Goal: Information Seeking & Learning: Learn about a topic

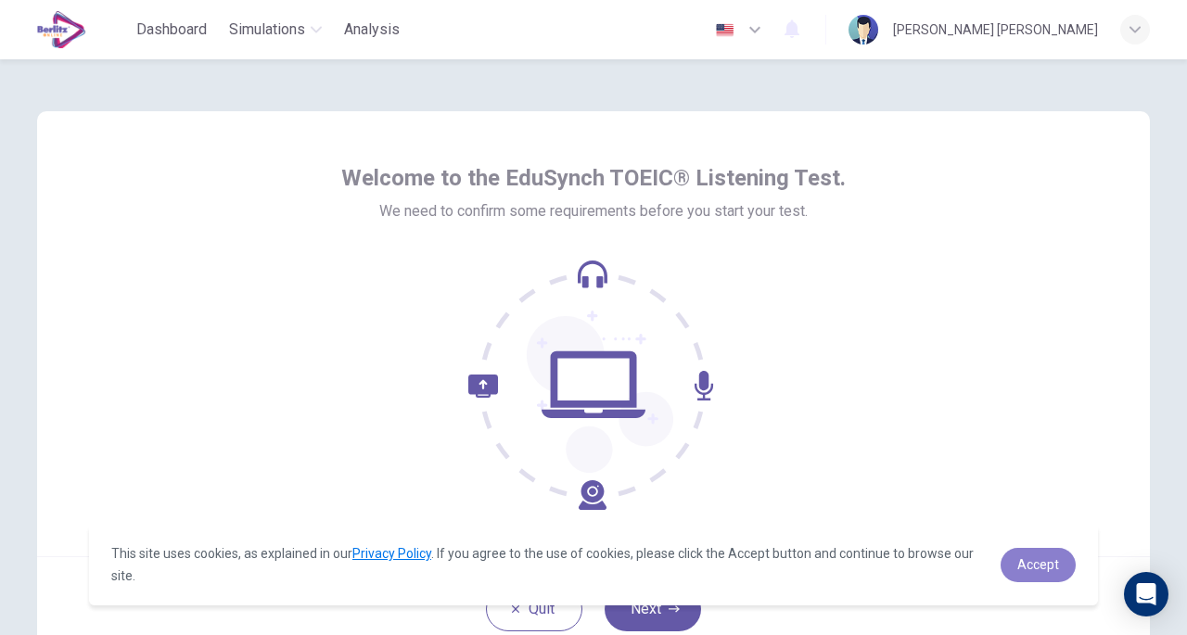
click at [1048, 580] on link "Accept" at bounding box center [1038, 565] width 75 height 34
click at [1028, 557] on span "Accept" at bounding box center [1038, 564] width 42 height 15
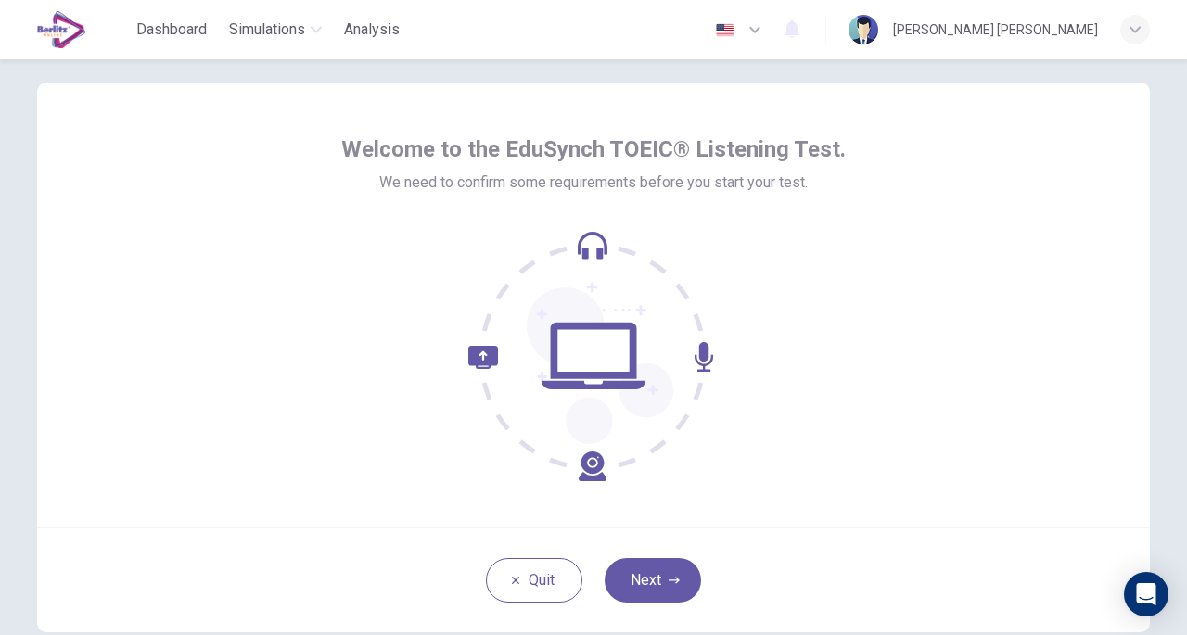
scroll to position [30, 0]
click at [649, 578] on button "Next" at bounding box center [653, 579] width 96 height 45
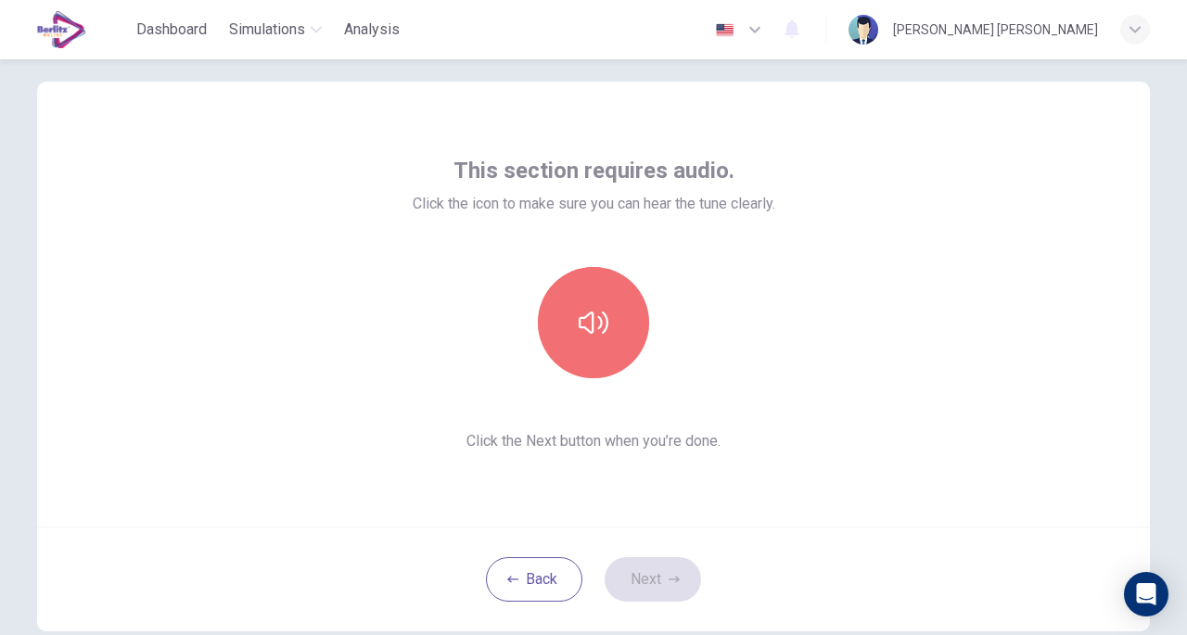
click at [603, 323] on icon "button" at bounding box center [594, 323] width 30 height 22
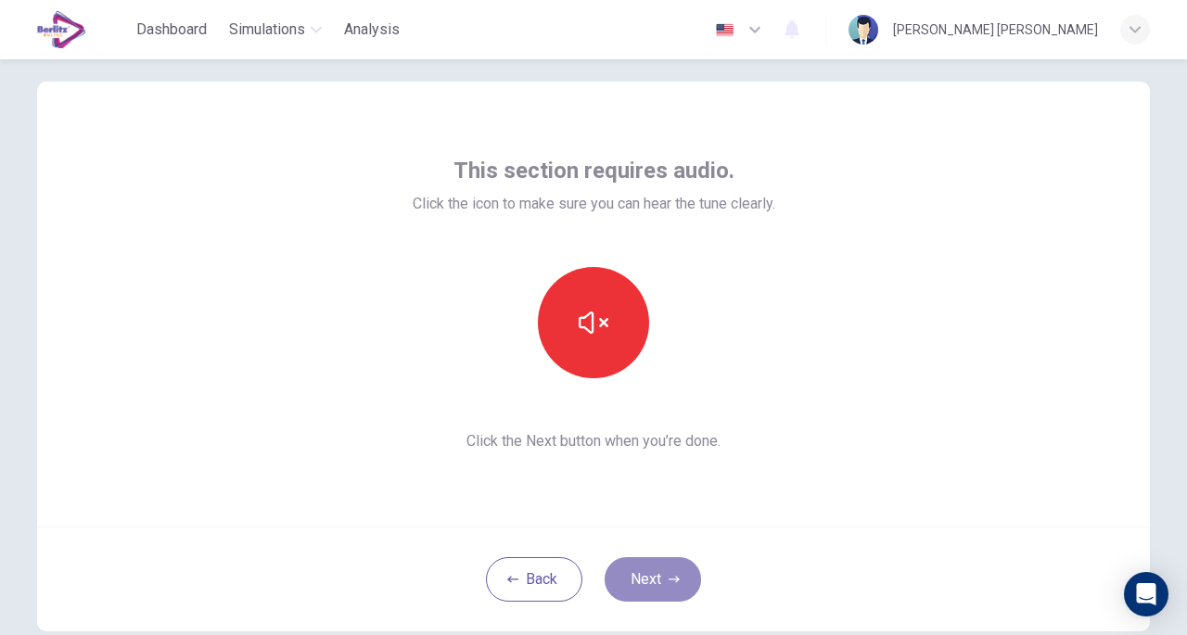
click at [639, 579] on button "Next" at bounding box center [653, 579] width 96 height 45
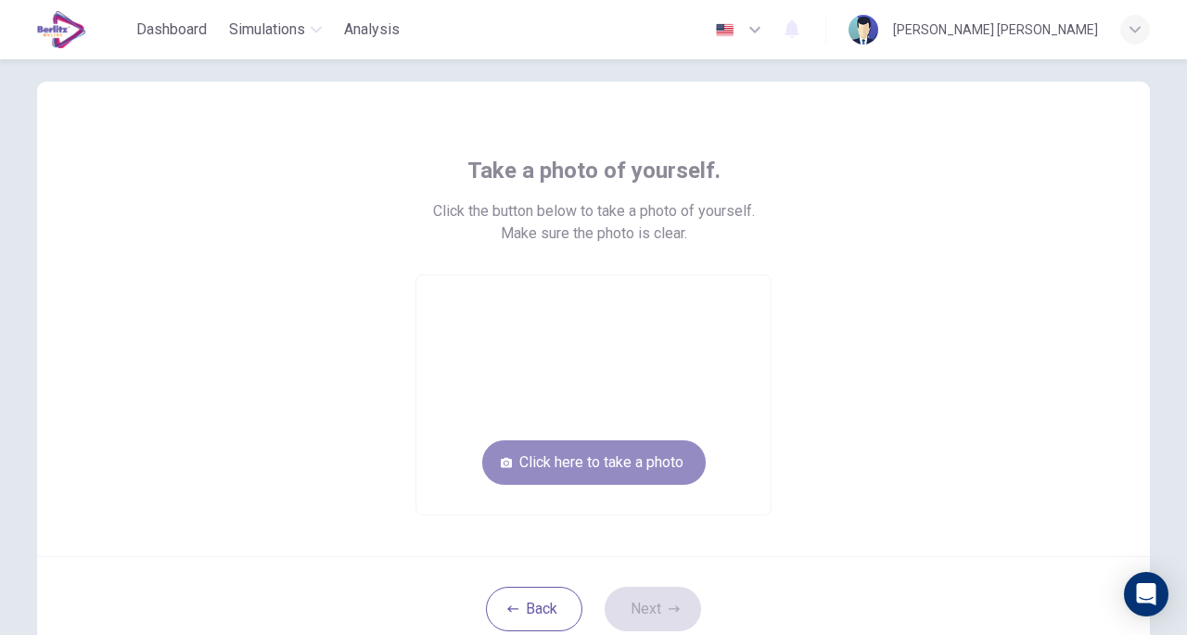
click at [592, 463] on button "Click here to take a photo" at bounding box center [593, 463] width 223 height 45
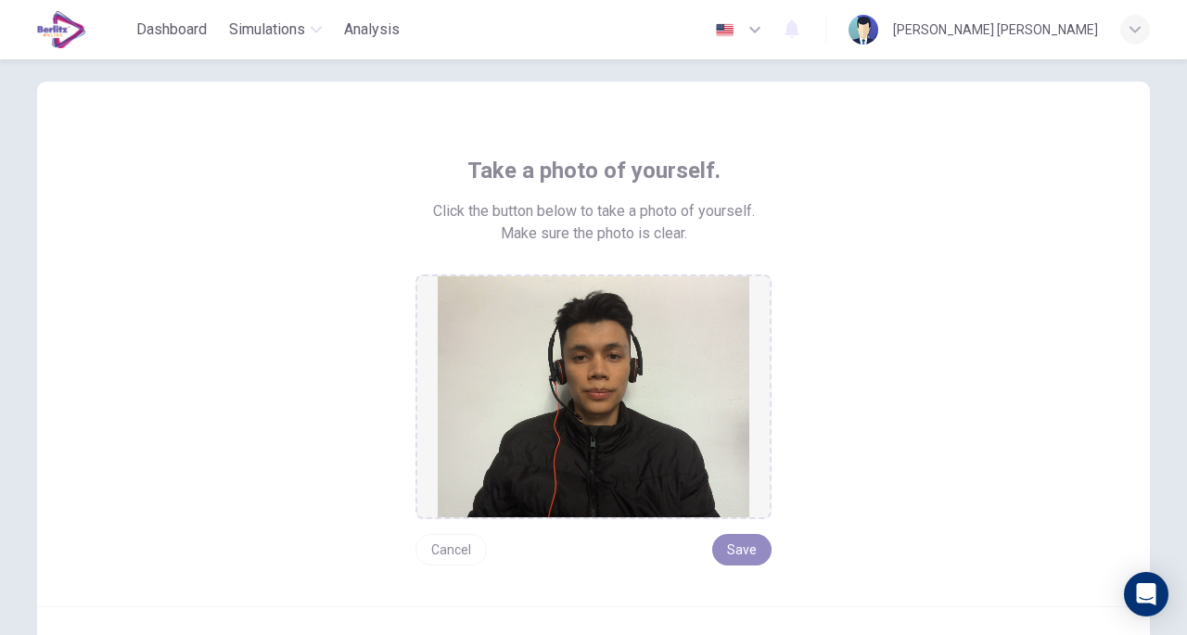
click at [738, 546] on button "Save" at bounding box center [741, 550] width 59 height 32
click at [741, 543] on button "Save" at bounding box center [741, 550] width 59 height 32
click at [684, 433] on img at bounding box center [594, 396] width 312 height 241
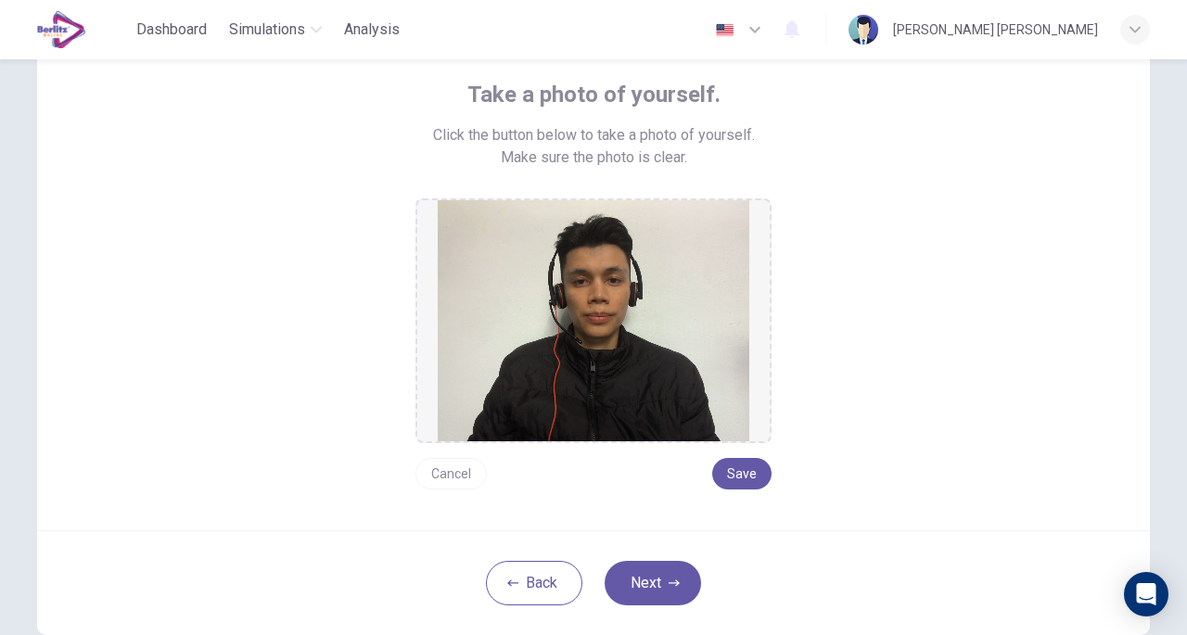
scroll to position [104, 0]
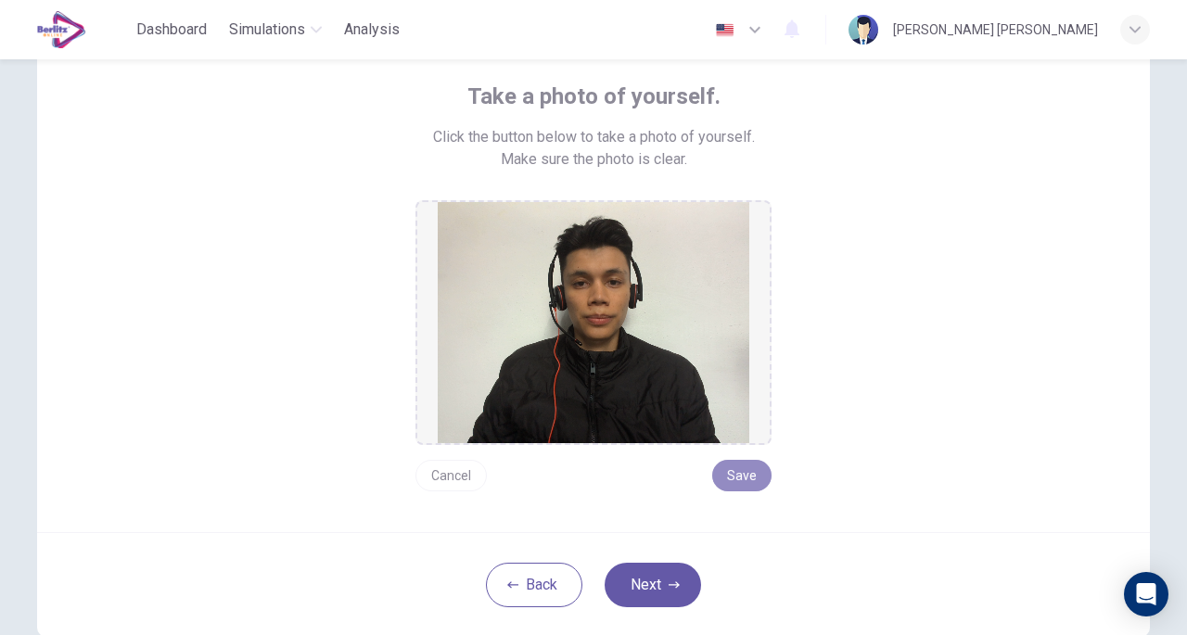
click at [729, 485] on button "Save" at bounding box center [741, 476] width 59 height 32
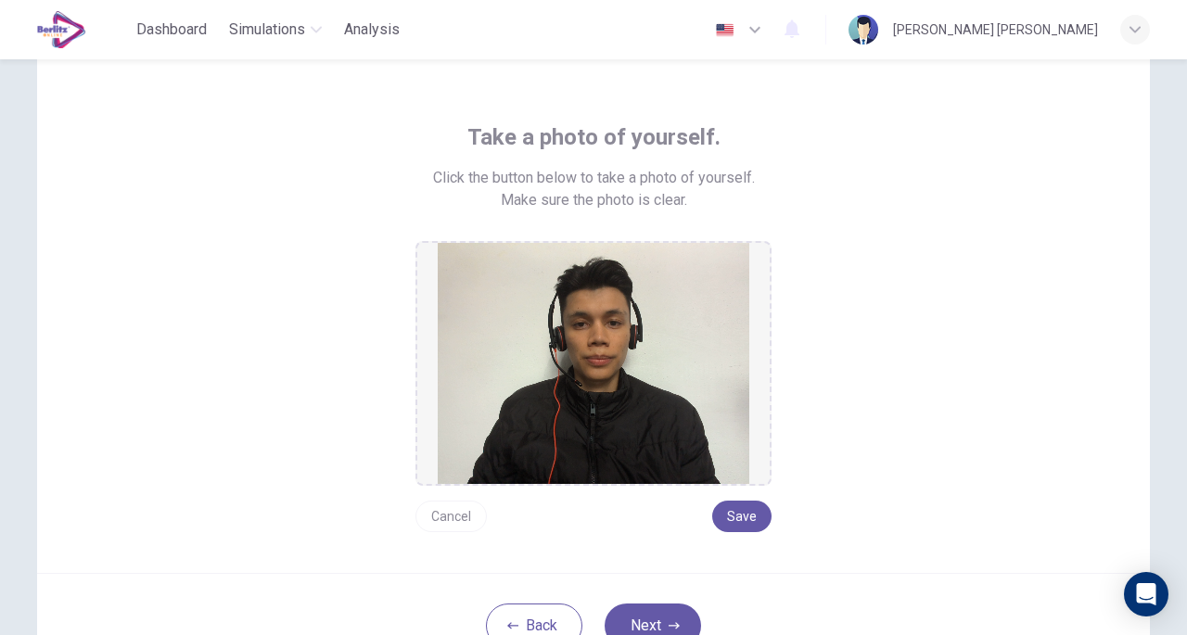
scroll to position [100, 0]
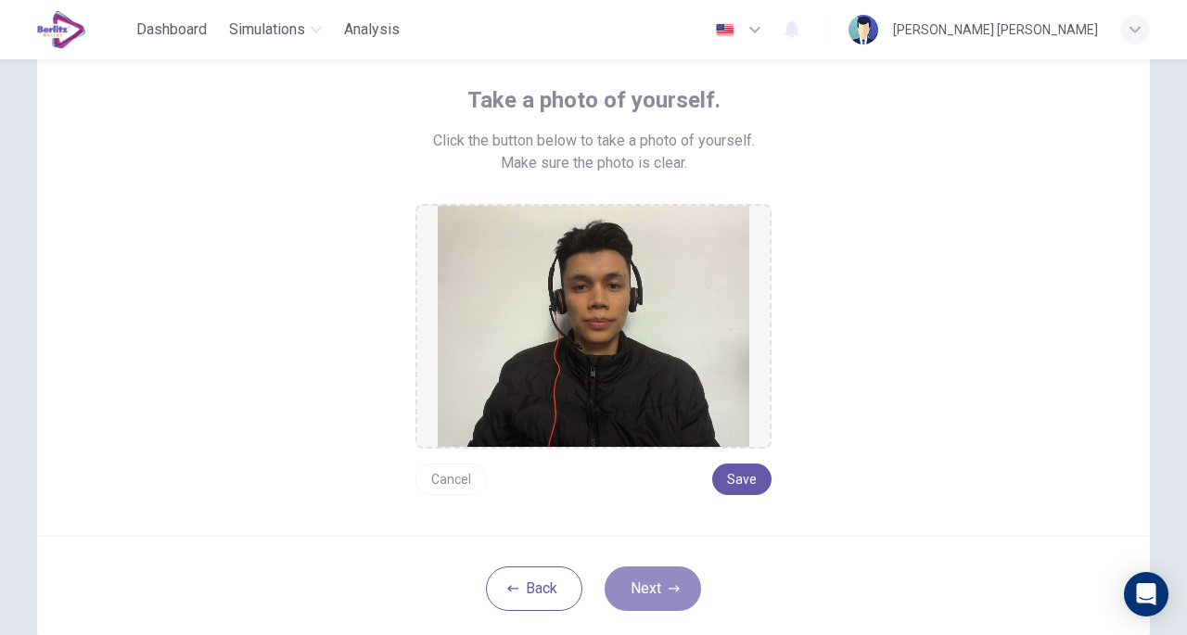
click at [644, 576] on button "Next" at bounding box center [653, 589] width 96 height 45
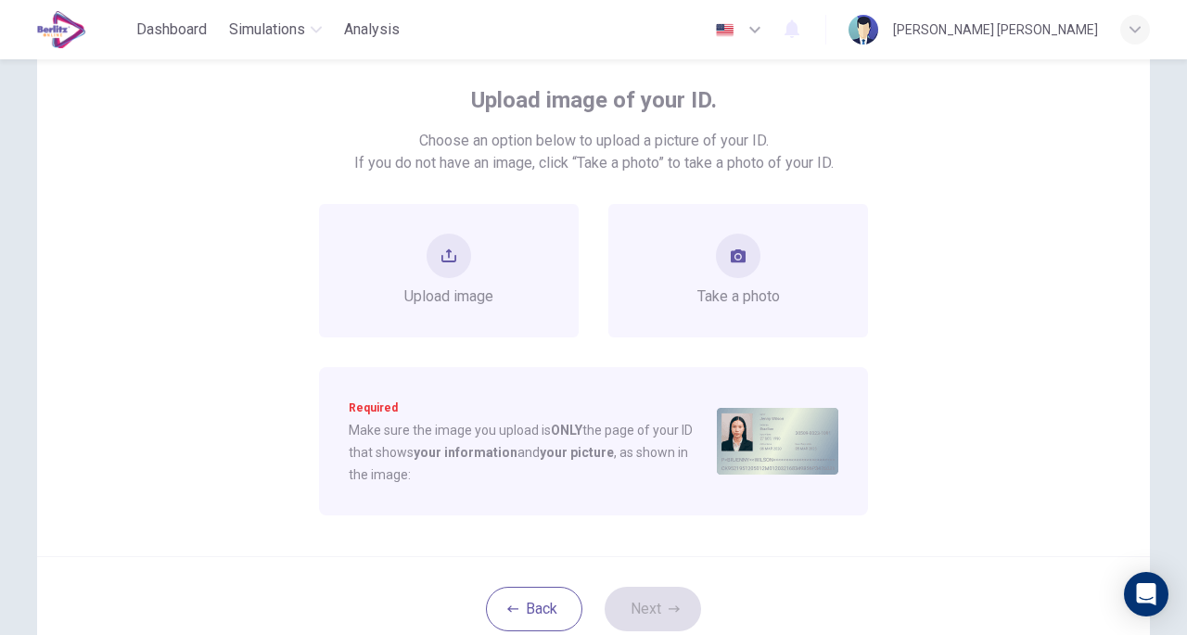
click at [682, 242] on div "Take a photo" at bounding box center [738, 271] width 260 height 134
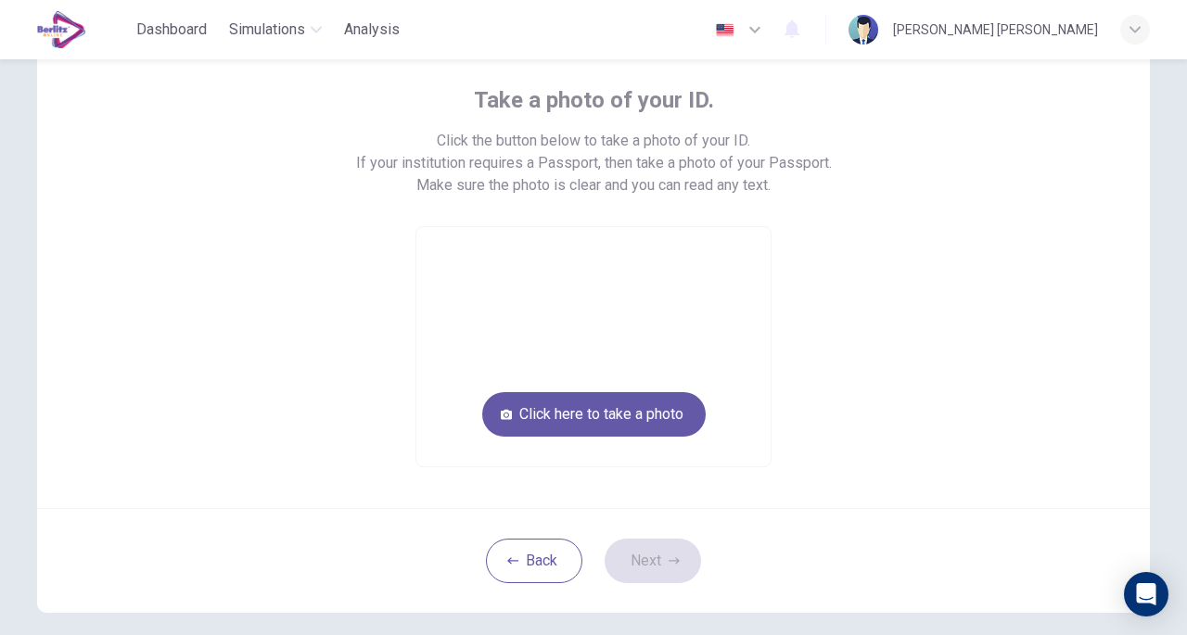
click at [682, 242] on video at bounding box center [593, 346] width 354 height 239
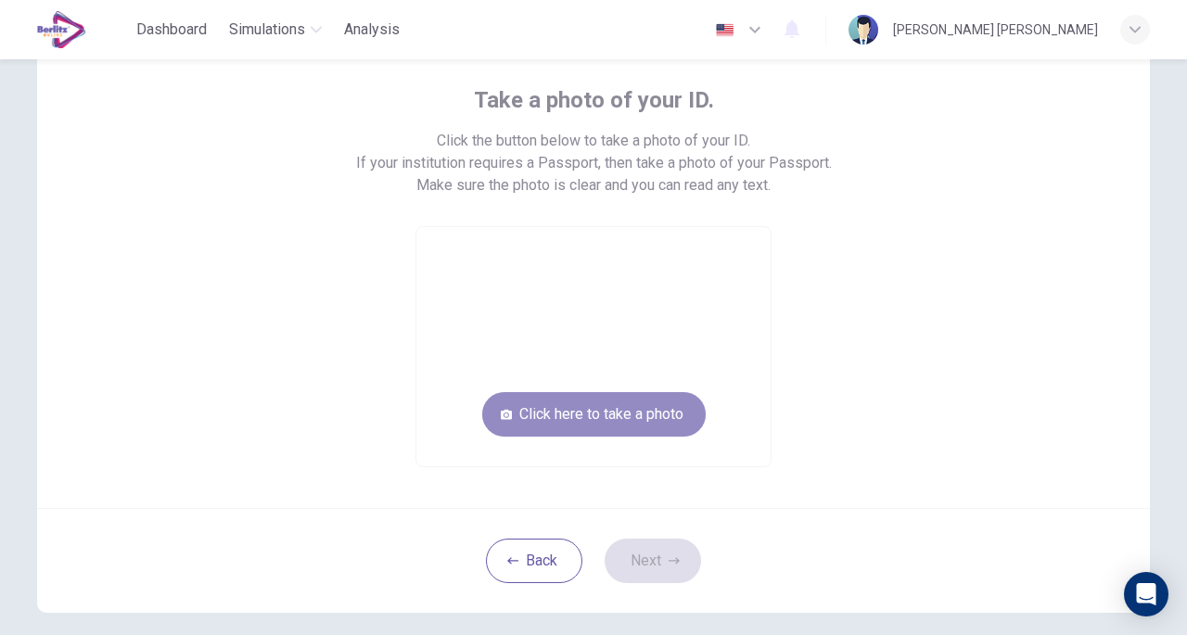
click at [605, 415] on button "Click here to take a photo" at bounding box center [593, 414] width 223 height 45
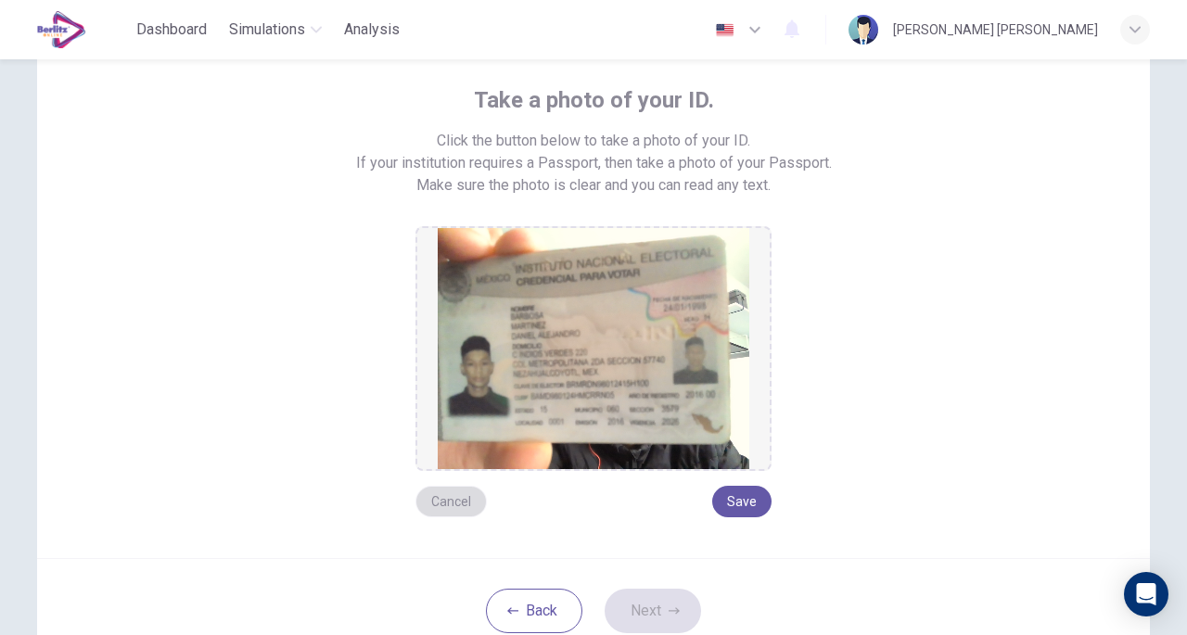
click at [437, 489] on button "Cancel" at bounding box center [450, 502] width 71 height 32
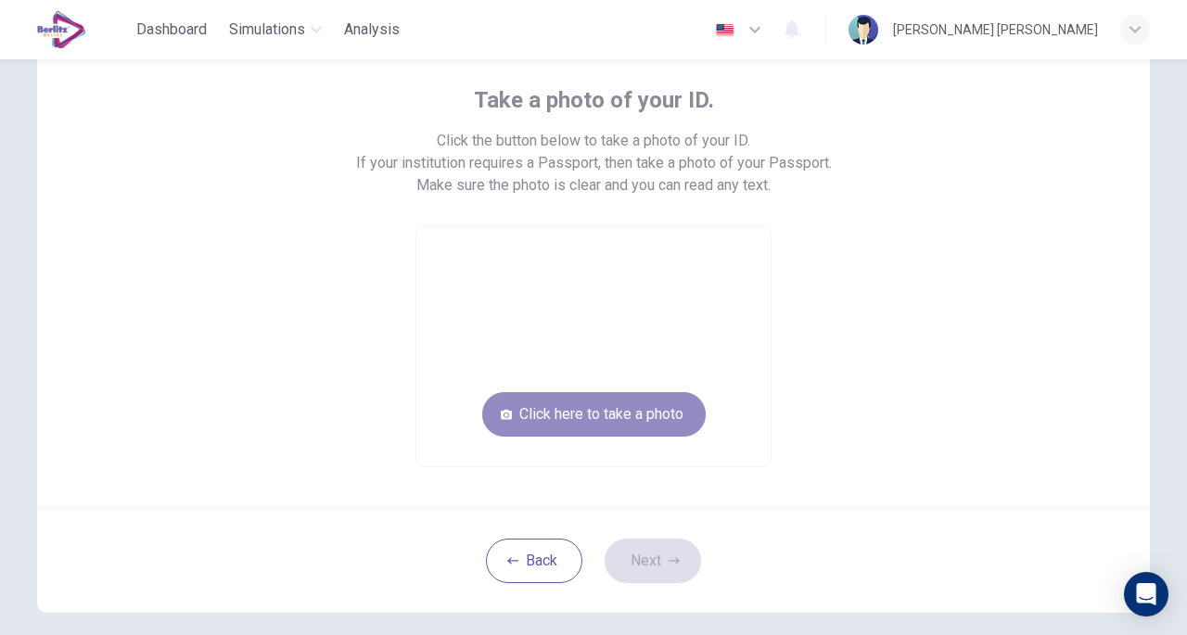
click at [569, 424] on button "Click here to take a photo" at bounding box center [593, 414] width 223 height 45
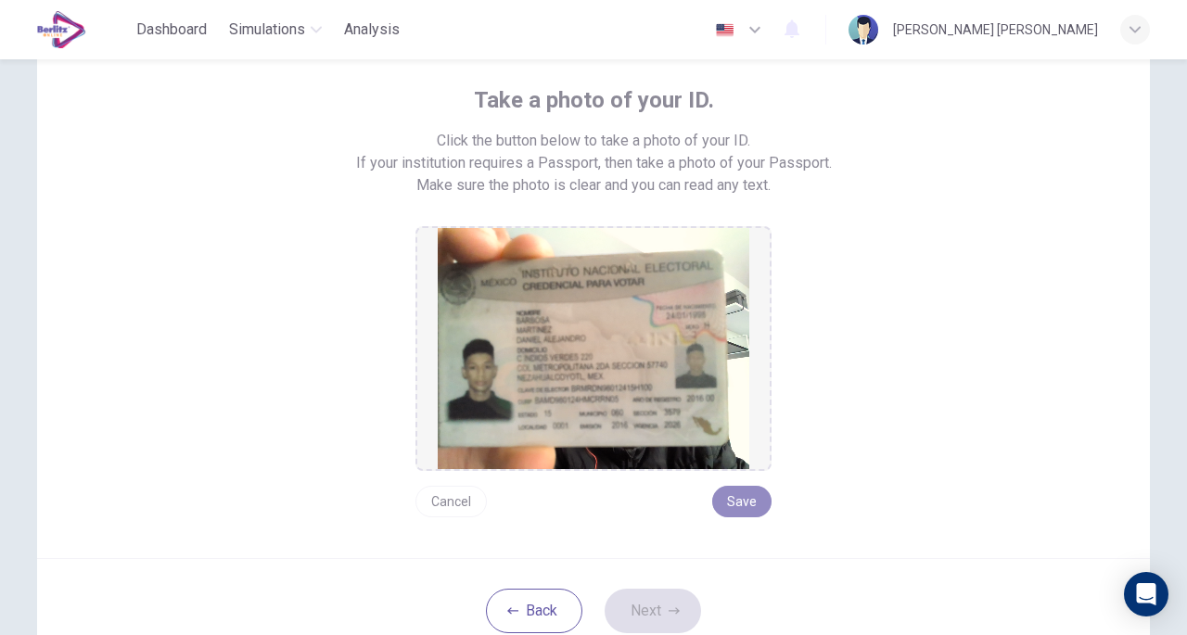
click at [733, 503] on button "Save" at bounding box center [741, 502] width 59 height 32
click at [650, 596] on button "Next" at bounding box center [653, 611] width 96 height 45
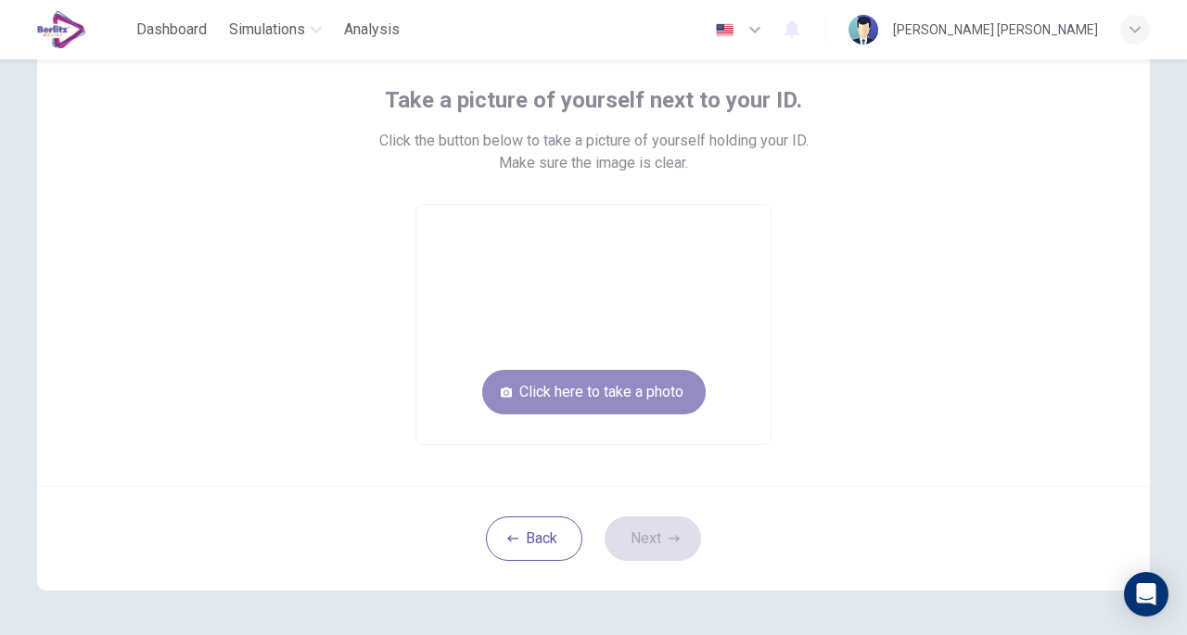
click at [574, 392] on button "Click here to take a photo" at bounding box center [593, 392] width 223 height 45
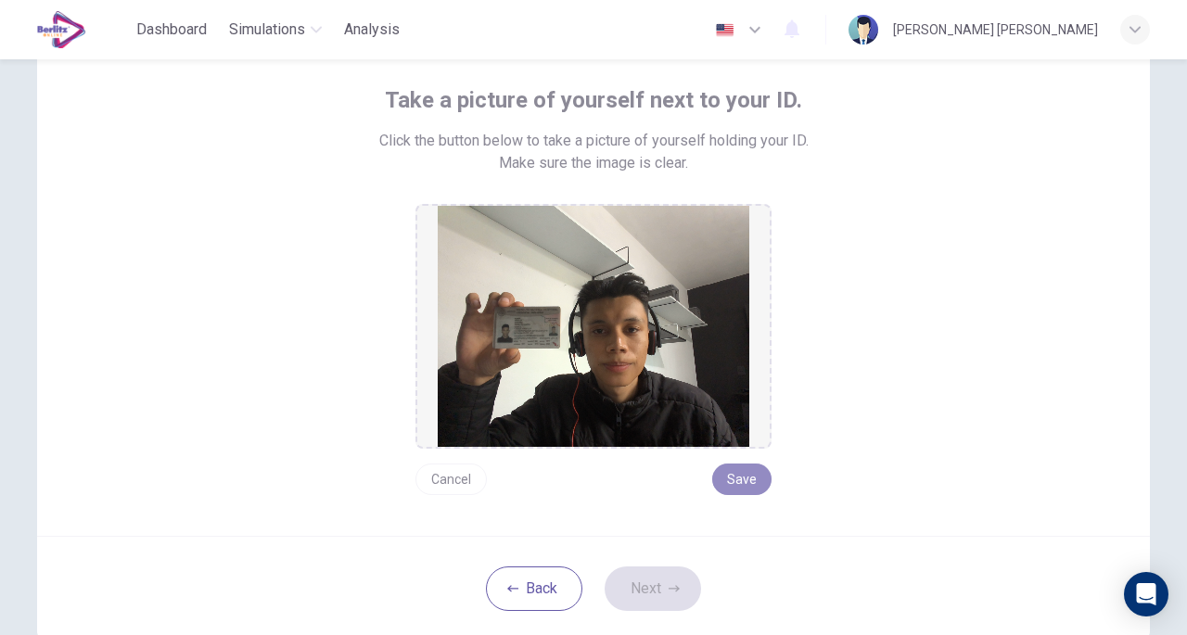
click at [736, 474] on button "Save" at bounding box center [741, 480] width 59 height 32
click at [611, 583] on button "Next" at bounding box center [653, 589] width 96 height 45
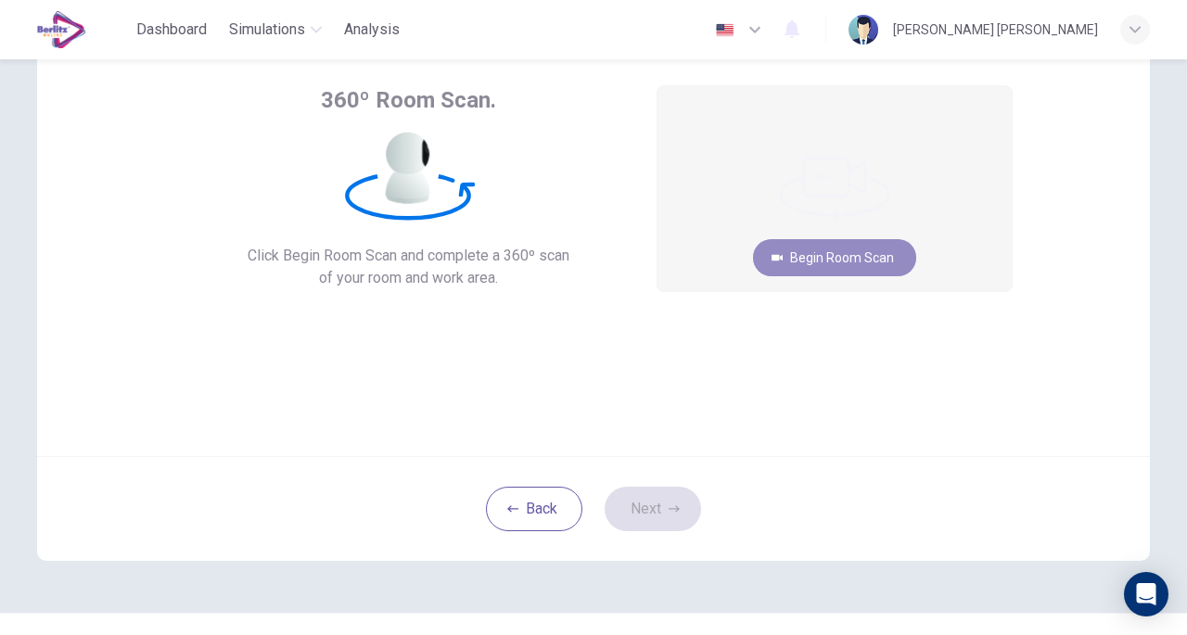
click at [838, 255] on button "Begin Room Scan" at bounding box center [834, 257] width 163 height 37
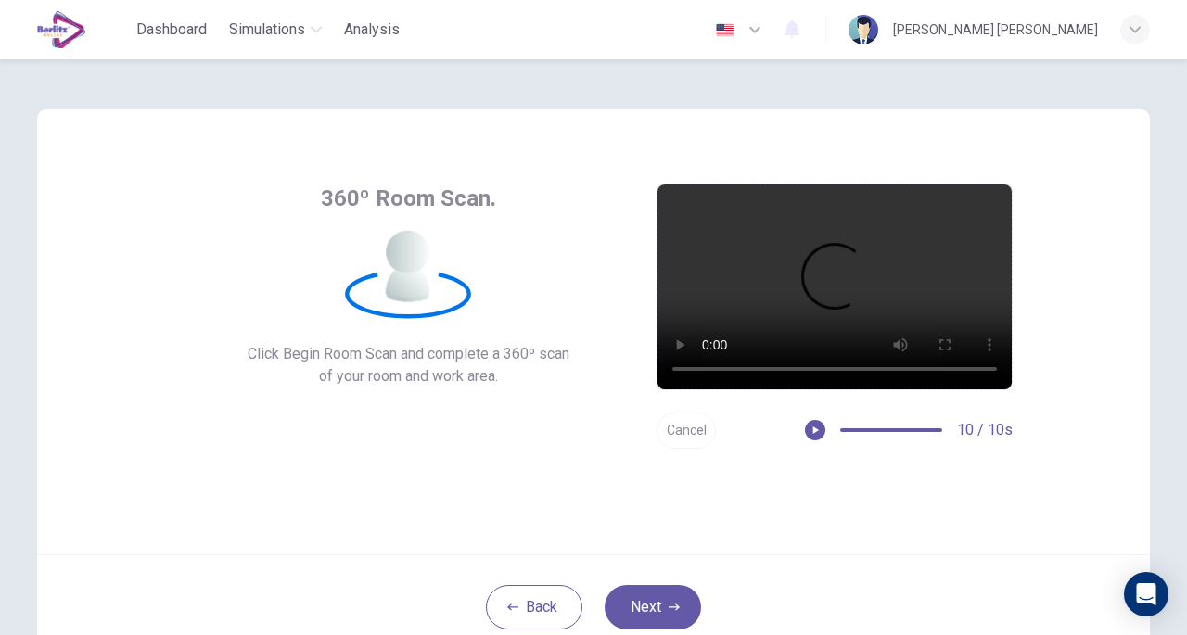
scroll to position [19, 0]
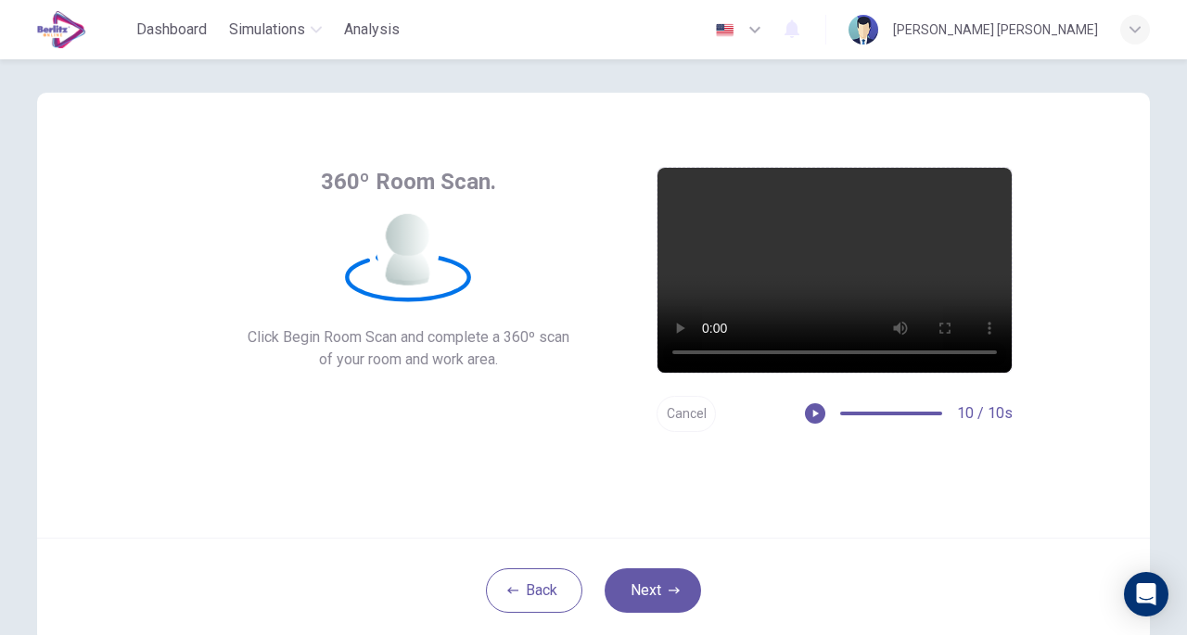
click at [796, 504] on div "360º Room Scan. Click Begin Room Scan and complete a 360º scan of your room and…" at bounding box center [593, 315] width 1113 height 445
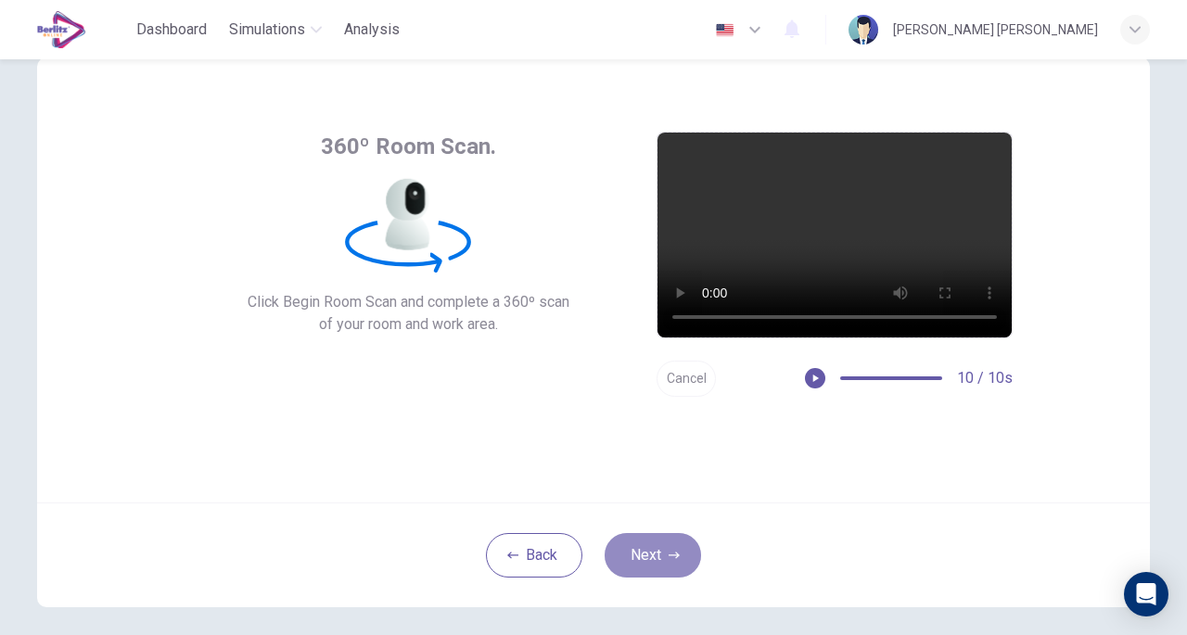
click at [649, 565] on button "Next" at bounding box center [653, 555] width 96 height 45
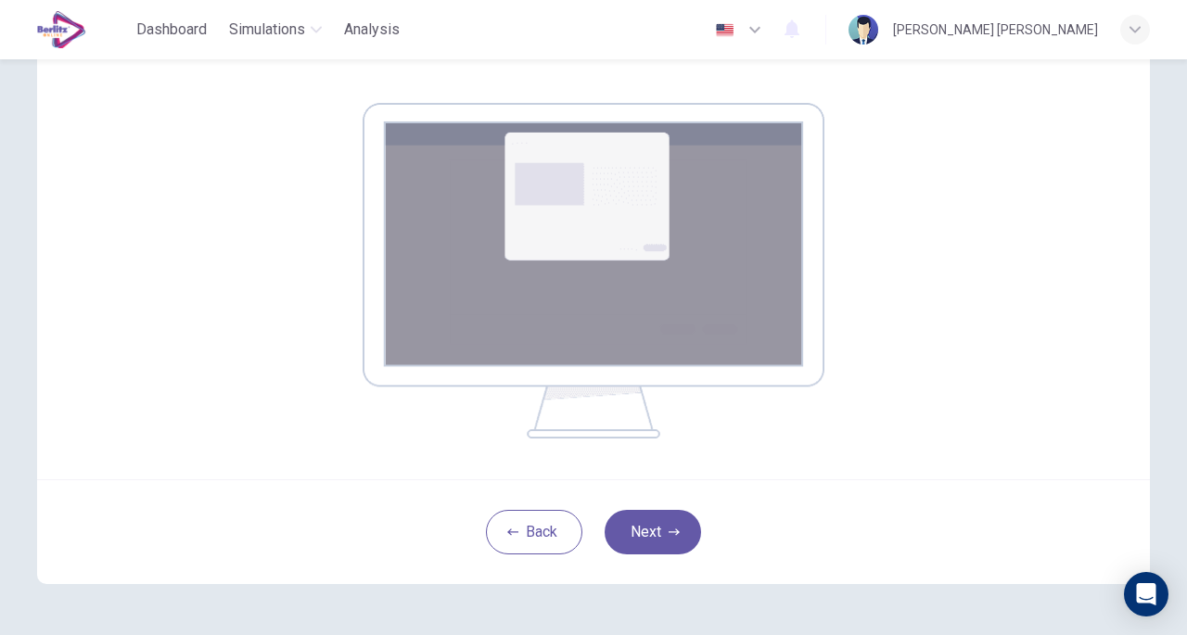
scroll to position [269, 0]
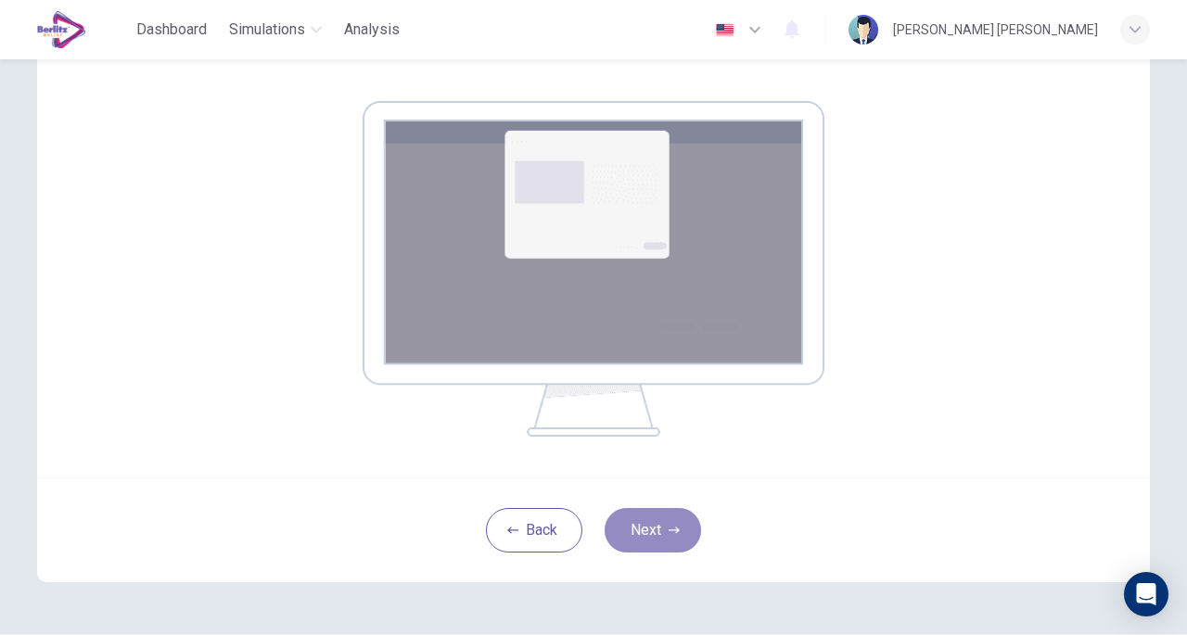
click at [629, 524] on button "Next" at bounding box center [653, 530] width 96 height 45
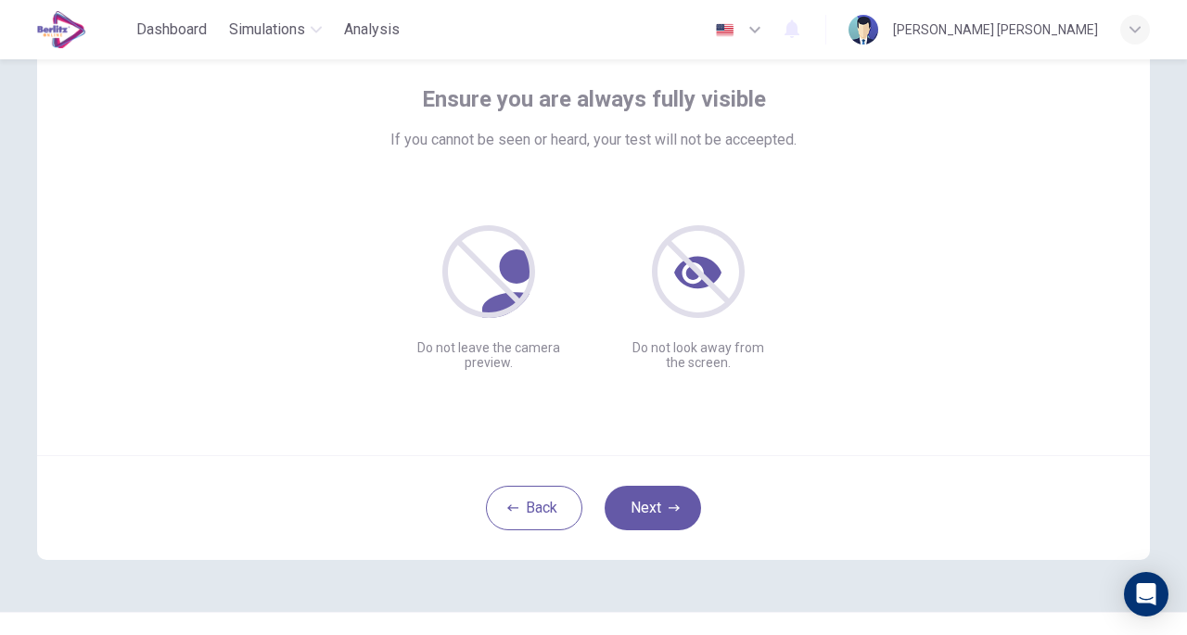
scroll to position [99, 0]
click at [658, 517] on button "Next" at bounding box center [653, 510] width 96 height 45
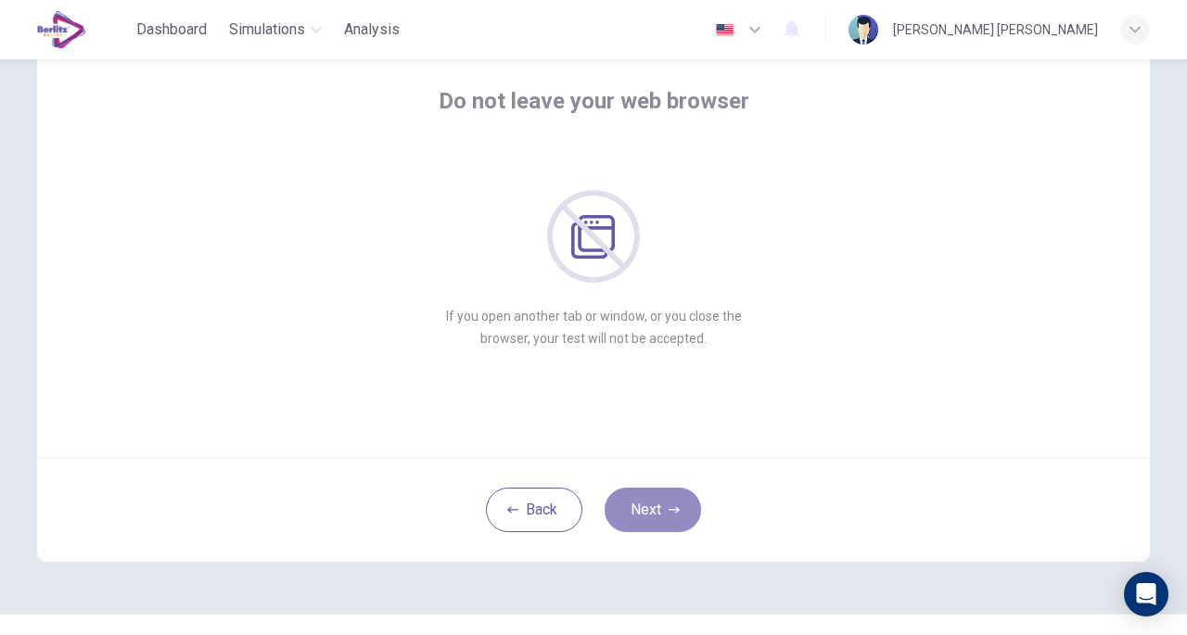
click at [637, 505] on button "Next" at bounding box center [653, 510] width 96 height 45
click at [646, 525] on button "Next" at bounding box center [653, 510] width 96 height 45
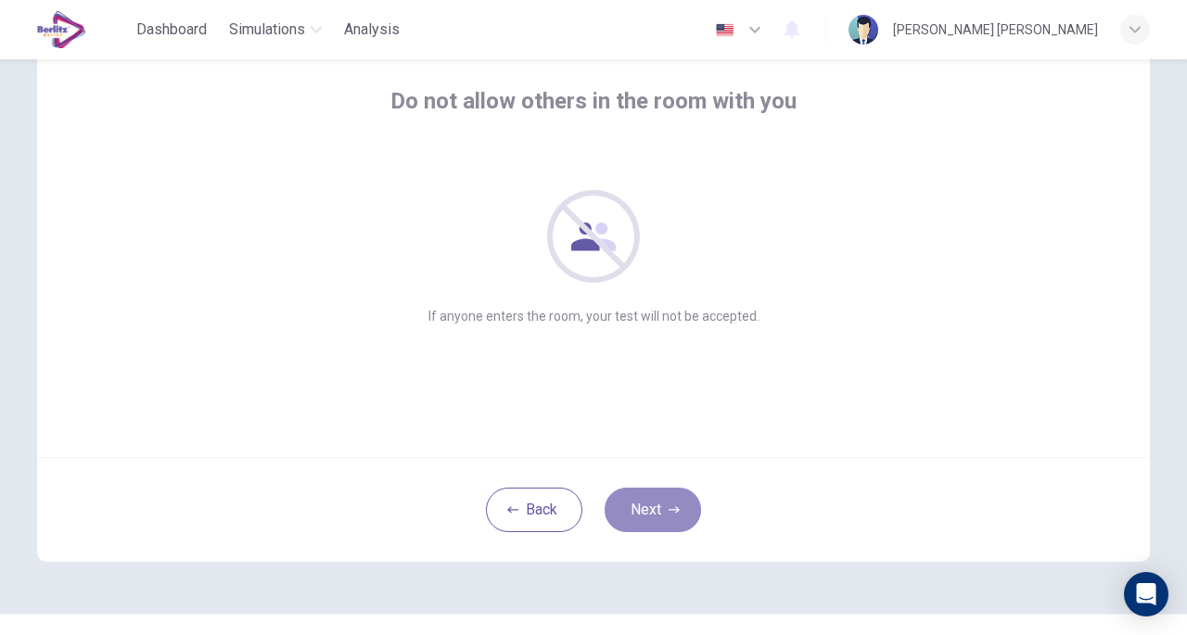
click at [629, 502] on button "Next" at bounding box center [653, 510] width 96 height 45
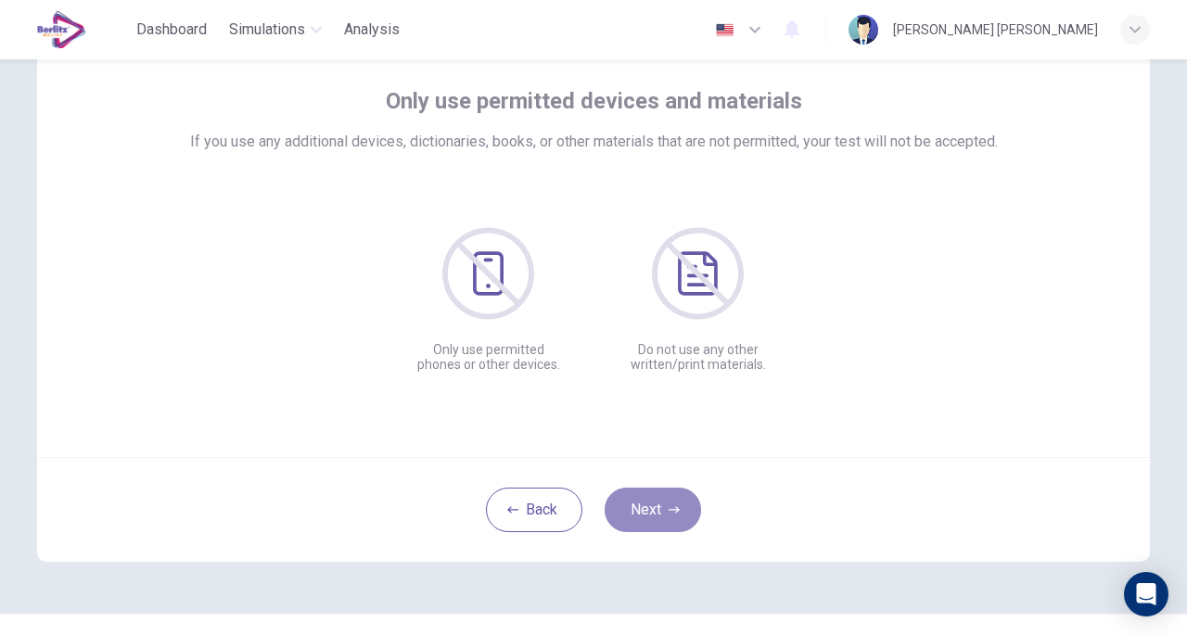
click at [636, 505] on button "Next" at bounding box center [653, 510] width 96 height 45
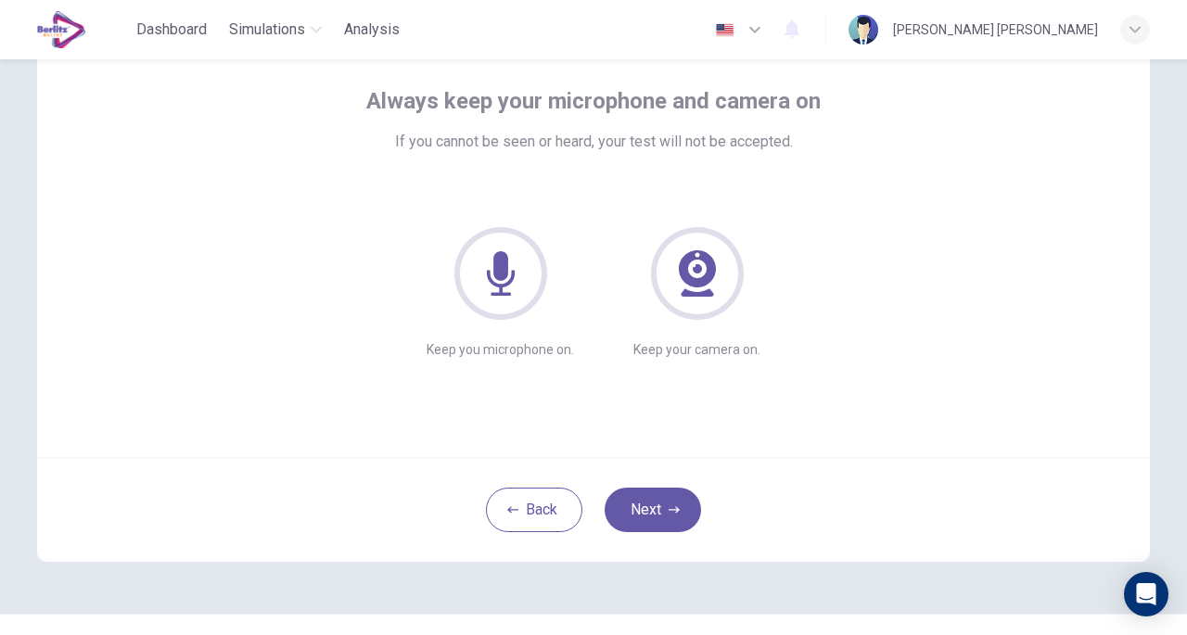
click at [653, 504] on button "Next" at bounding box center [653, 510] width 96 height 45
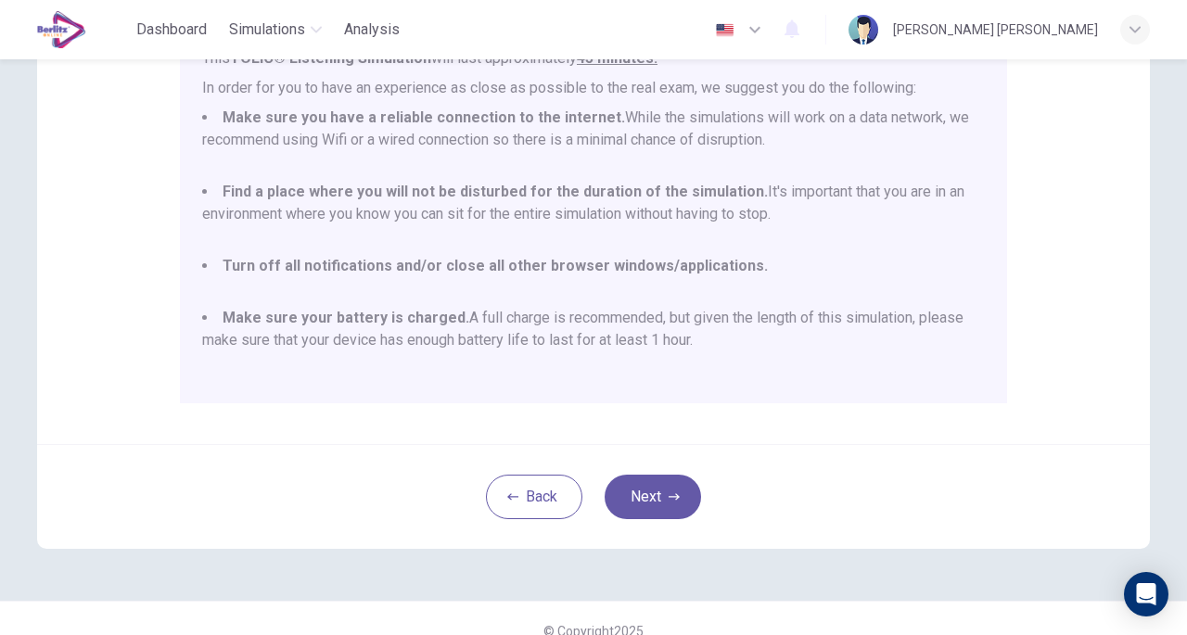
scroll to position [377, 0]
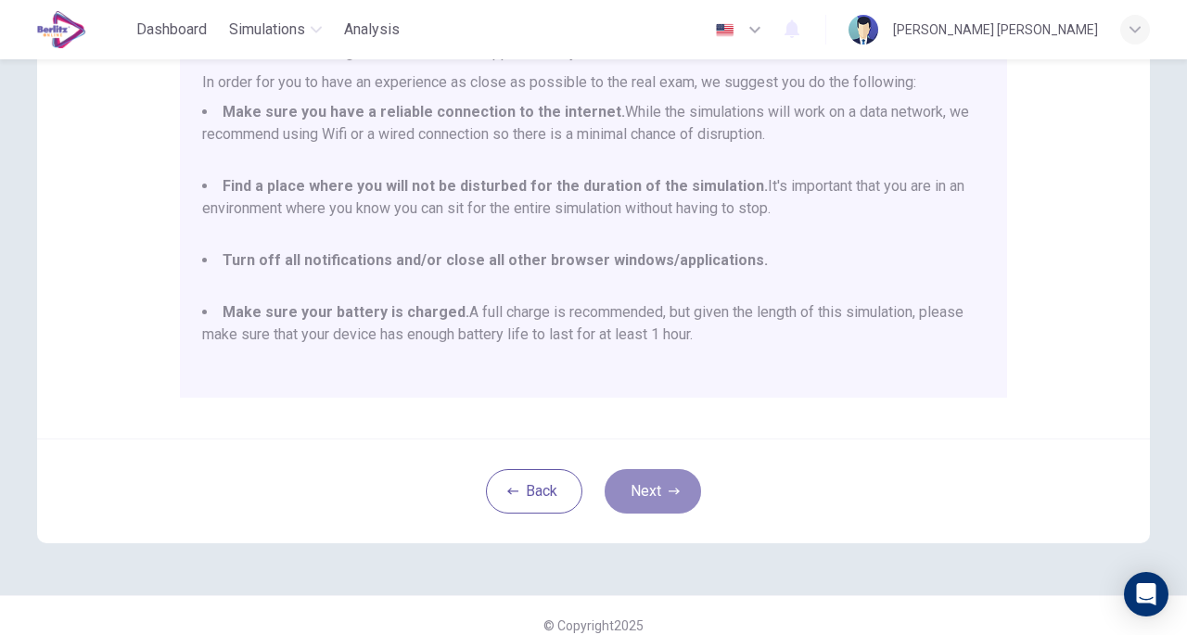
click at [658, 492] on button "Next" at bounding box center [653, 491] width 96 height 45
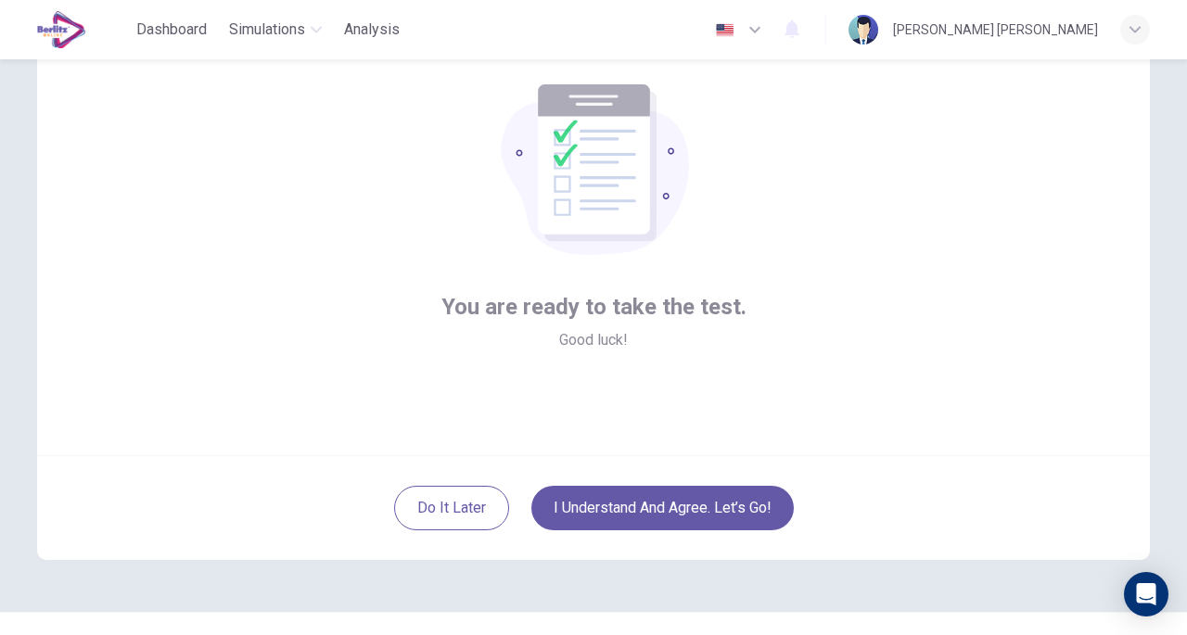
scroll to position [103, 0]
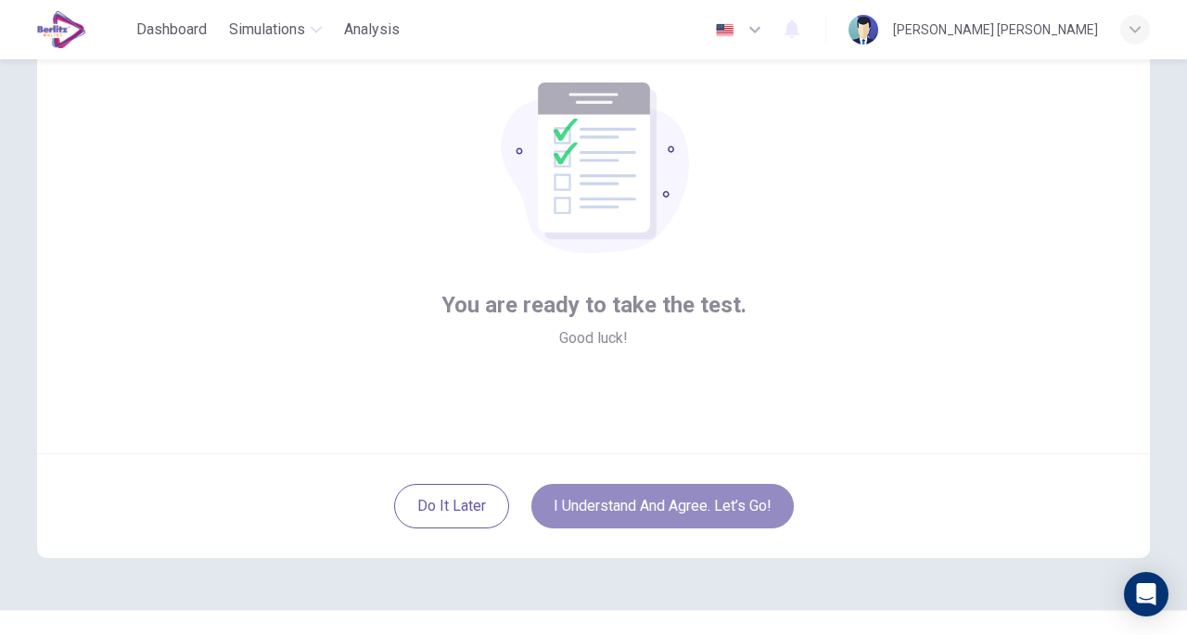
click at [598, 504] on button "I understand and agree. Let’s go!" at bounding box center [662, 506] width 262 height 45
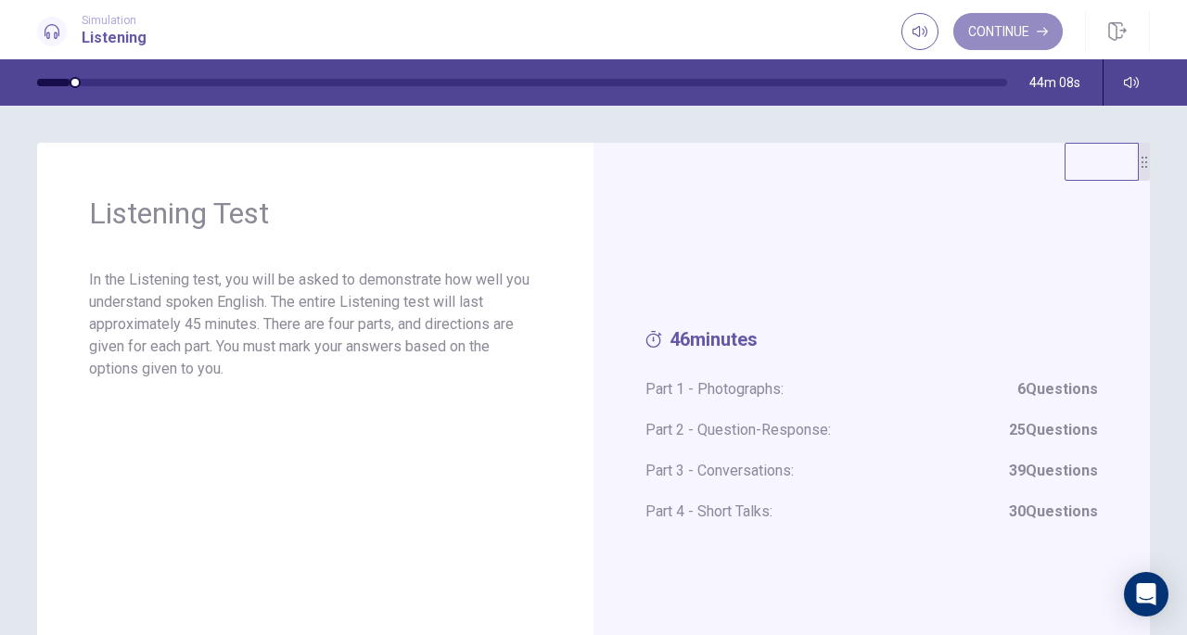
click at [1002, 29] on button "Continue" at bounding box center [1007, 31] width 109 height 37
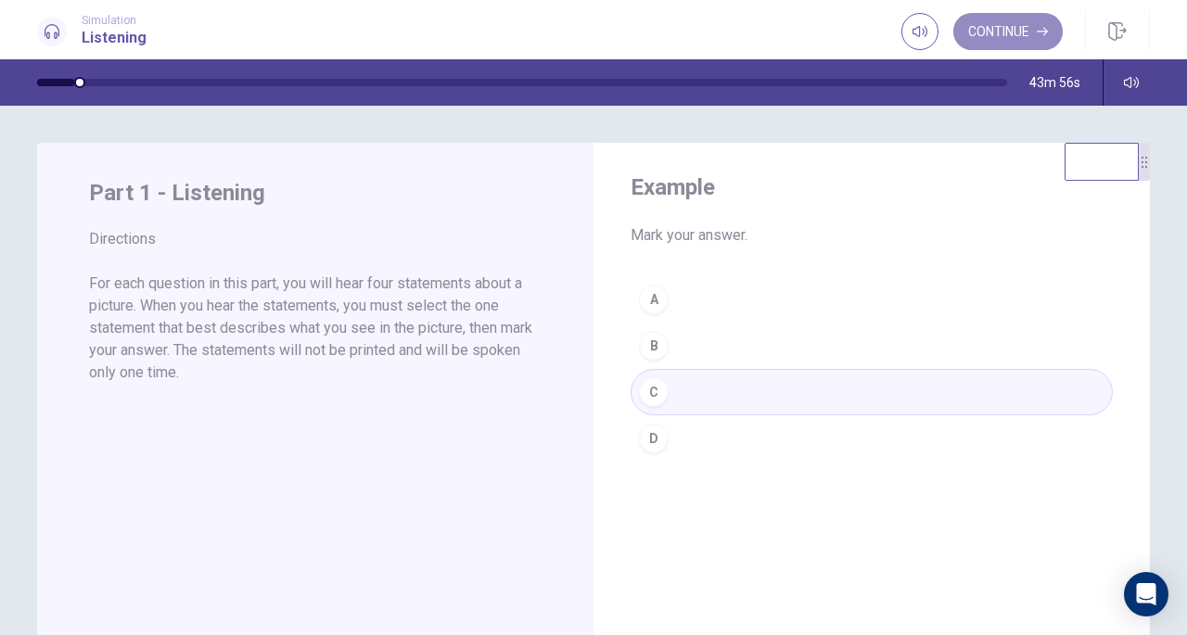
click at [1006, 39] on button "Continue" at bounding box center [1007, 31] width 109 height 37
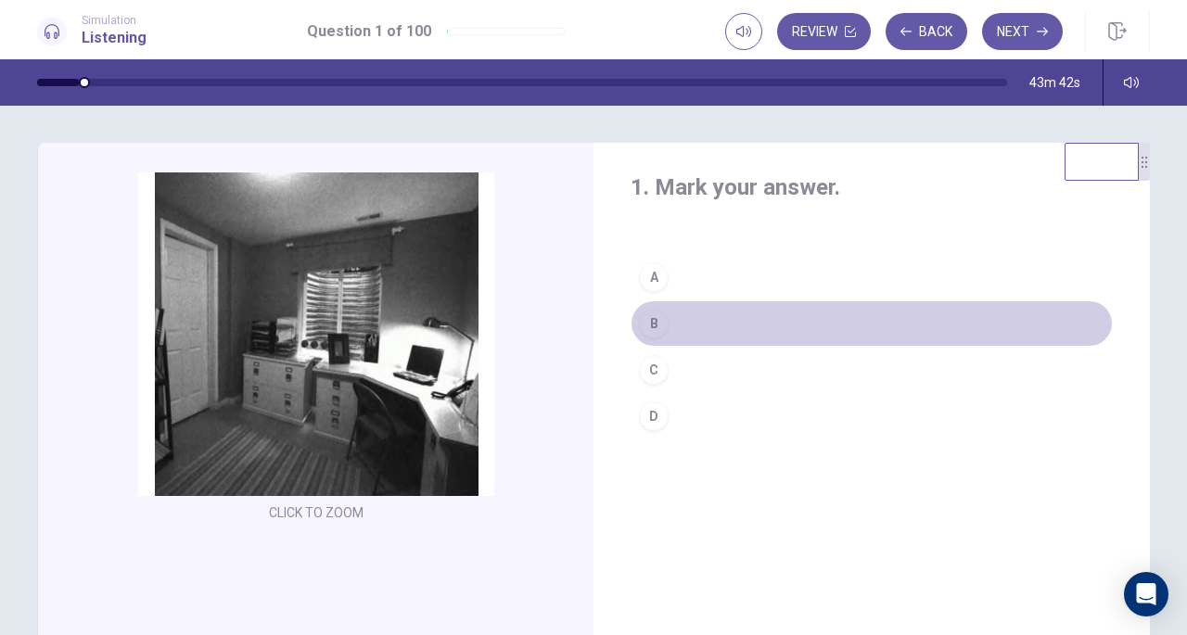
click at [651, 323] on div "B" at bounding box center [654, 324] width 30 height 30
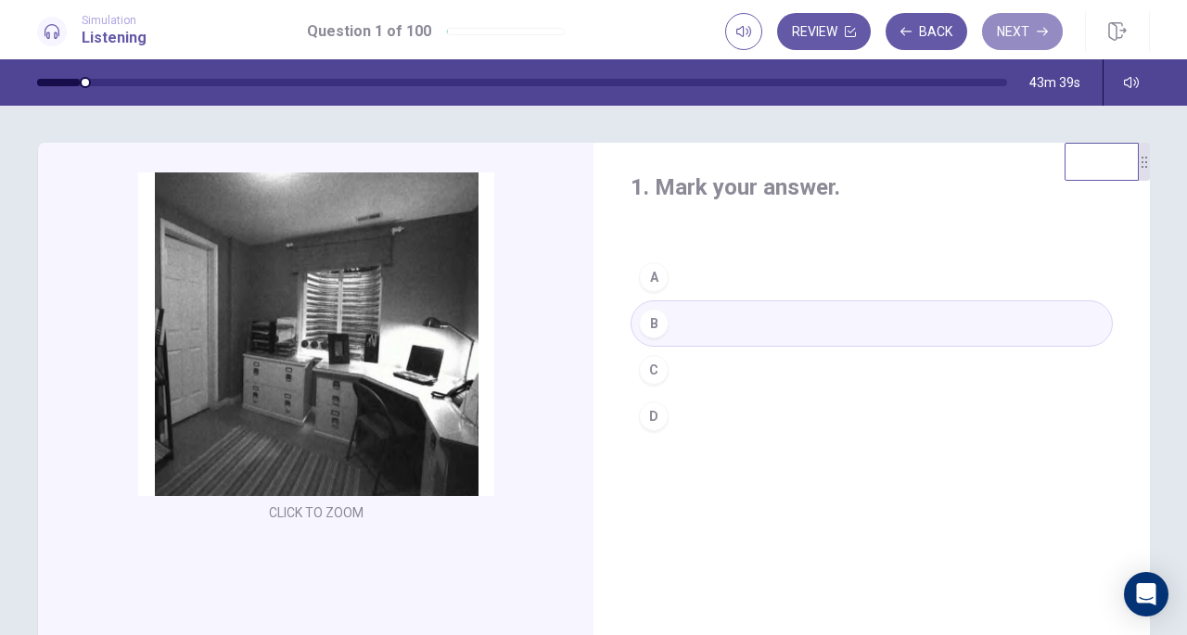
click at [1002, 23] on button "Next" at bounding box center [1022, 31] width 81 height 37
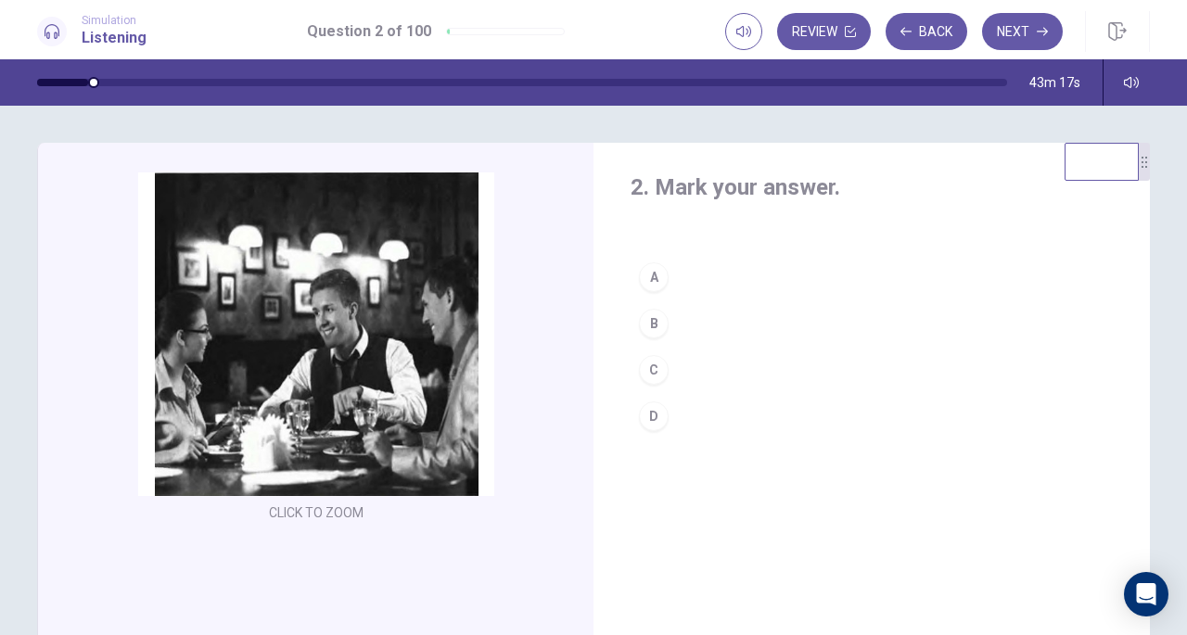
click at [646, 271] on div "A" at bounding box center [654, 277] width 30 height 30
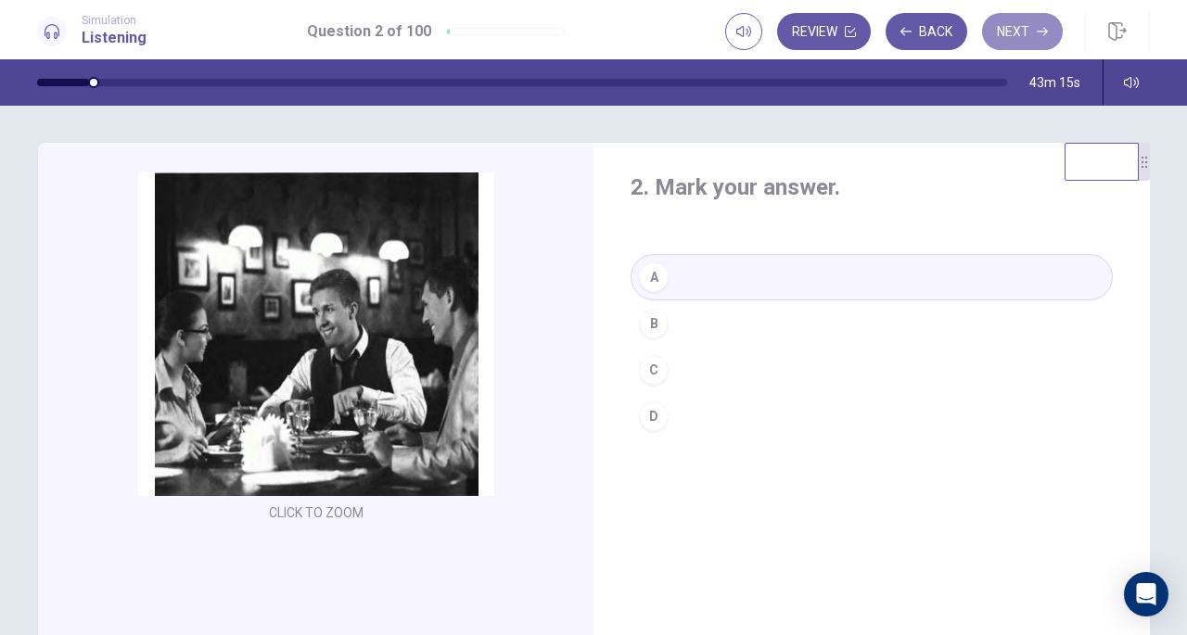
click at [1016, 32] on button "Next" at bounding box center [1022, 31] width 81 height 37
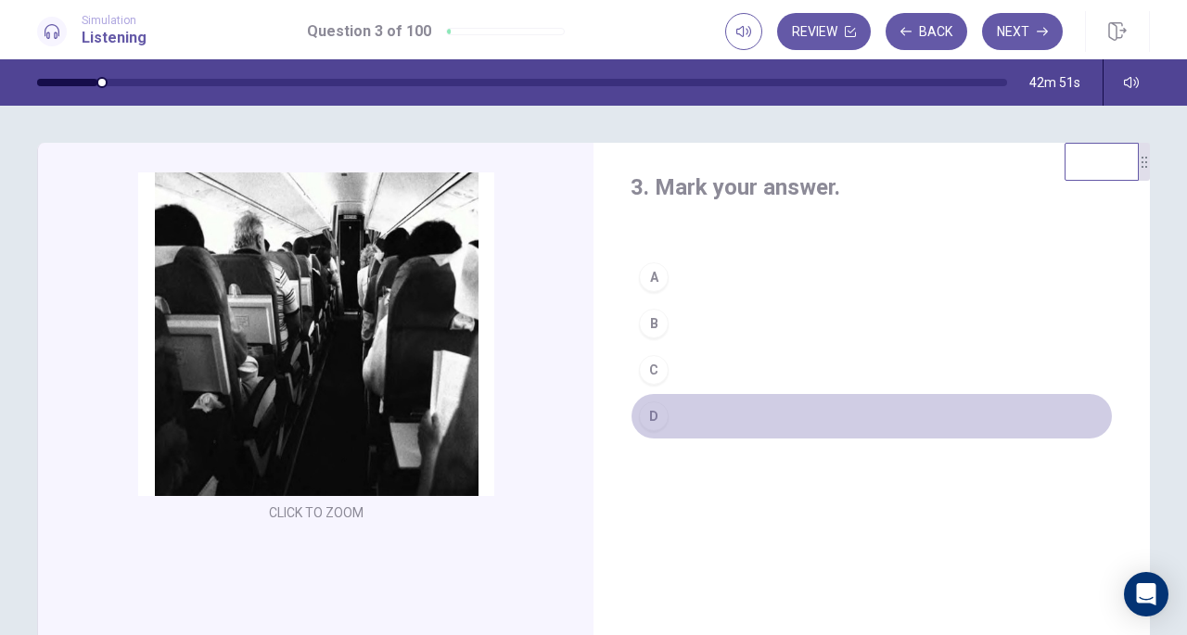
click at [645, 411] on div "D" at bounding box center [654, 417] width 30 height 30
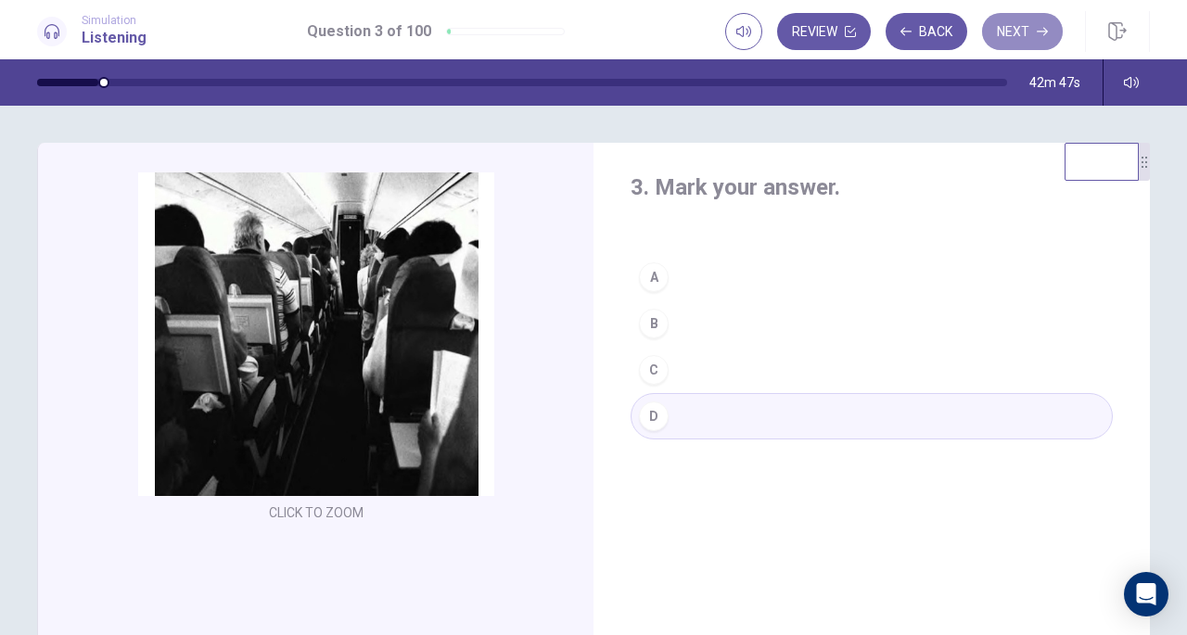
click at [1015, 41] on button "Next" at bounding box center [1022, 31] width 81 height 37
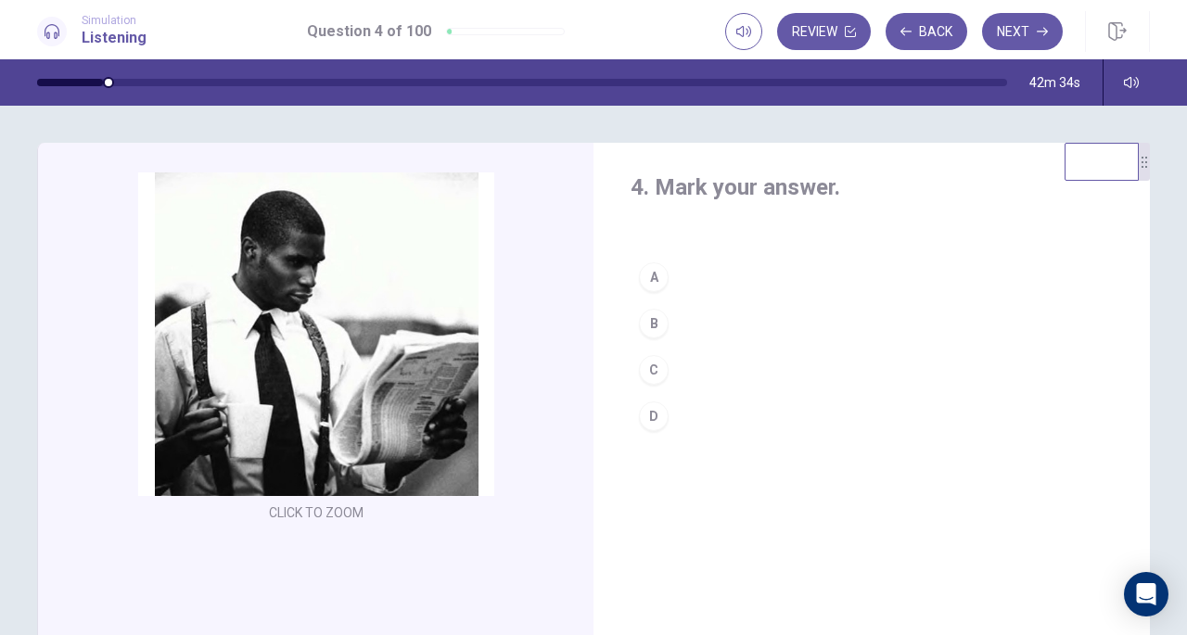
click at [627, 531] on div "4. Mark your answer. A B C D" at bounding box center [872, 465] width 556 height 645
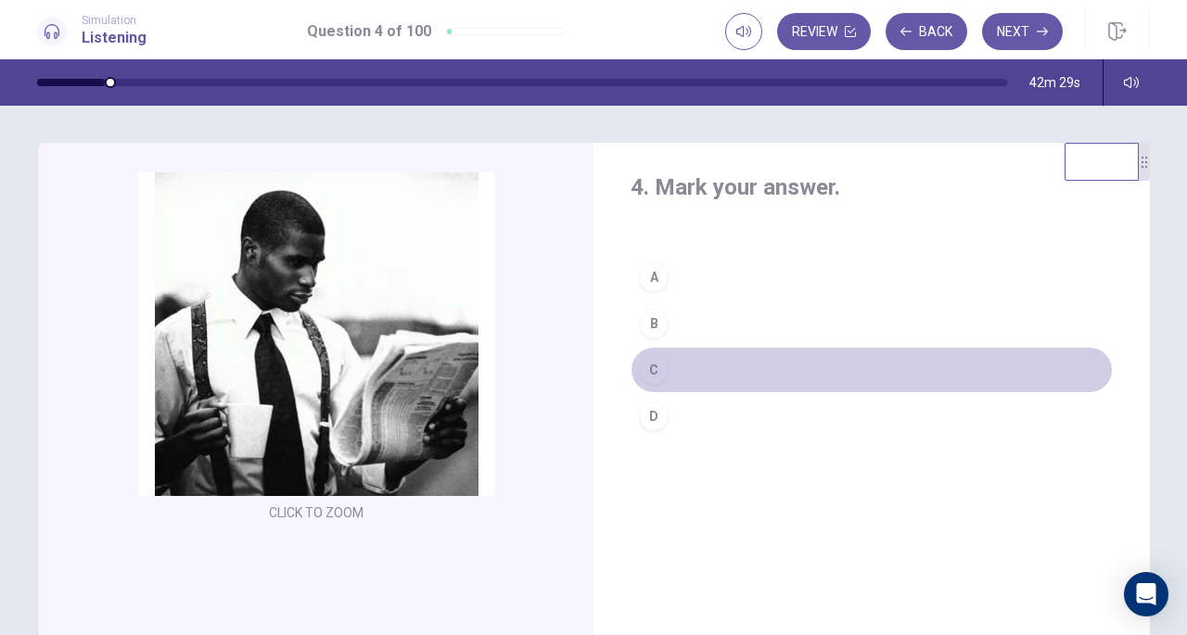
click at [655, 379] on div "C" at bounding box center [654, 370] width 30 height 30
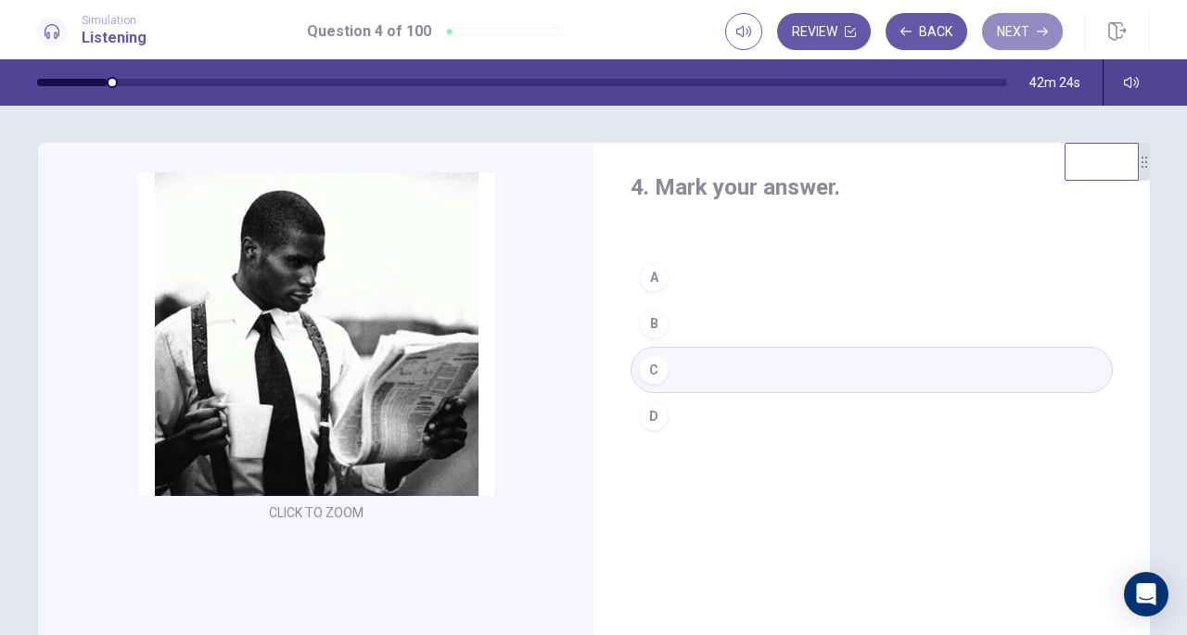
click at [1033, 26] on button "Next" at bounding box center [1022, 31] width 81 height 37
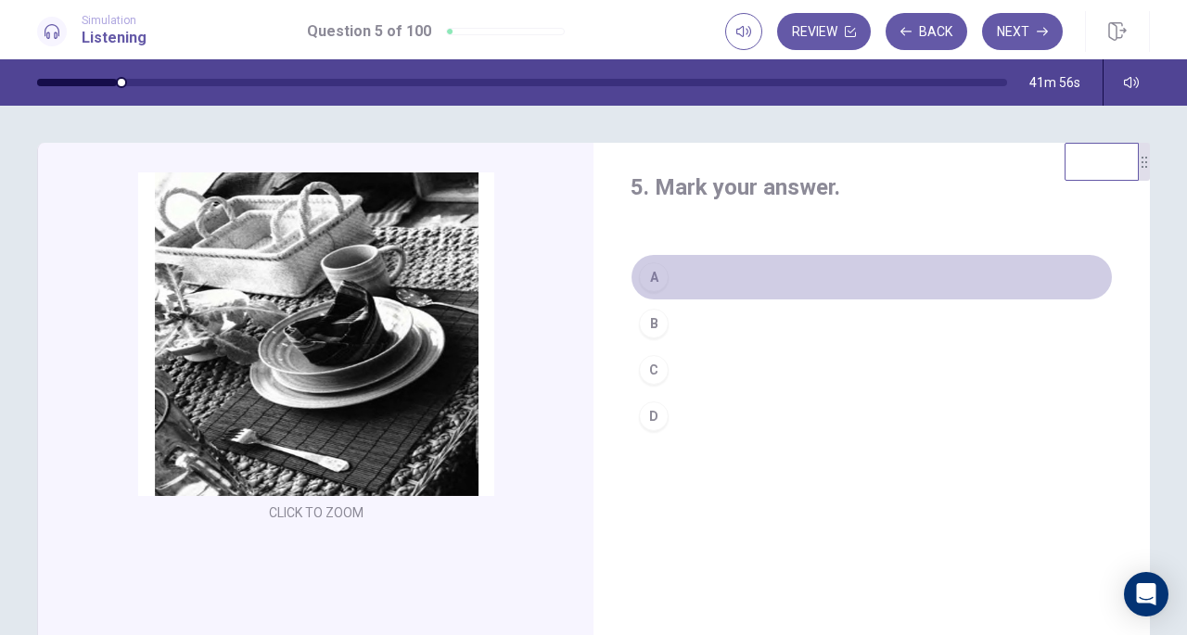
click at [650, 283] on div "A" at bounding box center [654, 277] width 30 height 30
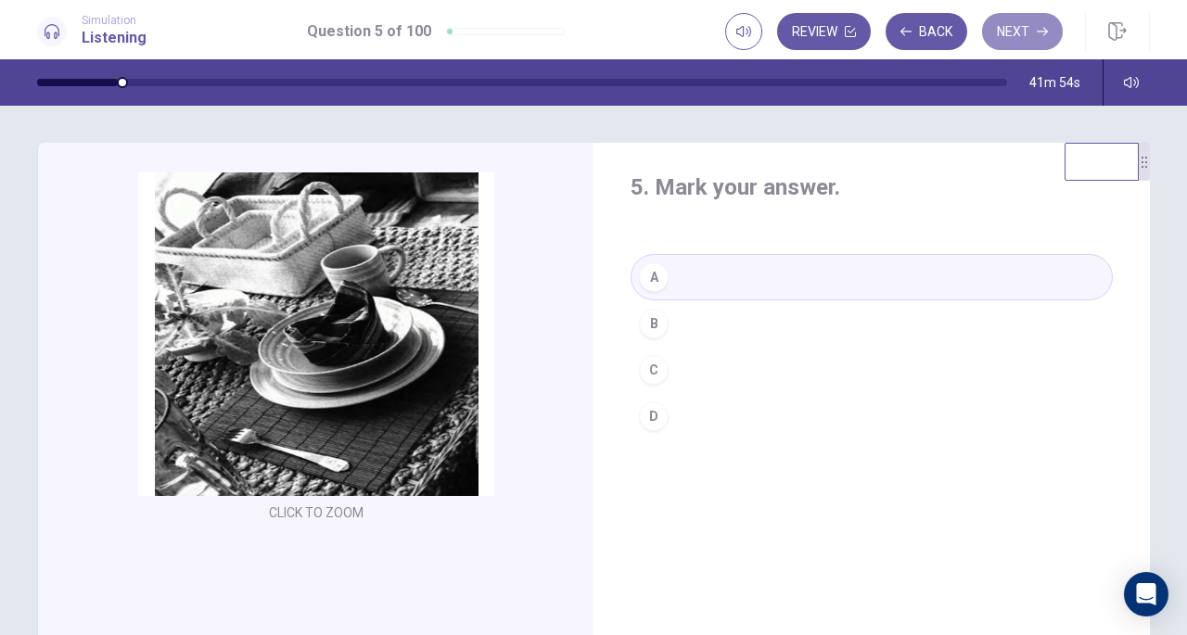
click at [1014, 36] on button "Next" at bounding box center [1022, 31] width 81 height 37
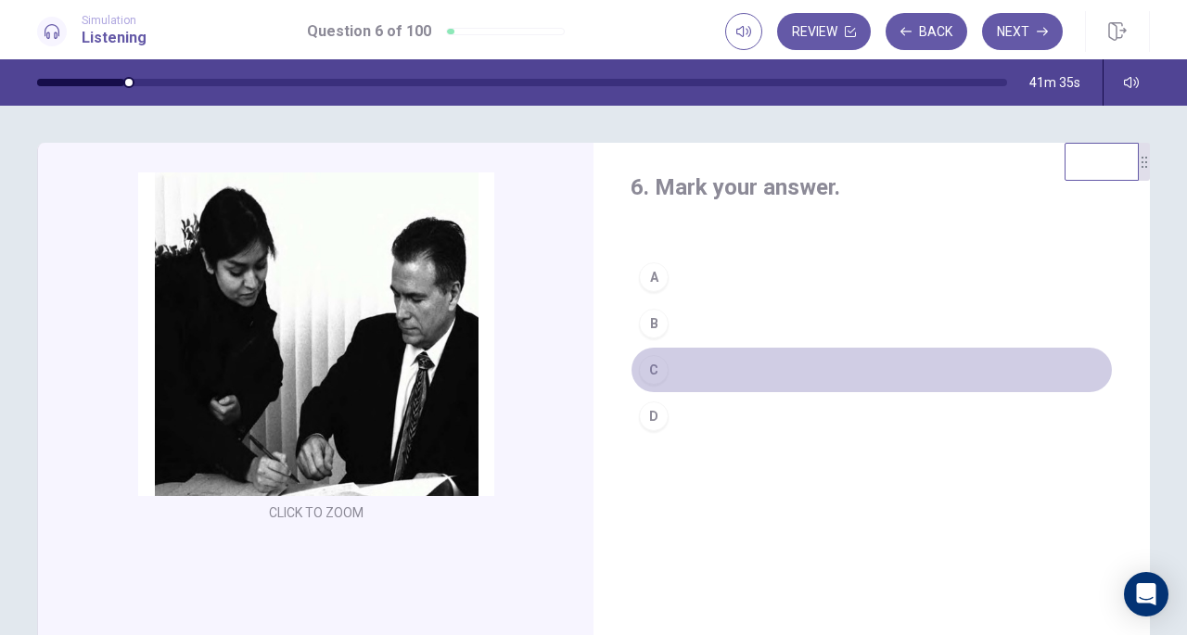
click at [654, 367] on div "C" at bounding box center [654, 370] width 30 height 30
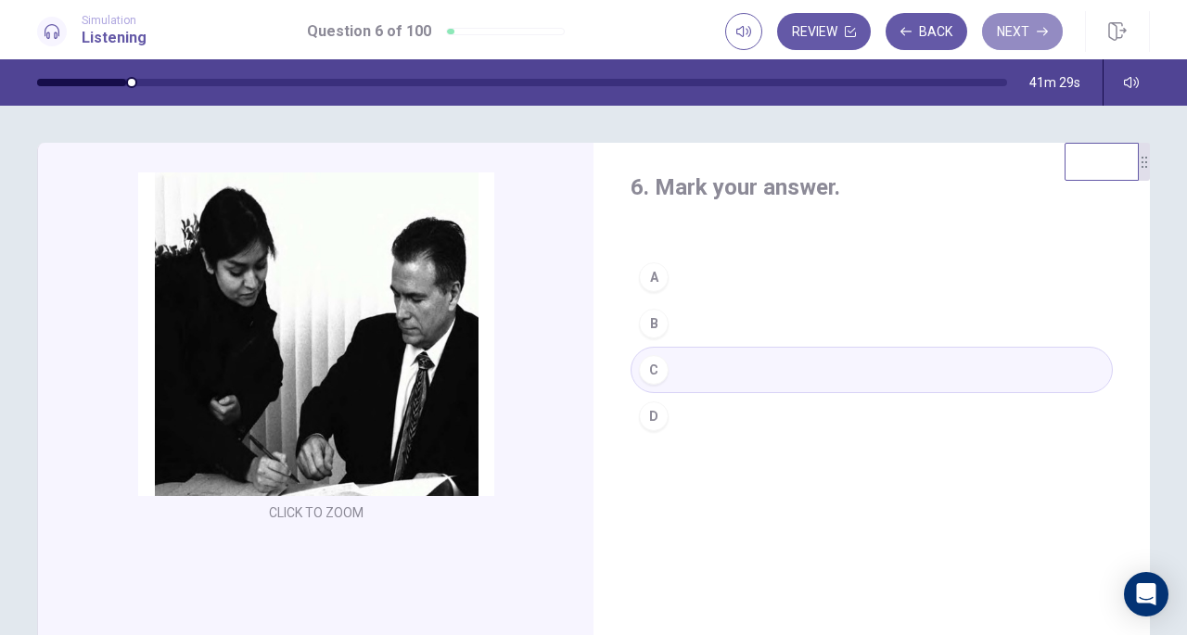
click at [1015, 35] on button "Next" at bounding box center [1022, 31] width 81 height 37
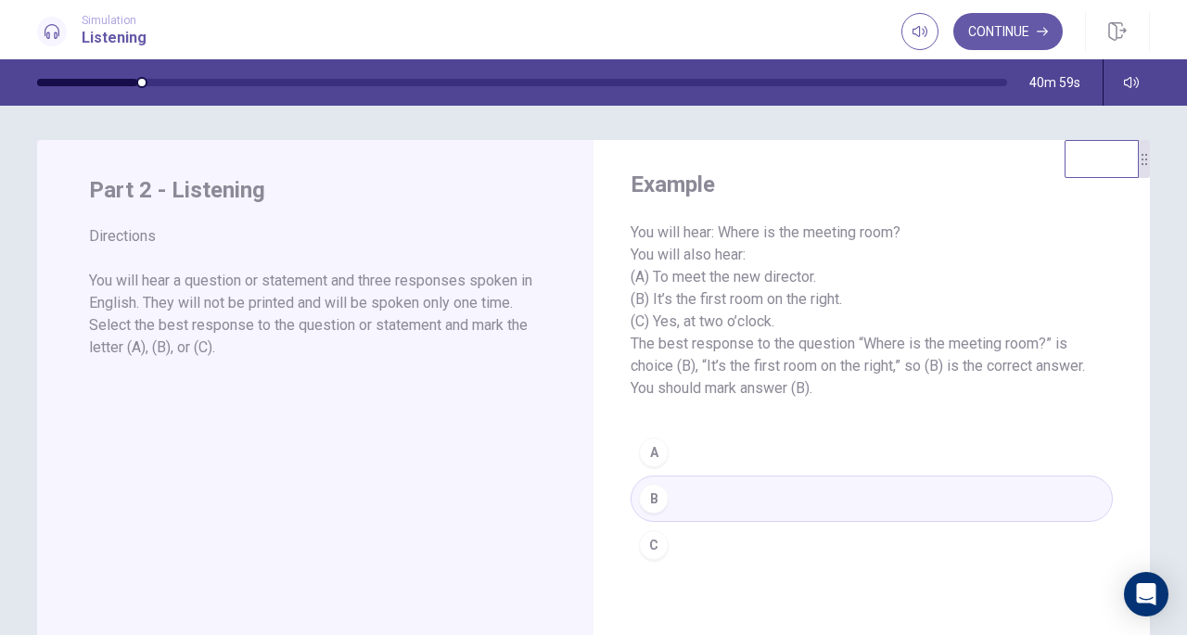
scroll to position [5, 0]
click at [1022, 32] on button "Continue" at bounding box center [1007, 31] width 109 height 37
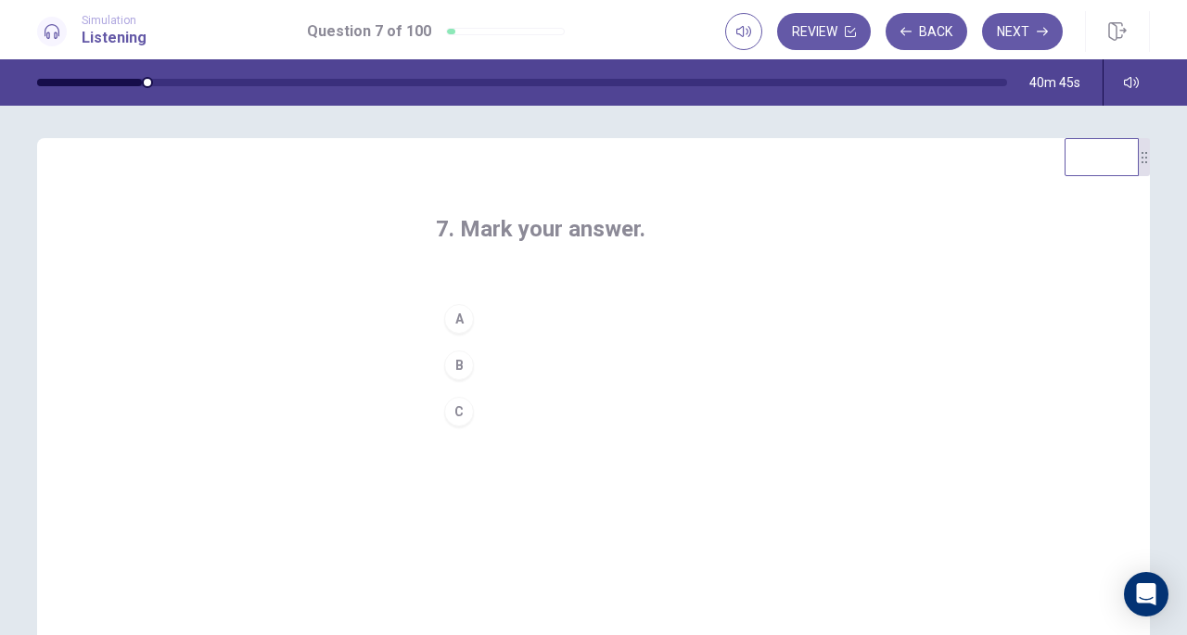
click at [914, 34] on button "Back" at bounding box center [927, 31] width 82 height 37
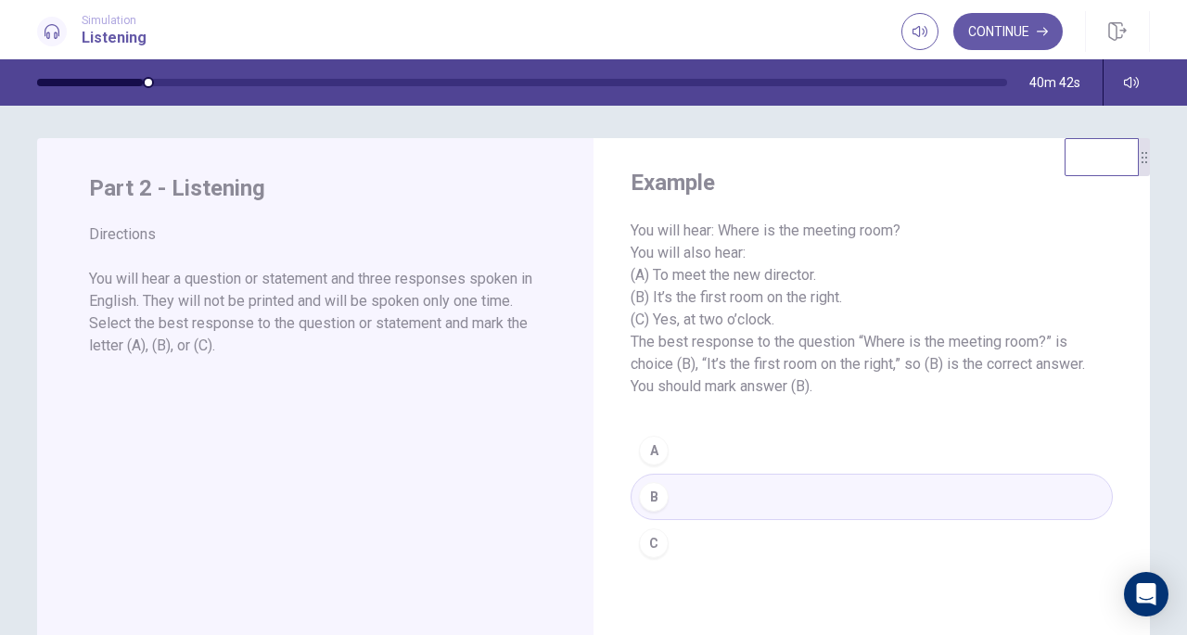
click at [1020, 32] on button "Continue" at bounding box center [1007, 31] width 109 height 37
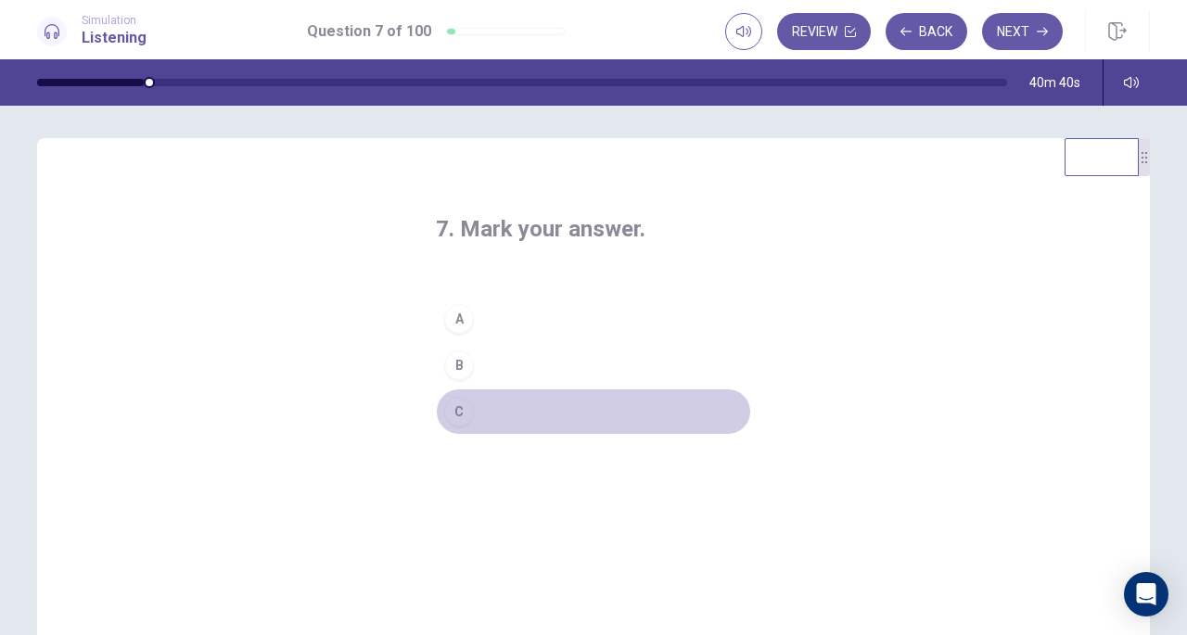
click at [453, 414] on div "C" at bounding box center [459, 412] width 30 height 30
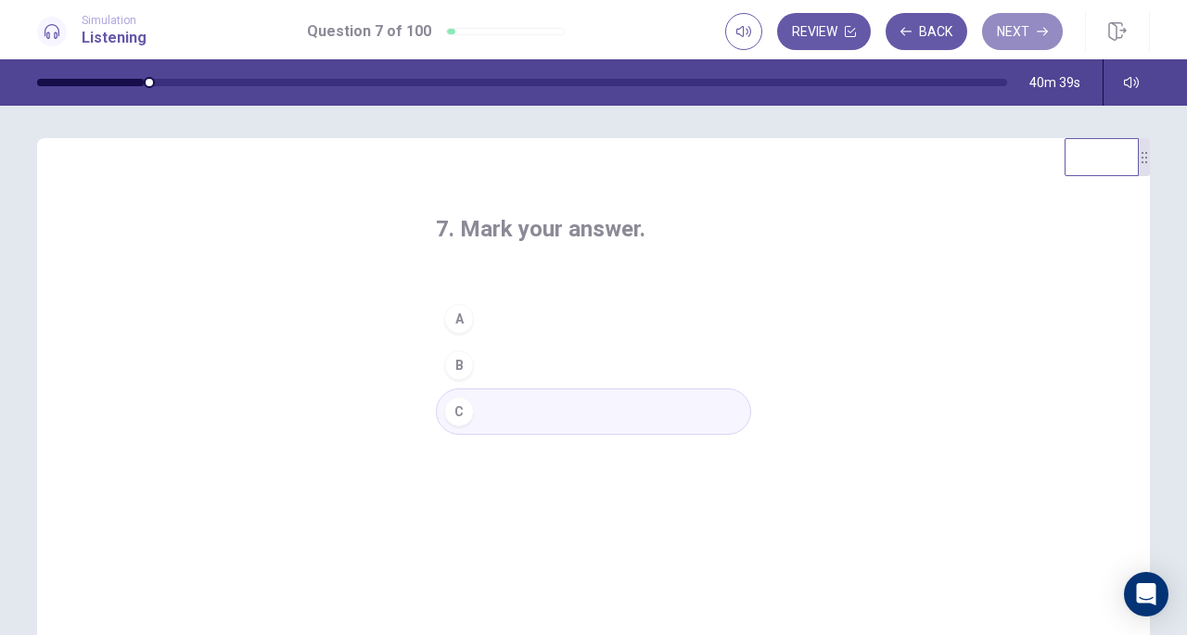
click at [1011, 15] on button "Next" at bounding box center [1022, 31] width 81 height 37
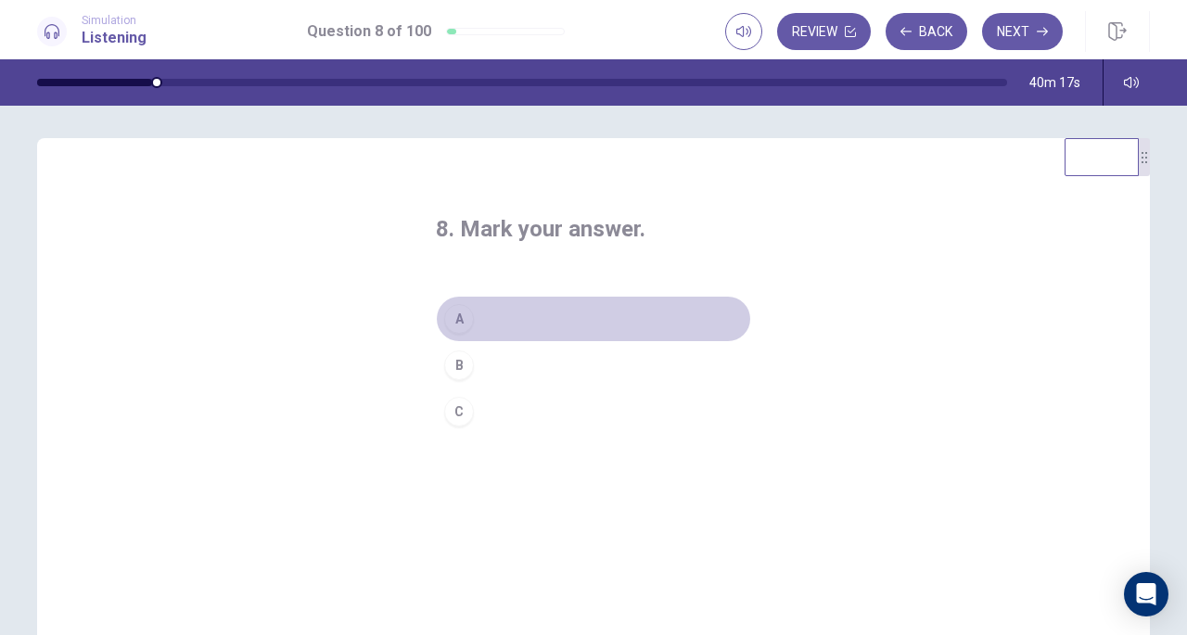
click at [456, 319] on div "A" at bounding box center [459, 319] width 30 height 30
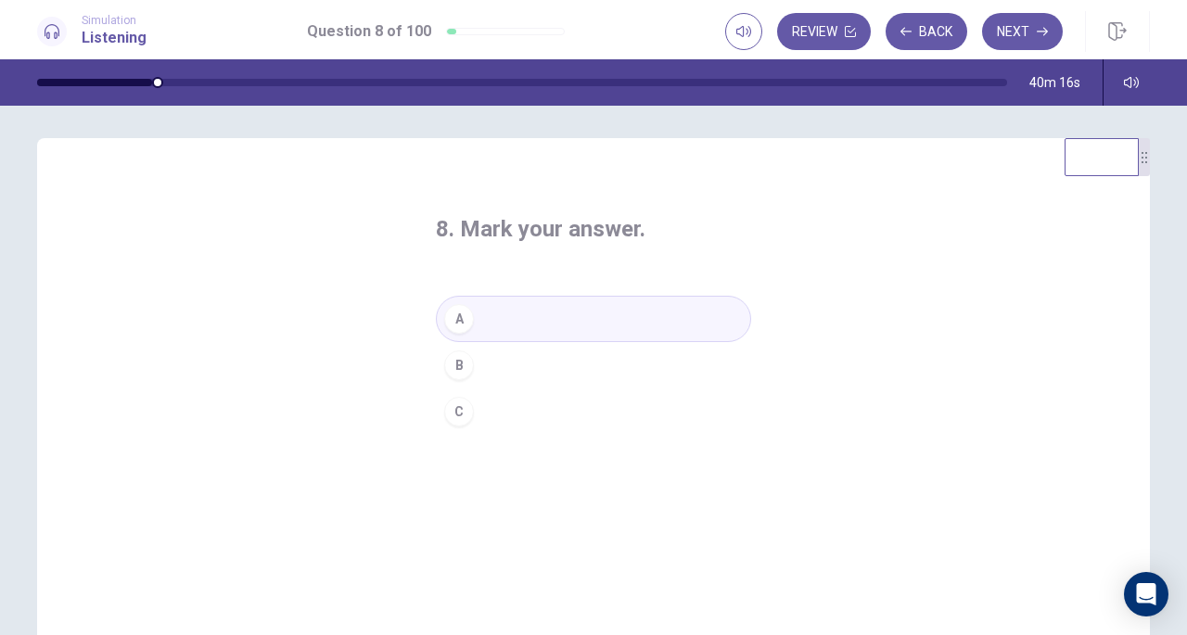
click at [1033, 24] on button "Next" at bounding box center [1022, 31] width 81 height 37
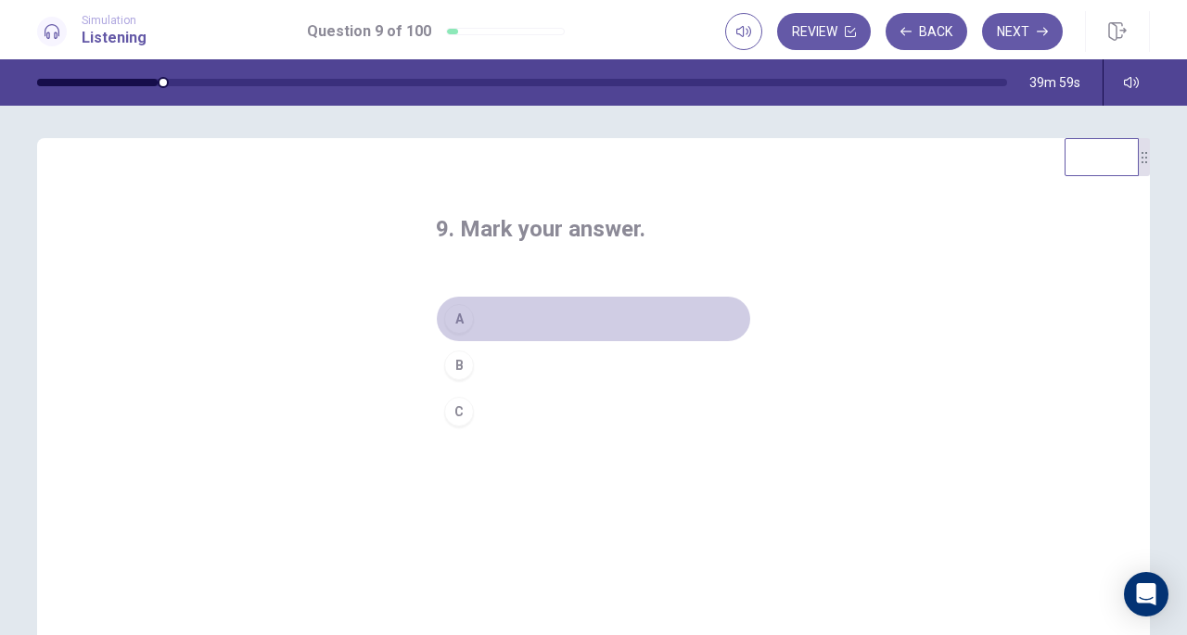
click at [445, 325] on div "A" at bounding box center [459, 319] width 30 height 30
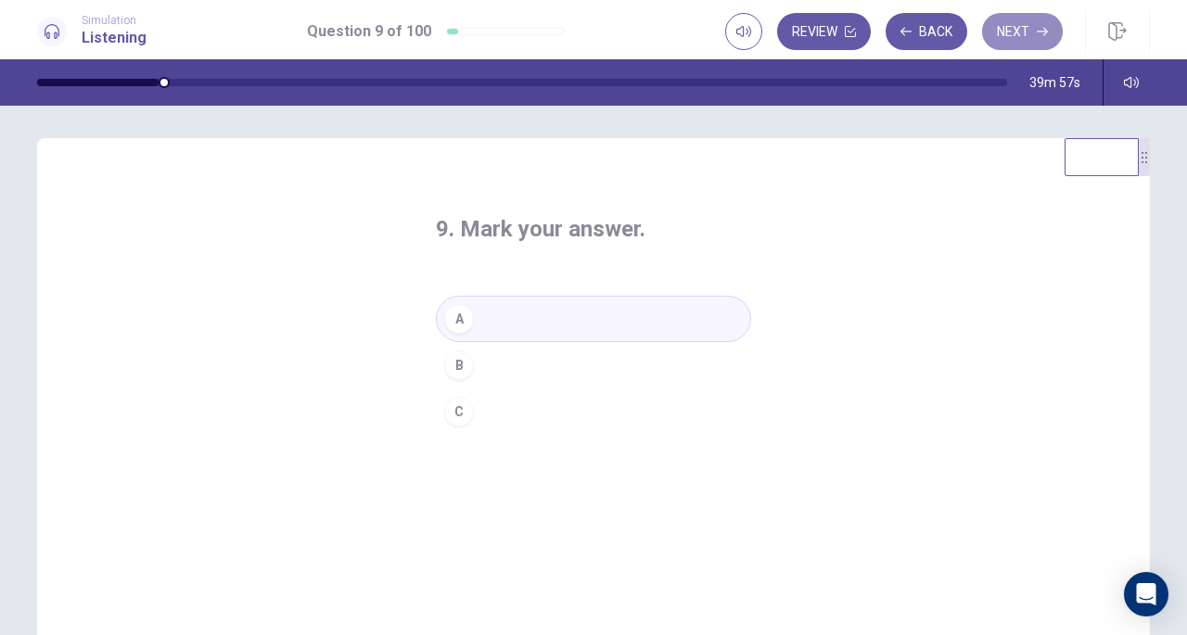
click at [1015, 36] on button "Next" at bounding box center [1022, 31] width 81 height 37
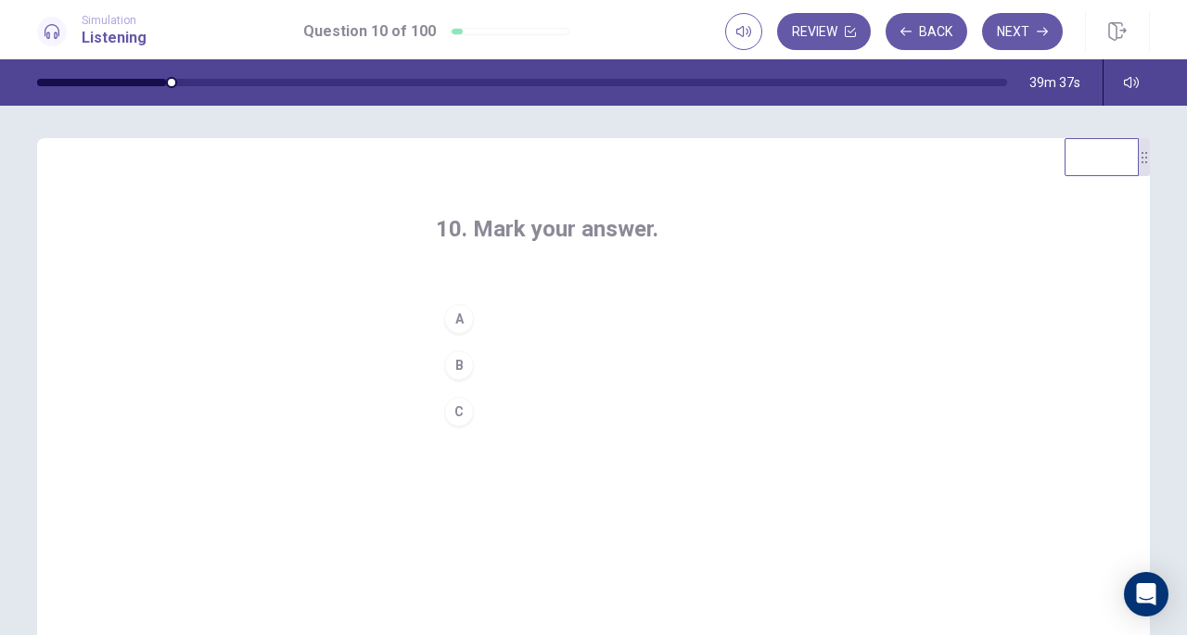
click at [460, 357] on div "B" at bounding box center [459, 366] width 30 height 30
click at [1013, 34] on button "Next" at bounding box center [1022, 31] width 81 height 37
click at [459, 365] on div "B" at bounding box center [459, 366] width 30 height 30
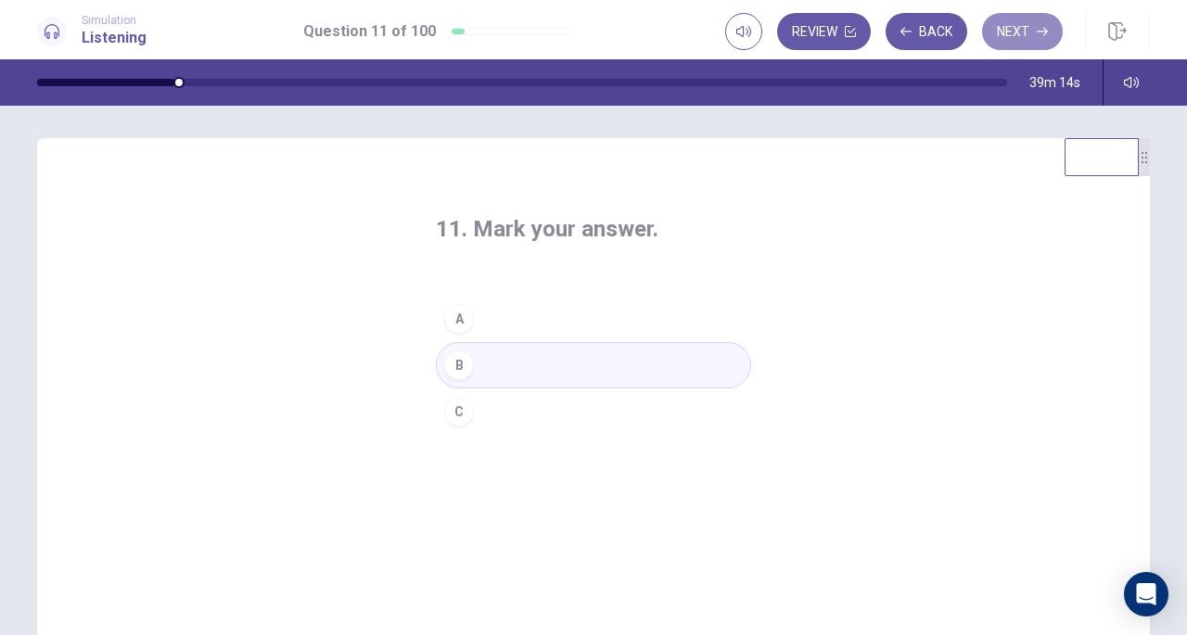
click at [1008, 40] on button "Next" at bounding box center [1022, 31] width 81 height 37
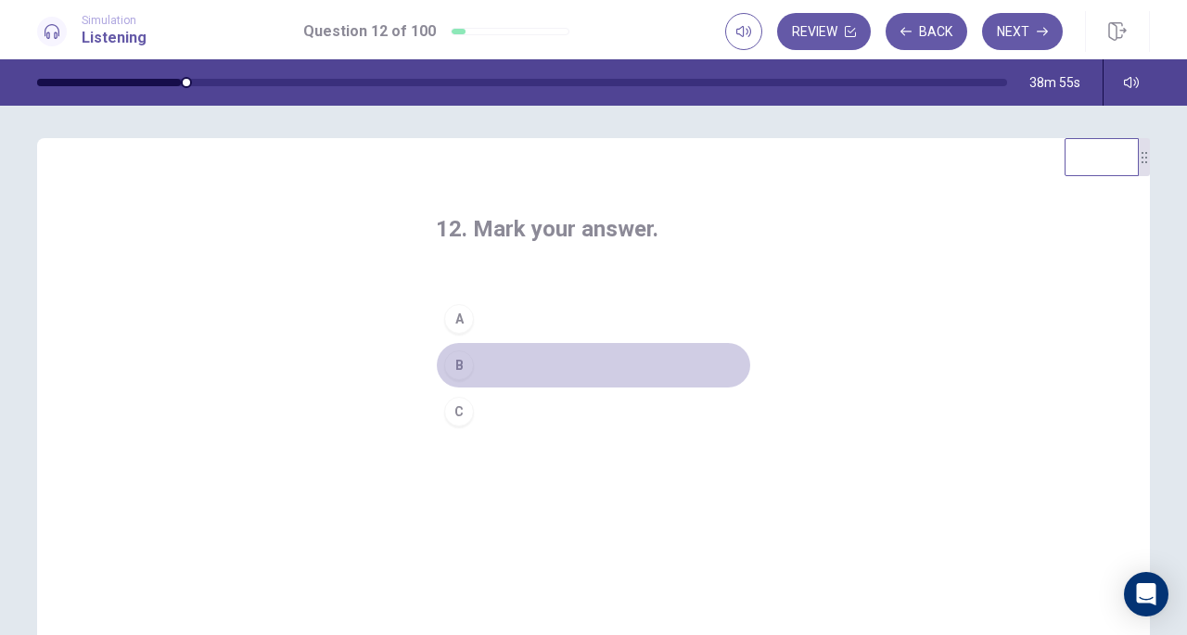
click at [467, 367] on div "B" at bounding box center [459, 366] width 30 height 30
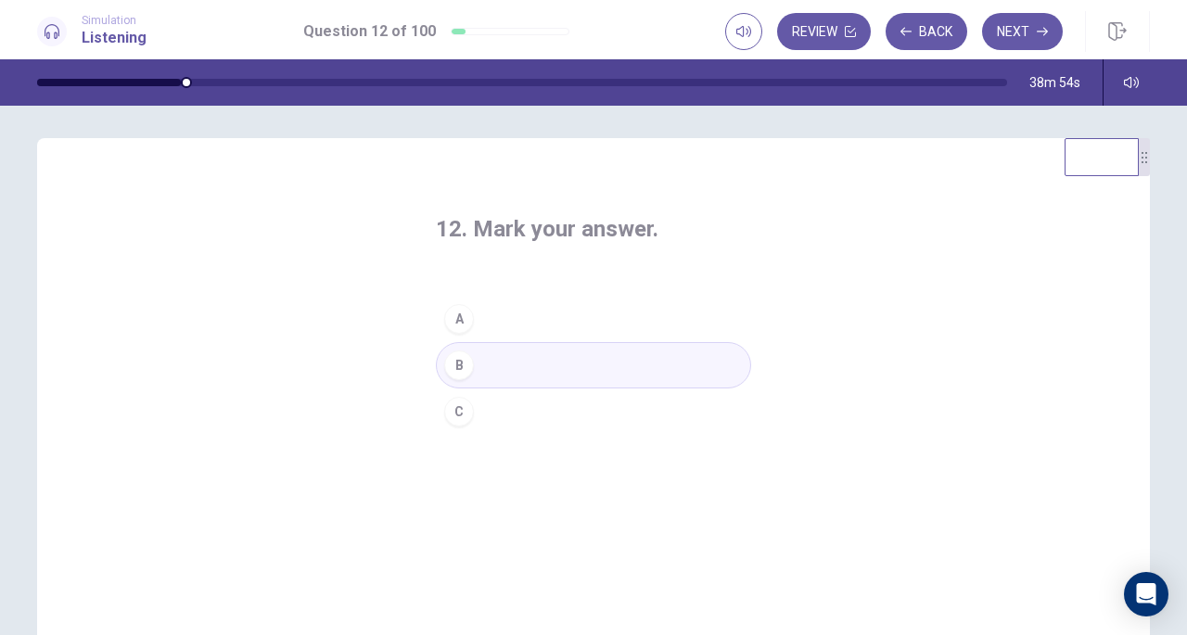
click at [1050, 26] on button "Next" at bounding box center [1022, 31] width 81 height 37
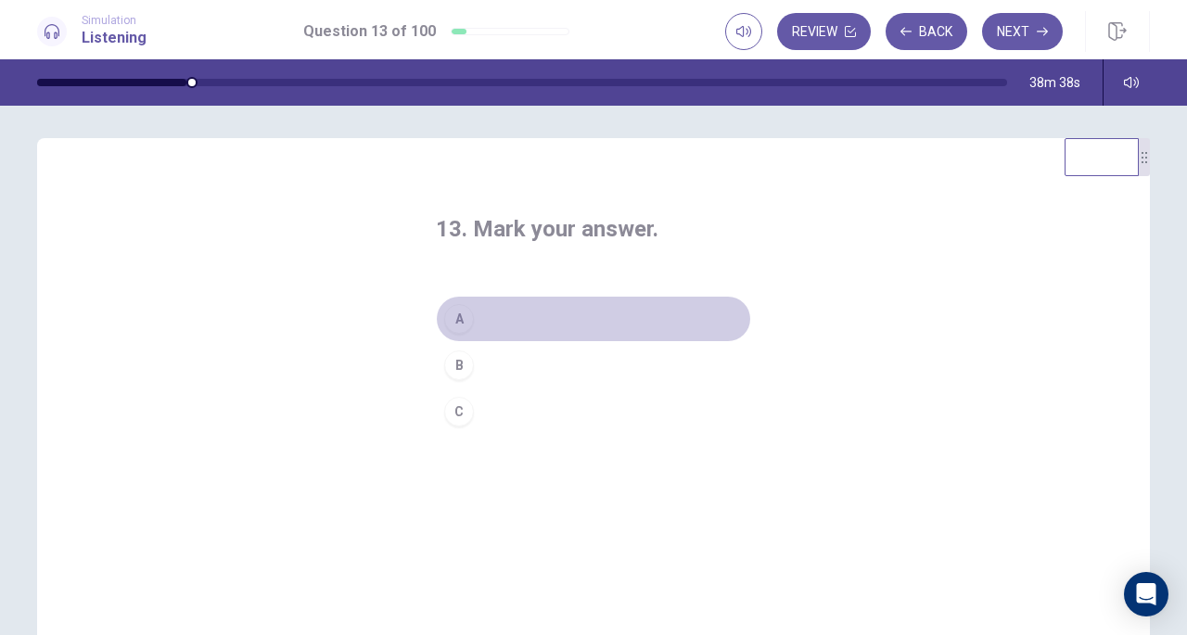
click at [460, 317] on div "A" at bounding box center [459, 319] width 30 height 30
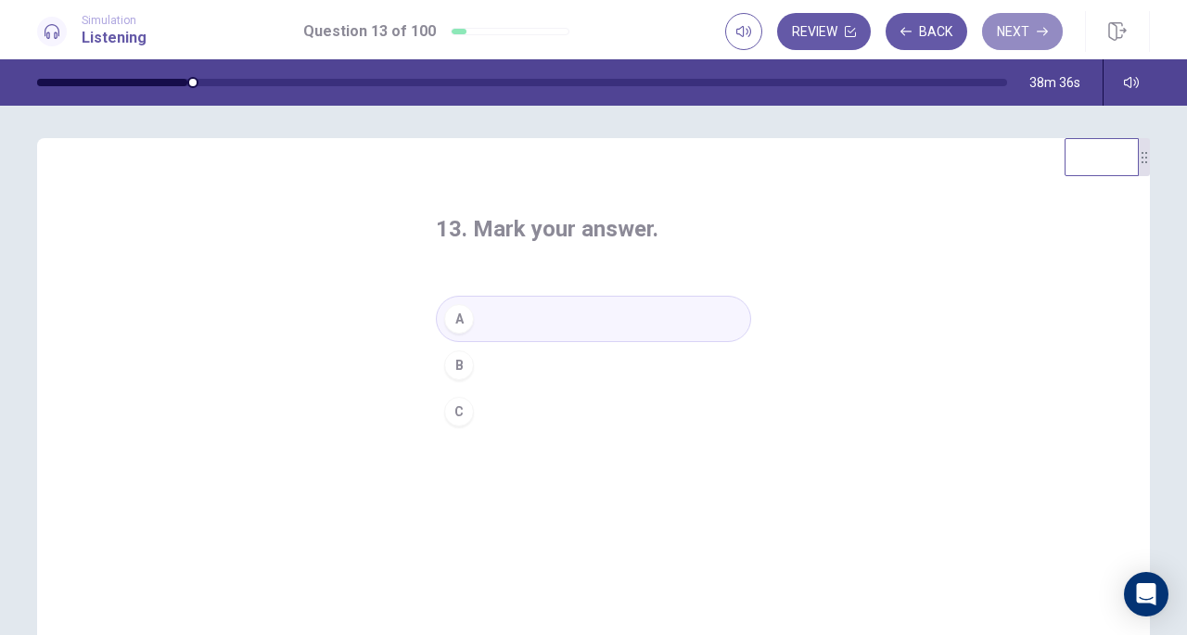
click at [1028, 24] on button "Next" at bounding box center [1022, 31] width 81 height 37
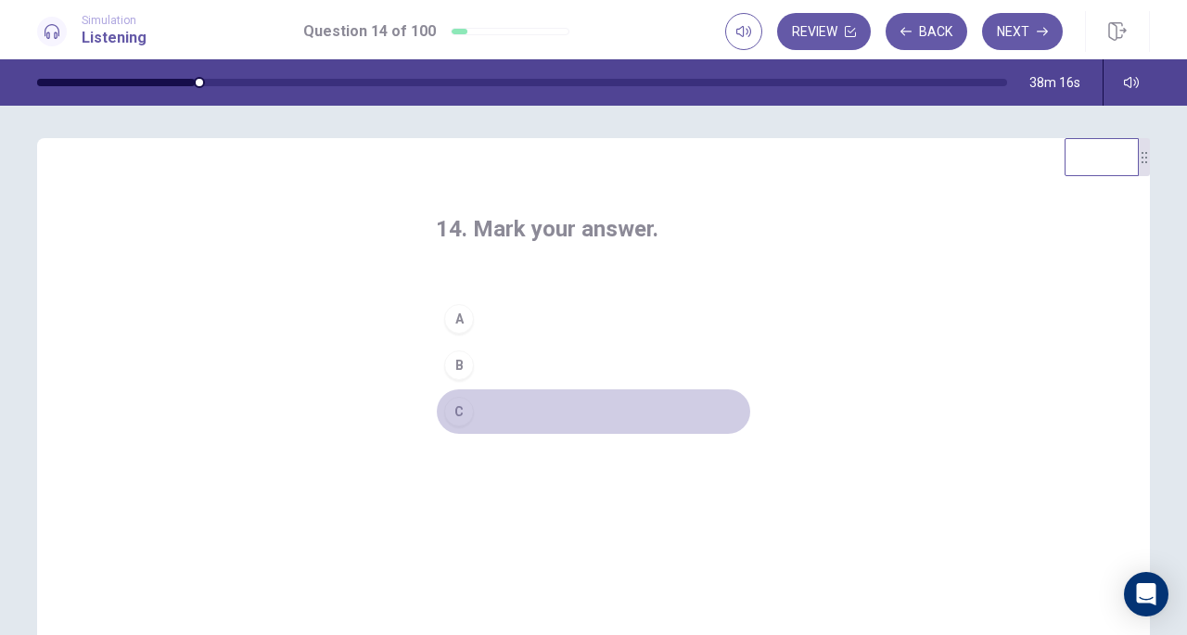
click at [457, 417] on div "C" at bounding box center [459, 412] width 30 height 30
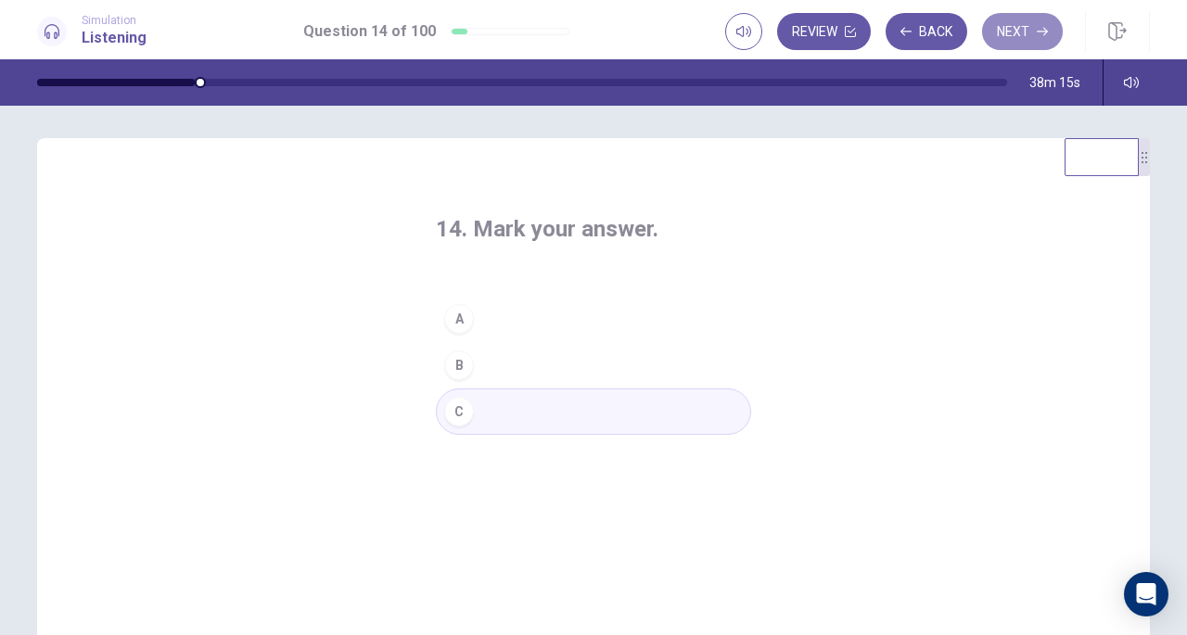
click at [1009, 31] on button "Next" at bounding box center [1022, 31] width 81 height 37
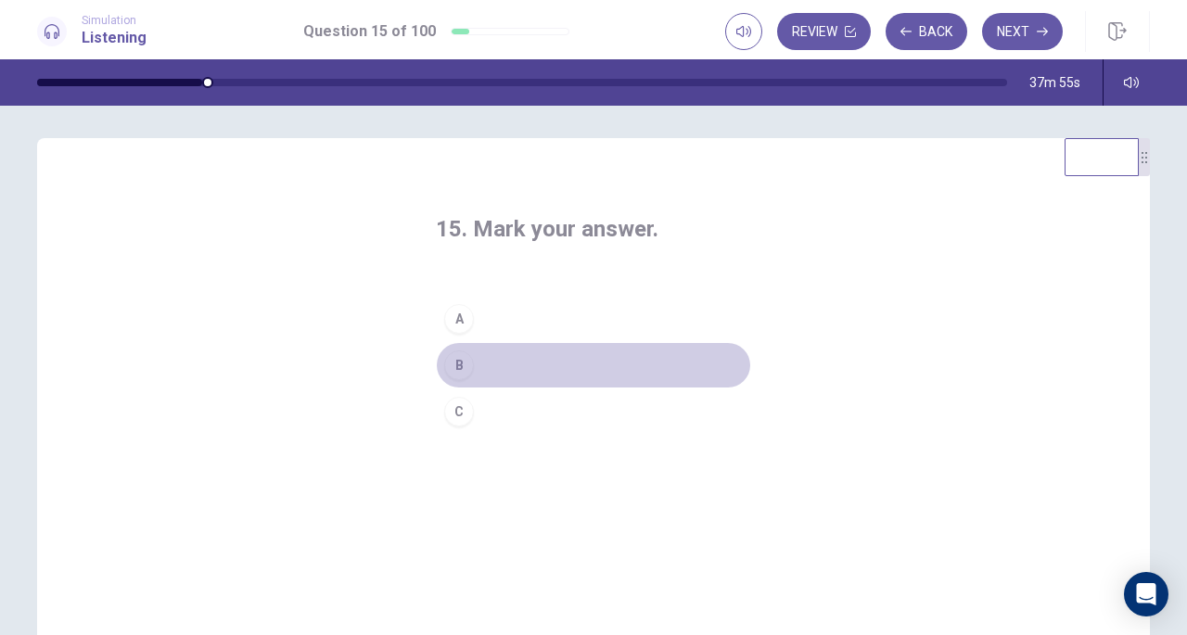
click at [461, 366] on div "B" at bounding box center [459, 366] width 30 height 30
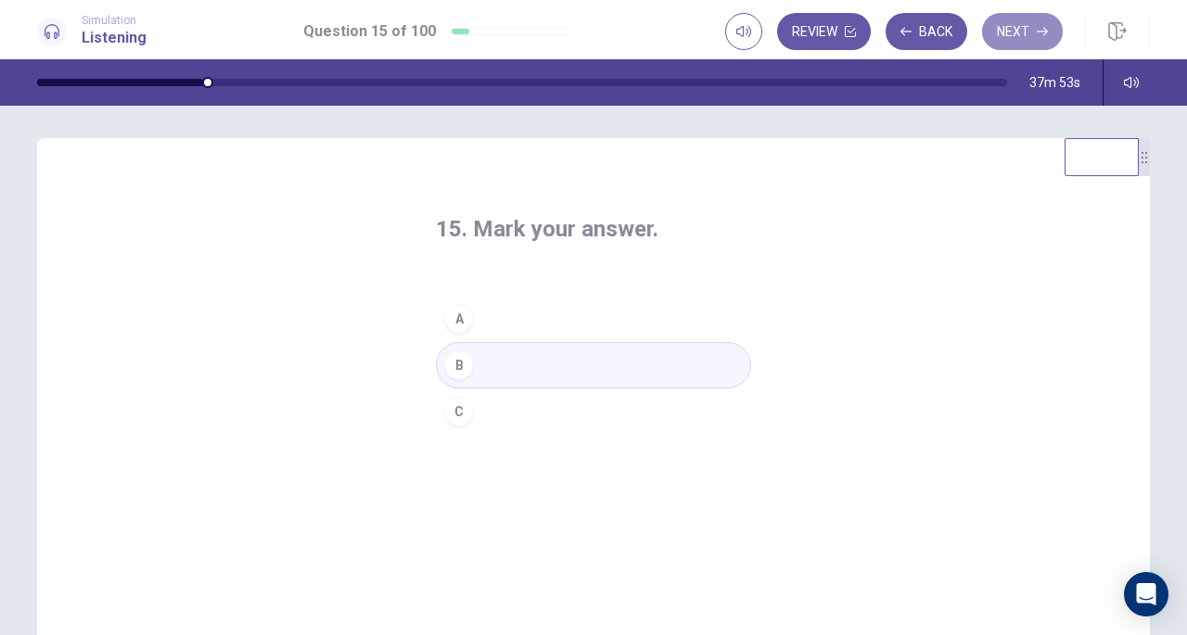
click at [1022, 38] on button "Next" at bounding box center [1022, 31] width 81 height 37
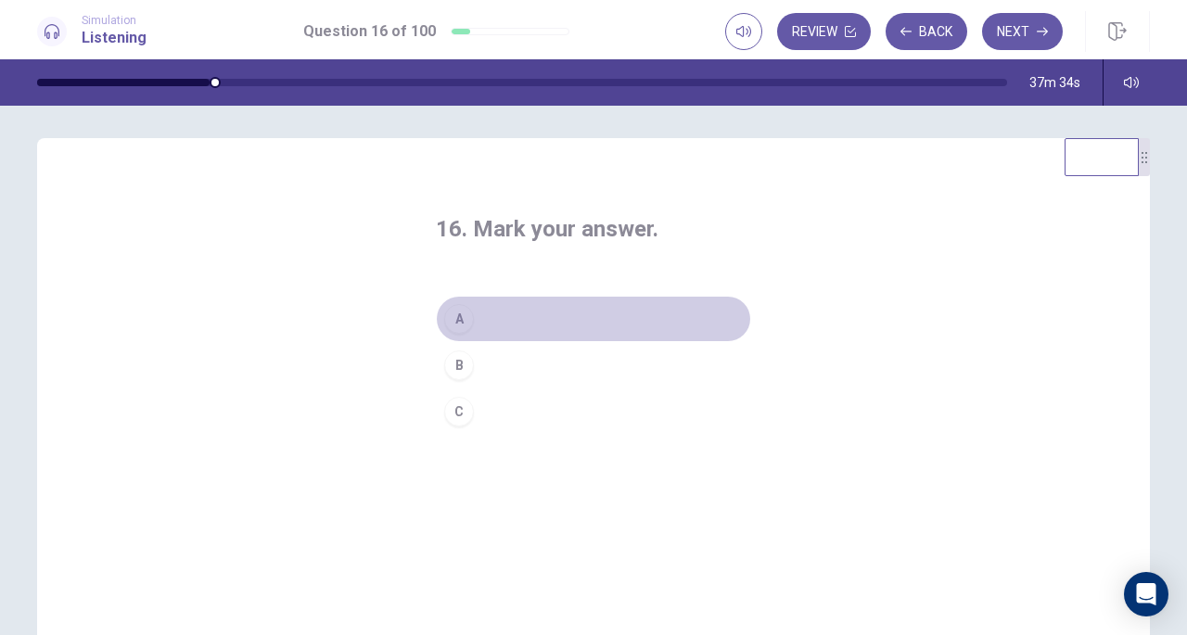
click at [460, 322] on div "A" at bounding box center [459, 319] width 30 height 30
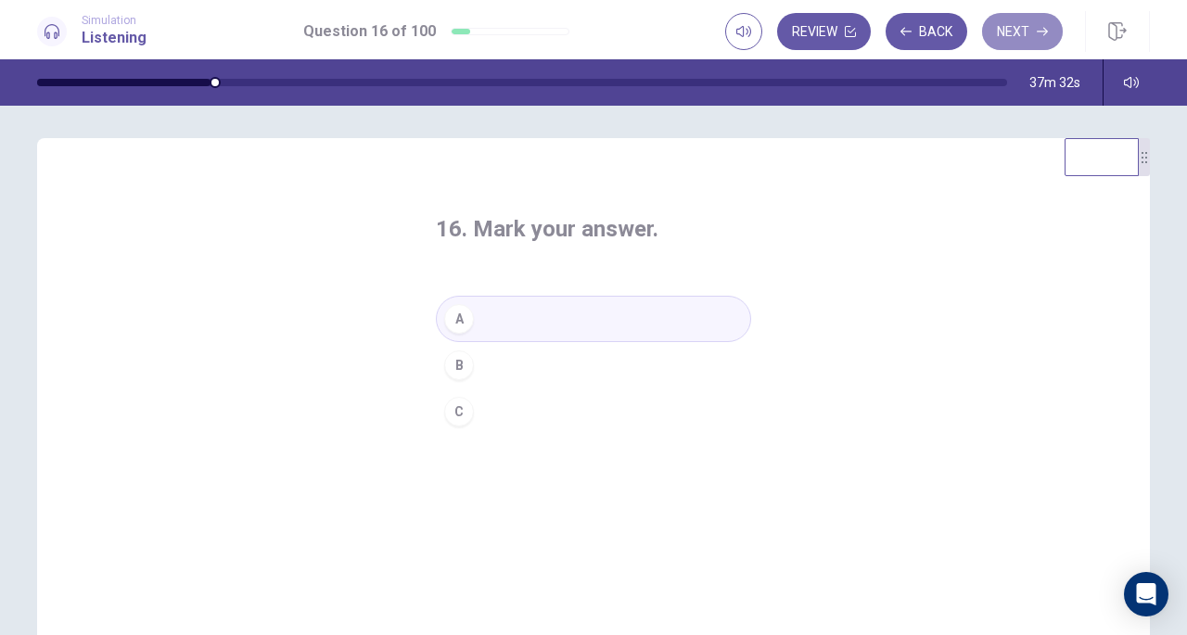
click at [1026, 37] on button "Next" at bounding box center [1022, 31] width 81 height 37
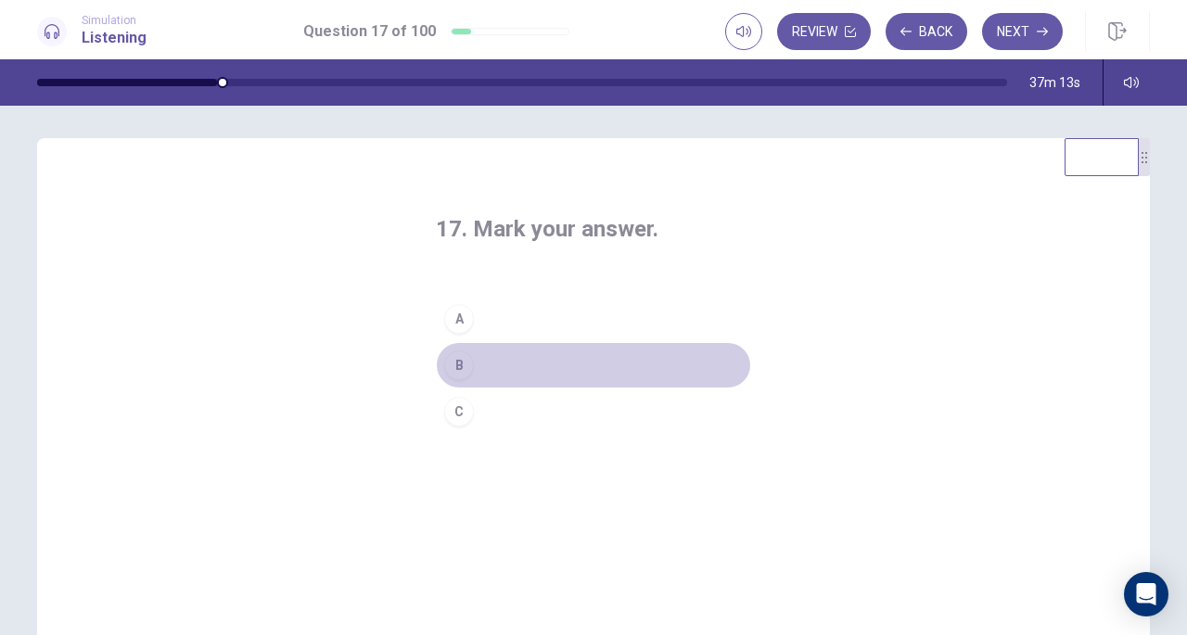
click at [469, 365] on button "B" at bounding box center [593, 365] width 315 height 46
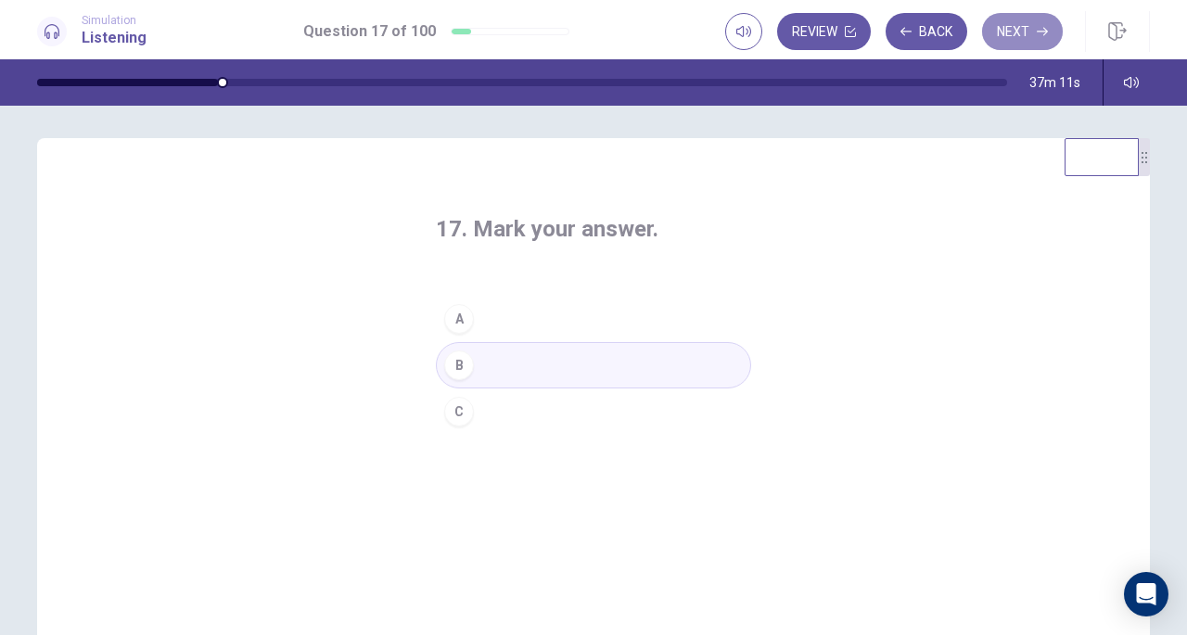
click at [1002, 40] on button "Next" at bounding box center [1022, 31] width 81 height 37
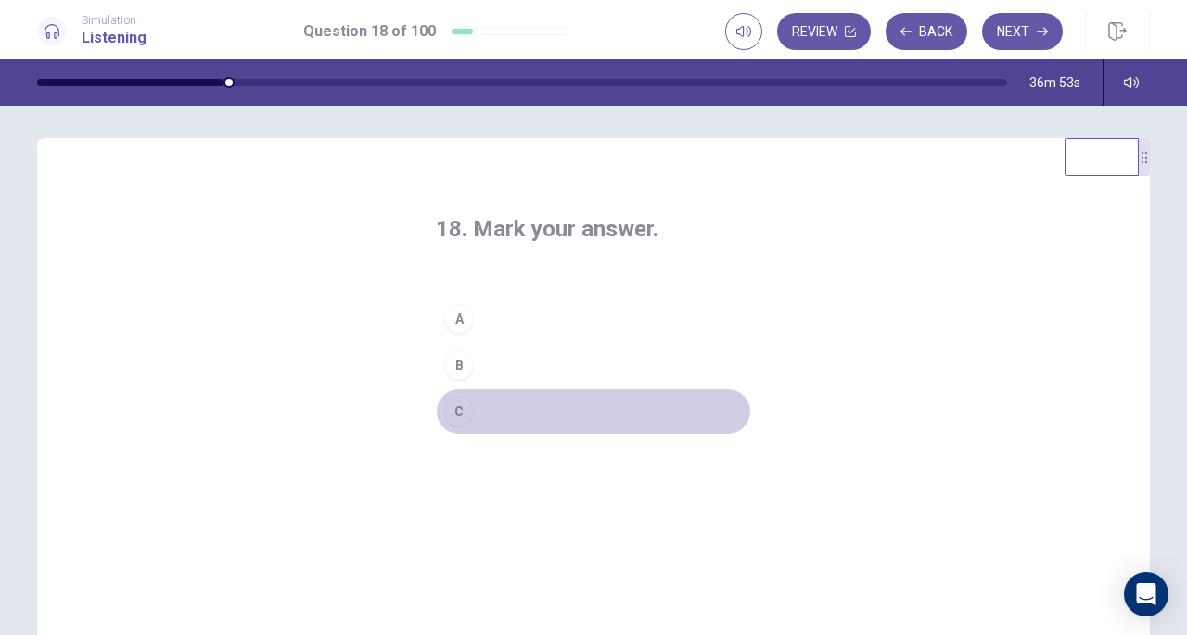
click at [458, 412] on div "C" at bounding box center [459, 412] width 30 height 30
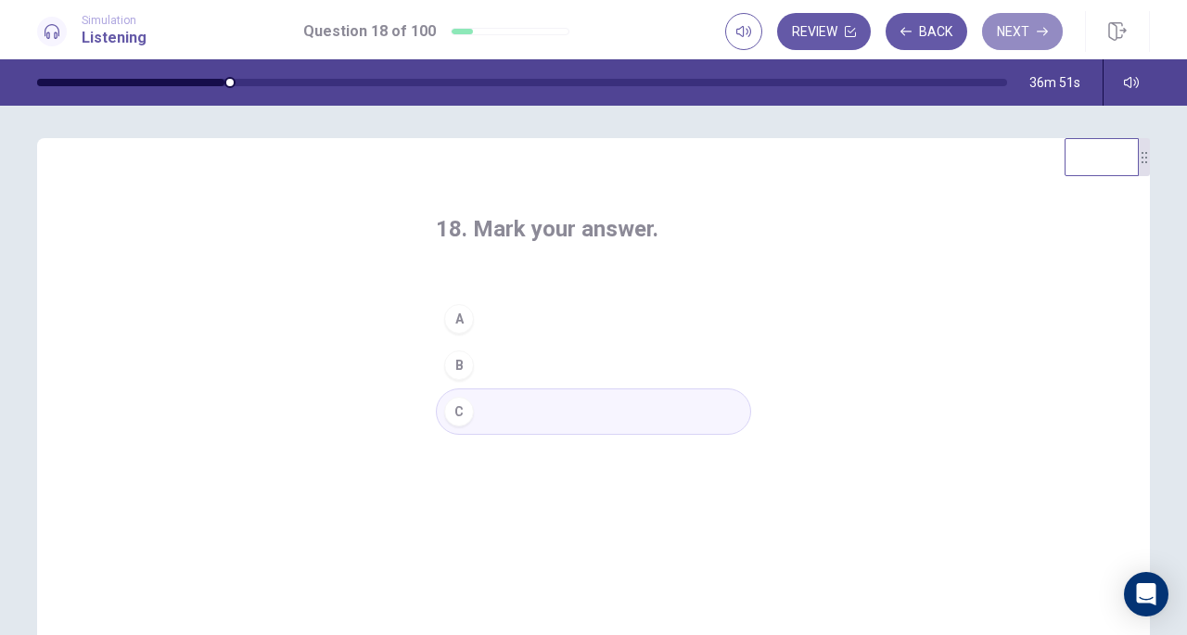
click at [1032, 35] on button "Next" at bounding box center [1022, 31] width 81 height 37
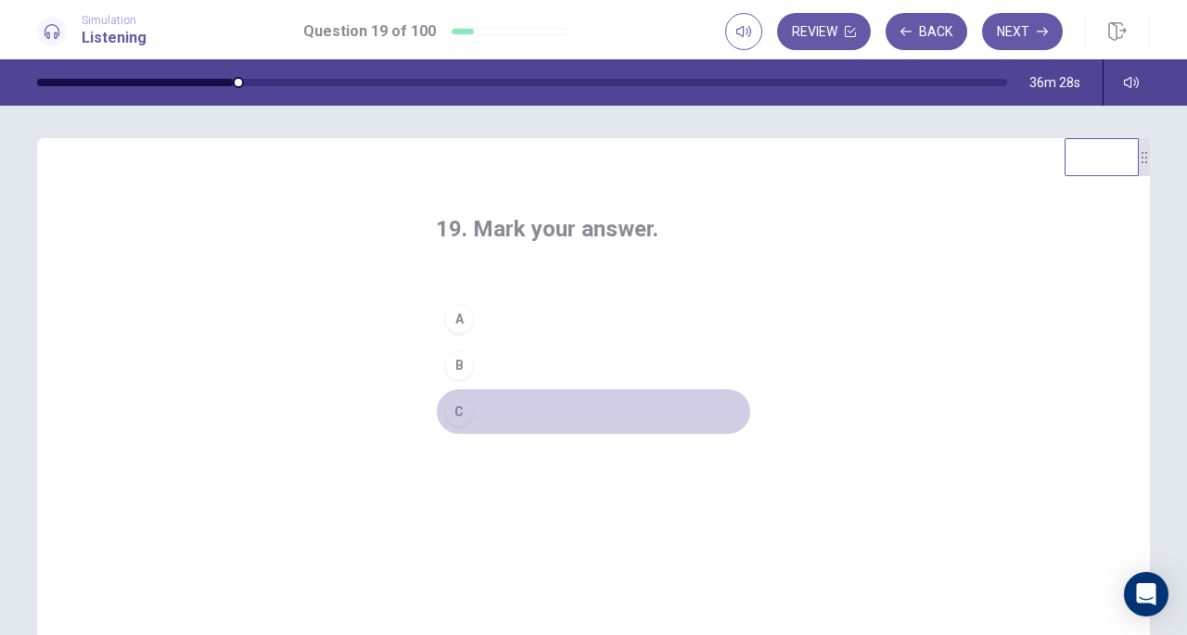
click at [447, 407] on div "C" at bounding box center [459, 412] width 30 height 30
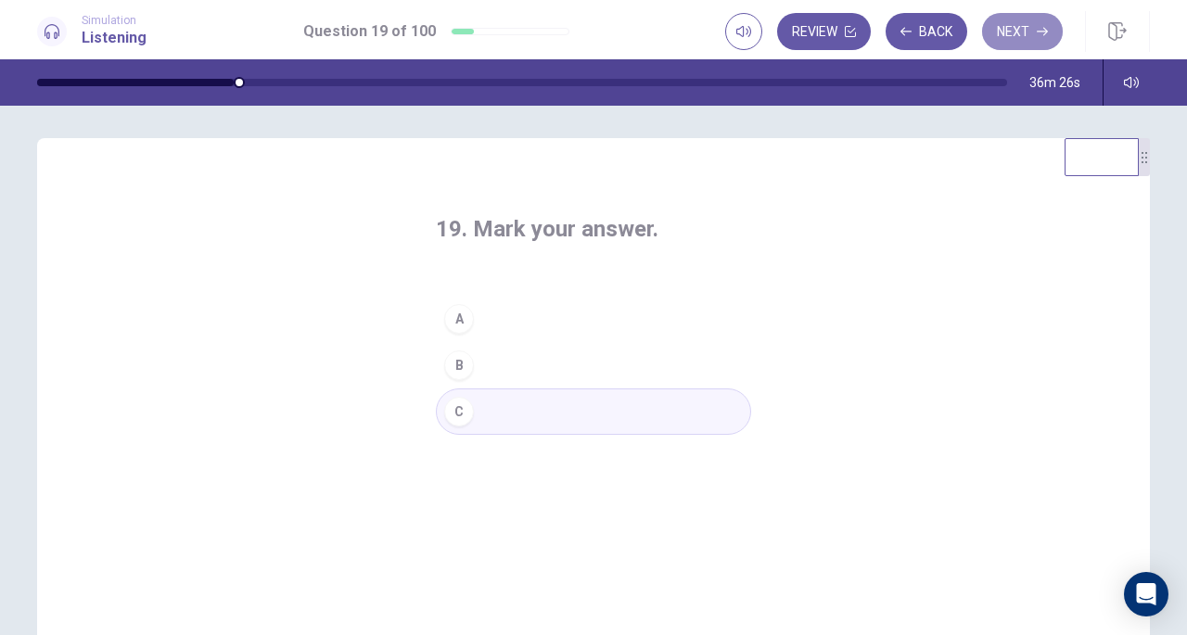
click at [1010, 36] on button "Next" at bounding box center [1022, 31] width 81 height 37
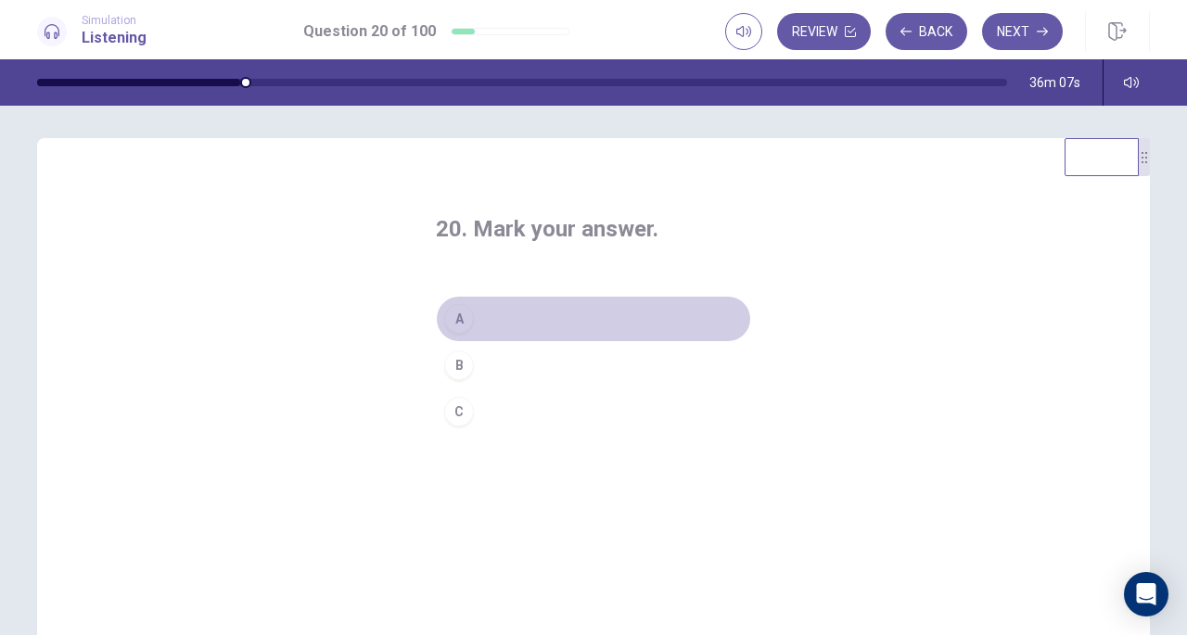
click at [457, 307] on div "A" at bounding box center [459, 319] width 30 height 30
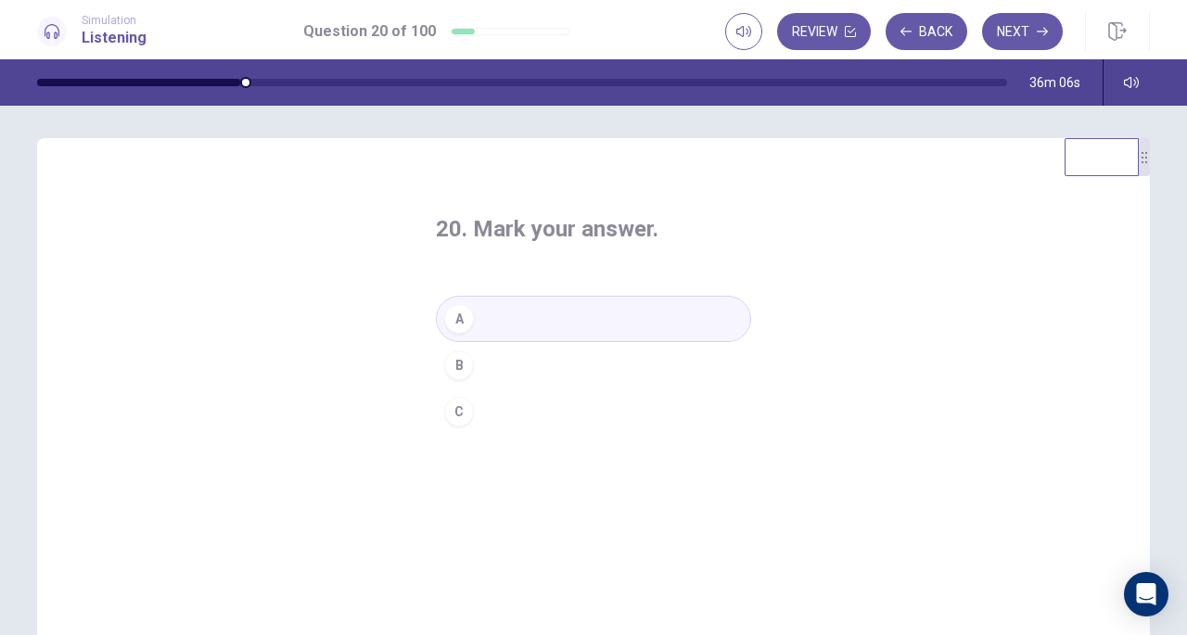
click at [1023, 27] on button "Next" at bounding box center [1022, 31] width 81 height 37
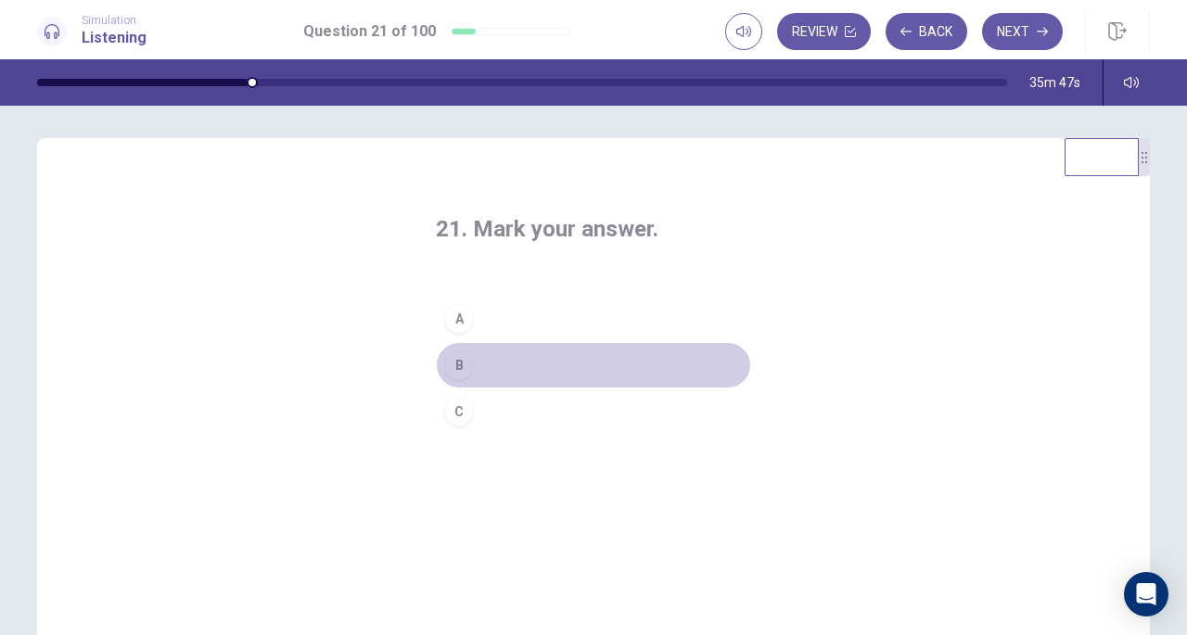
click at [456, 376] on div "B" at bounding box center [459, 366] width 30 height 30
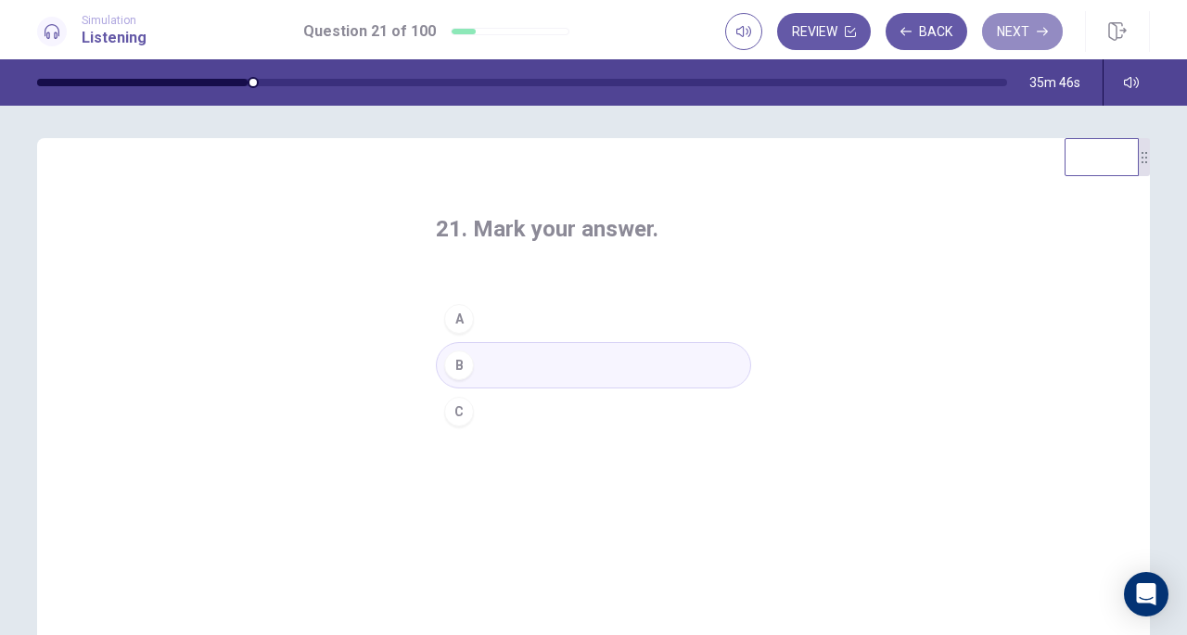
click at [1011, 44] on button "Next" at bounding box center [1022, 31] width 81 height 37
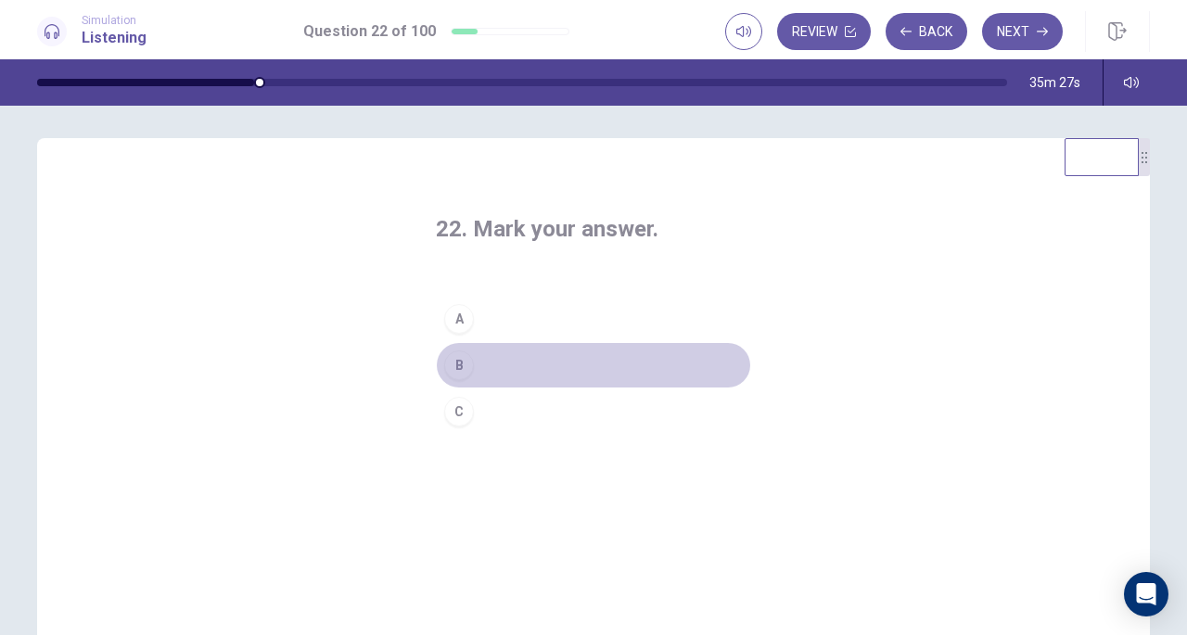
click at [462, 358] on div "B" at bounding box center [459, 366] width 30 height 30
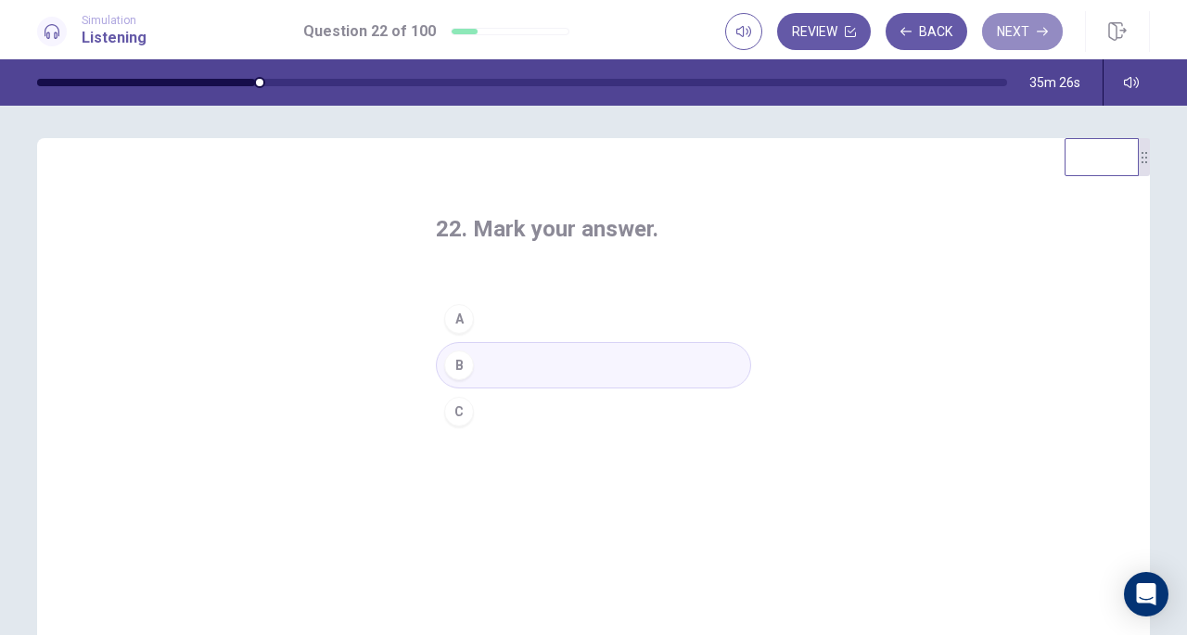
click at [1033, 25] on button "Next" at bounding box center [1022, 31] width 81 height 37
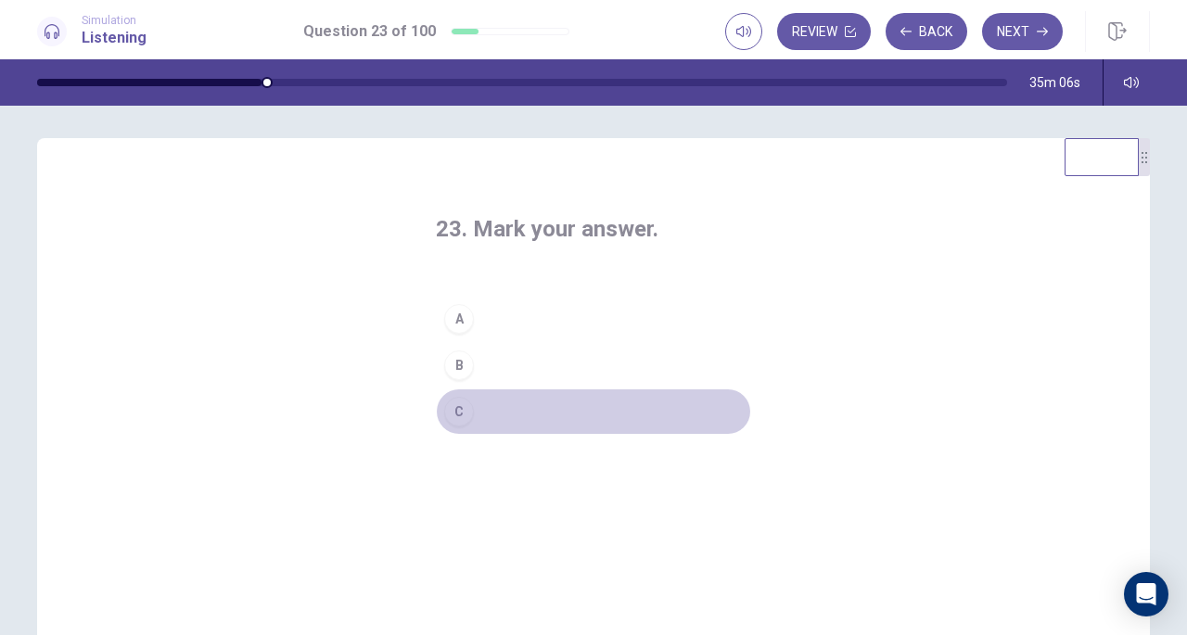
click at [458, 411] on div "C" at bounding box center [459, 412] width 30 height 30
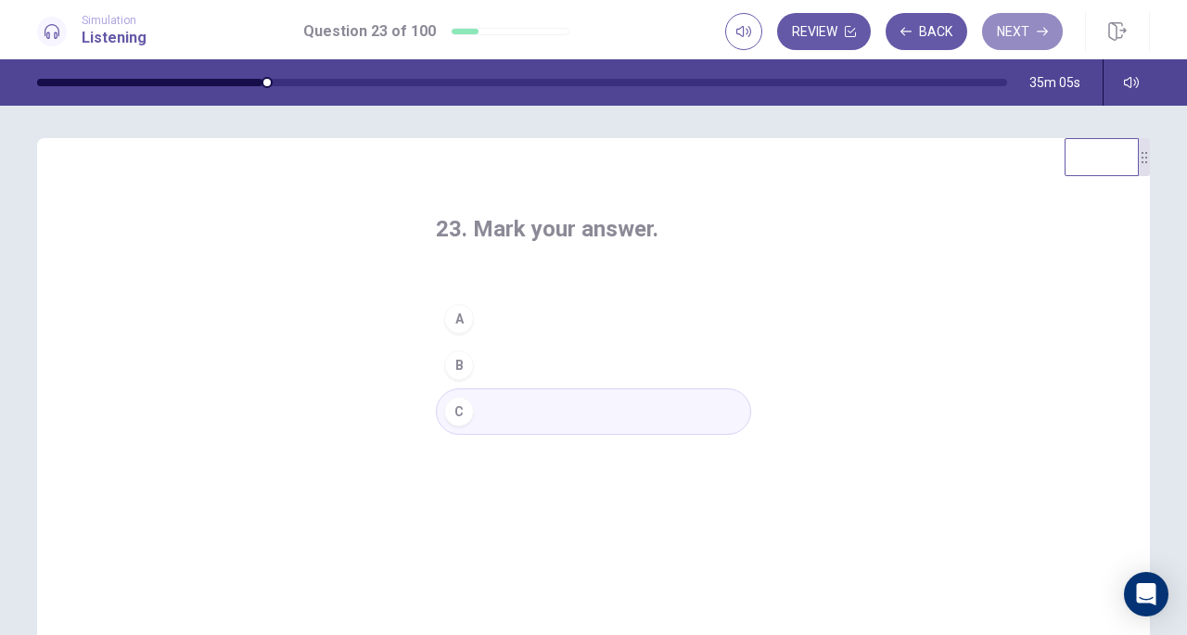
click at [1028, 23] on button "Next" at bounding box center [1022, 31] width 81 height 37
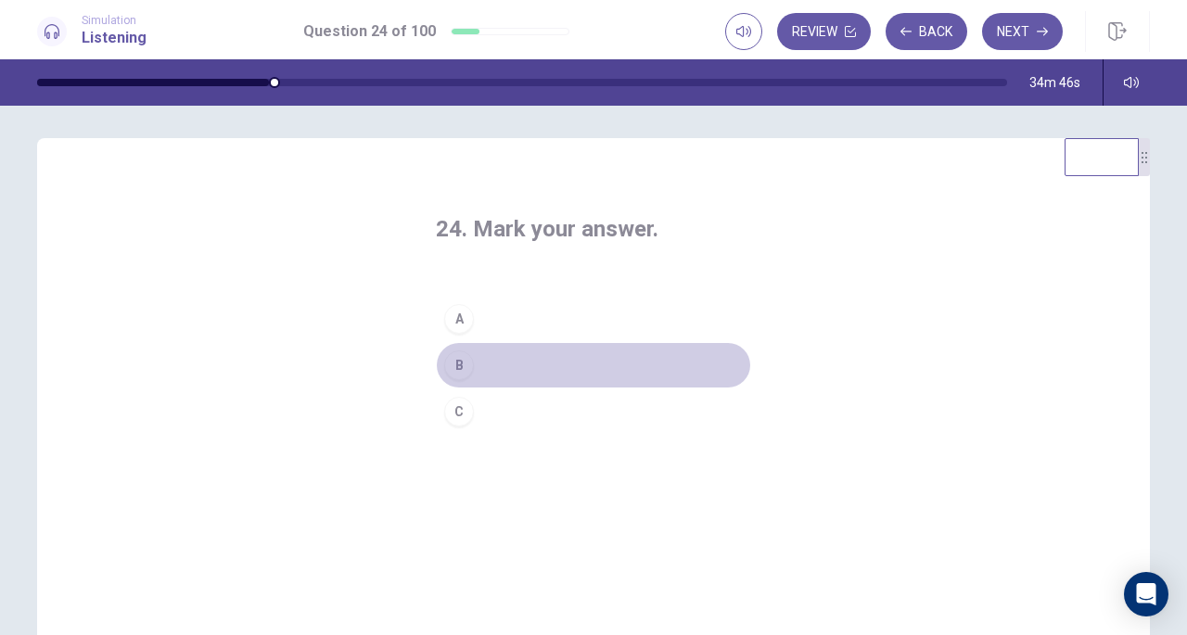
click at [454, 364] on div "B" at bounding box center [459, 366] width 30 height 30
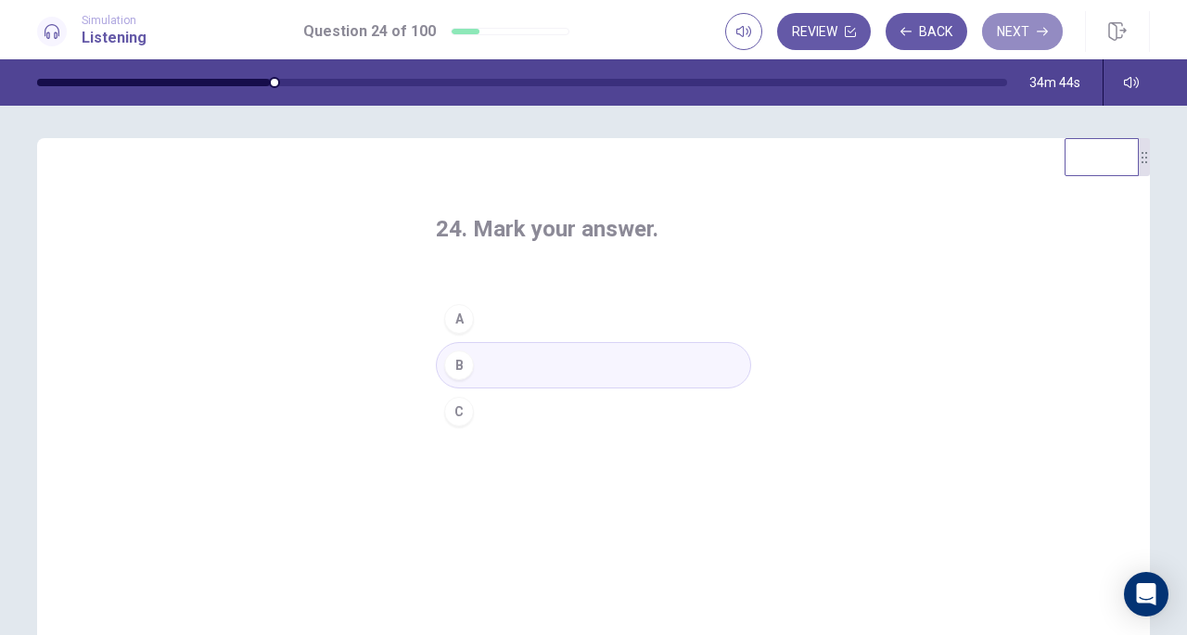
click at [1026, 38] on button "Next" at bounding box center [1022, 31] width 81 height 37
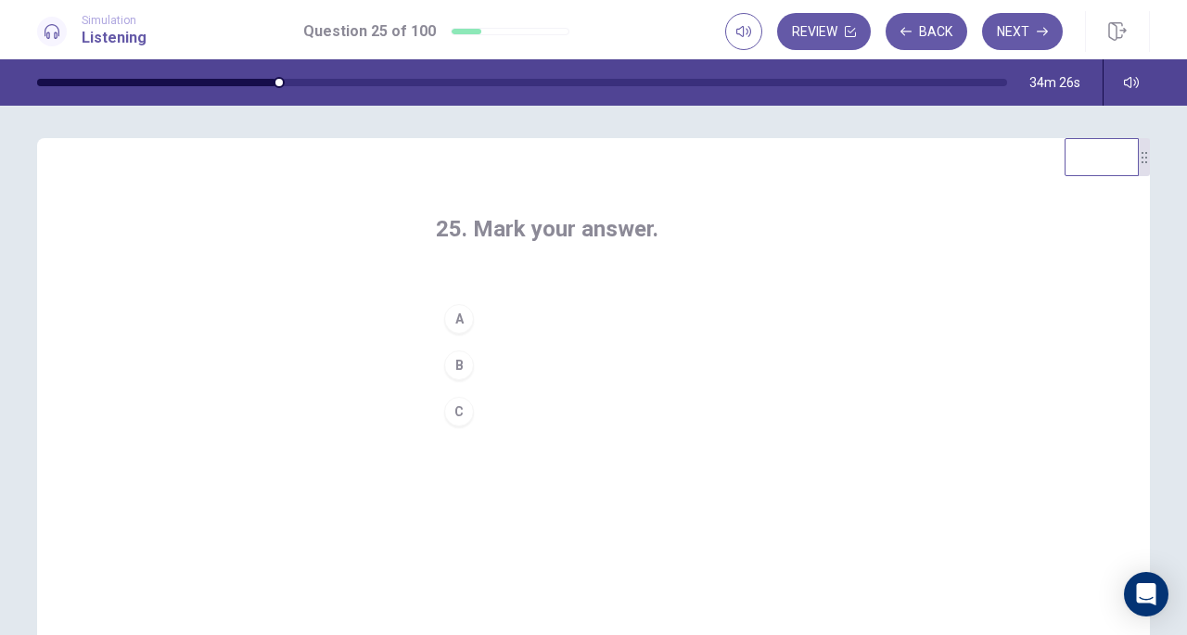
click at [449, 309] on div "A" at bounding box center [459, 319] width 30 height 30
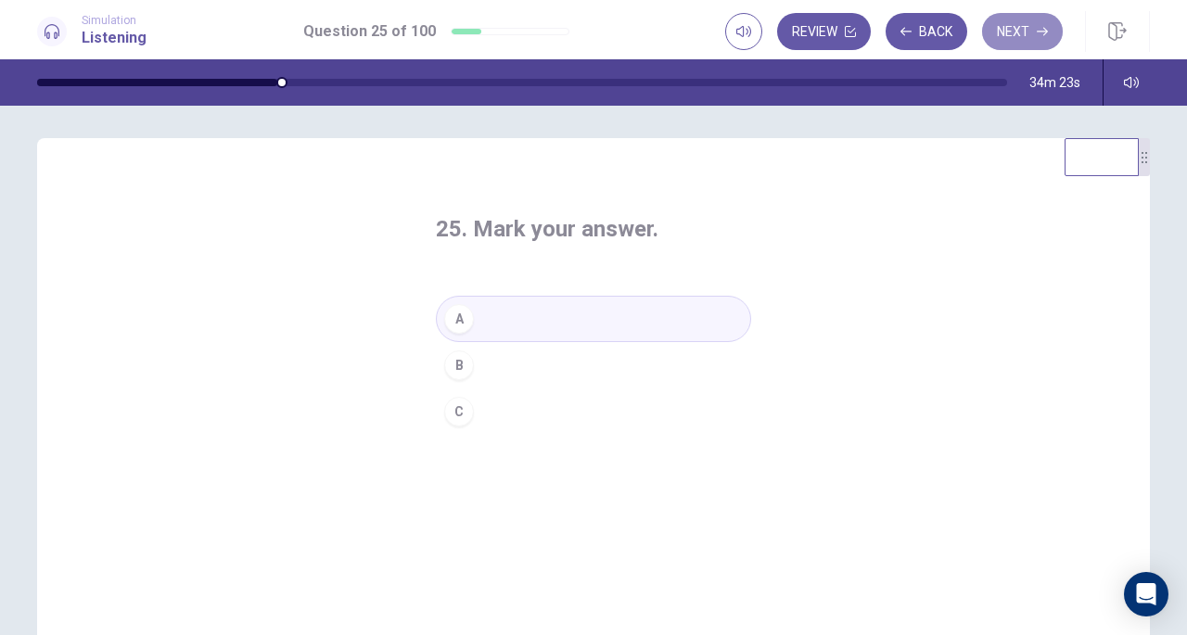
click at [1015, 27] on button "Next" at bounding box center [1022, 31] width 81 height 37
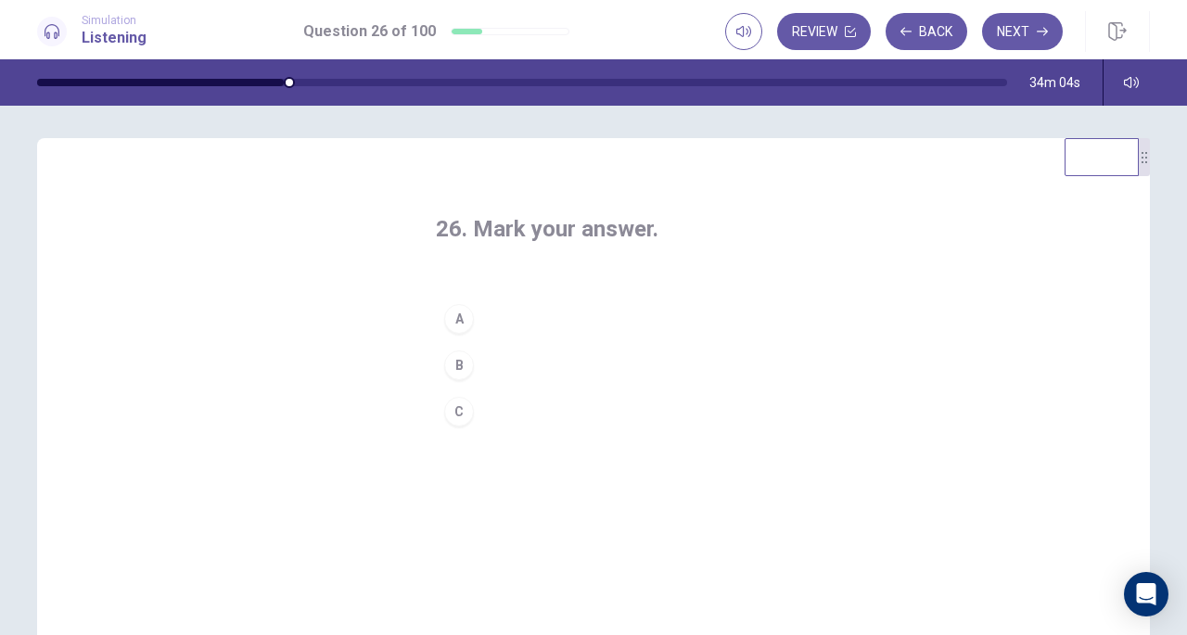
click at [461, 422] on div "C" at bounding box center [459, 412] width 30 height 30
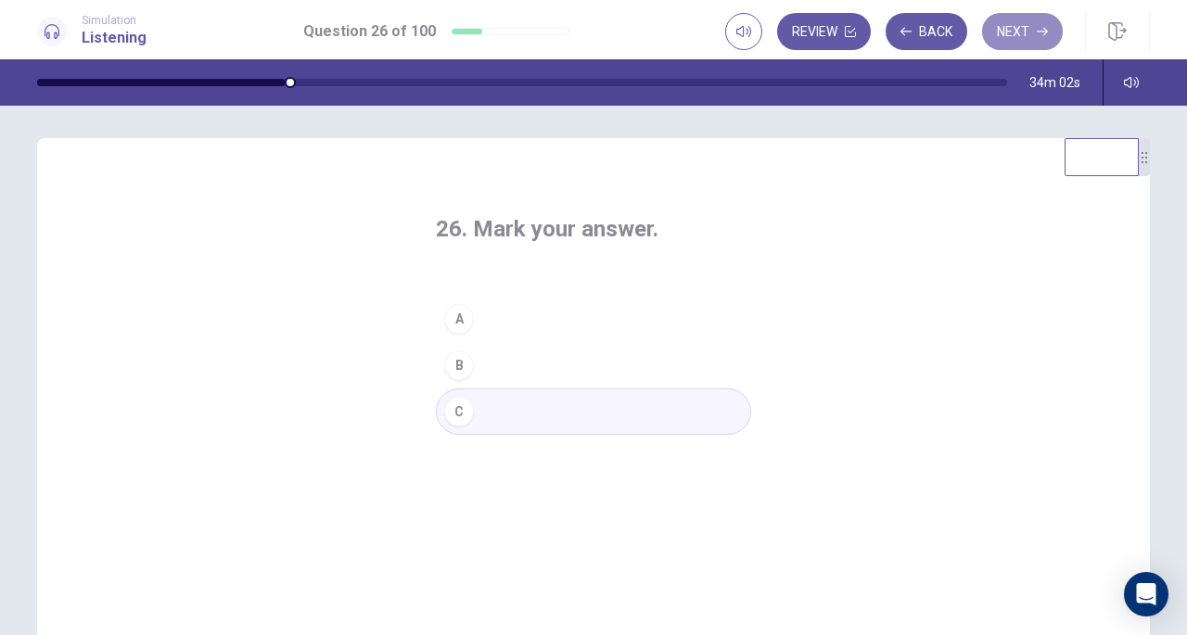
click at [1008, 43] on button "Next" at bounding box center [1022, 31] width 81 height 37
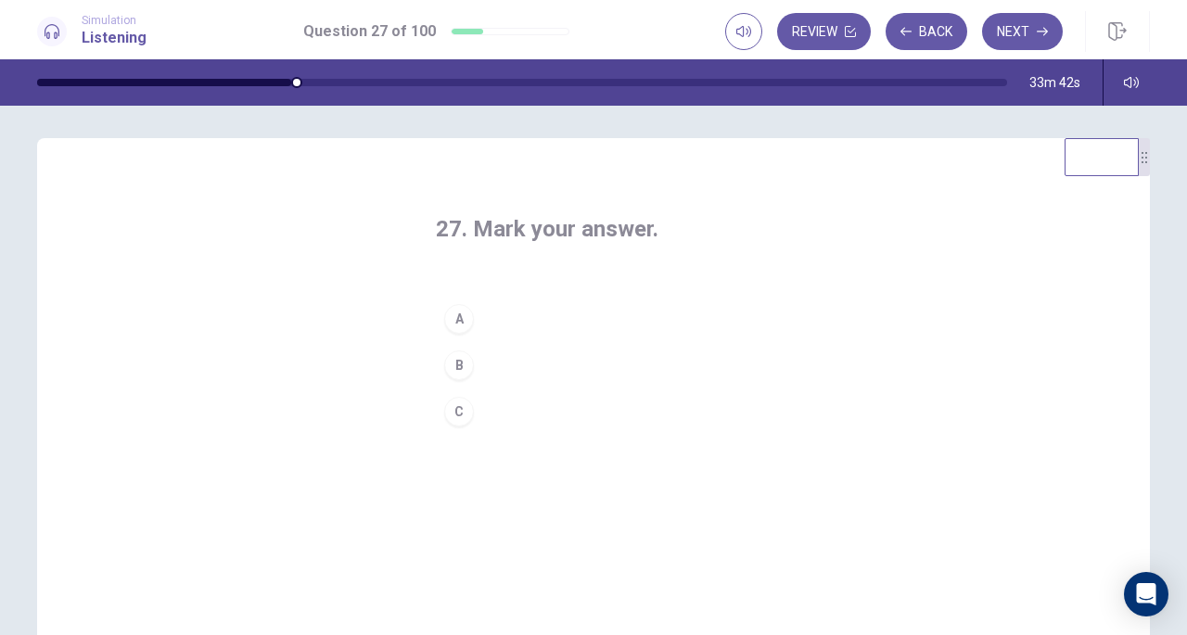
click at [458, 415] on div "C" at bounding box center [459, 412] width 30 height 30
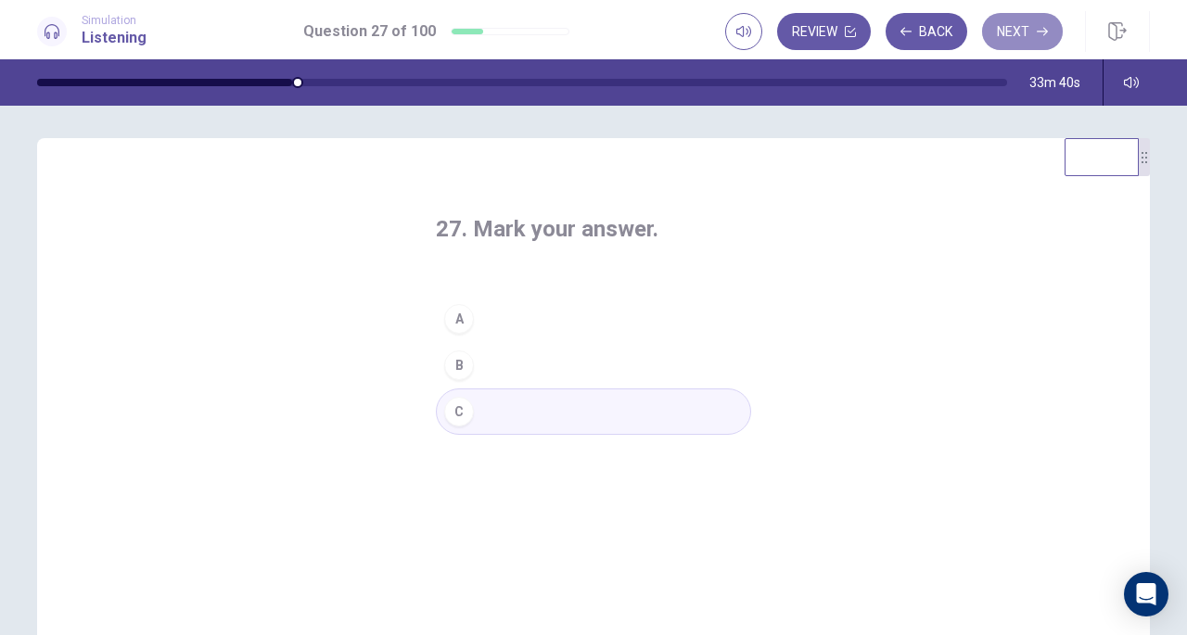
click at [1012, 32] on button "Next" at bounding box center [1022, 31] width 81 height 37
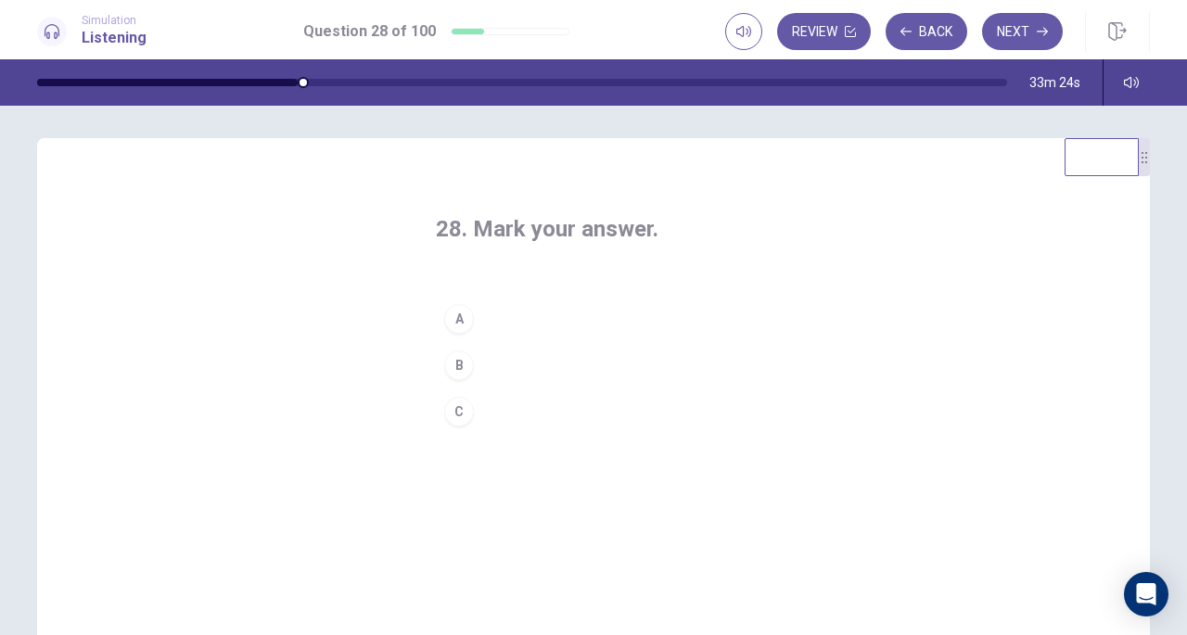
click at [453, 320] on div "A" at bounding box center [459, 319] width 30 height 30
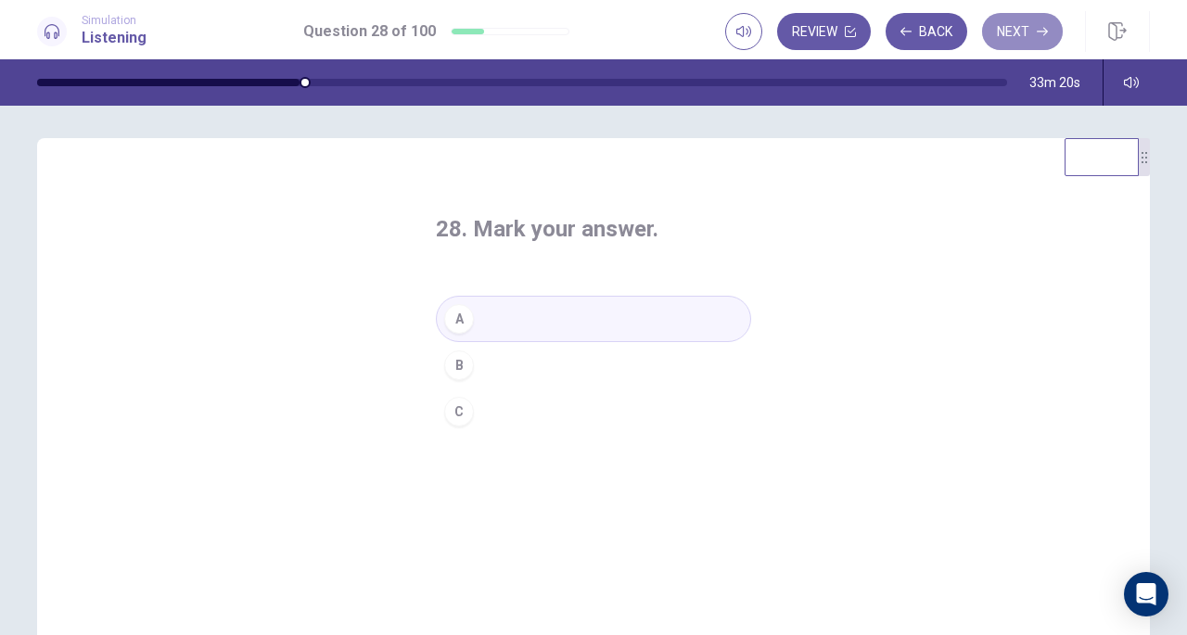
click at [1039, 36] on icon "button" at bounding box center [1042, 31] width 11 height 11
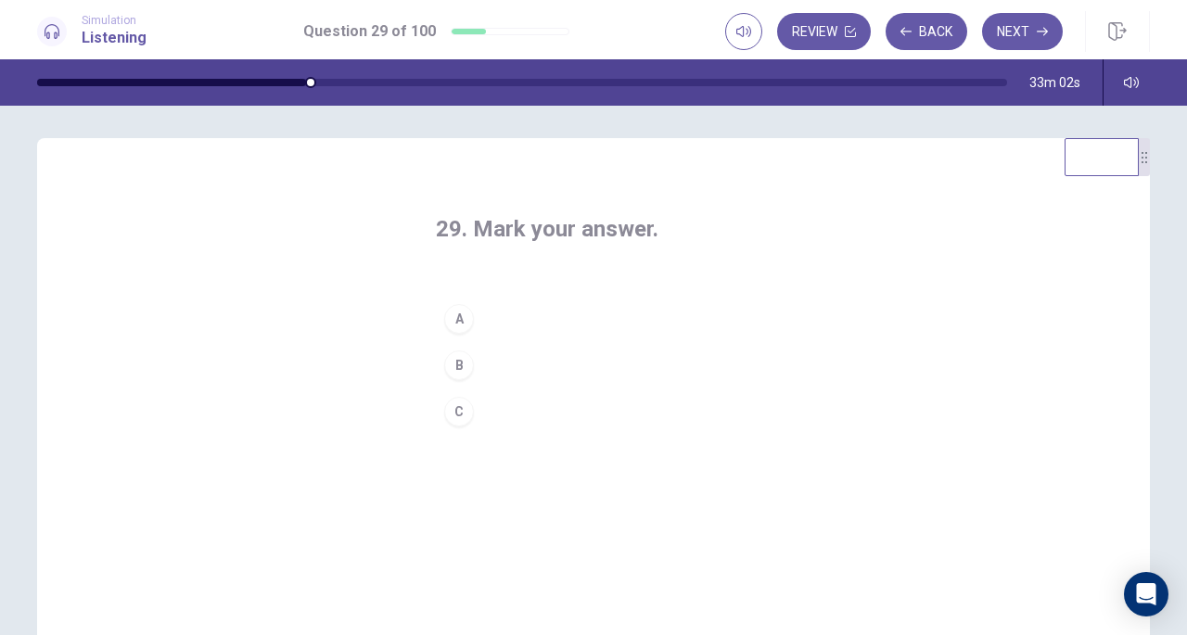
click at [462, 364] on div "B" at bounding box center [459, 366] width 30 height 30
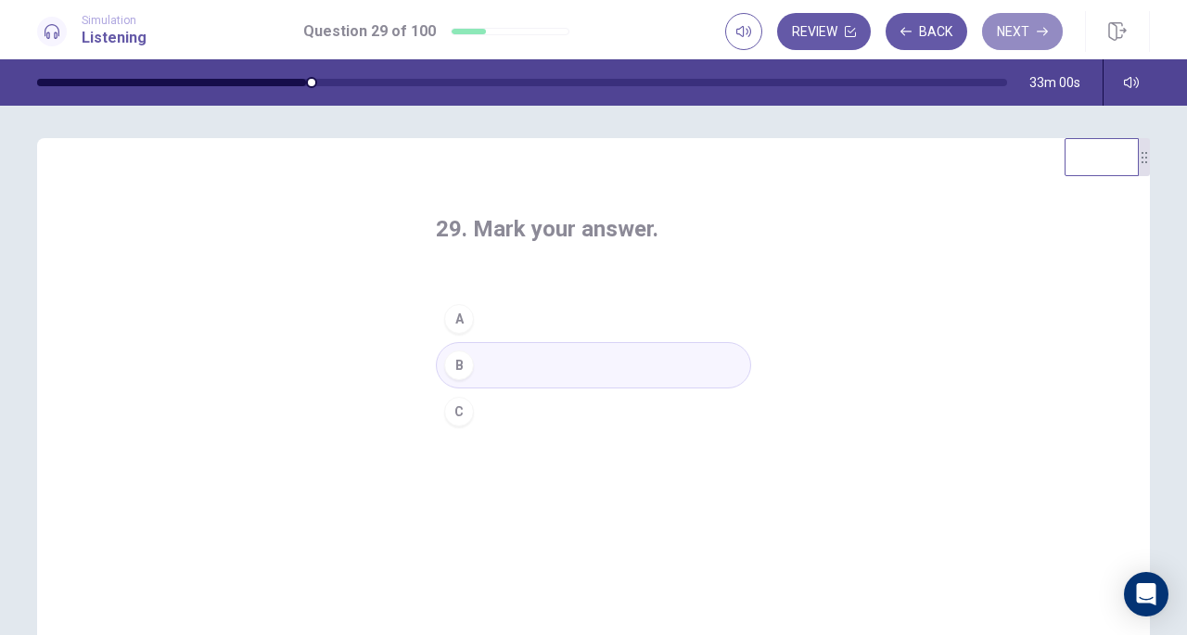
click at [1027, 25] on button "Next" at bounding box center [1022, 31] width 81 height 37
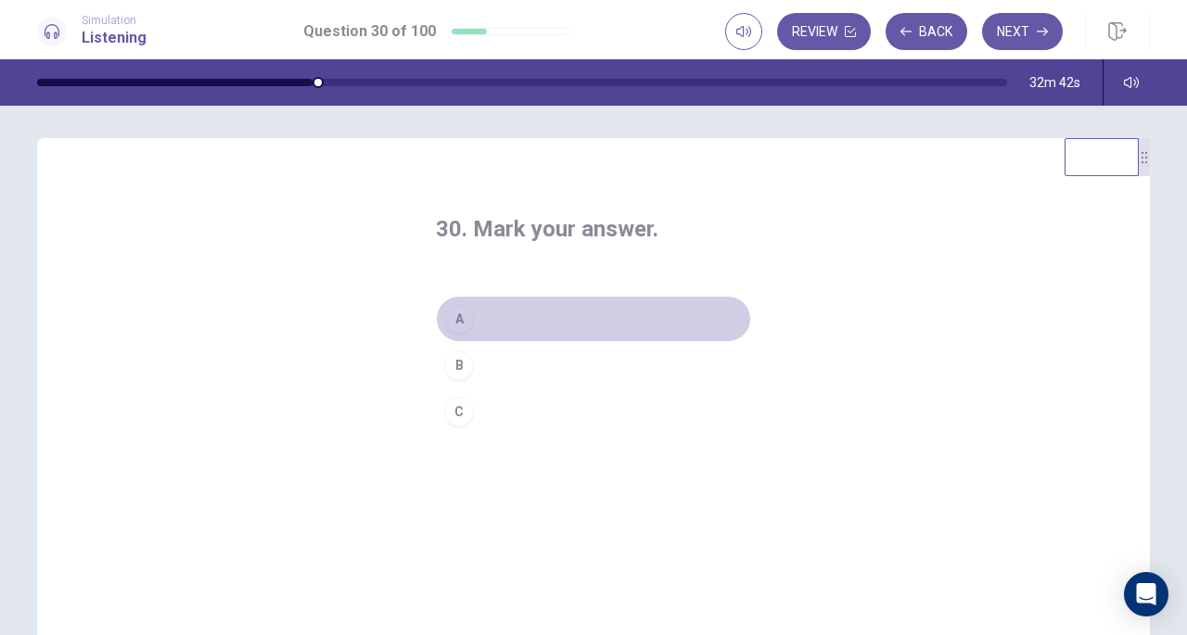
click at [453, 319] on div "A" at bounding box center [459, 319] width 30 height 30
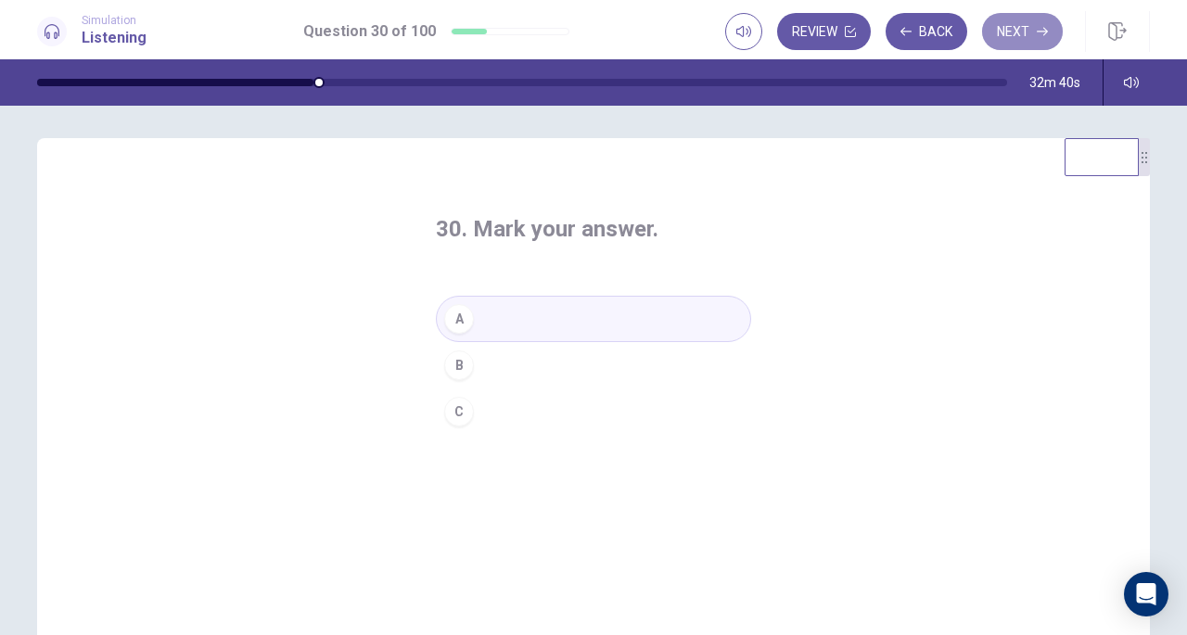
click at [1018, 29] on button "Next" at bounding box center [1022, 31] width 81 height 37
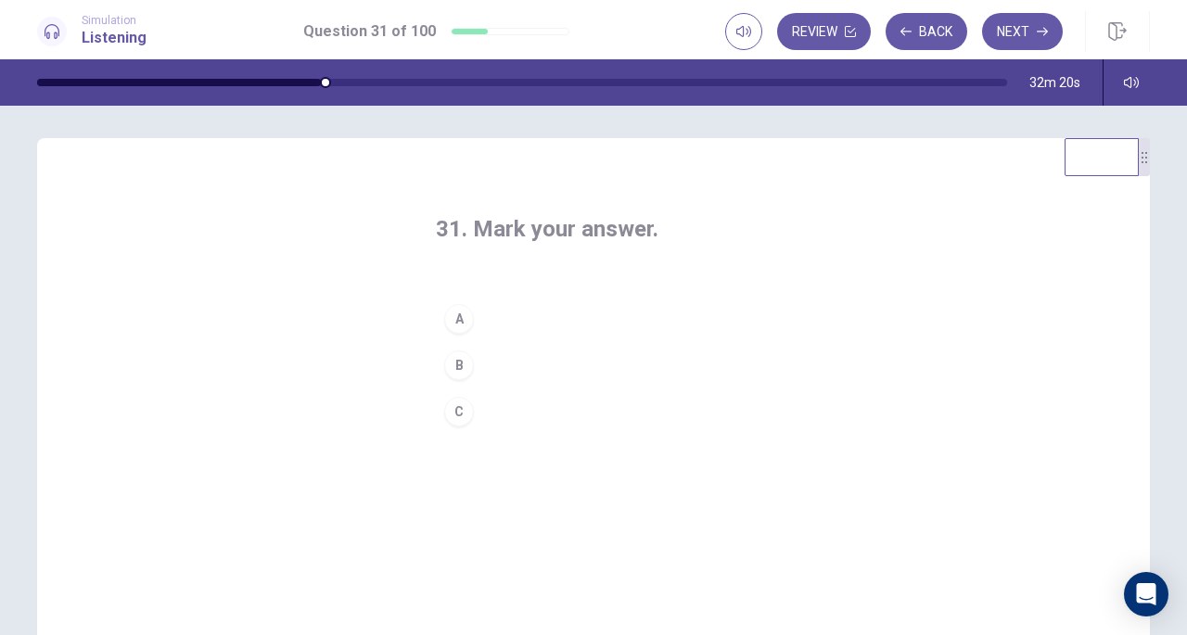
click at [463, 409] on div "C" at bounding box center [459, 412] width 30 height 30
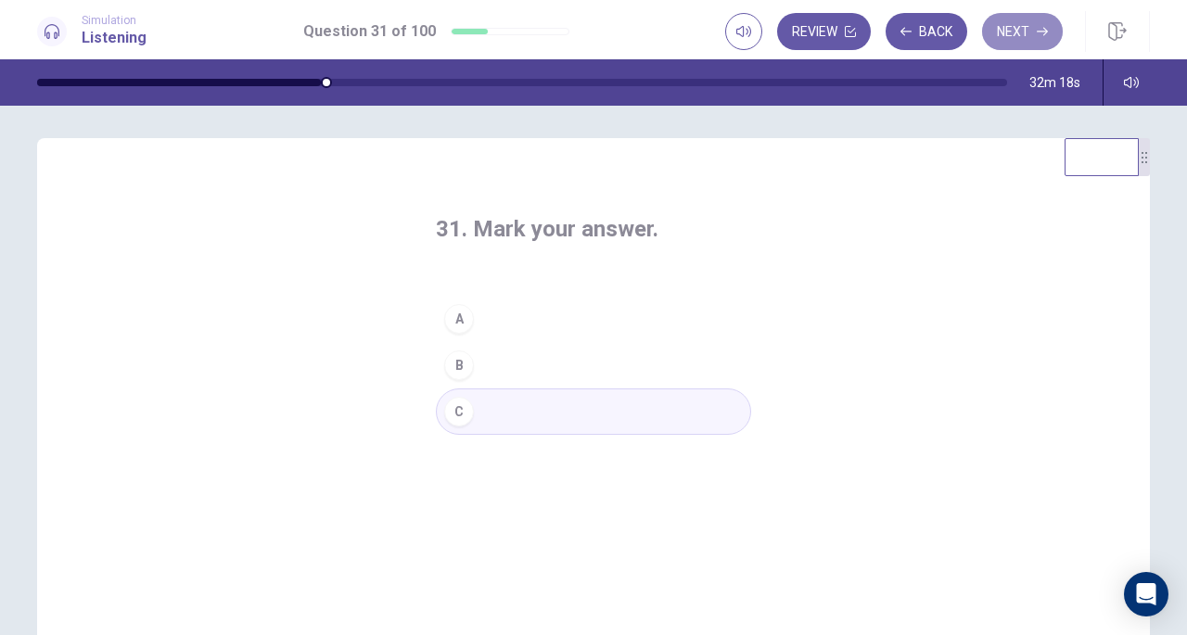
click at [1018, 44] on button "Next" at bounding box center [1022, 31] width 81 height 37
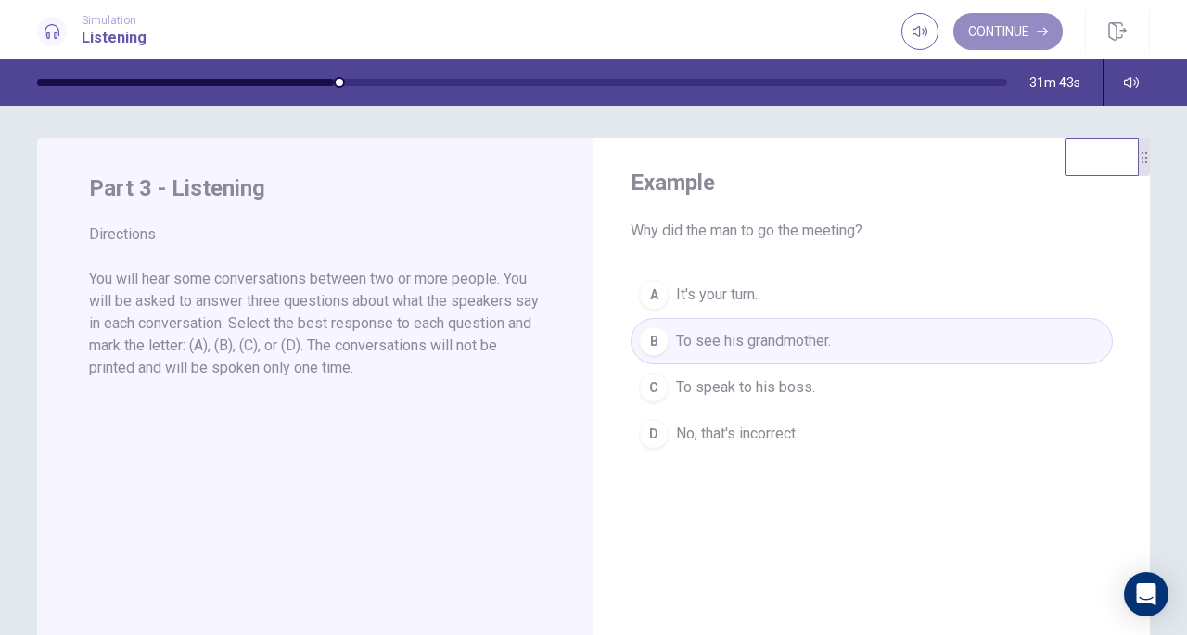
click at [1015, 38] on button "Continue" at bounding box center [1007, 31] width 109 height 37
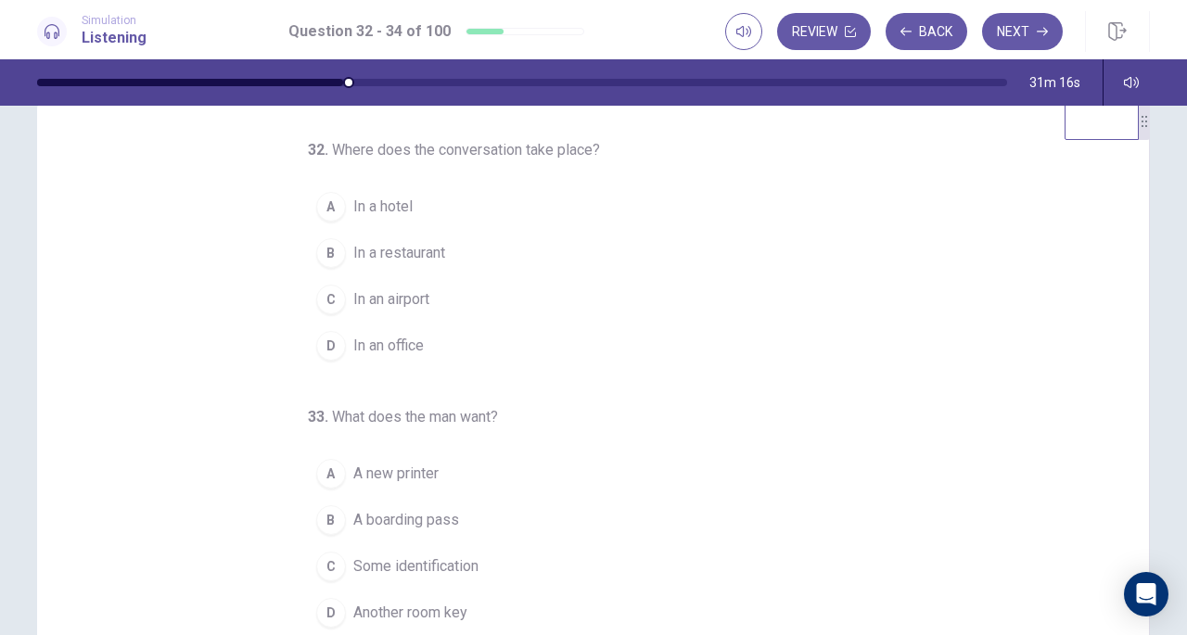
scroll to position [40, 0]
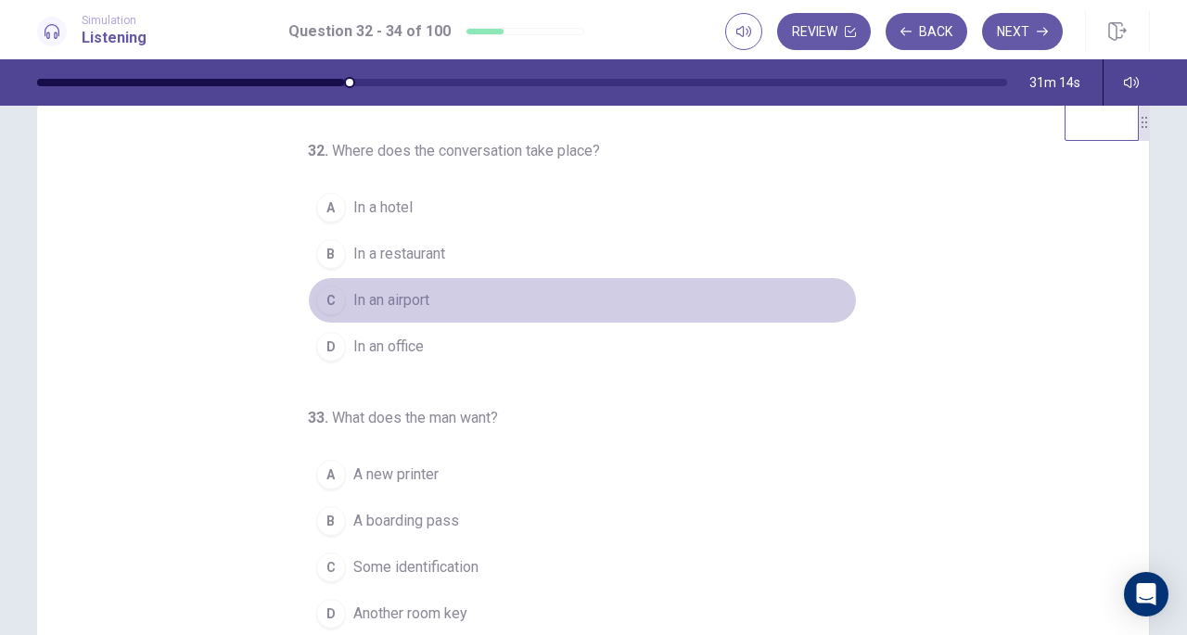
click at [329, 300] on div "C" at bounding box center [331, 301] width 30 height 30
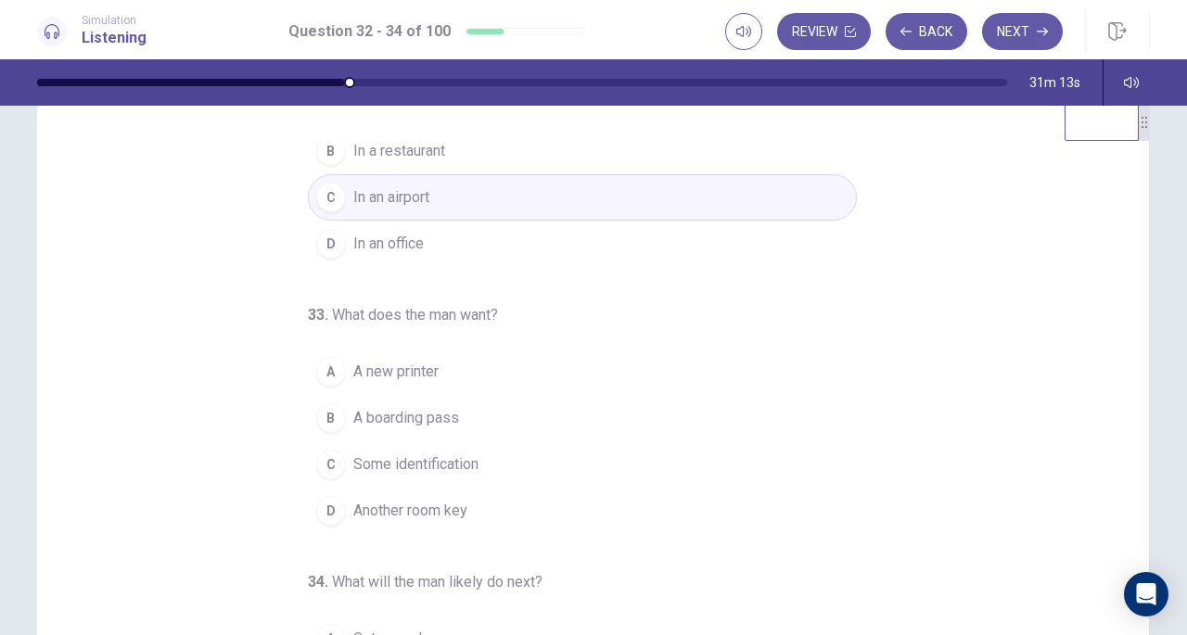
scroll to position [127, 0]
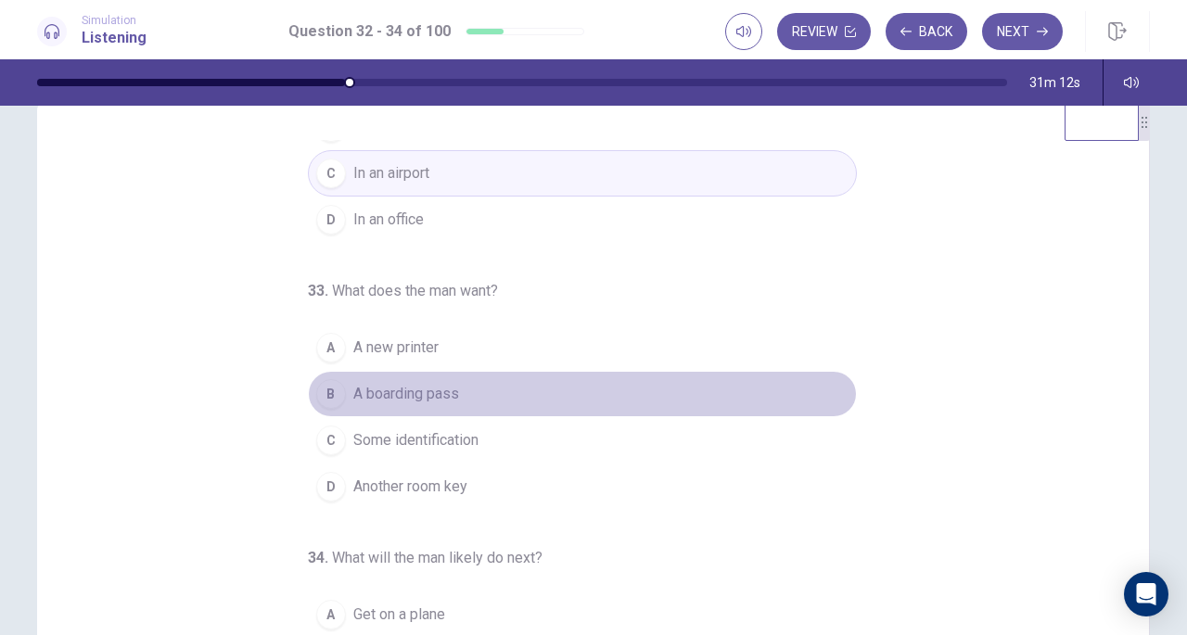
click at [406, 407] on button "B A boarding pass" at bounding box center [582, 394] width 549 height 46
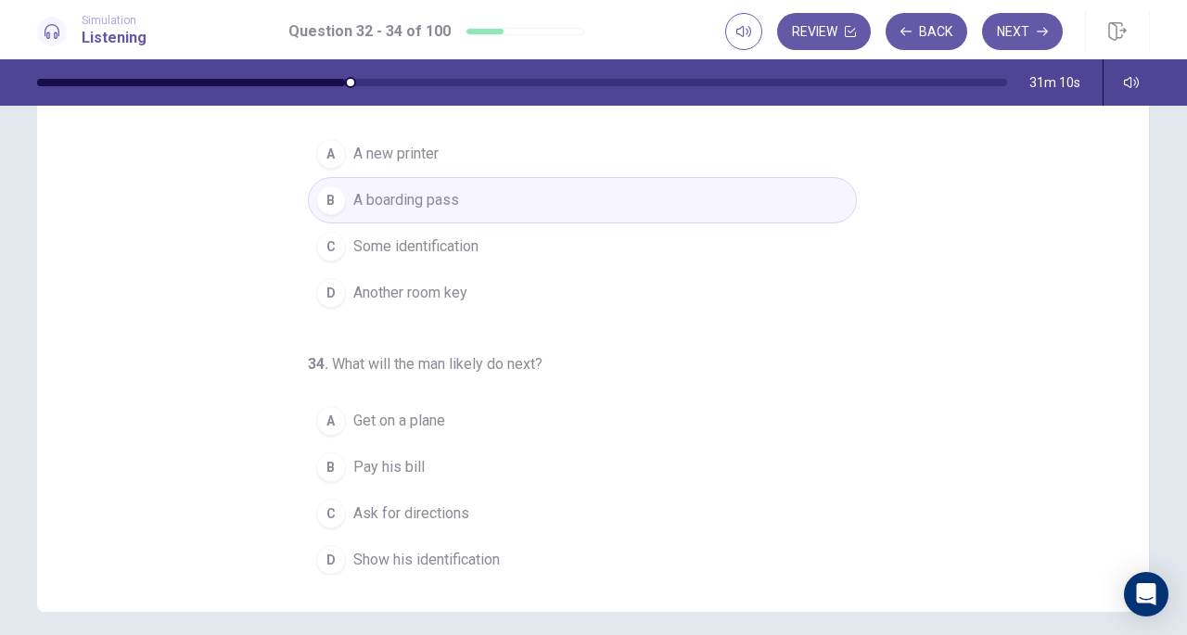
scroll to position [239, 0]
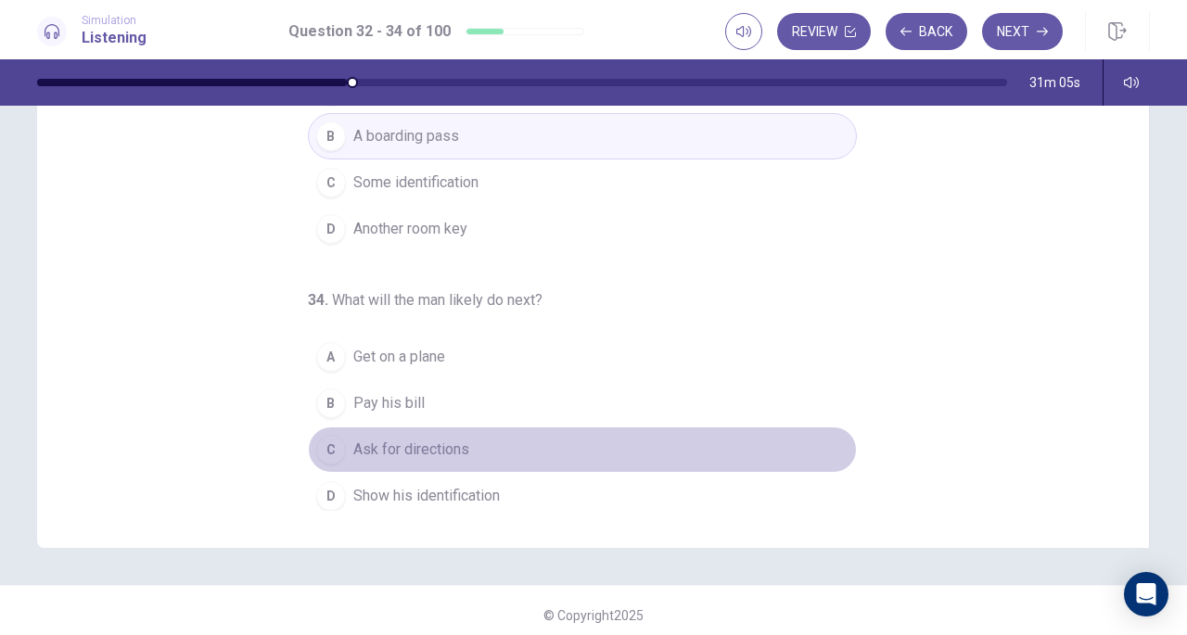
click at [431, 441] on span "Ask for directions" at bounding box center [411, 450] width 116 height 22
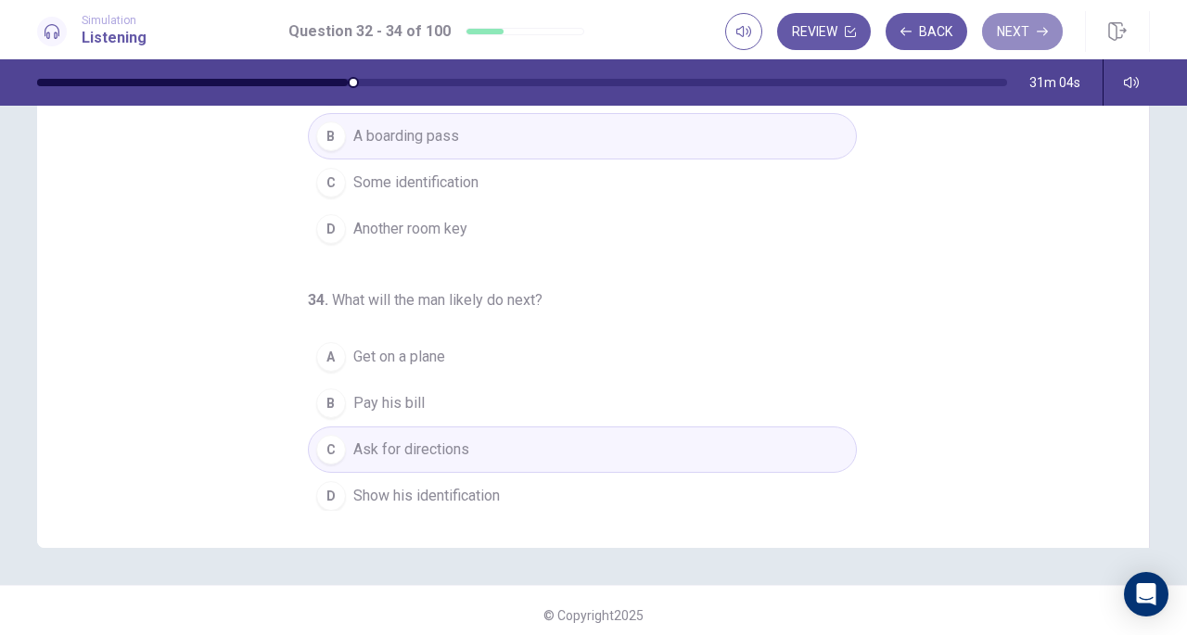
click at [1002, 38] on button "Next" at bounding box center [1022, 31] width 81 height 37
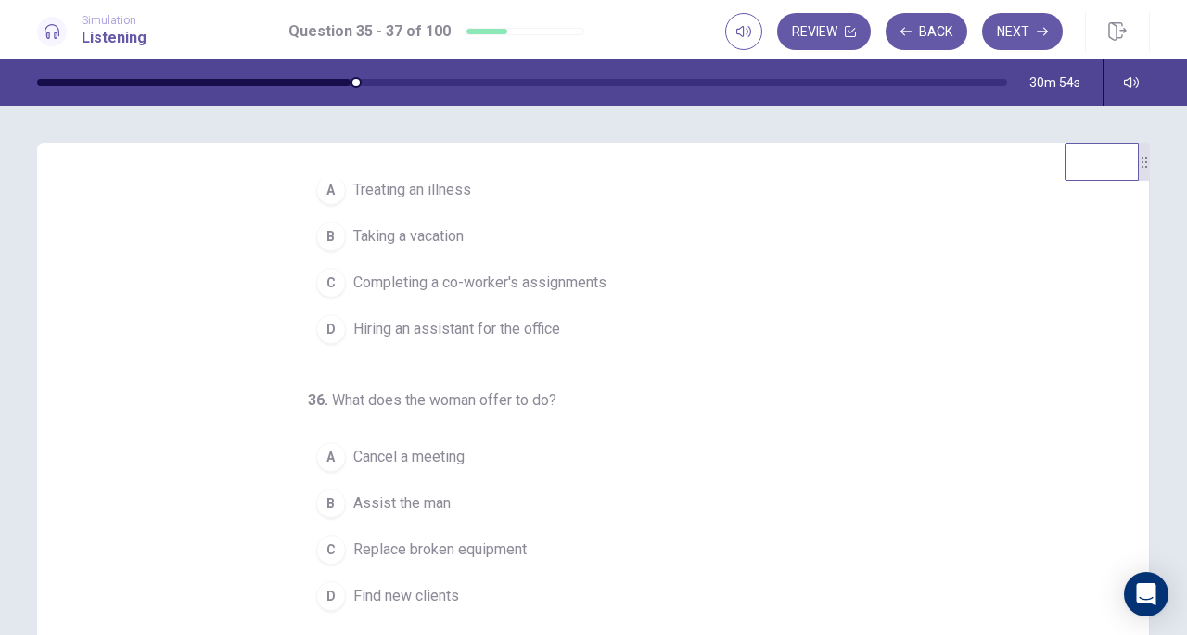
scroll to position [0, 0]
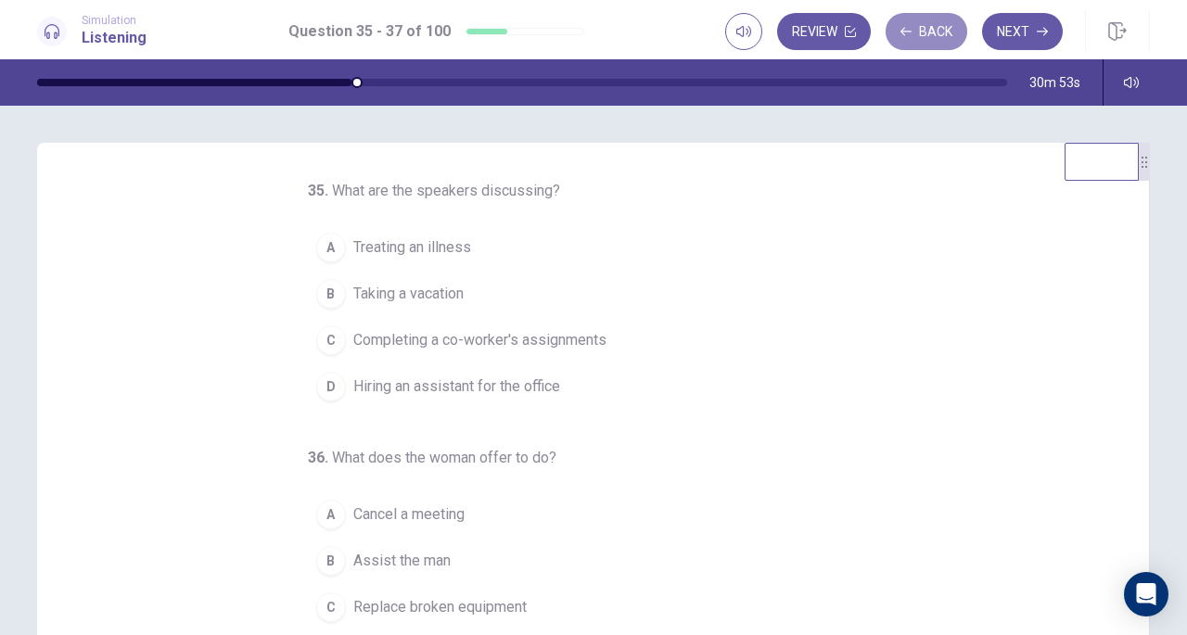
click at [943, 36] on button "Back" at bounding box center [927, 31] width 82 height 37
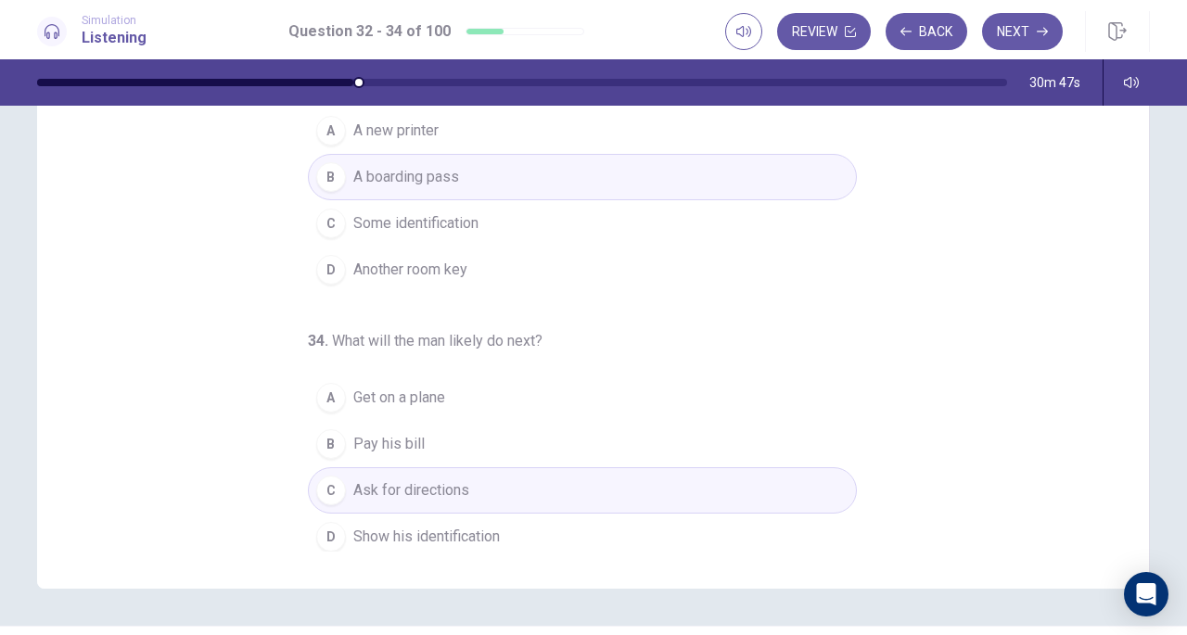
scroll to position [200, 0]
click at [414, 437] on button "B Pay his bill" at bounding box center [582, 442] width 549 height 46
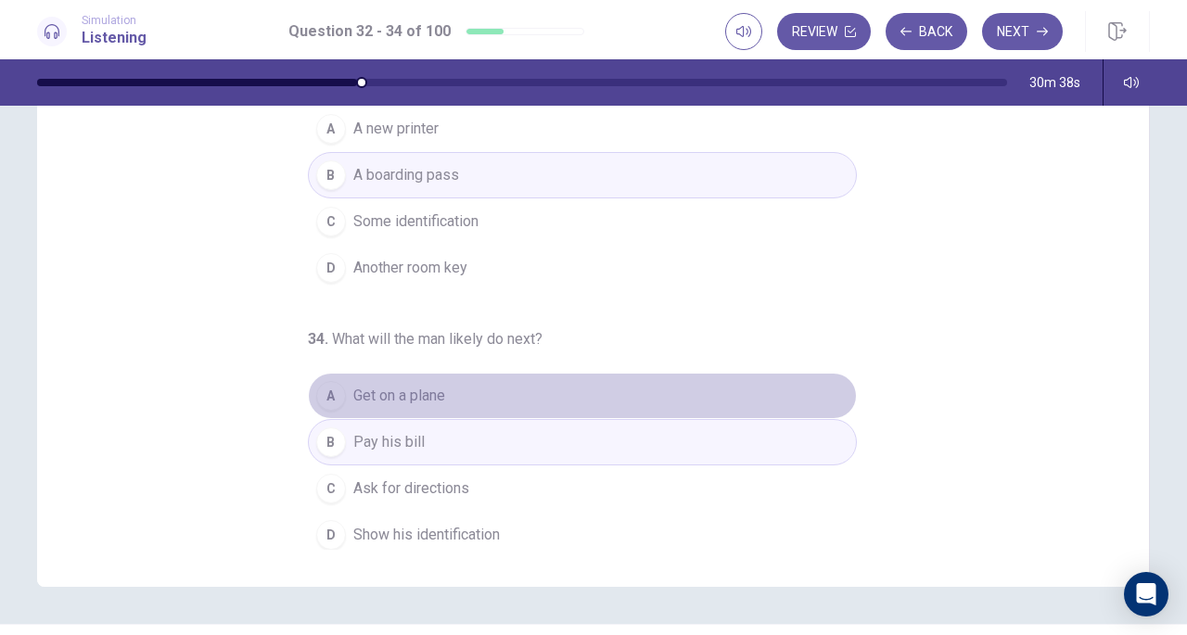
click at [438, 392] on span "Get on a plane" at bounding box center [399, 396] width 92 height 22
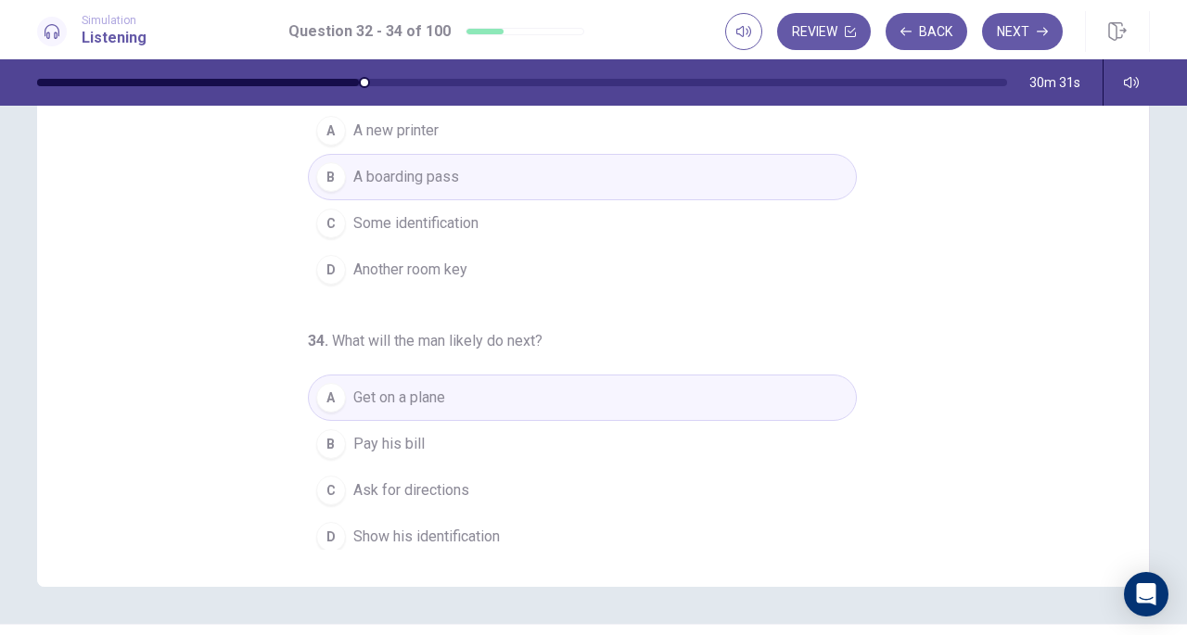
scroll to position [0, 0]
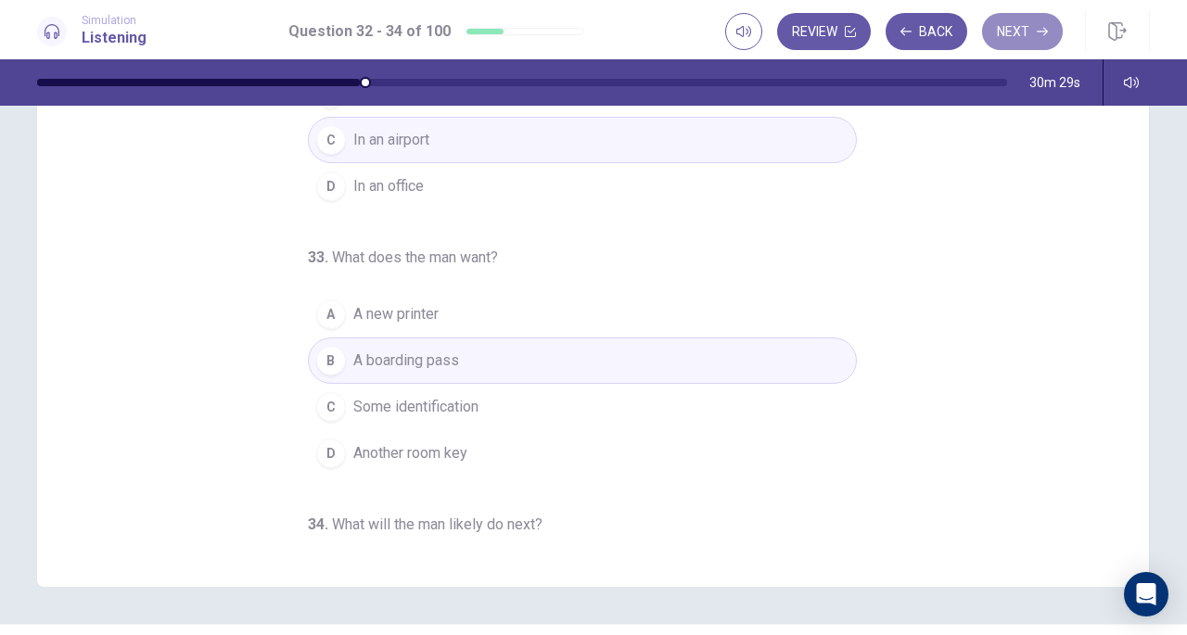
click at [1028, 31] on button "Next" at bounding box center [1022, 31] width 81 height 37
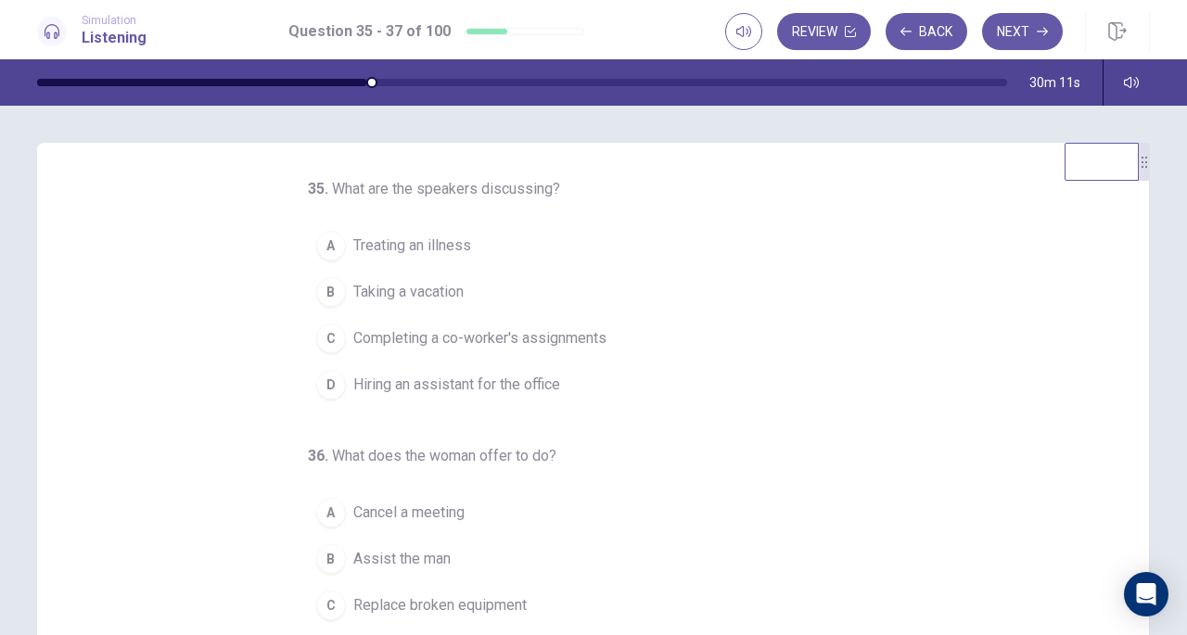
scroll to position [1, 0]
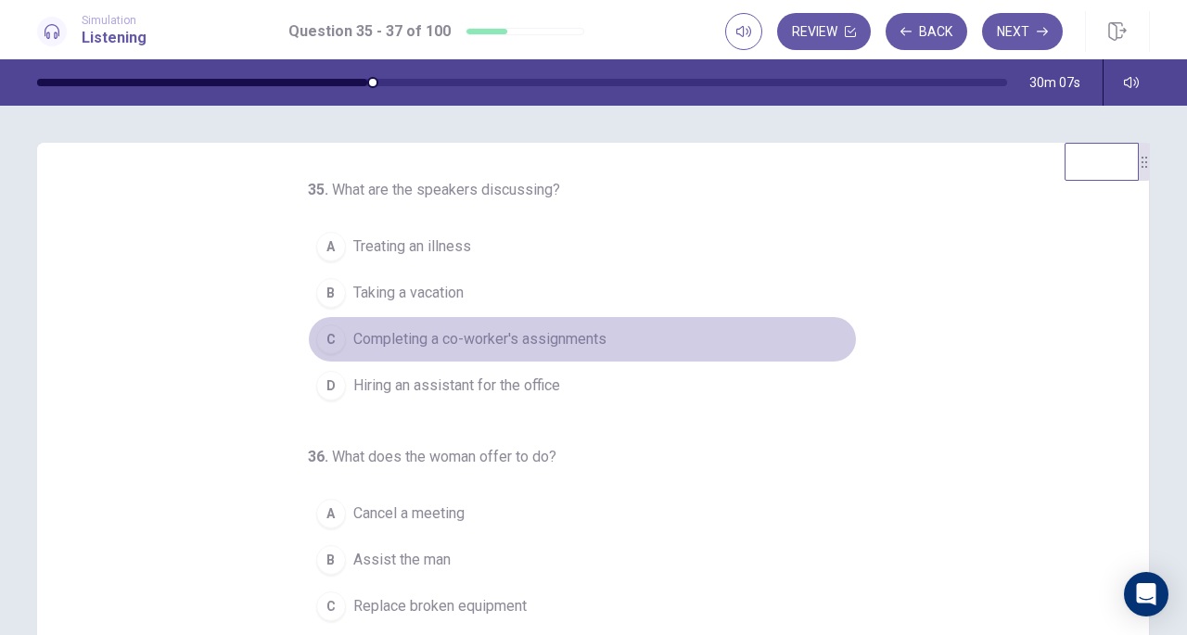
click at [553, 338] on span "Completing a co-worker's assignments" at bounding box center [479, 339] width 253 height 22
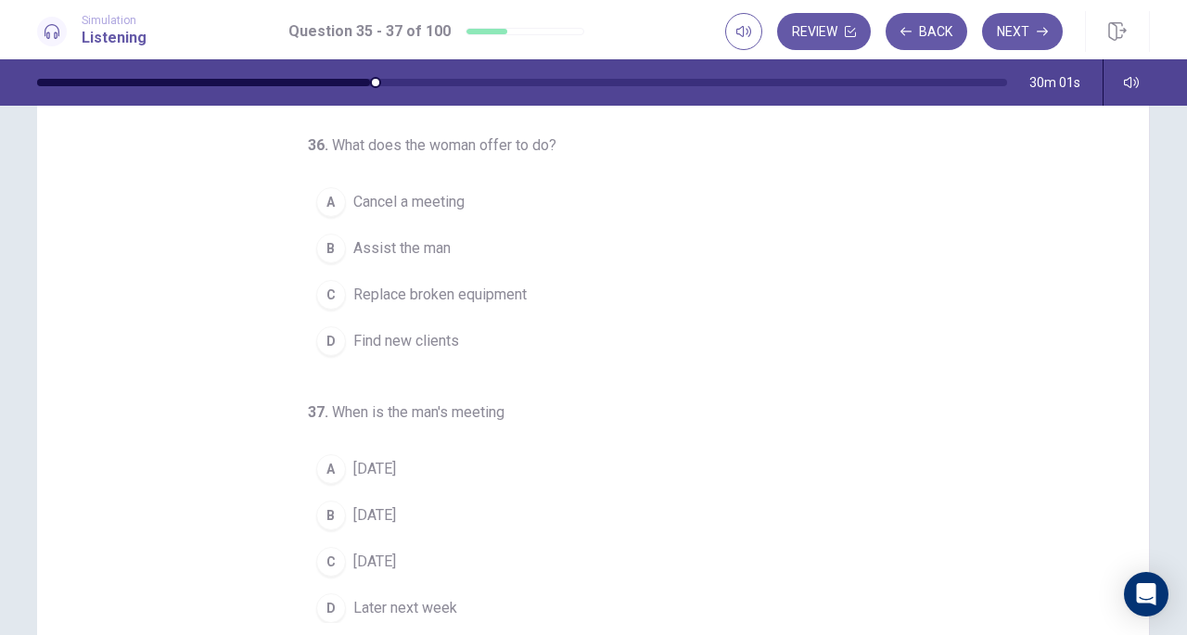
scroll to position [134, 0]
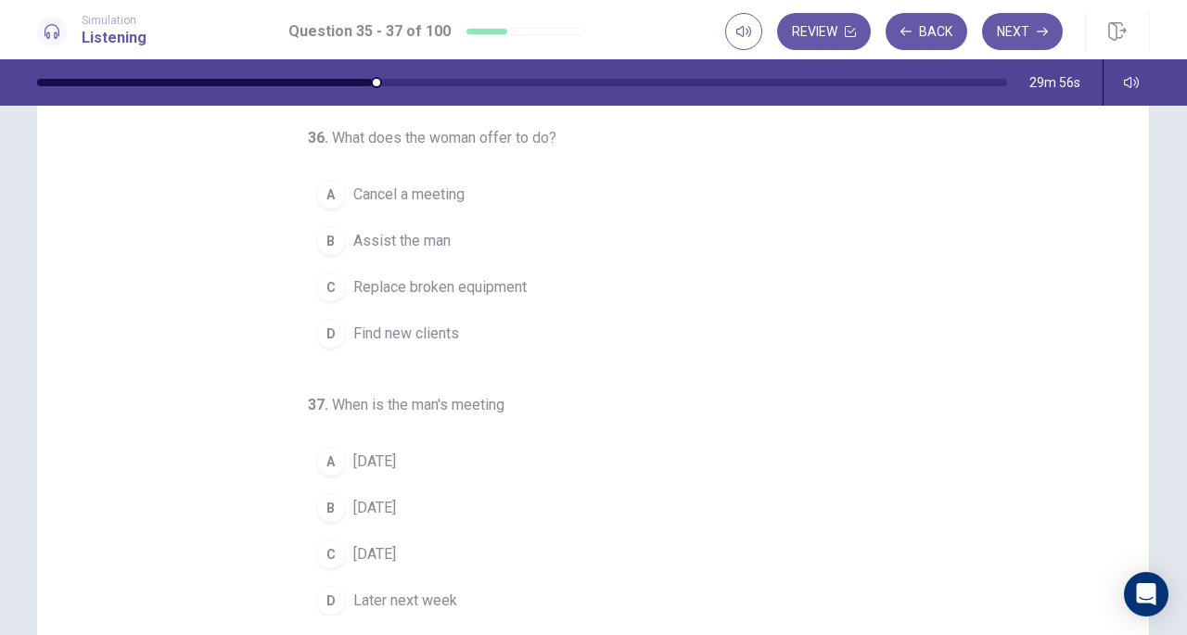
click at [414, 238] on span "Assist the man" at bounding box center [401, 241] width 97 height 22
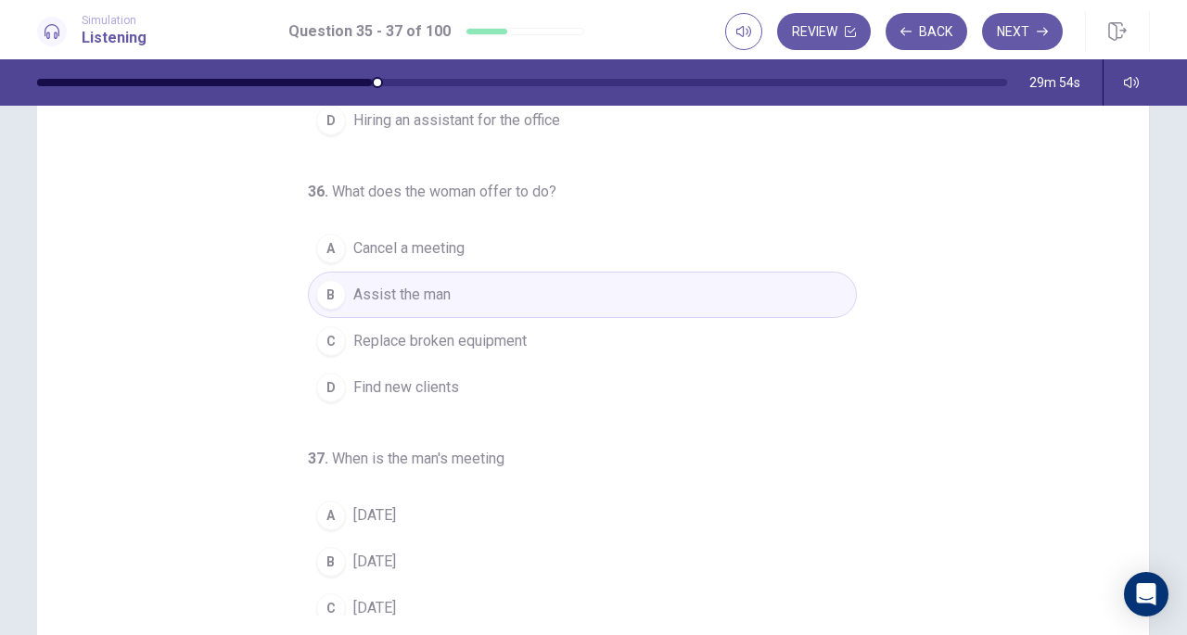
scroll to position [185, 0]
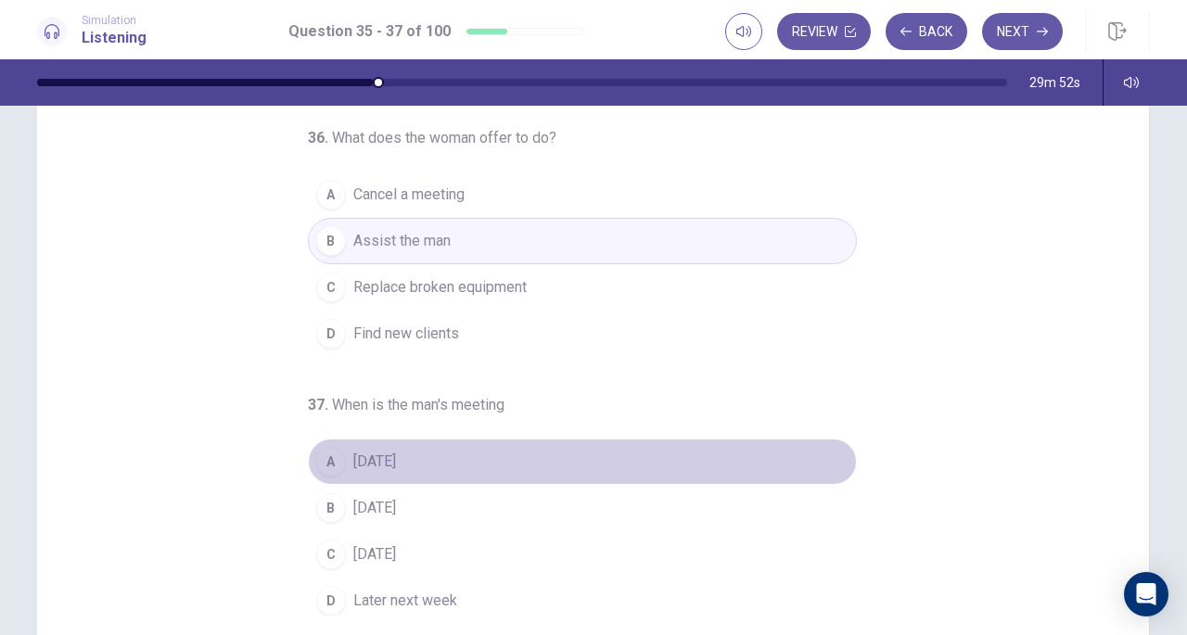
click at [425, 461] on button "A Tomorrow" at bounding box center [582, 462] width 549 height 46
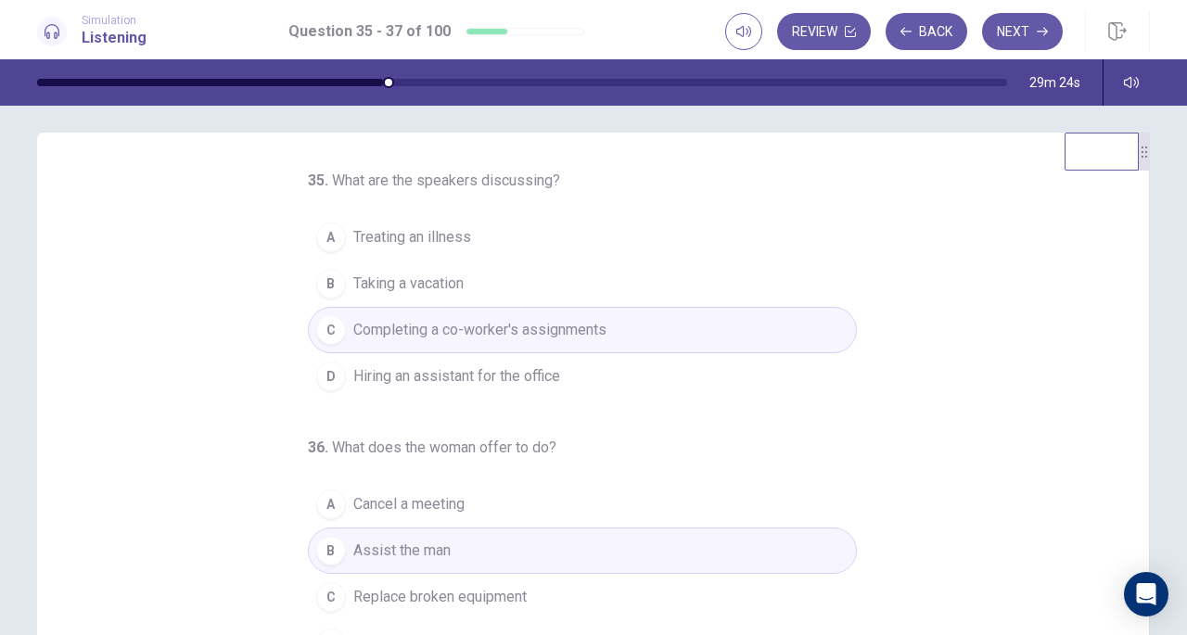
scroll to position [0, 0]
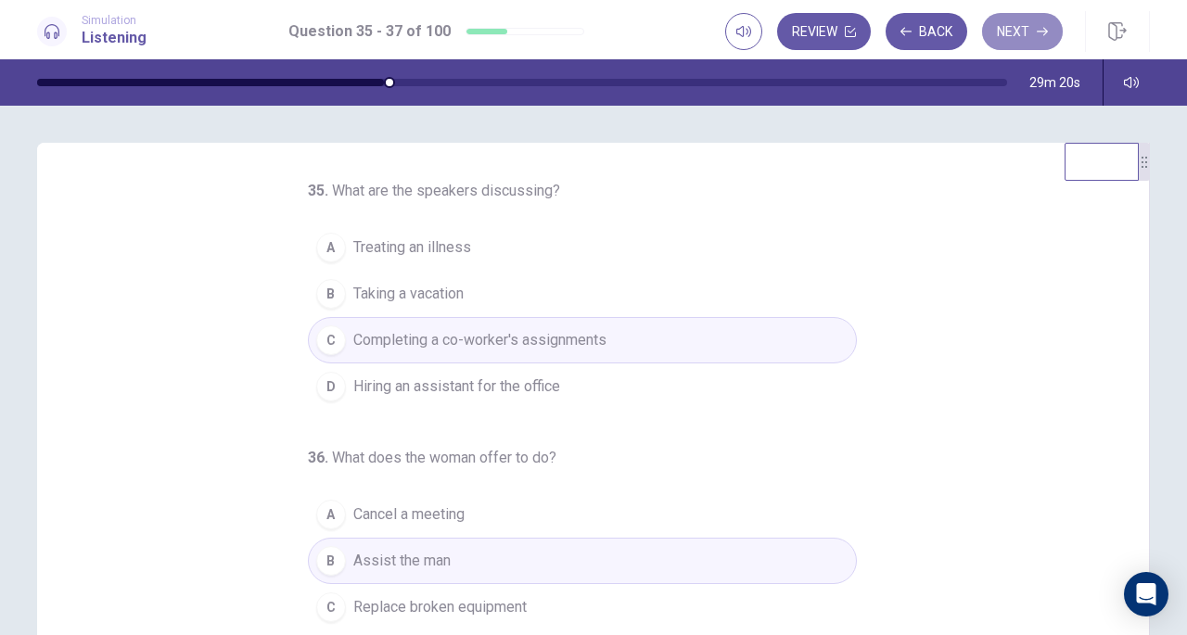
click at [1003, 31] on button "Next" at bounding box center [1022, 31] width 81 height 37
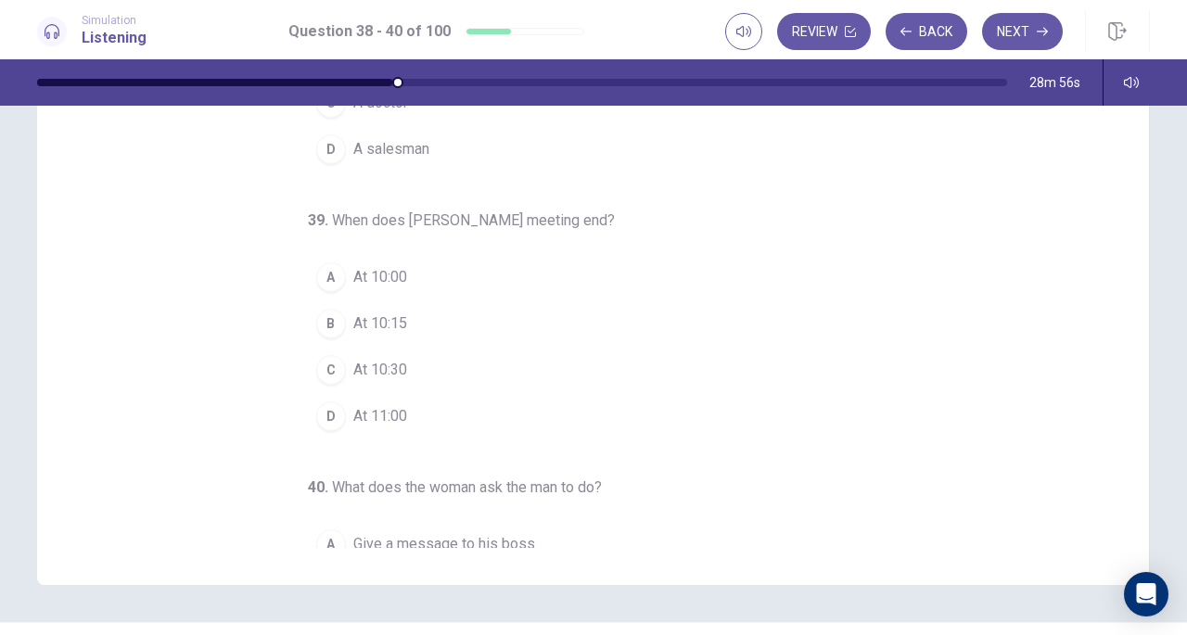
scroll to position [13, 0]
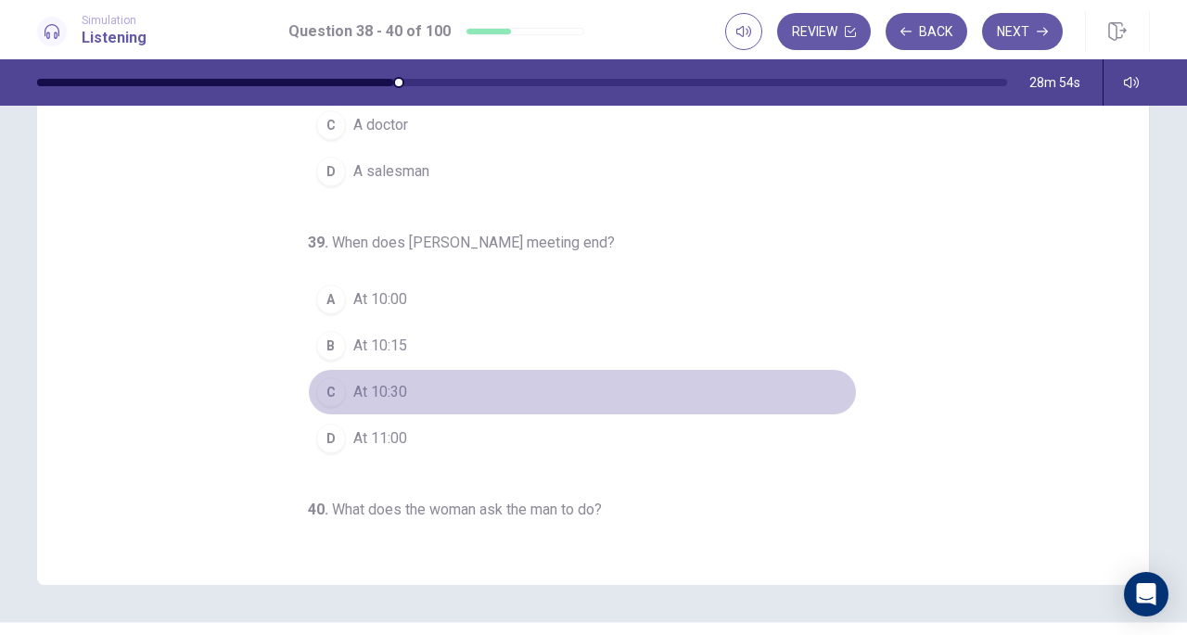
click at [341, 387] on button "C At 10:30" at bounding box center [582, 392] width 549 height 46
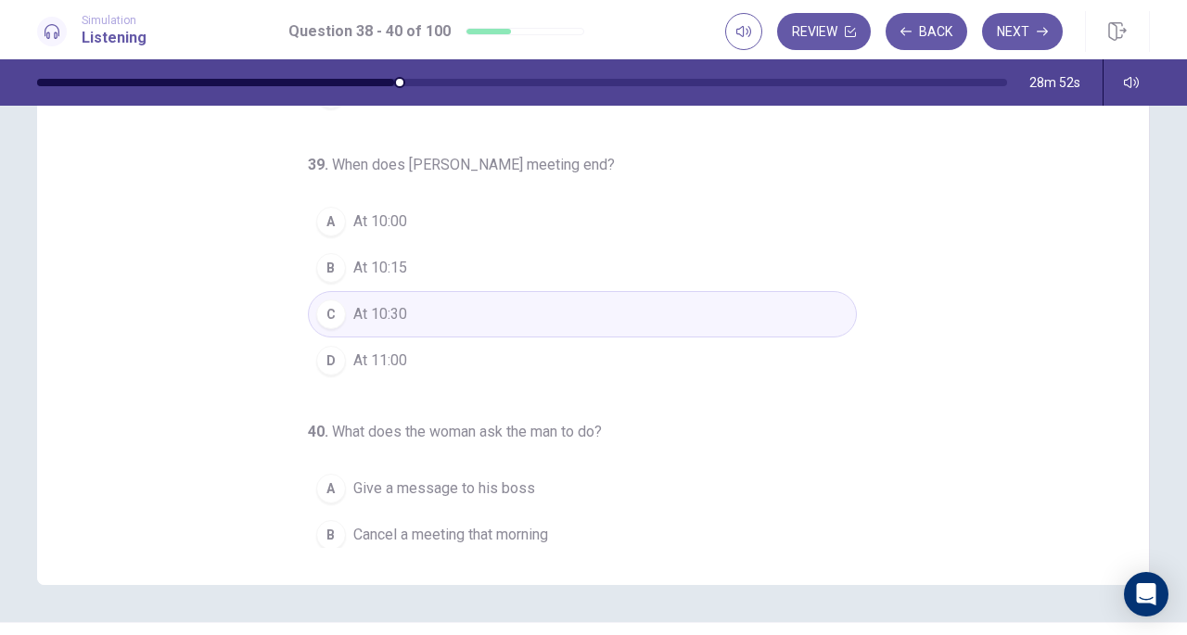
scroll to position [0, 0]
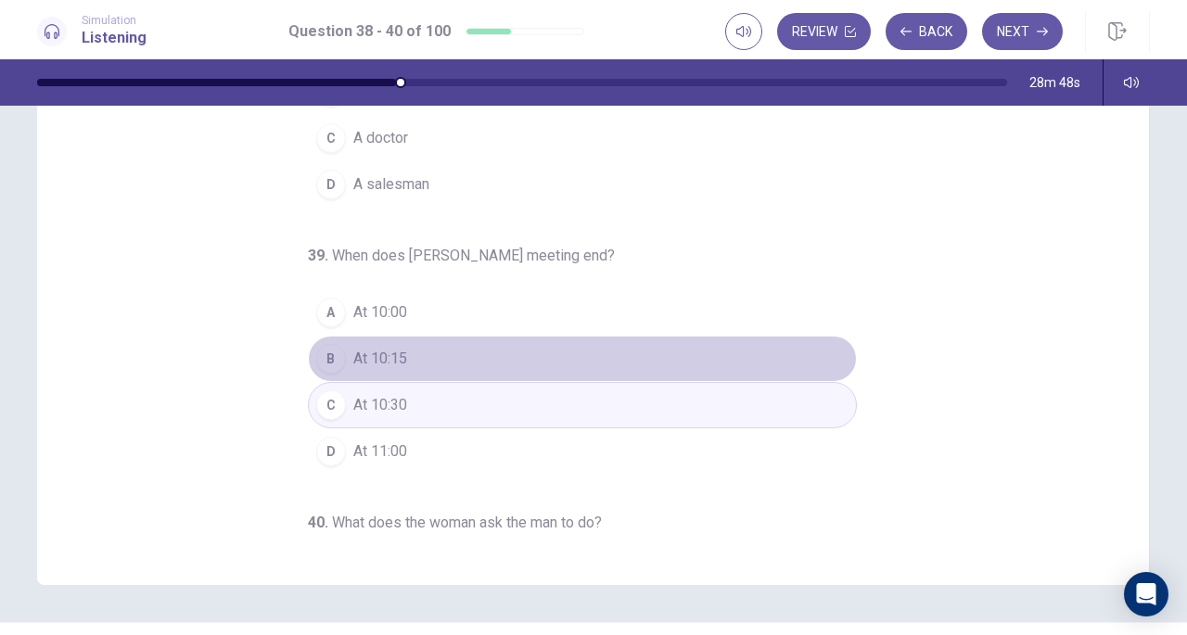
click at [385, 353] on span "At 10:15" at bounding box center [380, 359] width 54 height 22
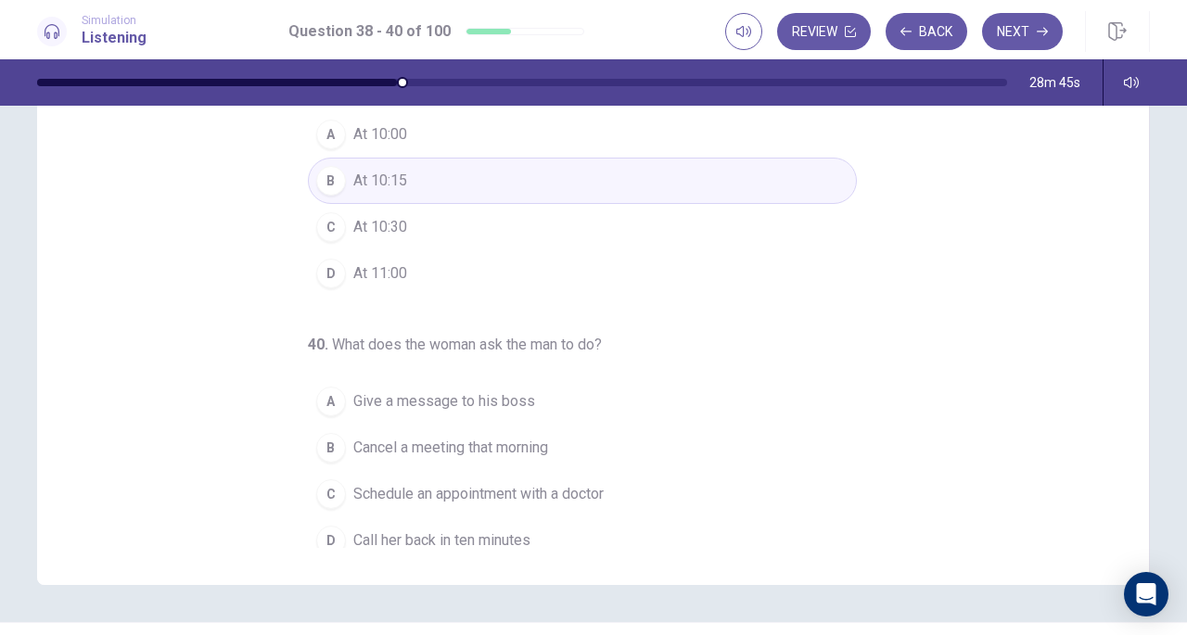
scroll to position [185, 0]
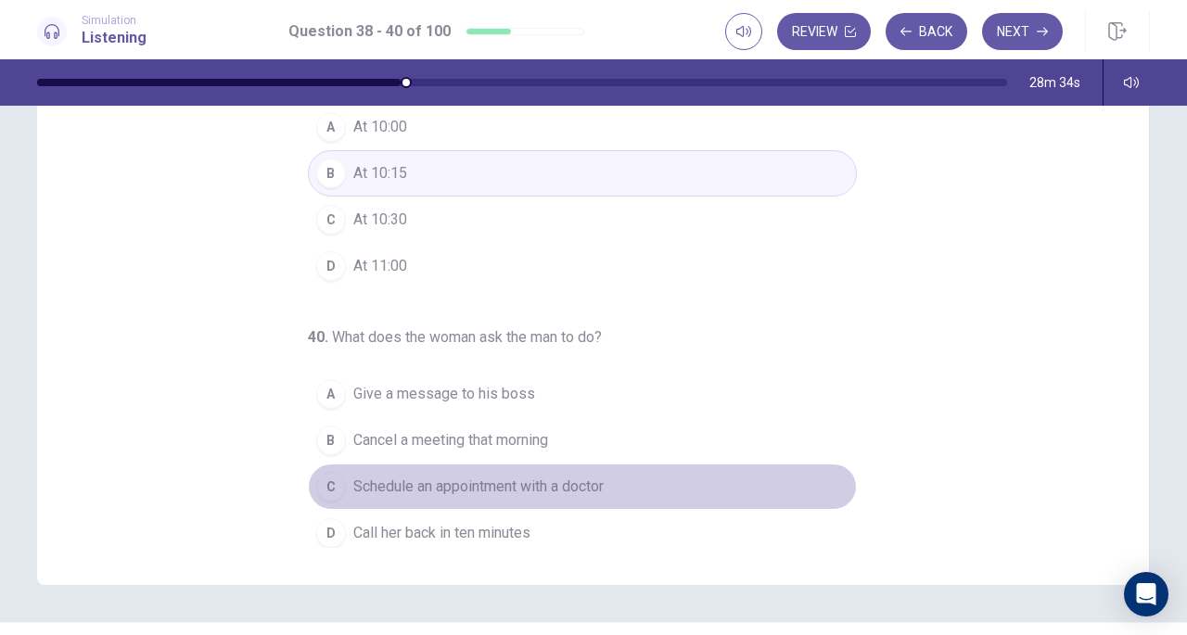
click at [540, 467] on button "C Schedule an appointment with a doctor" at bounding box center [582, 487] width 549 height 46
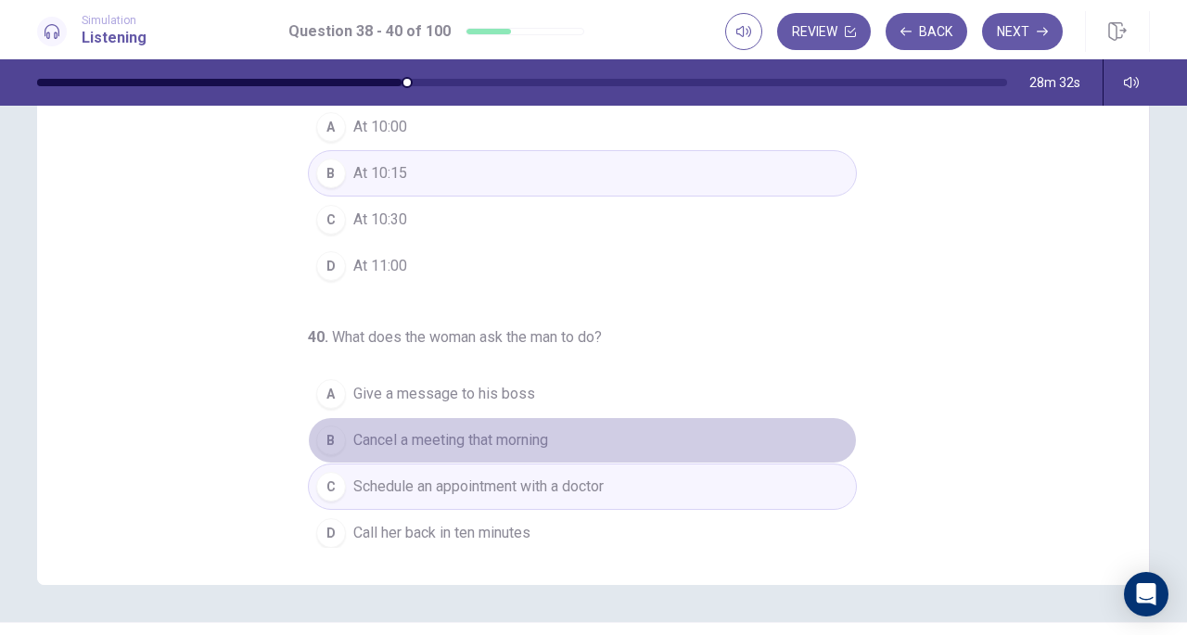
click at [532, 429] on span "Cancel a meeting that morning" at bounding box center [450, 440] width 195 height 22
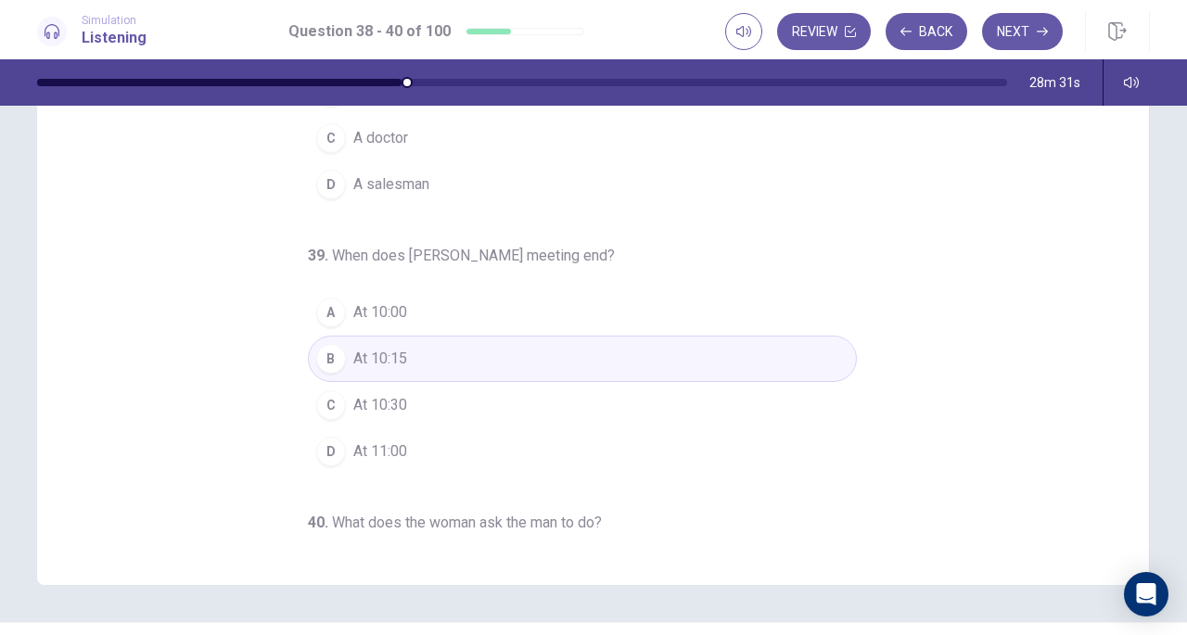
scroll to position [0, 0]
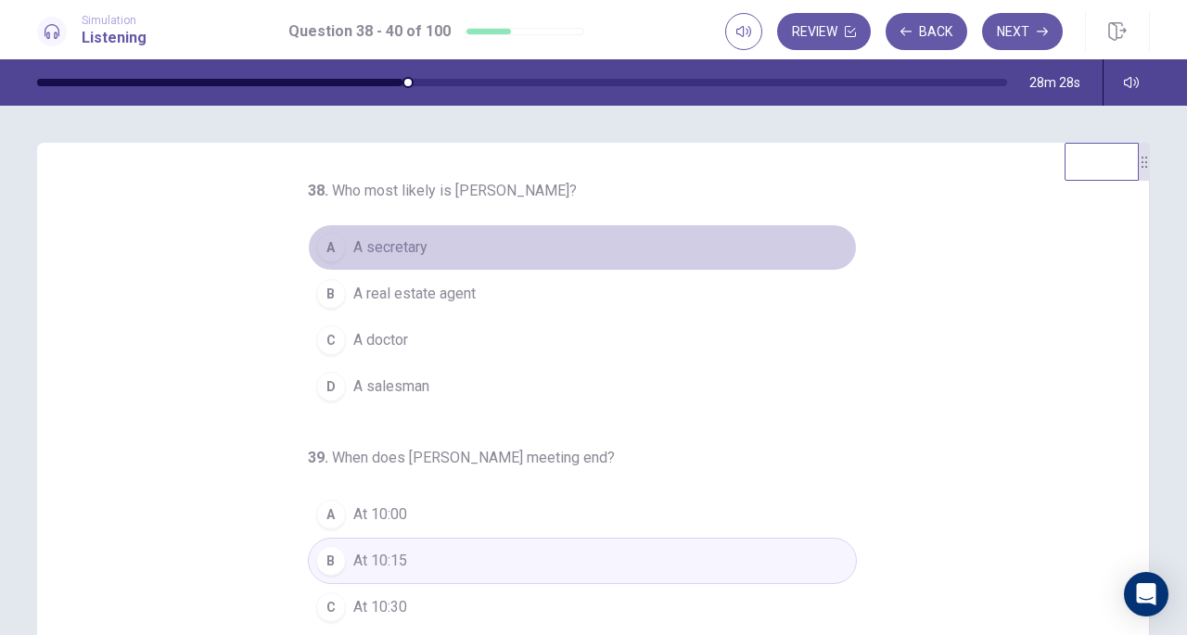
click at [410, 259] on button "A A secretary" at bounding box center [582, 247] width 549 height 46
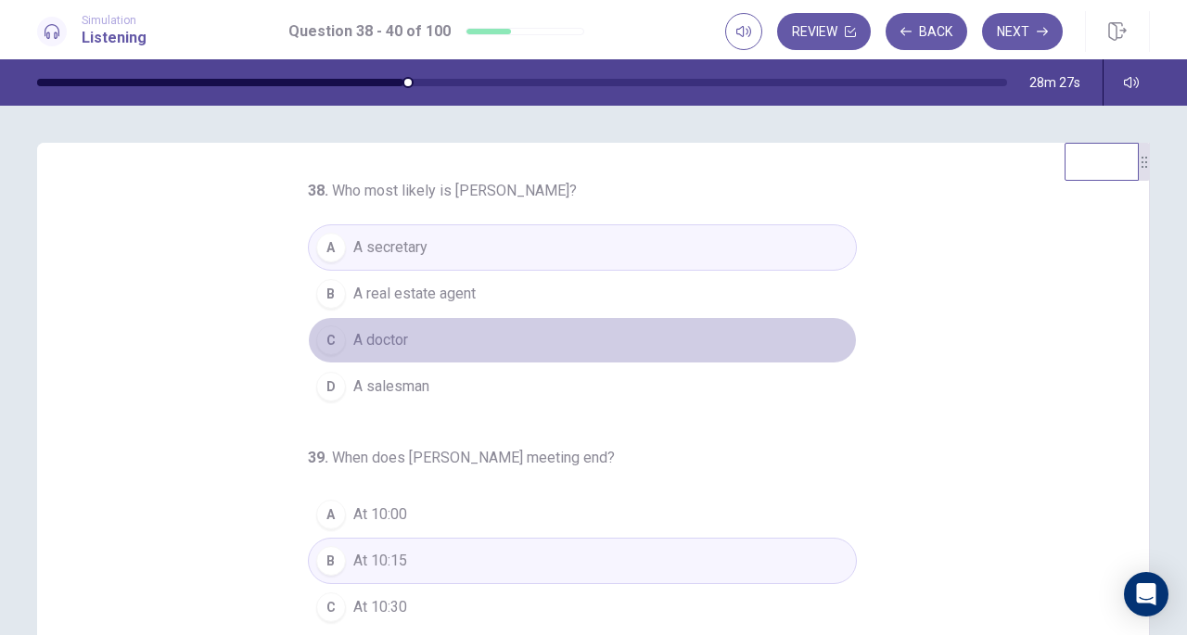
click at [399, 336] on span "A doctor" at bounding box center [380, 340] width 55 height 22
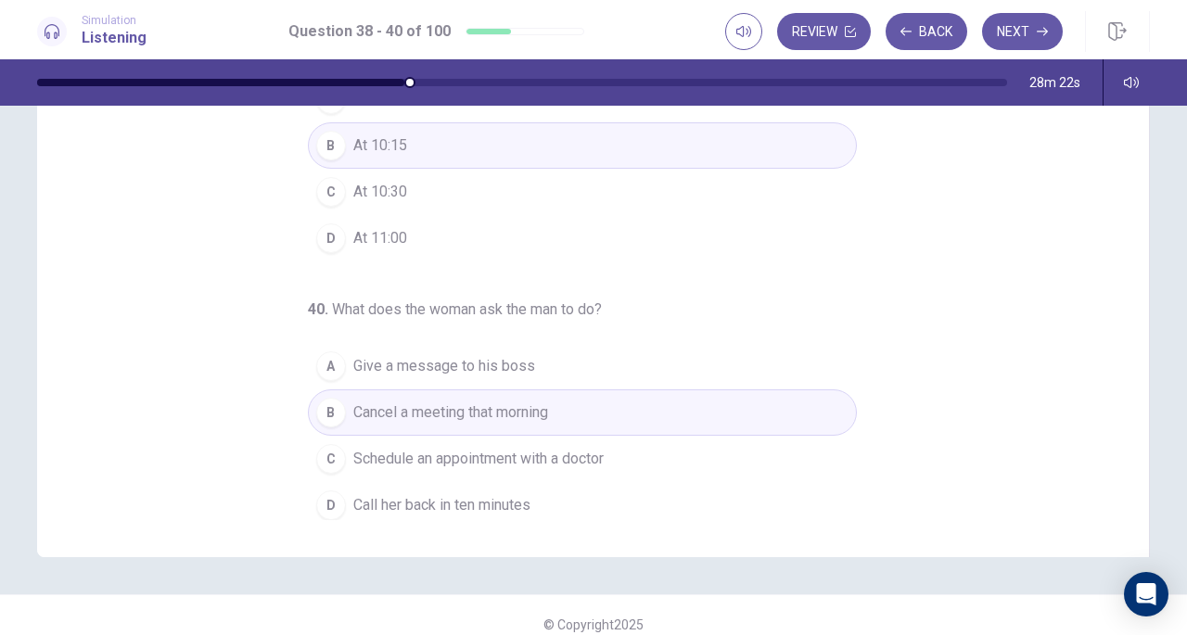
scroll to position [243, 0]
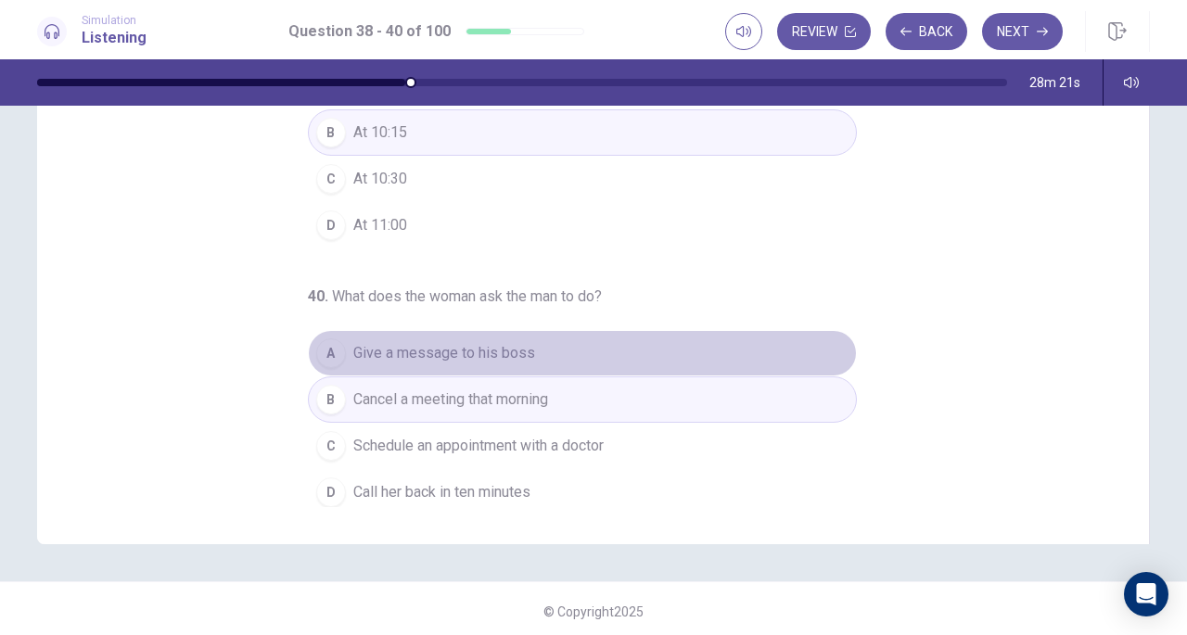
click at [472, 354] on span "Give a message to his boss" at bounding box center [444, 353] width 182 height 22
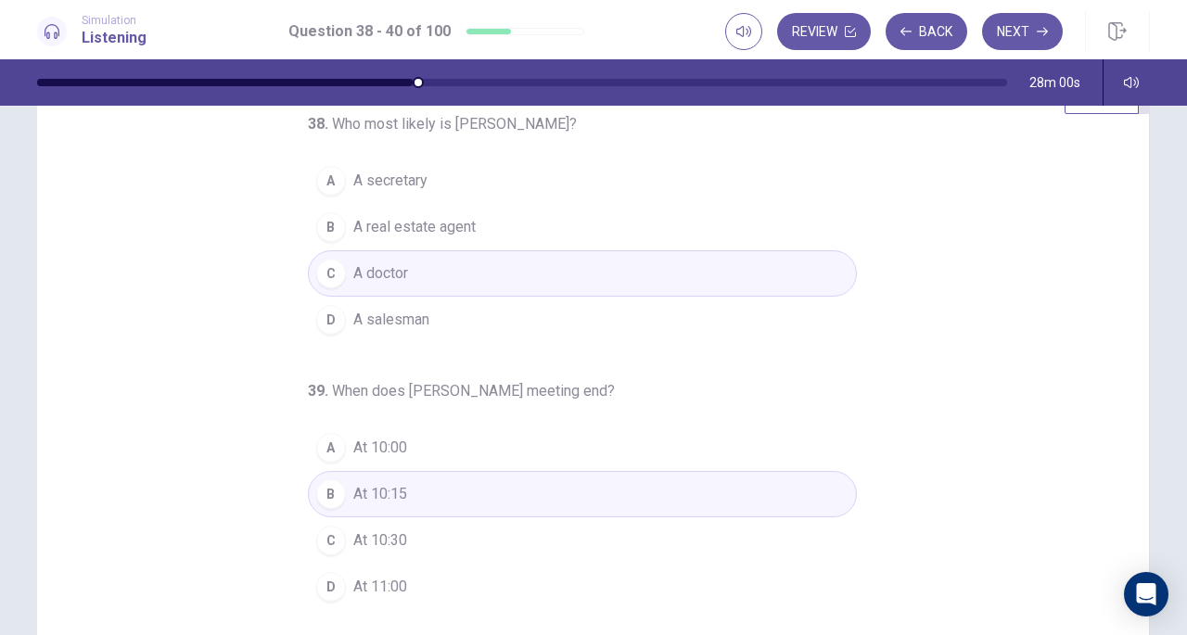
scroll to position [0, 0]
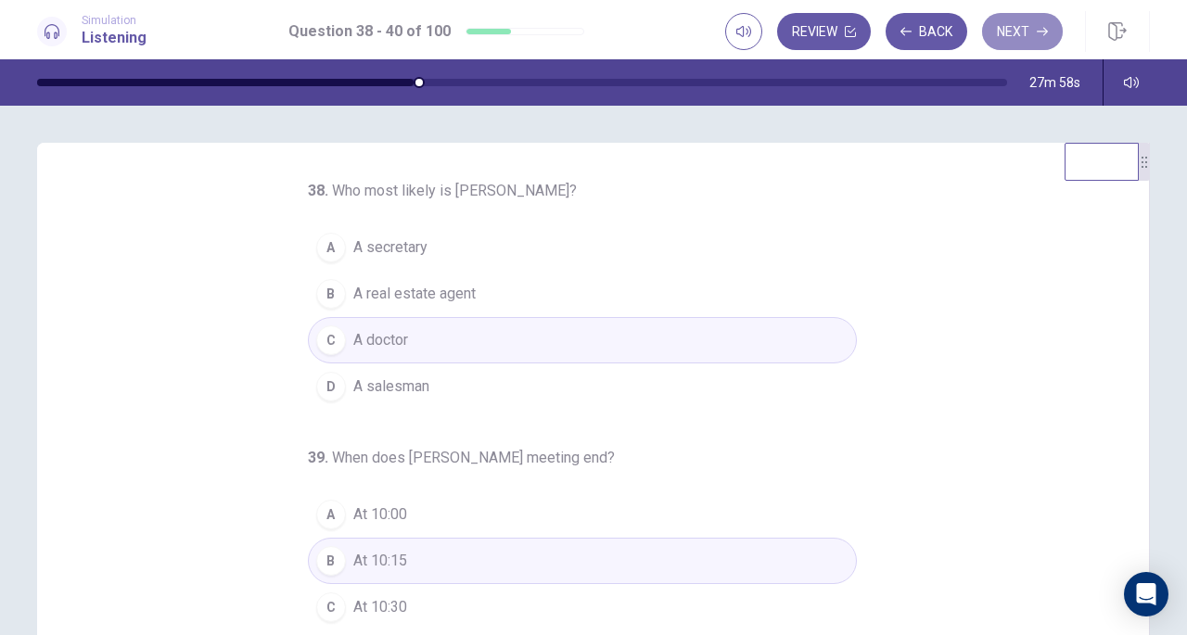
click at [1020, 32] on button "Next" at bounding box center [1022, 31] width 81 height 37
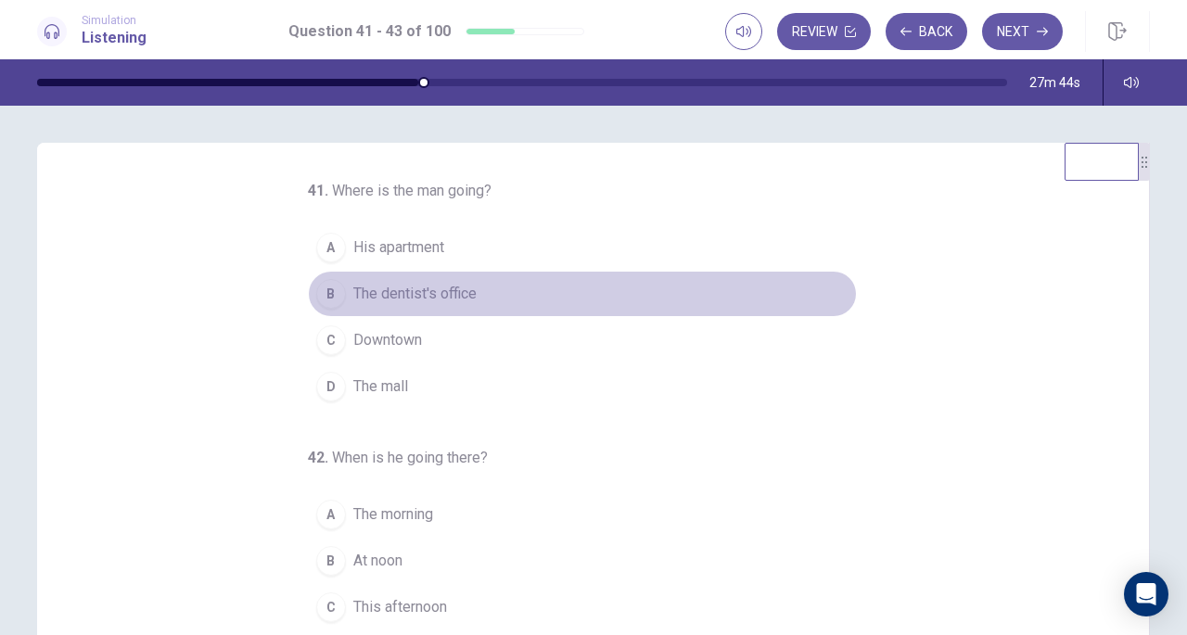
click at [431, 292] on span "The dentist's office" at bounding box center [414, 294] width 123 height 22
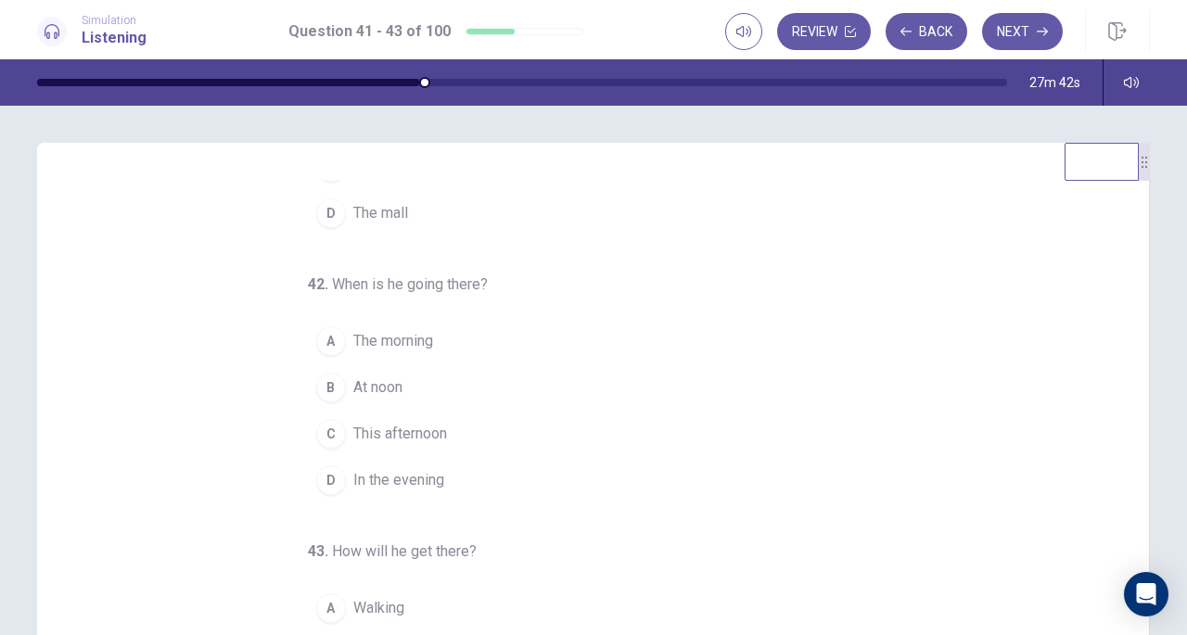
scroll to position [185, 0]
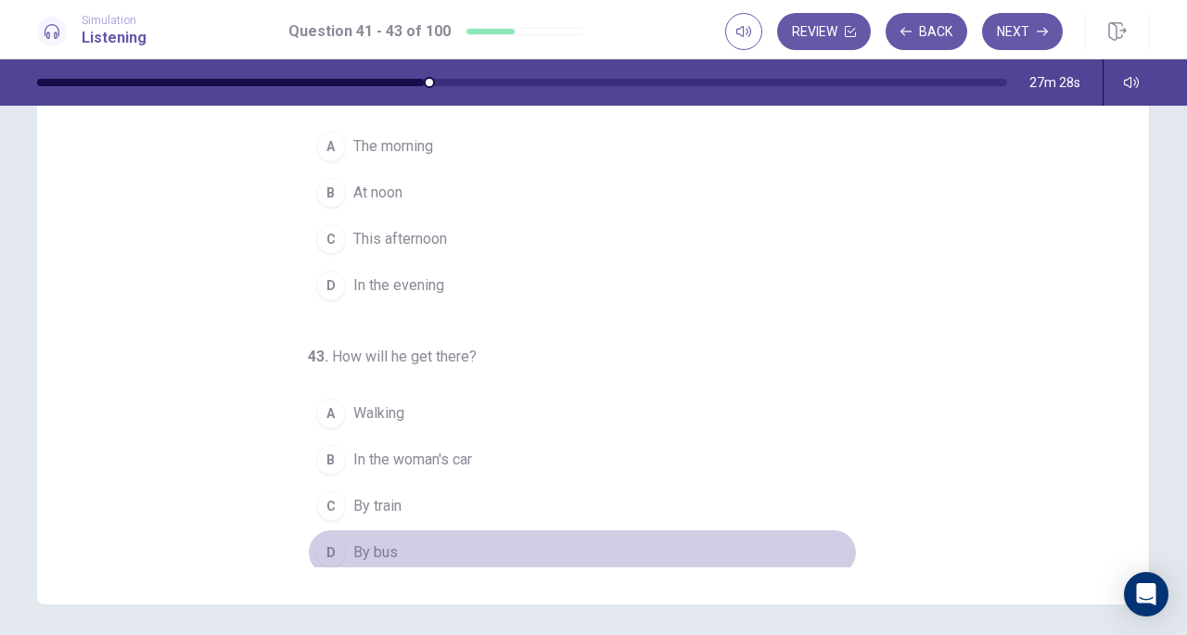
click at [358, 542] on span "By bus" at bounding box center [375, 553] width 45 height 22
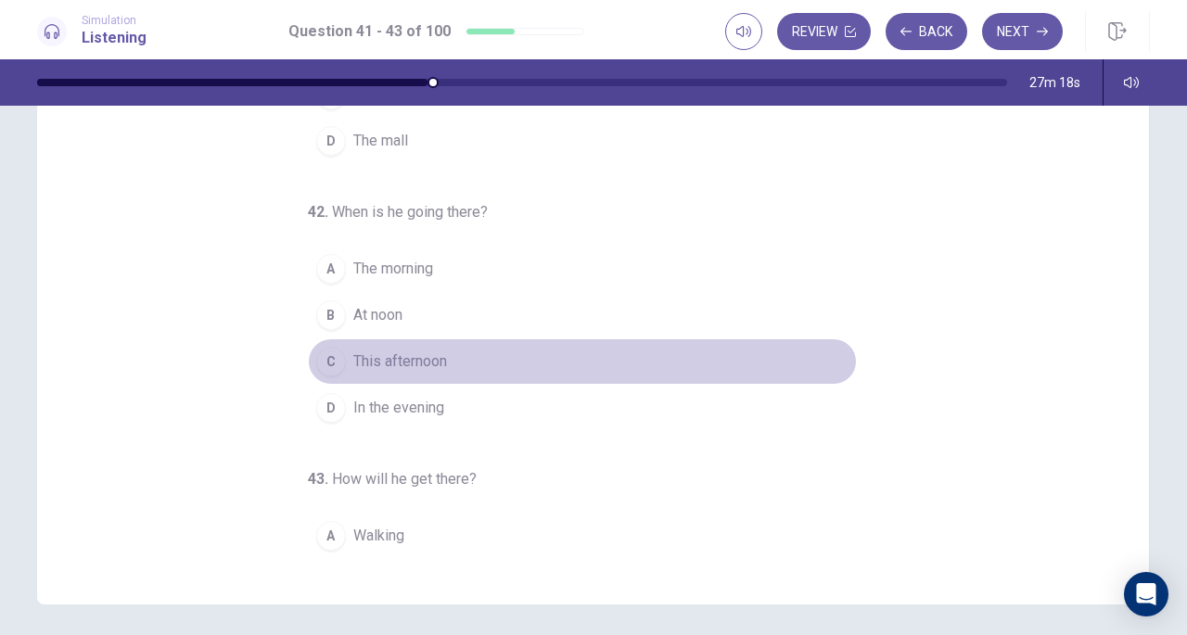
click at [423, 351] on span "This afternoon" at bounding box center [400, 362] width 94 height 22
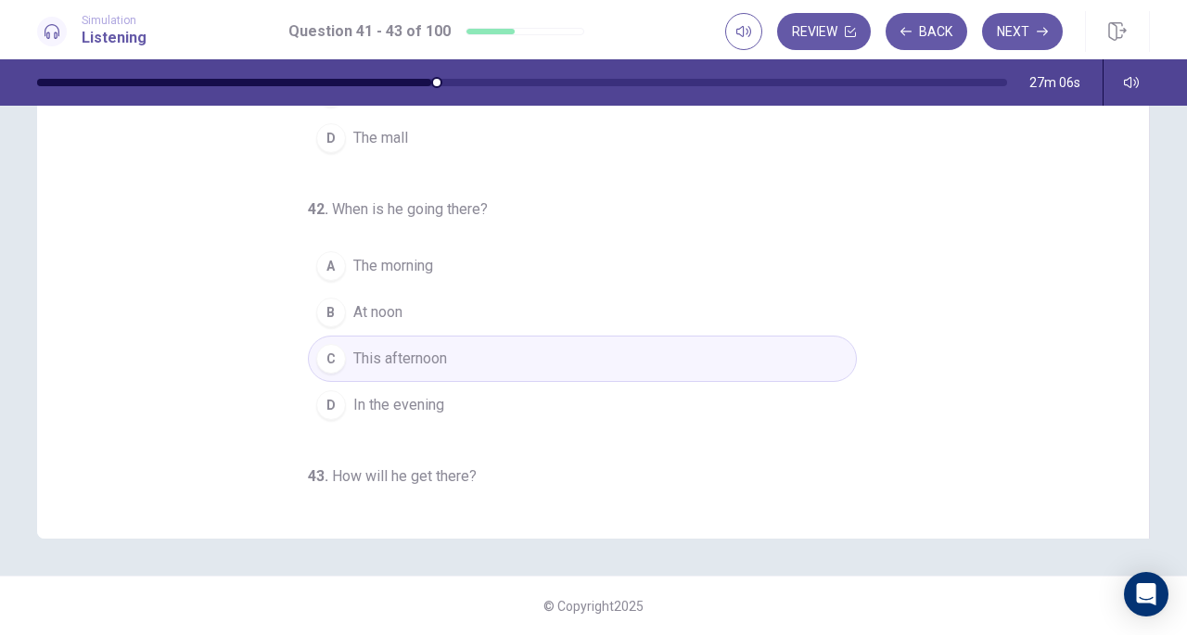
scroll to position [103, 0]
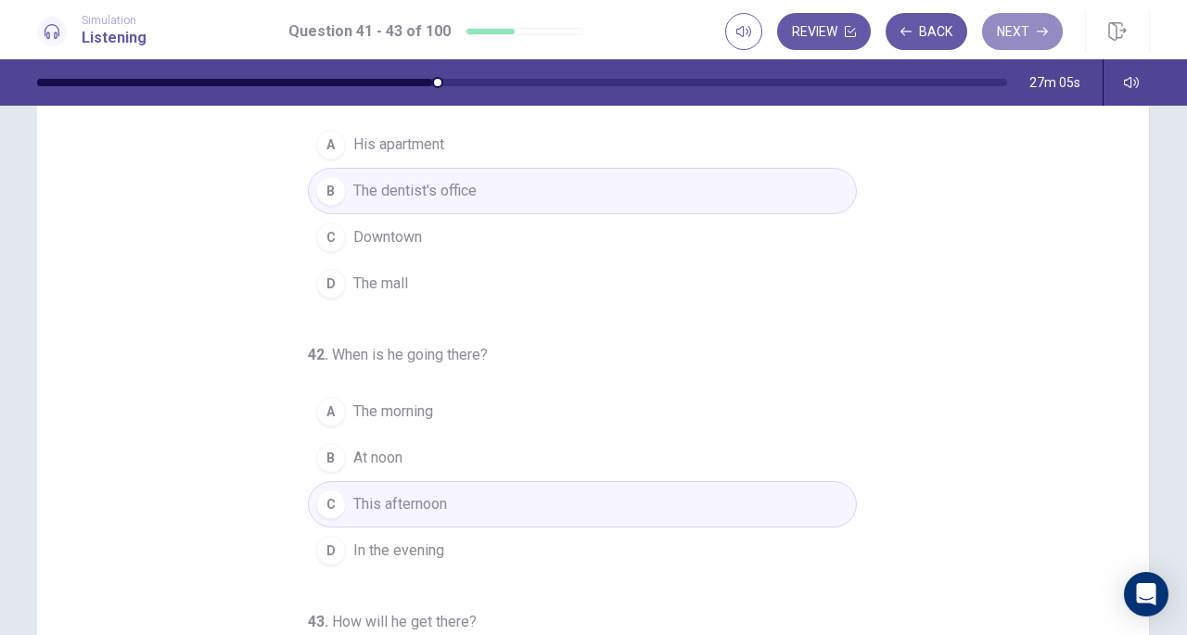
click at [1024, 28] on button "Next" at bounding box center [1022, 31] width 81 height 37
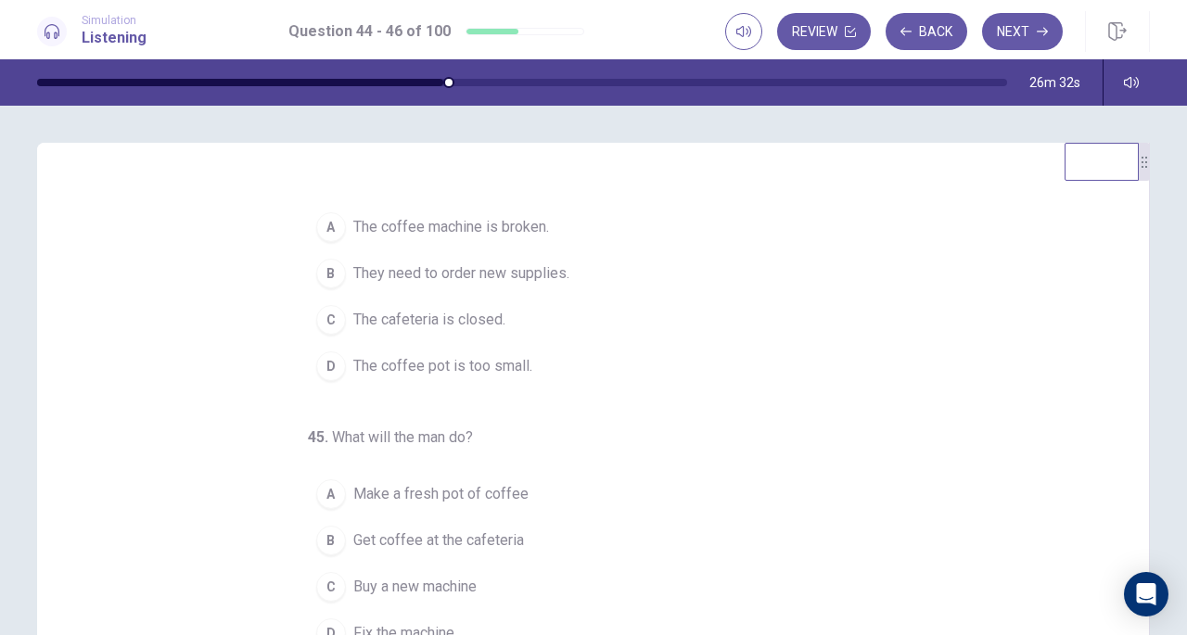
scroll to position [19, 0]
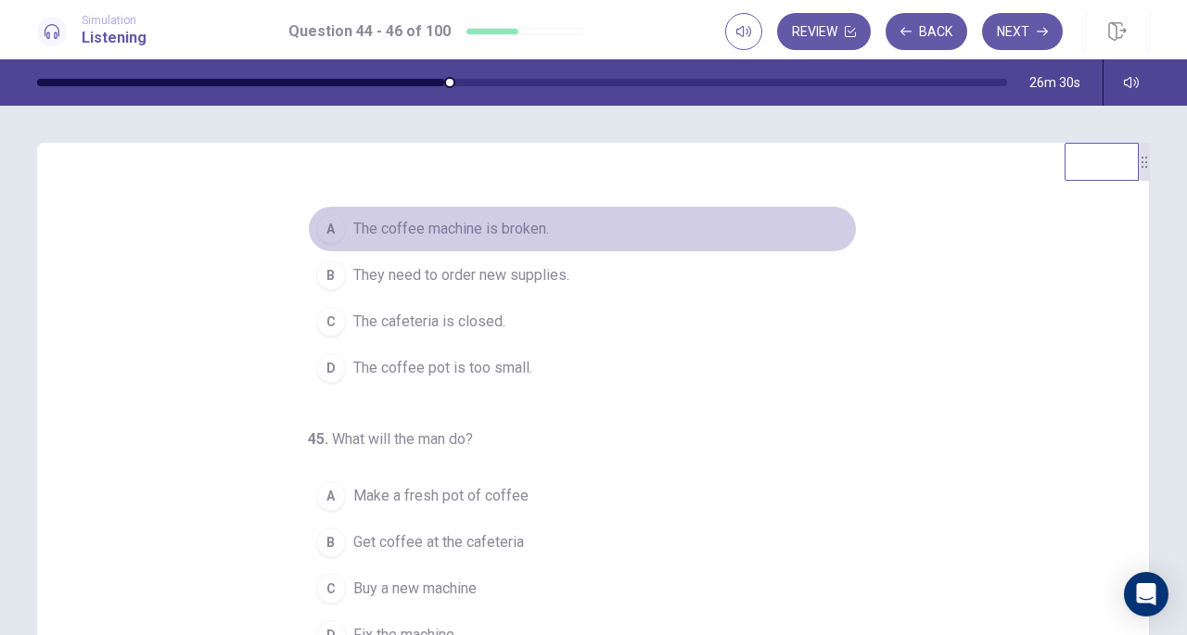
click at [495, 240] on button "A The coffee machine is broken." at bounding box center [582, 229] width 549 height 46
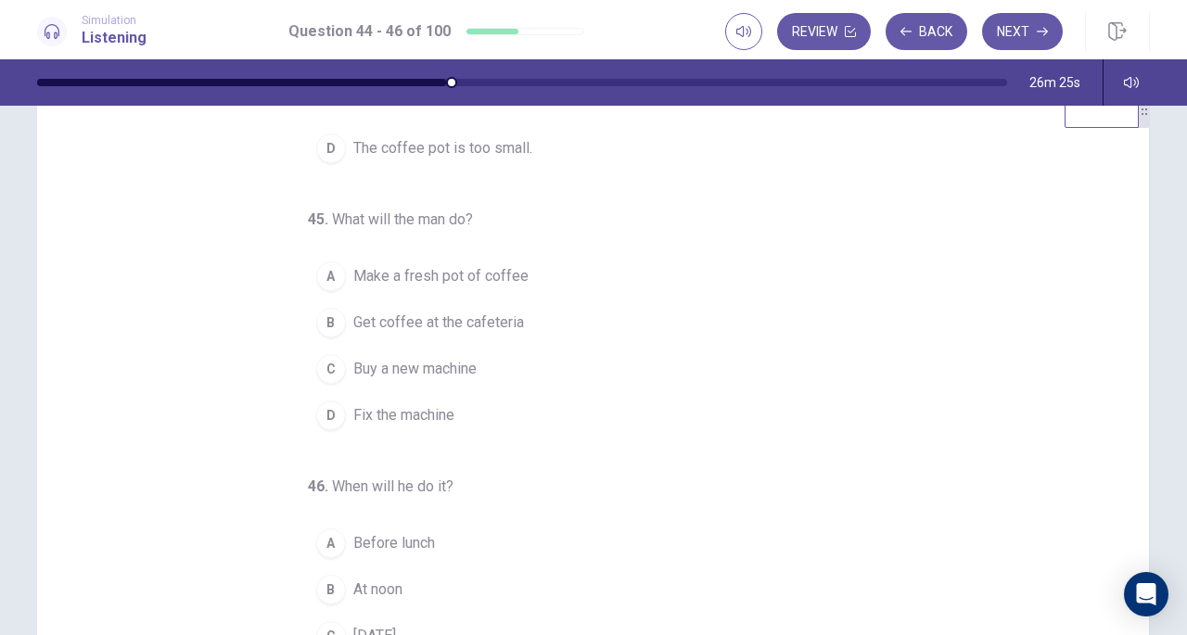
scroll to position [54, 0]
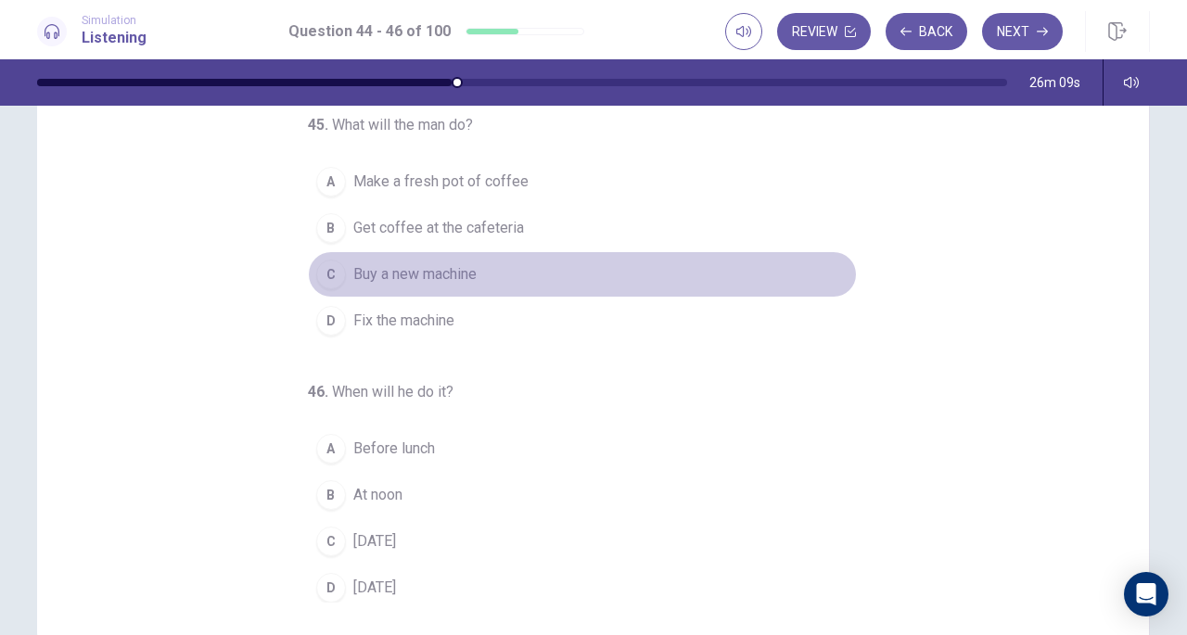
click at [413, 266] on span "Buy a new machine" at bounding box center [414, 274] width 123 height 22
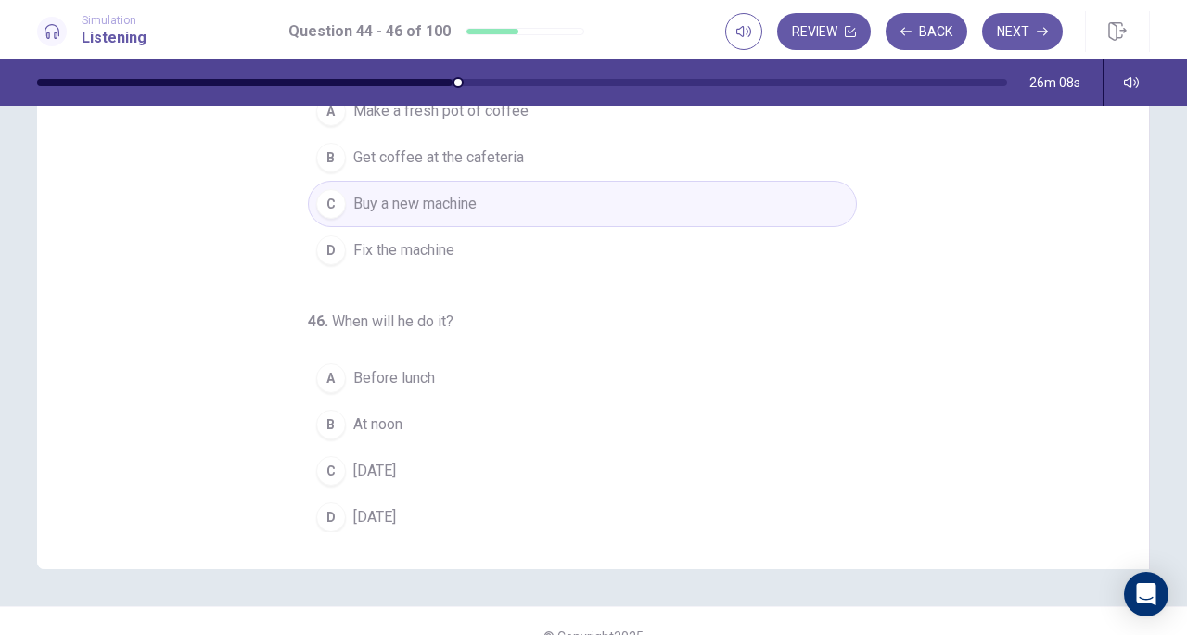
scroll to position [223, 0]
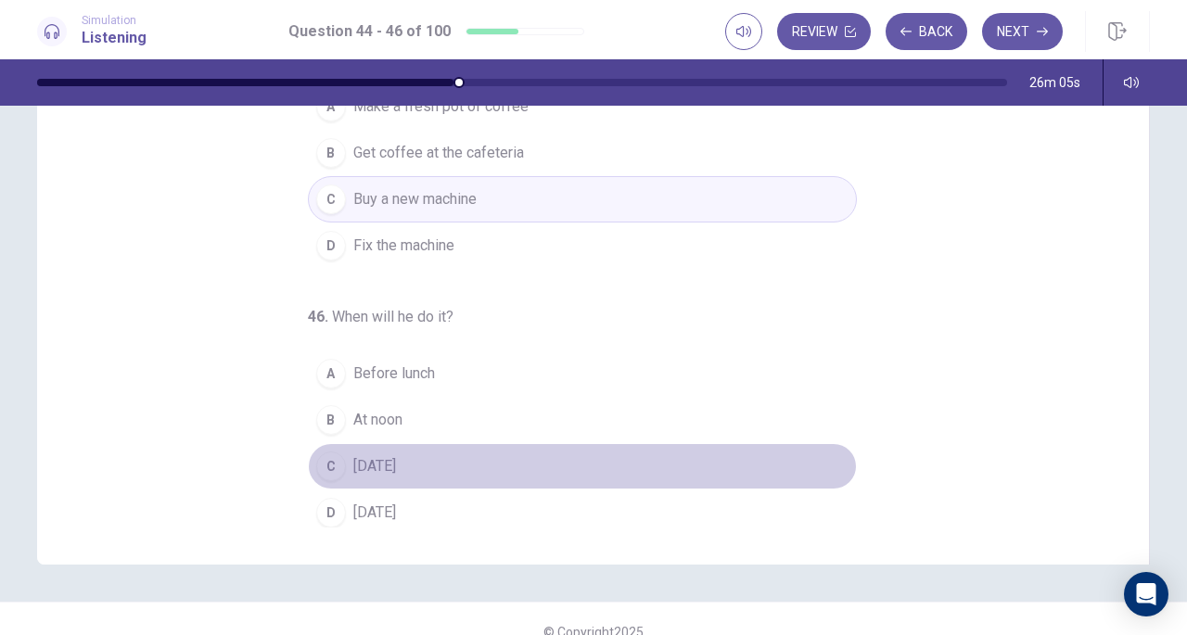
click at [396, 460] on span "On Sunday" at bounding box center [374, 466] width 43 height 22
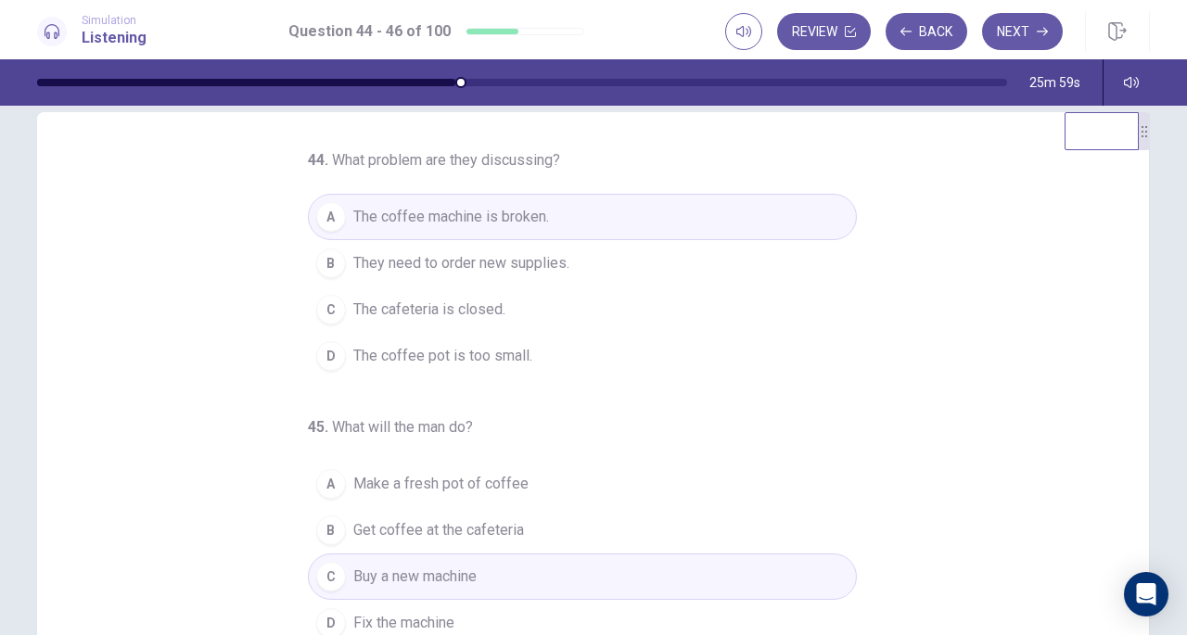
scroll to position [0, 0]
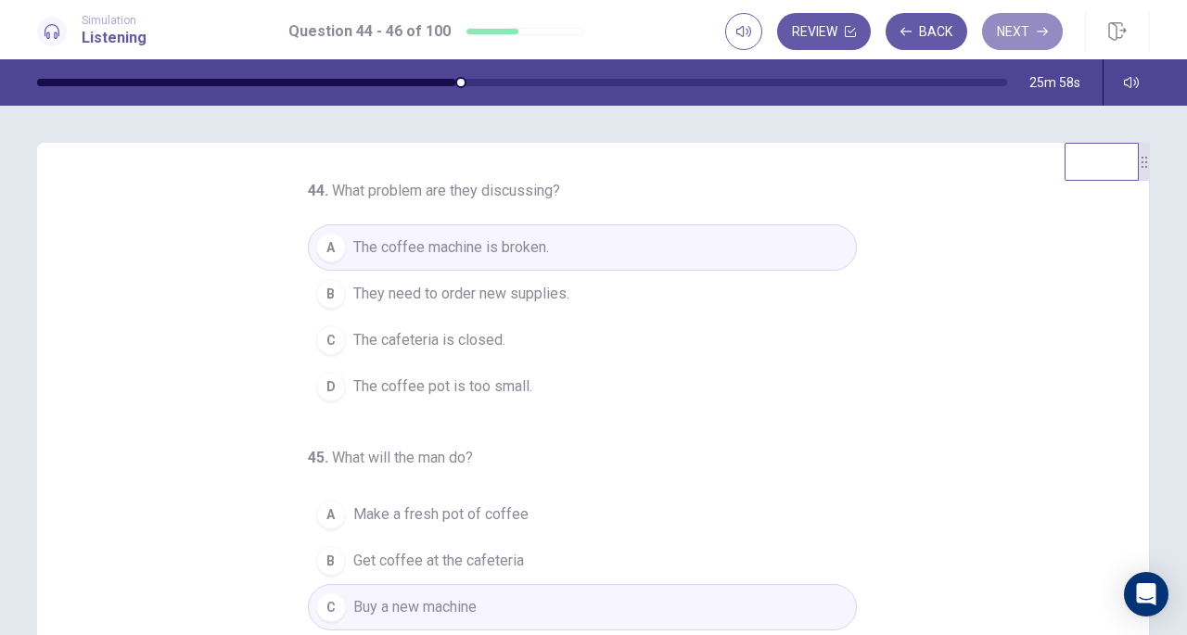
click at [1016, 19] on button "Next" at bounding box center [1022, 31] width 81 height 37
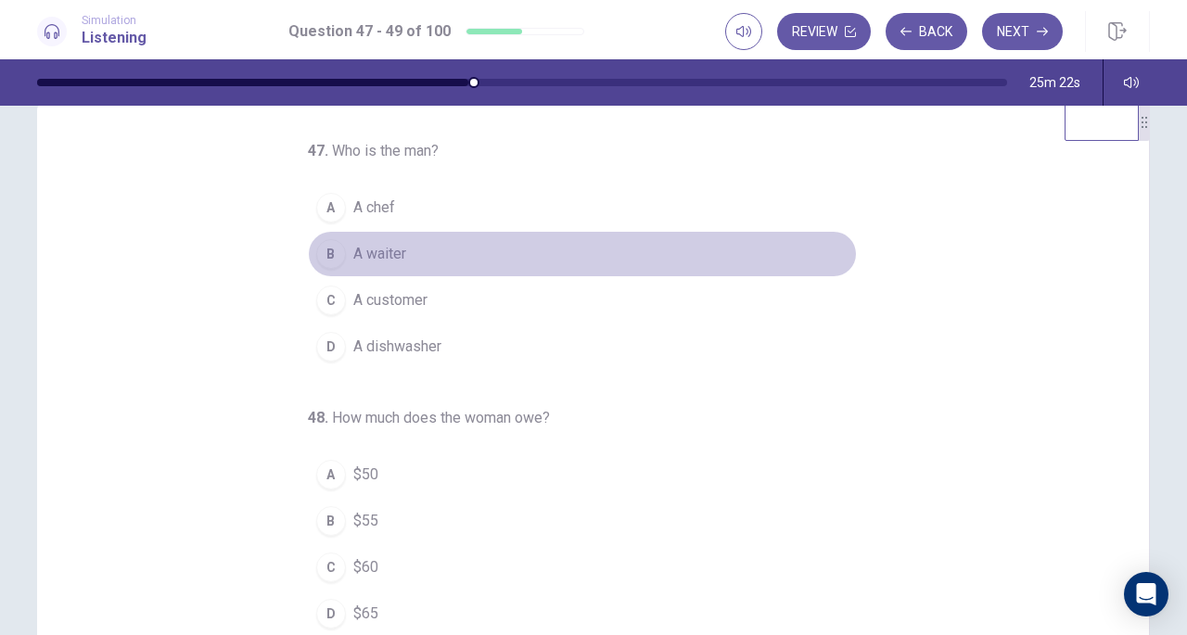
drag, startPoint x: 363, startPoint y: 250, endPoint x: 475, endPoint y: 324, distance: 134.0
click at [475, 324] on div "A A chef B A waiter C A customer D A dishwasher" at bounding box center [582, 277] width 549 height 185
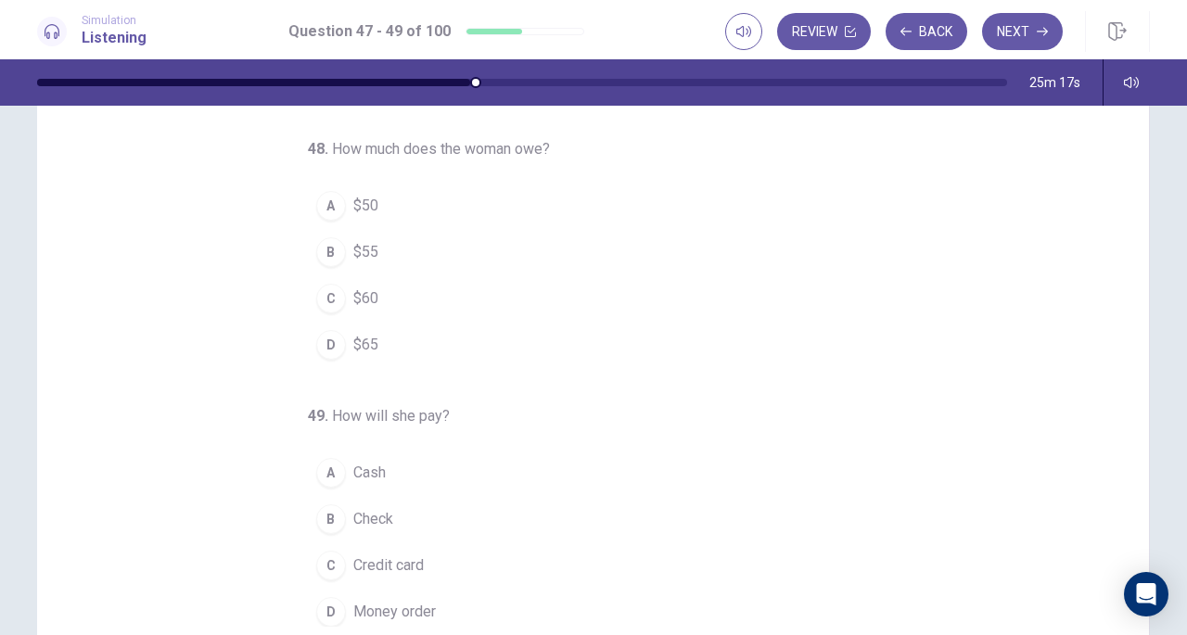
scroll to position [125, 0]
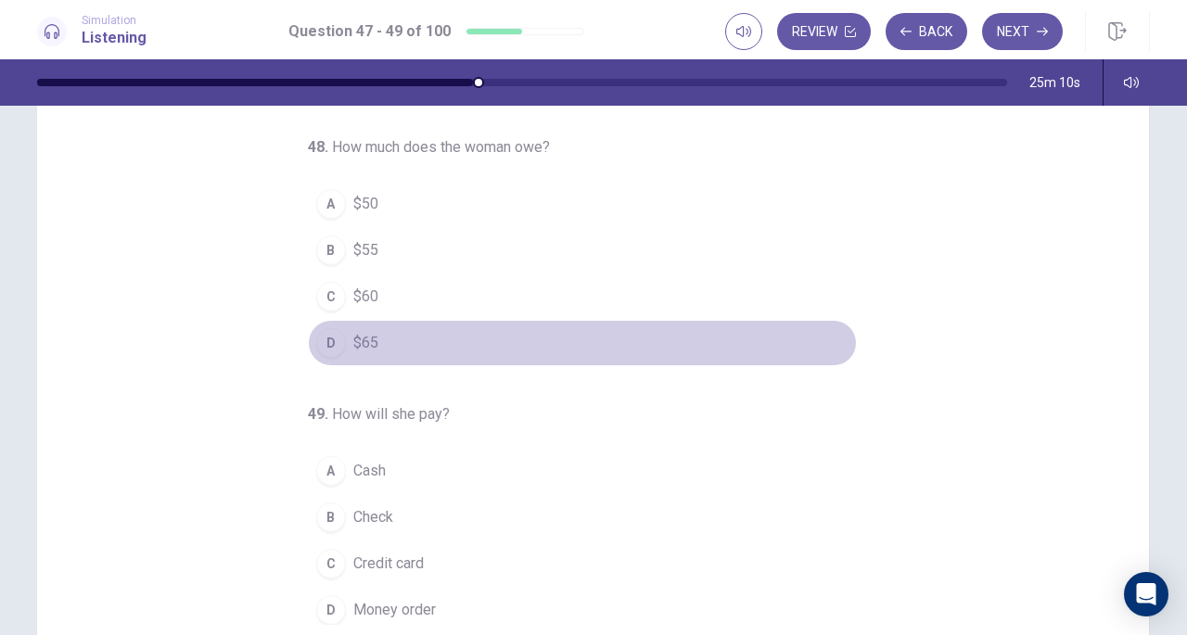
click at [358, 320] on button "D $65" at bounding box center [582, 343] width 549 height 46
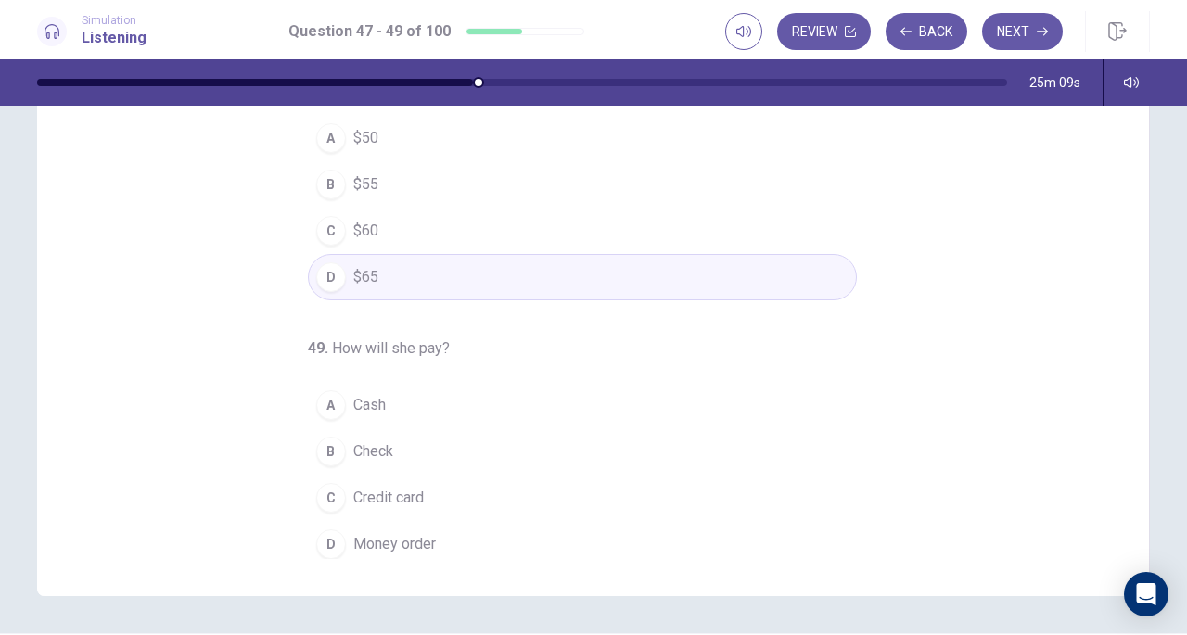
scroll to position [249, 0]
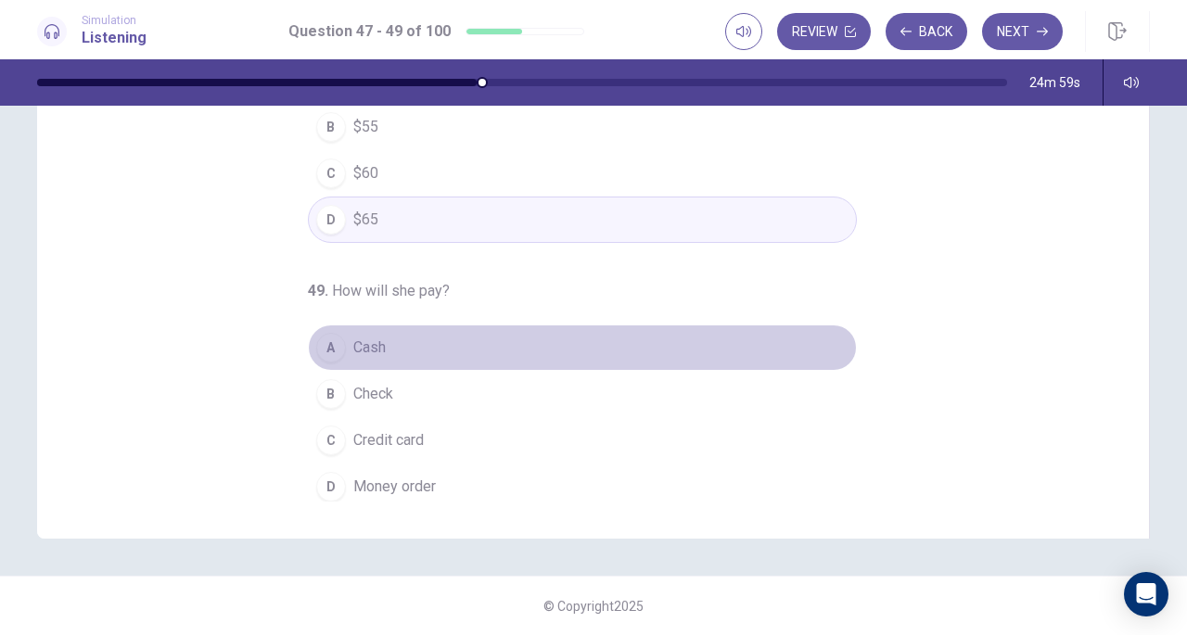
click at [382, 344] on button "A Cash" at bounding box center [582, 348] width 549 height 46
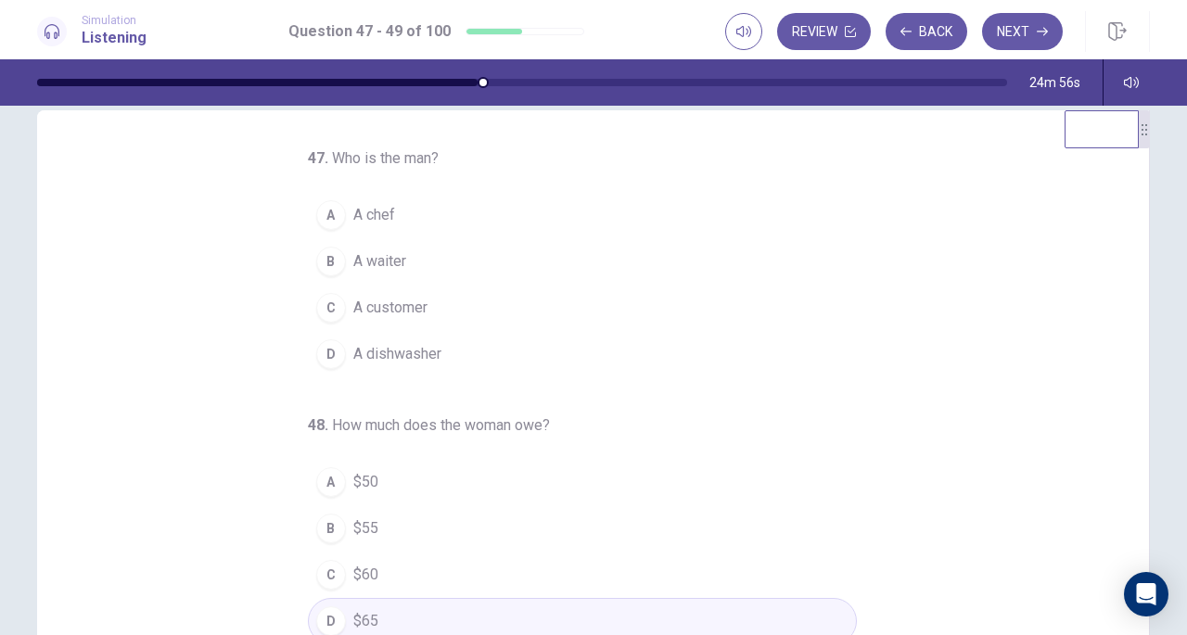
scroll to position [31, 0]
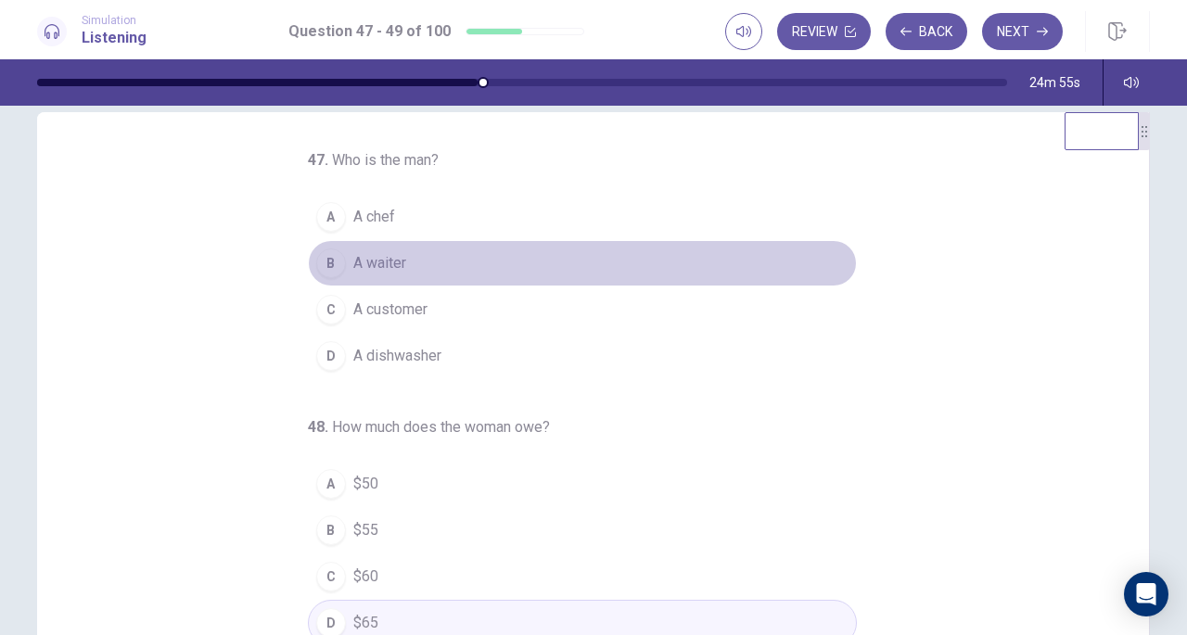
click at [381, 264] on span "A waiter" at bounding box center [379, 263] width 53 height 22
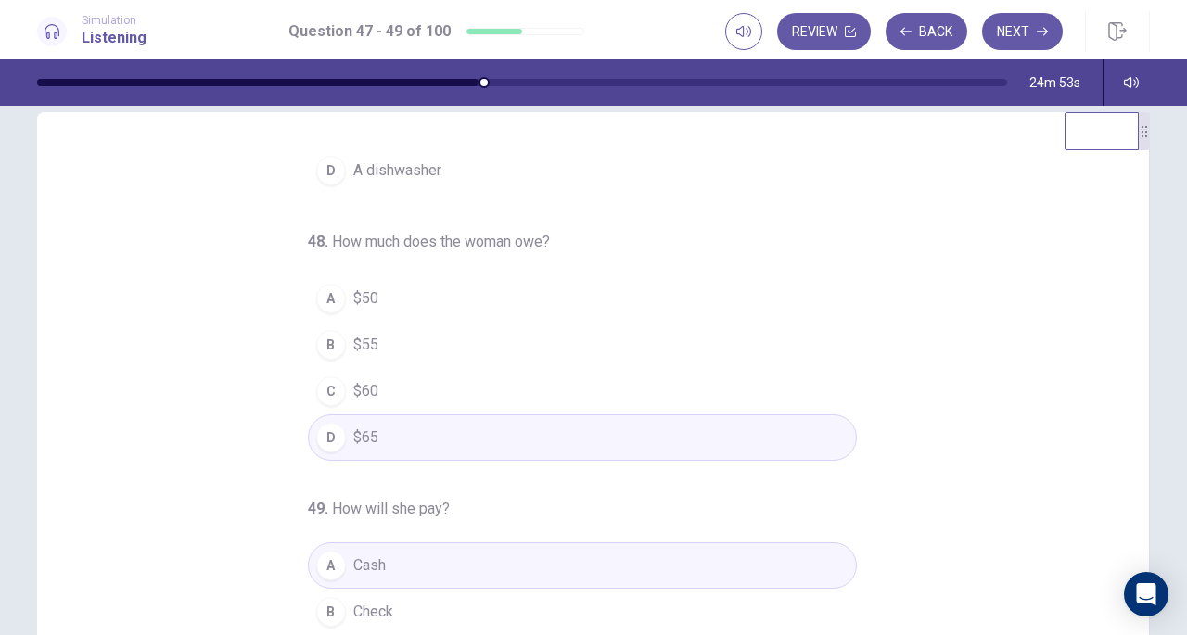
scroll to position [0, 0]
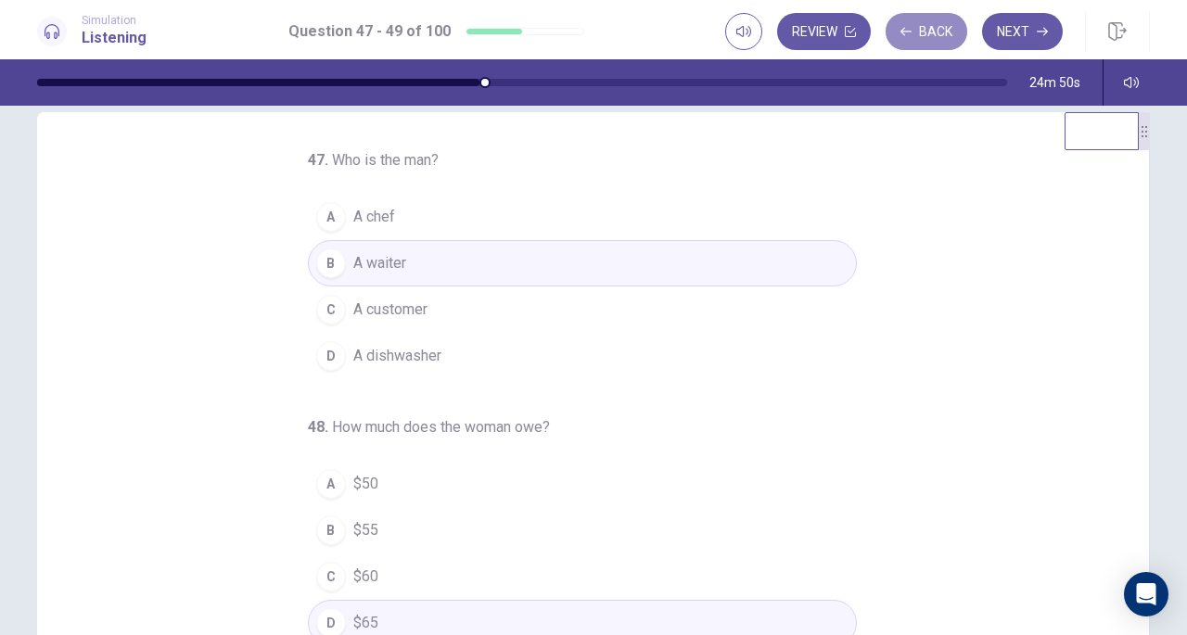
click at [930, 27] on button "Back" at bounding box center [927, 31] width 82 height 37
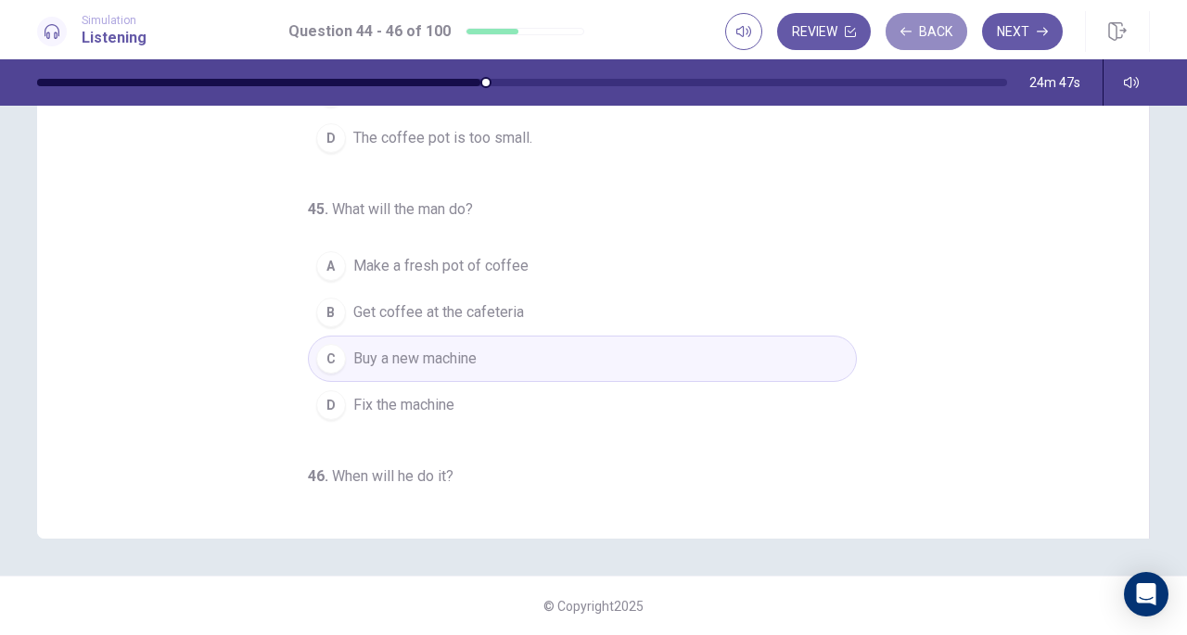
click at [901, 38] on button "Back" at bounding box center [927, 31] width 82 height 37
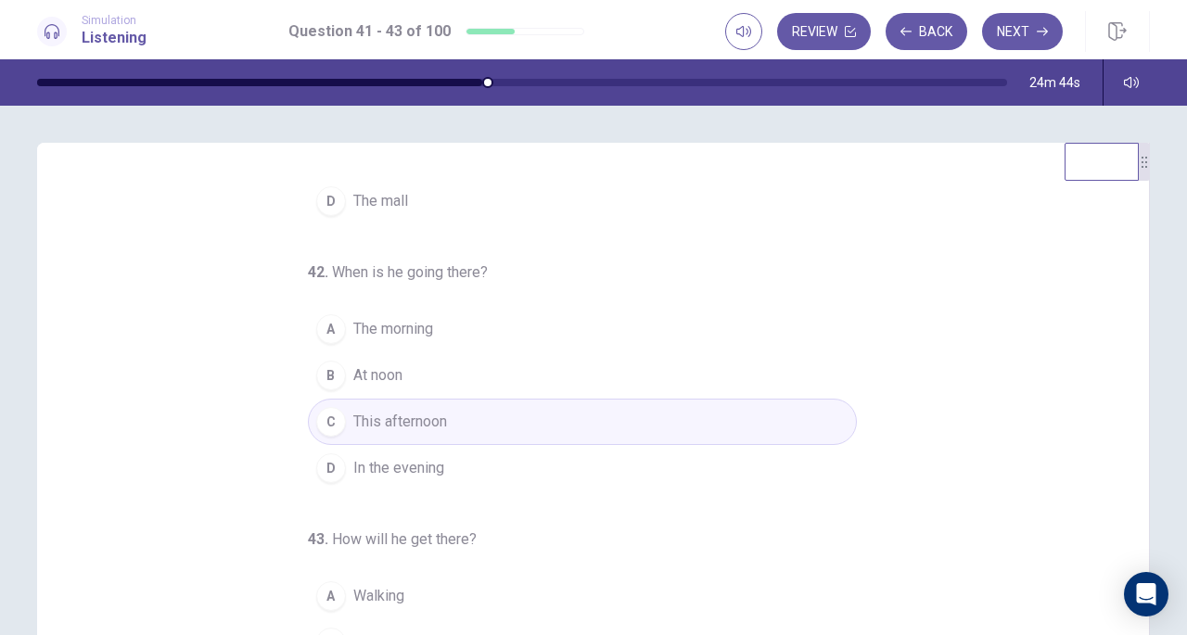
scroll to position [216, 0]
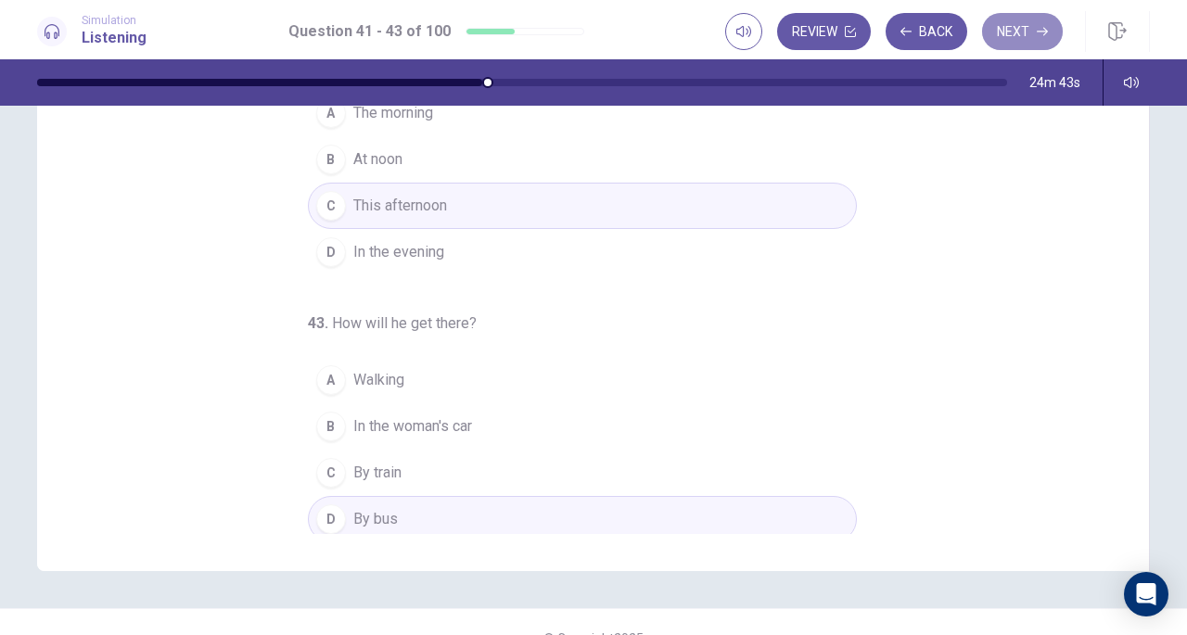
click at [1024, 34] on button "Next" at bounding box center [1022, 31] width 81 height 37
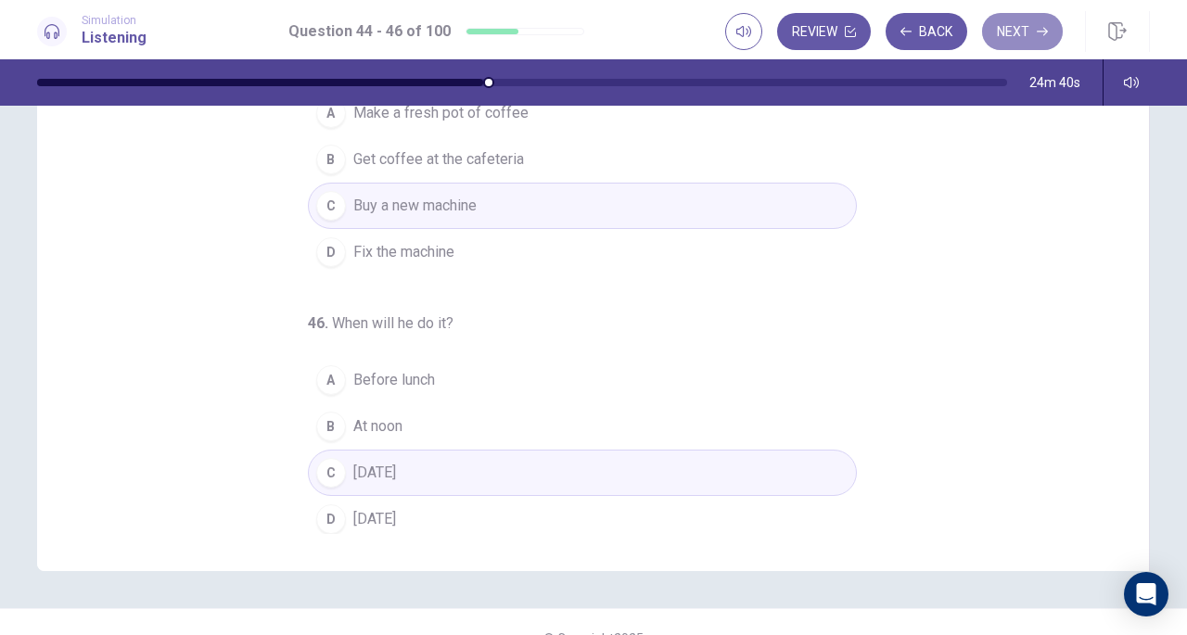
click at [1020, 33] on button "Next" at bounding box center [1022, 31] width 81 height 37
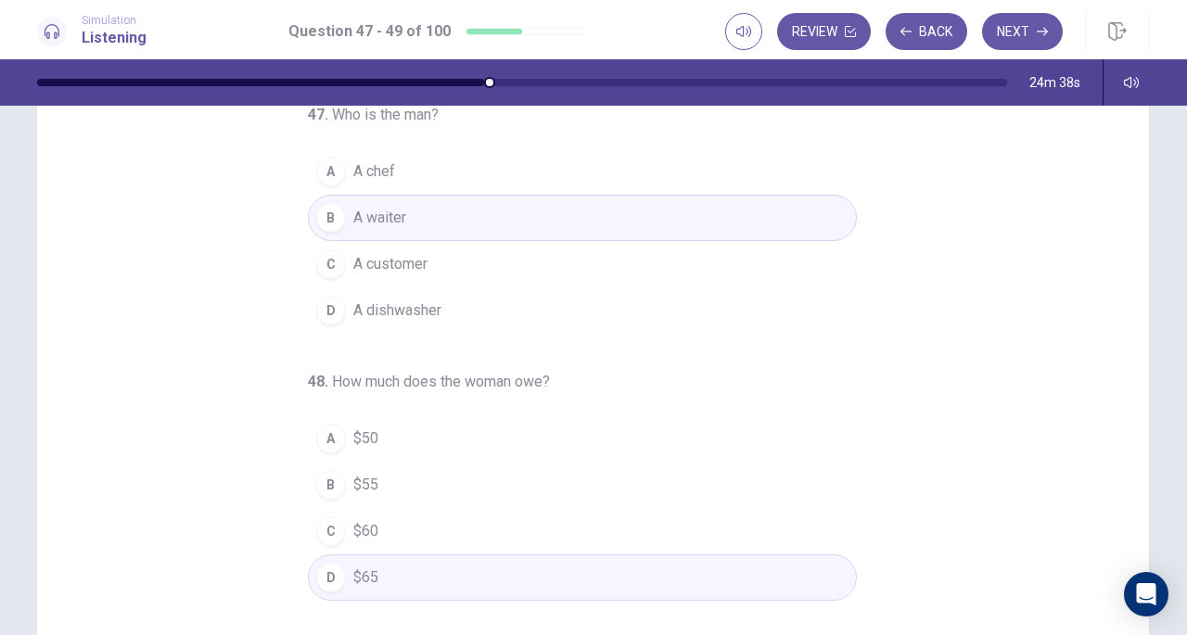
scroll to position [60, 0]
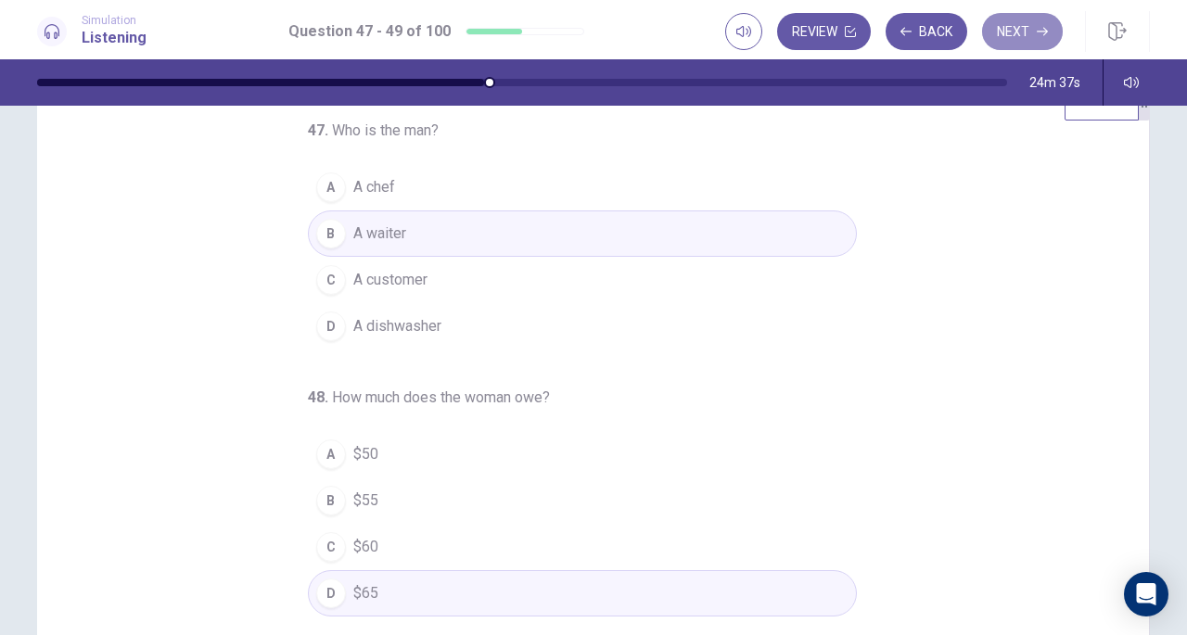
click at [1032, 18] on button "Next" at bounding box center [1022, 31] width 81 height 37
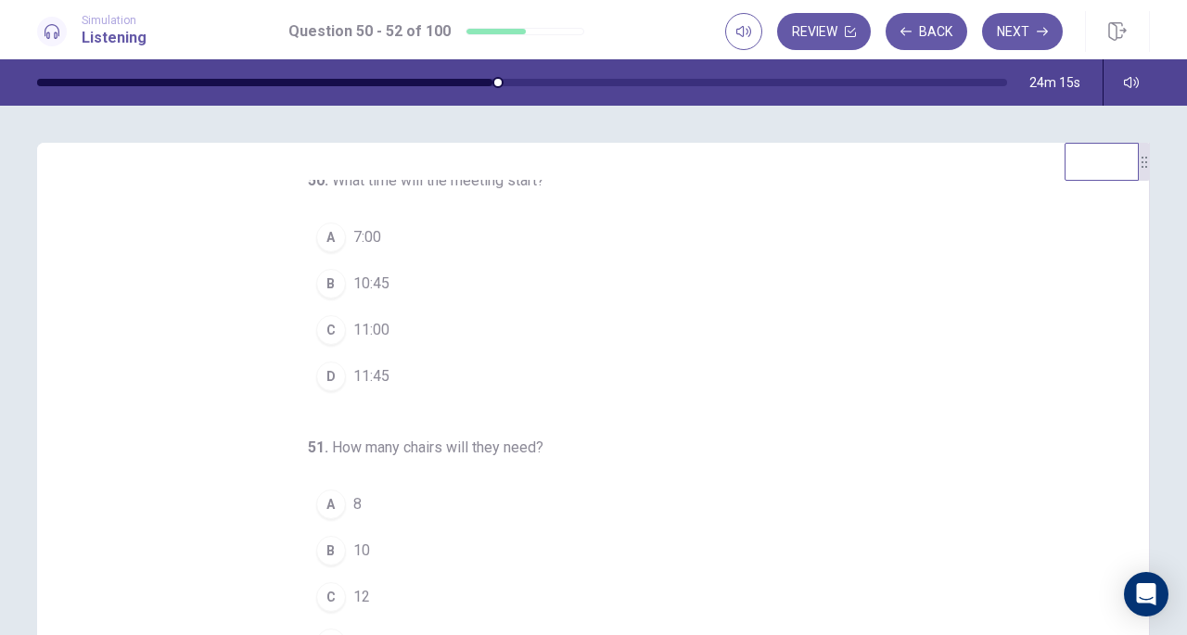
scroll to position [0, 0]
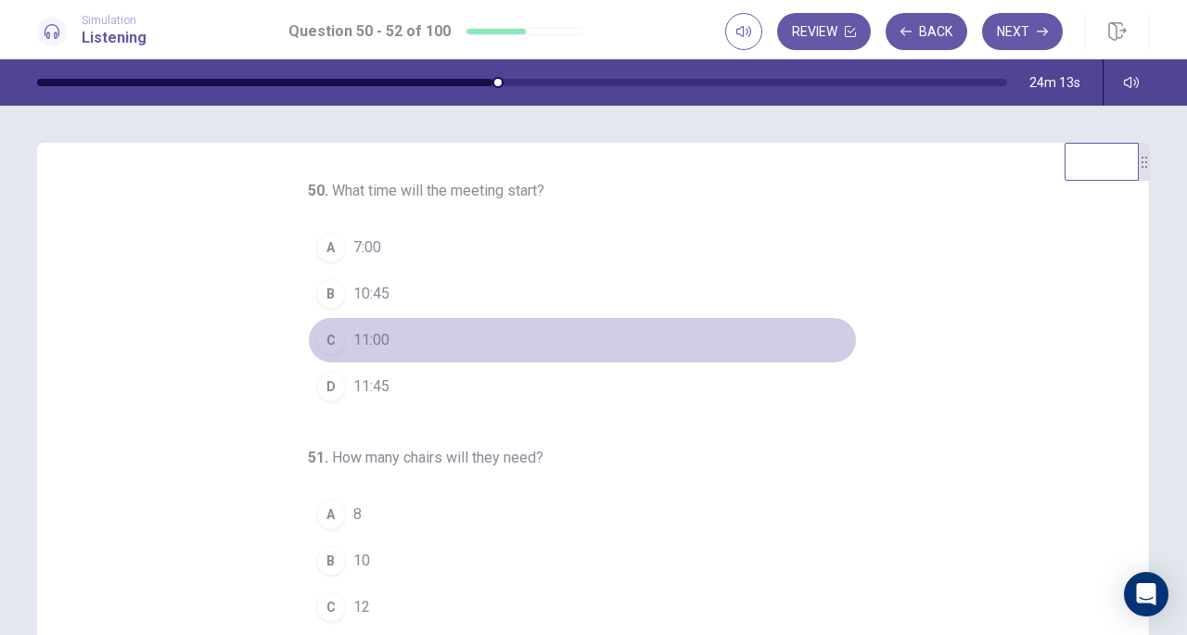
click at [374, 342] on span "11:00" at bounding box center [371, 340] width 36 height 22
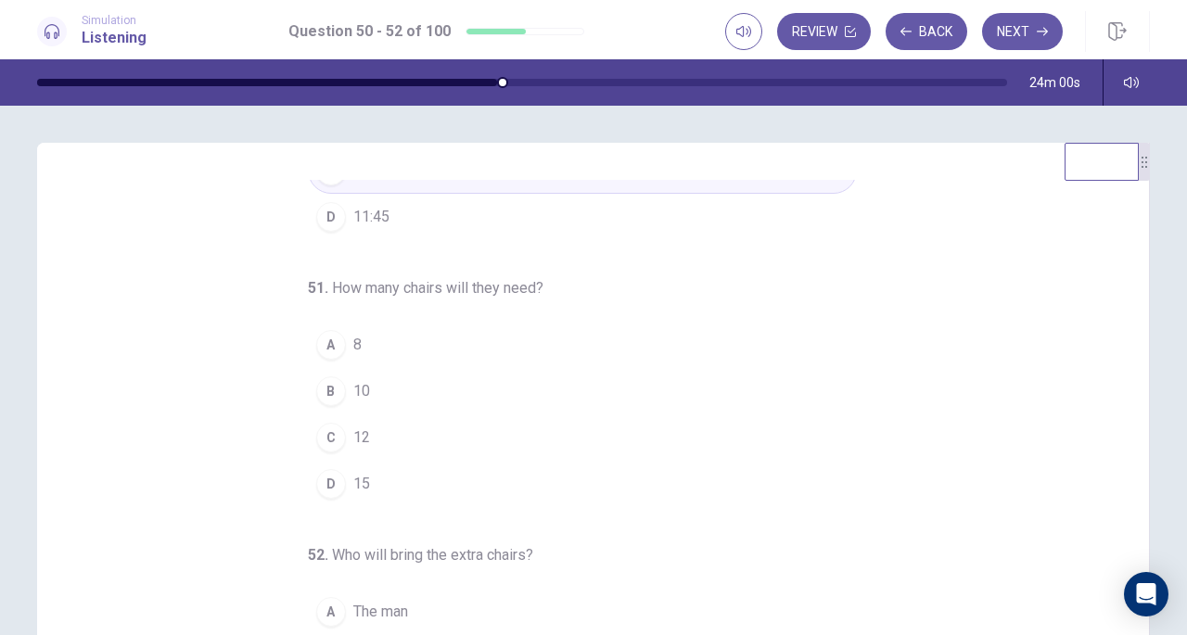
scroll to position [172, 0]
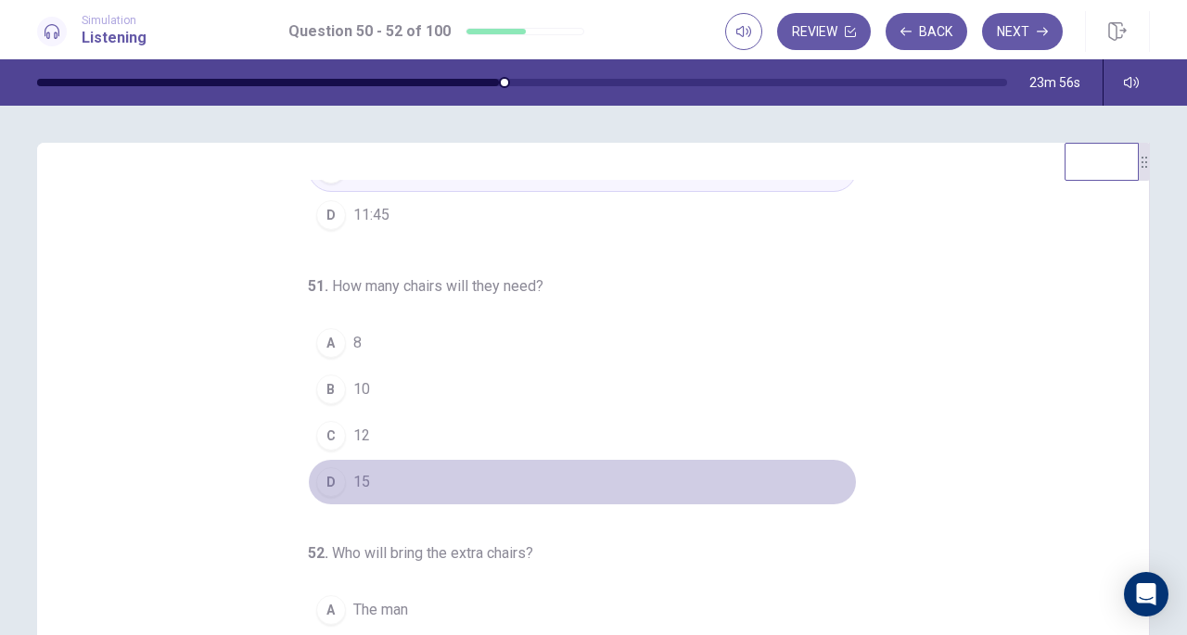
click at [367, 486] on button "D 15" at bounding box center [582, 482] width 549 height 46
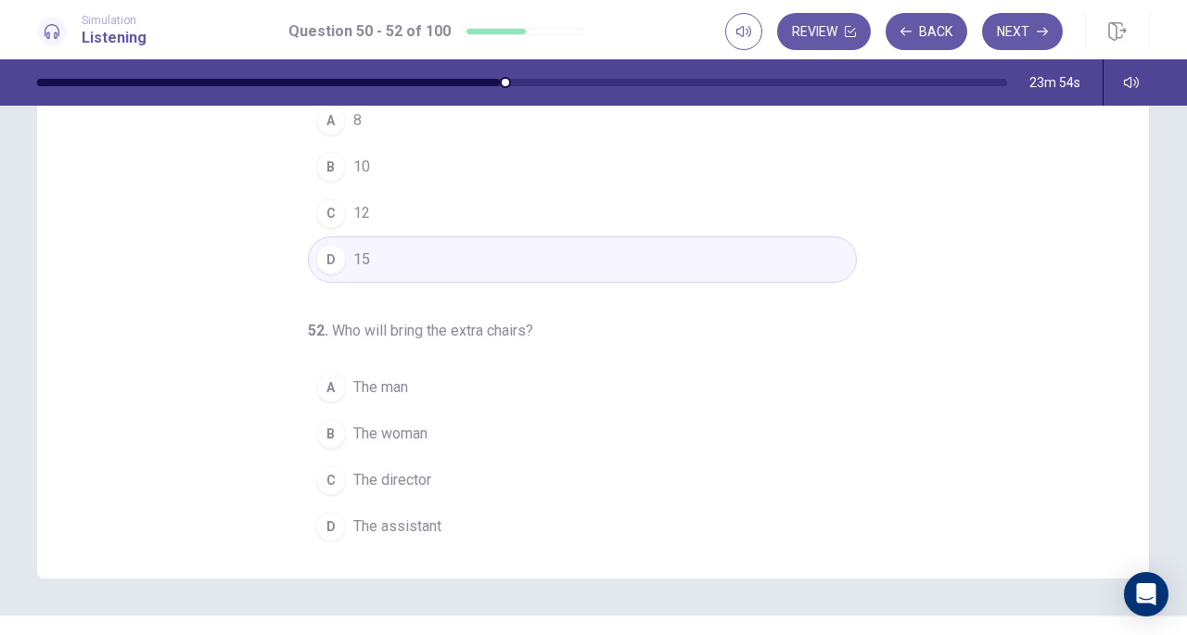
scroll to position [224, 0]
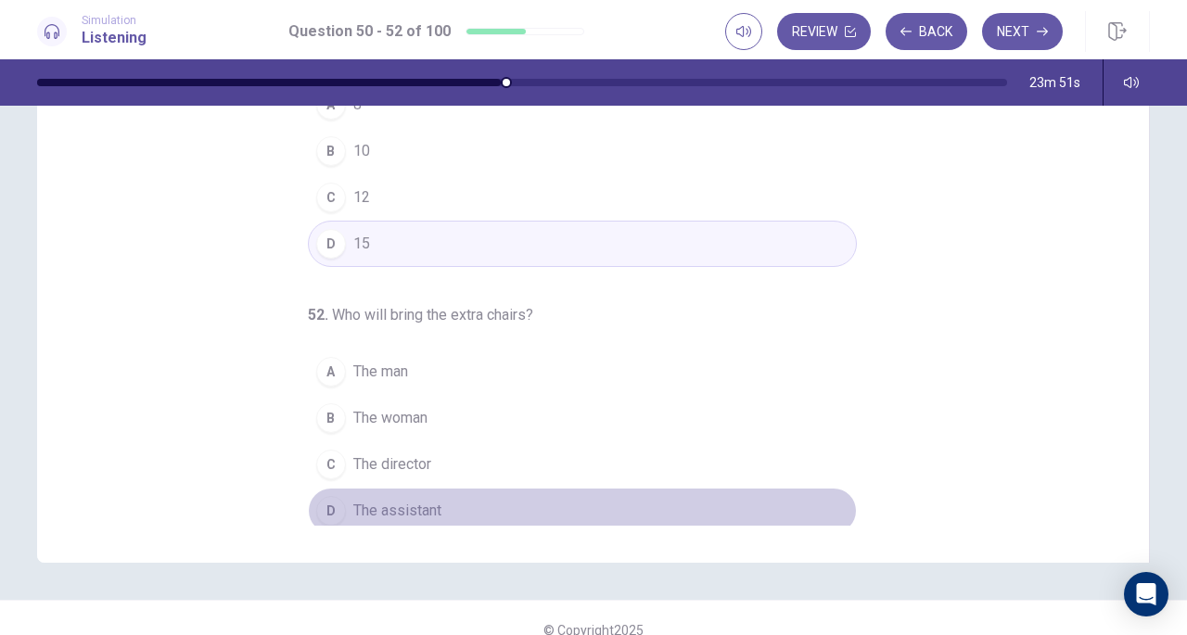
click at [377, 507] on span "The assistant" at bounding box center [397, 511] width 88 height 22
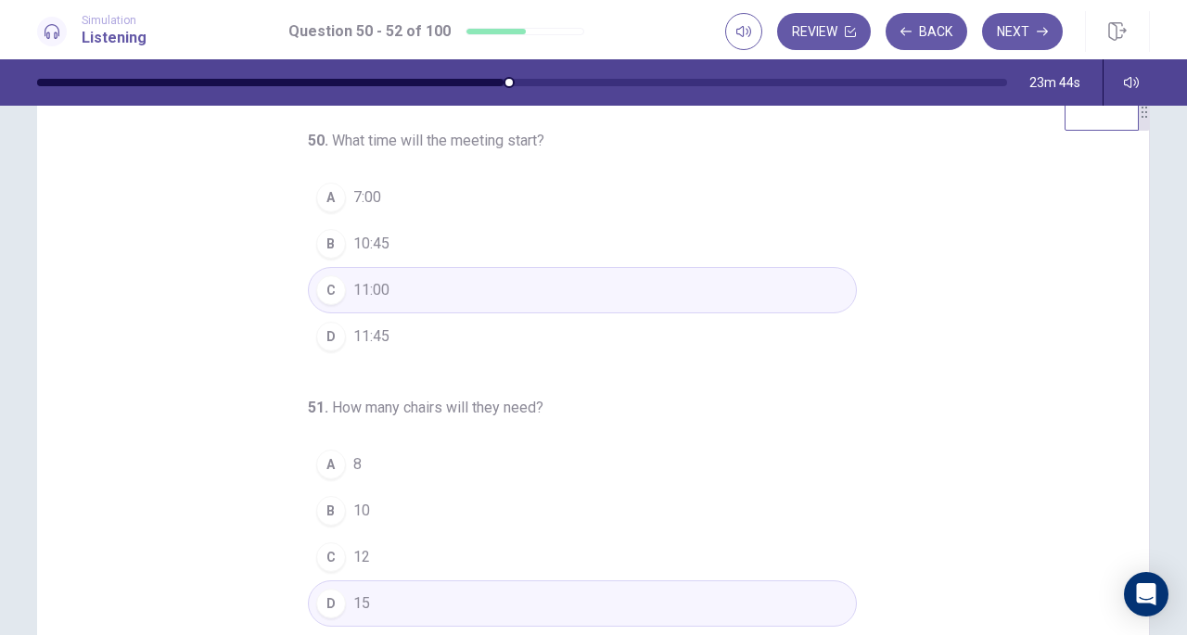
scroll to position [48, 0]
click at [1015, 41] on button "Next" at bounding box center [1022, 31] width 81 height 37
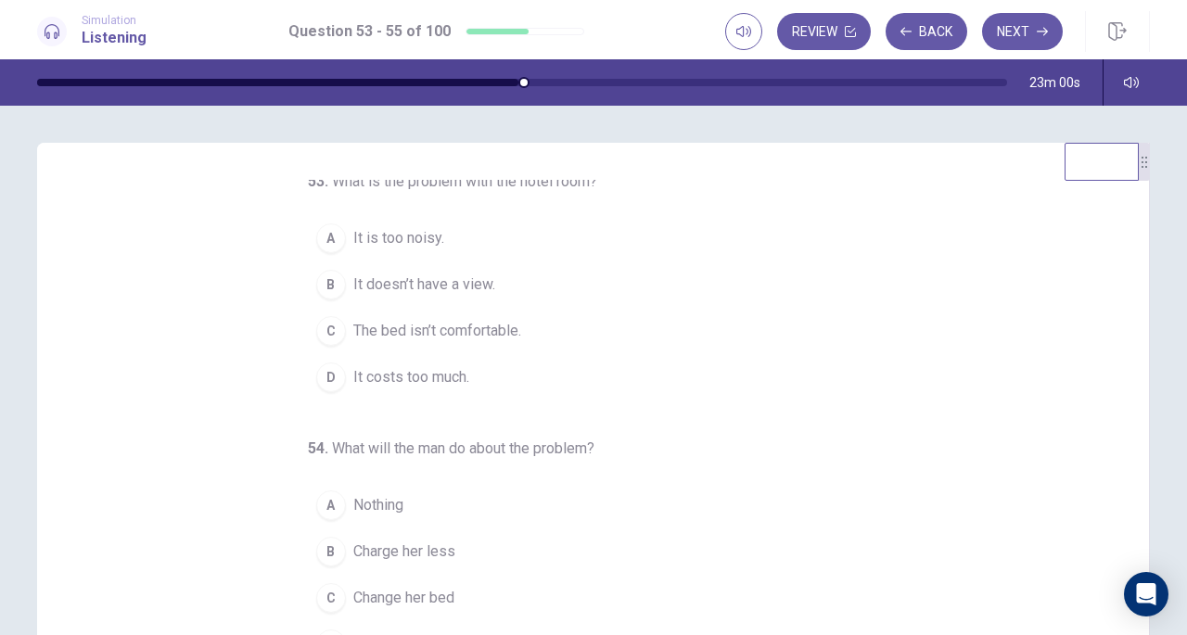
scroll to position [9, 0]
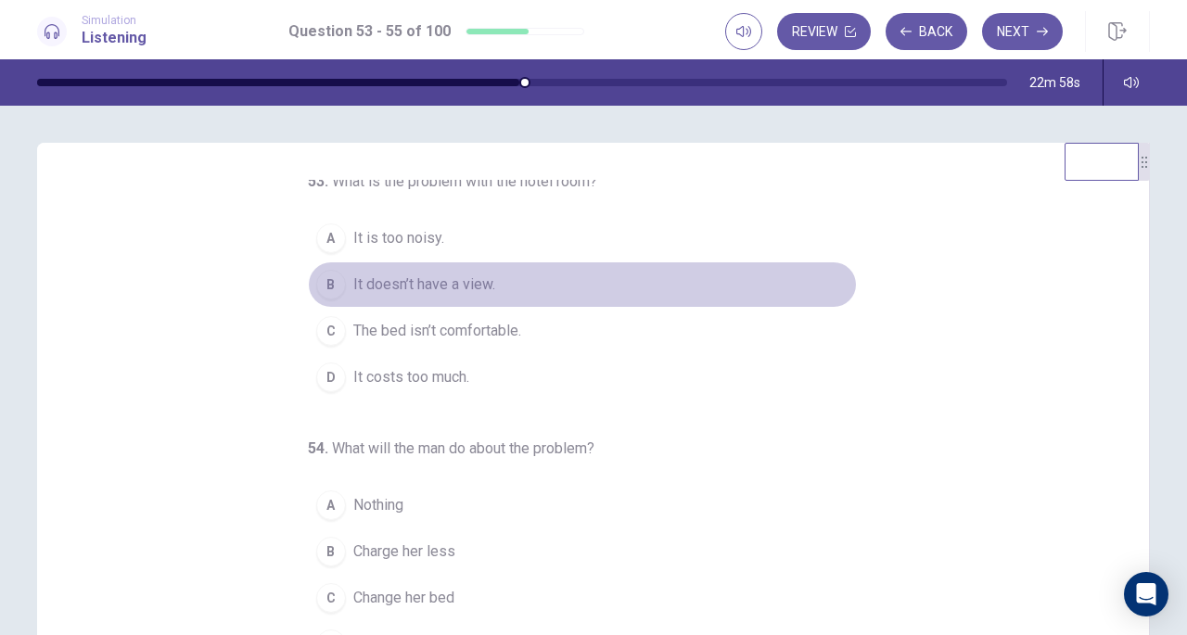
click at [465, 287] on span "It doesn’t have a view." at bounding box center [424, 285] width 142 height 22
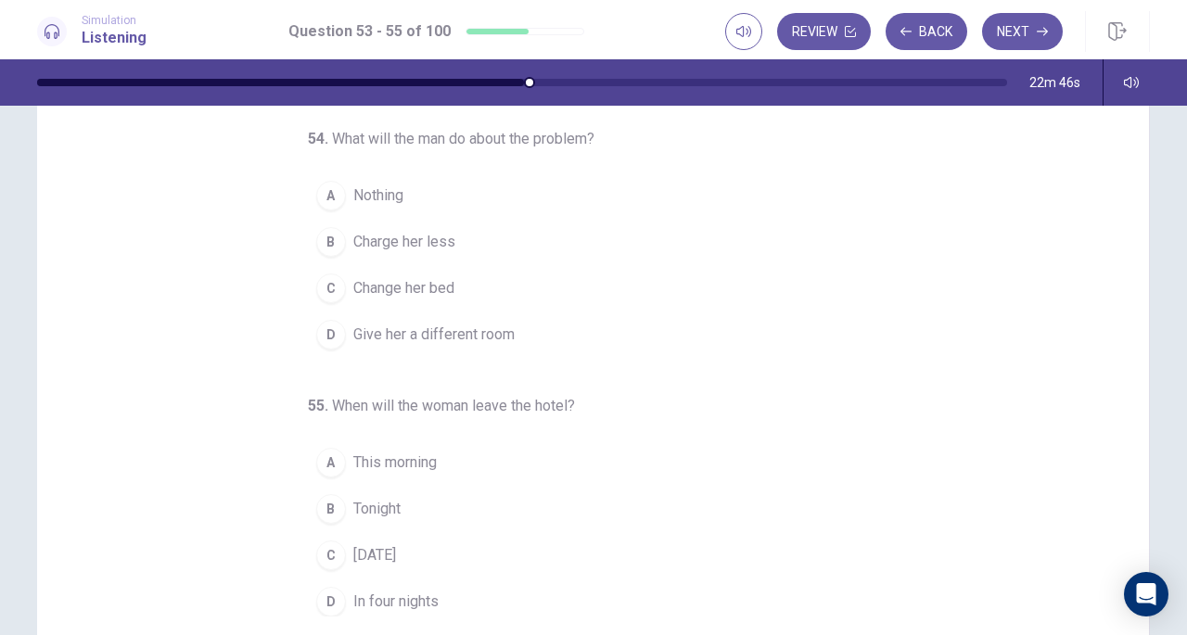
scroll to position [134, 0]
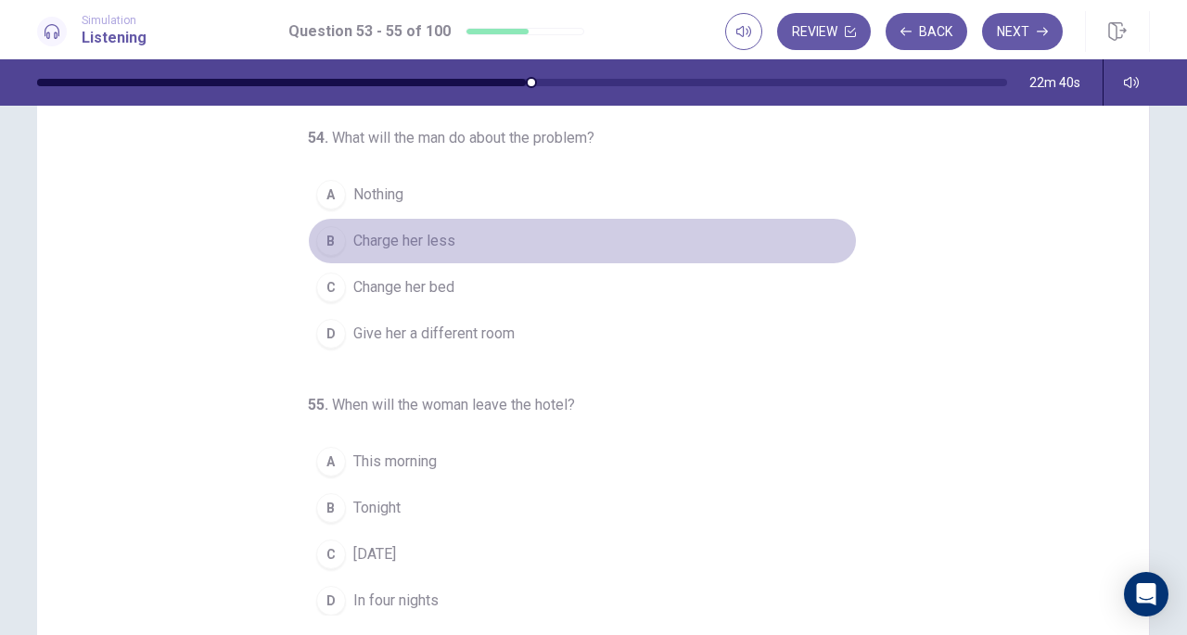
click at [421, 246] on span "Charge her less" at bounding box center [404, 241] width 102 height 22
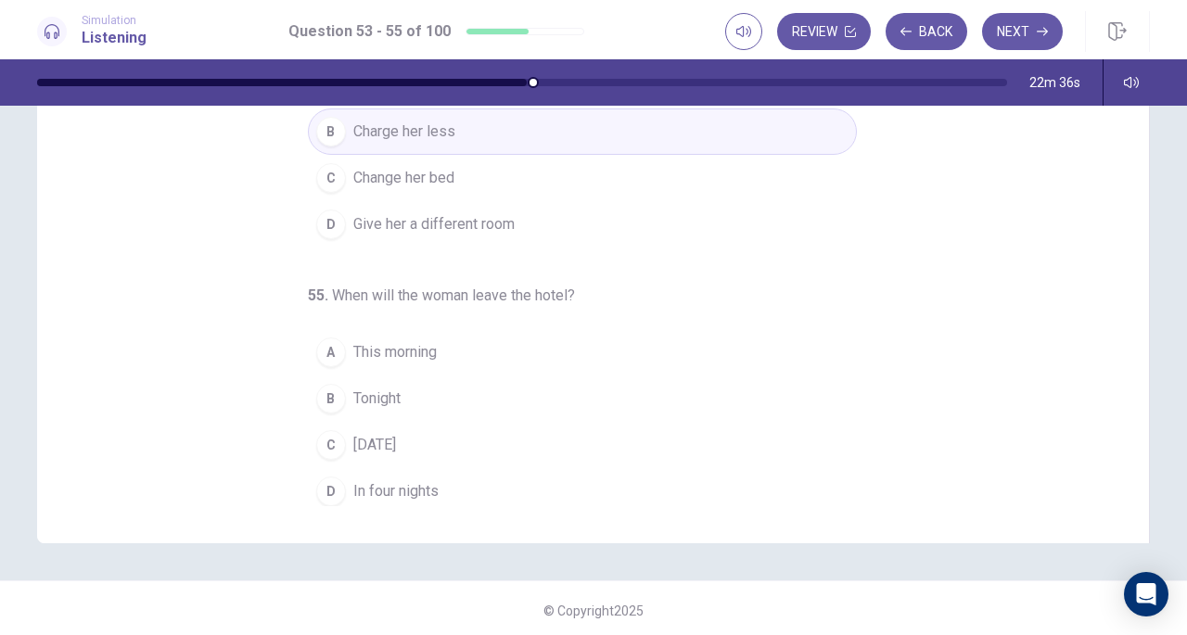
scroll to position [249, 0]
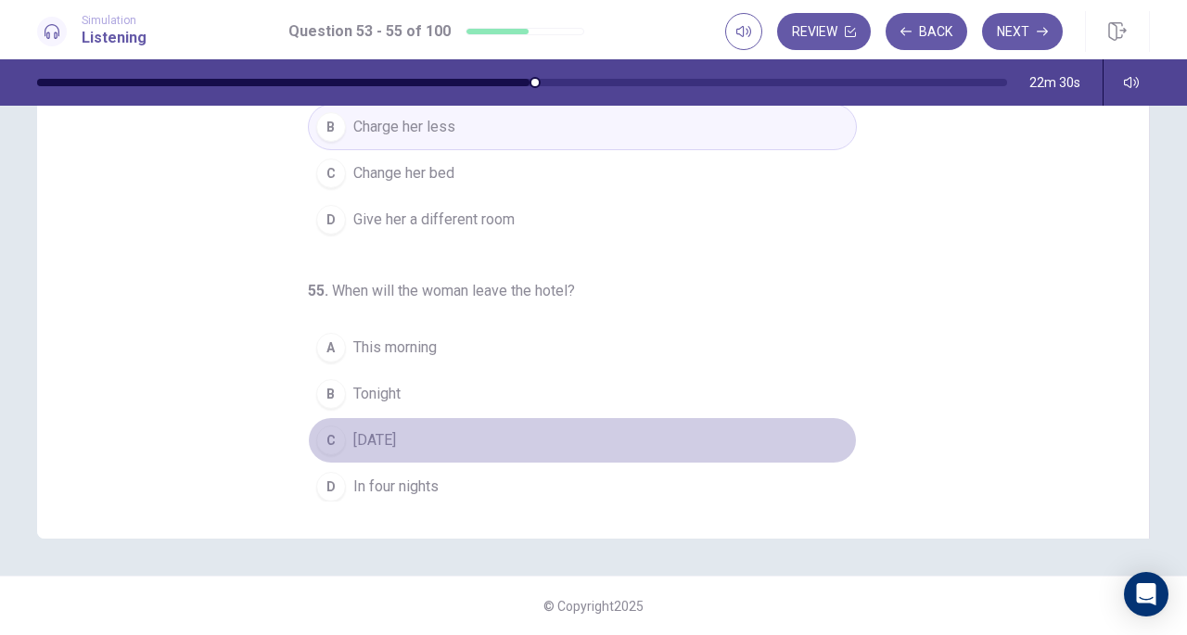
click at [393, 439] on span "Tomorrow" at bounding box center [374, 440] width 43 height 22
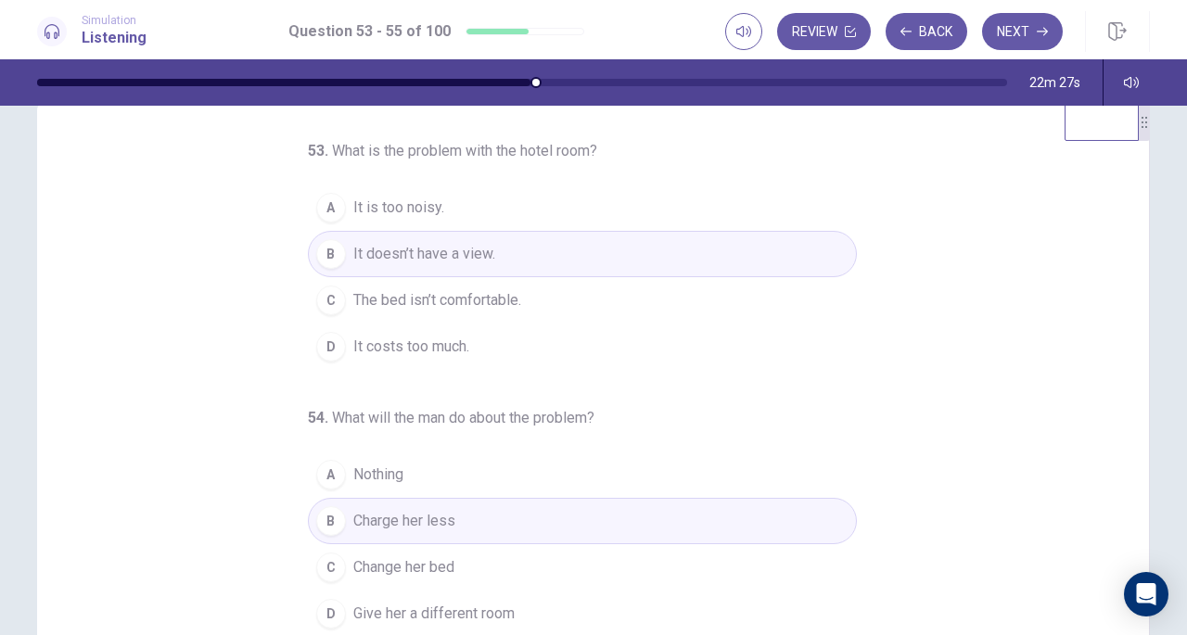
scroll to position [35, 0]
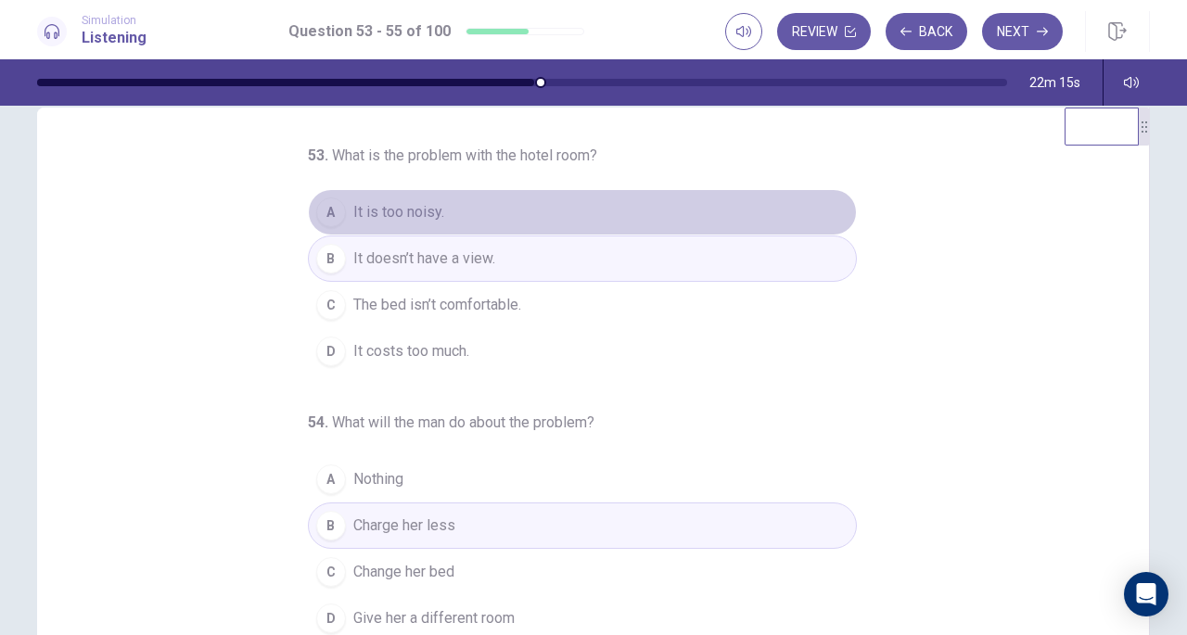
click at [450, 203] on button "A It is too noisy." at bounding box center [582, 212] width 549 height 46
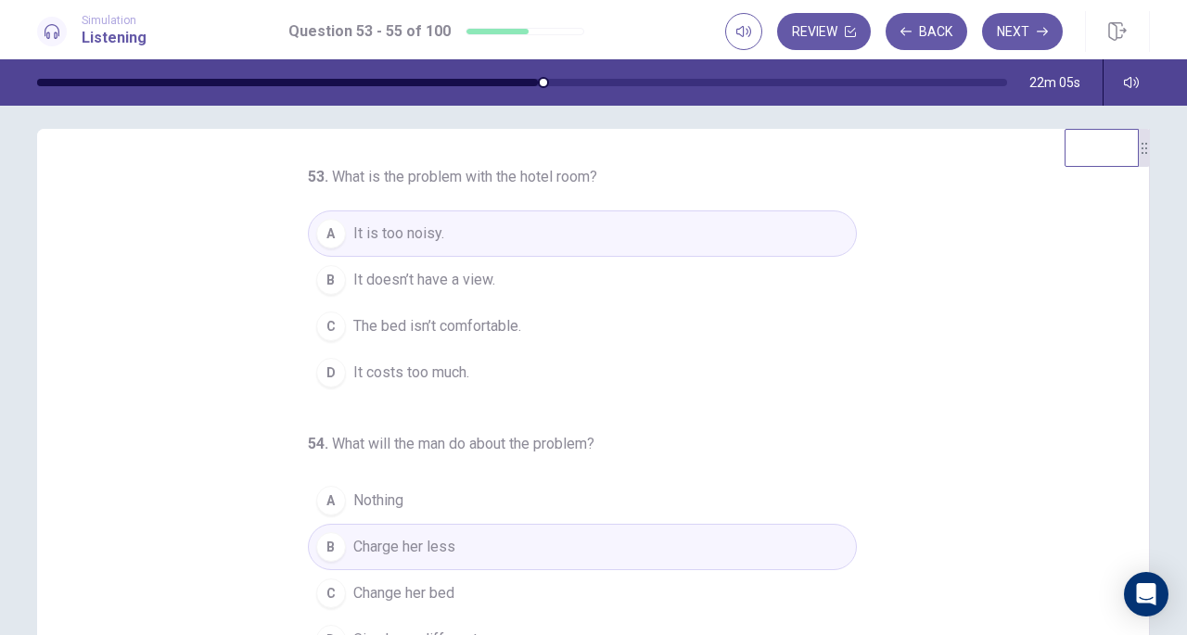
scroll to position [0, 0]
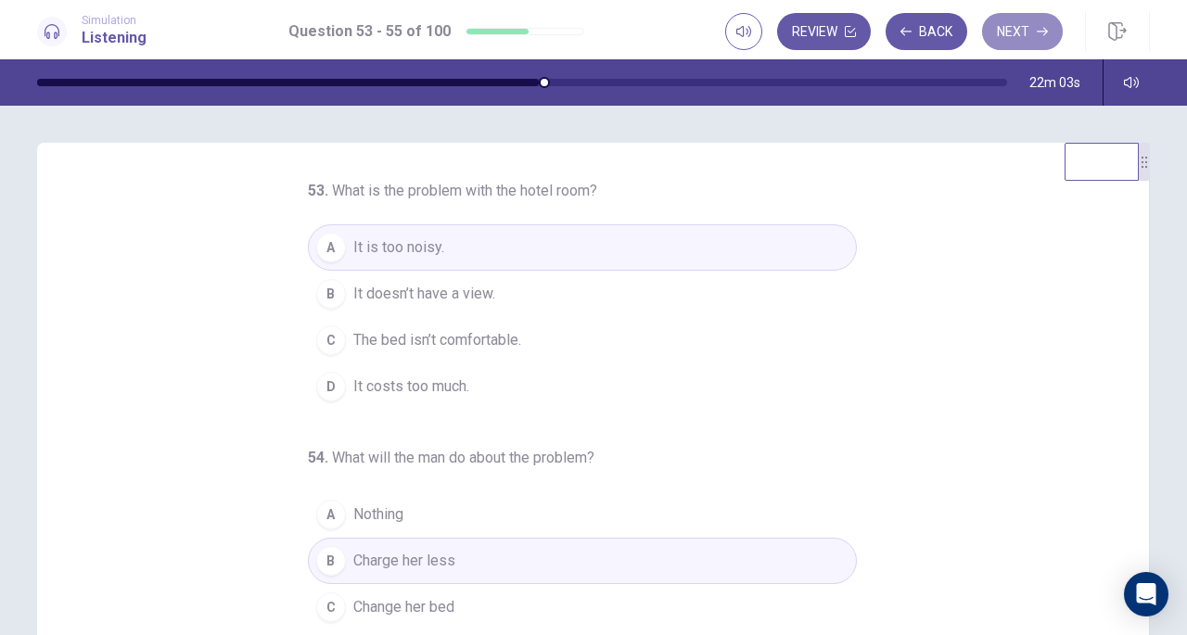
click at [1009, 40] on button "Next" at bounding box center [1022, 31] width 81 height 37
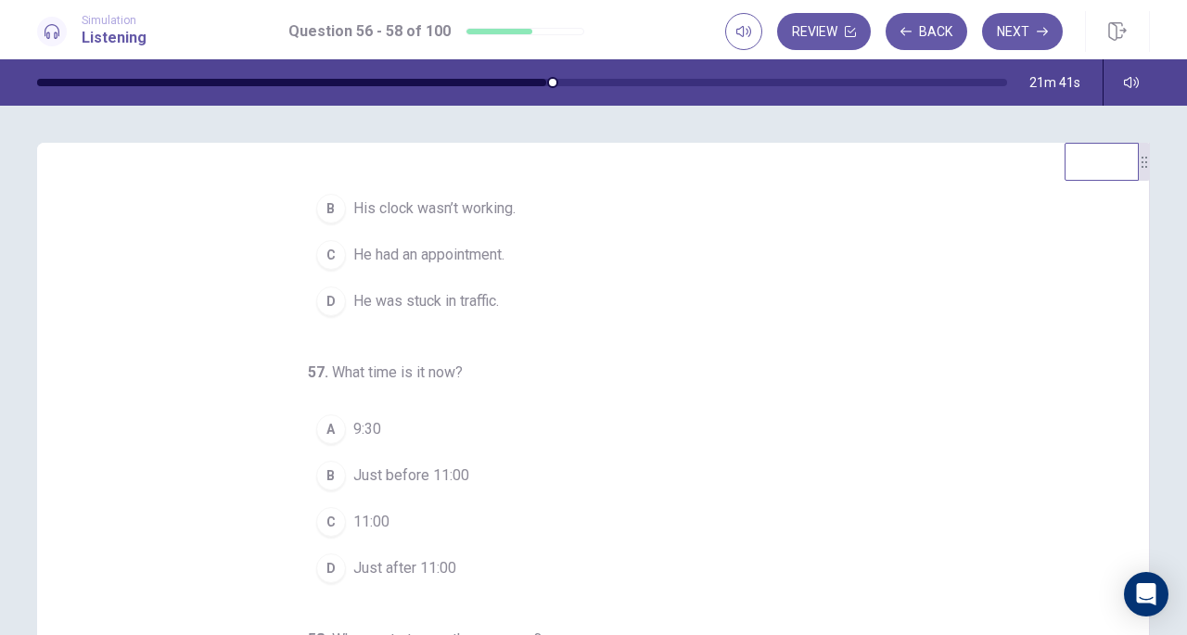
scroll to position [93, 0]
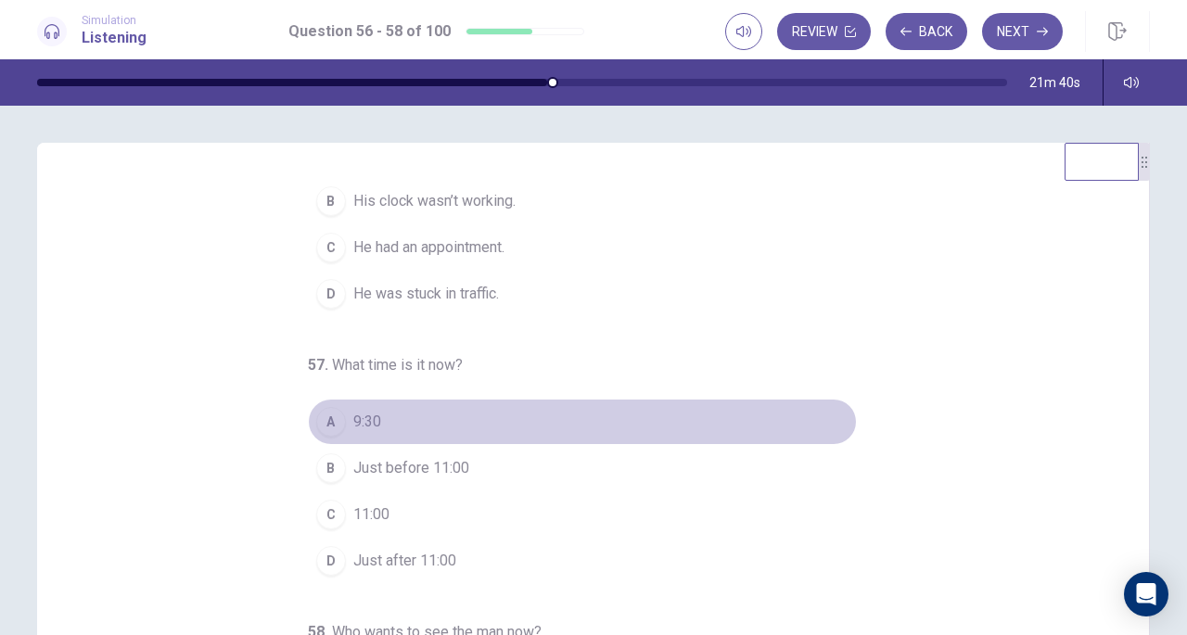
click at [416, 426] on button "A 9:30" at bounding box center [582, 422] width 549 height 46
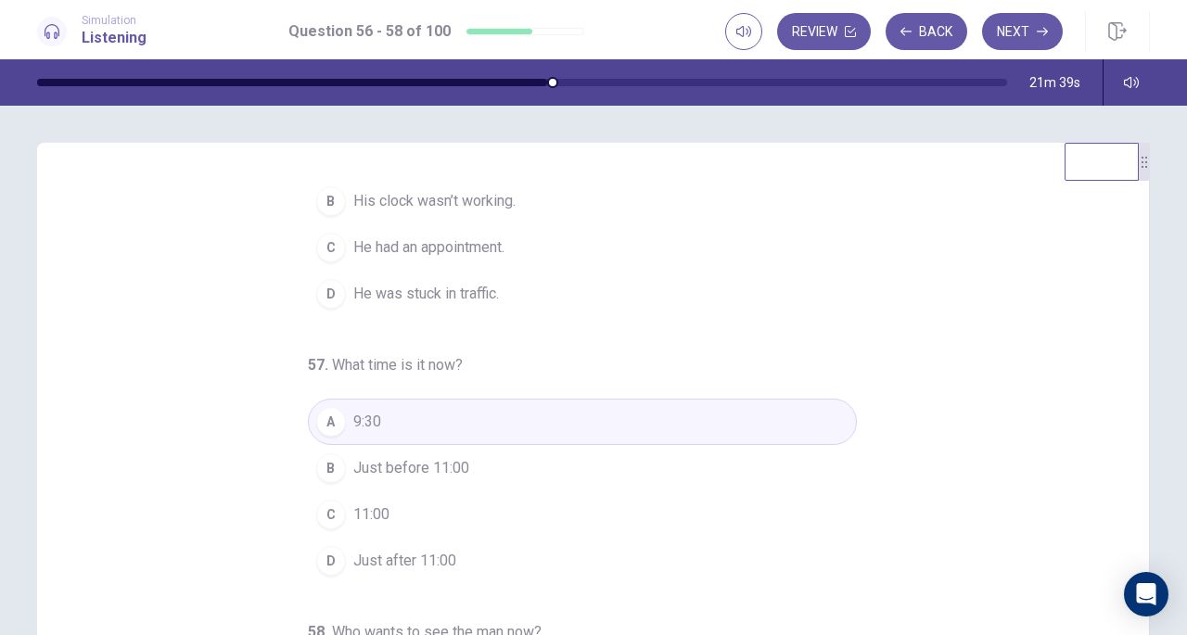
scroll to position [0, 0]
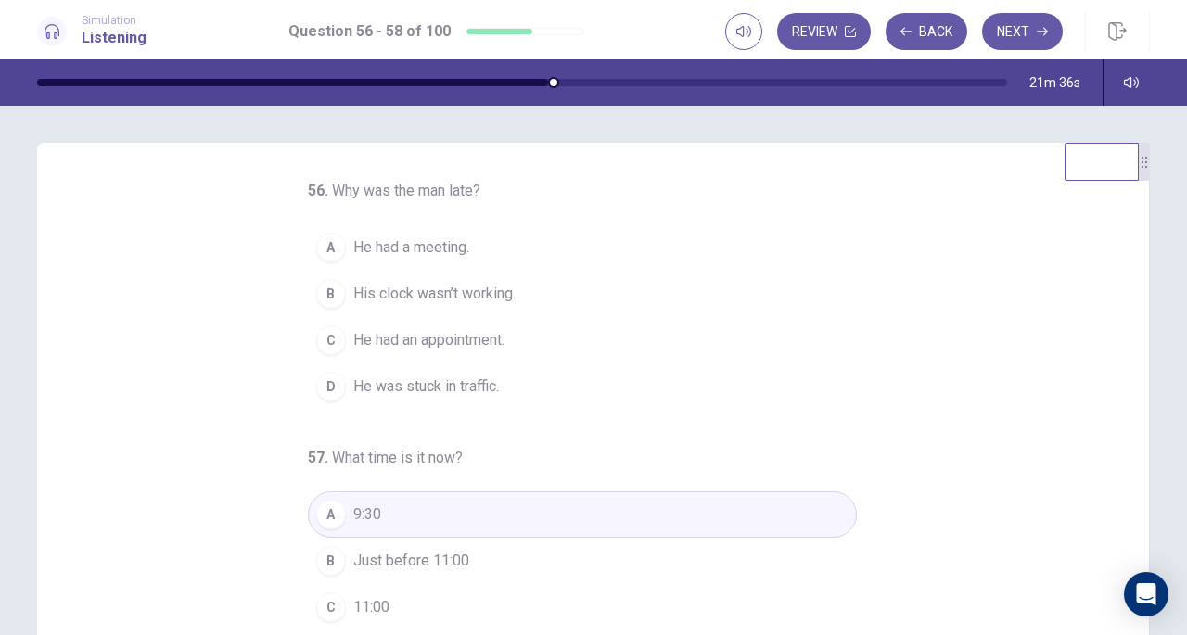
drag, startPoint x: 472, startPoint y: 249, endPoint x: 573, endPoint y: 377, distance: 163.1
click at [573, 377] on div "A He had a meeting. B His clock wasn’t working. C He had an appointment. D He w…" at bounding box center [582, 316] width 549 height 185
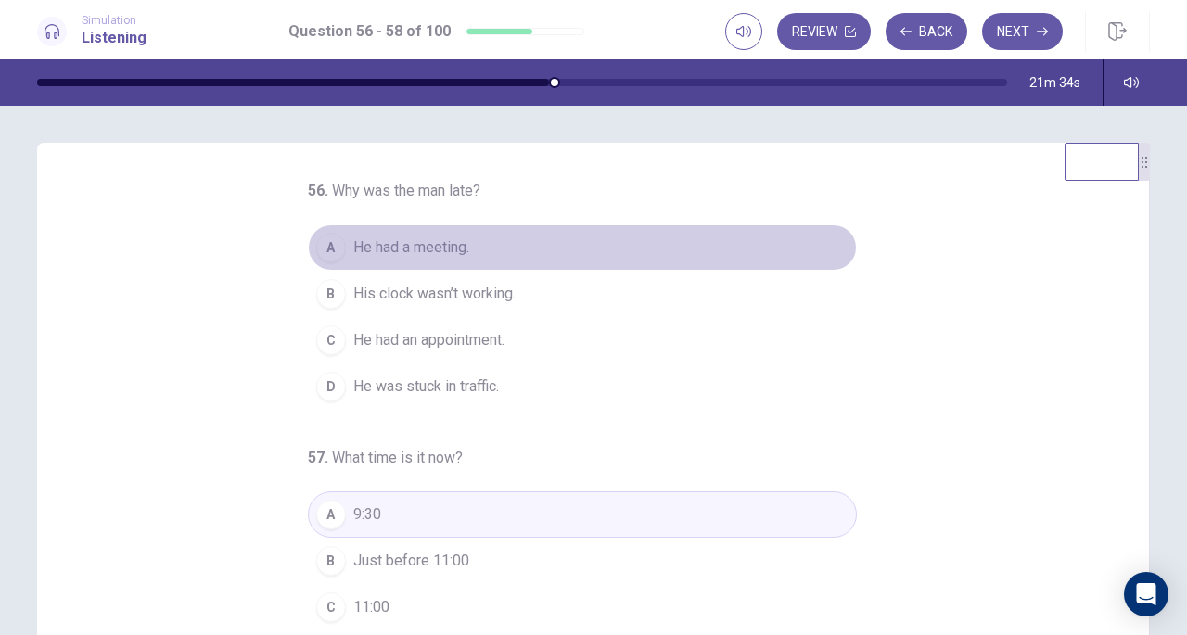
click at [442, 227] on button "A He had a meeting." at bounding box center [582, 247] width 549 height 46
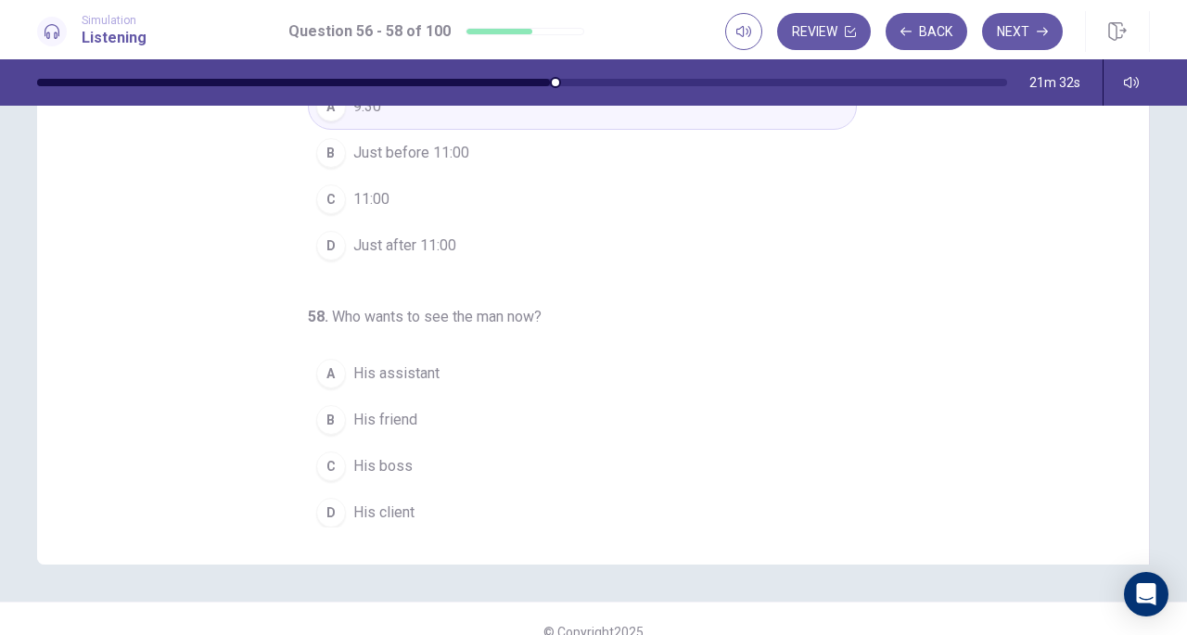
scroll to position [223, 0]
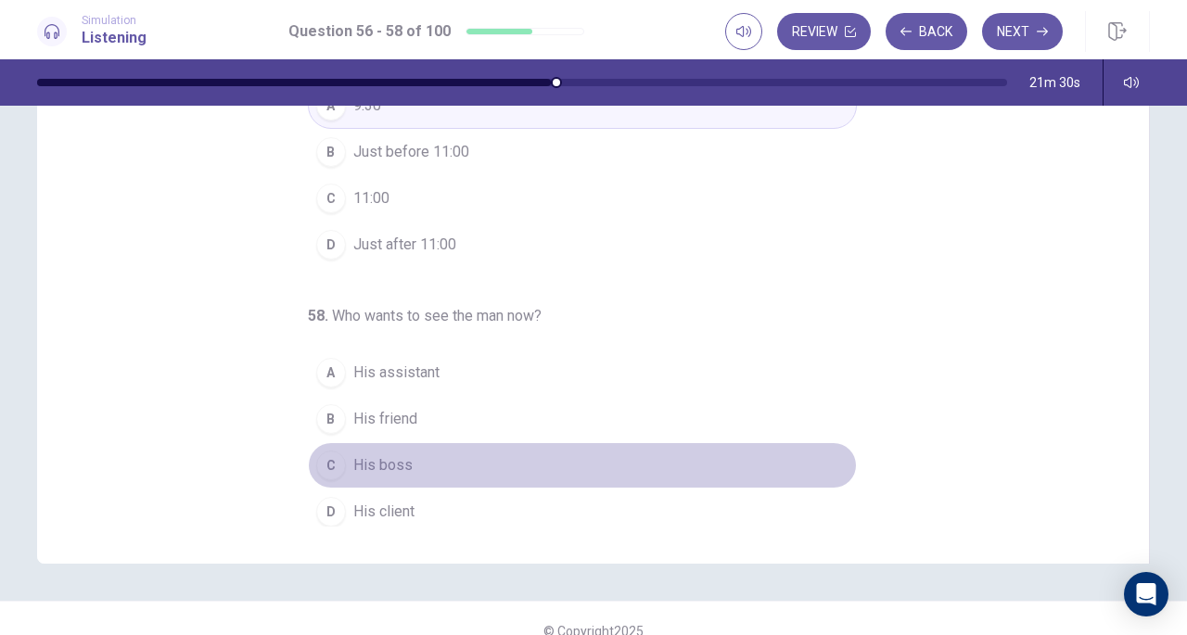
click at [395, 454] on span "His boss" at bounding box center [382, 465] width 59 height 22
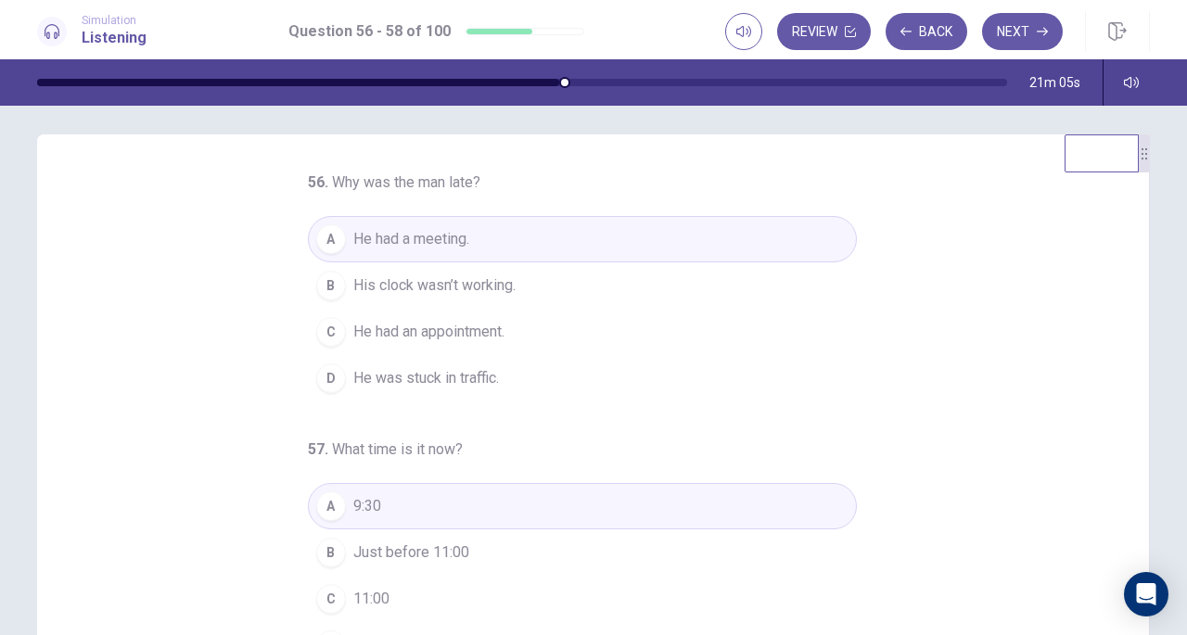
scroll to position [7, 0]
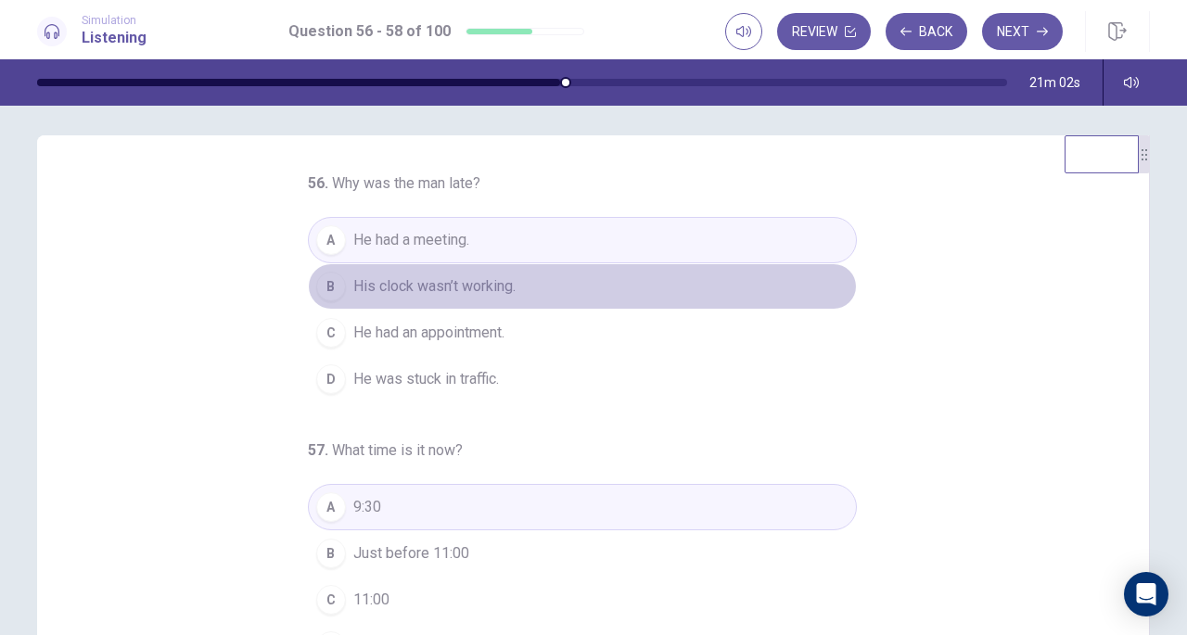
click at [495, 286] on span "His clock wasn’t working." at bounding box center [434, 286] width 162 height 22
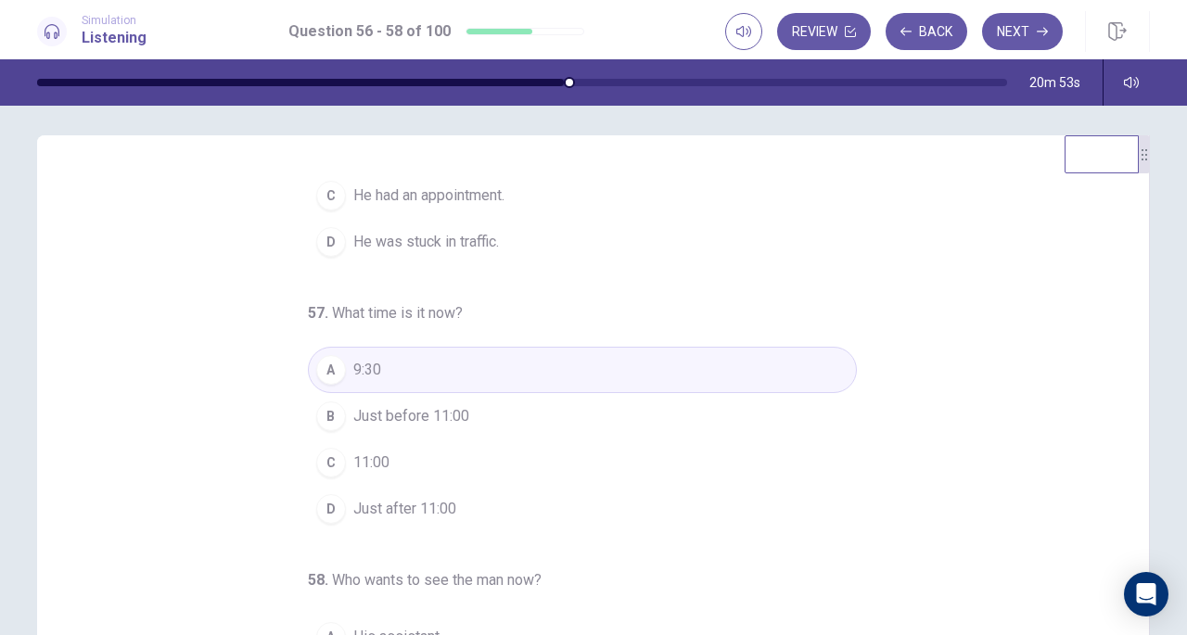
scroll to position [139, 0]
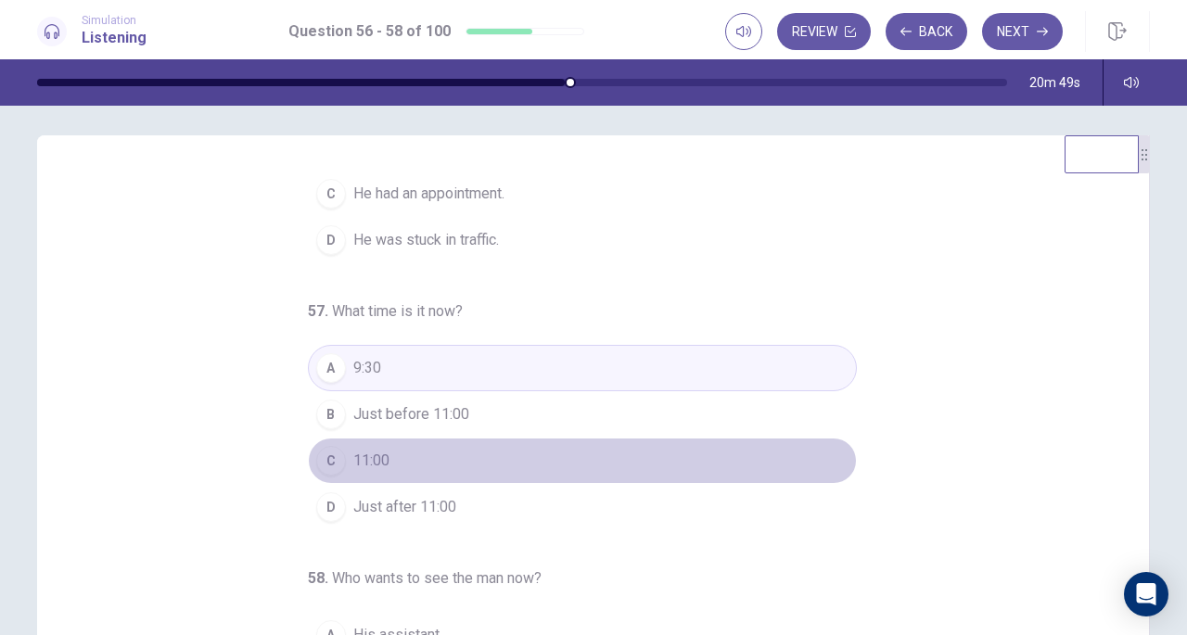
click at [425, 449] on button "C 11:00" at bounding box center [582, 461] width 549 height 46
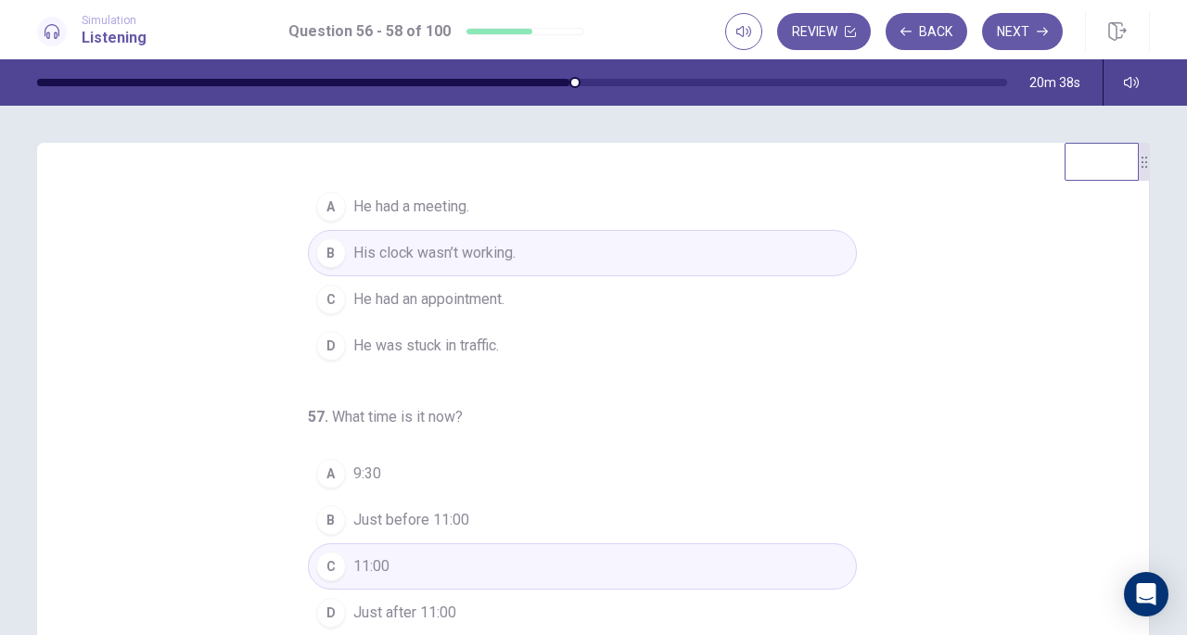
scroll to position [39, 0]
click at [1022, 13] on button "Next" at bounding box center [1022, 31] width 81 height 37
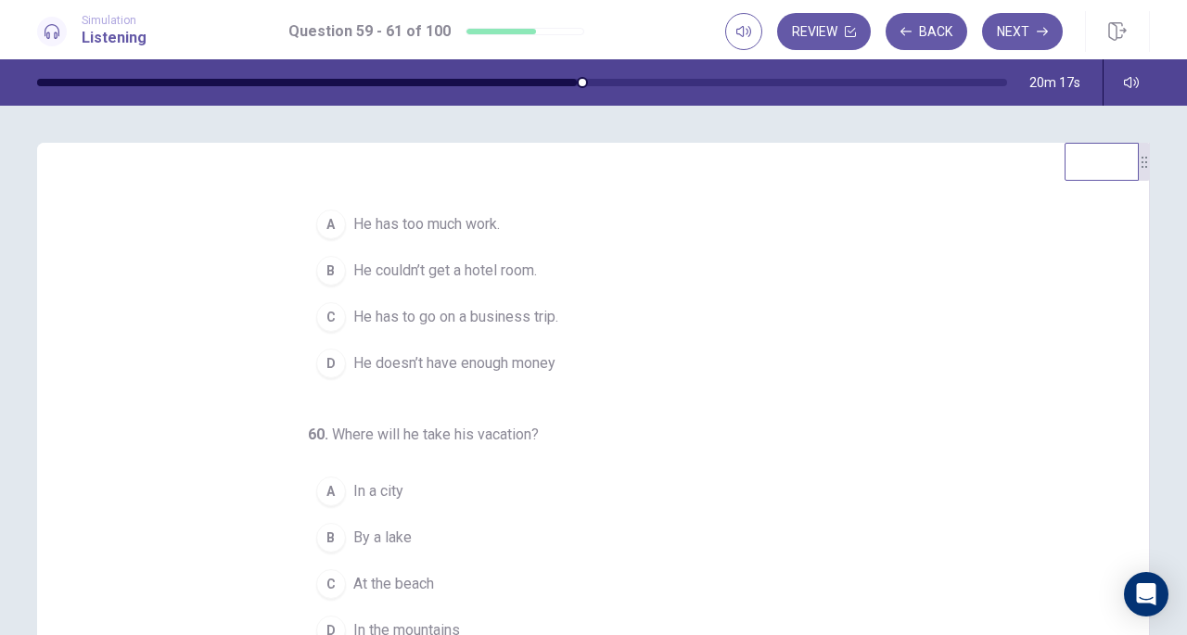
scroll to position [24, 0]
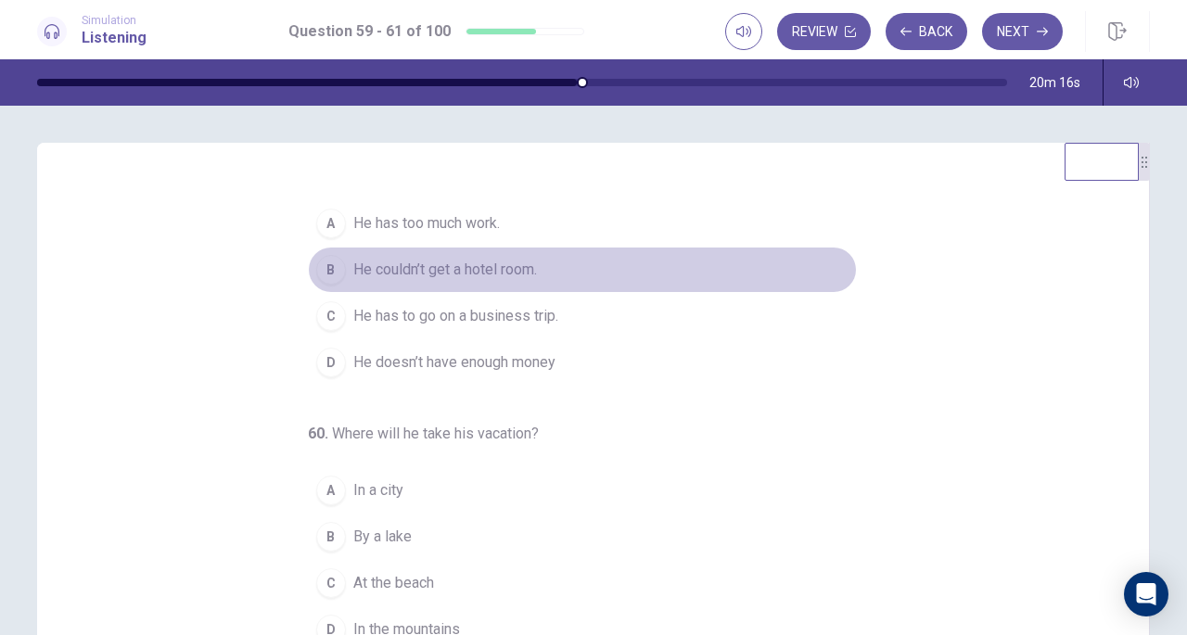
drag, startPoint x: 504, startPoint y: 290, endPoint x: 536, endPoint y: 418, distance: 131.8
click at [536, 418] on div "59 . Why did the man change the time for his vacation? A He has too much work. …" at bounding box center [582, 478] width 549 height 645
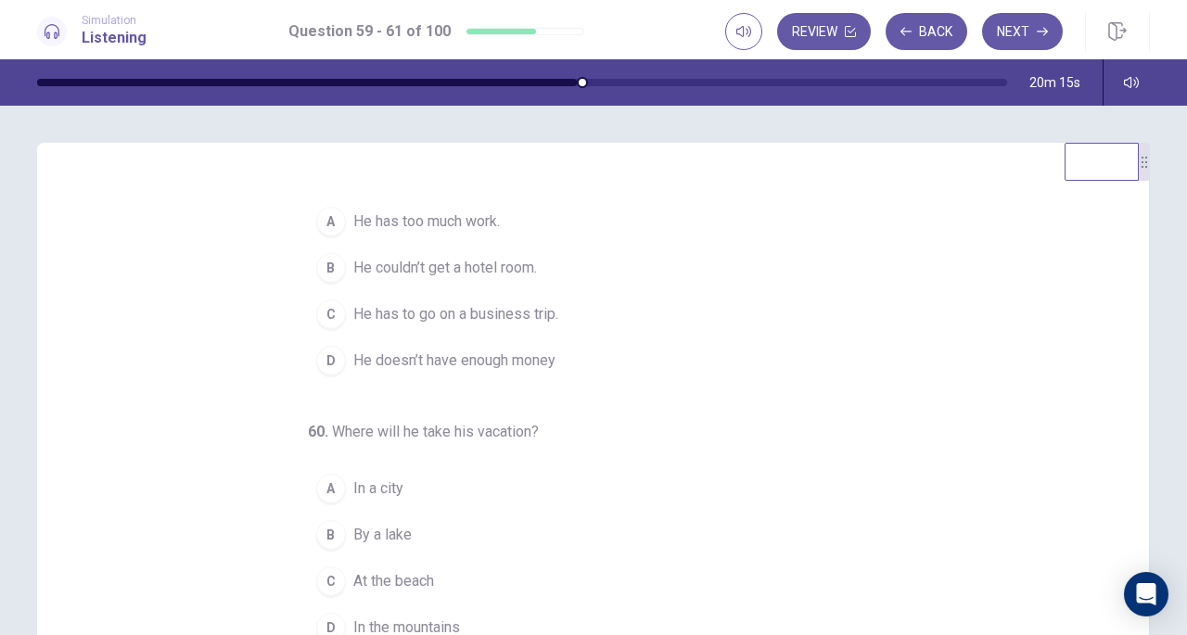
scroll to position [27, 0]
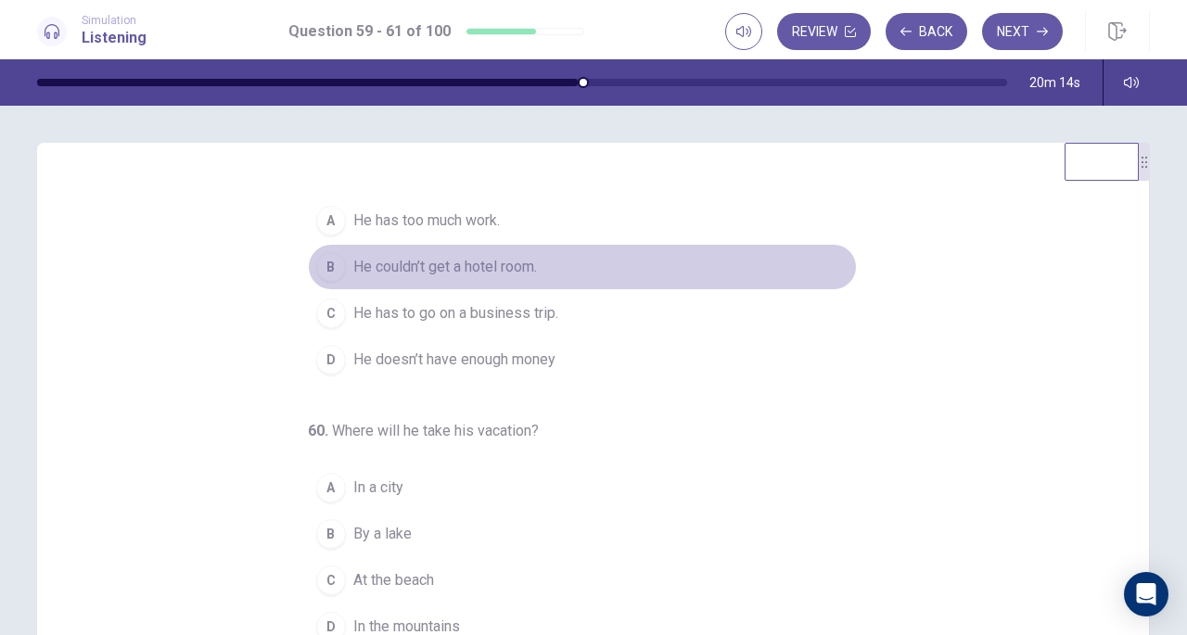
click at [467, 268] on button "B He couldn’t get a hotel room." at bounding box center [582, 267] width 549 height 46
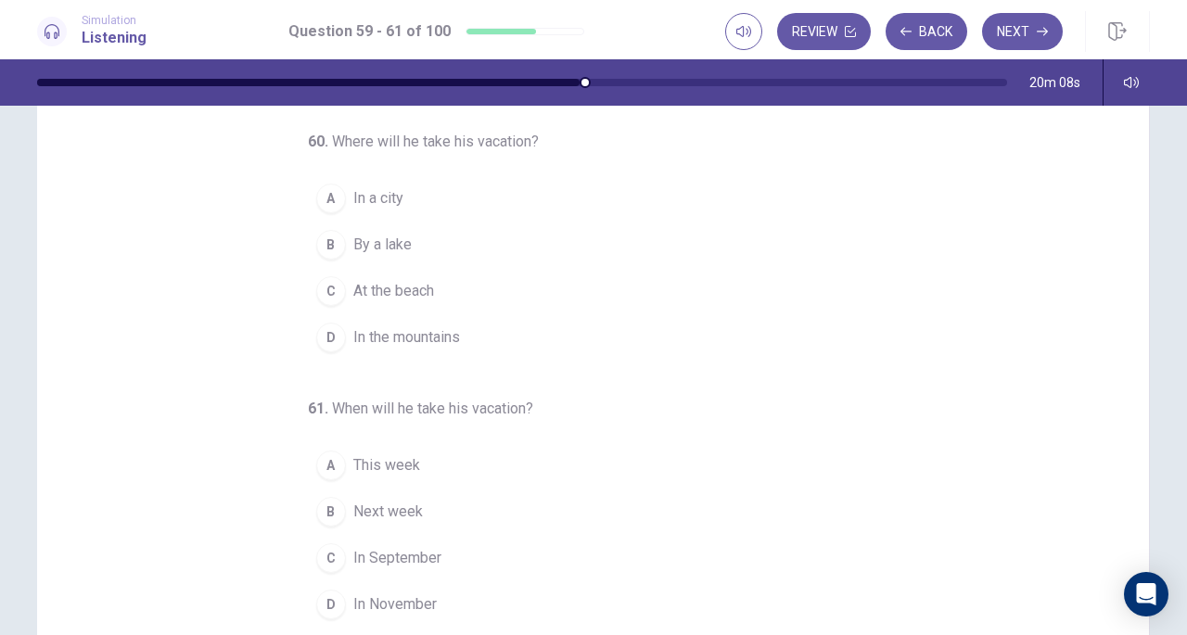
scroll to position [123, 0]
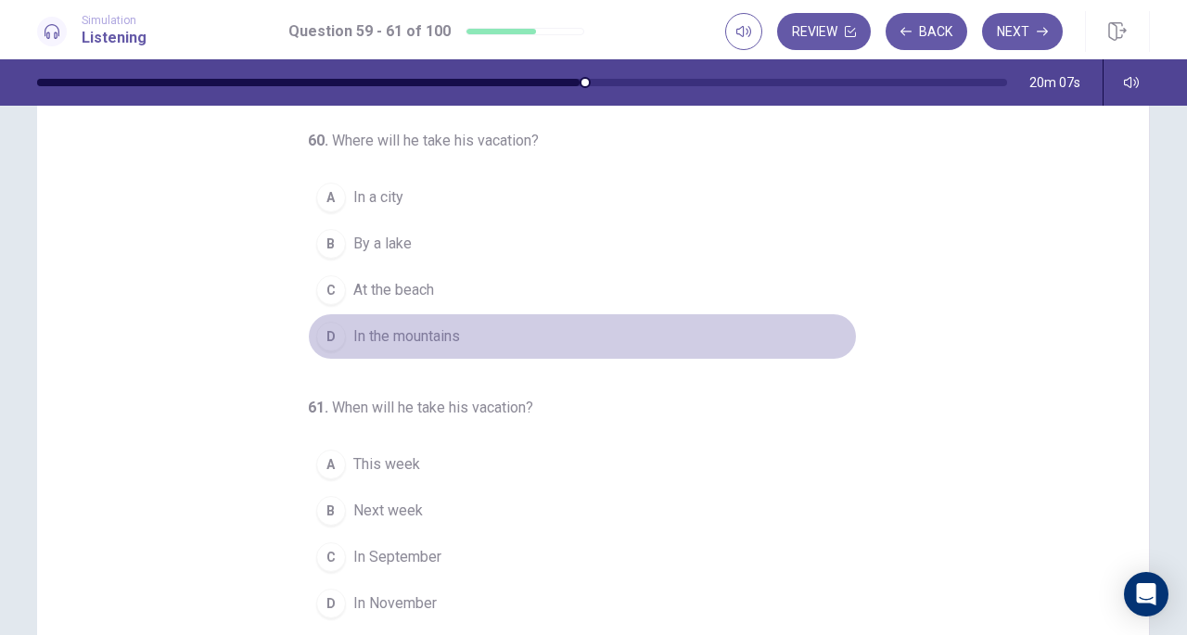
click at [419, 351] on button "D In the mountains" at bounding box center [582, 336] width 549 height 46
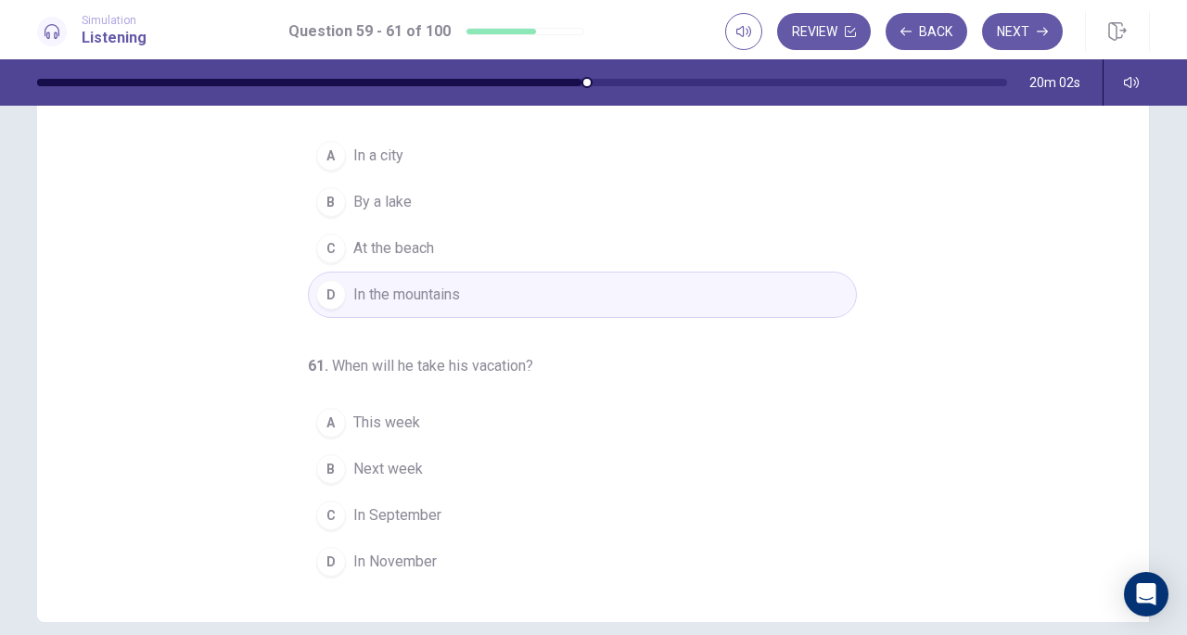
scroll to position [195, 0]
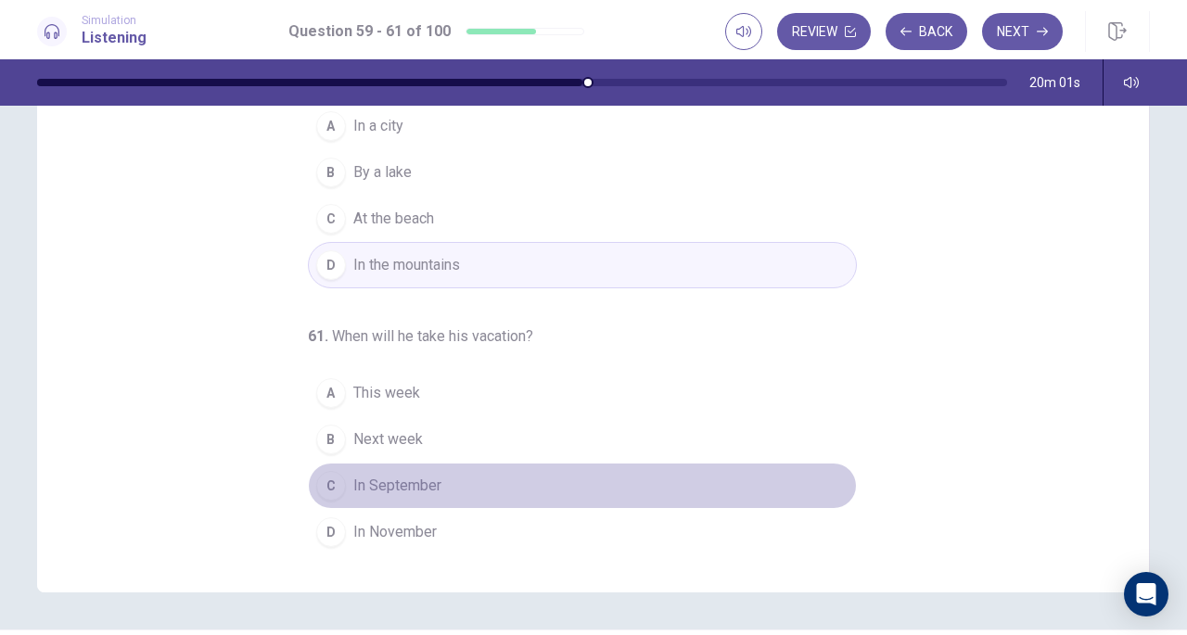
click at [446, 476] on button "C In September" at bounding box center [582, 486] width 549 height 46
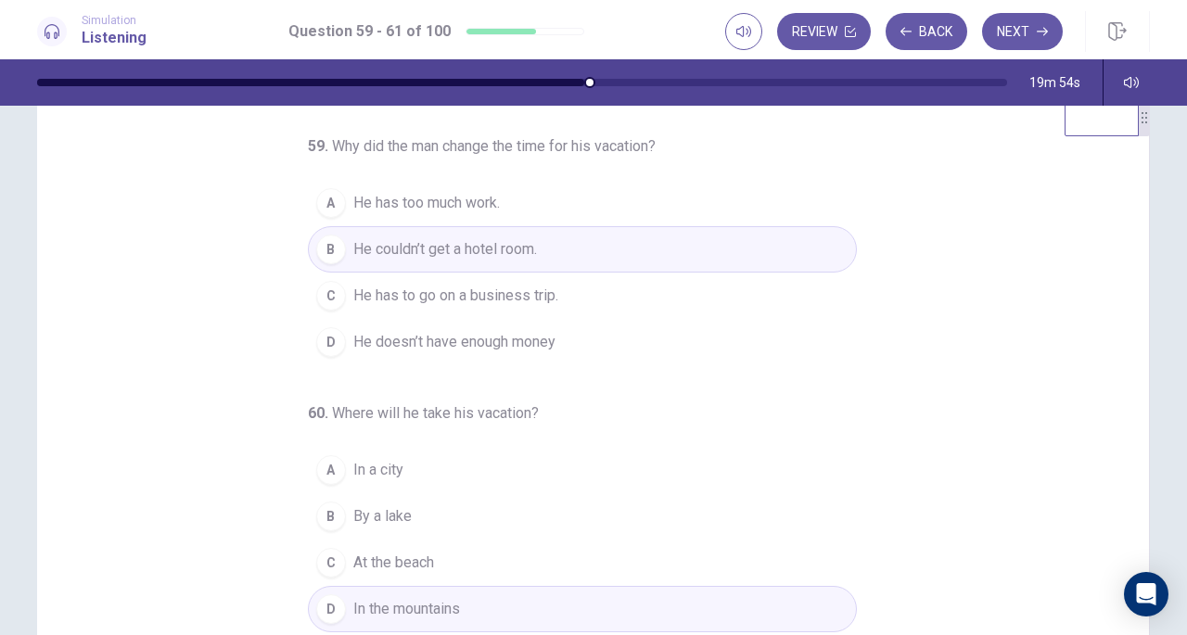
scroll to position [48, 0]
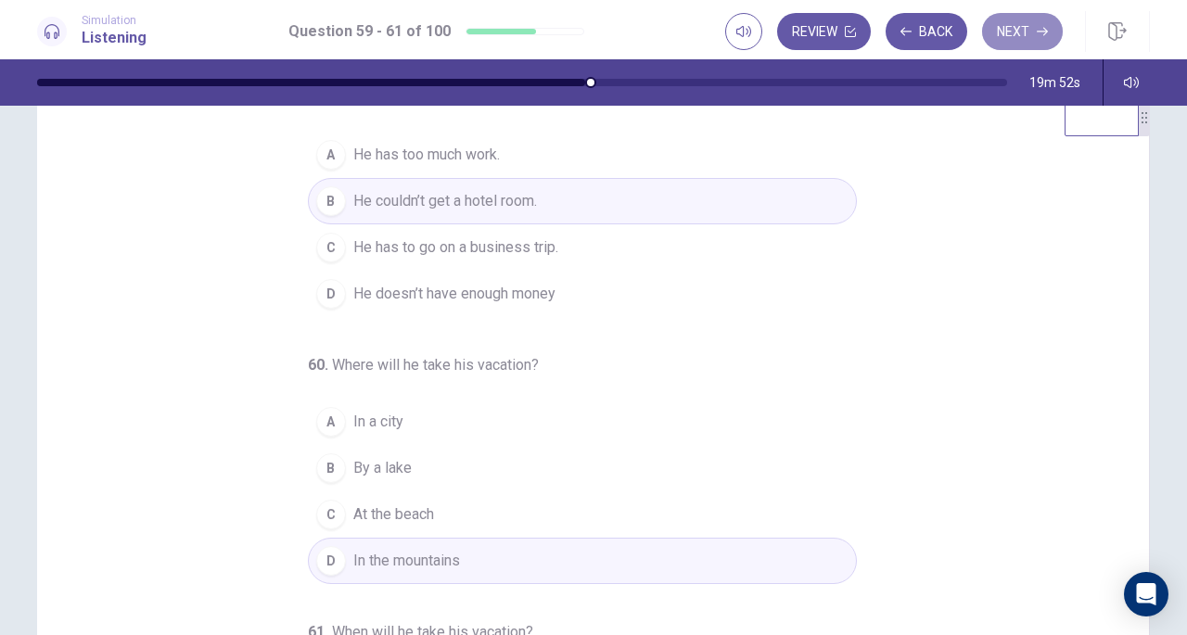
click at [1021, 40] on button "Next" at bounding box center [1022, 31] width 81 height 37
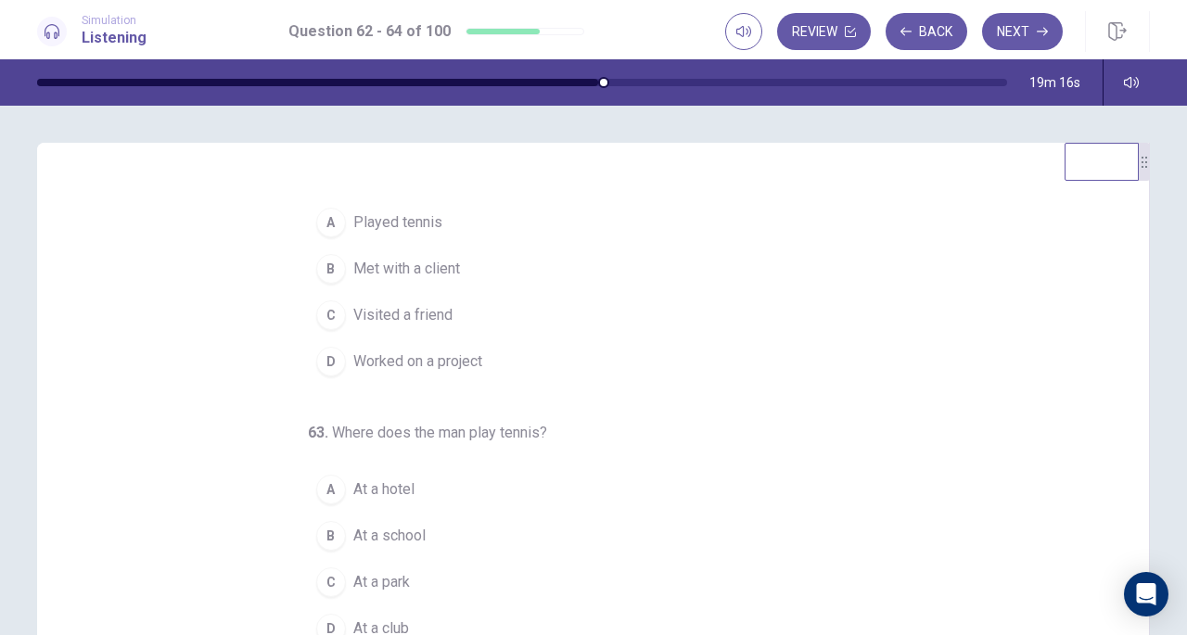
scroll to position [0, 0]
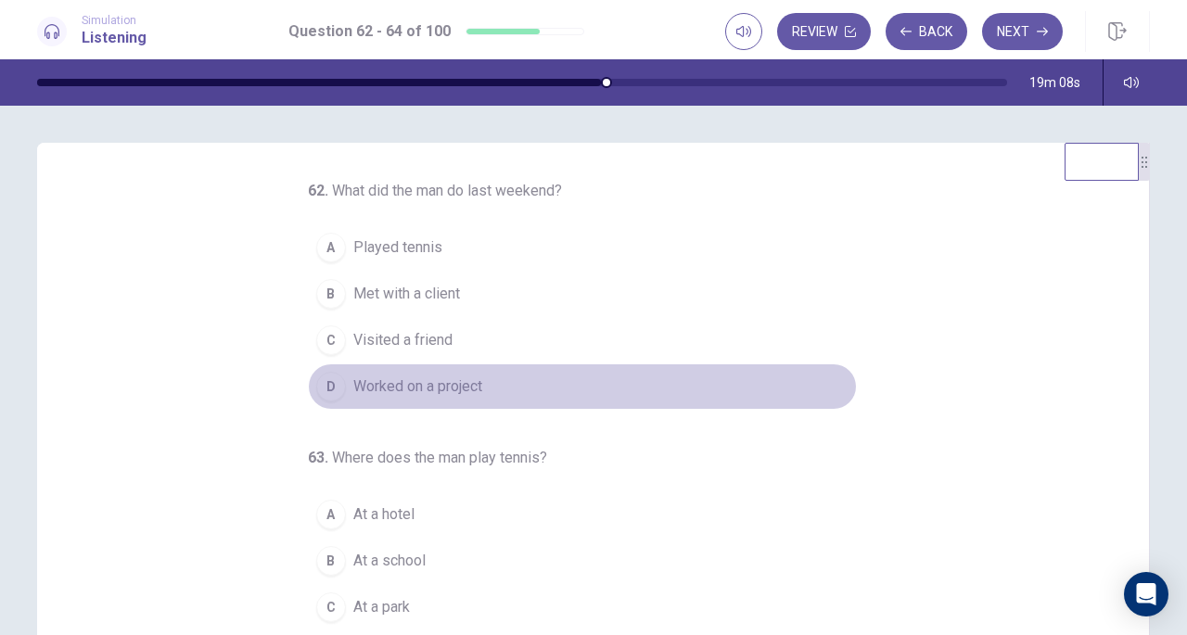
click at [449, 376] on span "Worked on a project" at bounding box center [417, 387] width 129 height 22
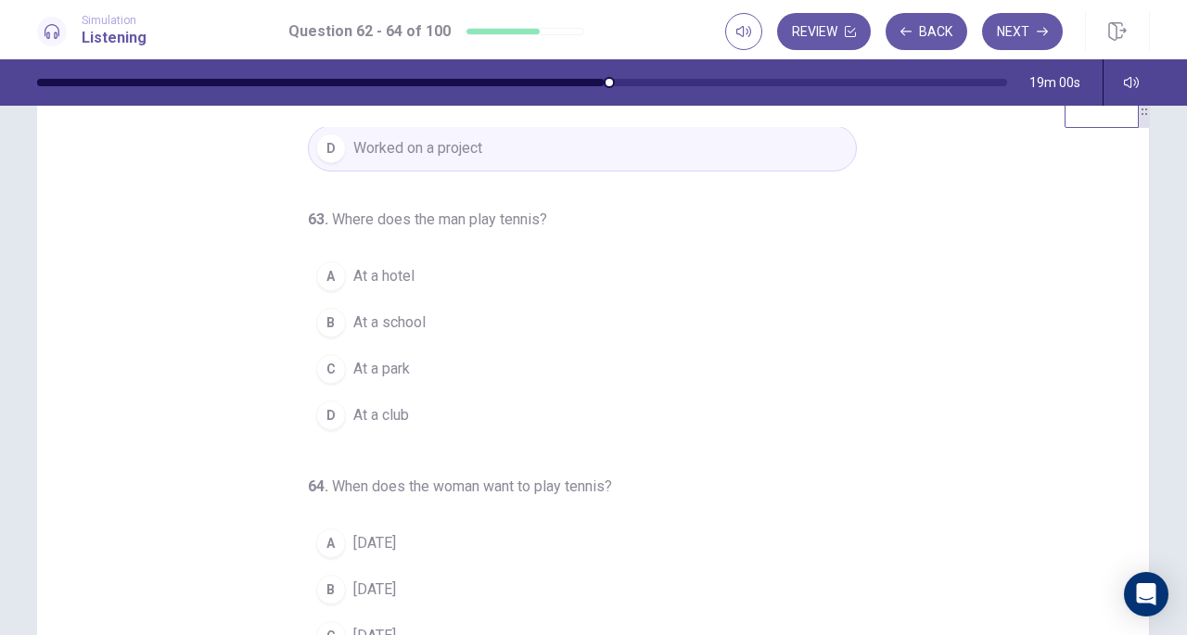
scroll to position [55, 0]
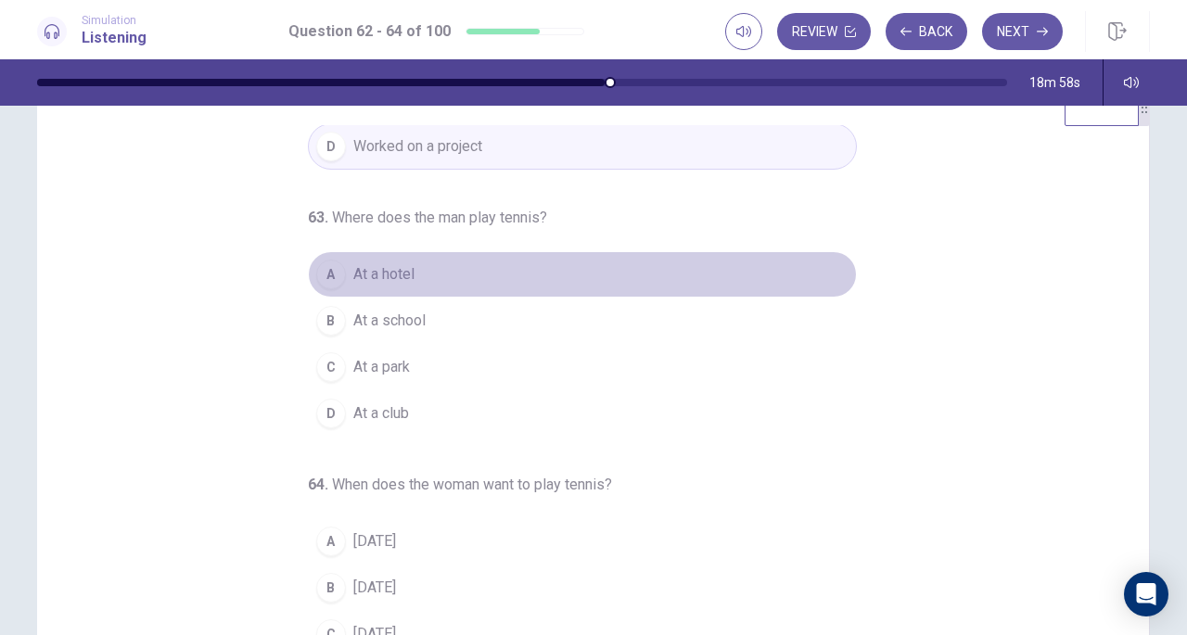
click at [386, 271] on span "At a hotel" at bounding box center [383, 274] width 61 height 22
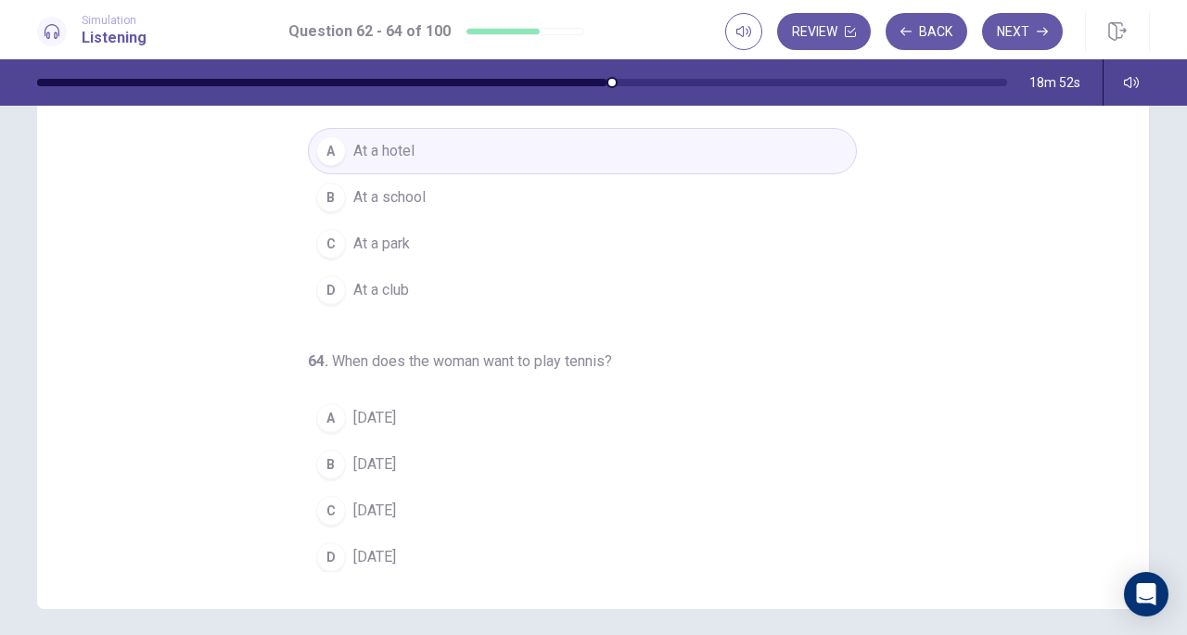
scroll to position [184, 0]
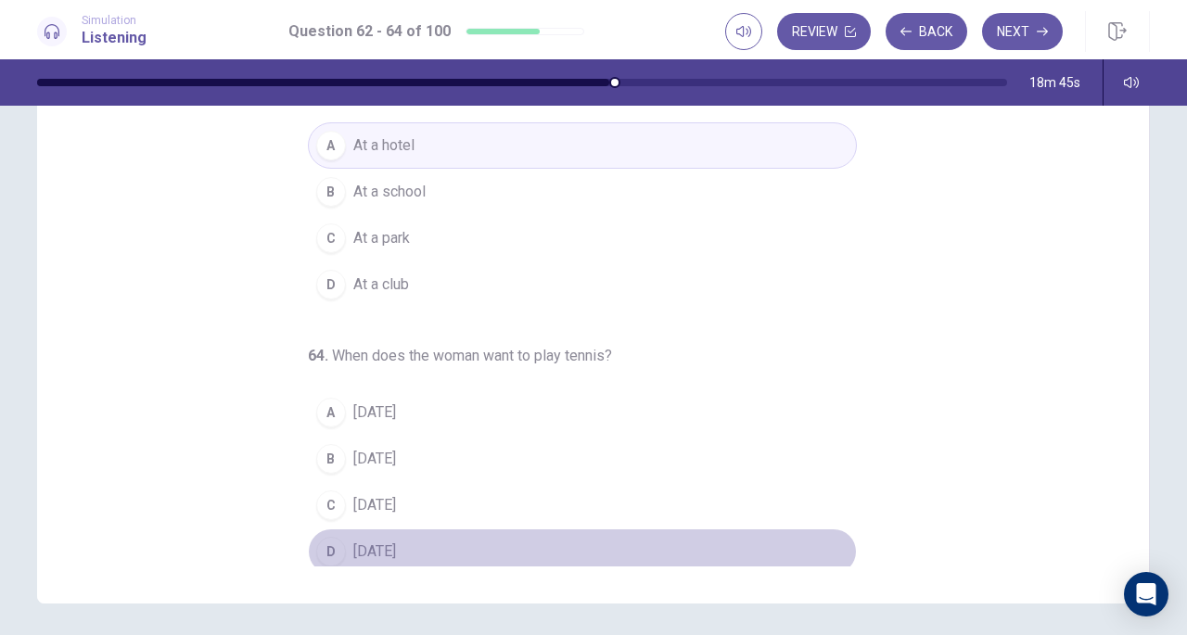
click at [389, 543] on span "Saturday" at bounding box center [374, 552] width 43 height 22
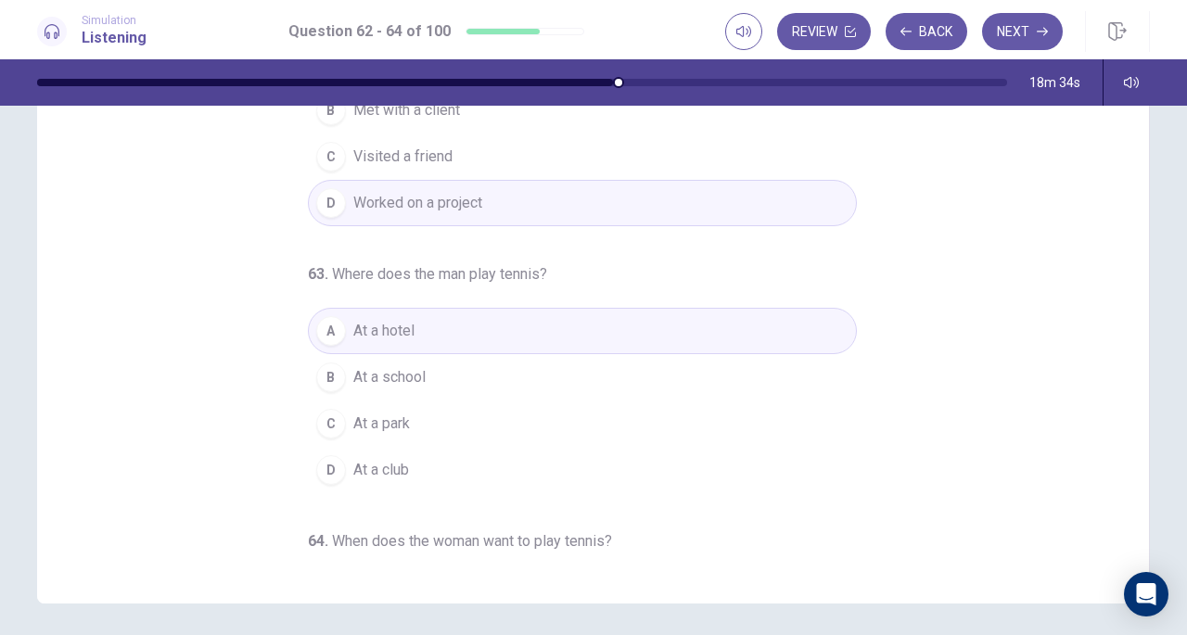
scroll to position [0, 0]
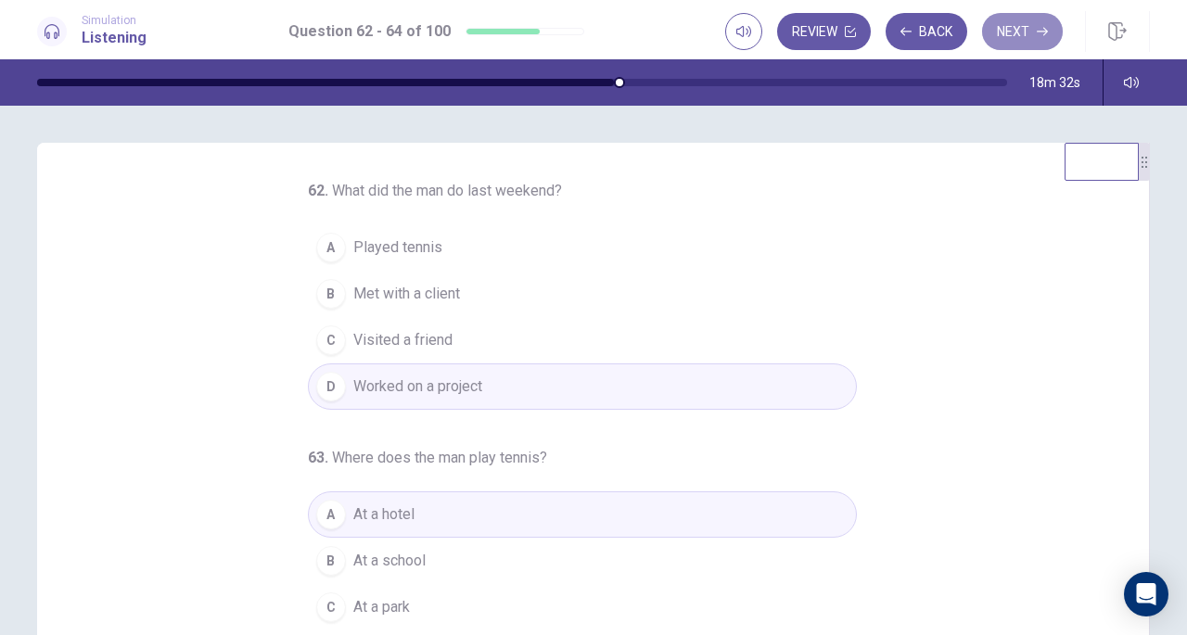
click at [985, 37] on button "Next" at bounding box center [1022, 31] width 81 height 37
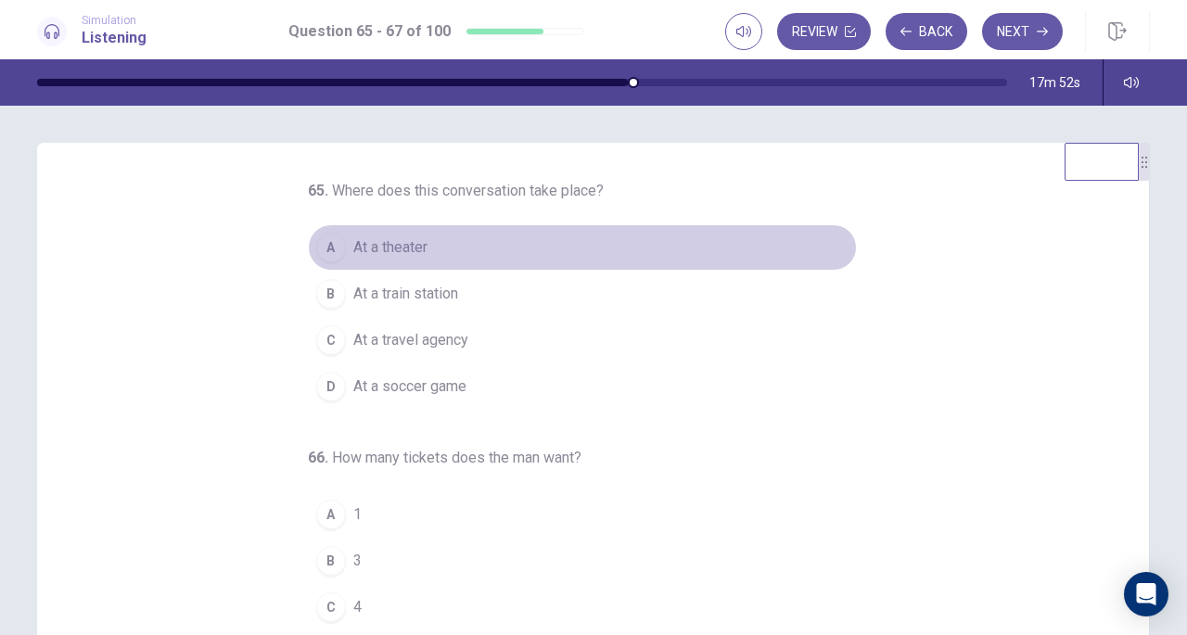
click at [393, 247] on span "At a theater" at bounding box center [390, 247] width 74 height 22
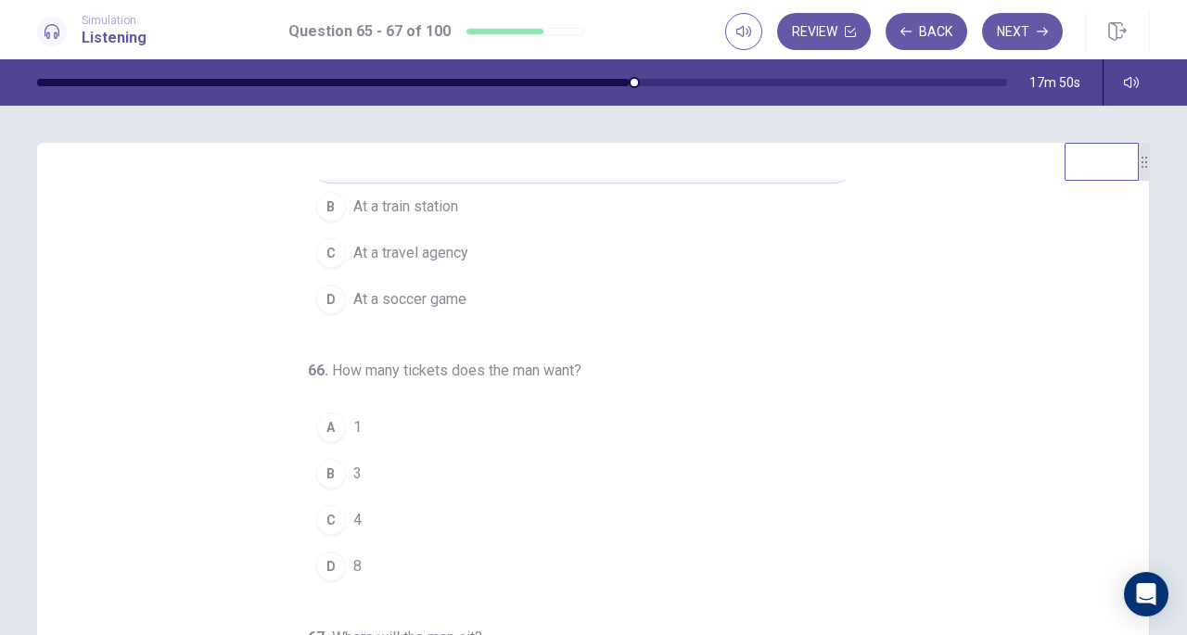
scroll to position [93, 0]
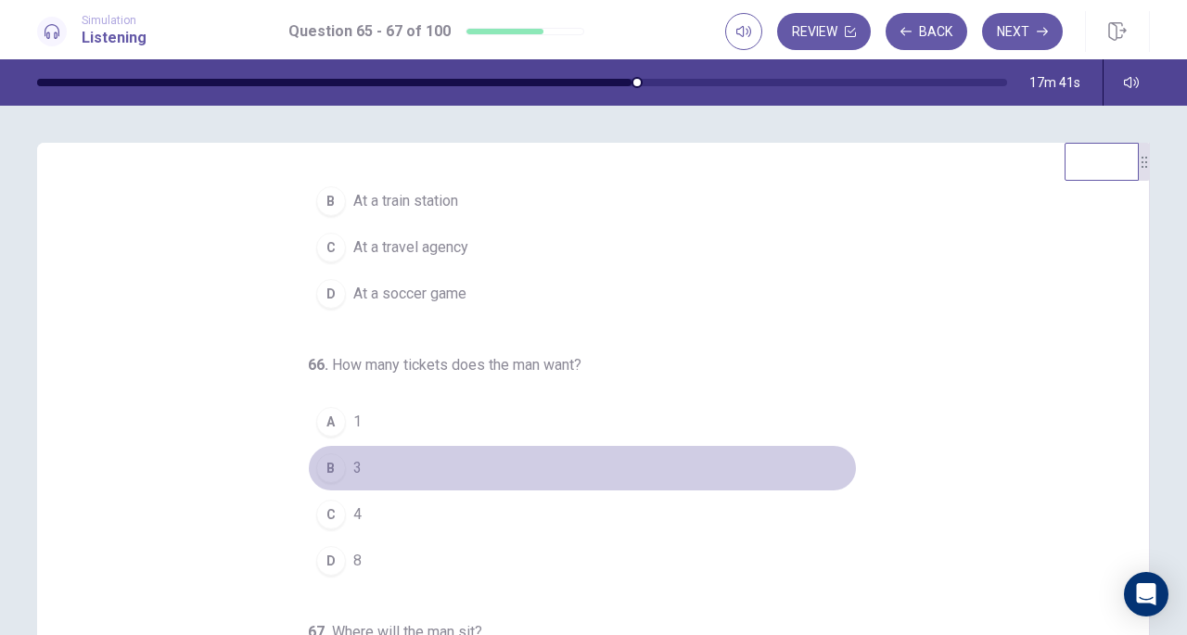
click at [323, 463] on div "B" at bounding box center [331, 468] width 30 height 30
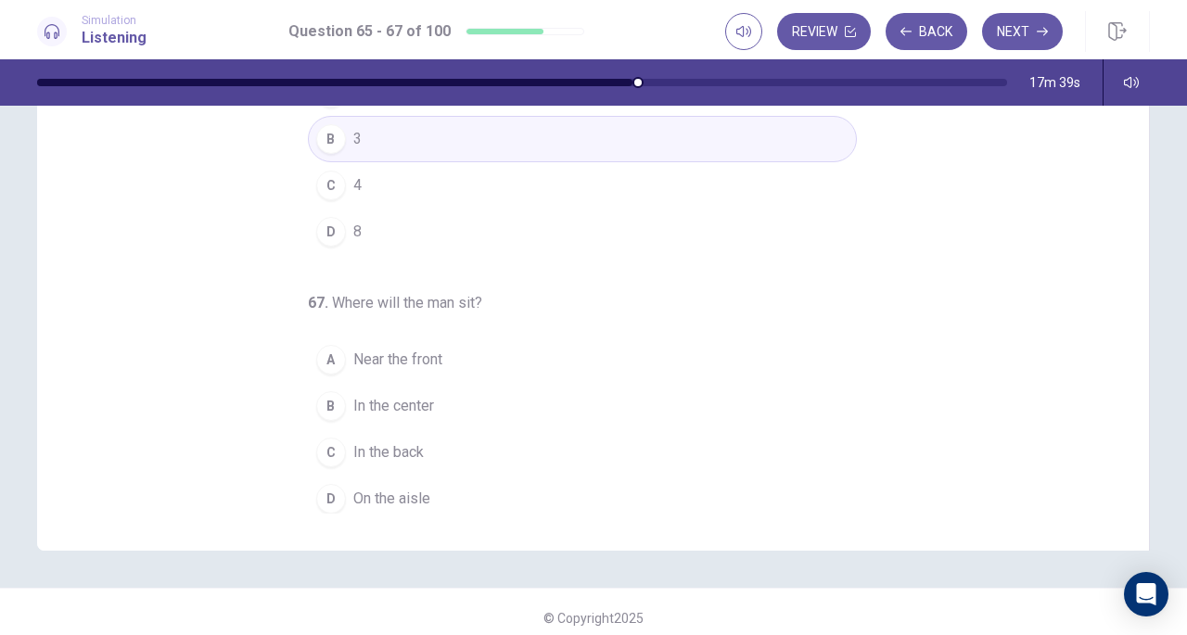
scroll to position [237, 0]
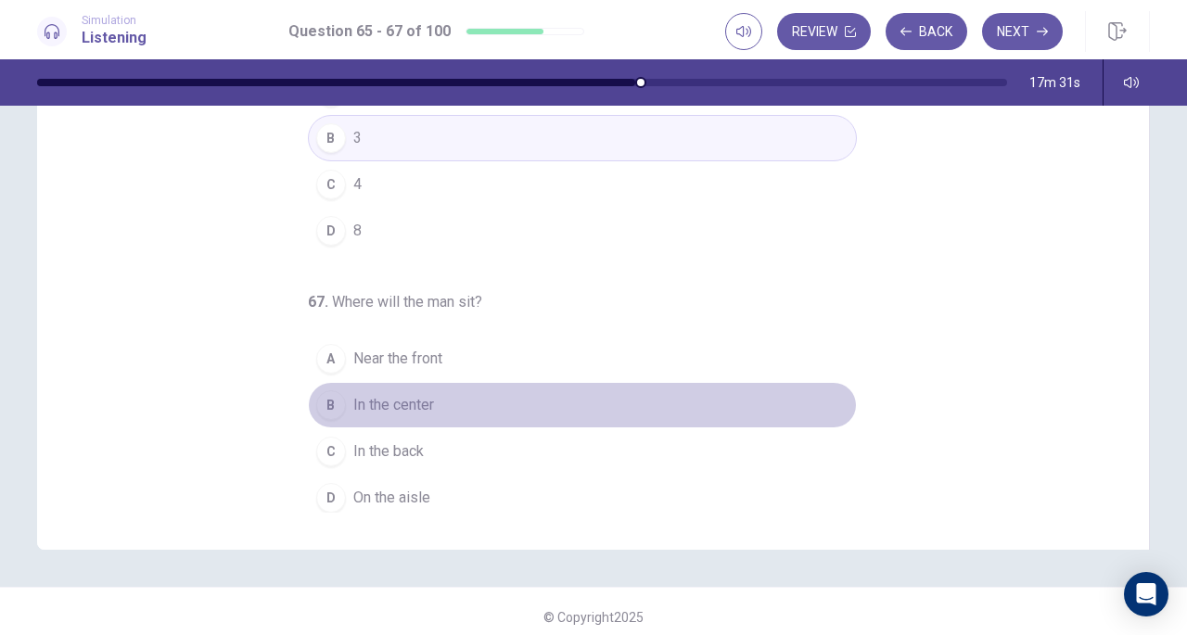
click at [377, 398] on span "In the center" at bounding box center [393, 405] width 81 height 22
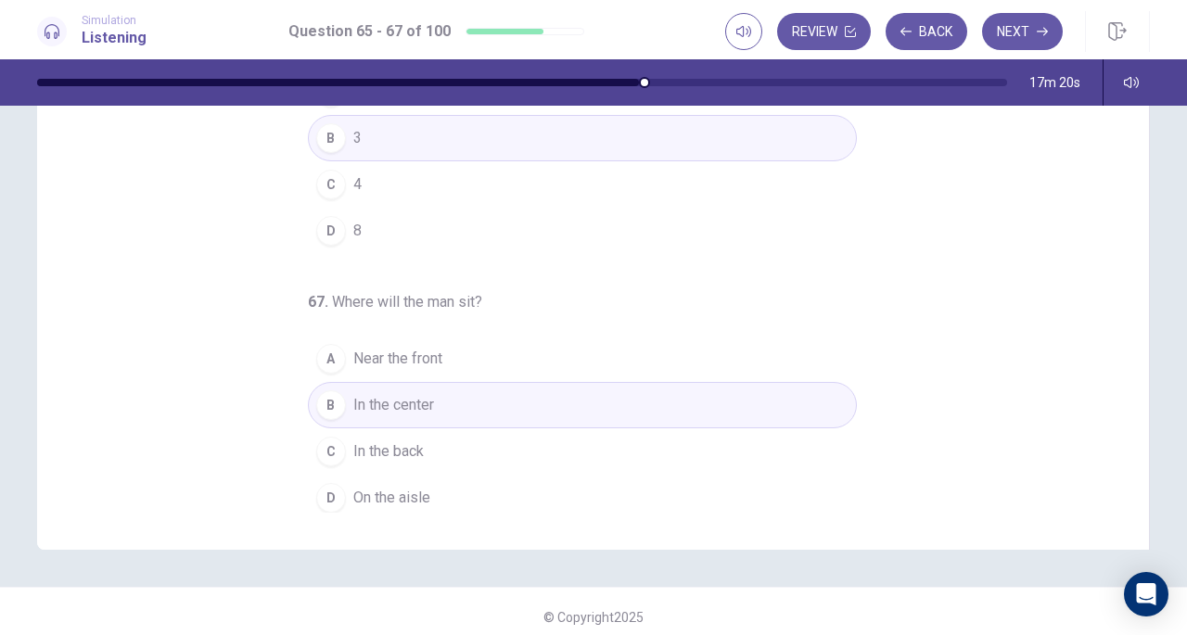
click at [410, 441] on span "In the back" at bounding box center [388, 452] width 70 height 22
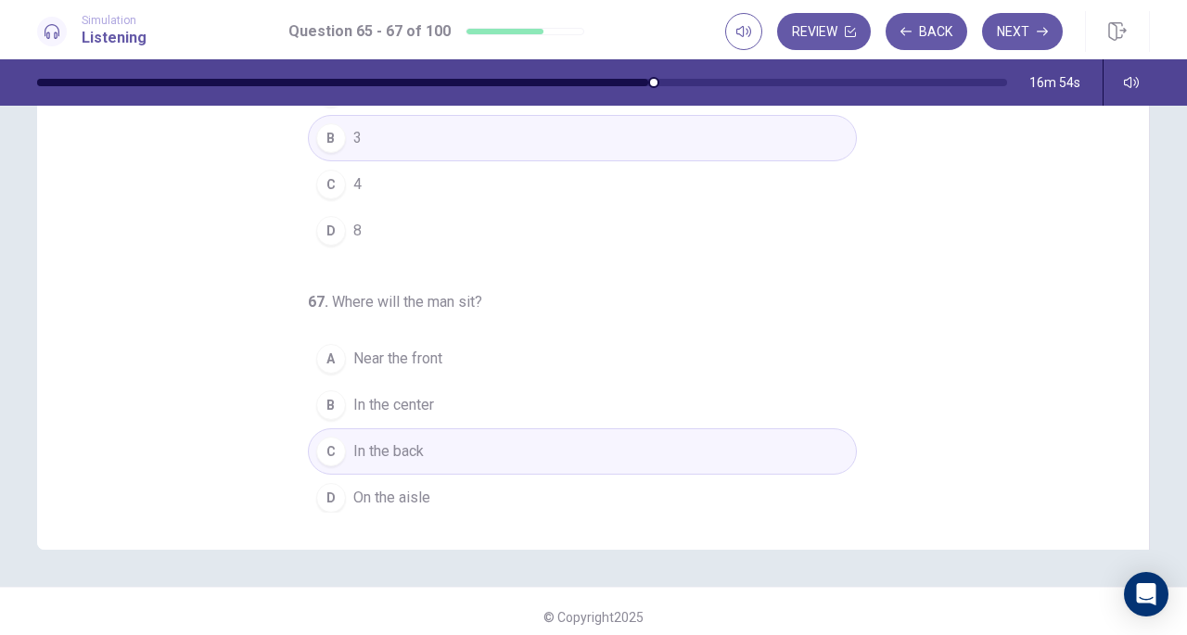
scroll to position [0, 0]
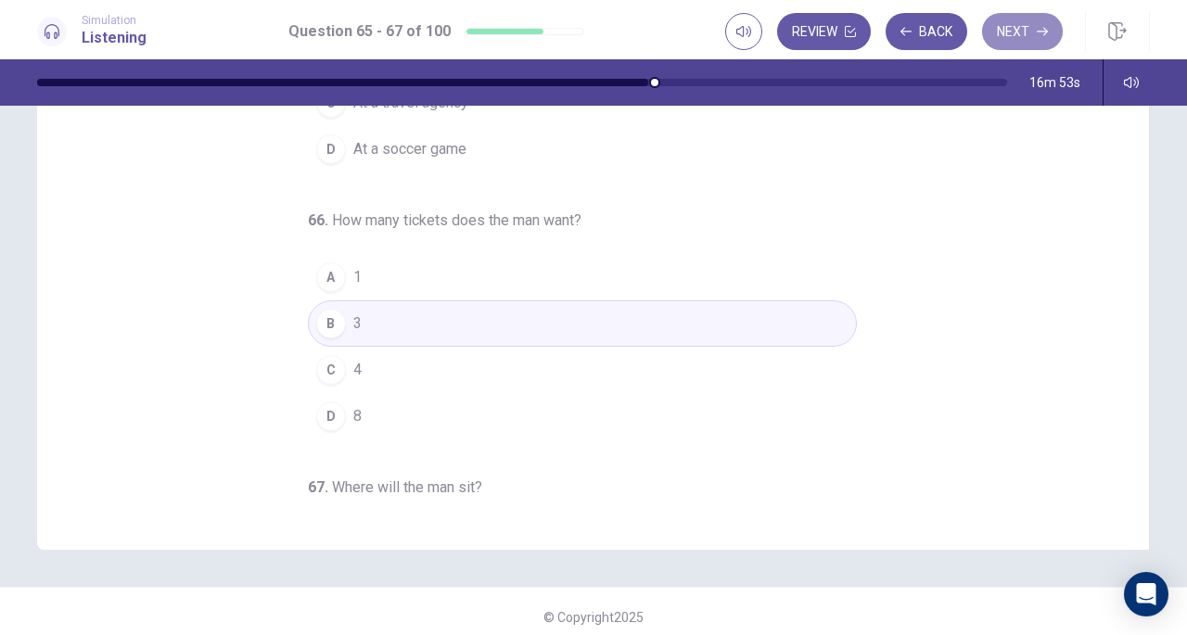
click at [1018, 23] on button "Next" at bounding box center [1022, 31] width 81 height 37
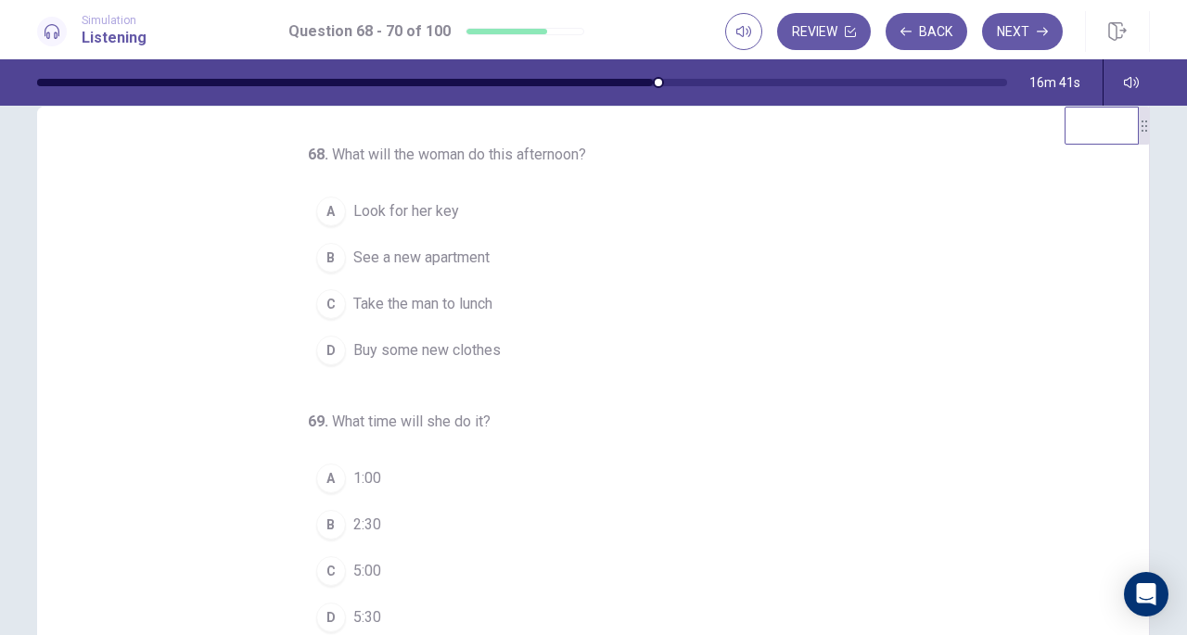
scroll to position [35, 0]
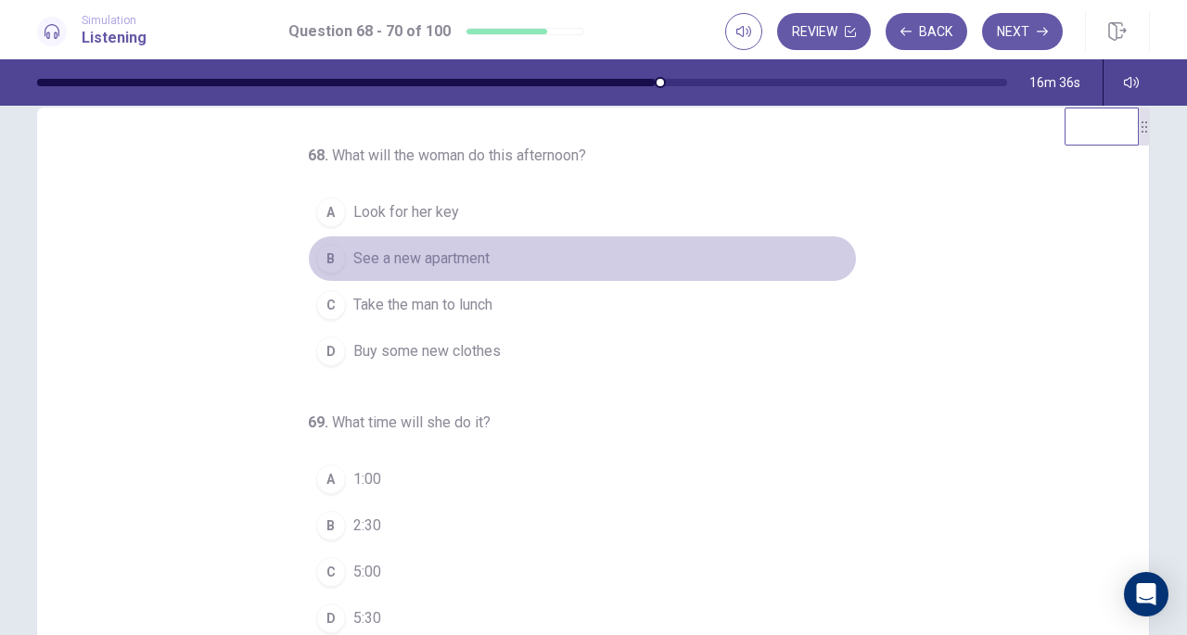
click at [471, 250] on span "See a new apartment" at bounding box center [421, 259] width 136 height 22
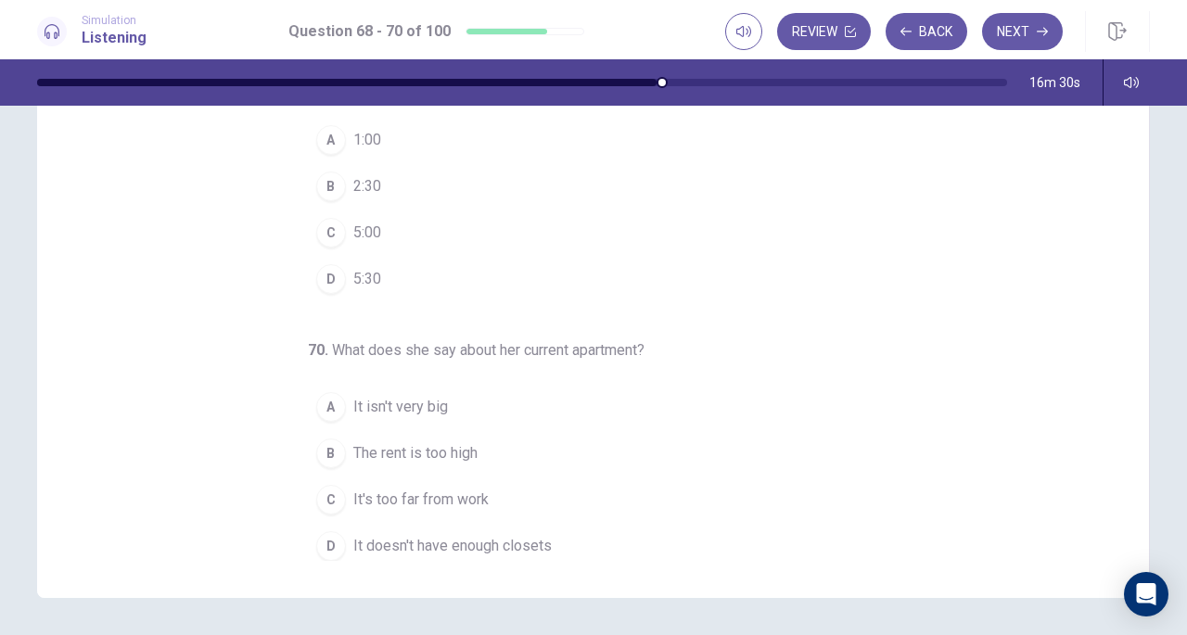
scroll to position [232, 0]
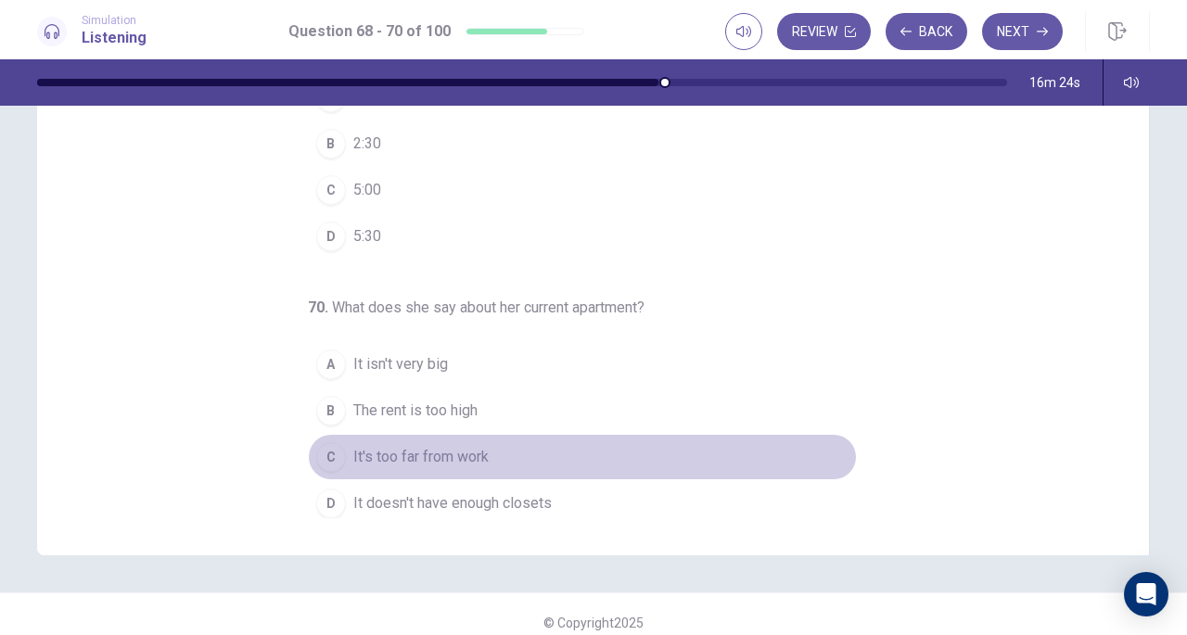
click at [426, 434] on button "C It's too far from work" at bounding box center [582, 457] width 549 height 46
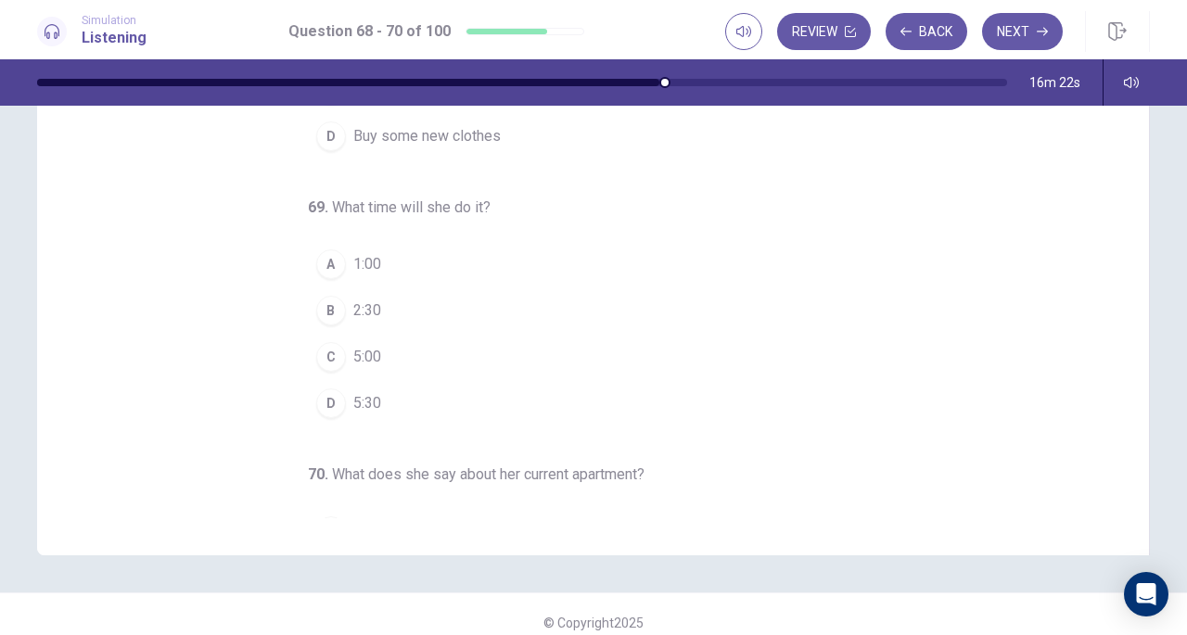
scroll to position [24, 0]
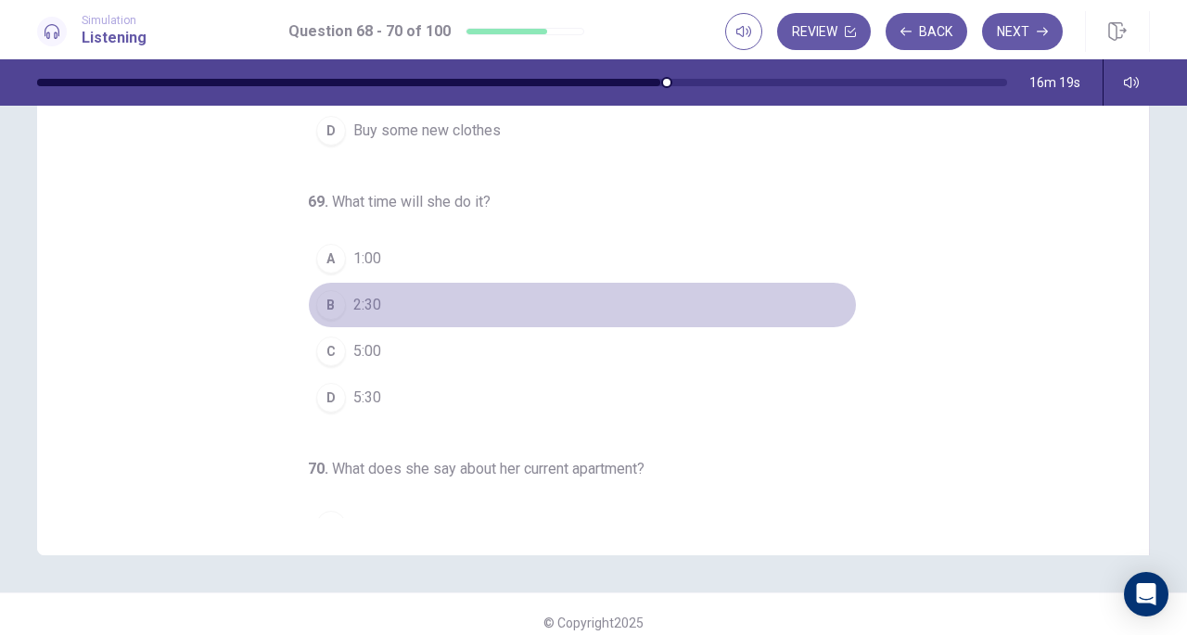
click at [390, 300] on button "B 2:30" at bounding box center [582, 305] width 549 height 46
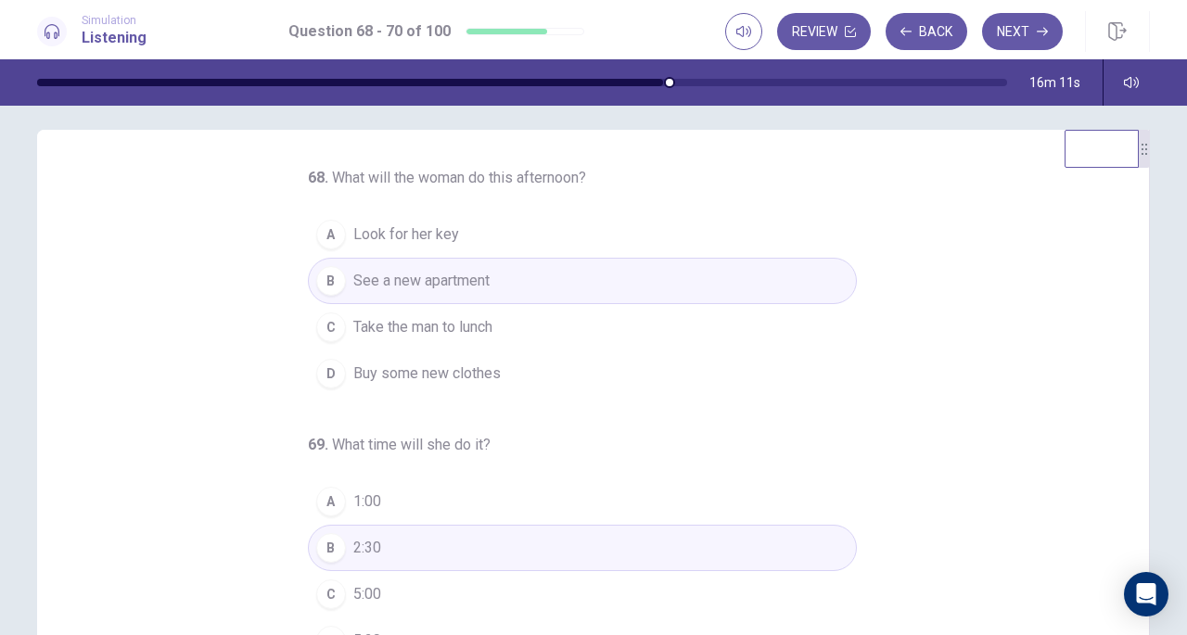
scroll to position [0, 0]
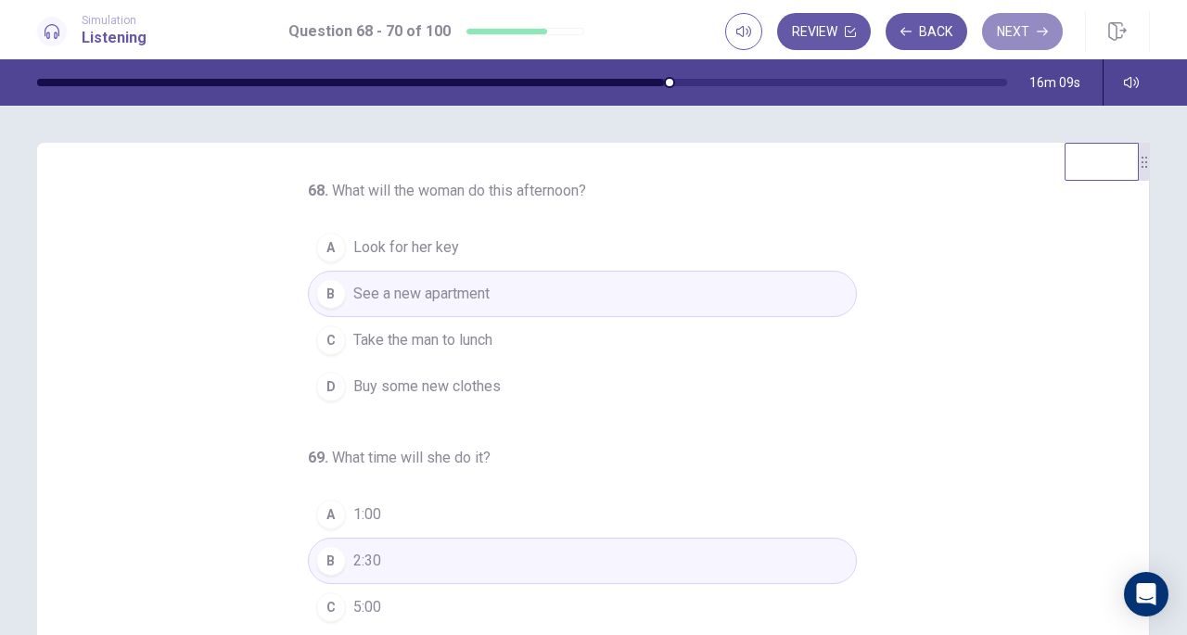
click at [1015, 30] on button "Next" at bounding box center [1022, 31] width 81 height 37
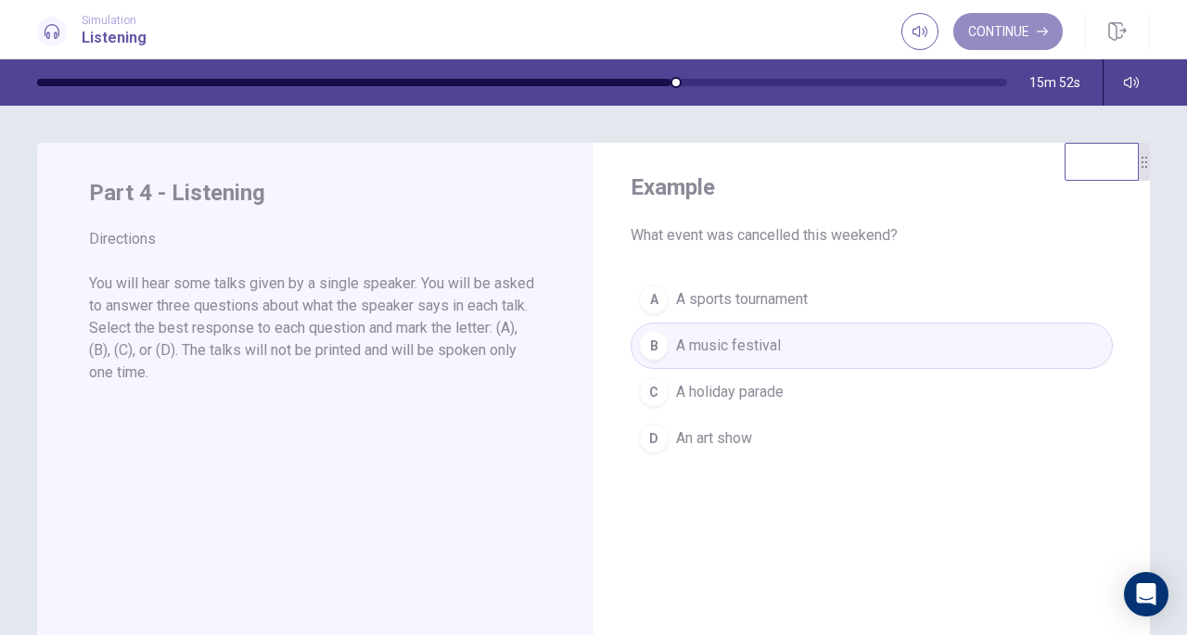
click at [1011, 32] on button "Continue" at bounding box center [1007, 31] width 109 height 37
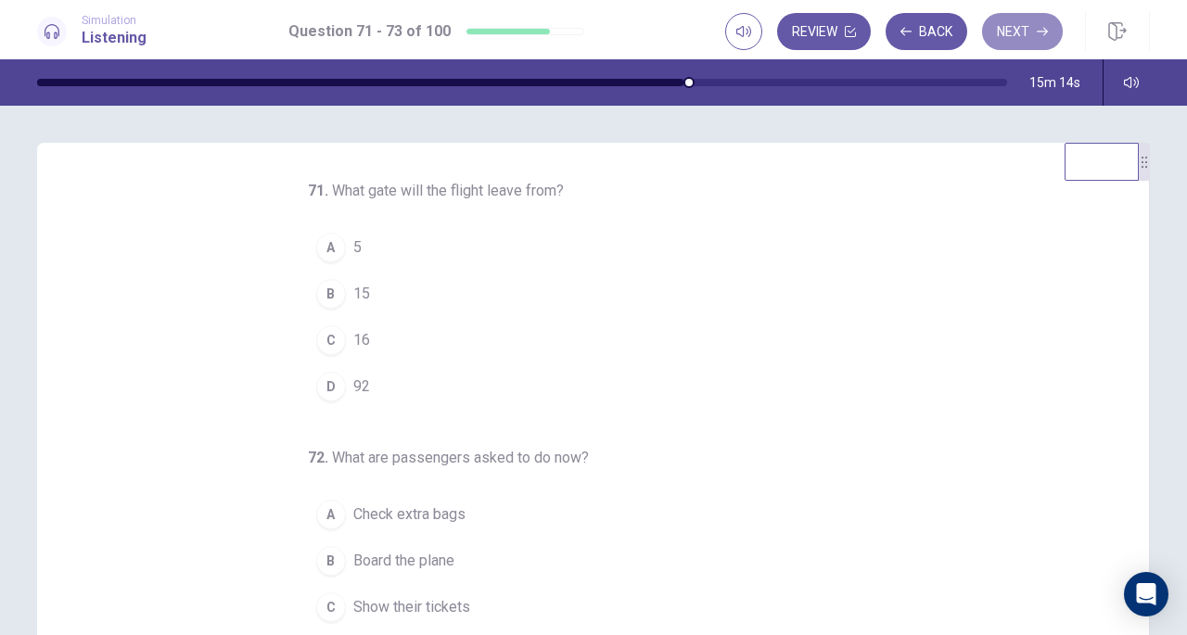
click at [1014, 40] on button "Next" at bounding box center [1022, 31] width 81 height 37
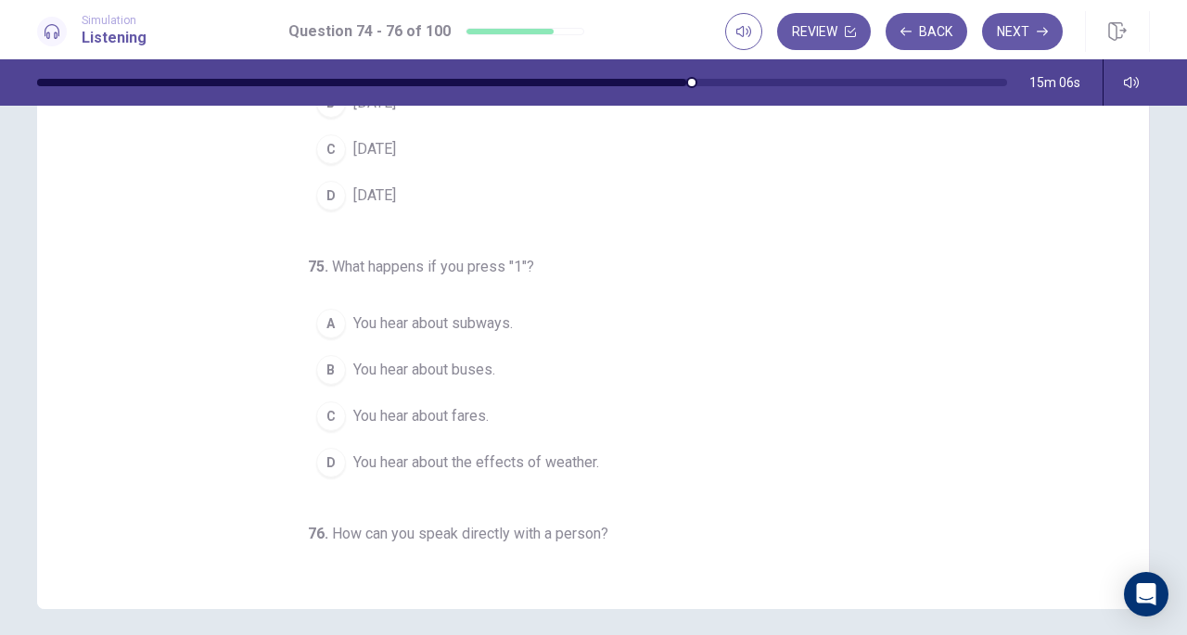
scroll to position [9, 0]
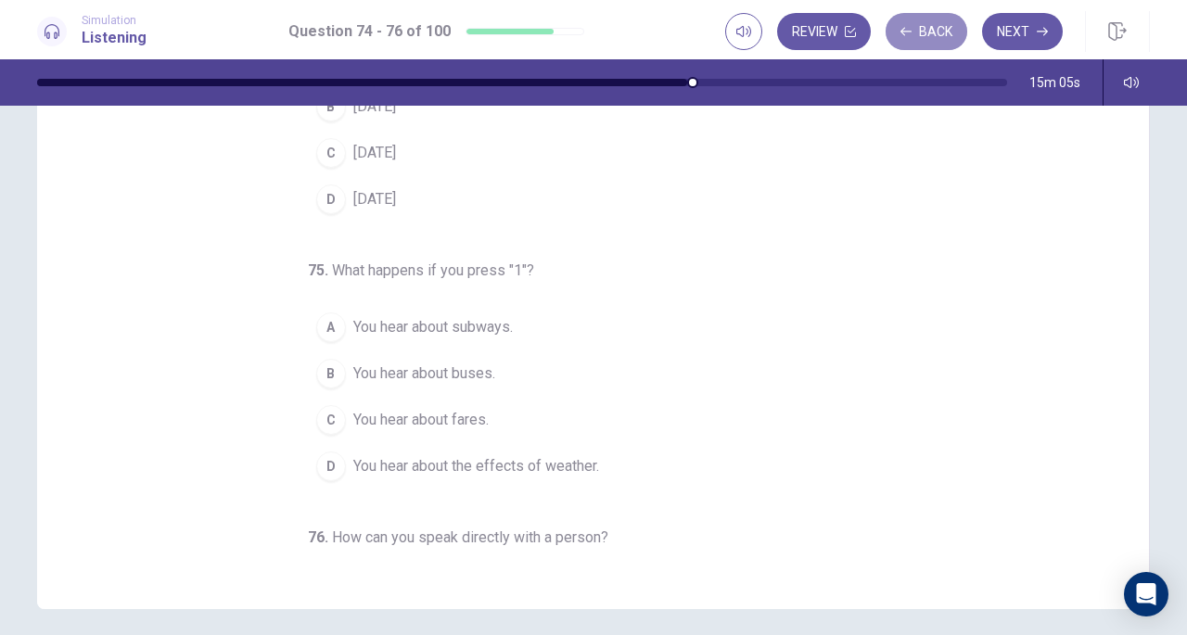
click at [925, 30] on button "Back" at bounding box center [927, 31] width 82 height 37
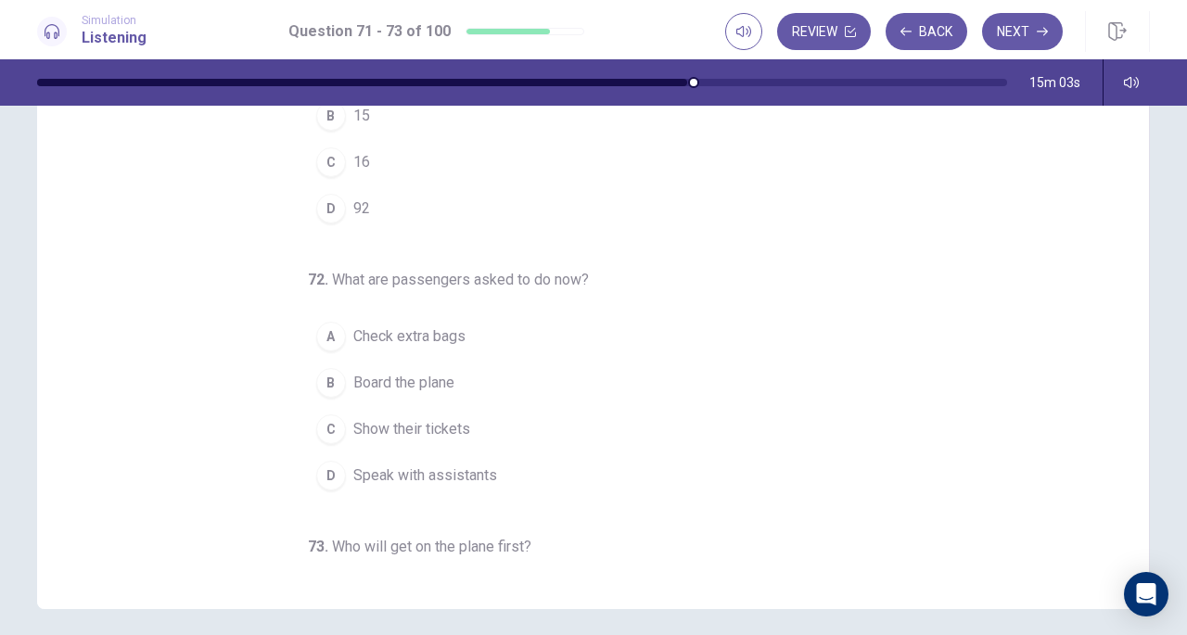
scroll to position [0, 0]
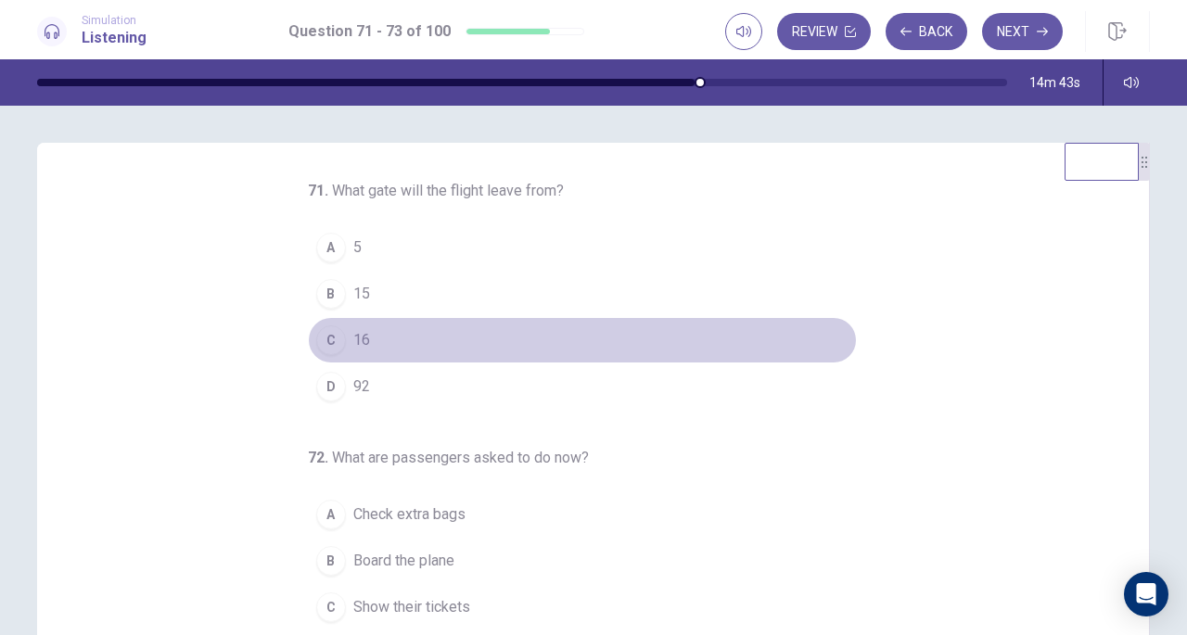
click at [373, 337] on button "C 16" at bounding box center [582, 340] width 549 height 46
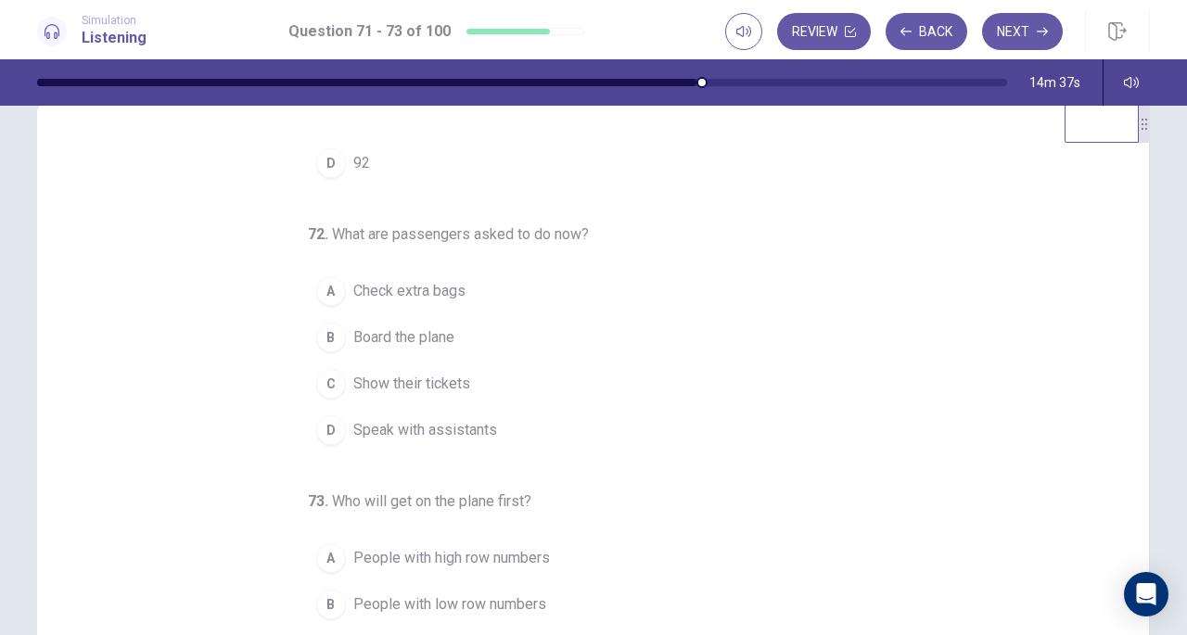
scroll to position [45, 0]
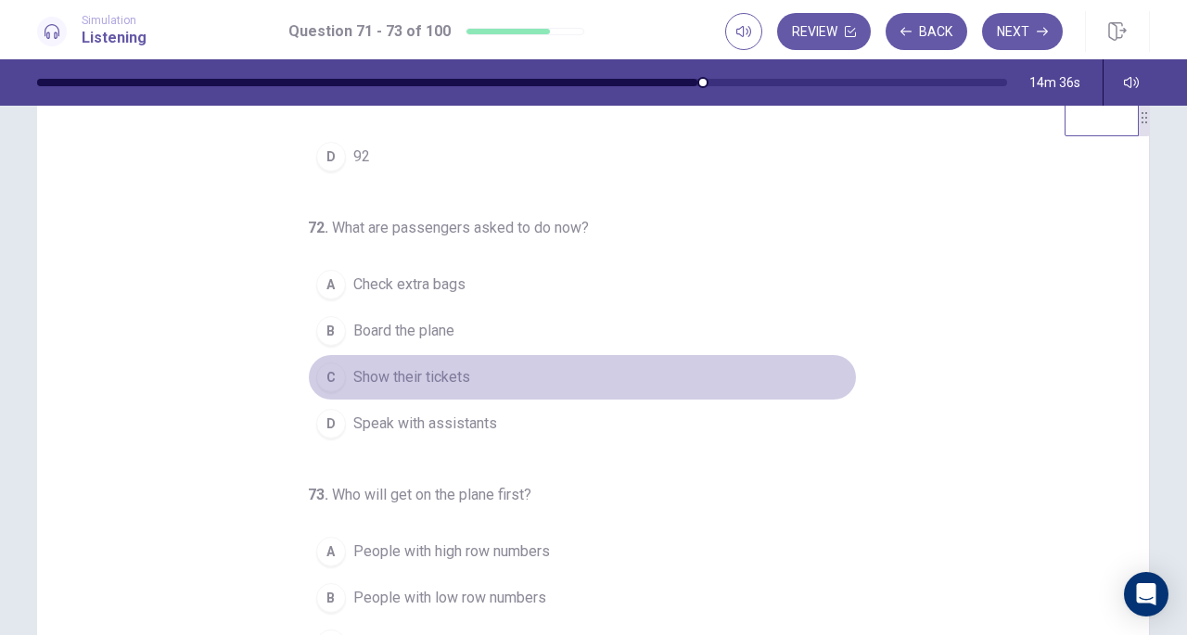
click at [469, 378] on button "C Show their tickets" at bounding box center [582, 377] width 549 height 46
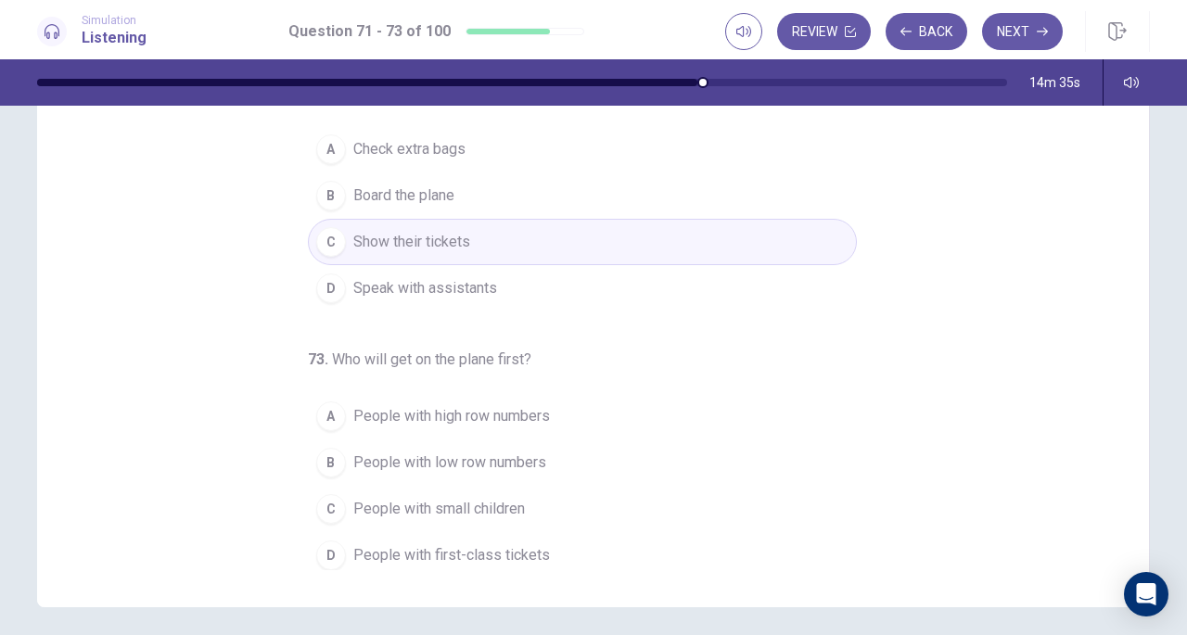
scroll to position [185, 0]
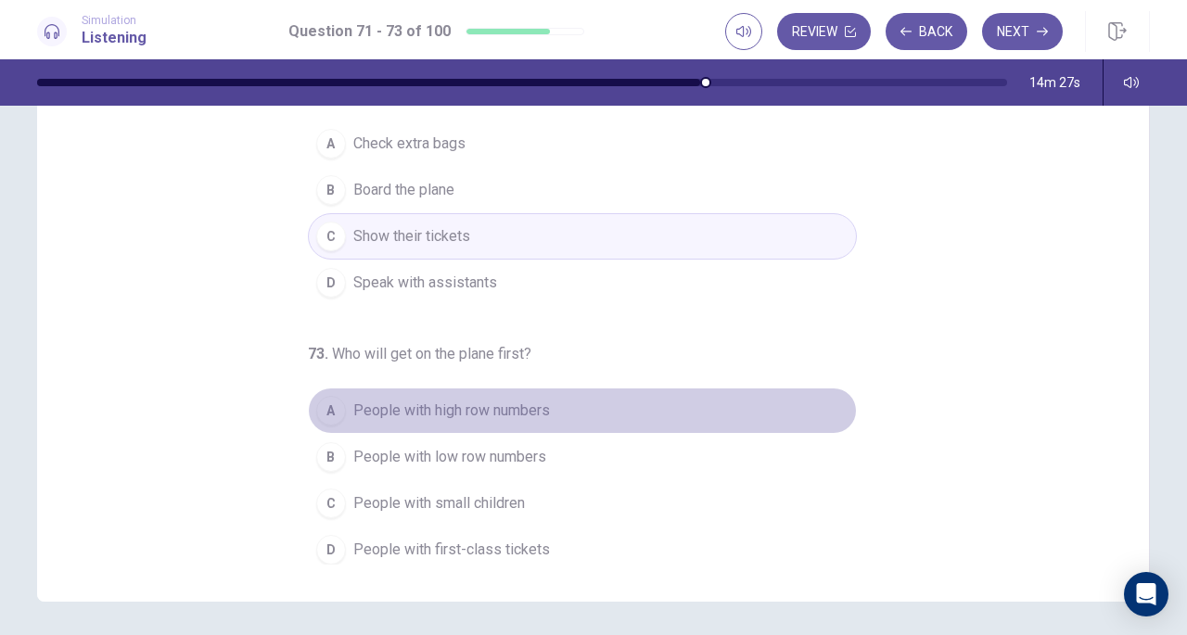
click at [510, 400] on span "People with high row numbers" at bounding box center [451, 411] width 197 height 22
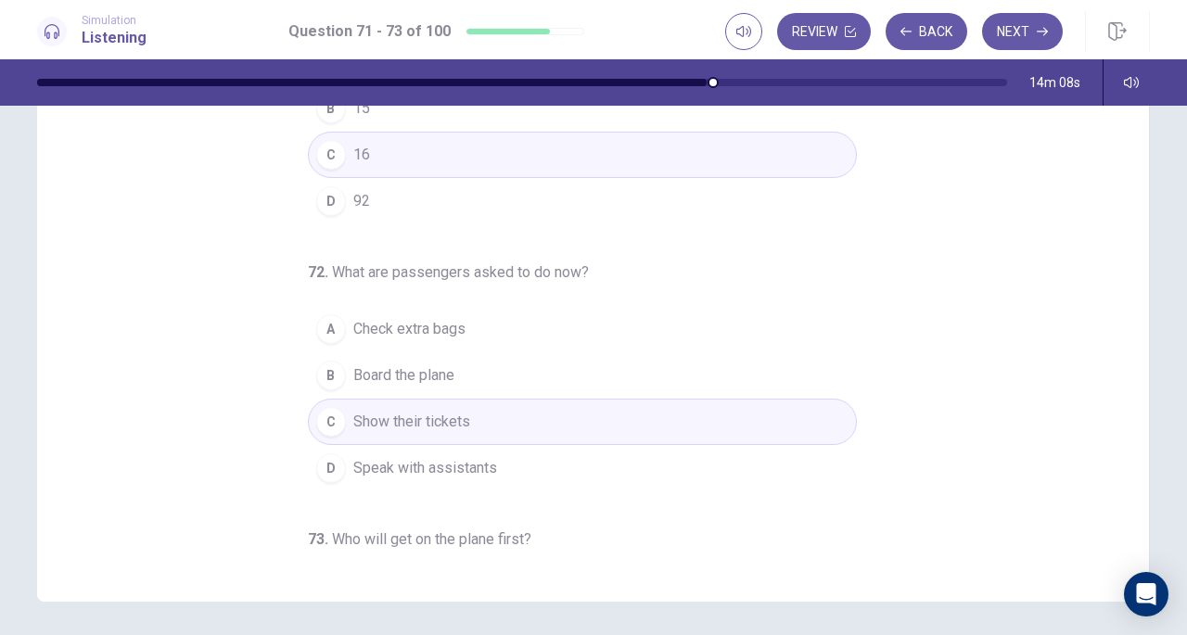
scroll to position [0, 0]
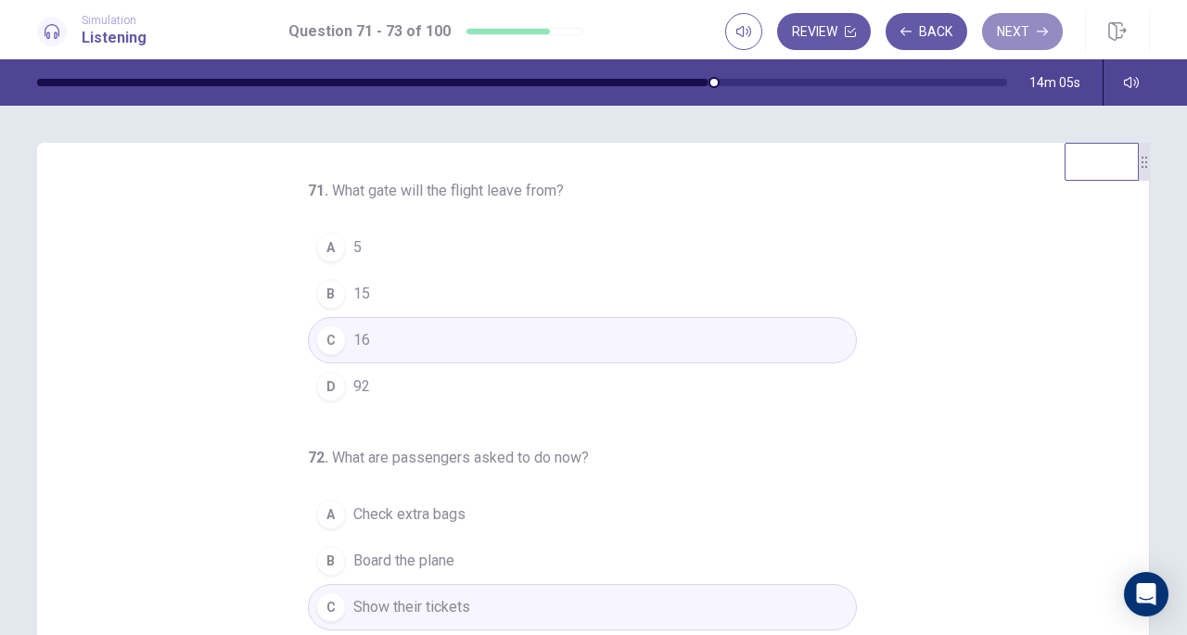
click at [1022, 32] on button "Next" at bounding box center [1022, 31] width 81 height 37
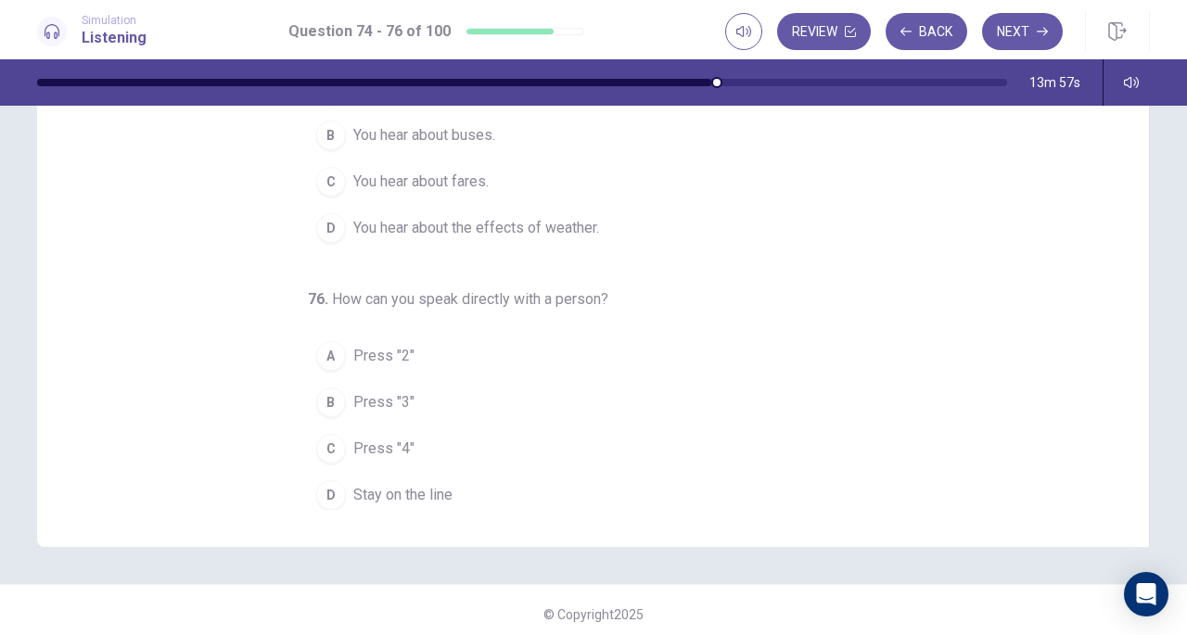
scroll to position [244, 0]
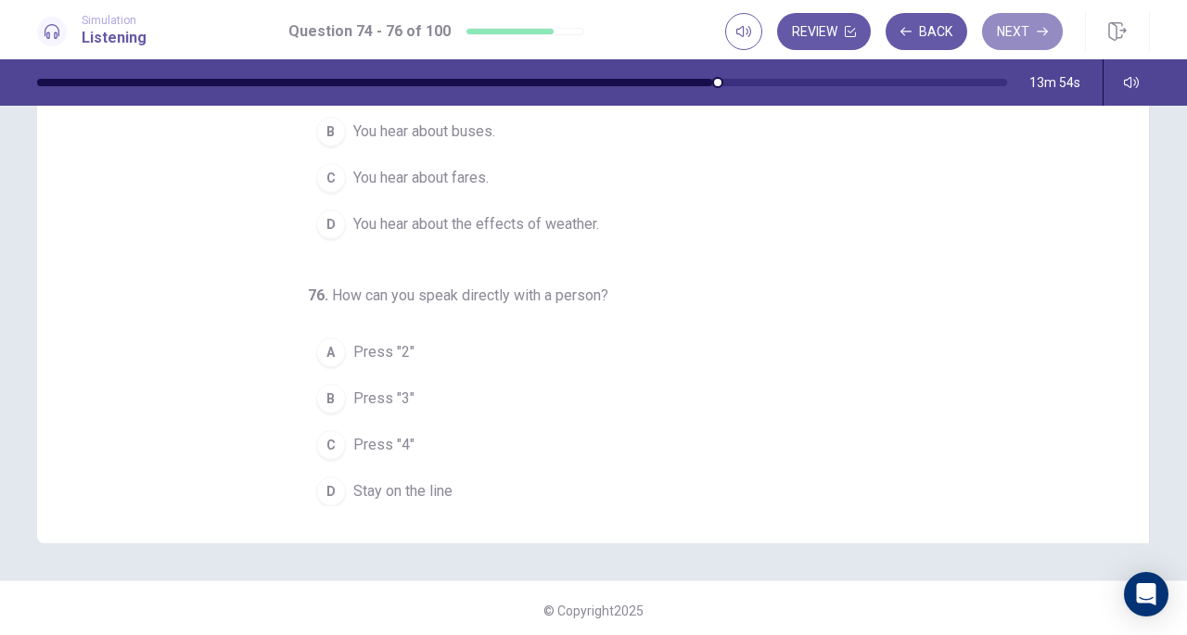
click at [1002, 32] on button "Next" at bounding box center [1022, 31] width 81 height 37
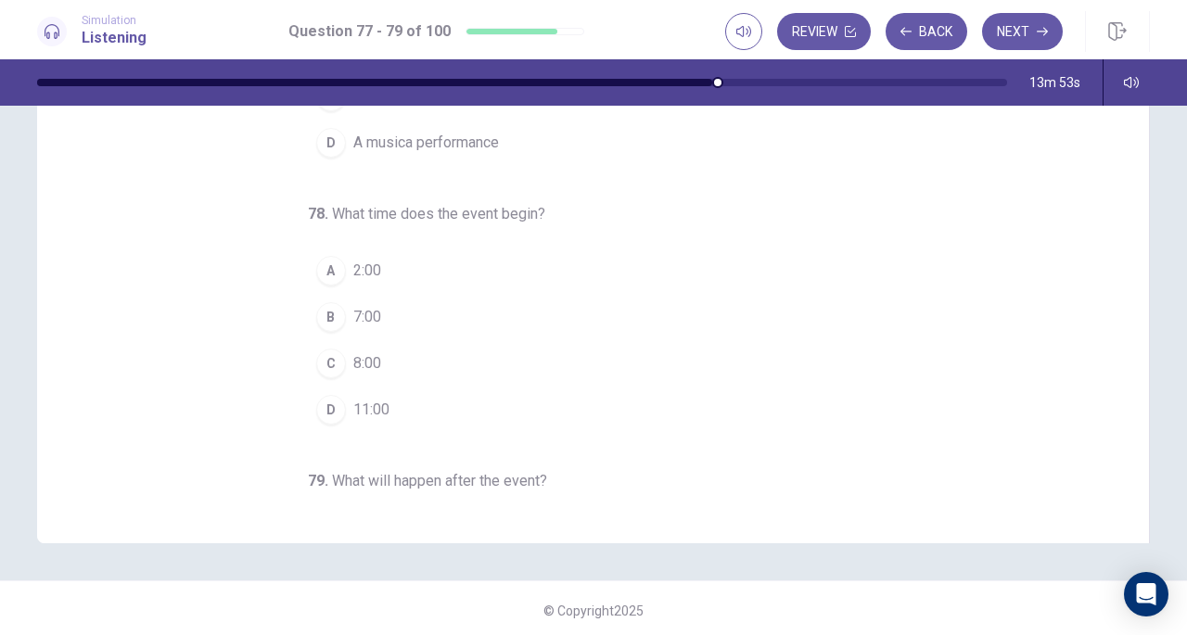
scroll to position [0, 0]
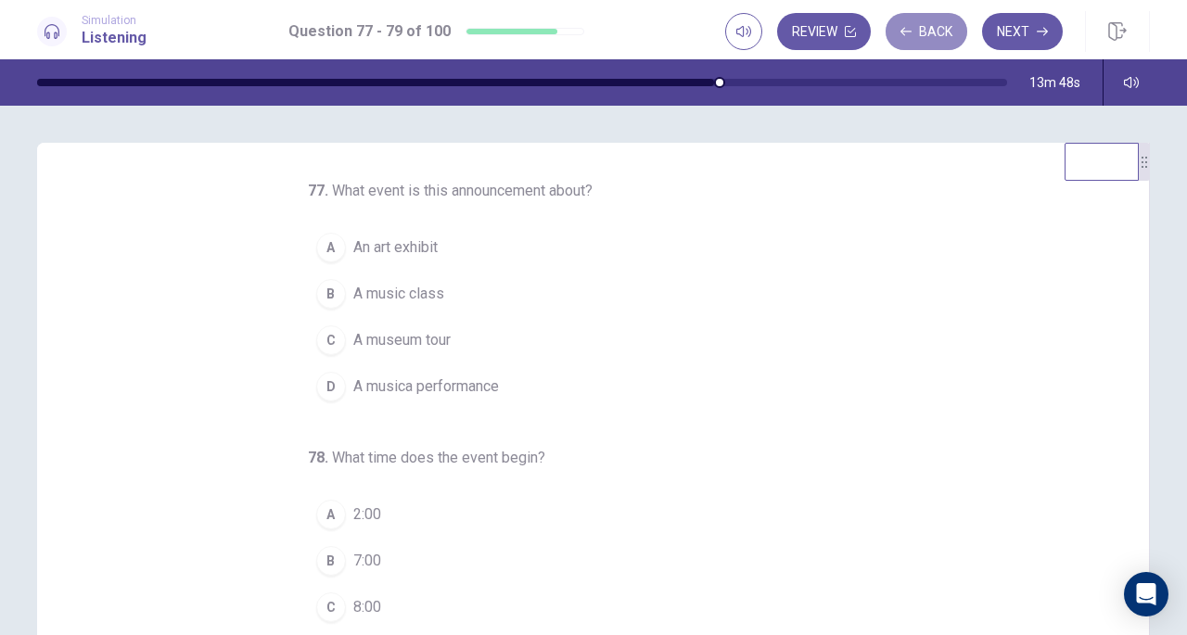
click at [939, 23] on button "Back" at bounding box center [927, 31] width 82 height 37
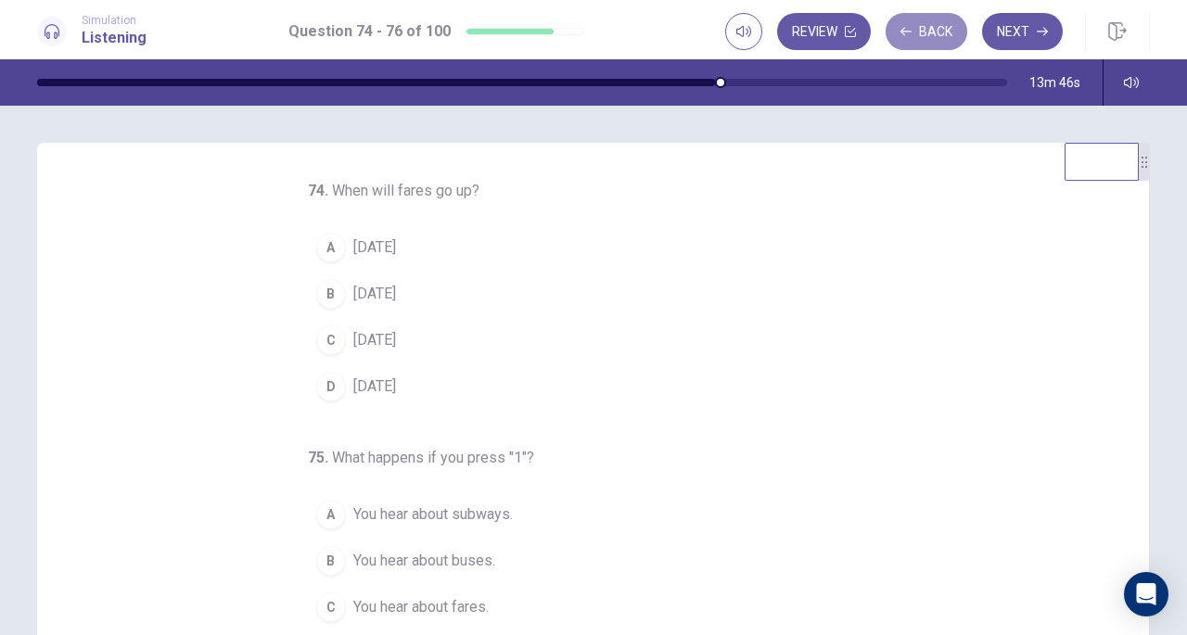
click at [931, 36] on button "Back" at bounding box center [927, 31] width 82 height 37
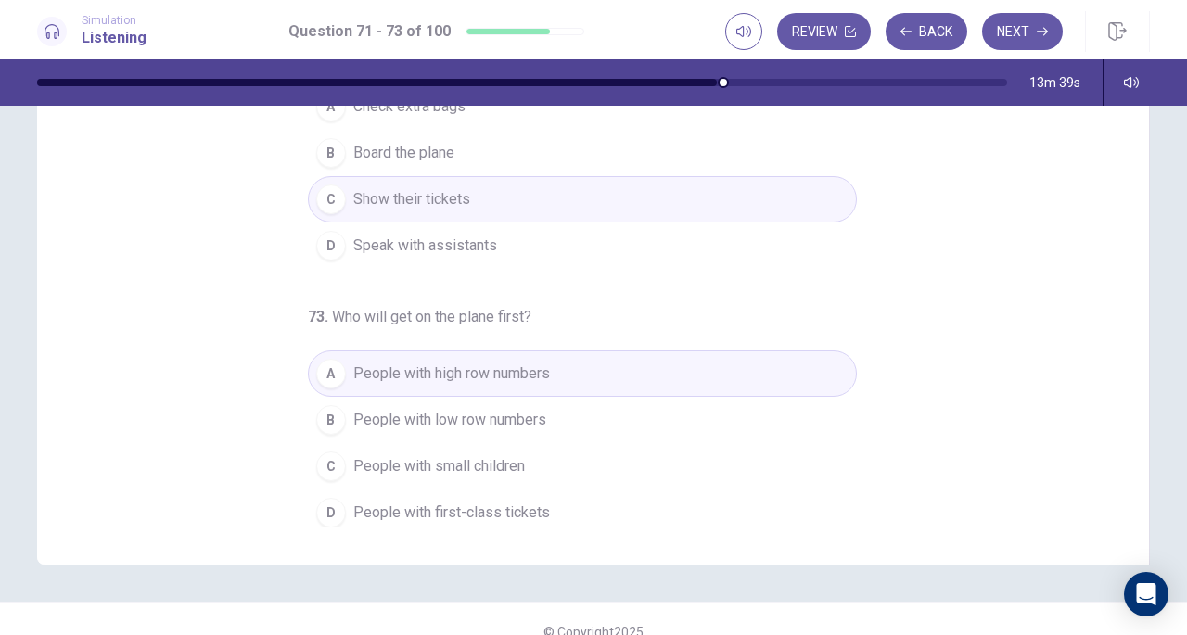
scroll to position [226, 0]
click at [1017, 28] on button "Next" at bounding box center [1022, 31] width 81 height 37
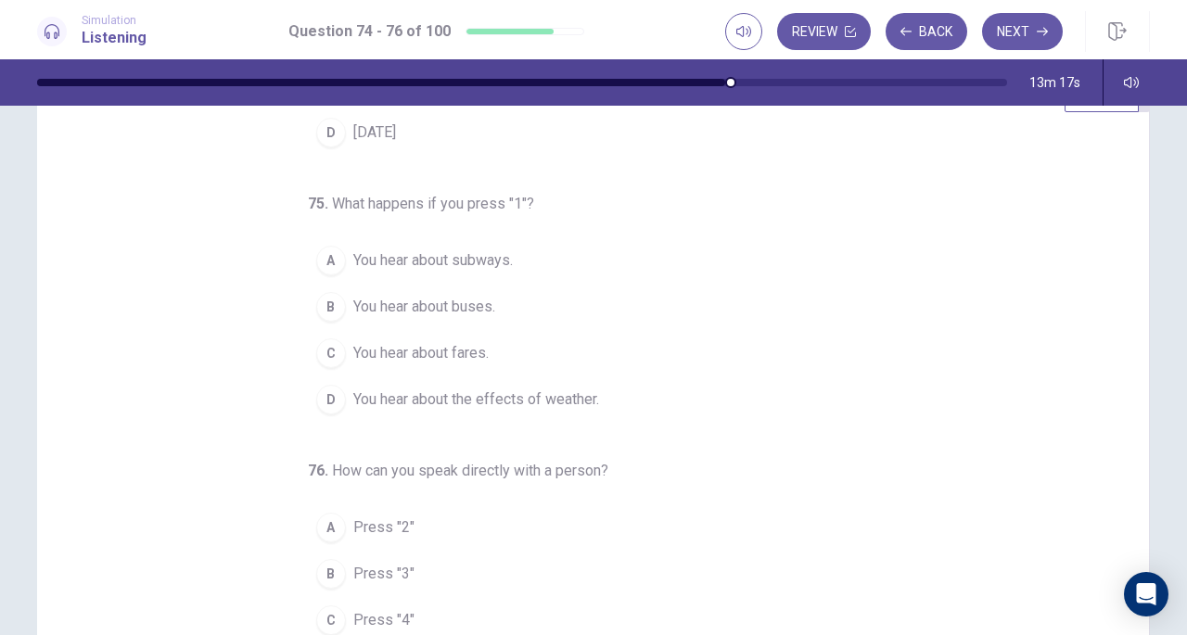
scroll to position [0, 0]
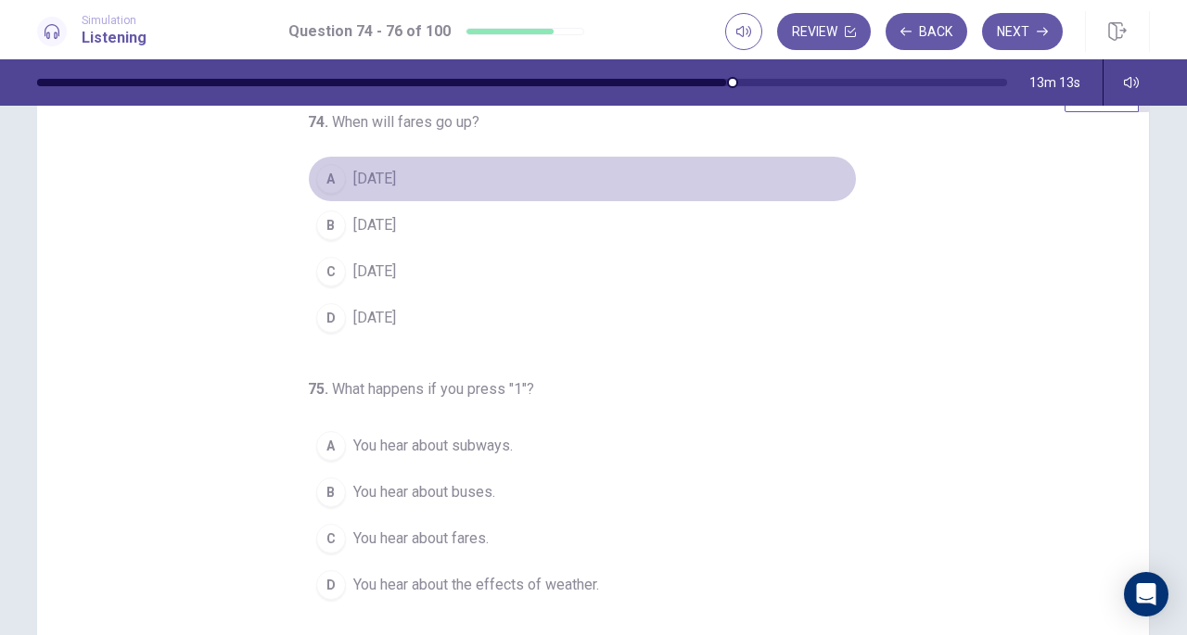
click at [404, 195] on button "A September 1" at bounding box center [582, 179] width 549 height 46
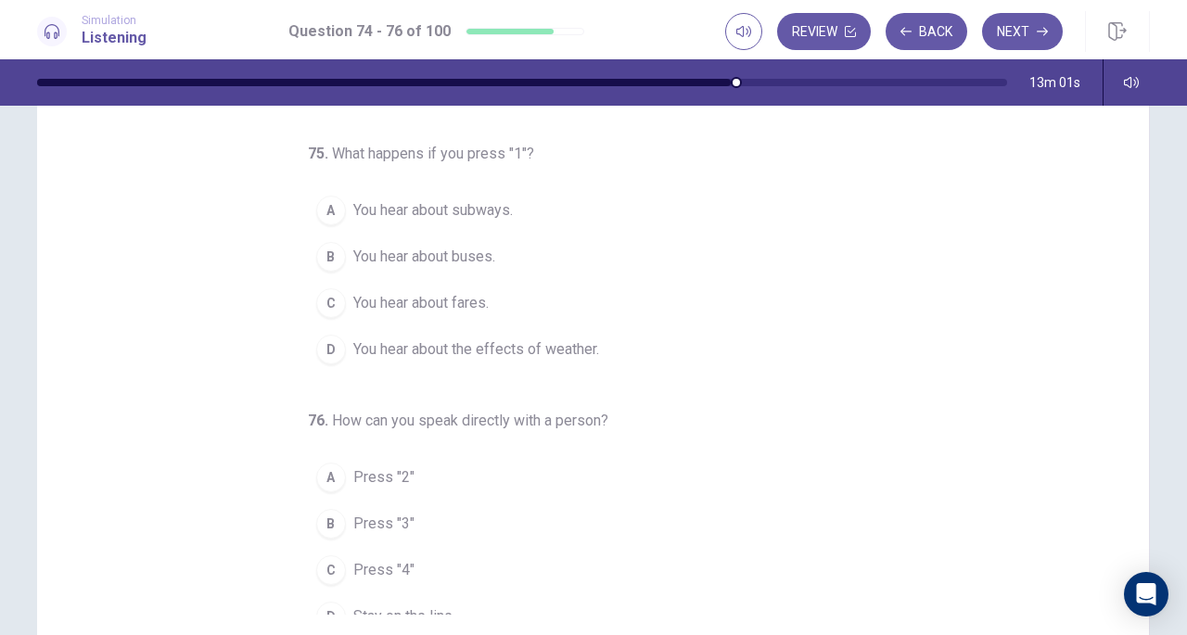
scroll to position [185, 0]
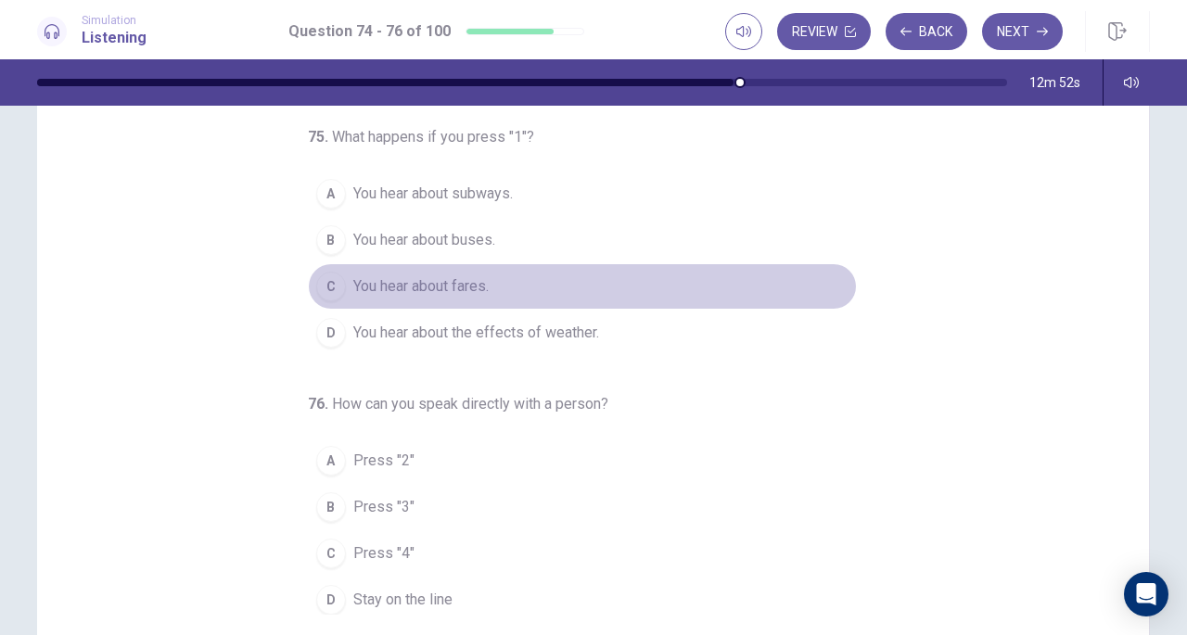
click at [461, 297] on button "C You hear about fares." at bounding box center [582, 286] width 549 height 46
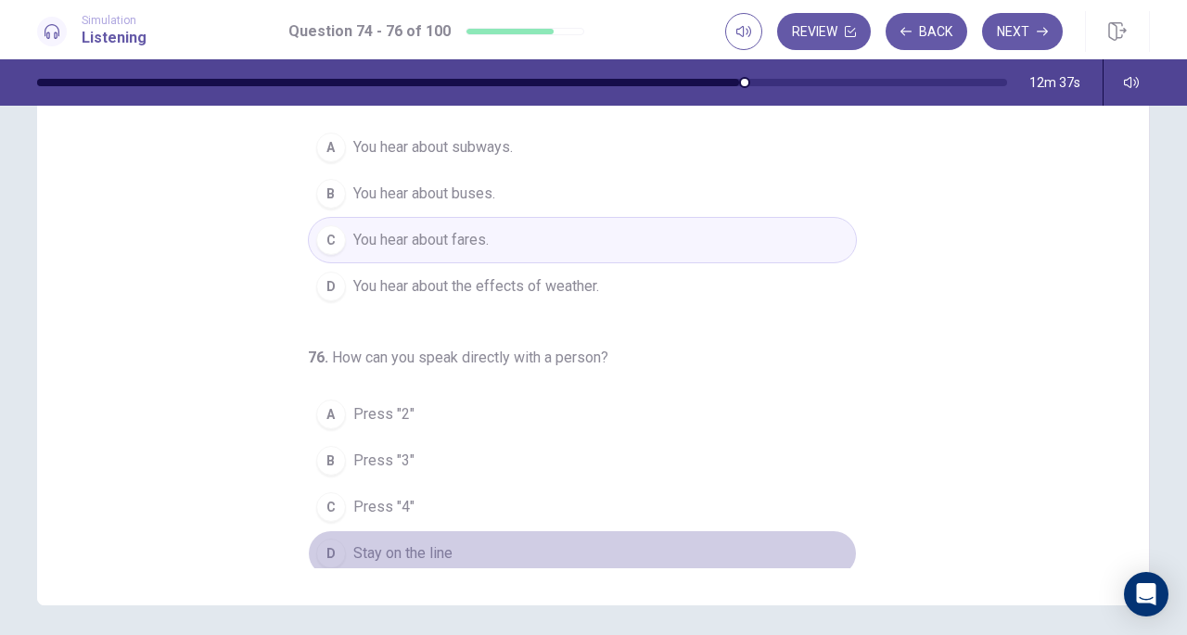
click at [402, 530] on button "D Stay on the line" at bounding box center [582, 553] width 549 height 46
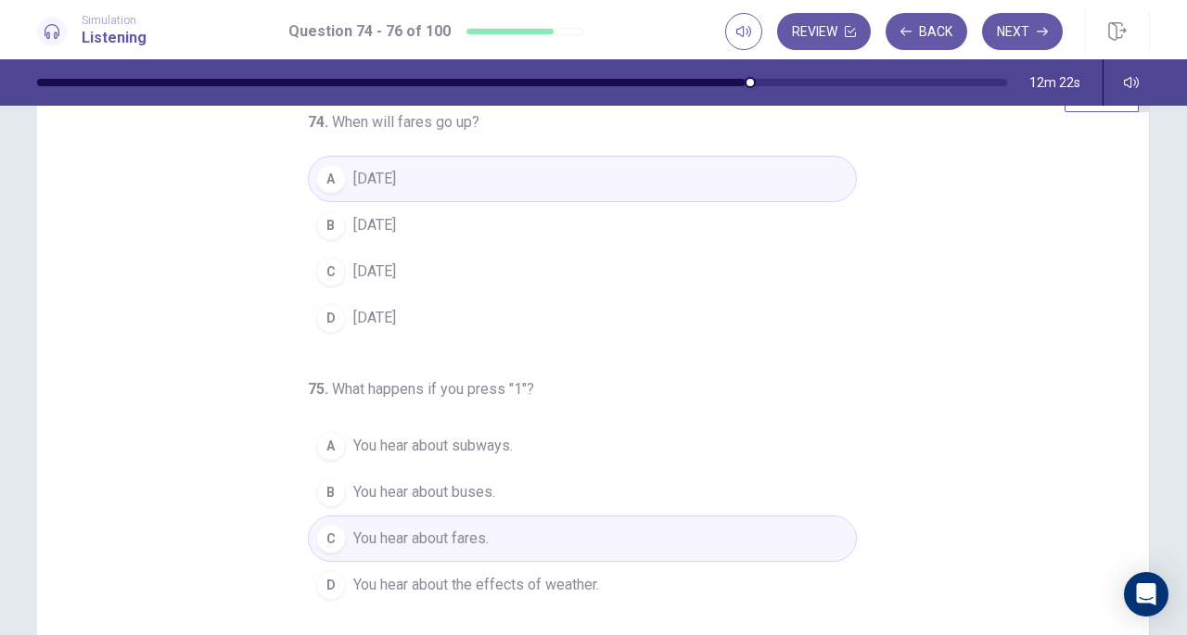
scroll to position [0, 0]
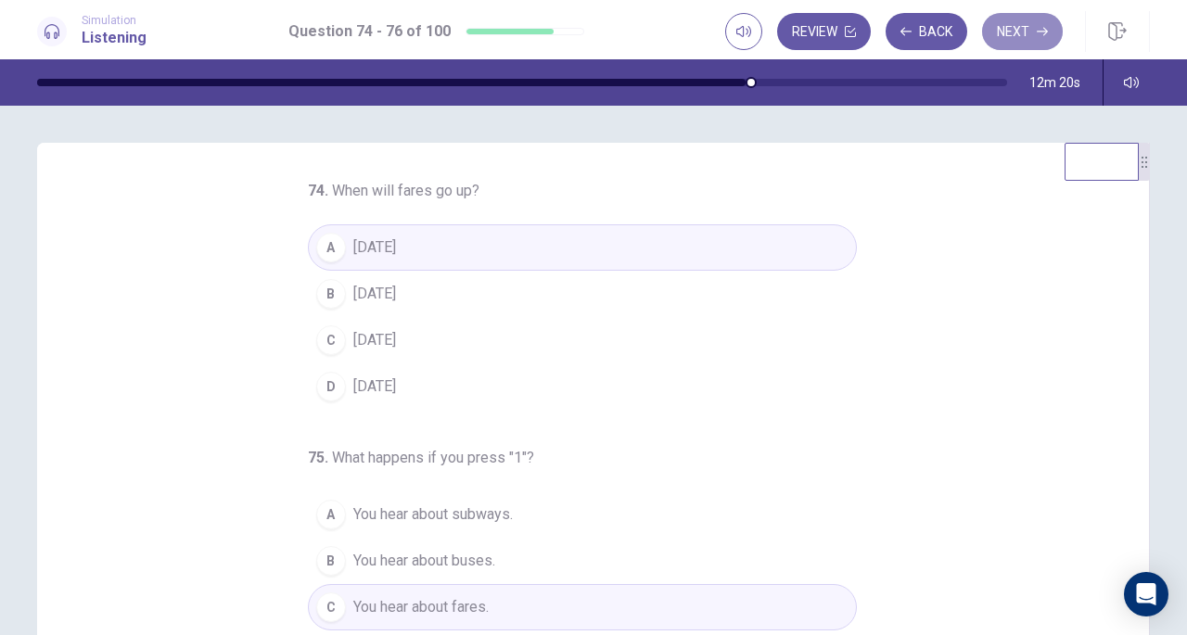
click at [1031, 31] on button "Next" at bounding box center [1022, 31] width 81 height 37
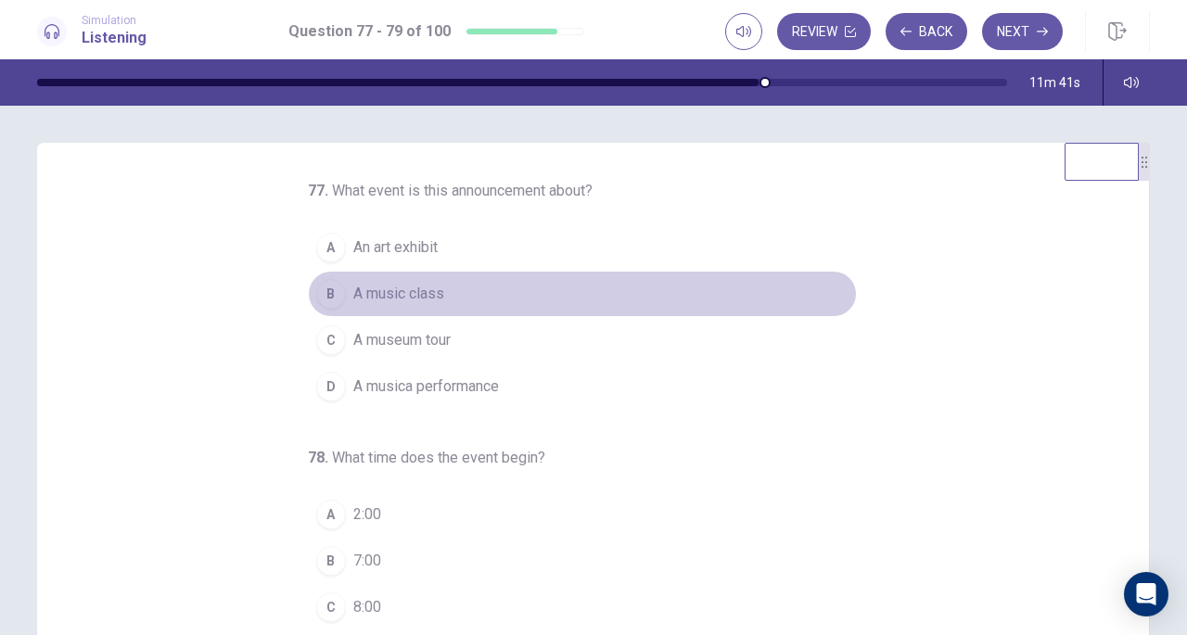
click at [425, 305] on button "B A music class" at bounding box center [582, 294] width 549 height 46
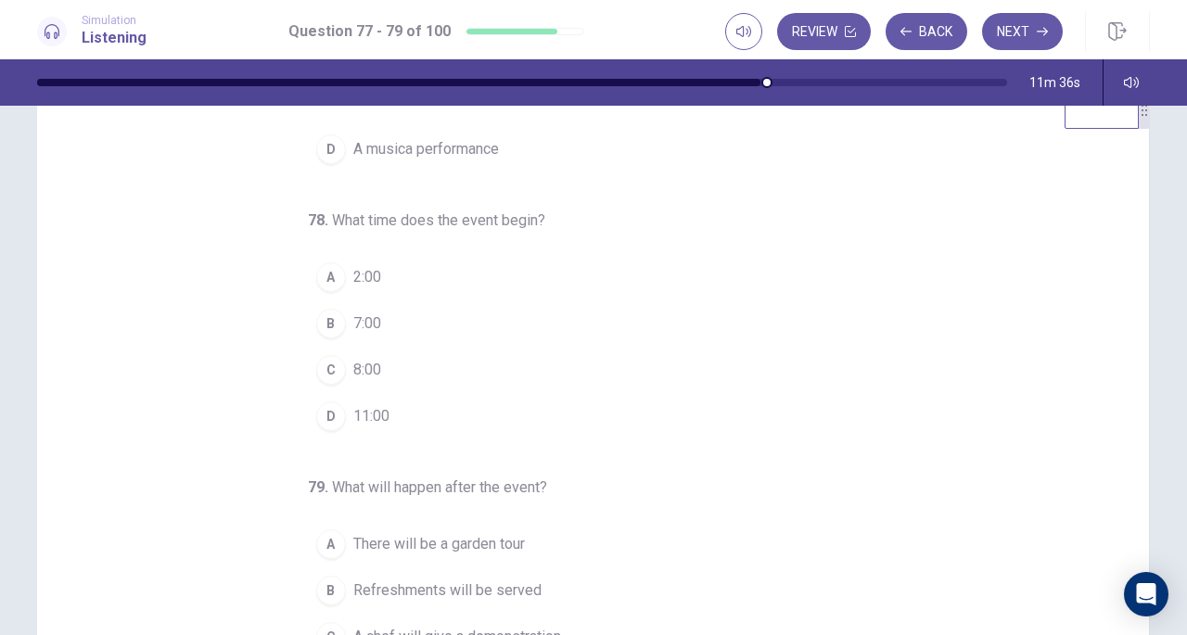
scroll to position [56, 0]
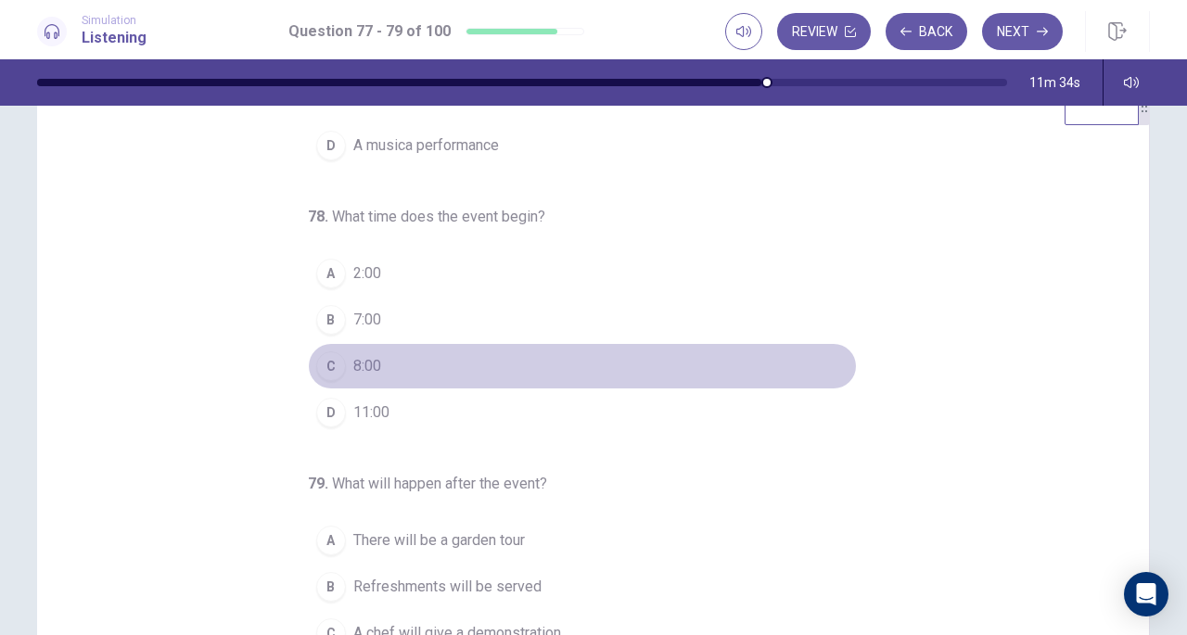
click at [365, 381] on button "C 8:00" at bounding box center [582, 366] width 549 height 46
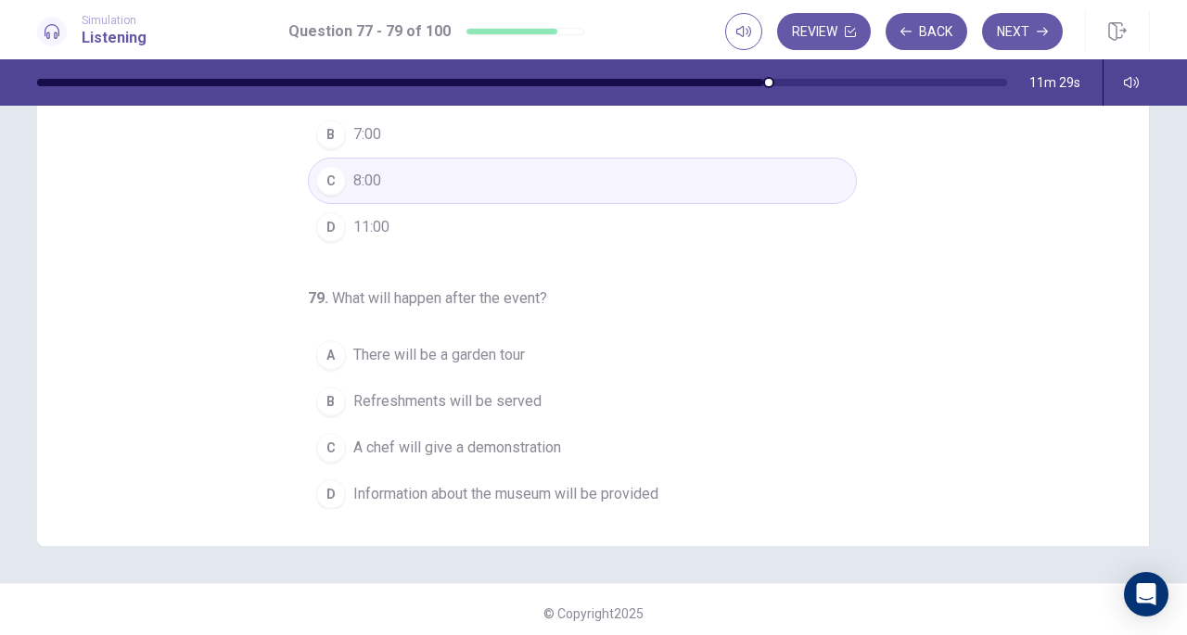
scroll to position [249, 0]
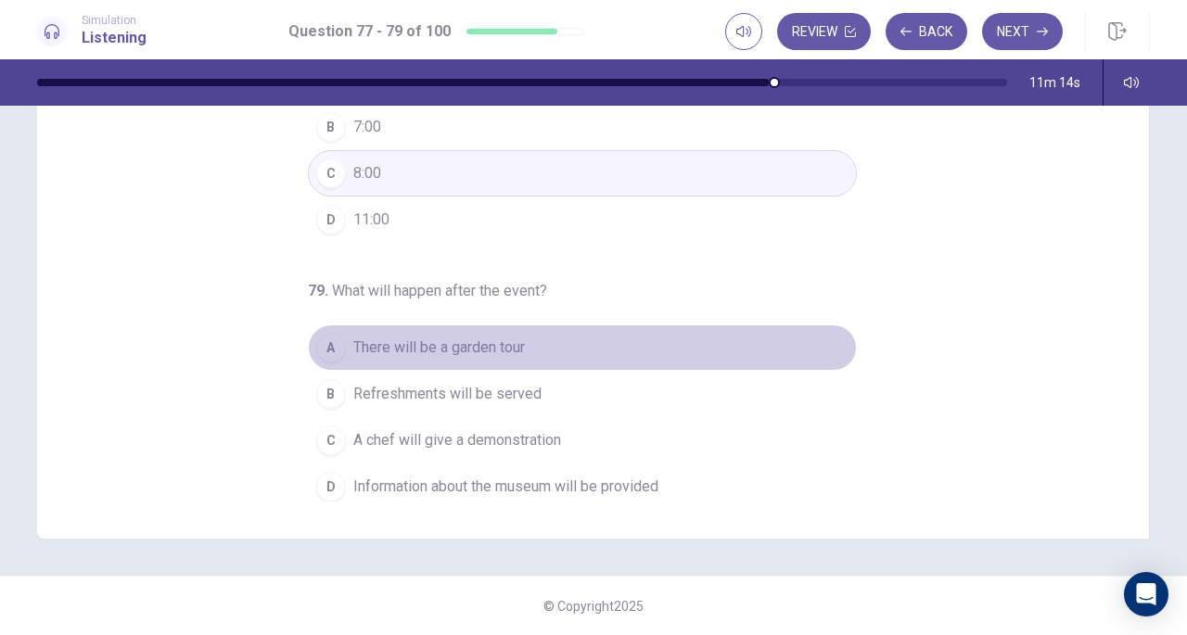
click at [448, 350] on span "There will be a garden tour" at bounding box center [439, 348] width 172 height 22
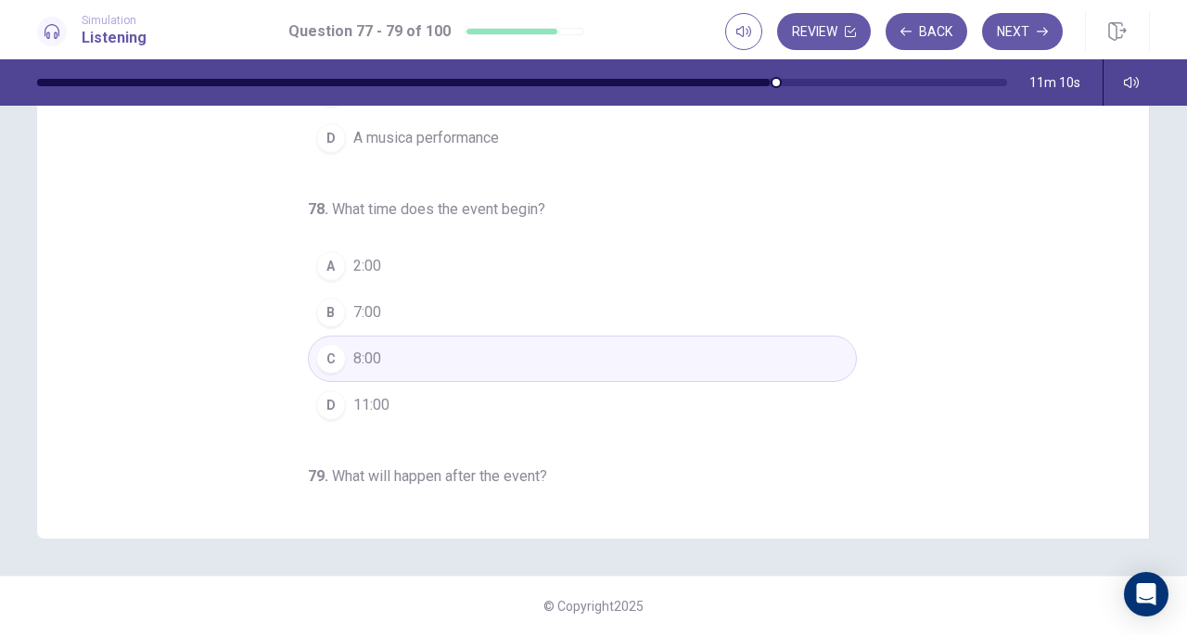
scroll to position [0, 0]
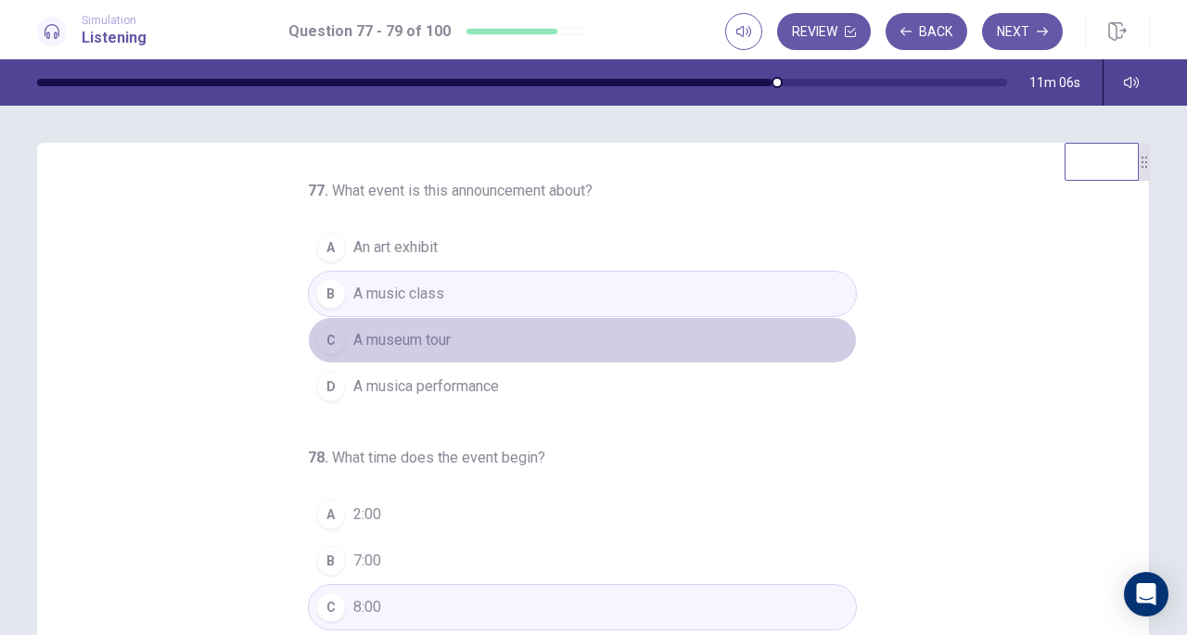
click at [432, 361] on button "C A museum tour" at bounding box center [582, 340] width 549 height 46
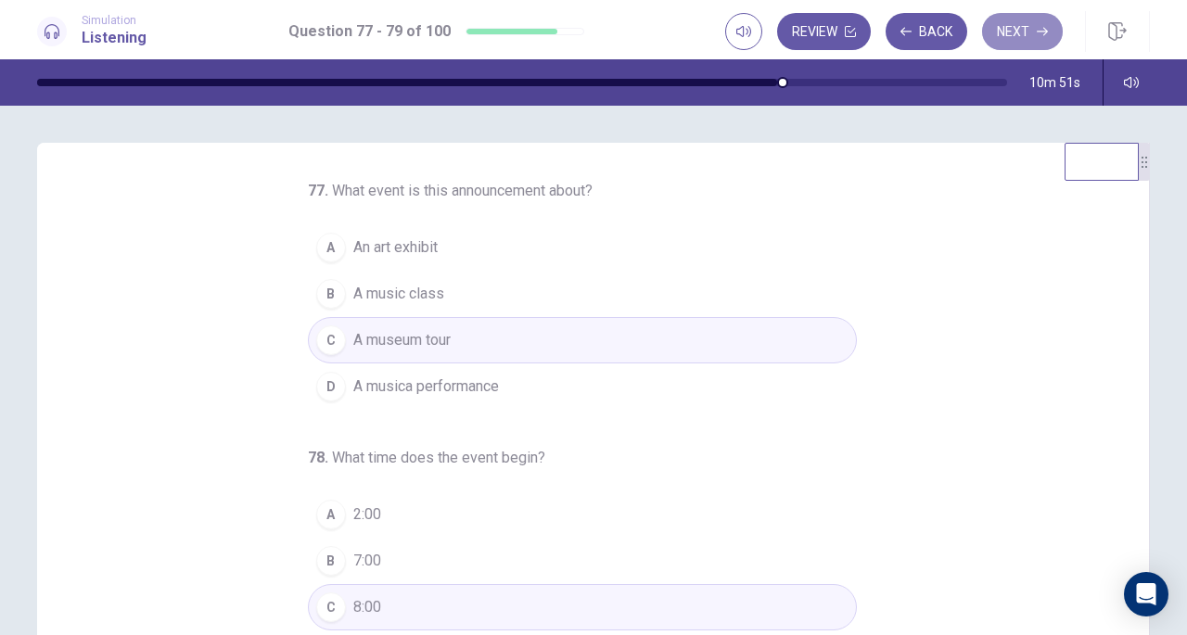
click at [1013, 33] on button "Next" at bounding box center [1022, 31] width 81 height 37
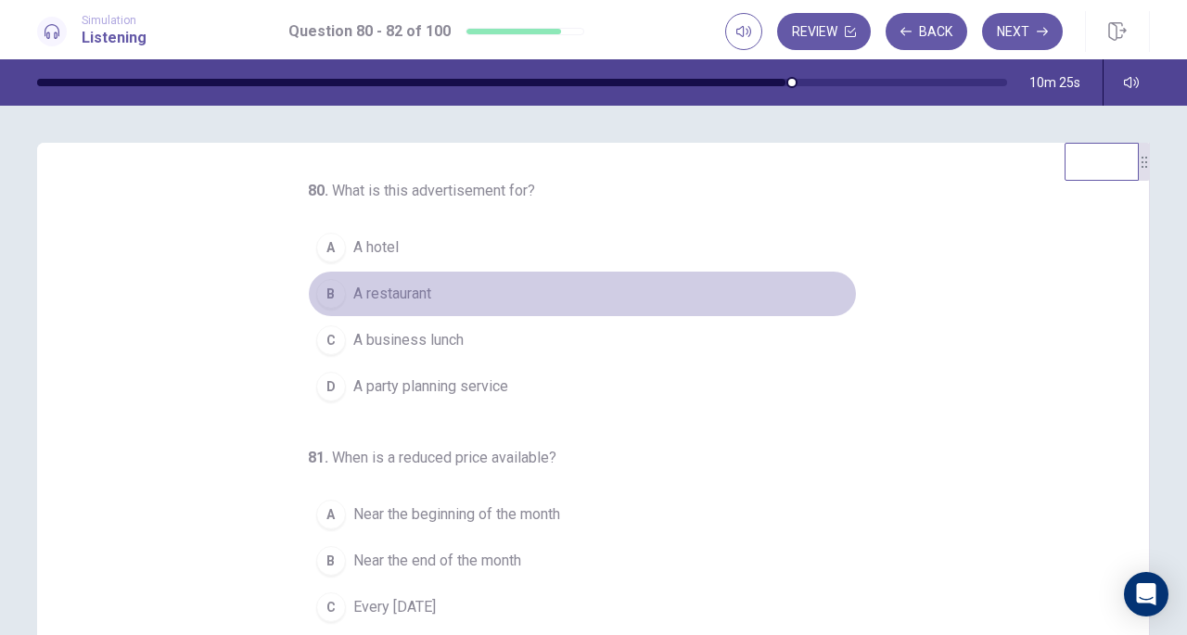
click at [398, 294] on span "A restaurant" at bounding box center [392, 294] width 78 height 22
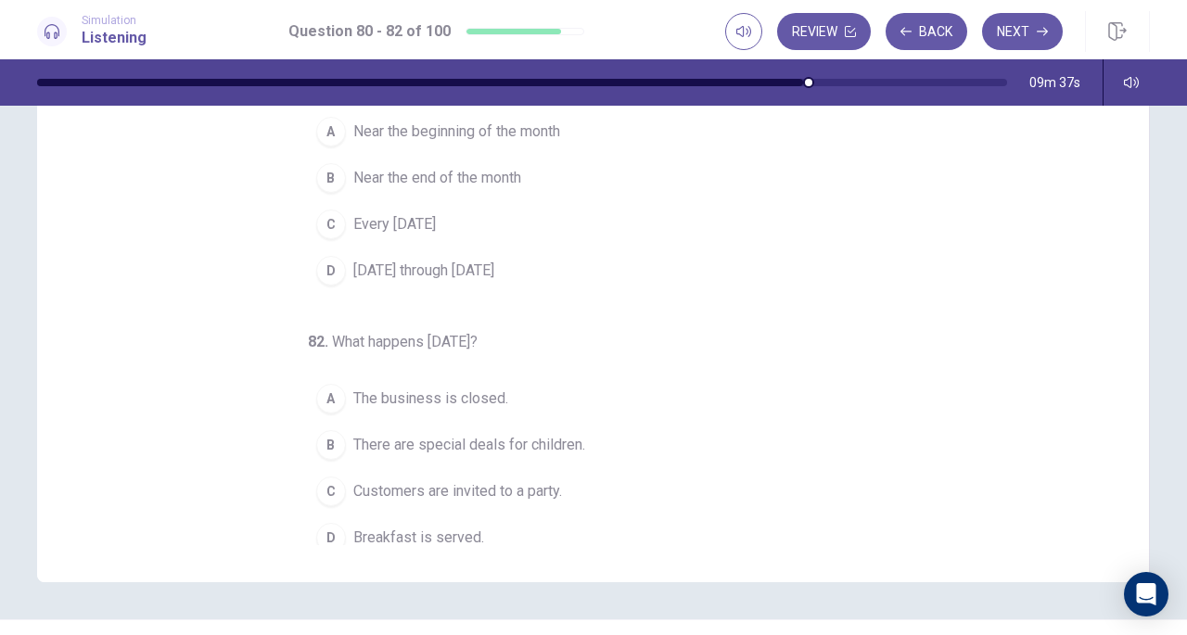
scroll to position [185, 0]
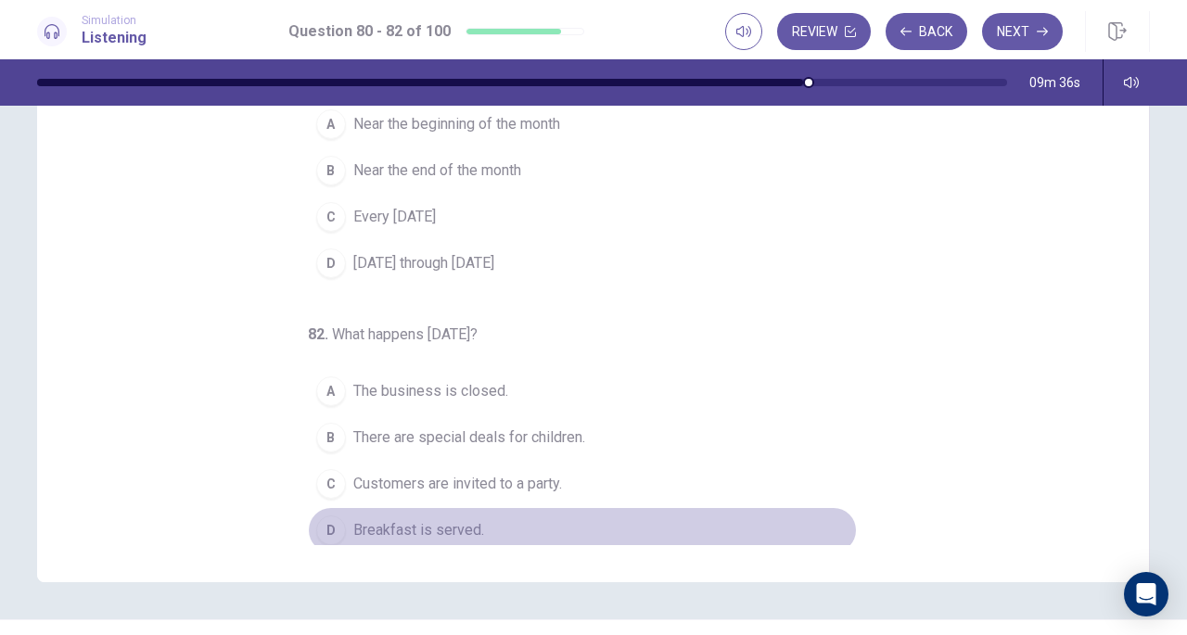
drag, startPoint x: 451, startPoint y: 511, endPoint x: 598, endPoint y: 371, distance: 203.4
click at [598, 371] on div "A The business is closed. B There are special deals for children. C Customers a…" at bounding box center [582, 460] width 549 height 185
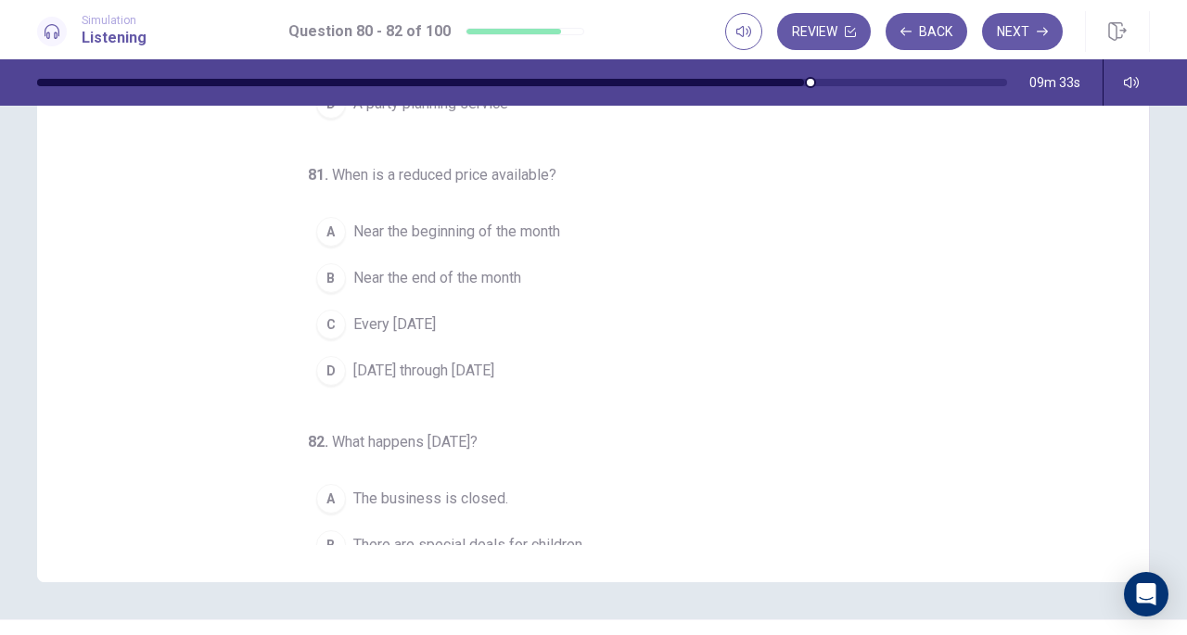
scroll to position [59, 0]
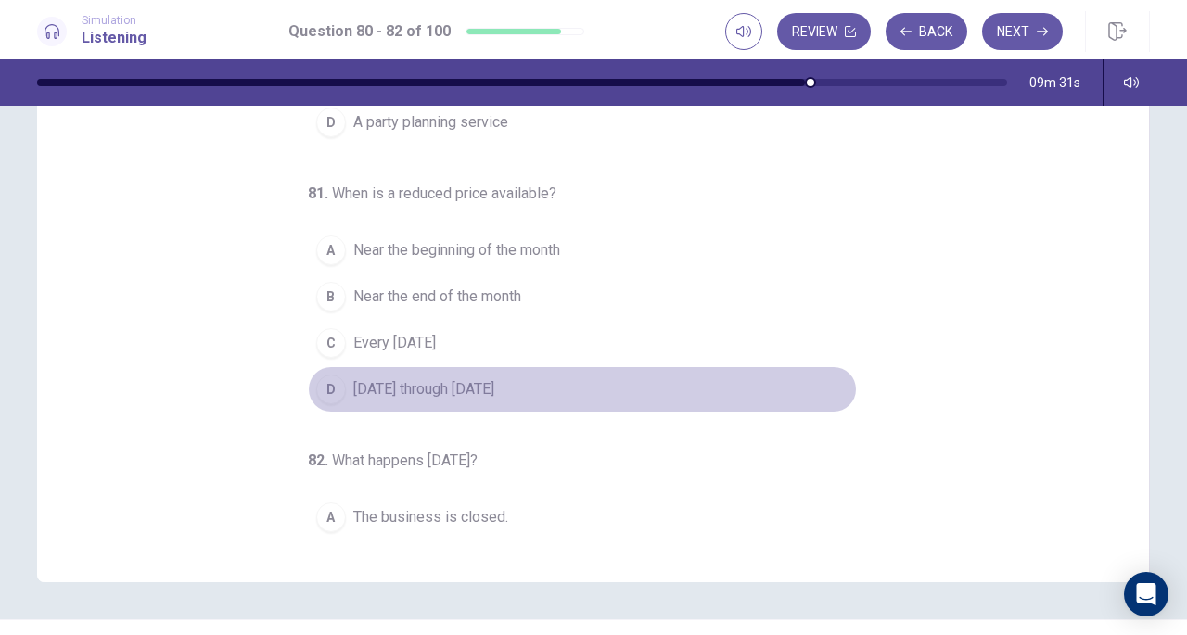
click at [494, 392] on span "Tuesday through Saturday" at bounding box center [423, 389] width 141 height 22
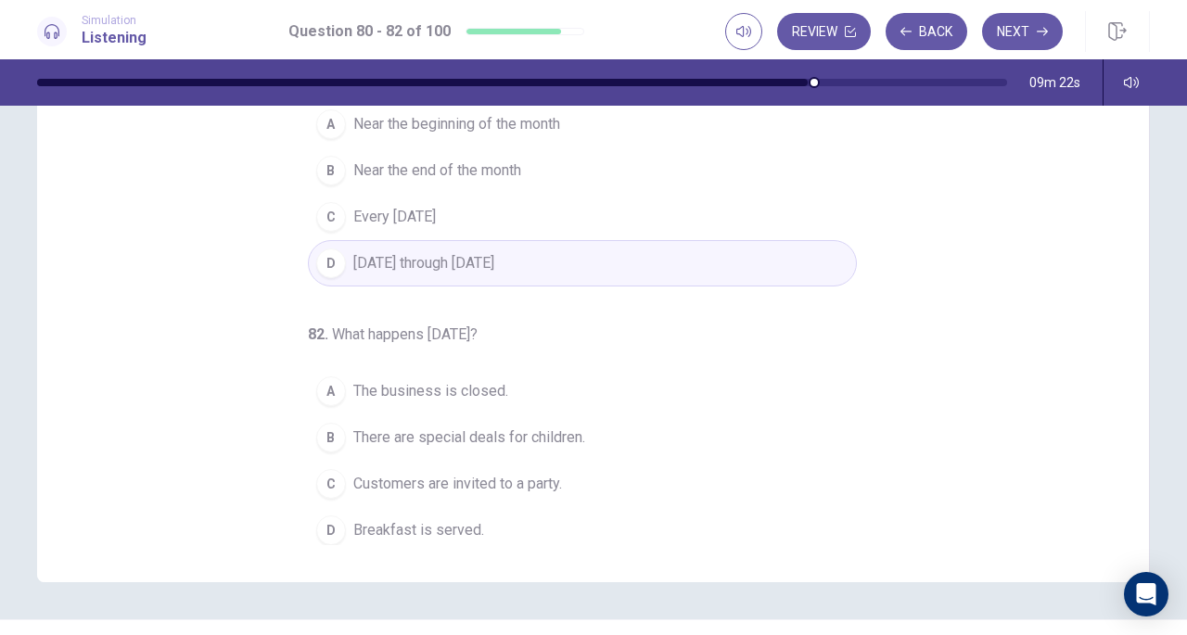
scroll to position [249, 0]
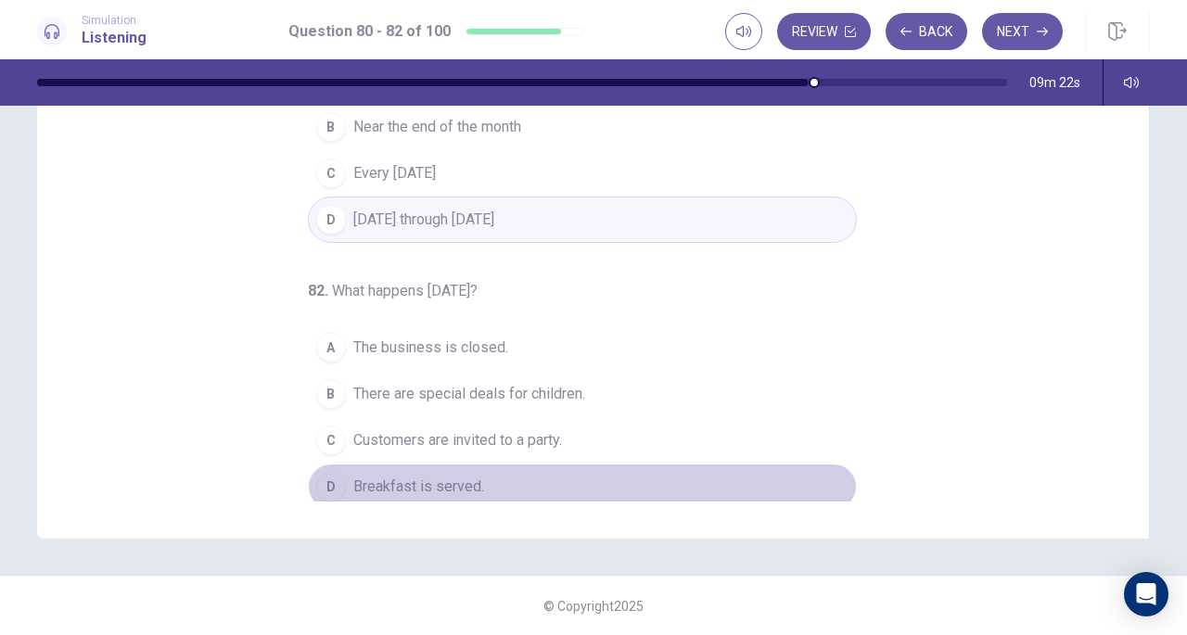
click at [438, 477] on span "Breakfast is served." at bounding box center [418, 487] width 131 height 22
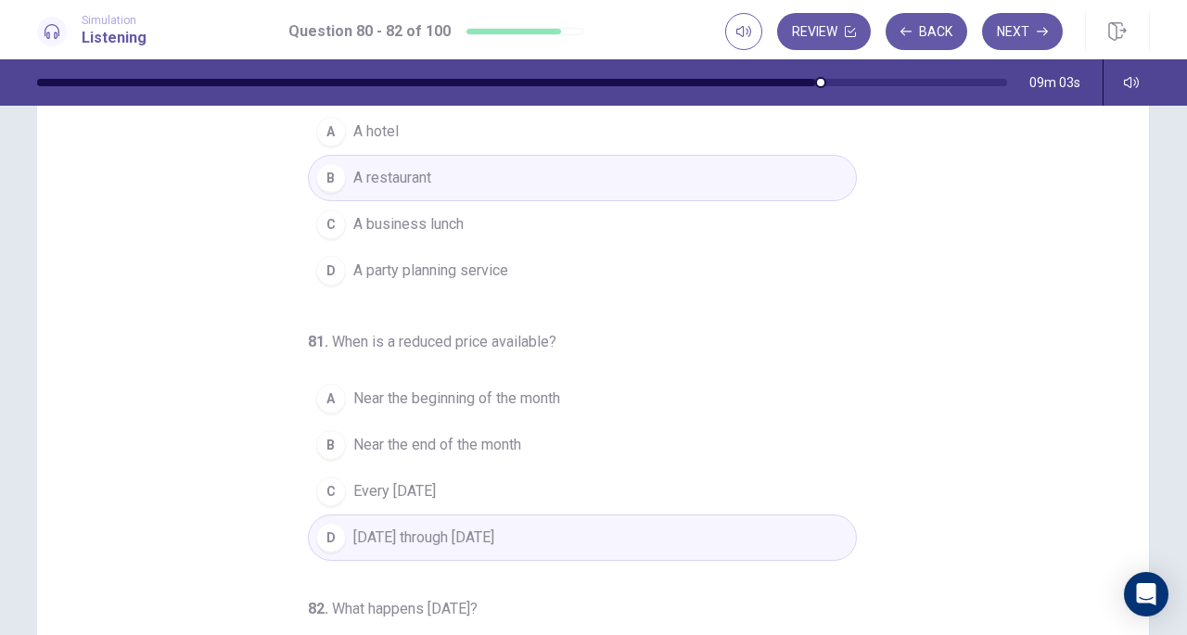
scroll to position [115, 0]
click at [1016, 28] on button "Next" at bounding box center [1022, 31] width 81 height 37
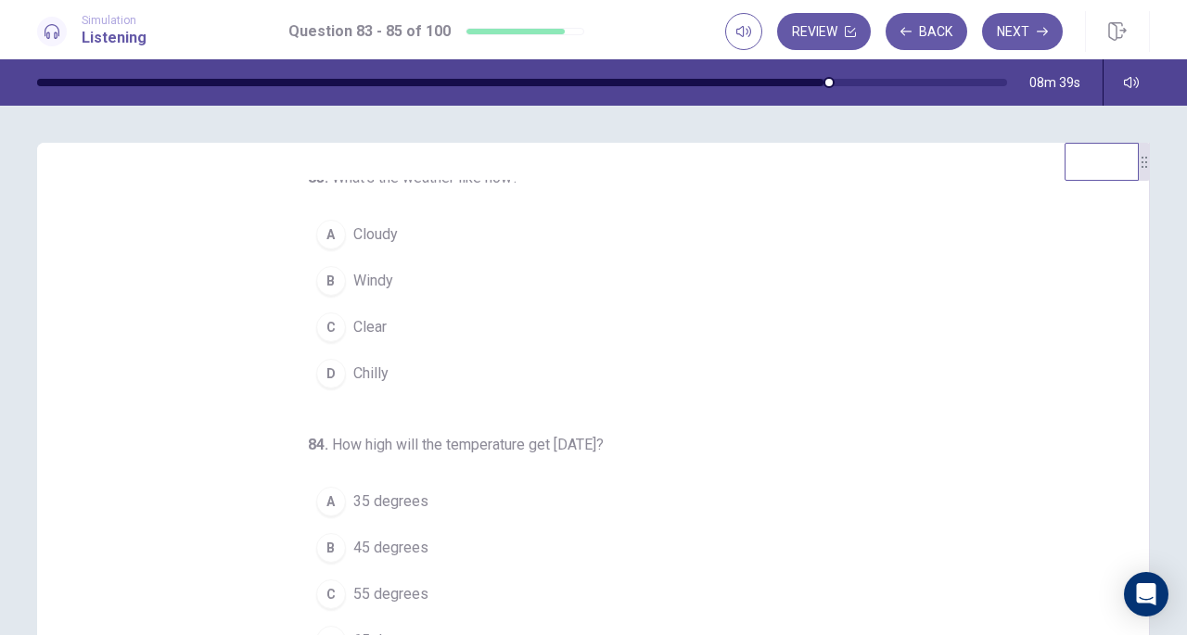
scroll to position [0, 0]
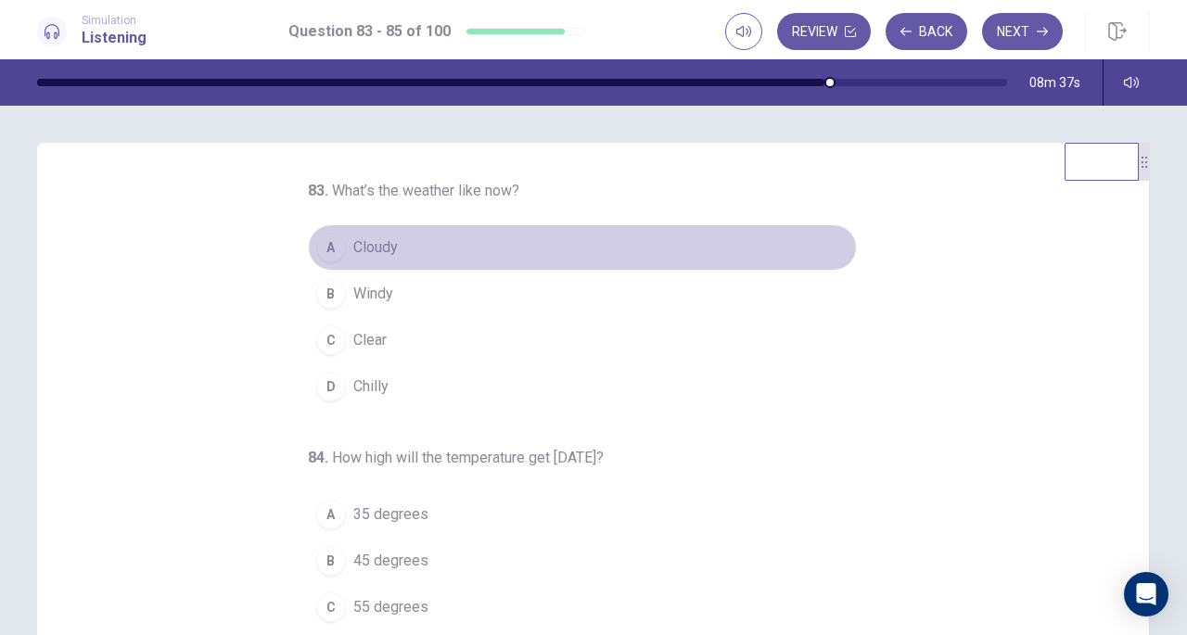
click at [368, 246] on span "Cloudy" at bounding box center [375, 247] width 45 height 22
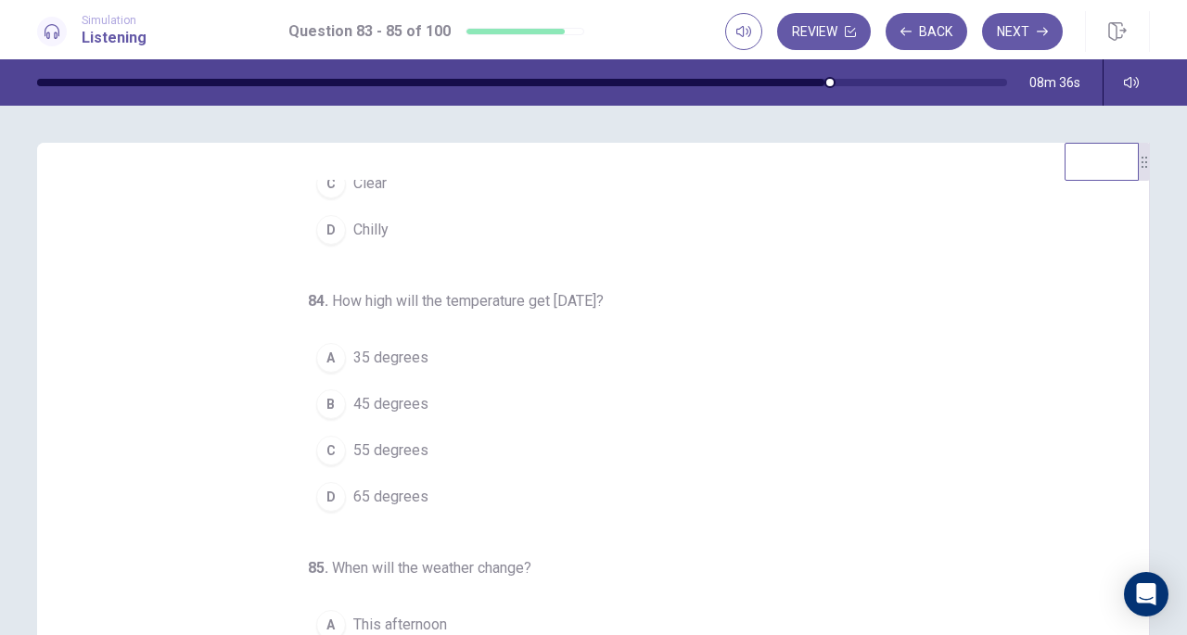
scroll to position [172, 0]
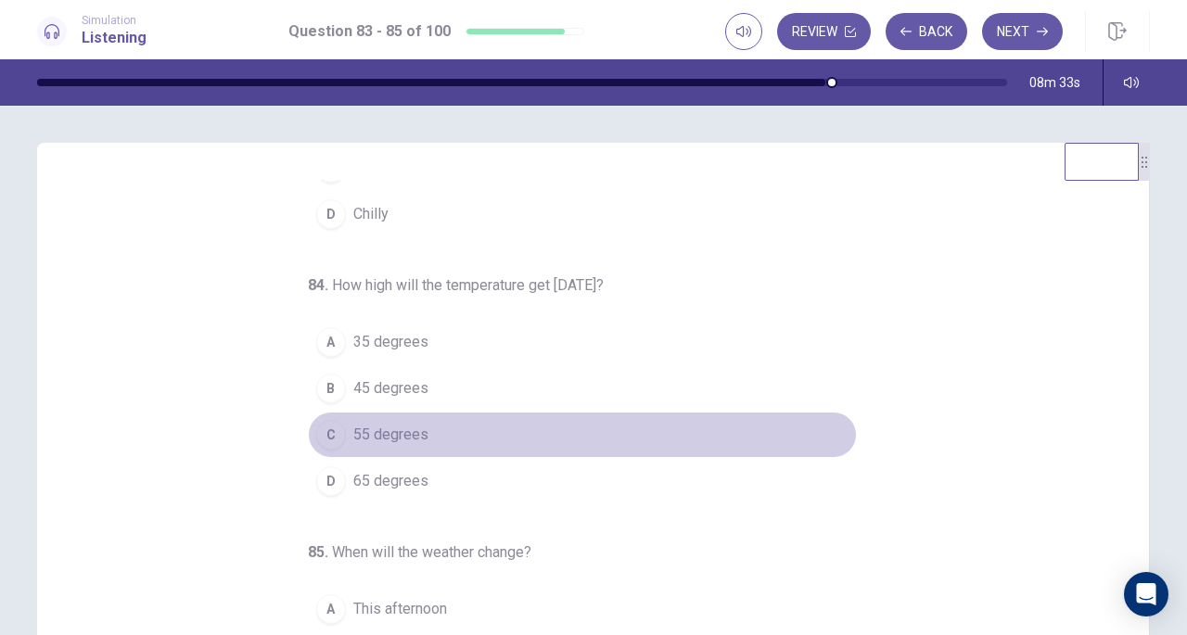
click at [391, 428] on span "55 degrees" at bounding box center [390, 435] width 75 height 22
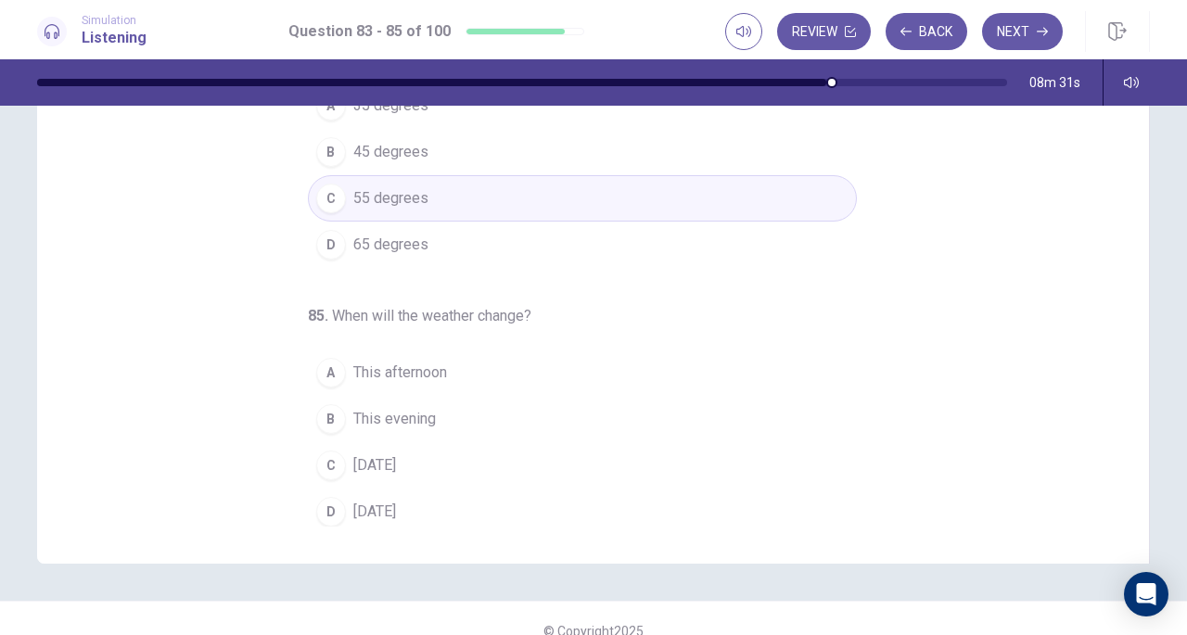
scroll to position [233, 0]
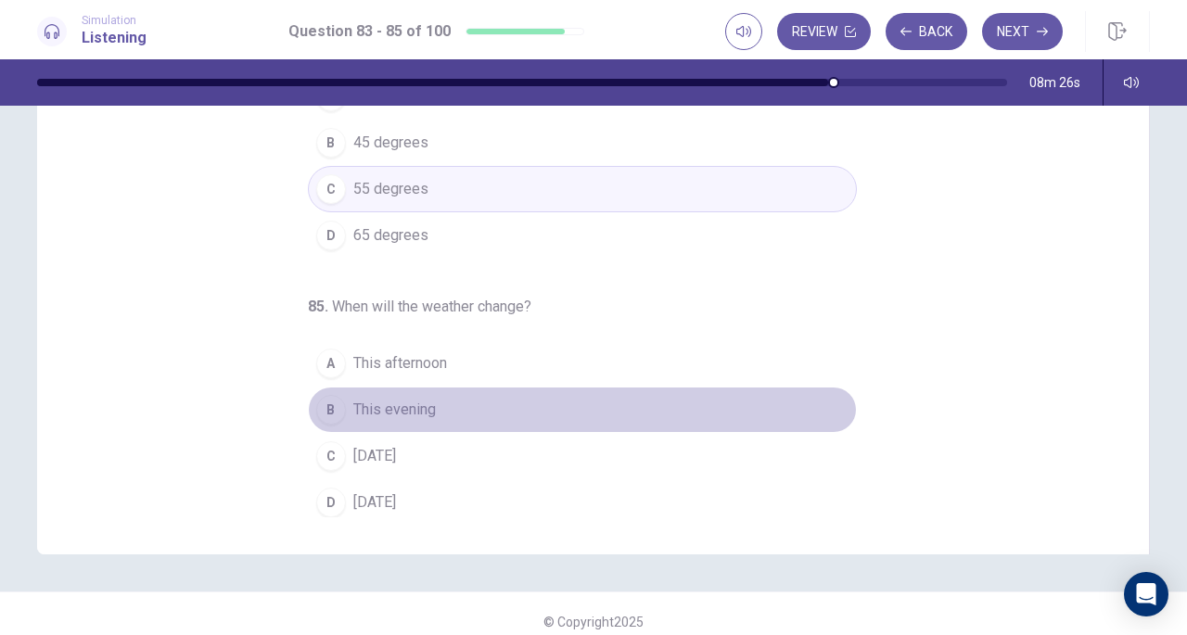
click at [410, 399] on span "This evening" at bounding box center [394, 410] width 83 height 22
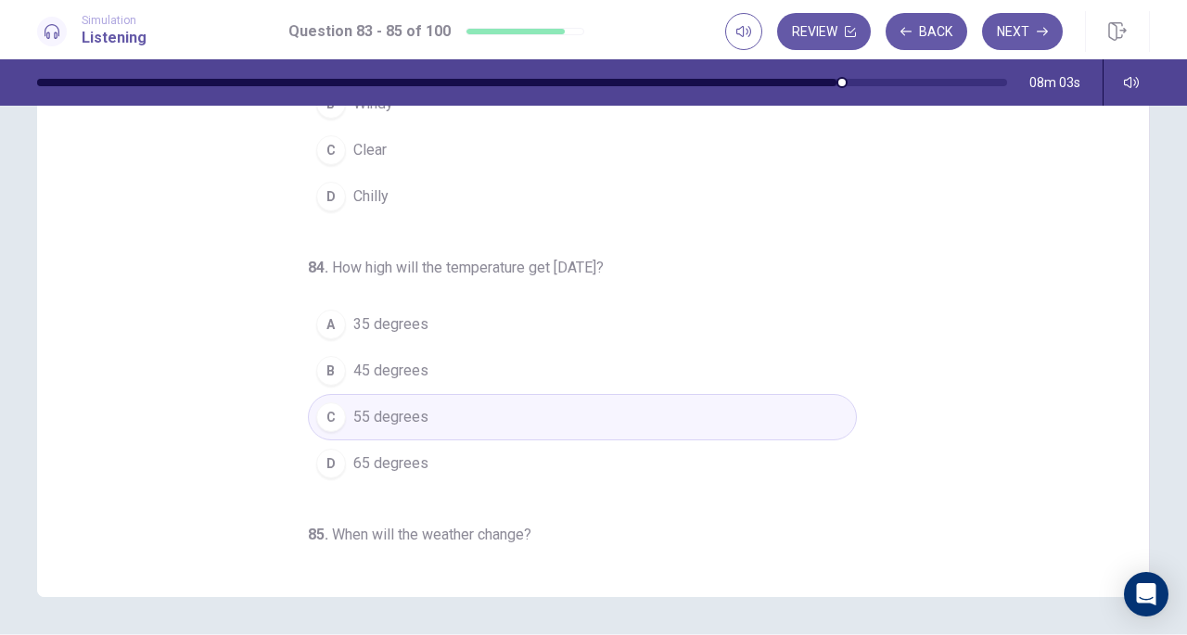
scroll to position [0, 0]
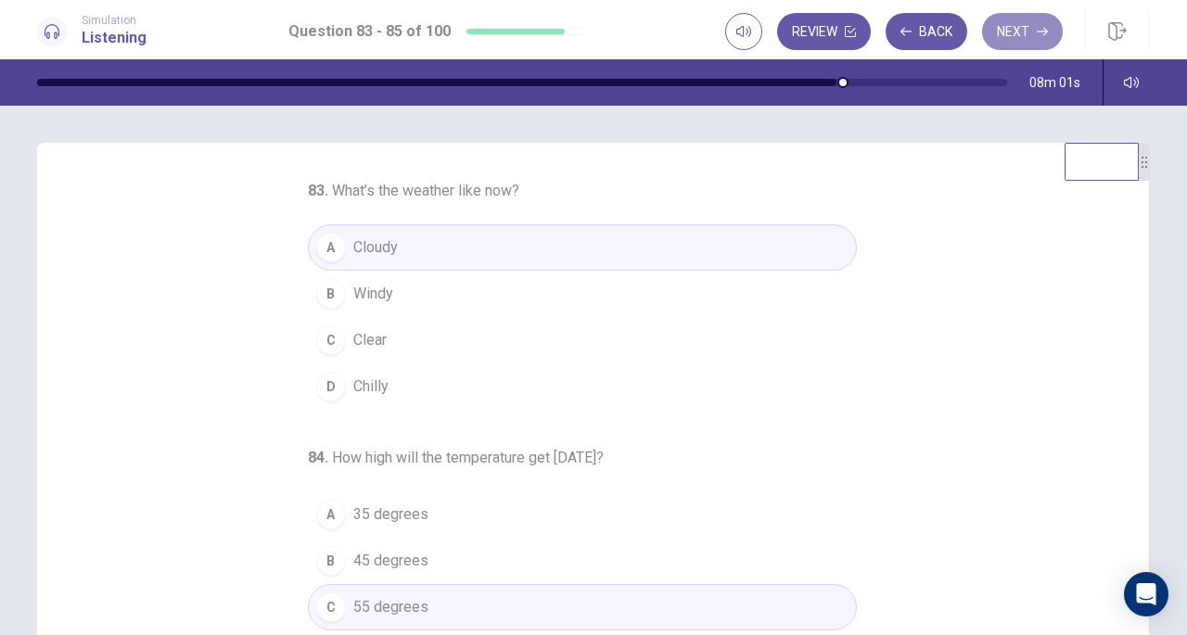
click at [1033, 32] on button "Next" at bounding box center [1022, 31] width 81 height 37
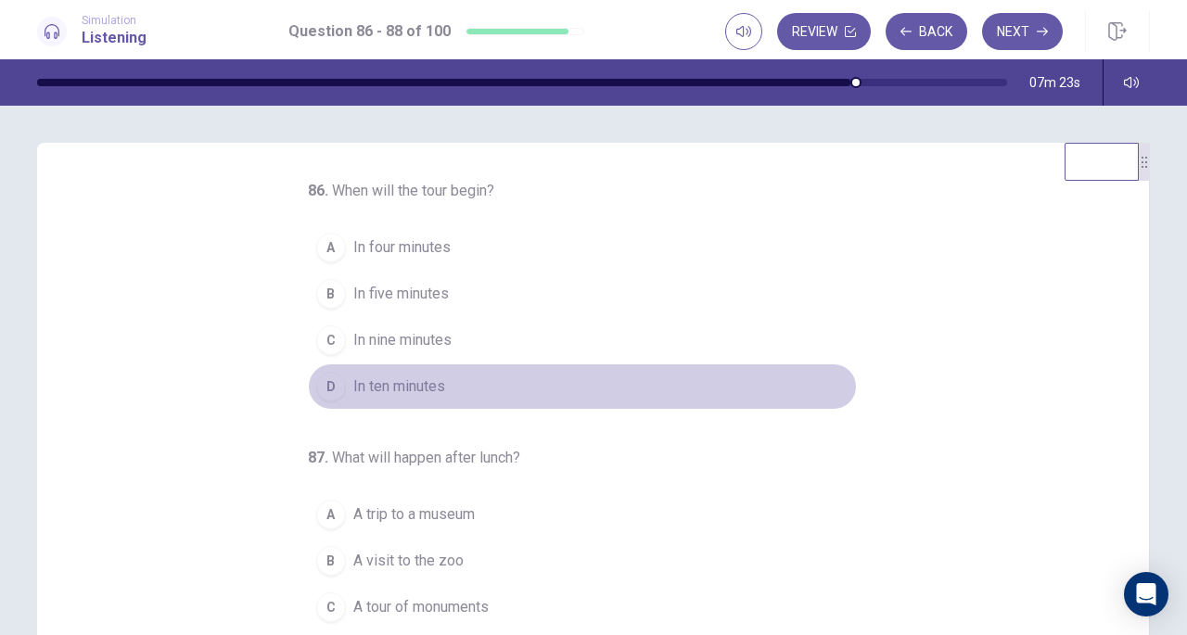
click at [402, 380] on span "In ten minutes" at bounding box center [399, 387] width 92 height 22
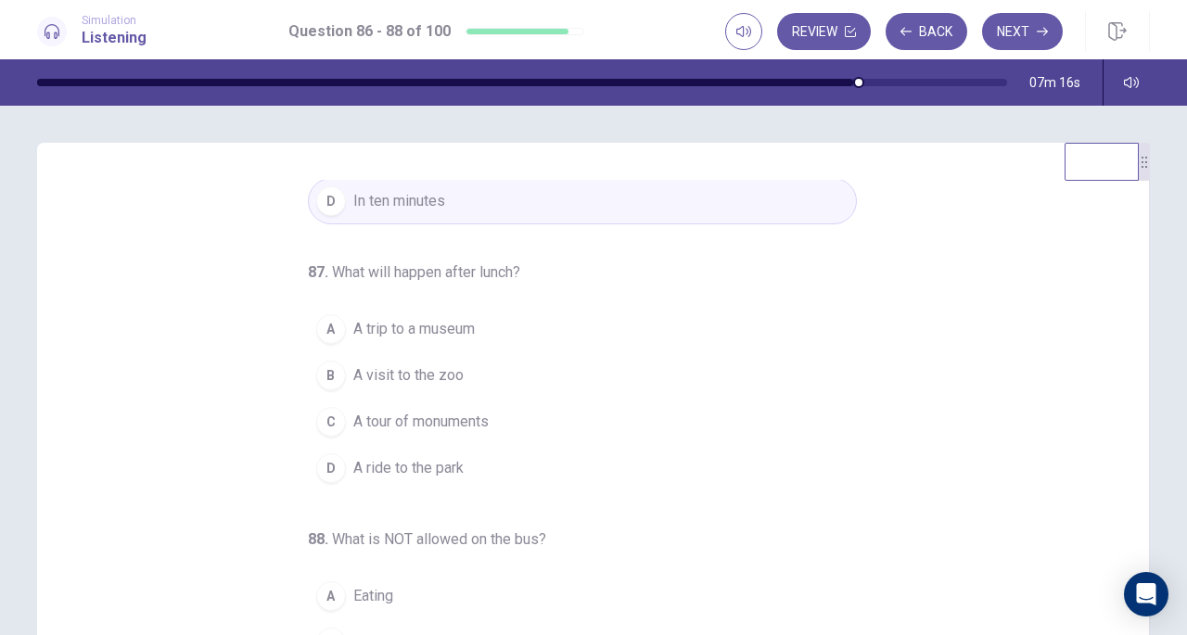
scroll to position [185, 0]
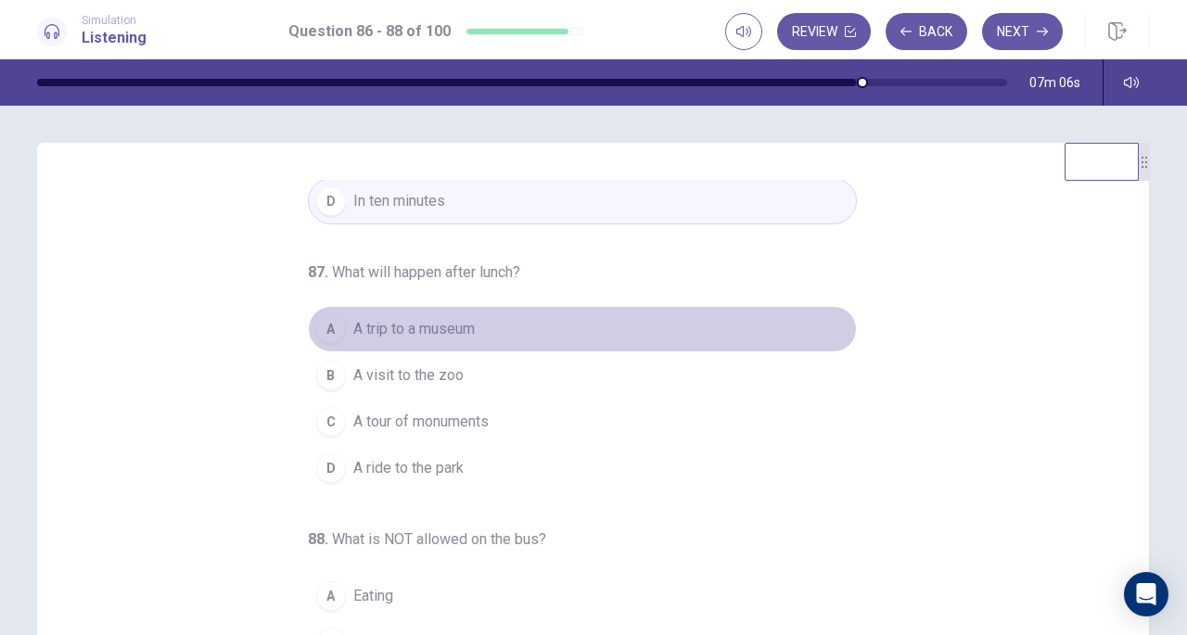
click at [434, 329] on span "A trip to a museum" at bounding box center [413, 329] width 121 height 22
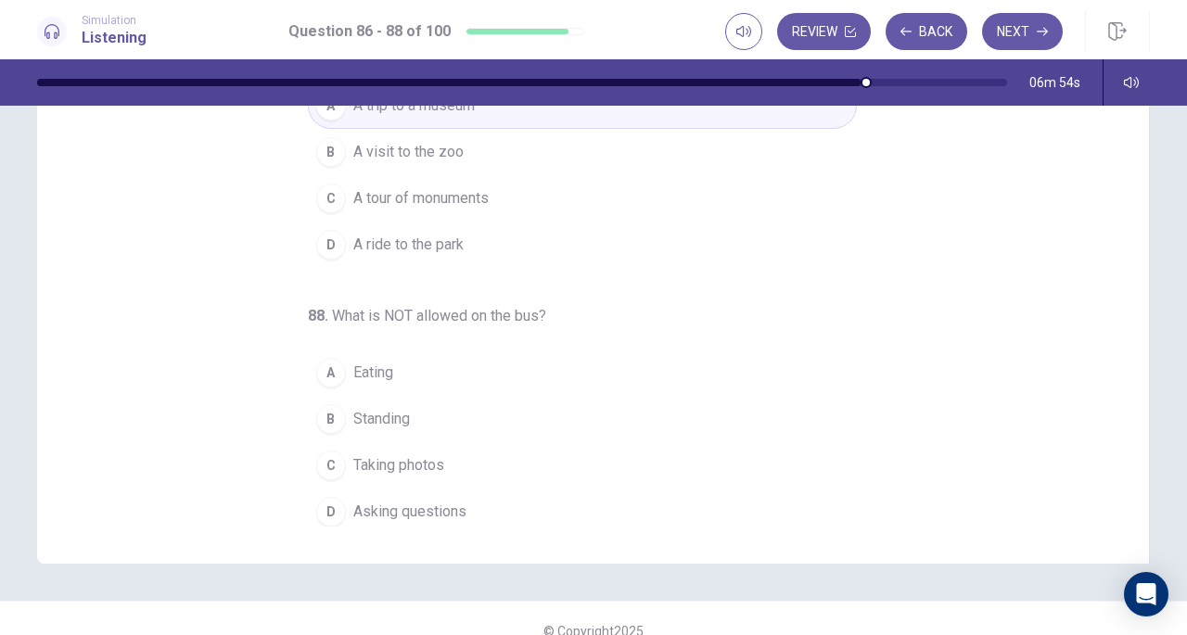
scroll to position [224, 0]
click at [402, 411] on button "B Standing" at bounding box center [582, 418] width 549 height 46
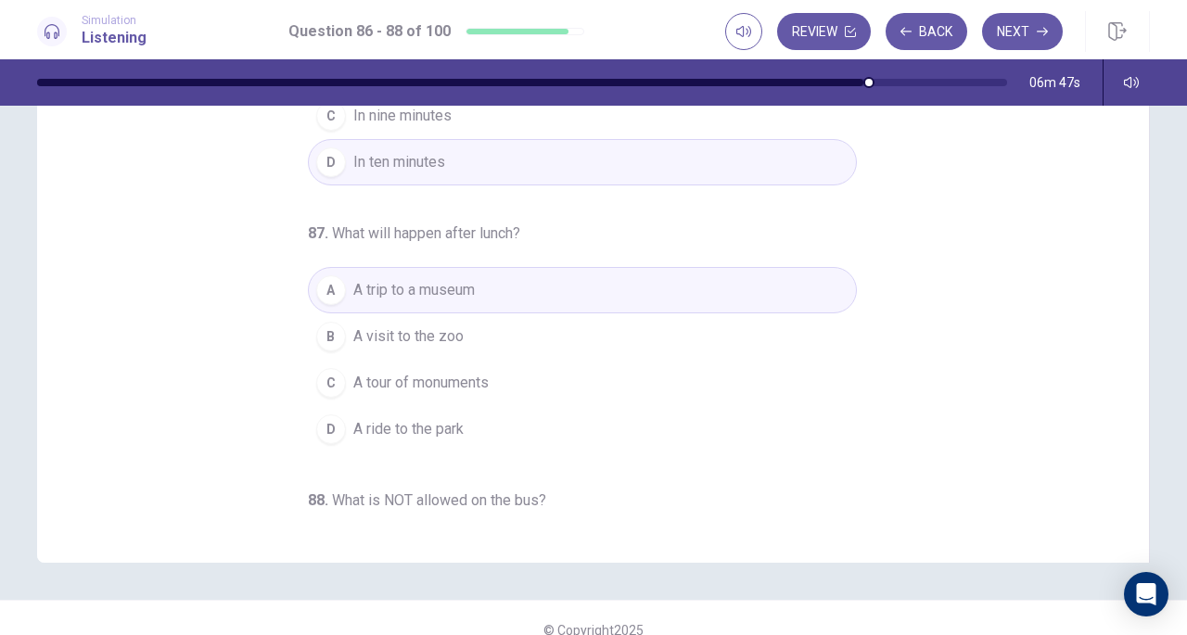
scroll to position [0, 0]
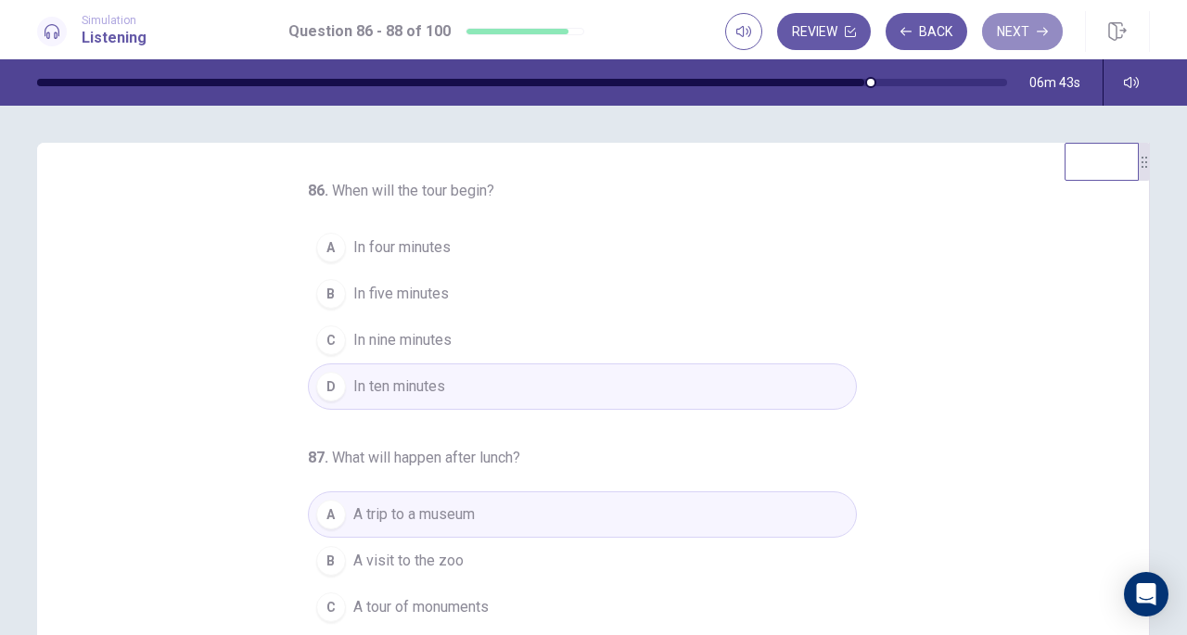
click at [1007, 36] on button "Next" at bounding box center [1022, 31] width 81 height 37
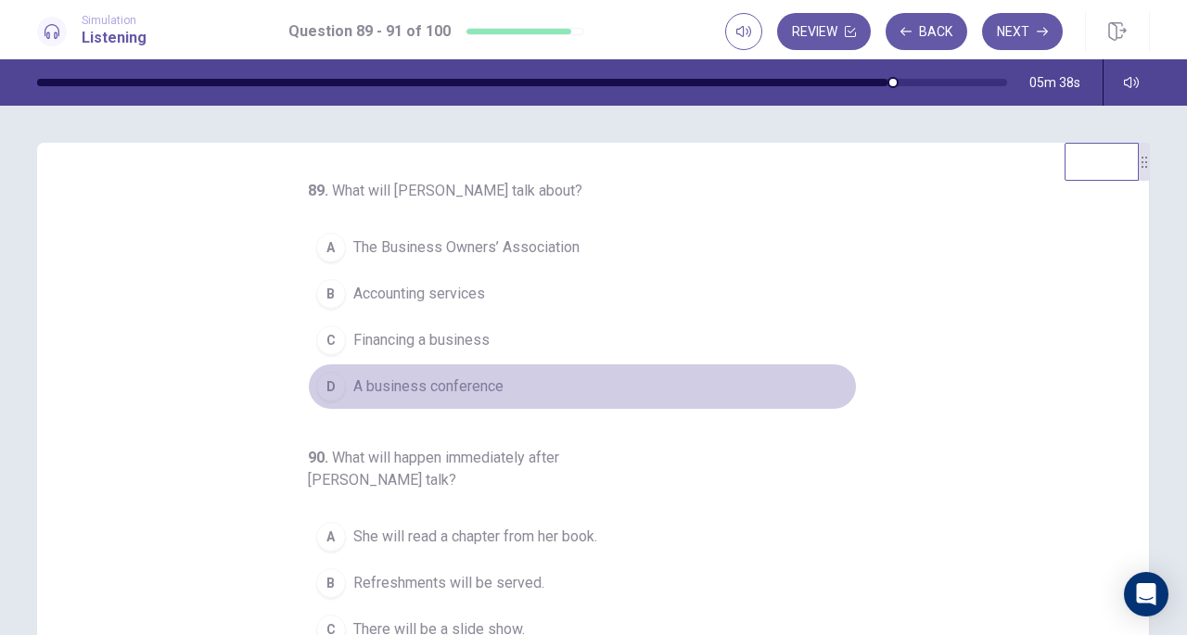
click at [466, 381] on span "A business conference" at bounding box center [428, 387] width 150 height 22
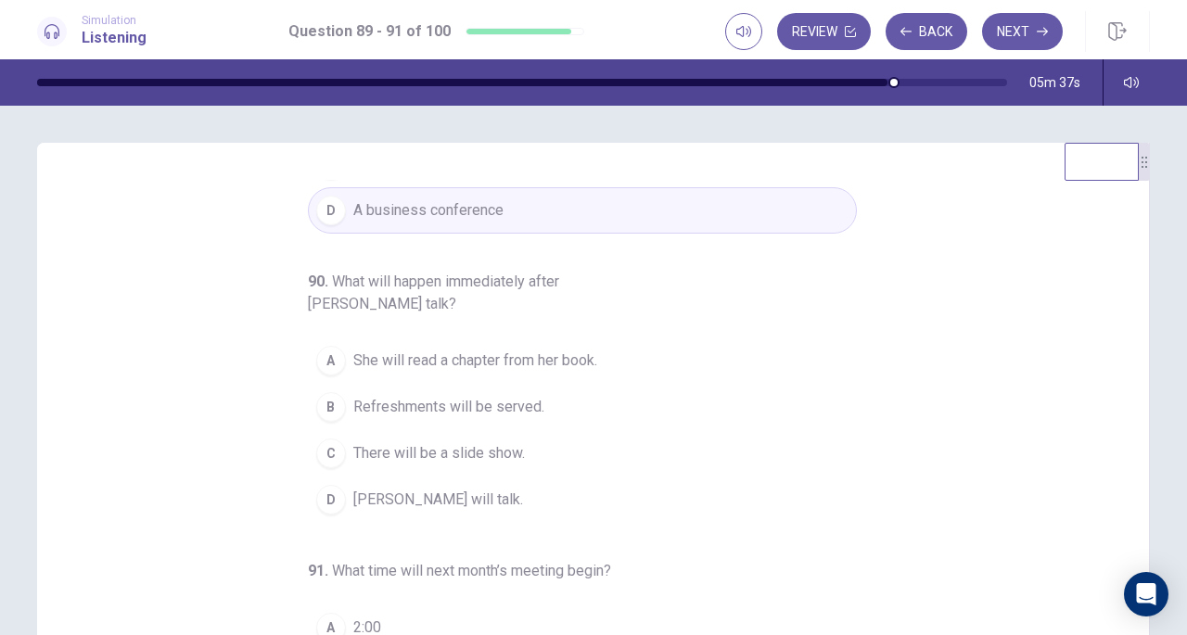
scroll to position [208, 0]
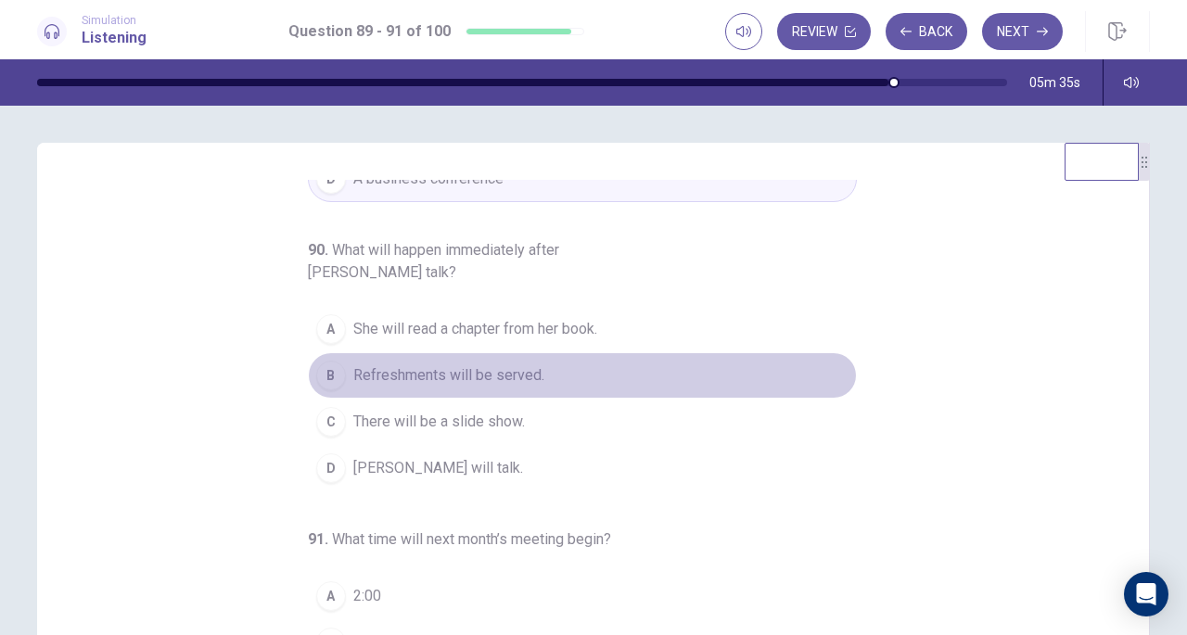
click at [501, 374] on span "Refreshments will be served." at bounding box center [448, 375] width 191 height 22
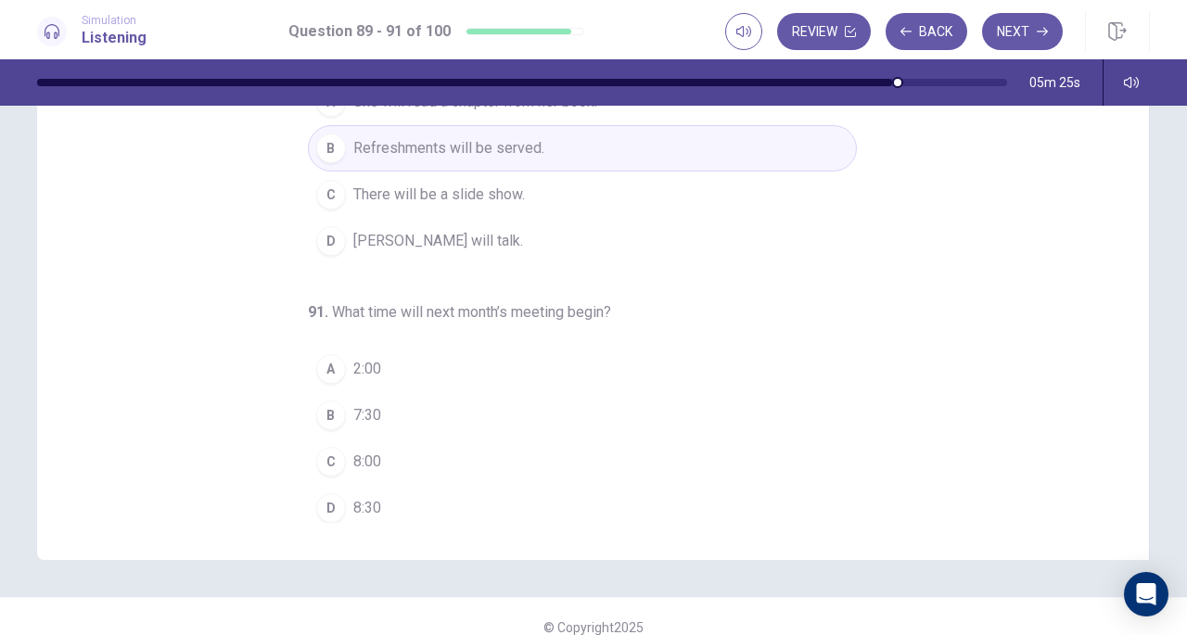
scroll to position [228, 0]
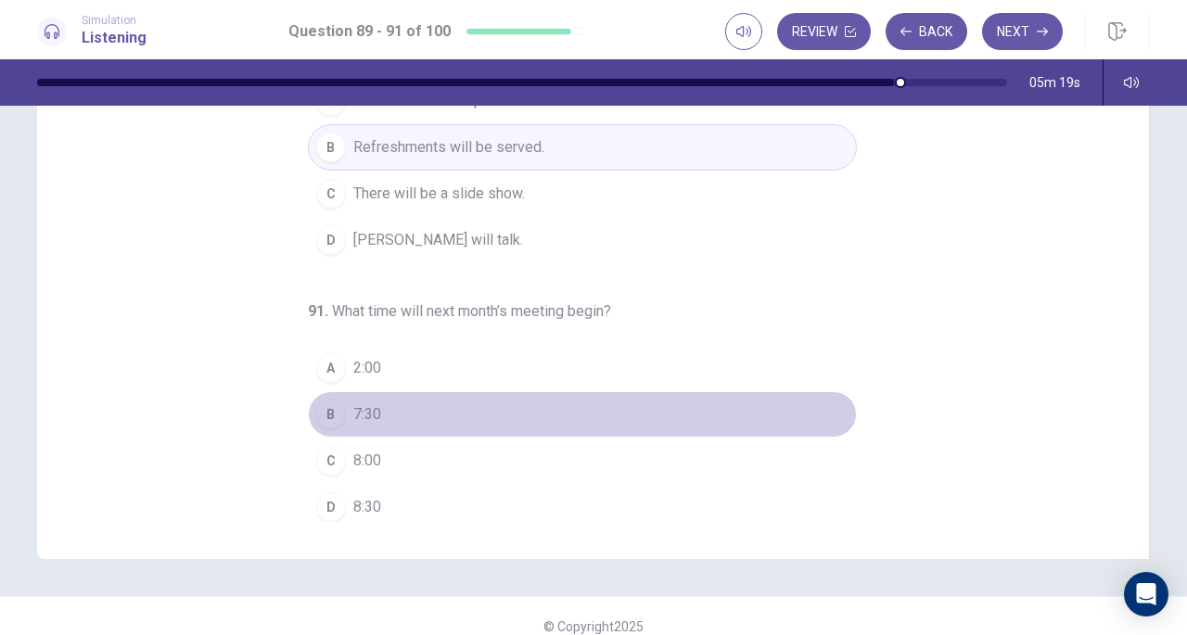
click at [364, 403] on span "7:30" at bounding box center [367, 414] width 28 height 22
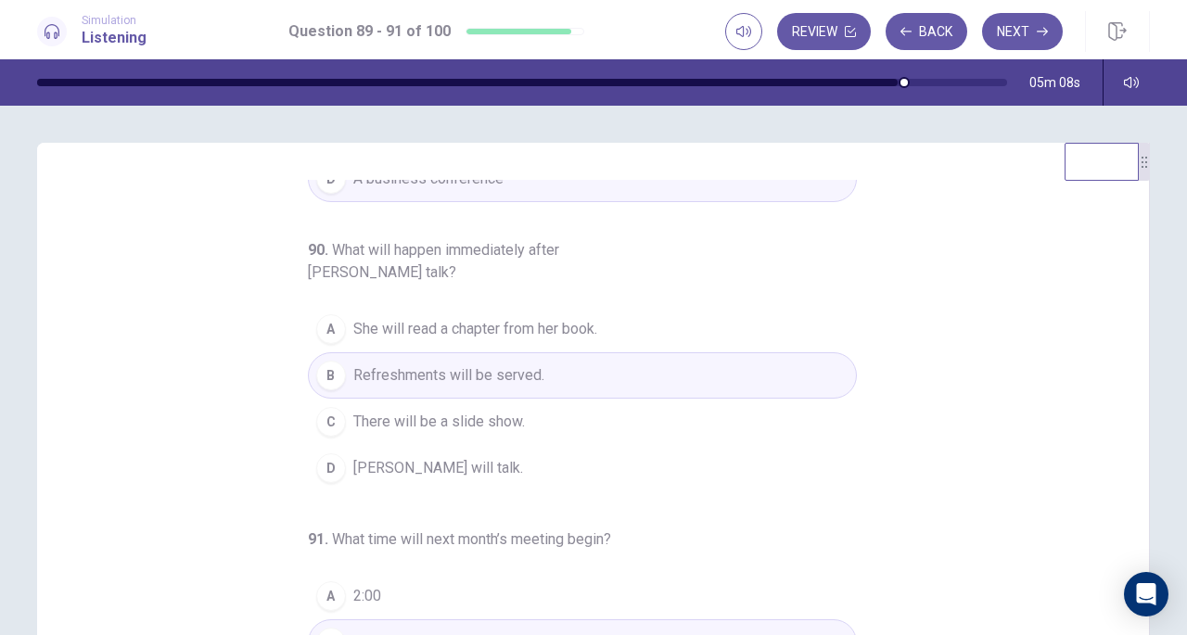
scroll to position [0, 0]
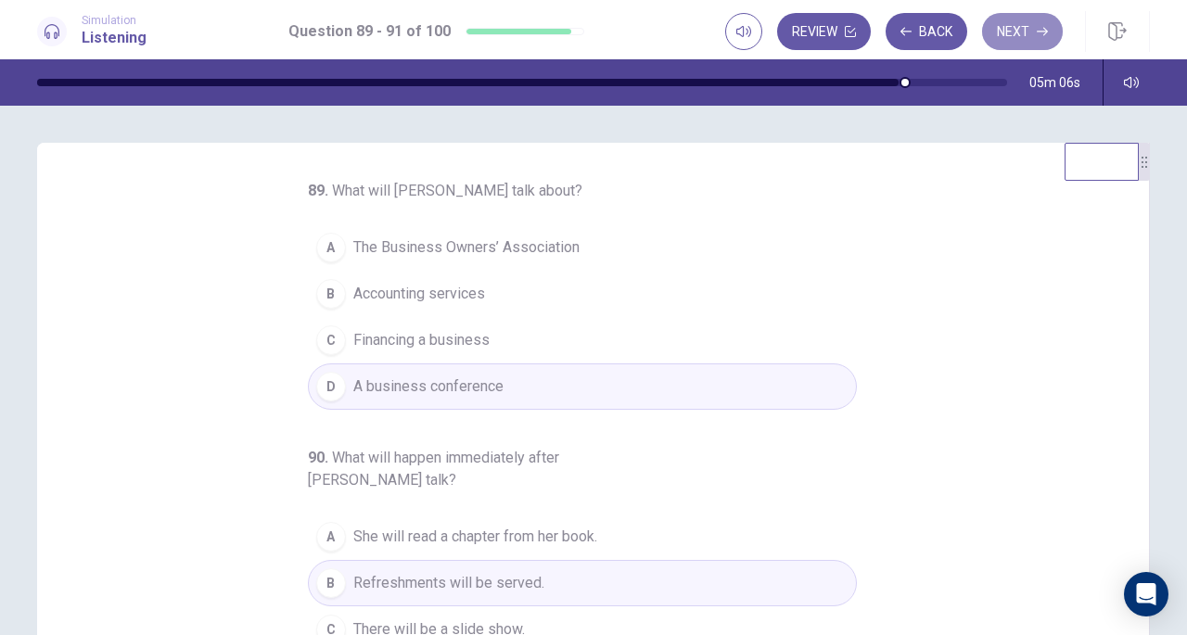
click at [1014, 35] on button "Next" at bounding box center [1022, 31] width 81 height 37
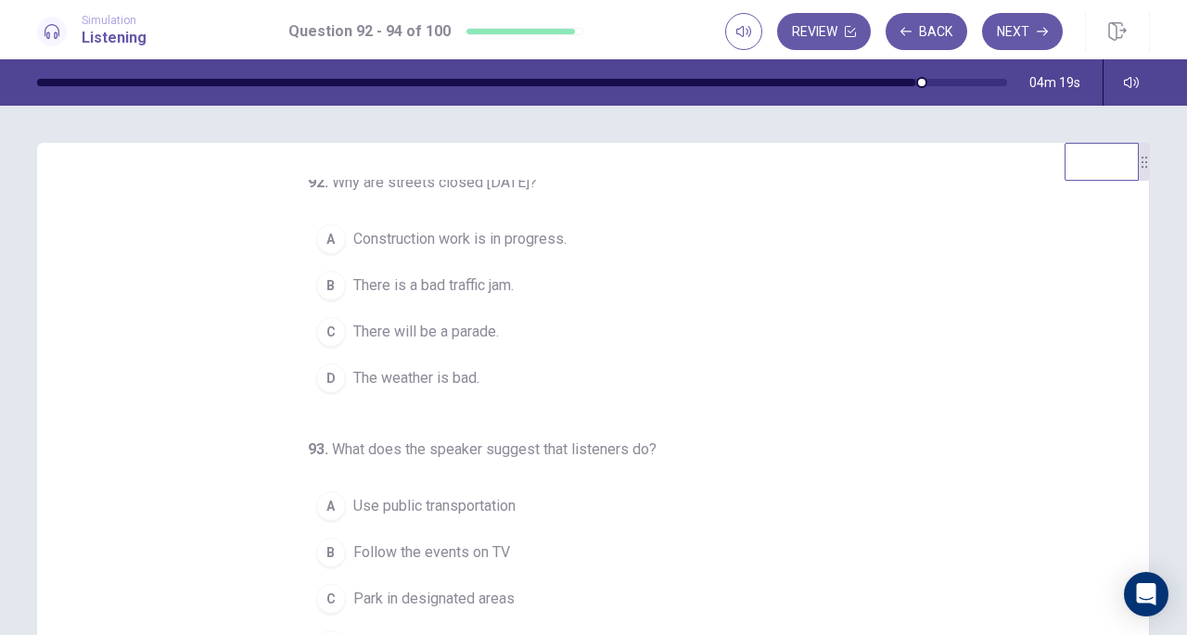
scroll to position [7, 0]
click at [517, 248] on span "Construction work is in progress." at bounding box center [459, 240] width 213 height 22
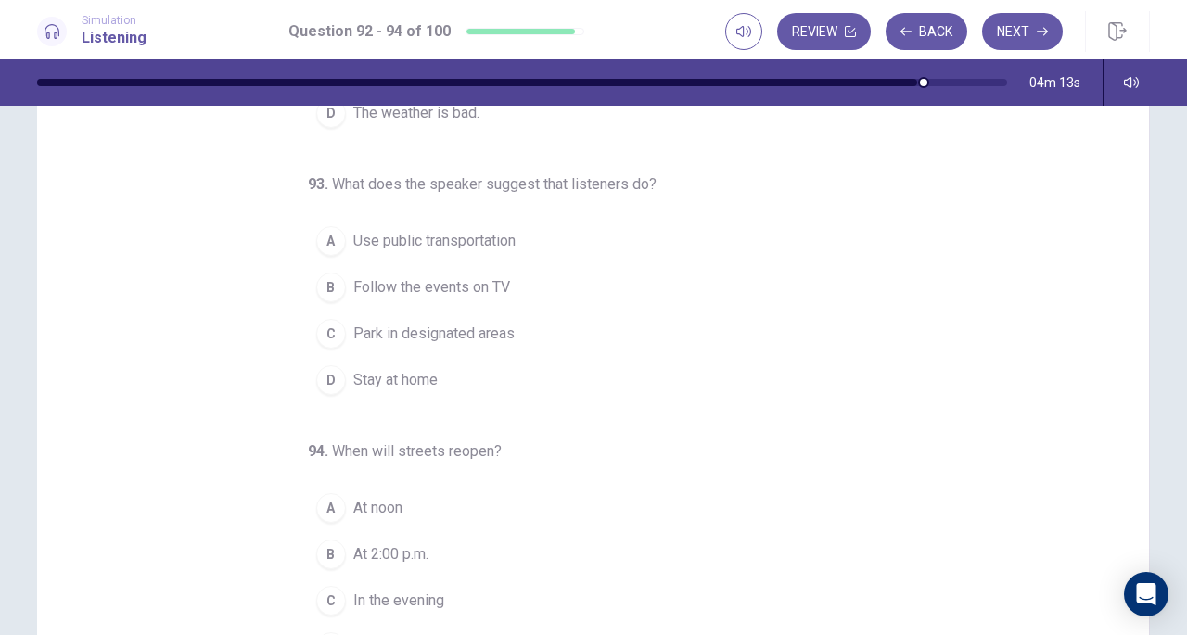
scroll to position [182, 0]
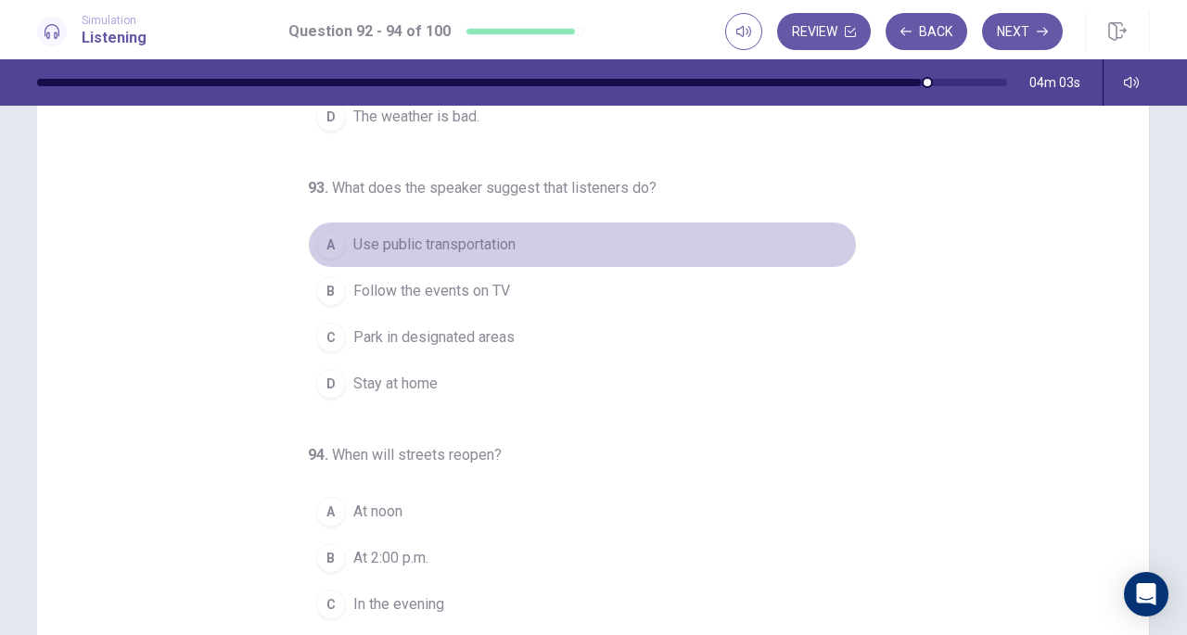
click at [449, 235] on span "Use public transportation" at bounding box center [434, 245] width 162 height 22
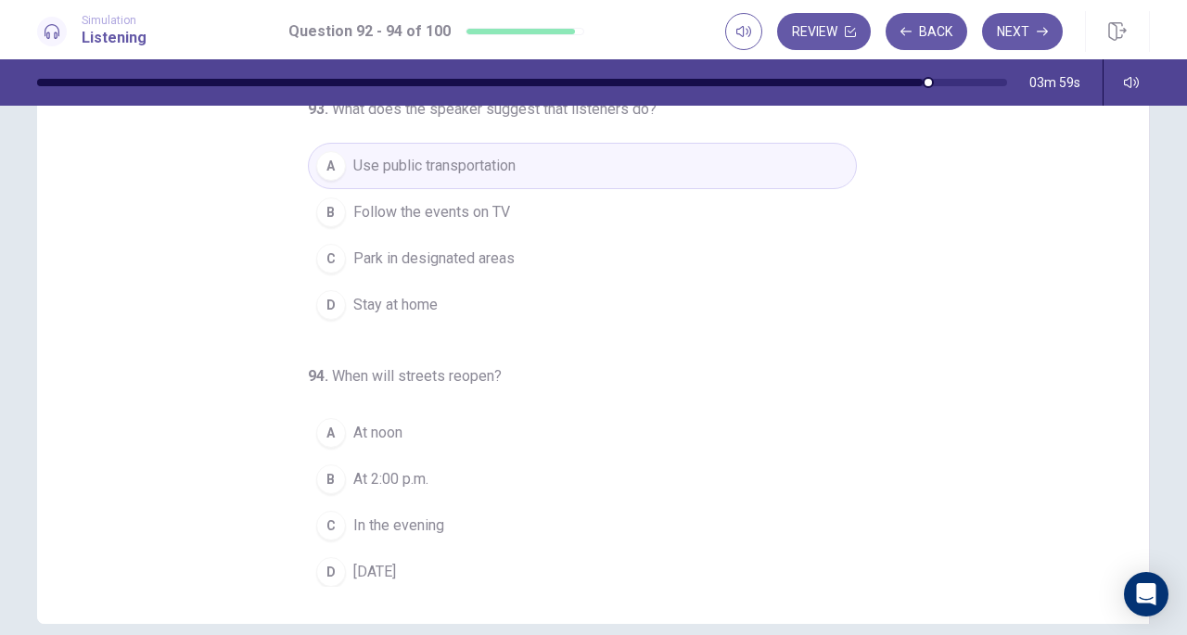
scroll to position [196, 0]
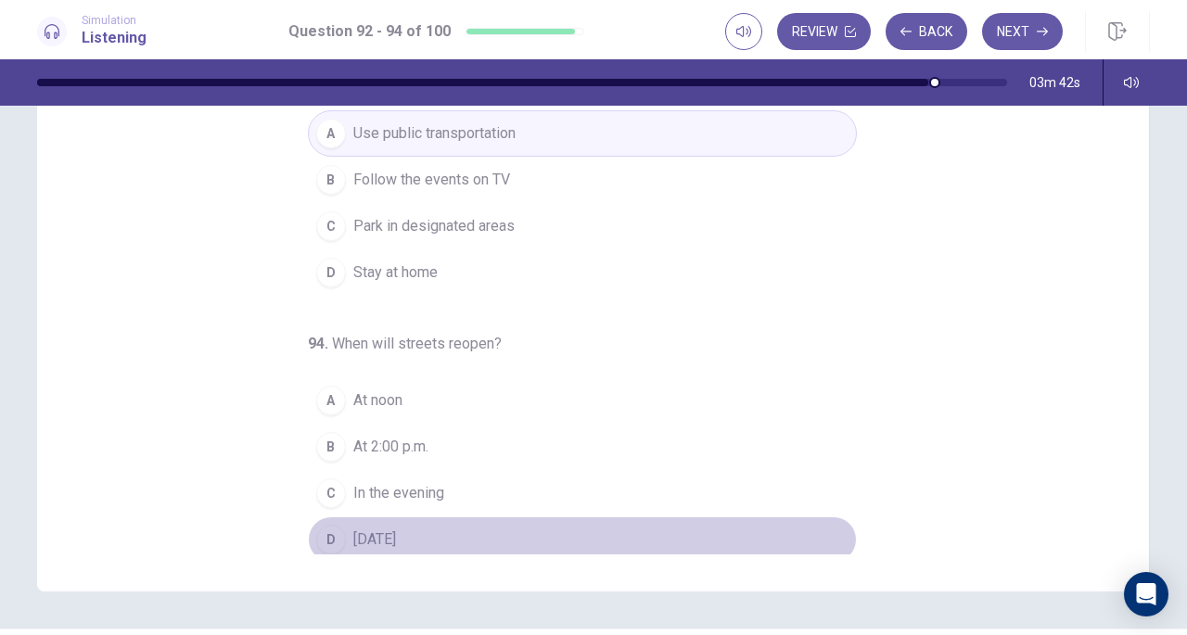
click at [395, 541] on span "Tomorrow" at bounding box center [374, 540] width 43 height 22
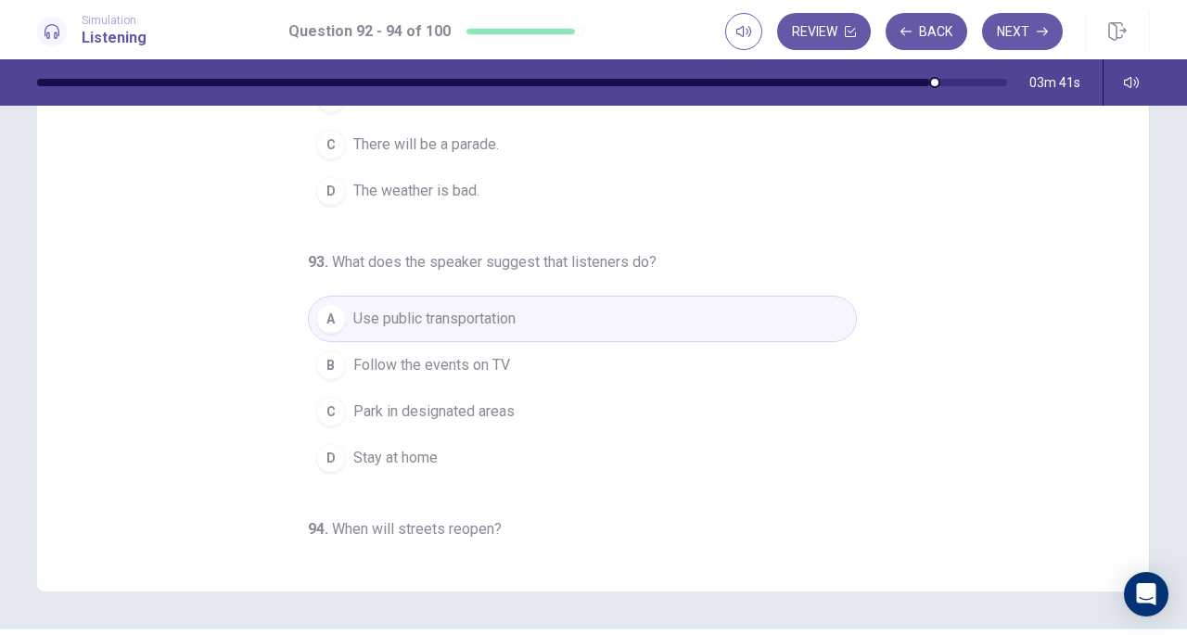
scroll to position [0, 0]
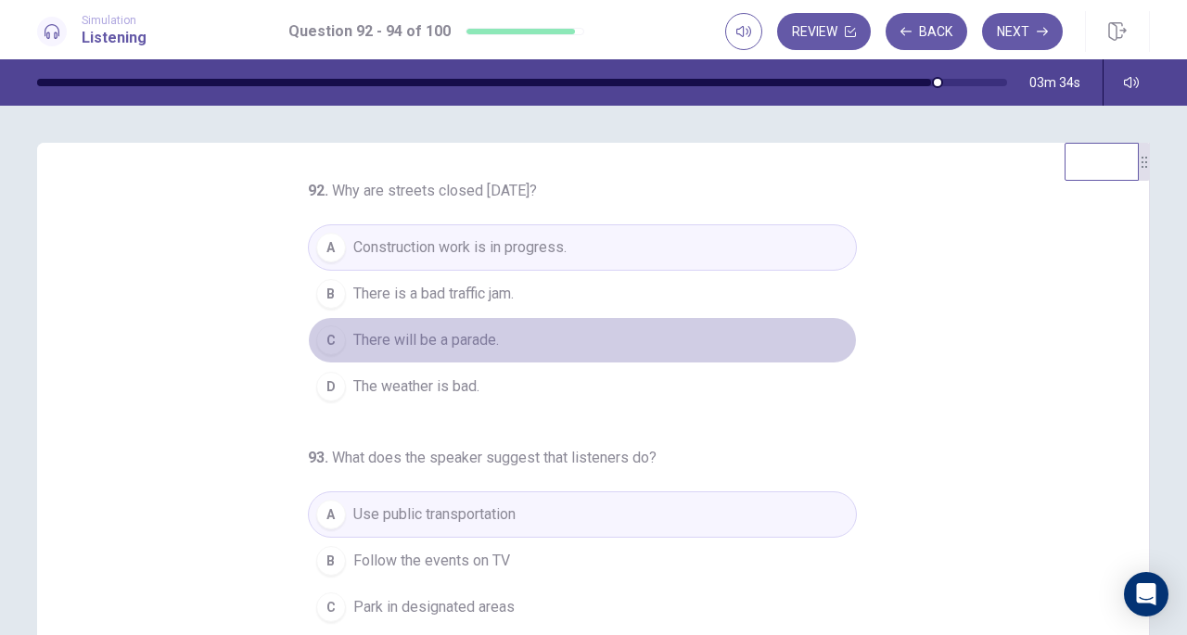
click at [453, 347] on span "There will be a parade." at bounding box center [426, 340] width 146 height 22
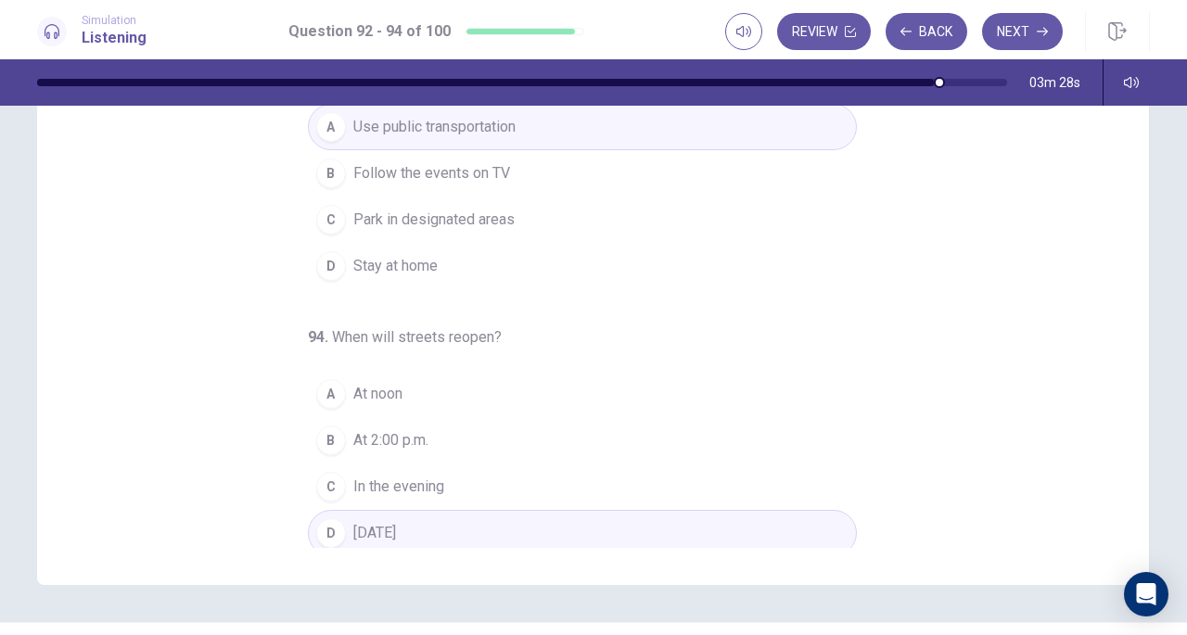
scroll to position [249, 0]
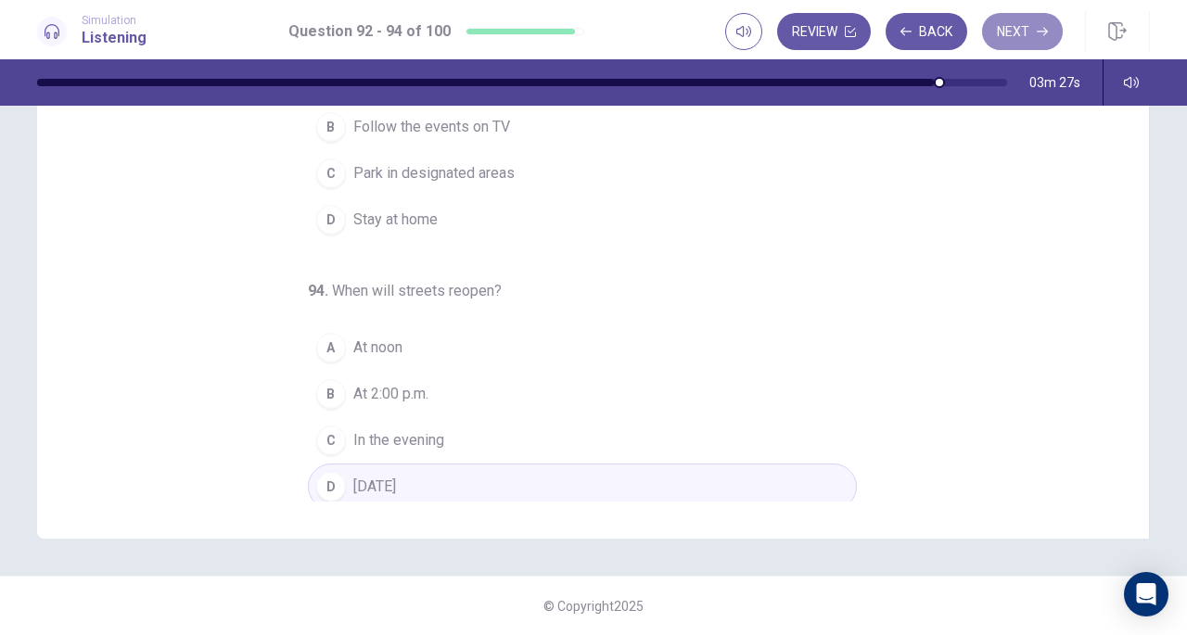
click at [1002, 32] on button "Next" at bounding box center [1022, 31] width 81 height 37
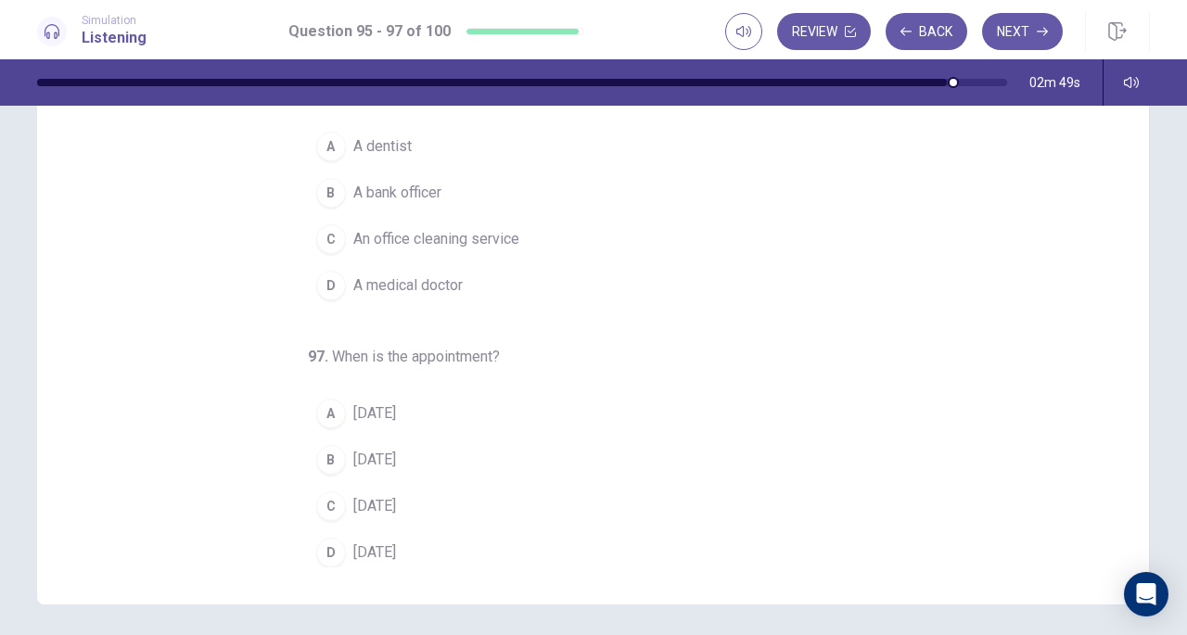
scroll to position [182, 0]
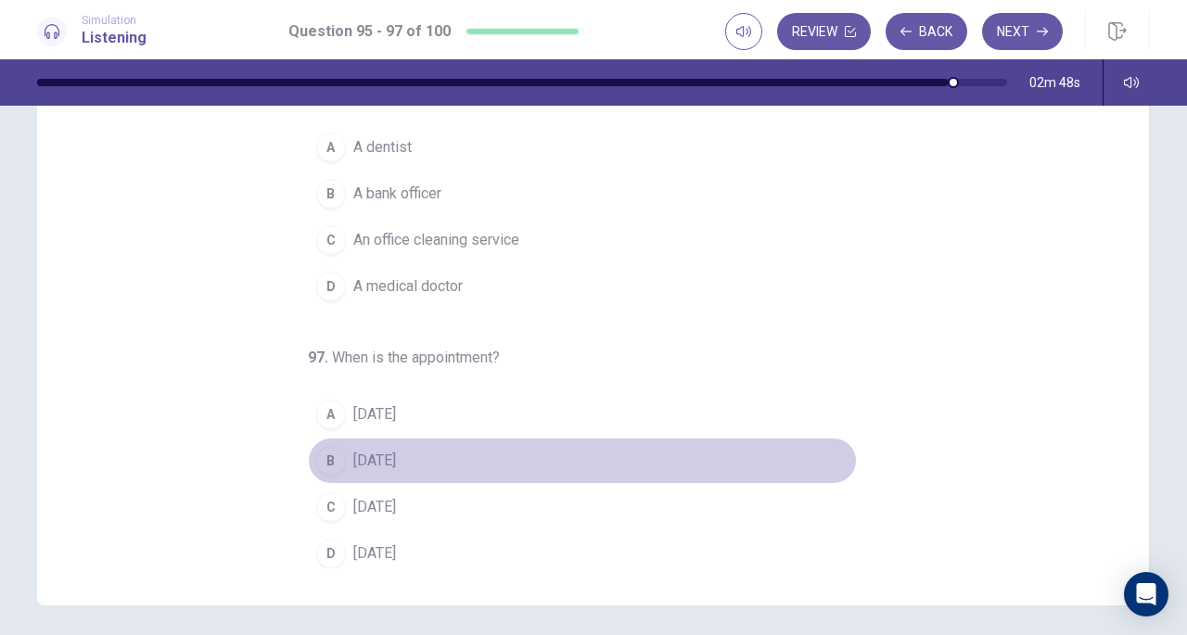
click at [390, 451] on span "Monday" at bounding box center [374, 461] width 43 height 22
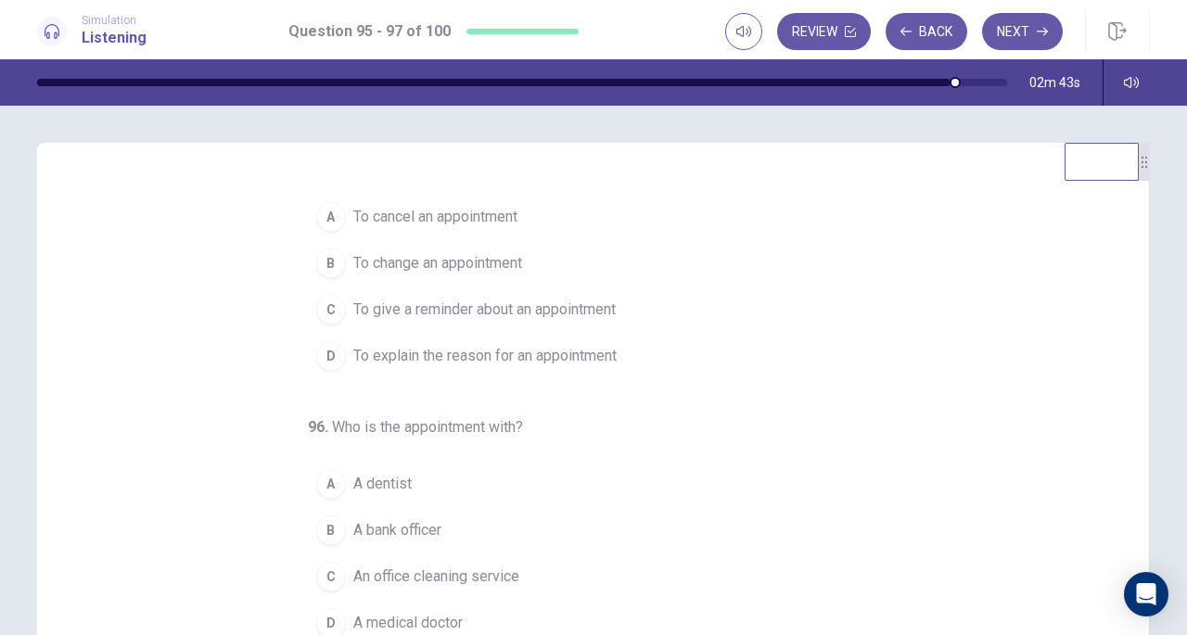
scroll to position [19, 0]
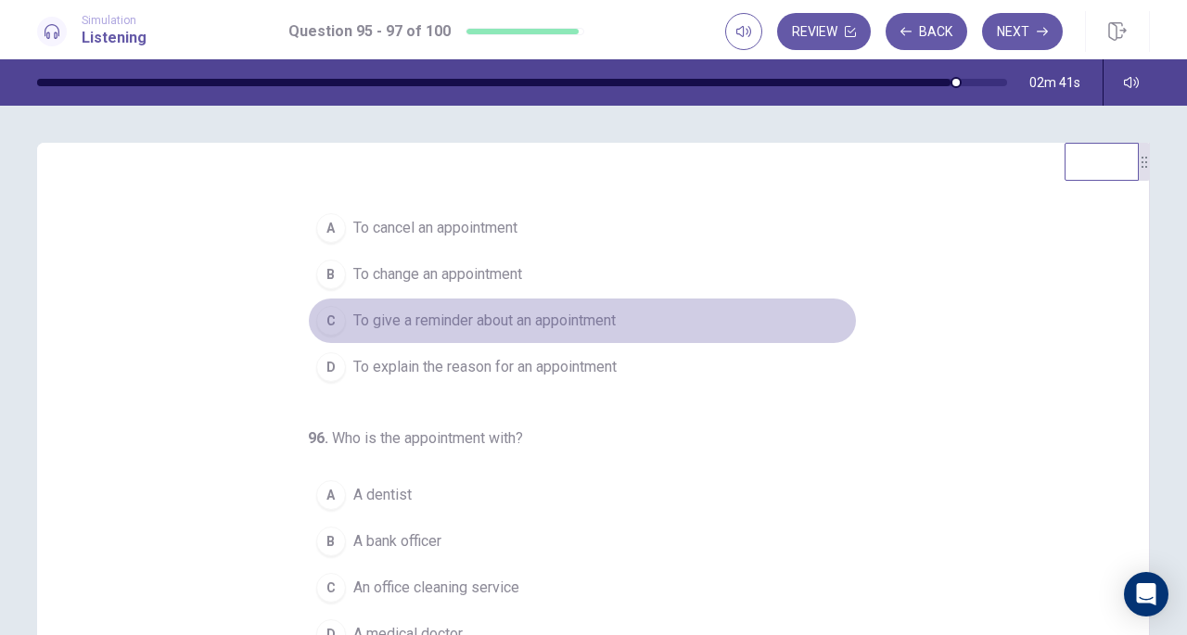
click at [501, 318] on span "To give a reminder about an appointment" at bounding box center [484, 321] width 262 height 22
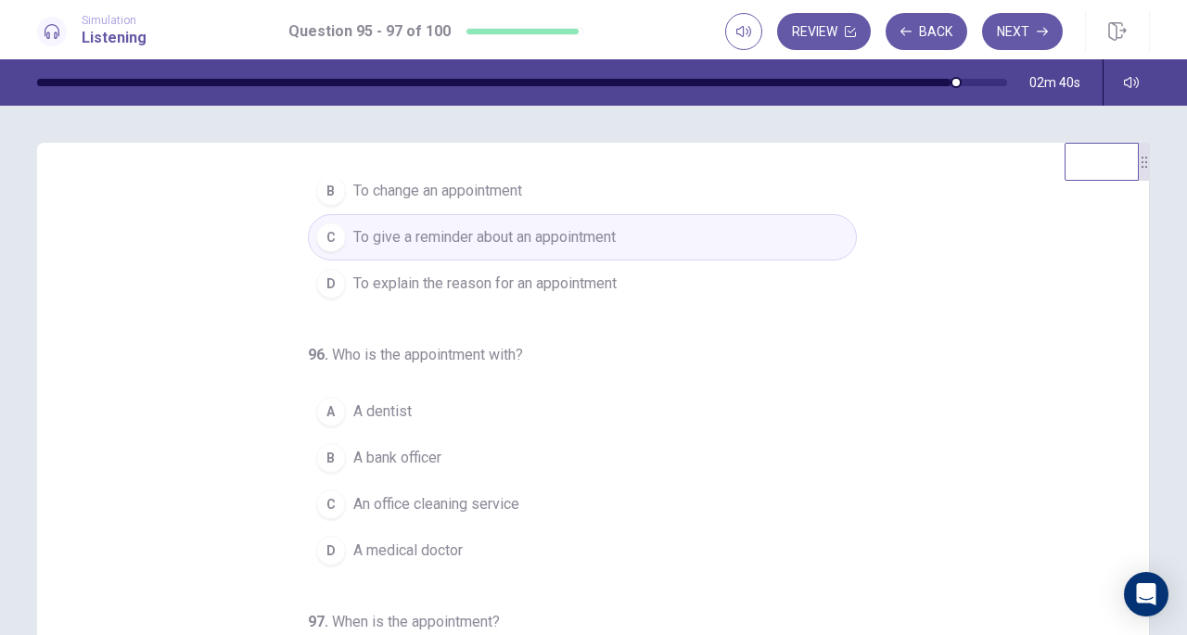
scroll to position [183, 0]
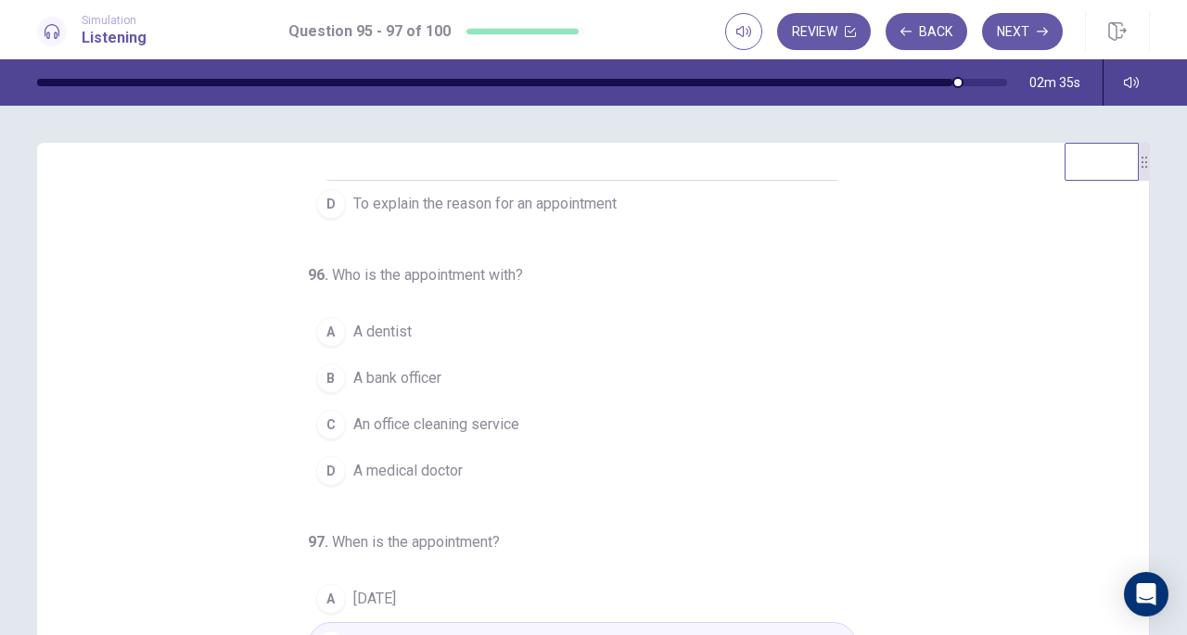
click at [387, 334] on span "A dentist" at bounding box center [382, 332] width 58 height 22
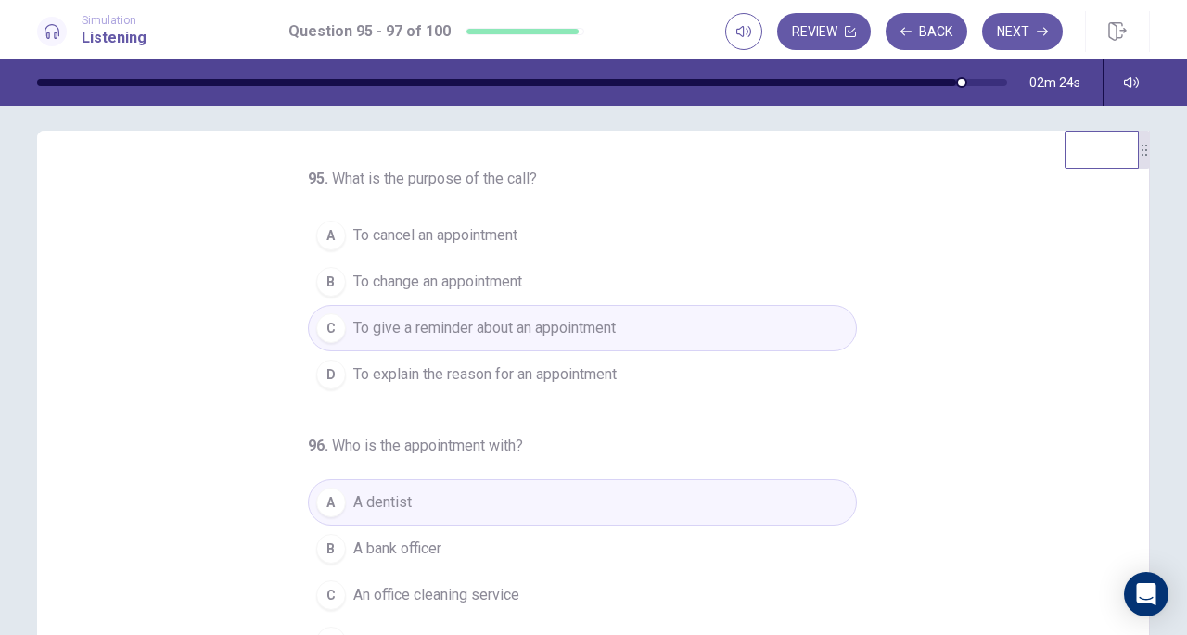
scroll to position [11, 0]
click at [1020, 34] on button "Next" at bounding box center [1022, 31] width 81 height 37
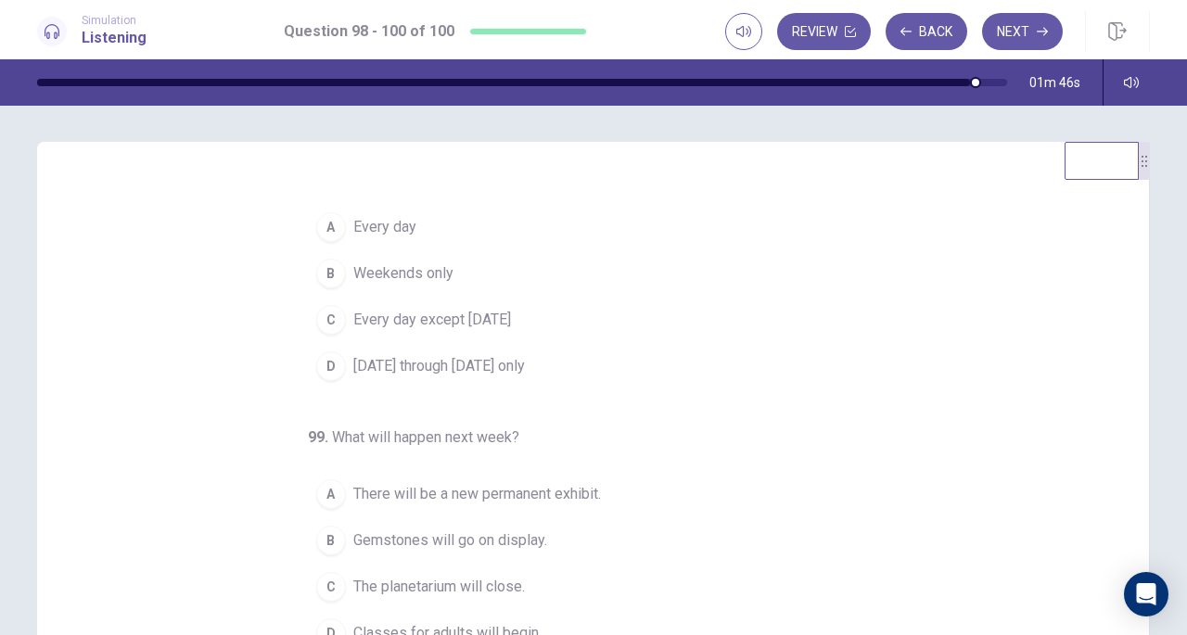
scroll to position [0, 0]
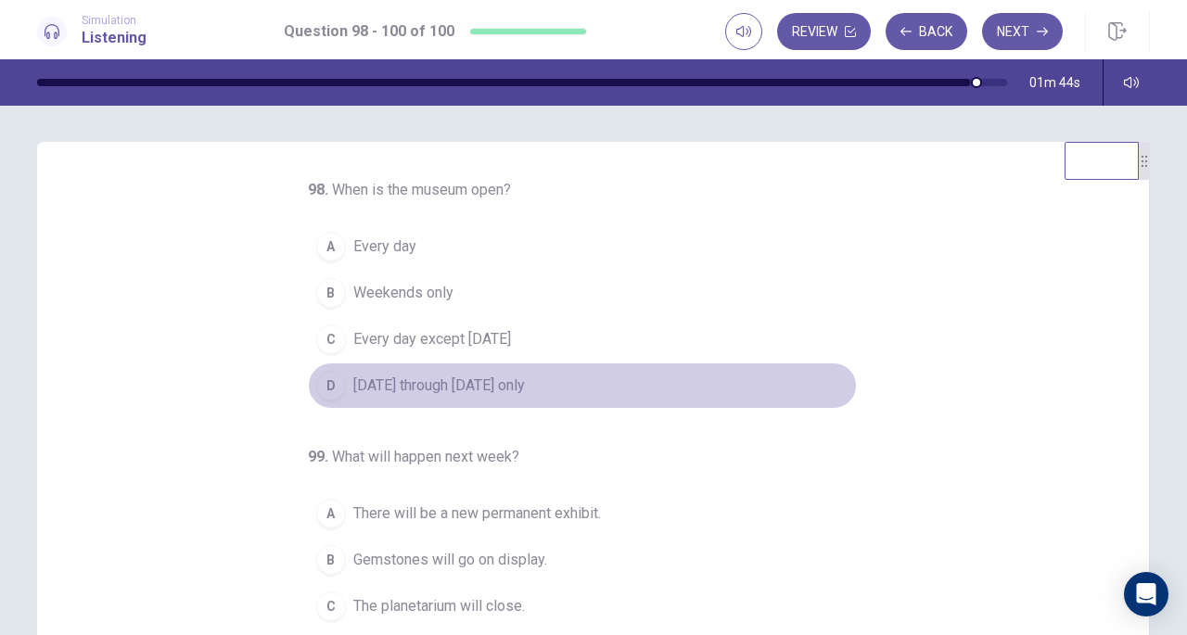
click at [484, 379] on span "Monday through Friday only" at bounding box center [439, 386] width 172 height 22
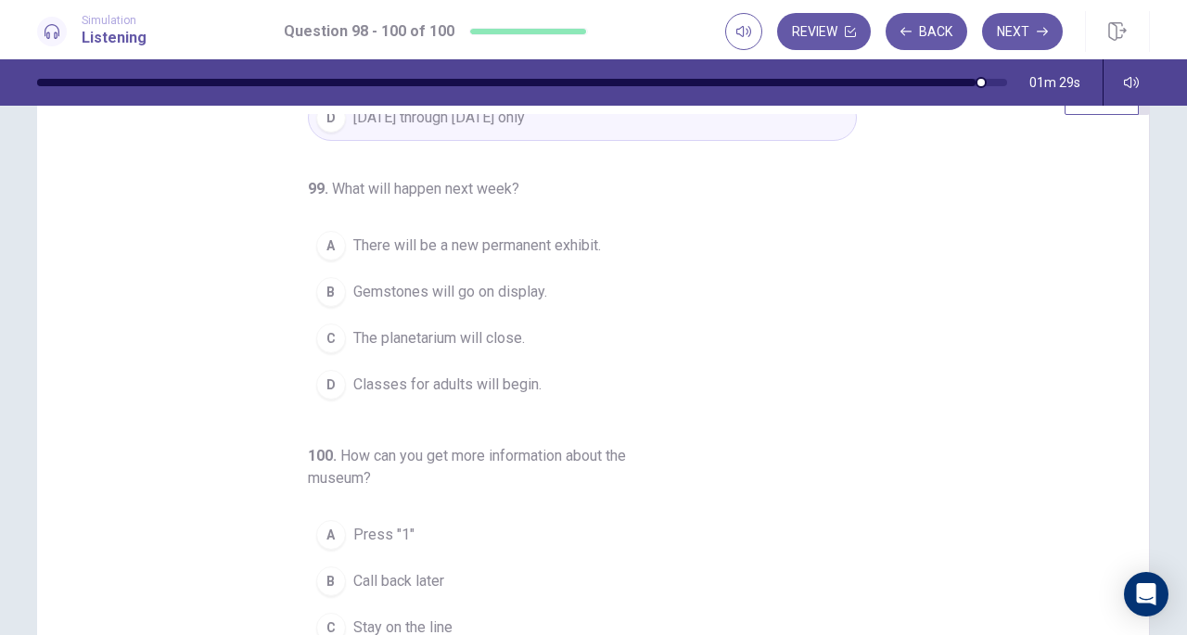
scroll to position [205, 0]
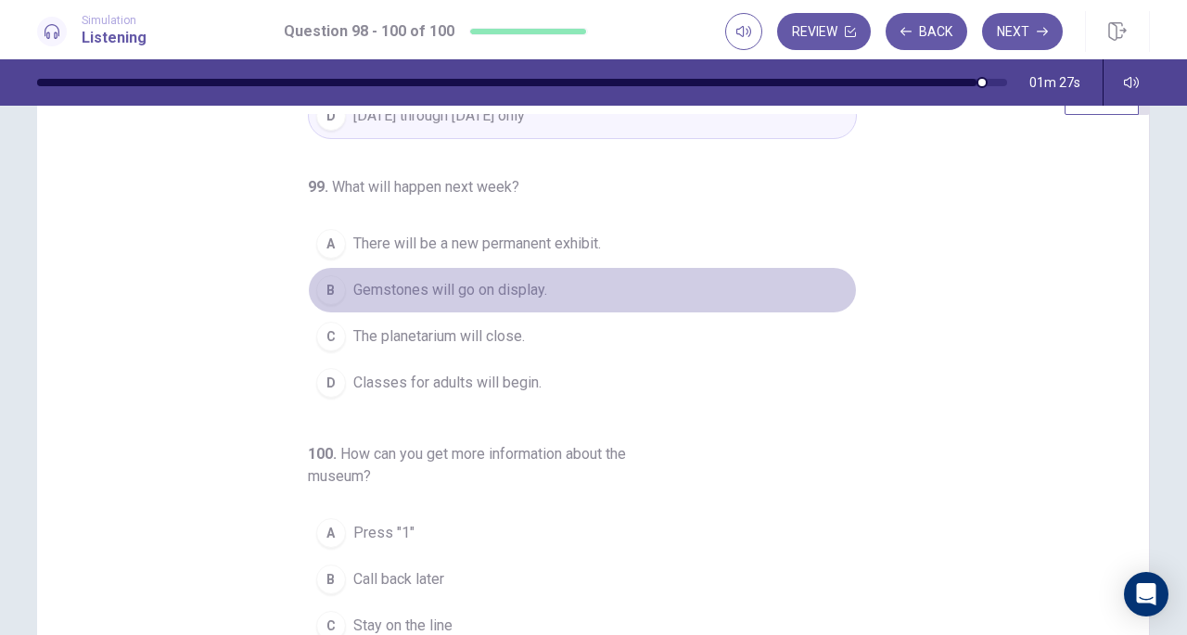
click at [500, 279] on span "Gemstones will go on display." at bounding box center [450, 290] width 194 height 22
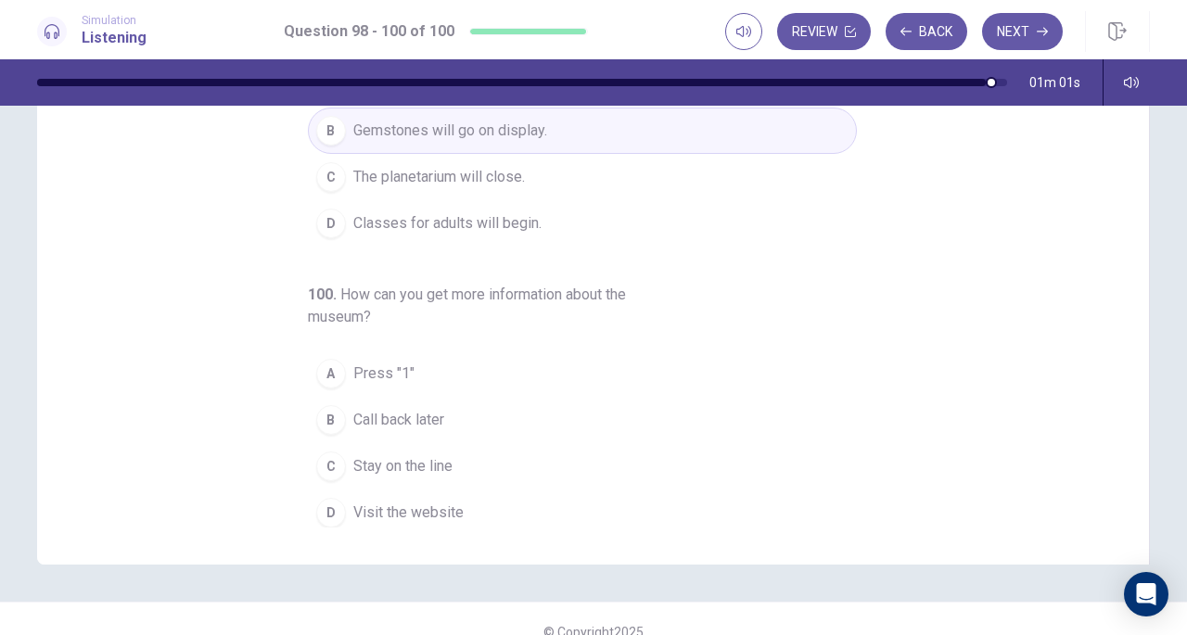
scroll to position [208, 0]
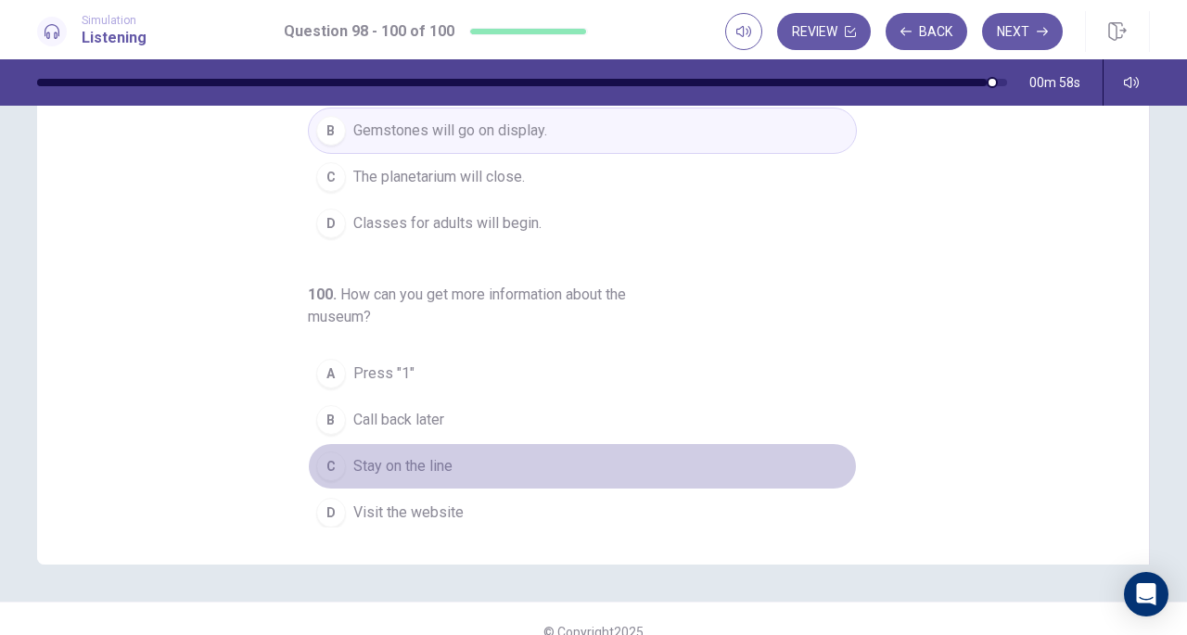
click at [435, 457] on span "Stay on the line" at bounding box center [402, 466] width 99 height 22
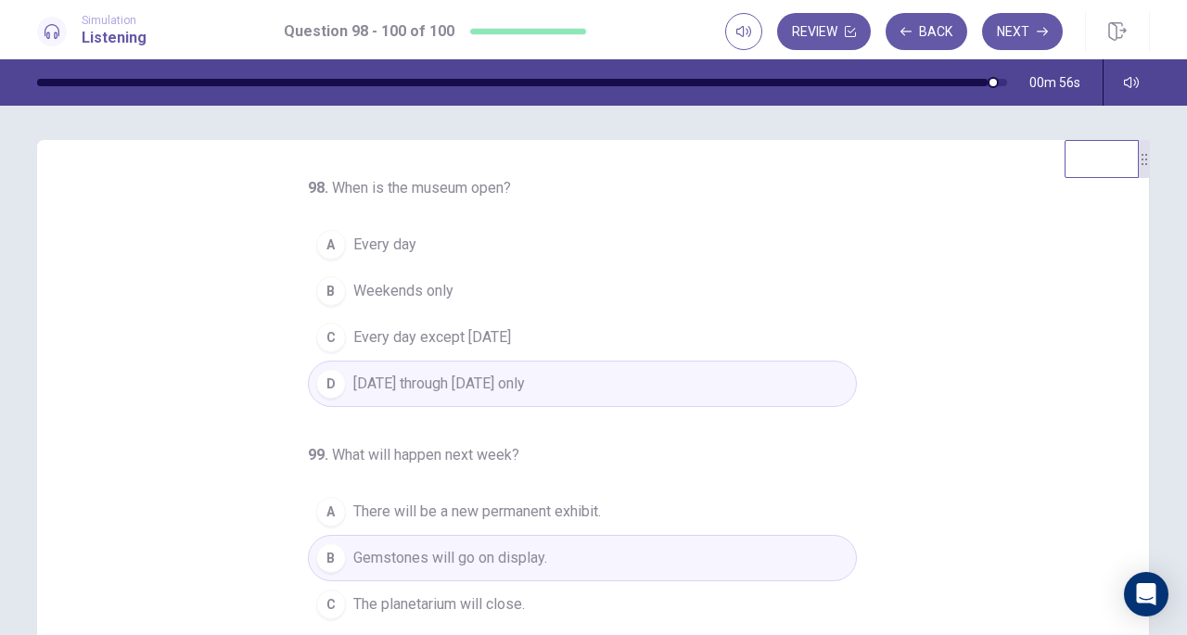
scroll to position [0, 0]
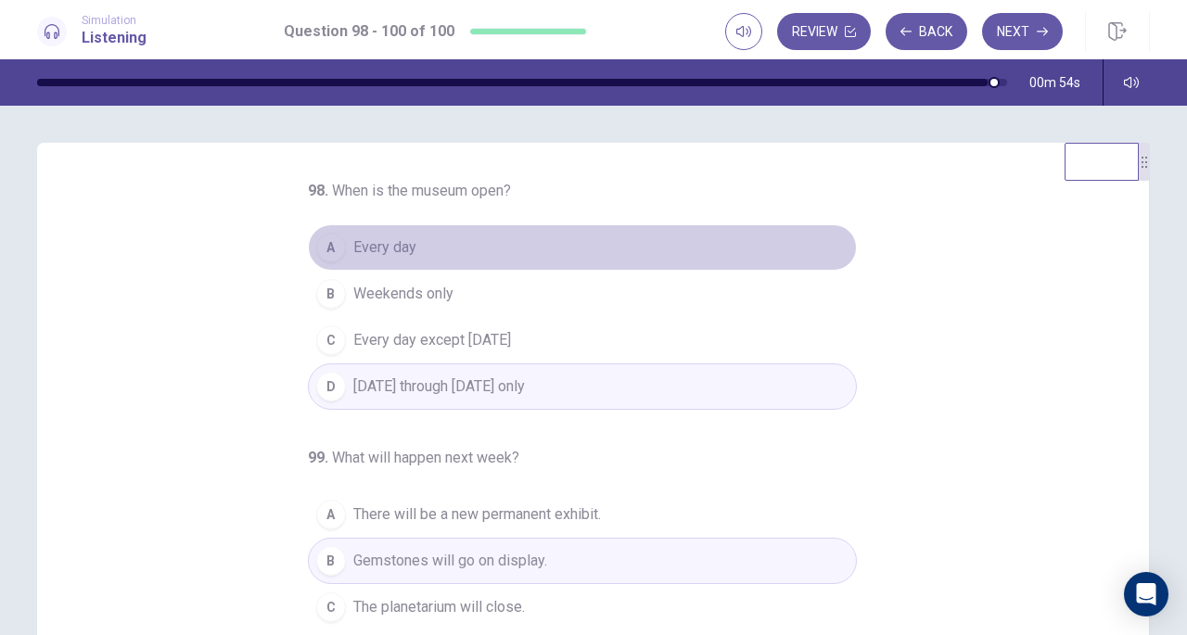
click at [380, 241] on span "Every day" at bounding box center [384, 247] width 63 height 22
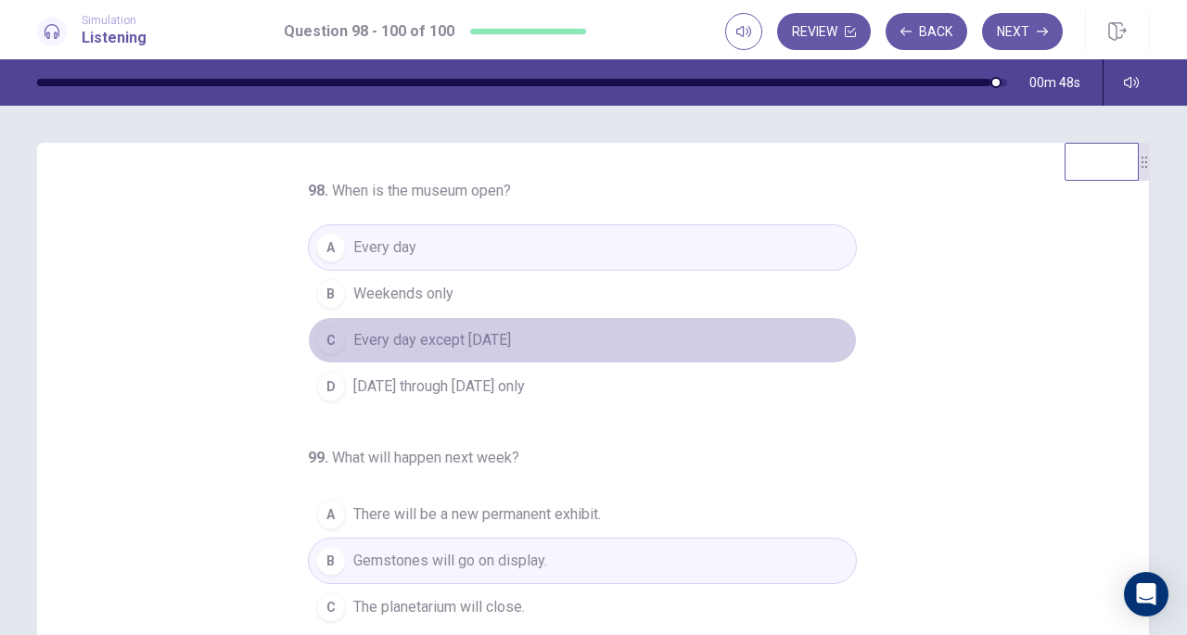
click at [435, 347] on span "Every day except Sunday" at bounding box center [432, 340] width 158 height 22
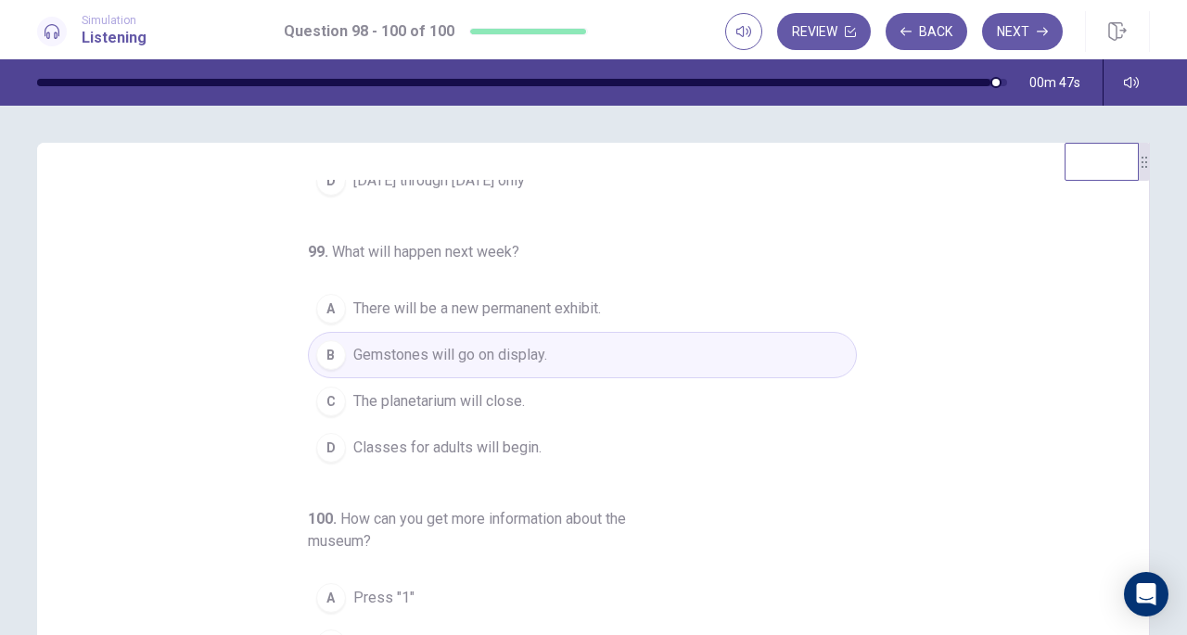
scroll to position [208, 0]
click at [1028, 16] on button "Next" at bounding box center [1022, 31] width 81 height 37
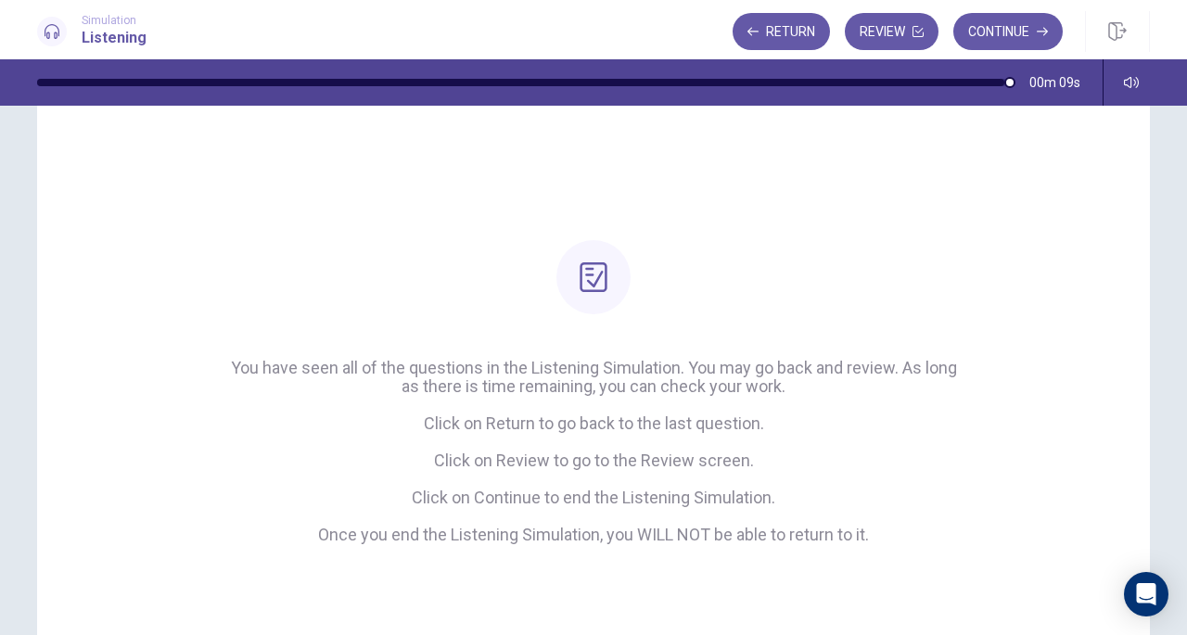
scroll to position [46, 0]
click at [977, 34] on button "Continue" at bounding box center [1007, 31] width 109 height 37
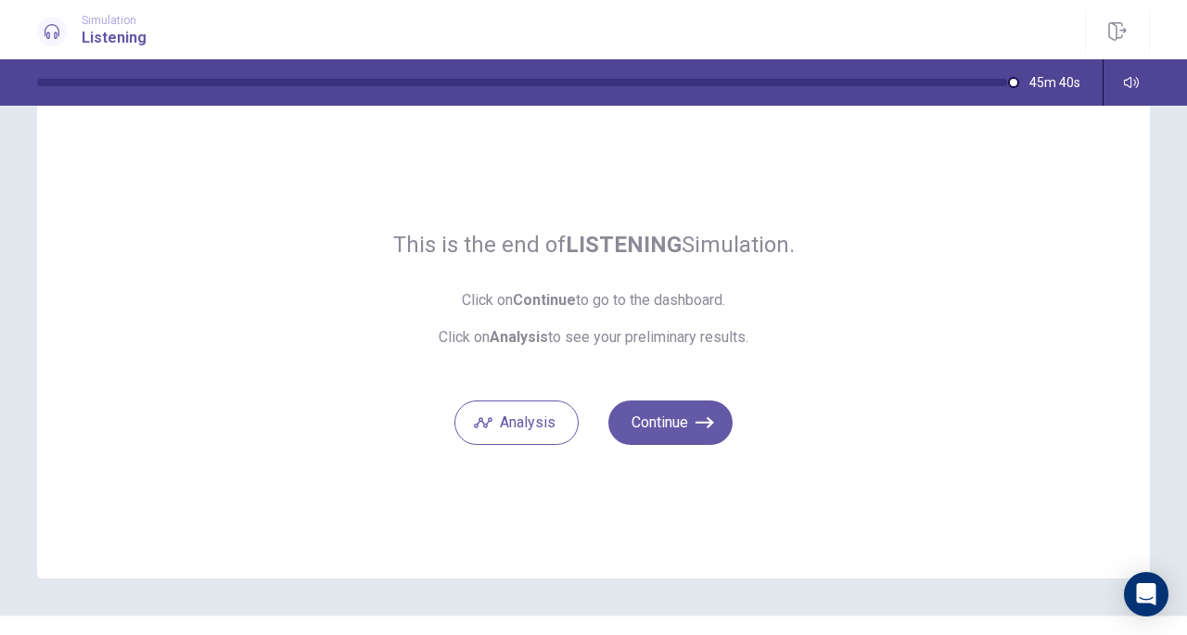
click at [647, 418] on button "Continue" at bounding box center [670, 423] width 124 height 45
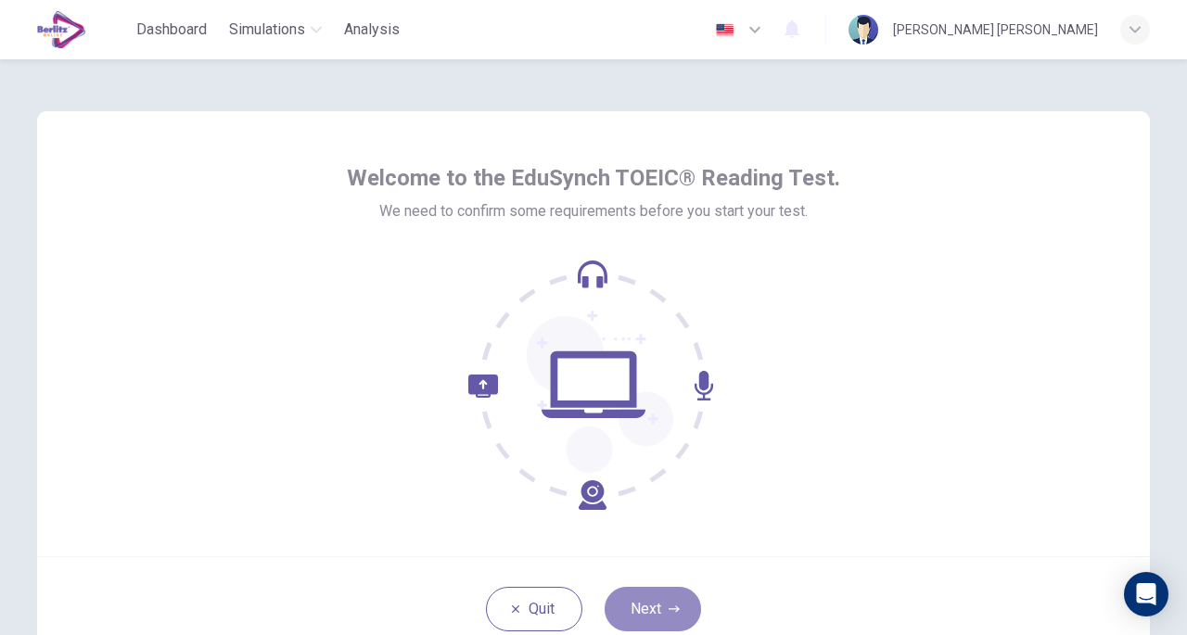
click at [630, 587] on button "Next" at bounding box center [653, 609] width 96 height 45
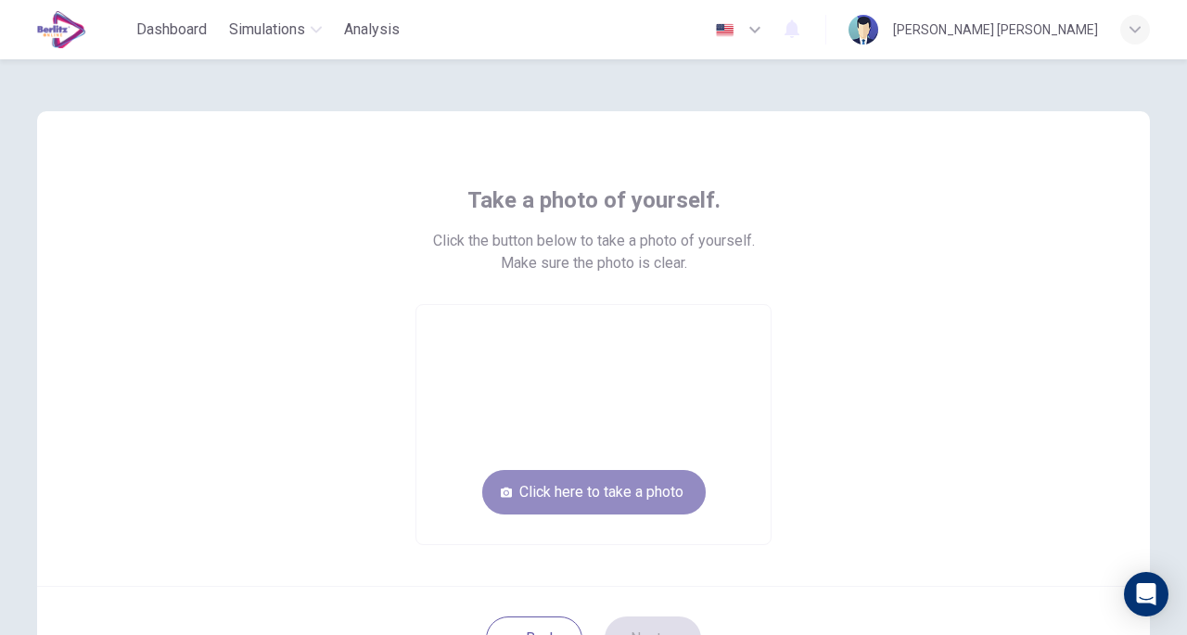
click at [616, 504] on button "Click here to take a photo" at bounding box center [593, 492] width 223 height 45
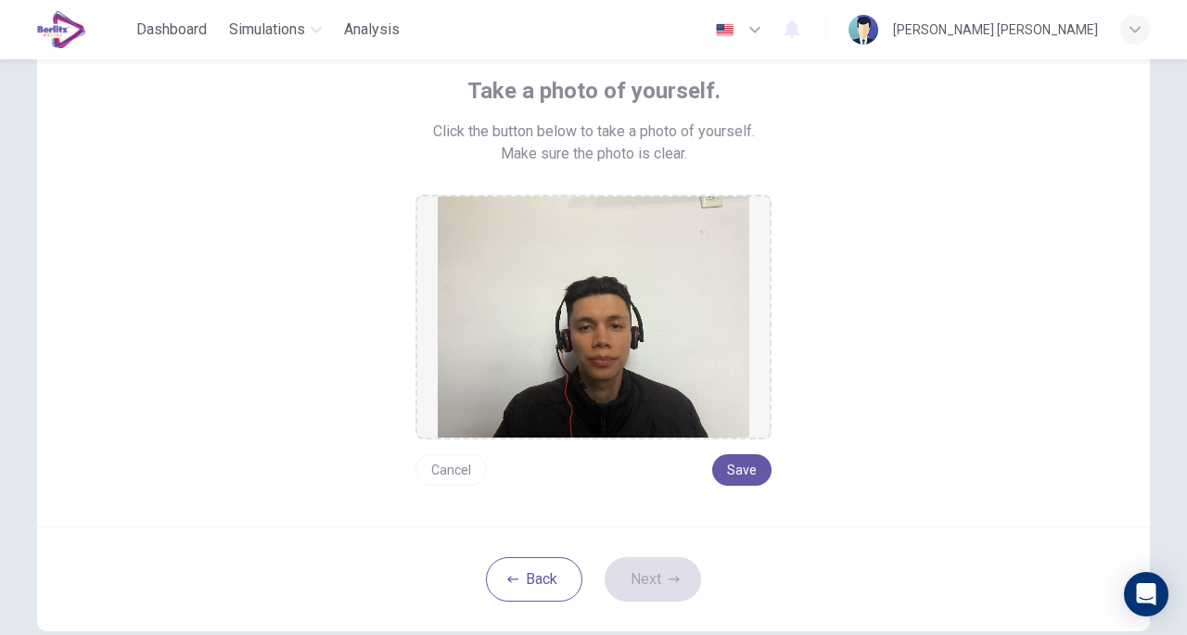
scroll to position [142, 0]
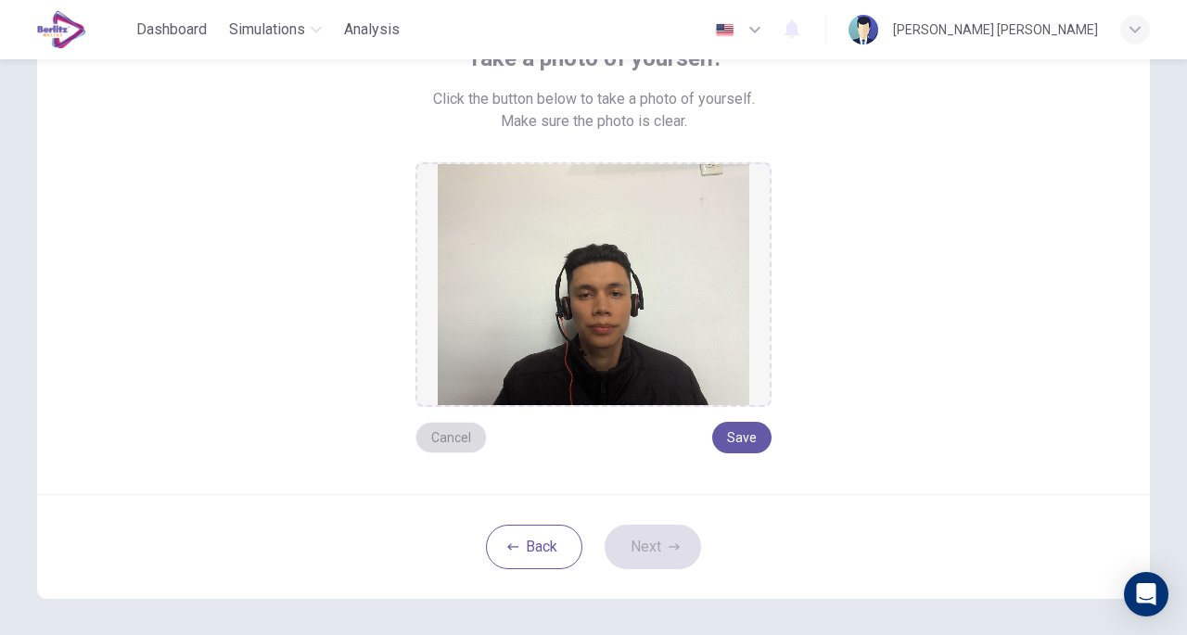
click at [460, 445] on button "Cancel" at bounding box center [450, 438] width 71 height 32
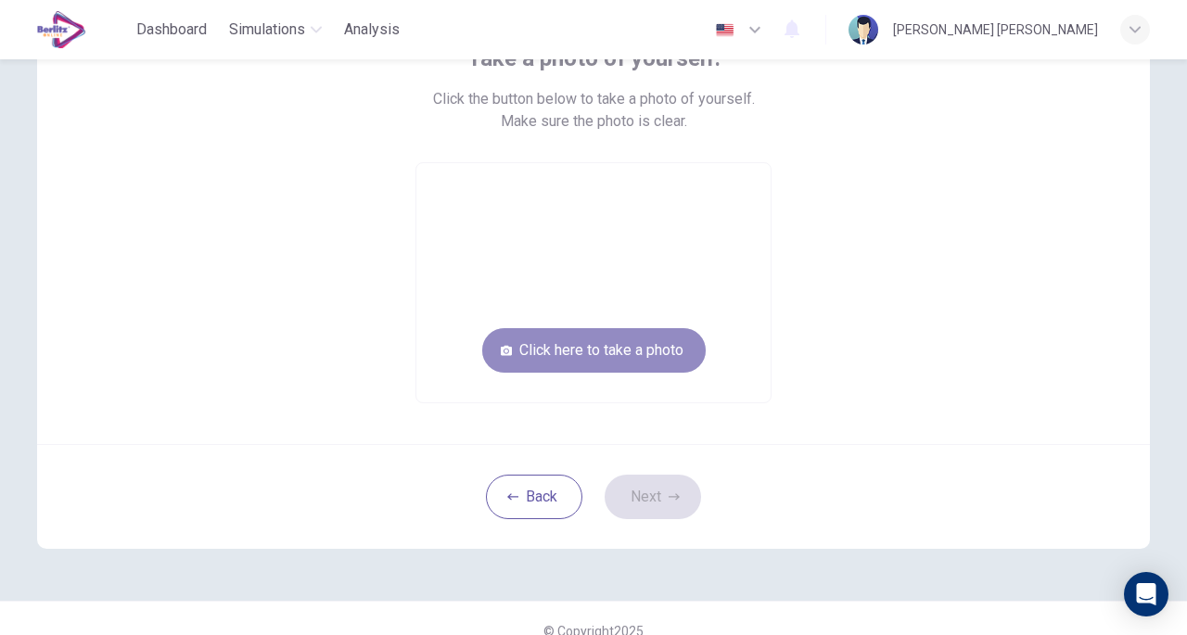
click at [608, 370] on button "Click here to take a photo" at bounding box center [593, 350] width 223 height 45
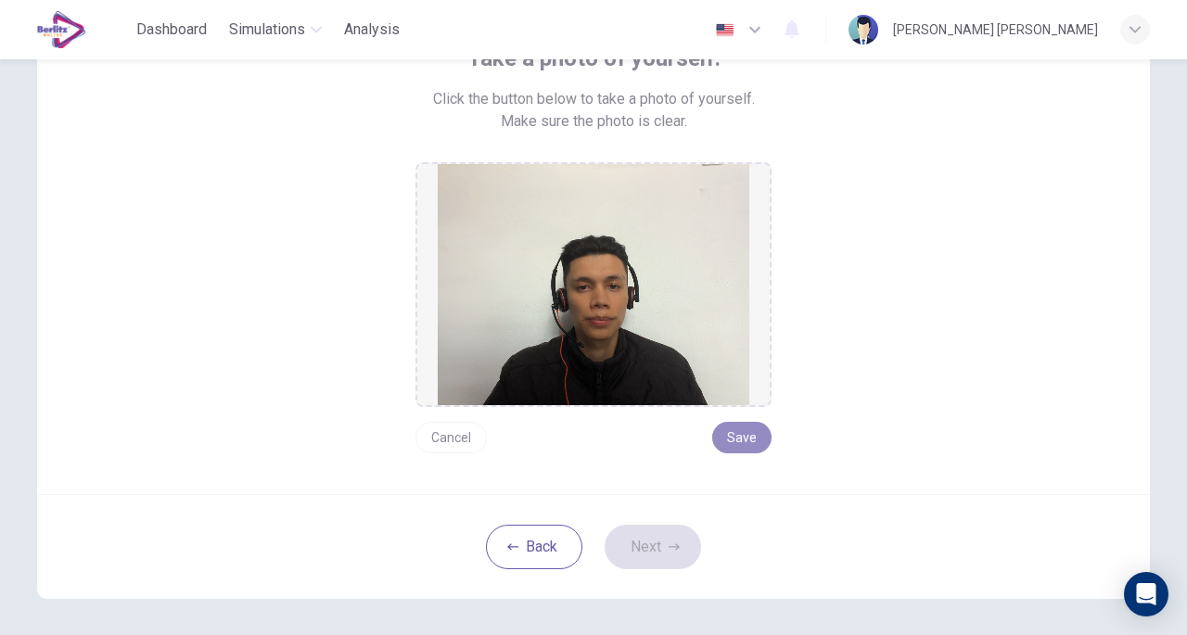
click at [733, 448] on button "Save" at bounding box center [741, 438] width 59 height 32
click at [664, 534] on button "Next" at bounding box center [653, 547] width 96 height 45
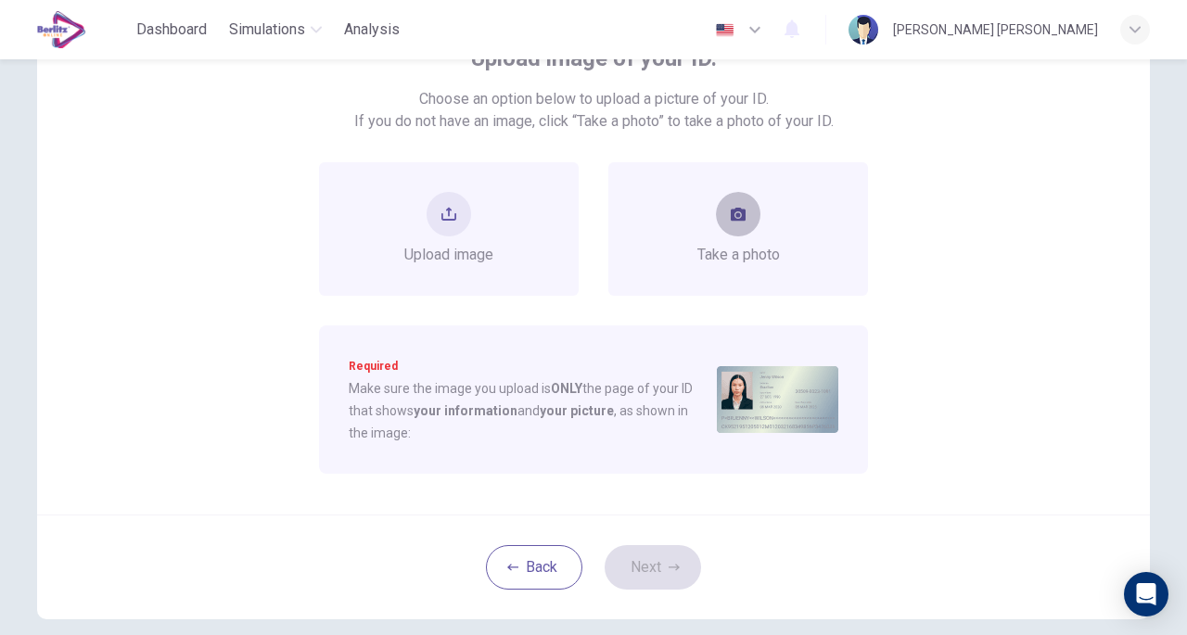
click at [733, 225] on button "take photo" at bounding box center [738, 214] width 45 height 45
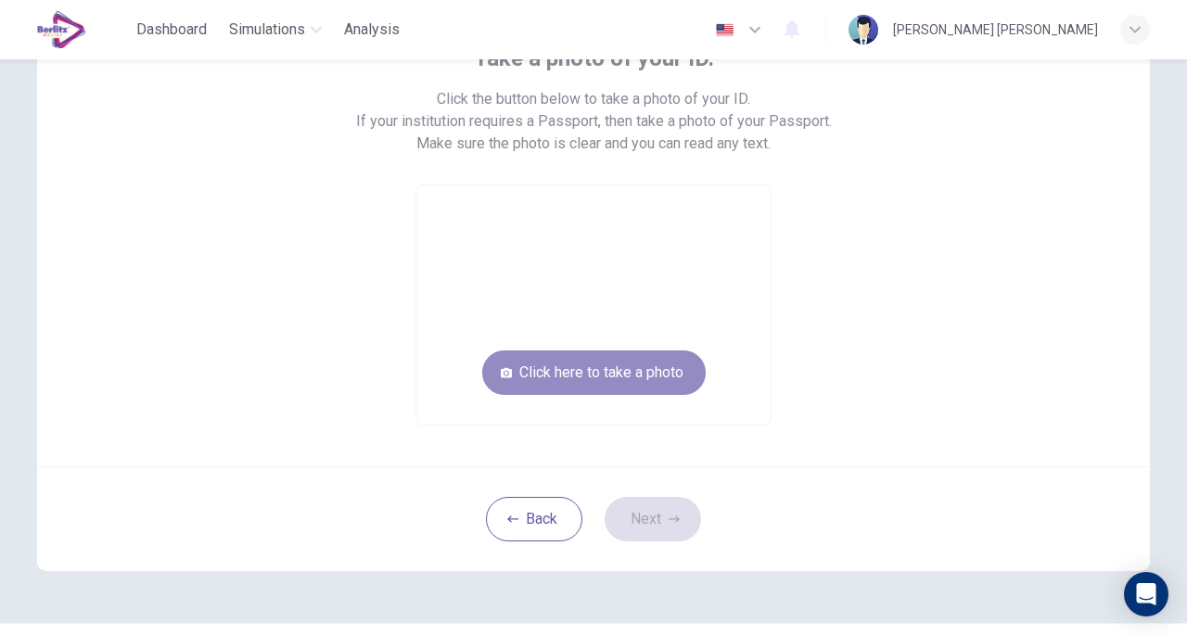
click at [613, 382] on button "Click here to take a photo" at bounding box center [593, 373] width 223 height 45
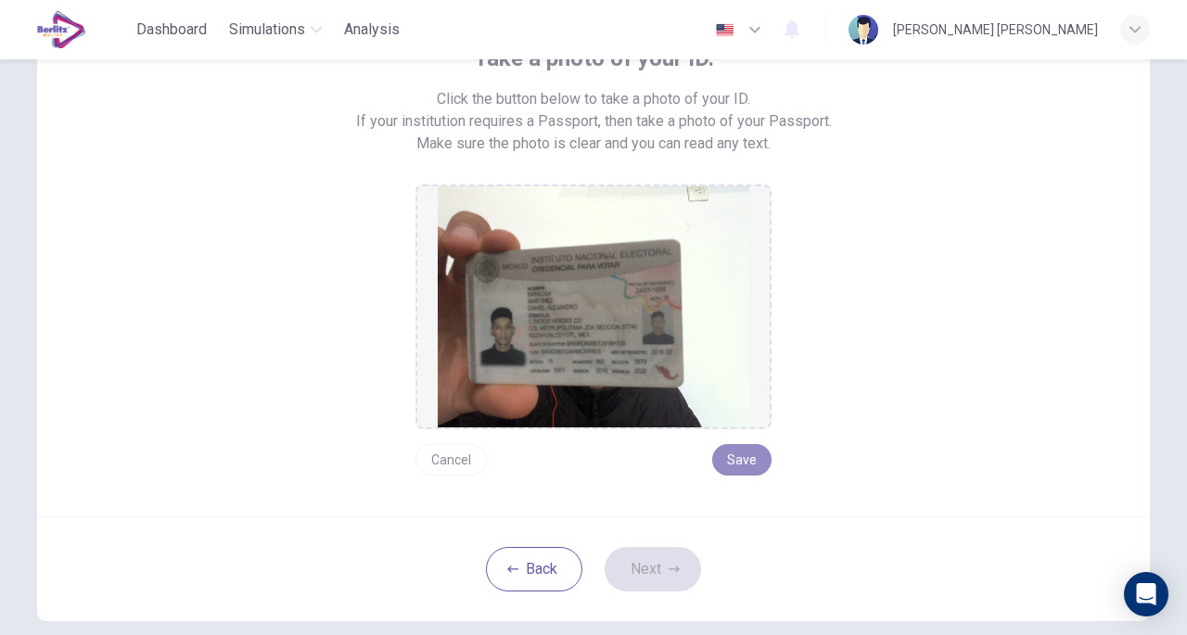
click at [745, 459] on button "Save" at bounding box center [741, 460] width 59 height 32
click at [737, 462] on button "Save" at bounding box center [741, 460] width 59 height 32
click at [670, 568] on icon "button" at bounding box center [674, 569] width 11 height 6
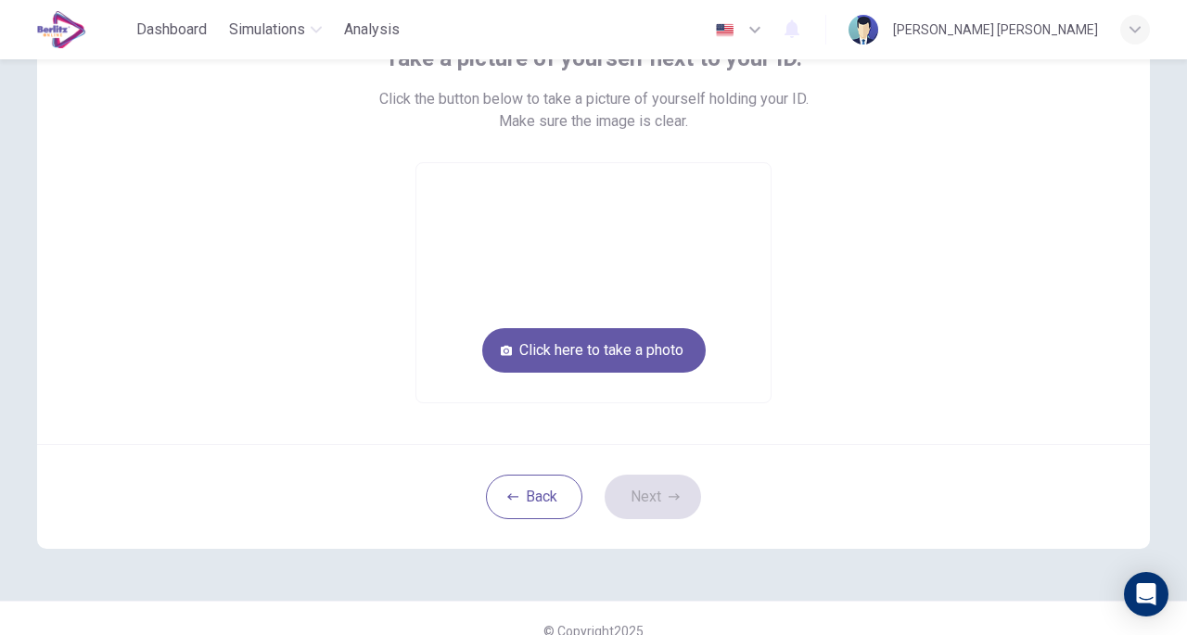
click at [670, 568] on div "Take a picture of yourself next to your ID. Click the button below to take a pi…" at bounding box center [593, 258] width 1172 height 683
click at [565, 361] on button "Click here to take a photo" at bounding box center [593, 350] width 223 height 45
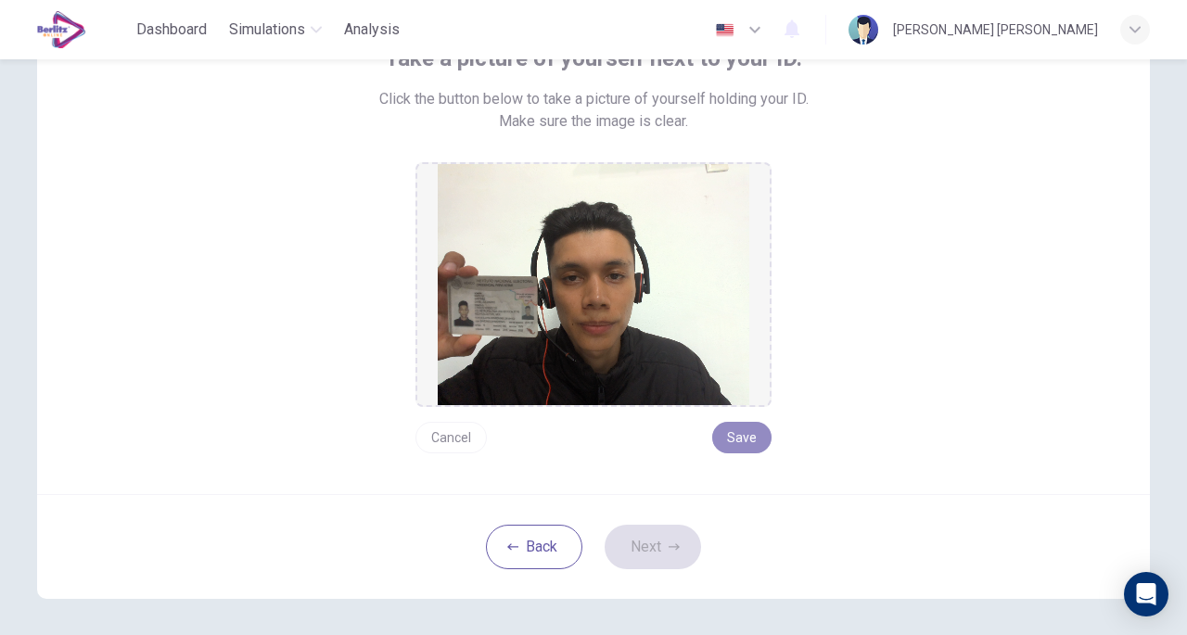
click at [741, 433] on button "Save" at bounding box center [741, 438] width 59 height 32
click at [650, 554] on button "Next" at bounding box center [653, 547] width 96 height 45
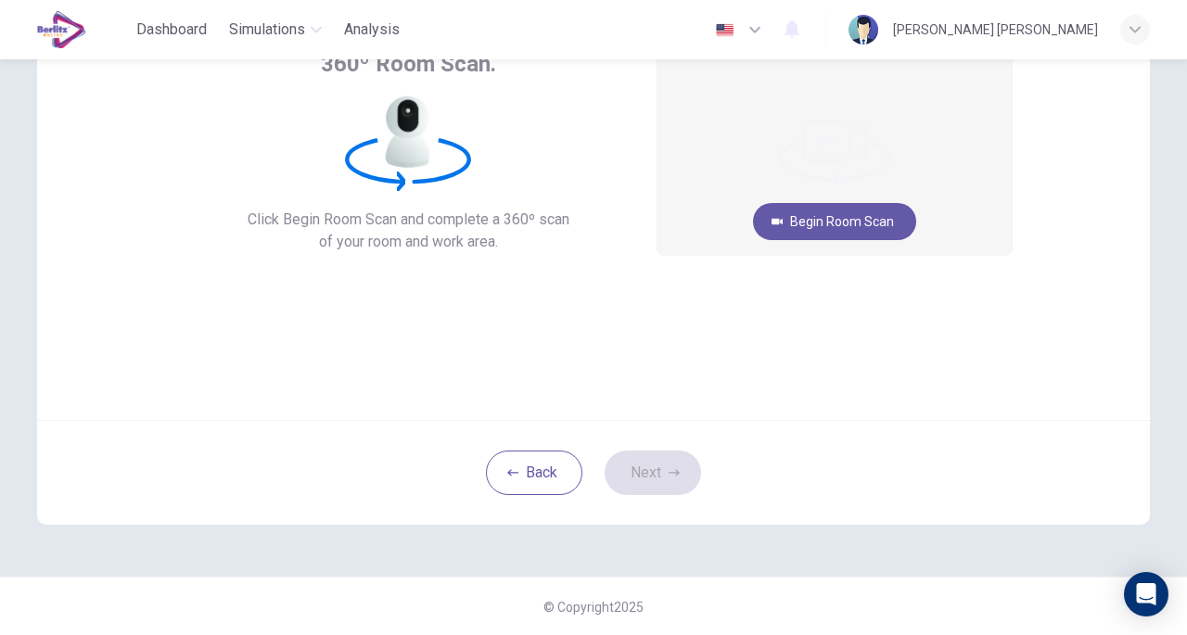
scroll to position [64, 0]
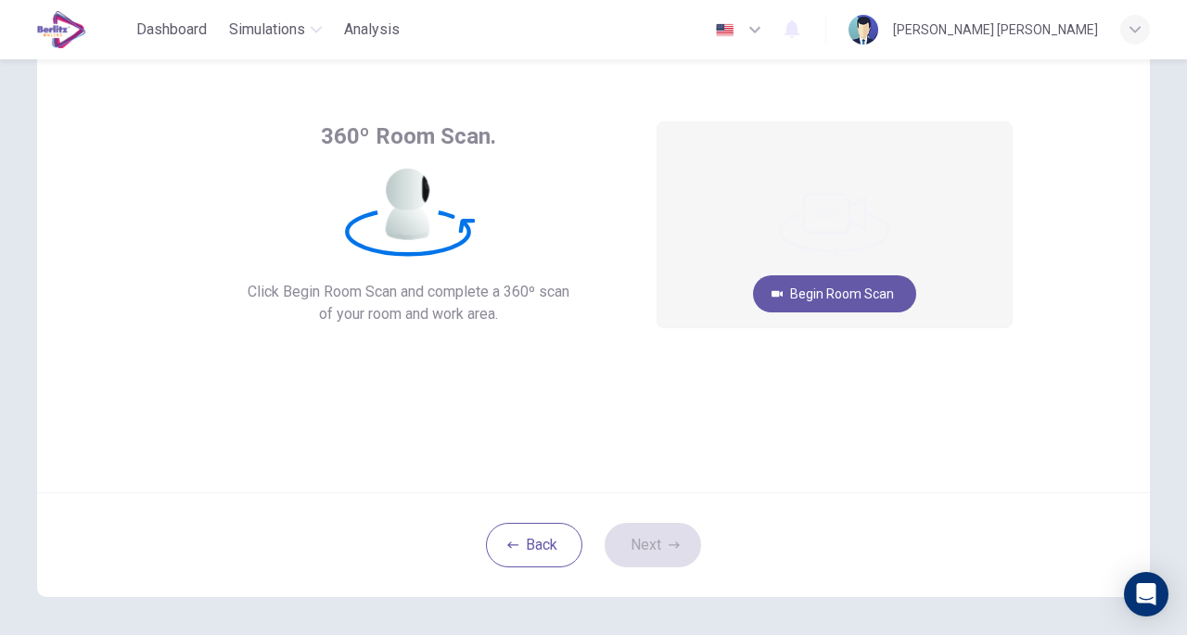
click at [812, 294] on button "Begin Room Scan" at bounding box center [834, 293] width 163 height 37
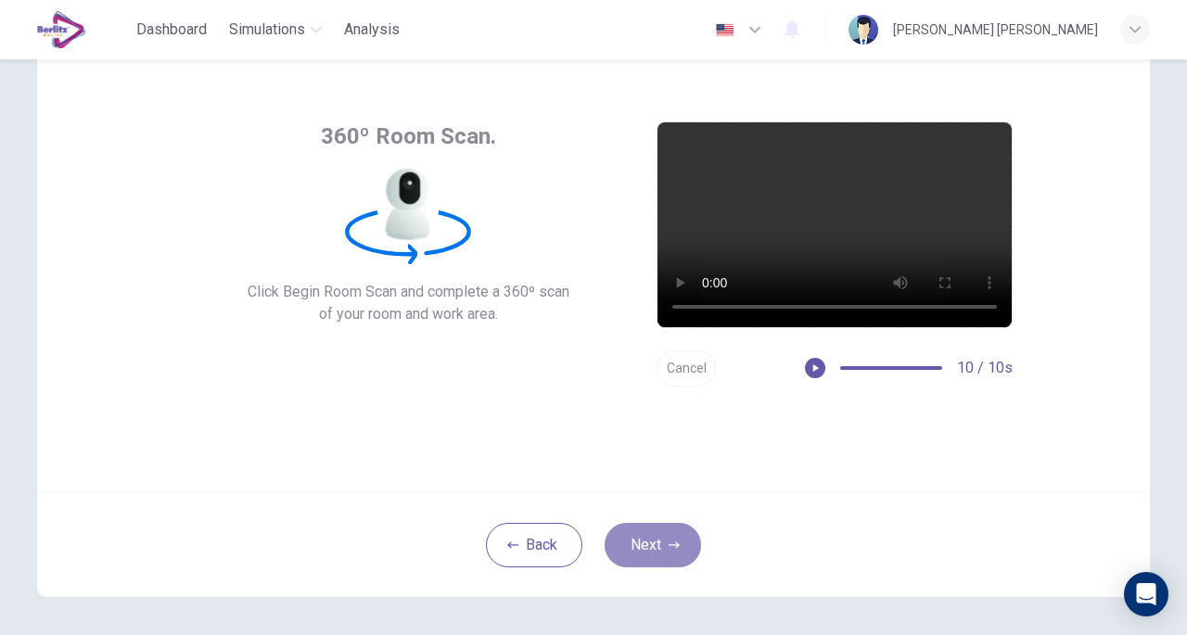
click at [641, 530] on button "Next" at bounding box center [653, 545] width 96 height 45
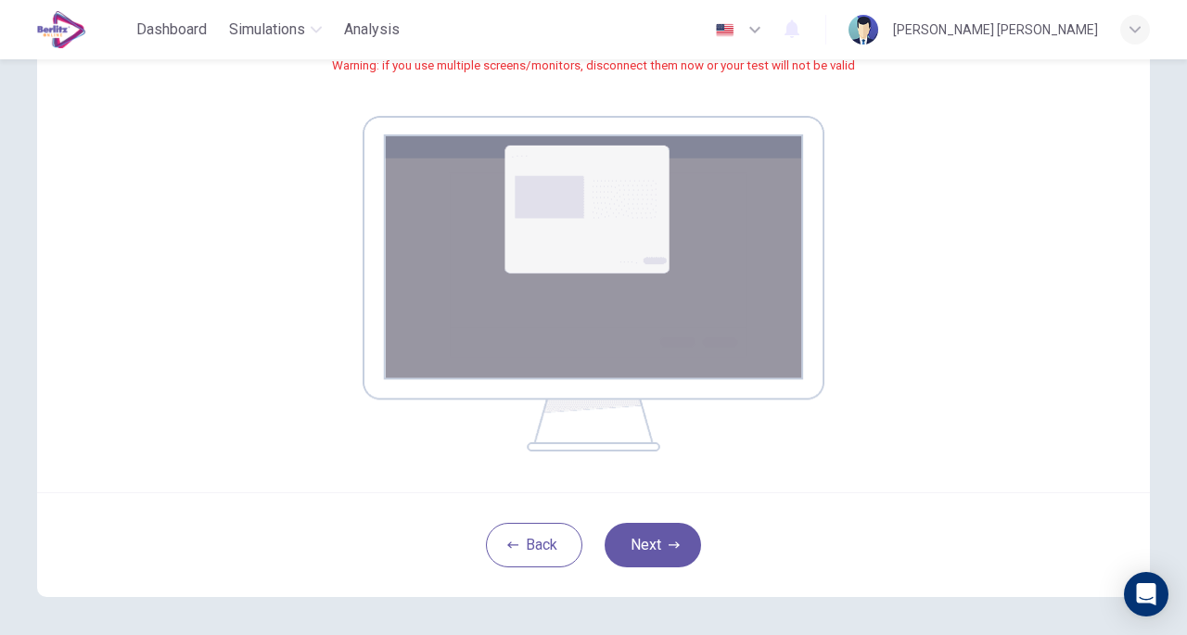
scroll to position [292, 0]
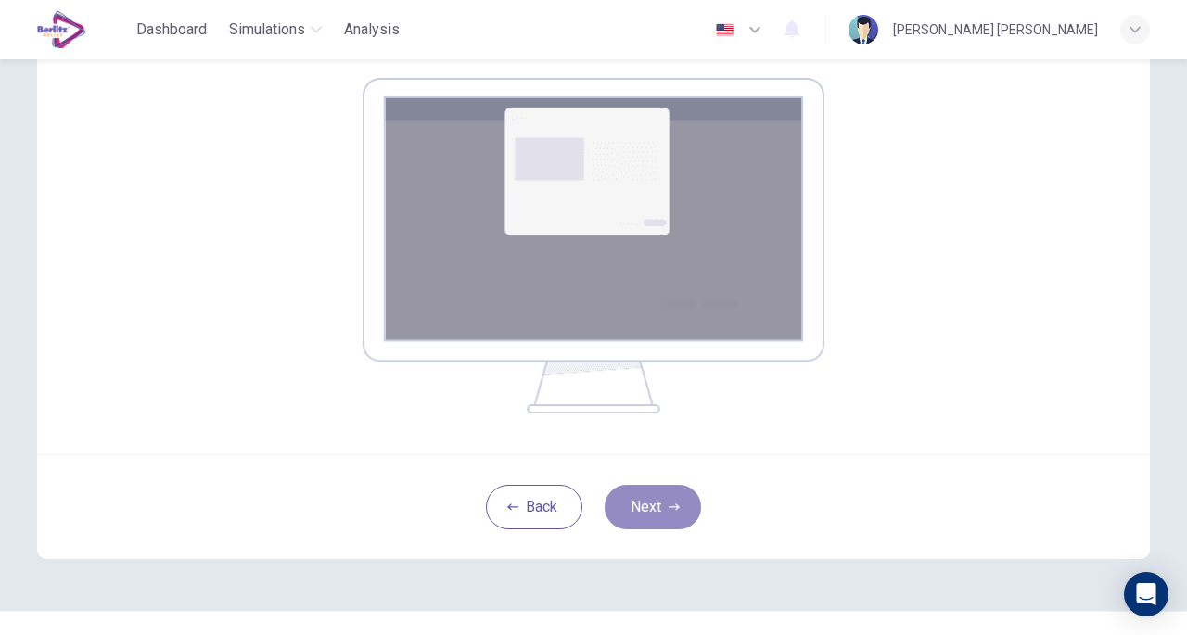
click at [634, 487] on button "Next" at bounding box center [653, 507] width 96 height 45
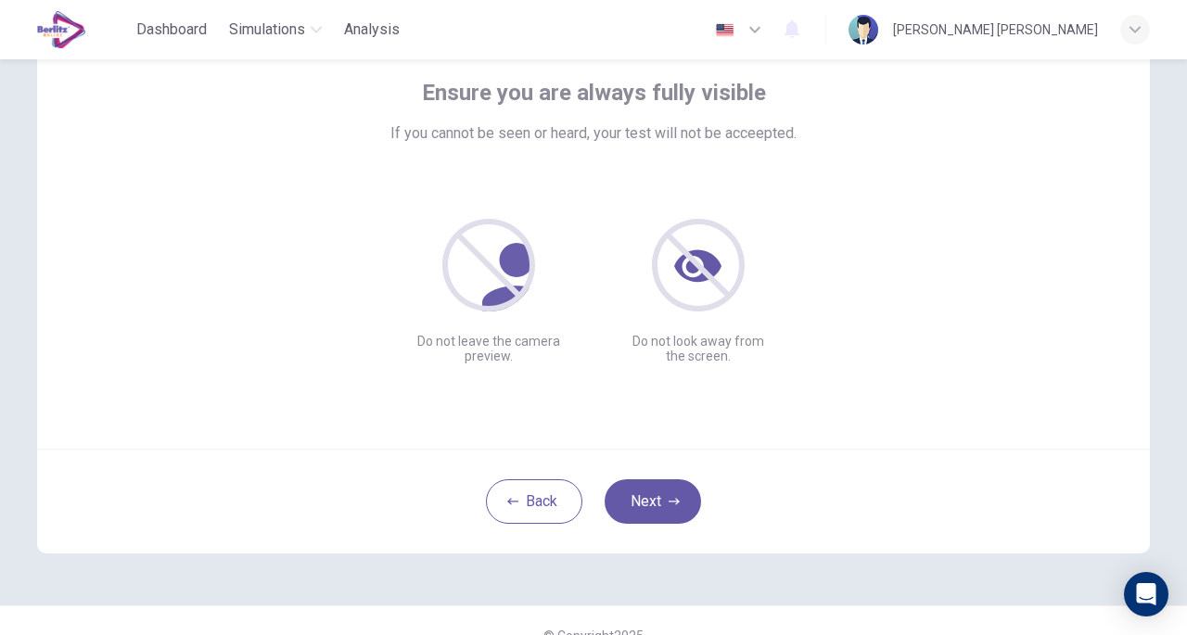
scroll to position [107, 0]
click at [647, 506] on button "Next" at bounding box center [653, 502] width 96 height 45
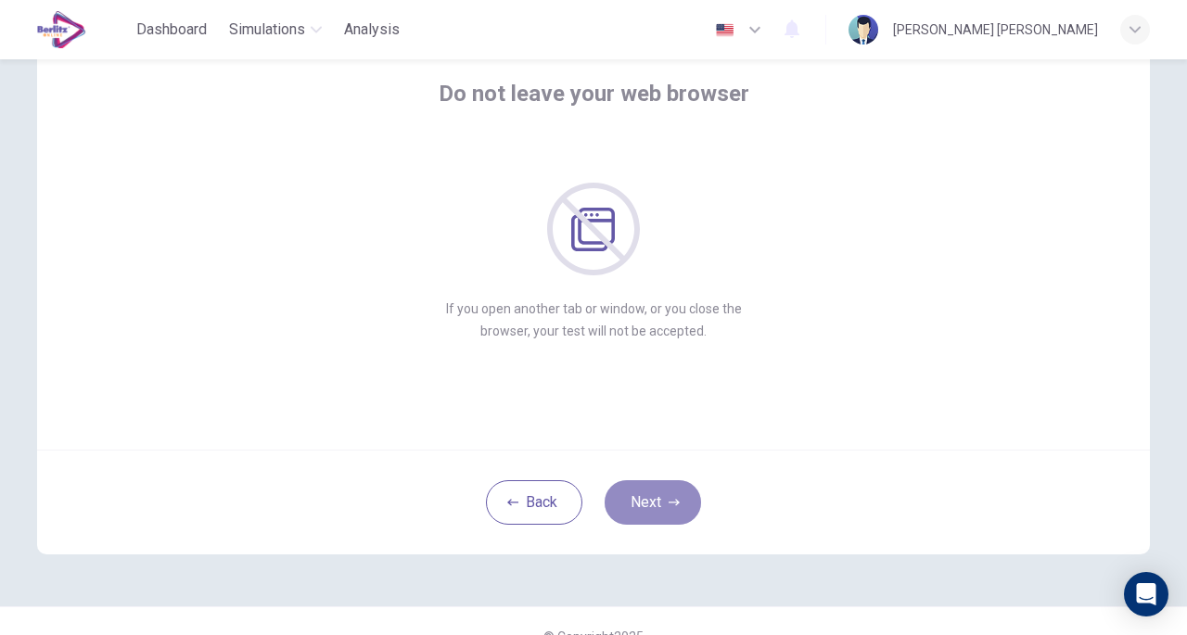
click at [636, 499] on button "Next" at bounding box center [653, 502] width 96 height 45
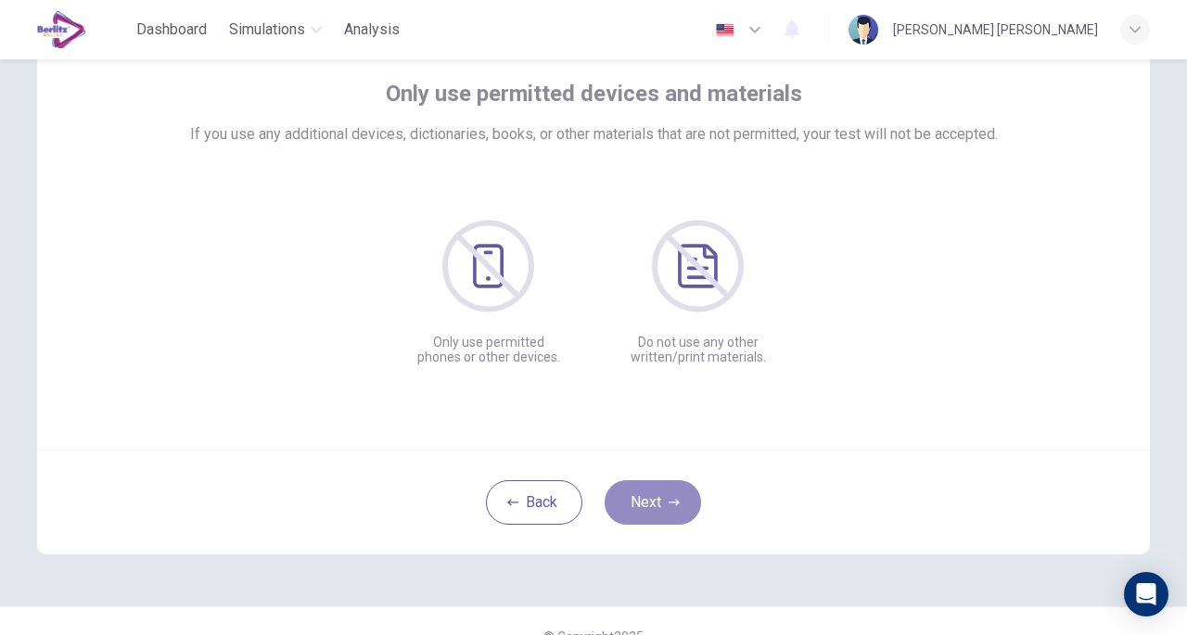
click at [636, 499] on button "Next" at bounding box center [653, 502] width 96 height 45
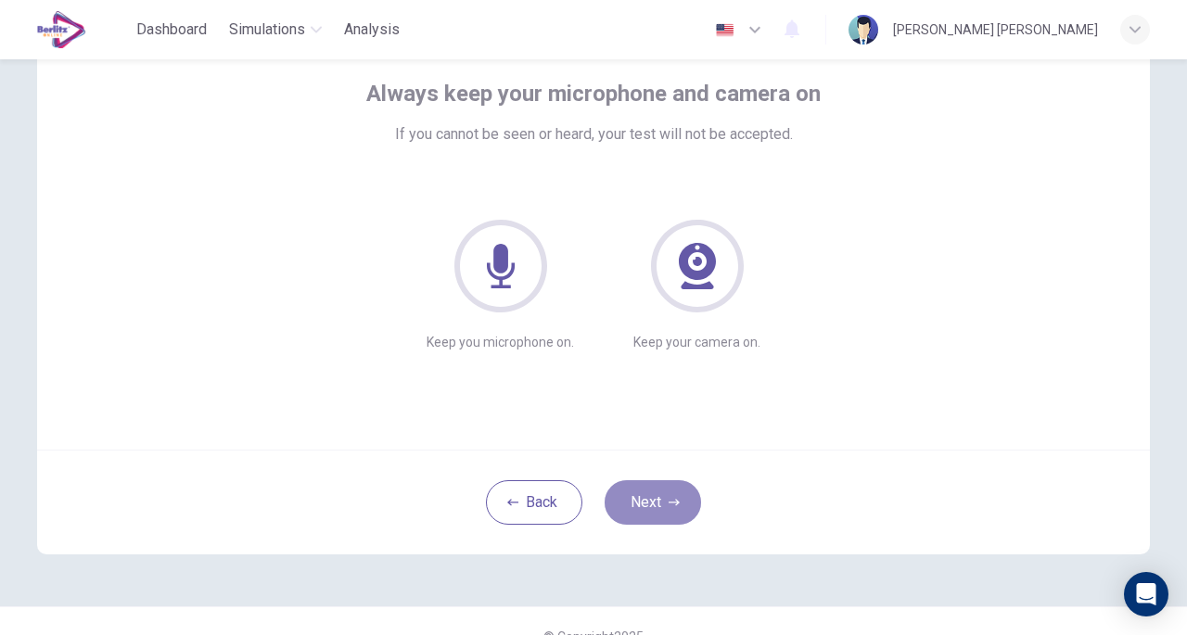
click at [636, 499] on button "Next" at bounding box center [653, 502] width 96 height 45
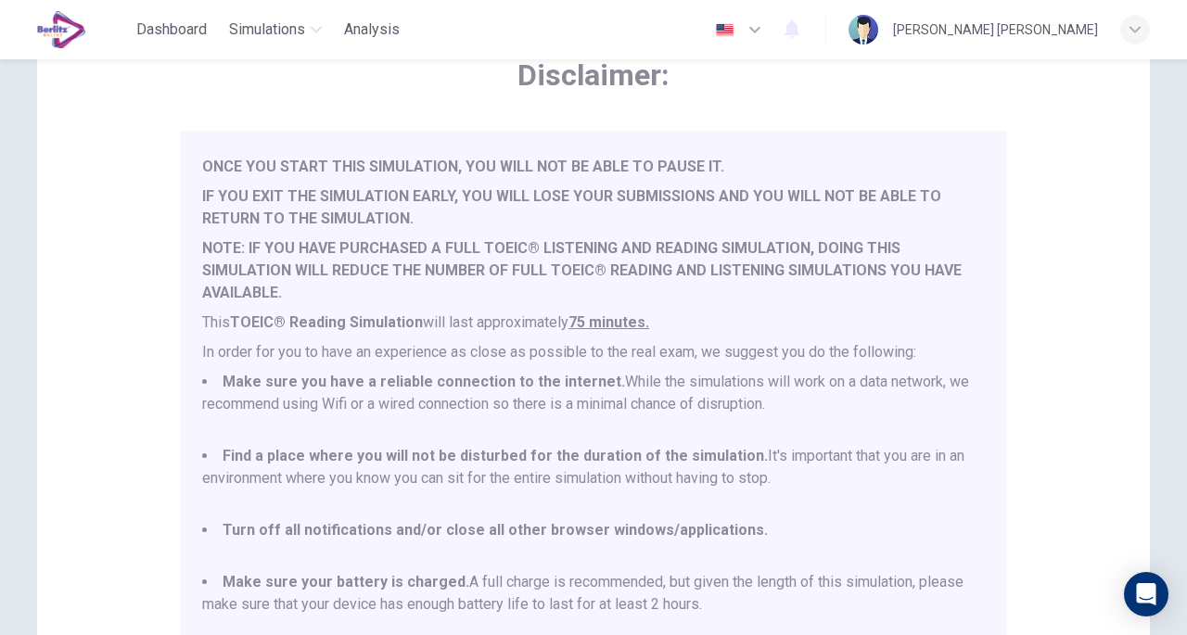
scroll to position [395, 0]
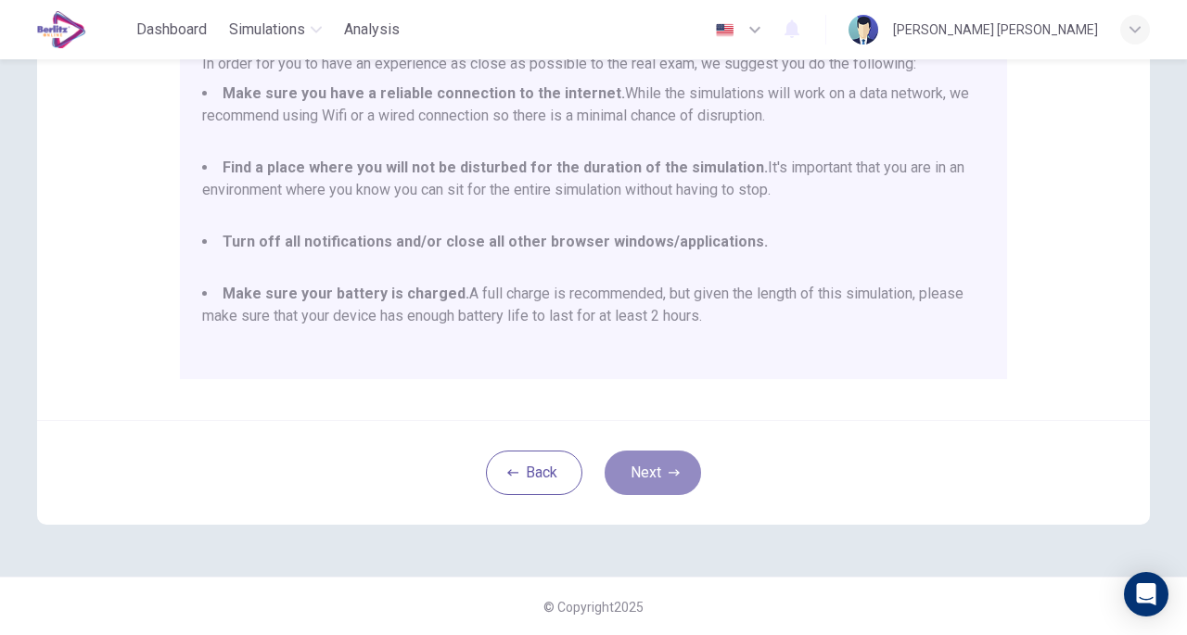
click at [605, 472] on button "Next" at bounding box center [653, 473] width 96 height 45
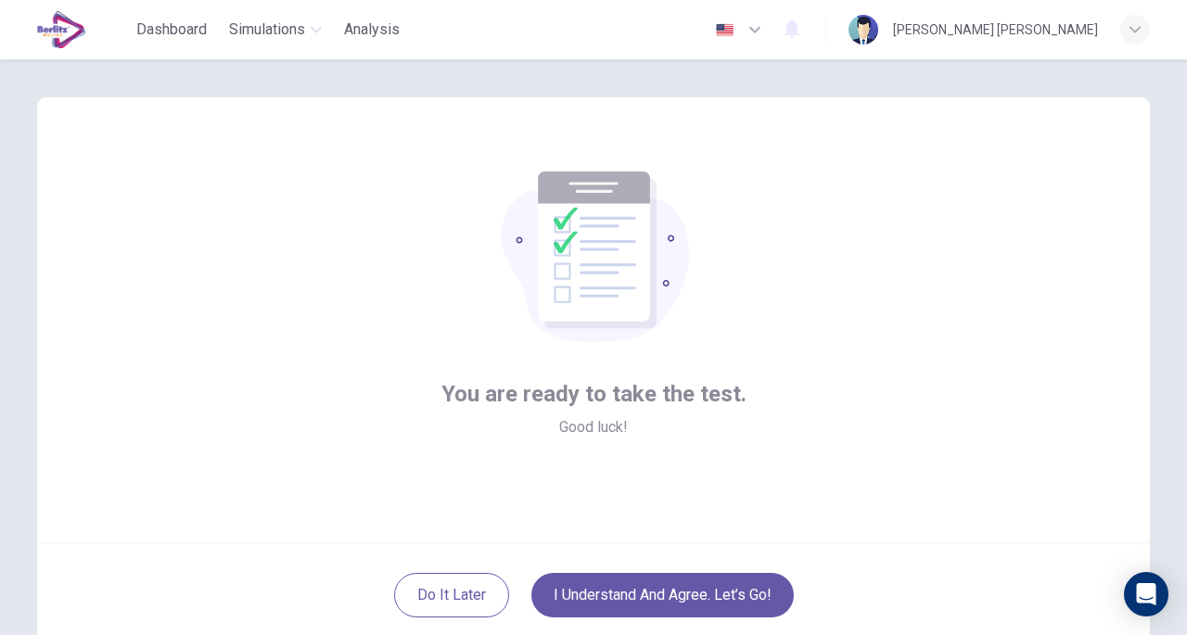
scroll to position [136, 0]
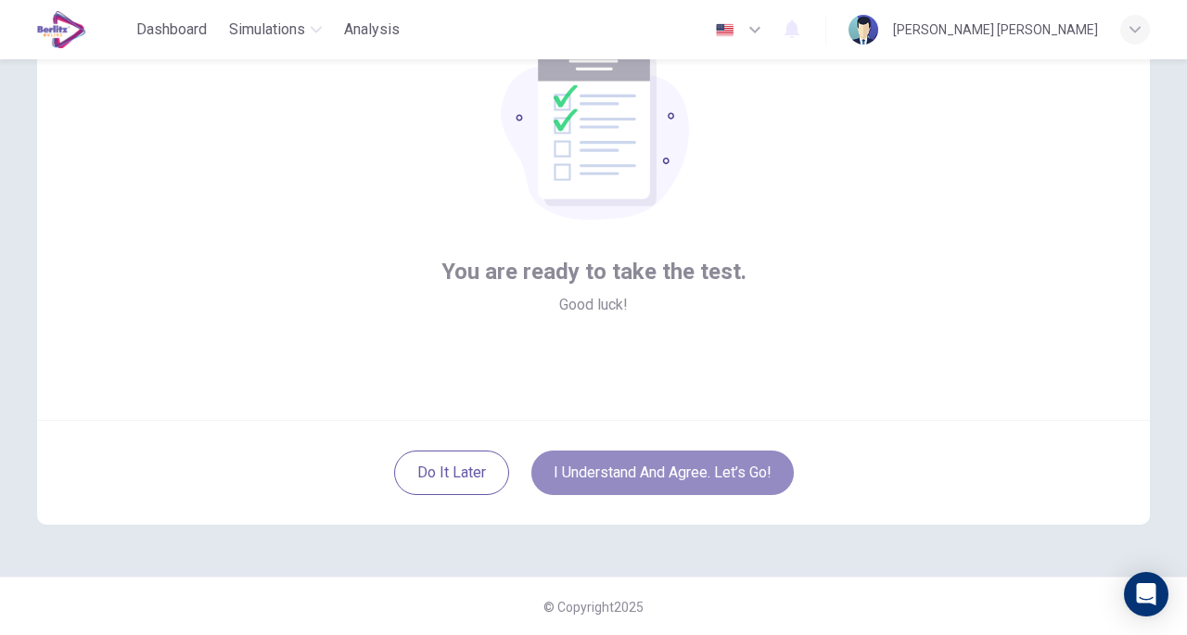
click at [573, 478] on button "I understand and agree. Let’s go!" at bounding box center [662, 473] width 262 height 45
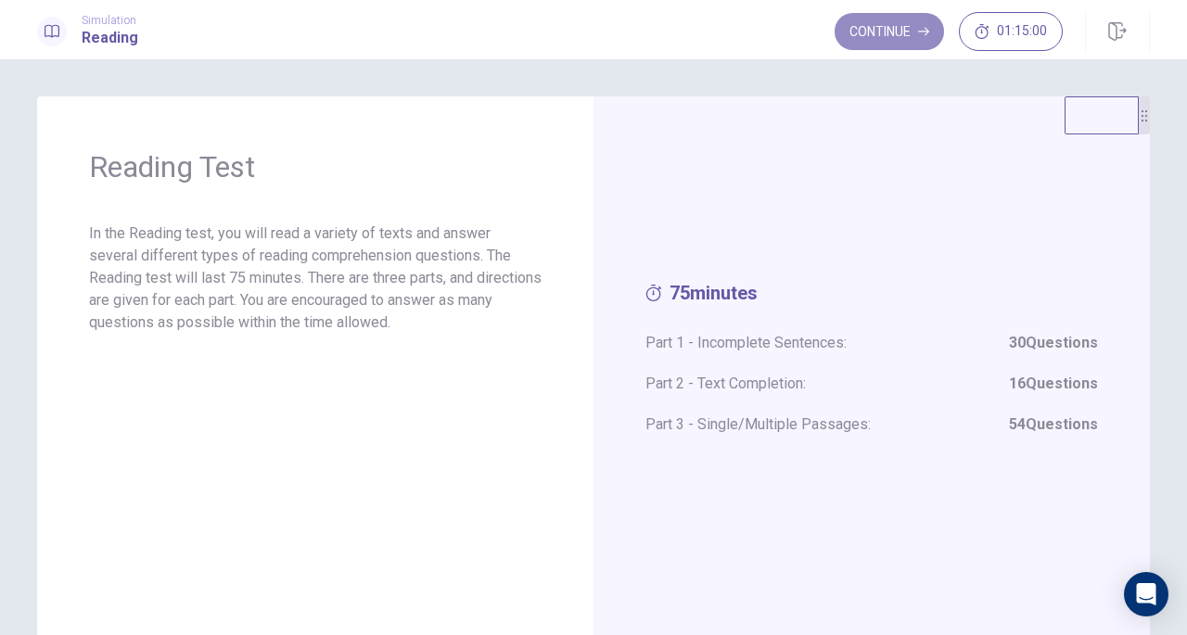
click at [883, 40] on button "Continue" at bounding box center [889, 31] width 109 height 37
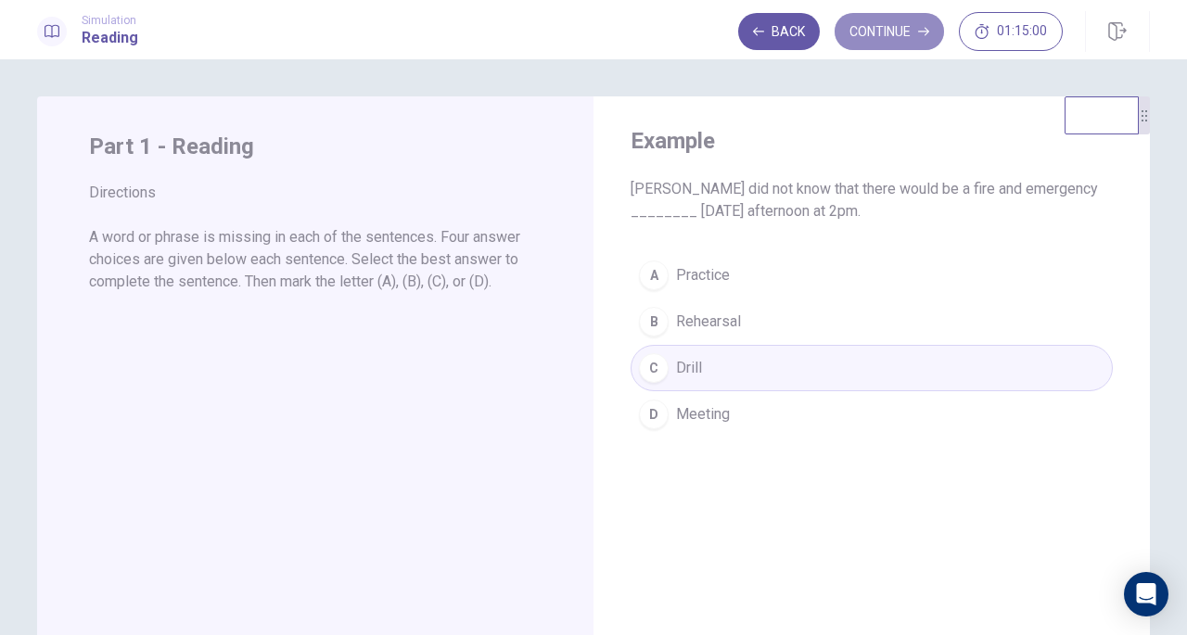
click at [896, 38] on button "Continue" at bounding box center [889, 31] width 109 height 37
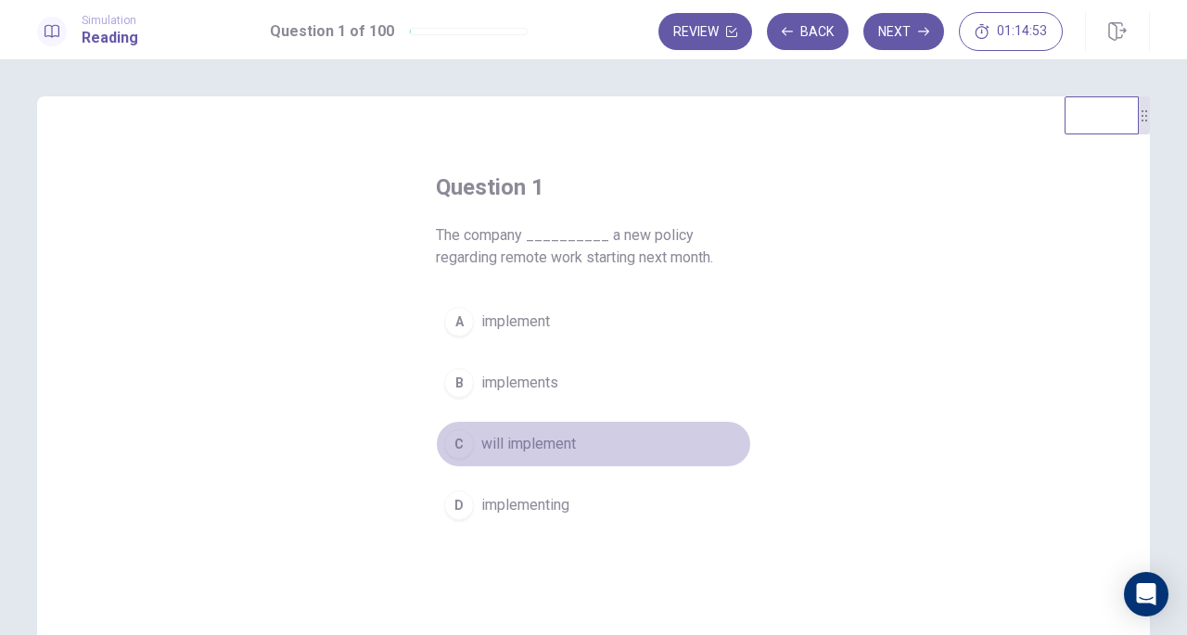
click at [536, 436] on span "will implement" at bounding box center [528, 444] width 95 height 22
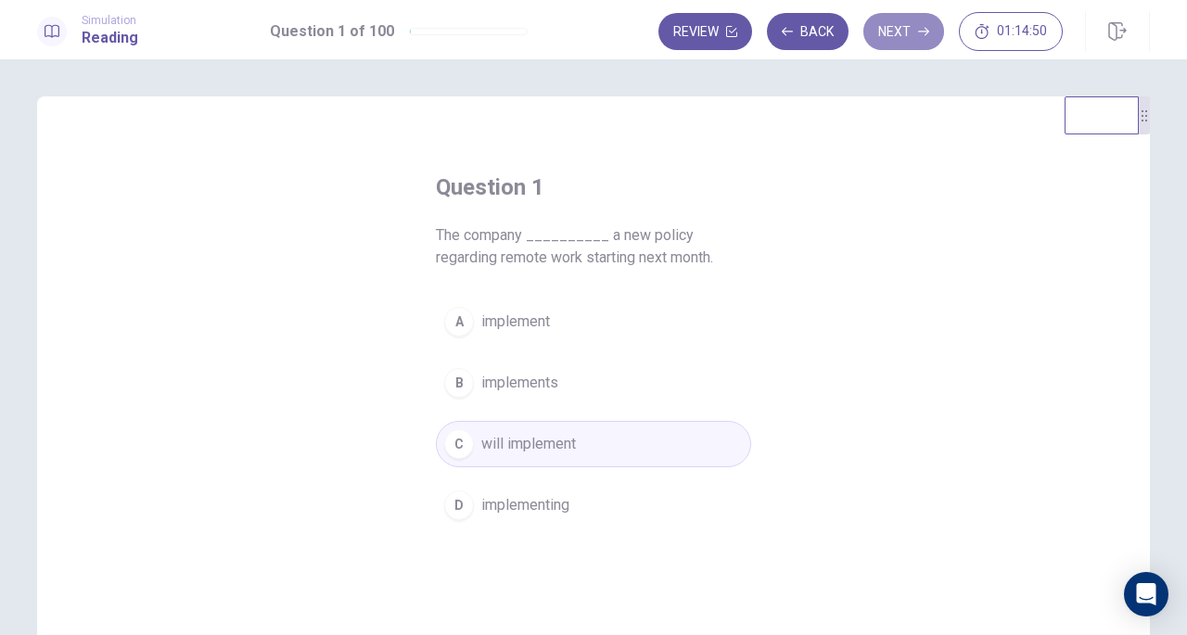
click at [901, 34] on button "Next" at bounding box center [903, 31] width 81 height 37
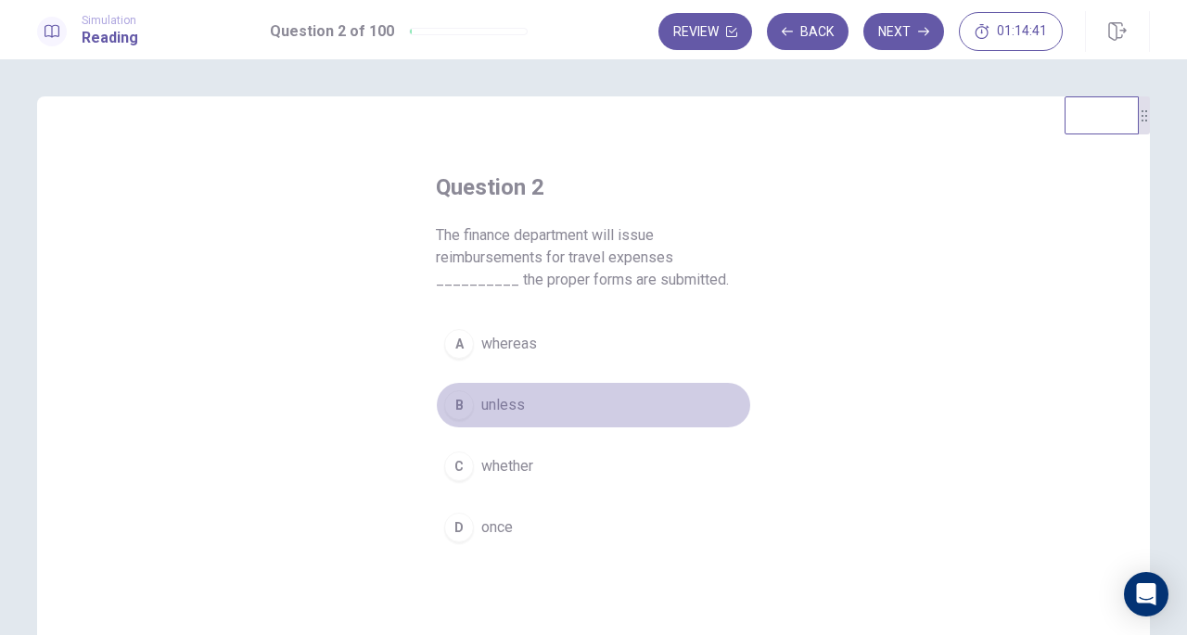
click at [504, 410] on span "unless" at bounding box center [503, 405] width 44 height 22
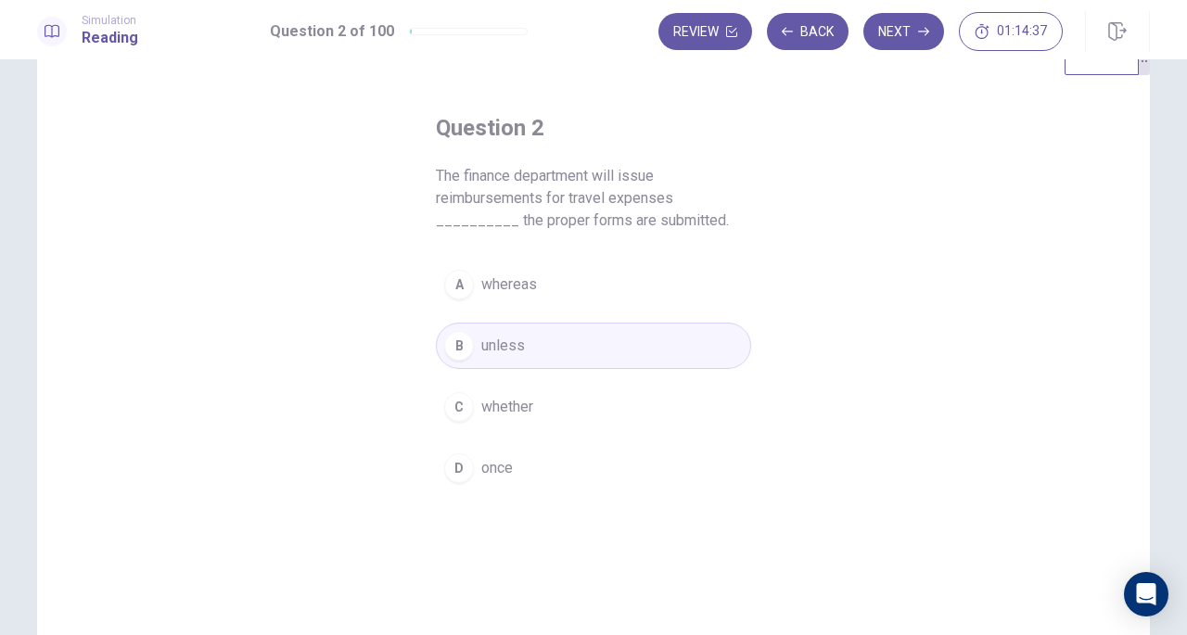
scroll to position [60, 0]
click at [910, 41] on button "Next" at bounding box center [903, 31] width 81 height 37
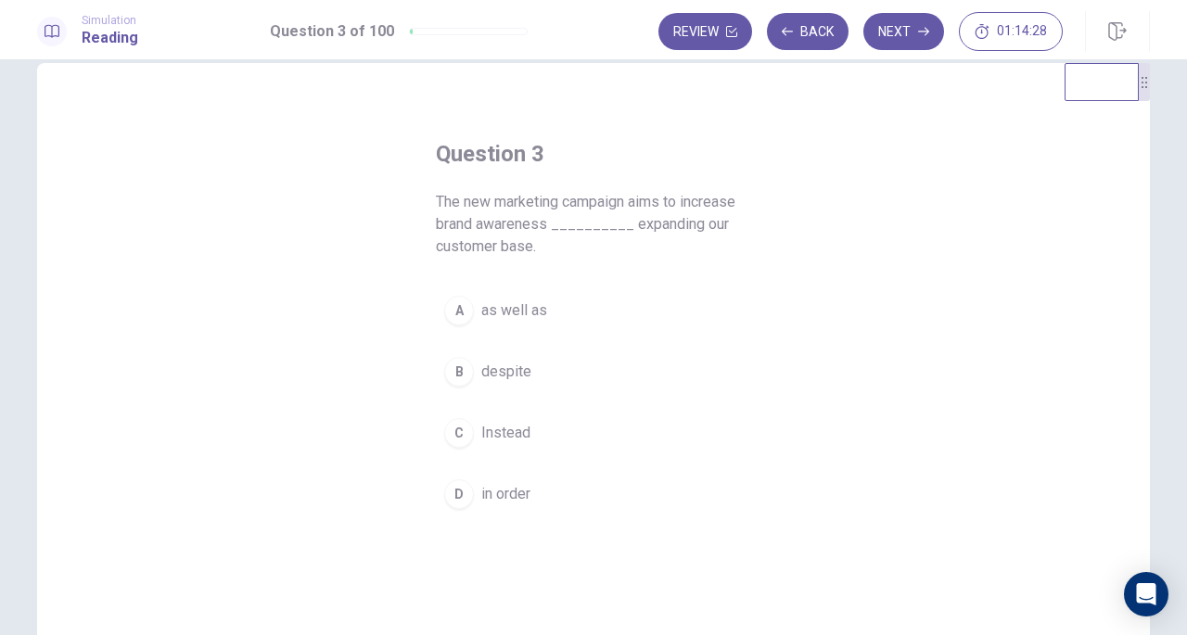
scroll to position [32, 0]
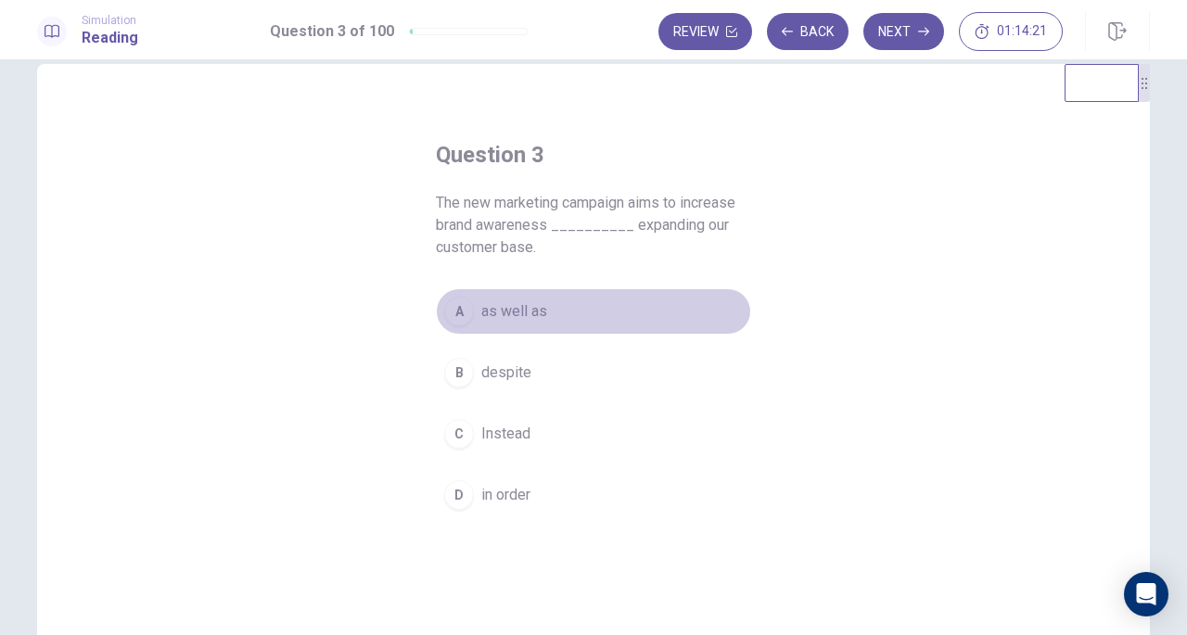
click at [511, 316] on span "as well as" at bounding box center [514, 311] width 66 height 22
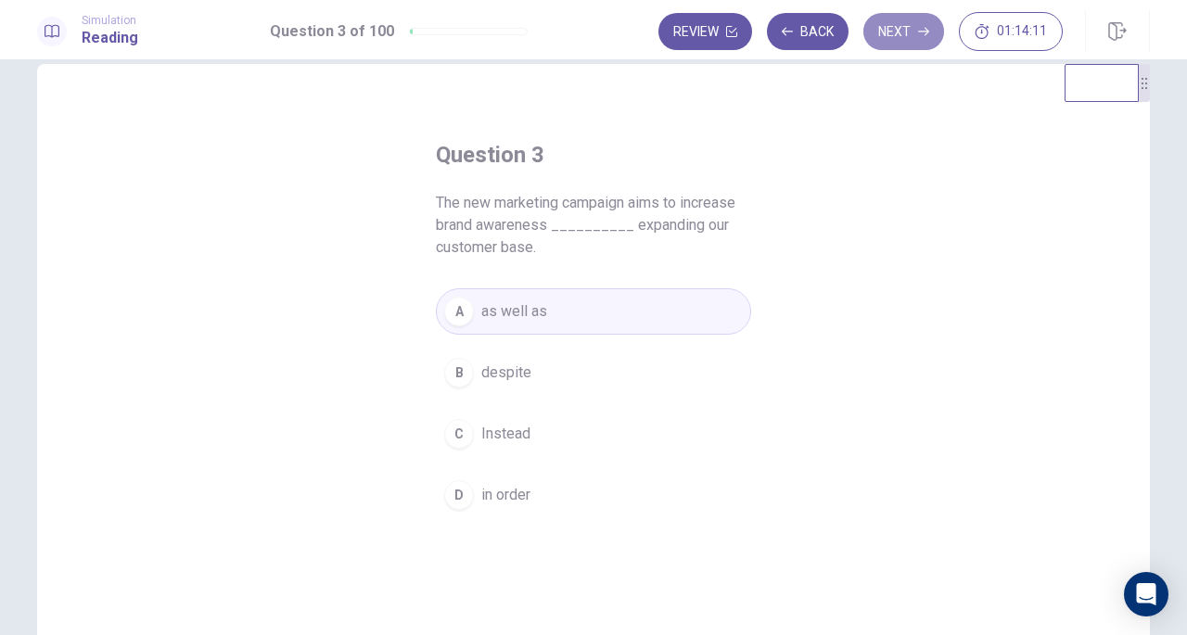
click at [902, 25] on button "Next" at bounding box center [903, 31] width 81 height 37
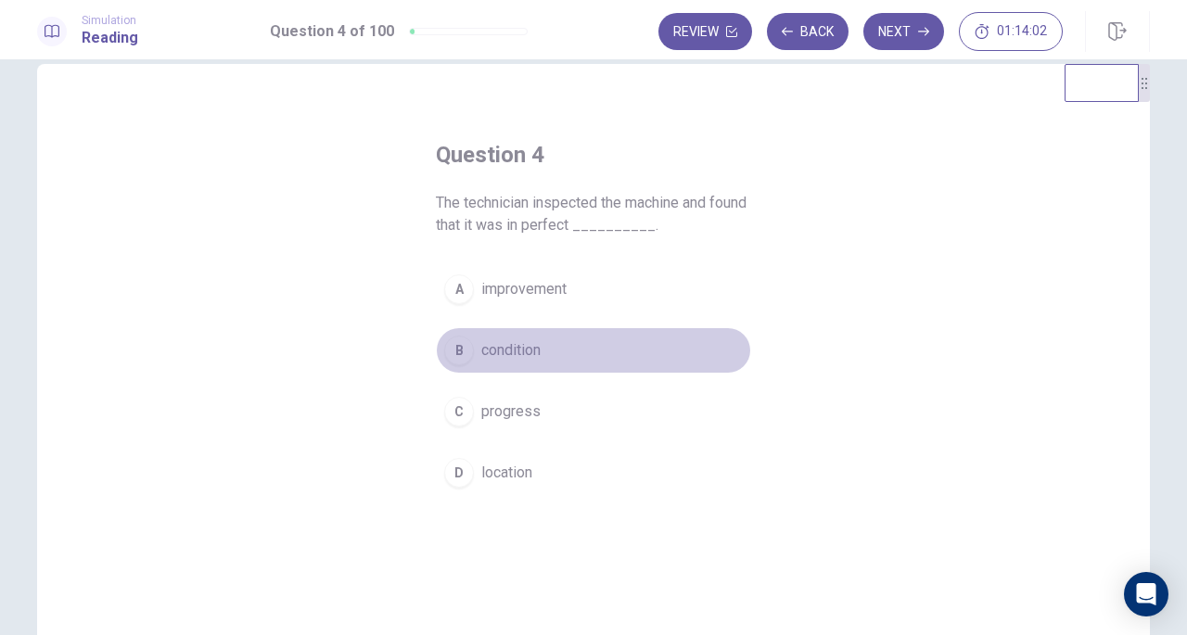
click at [532, 350] on span "condition" at bounding box center [510, 350] width 59 height 22
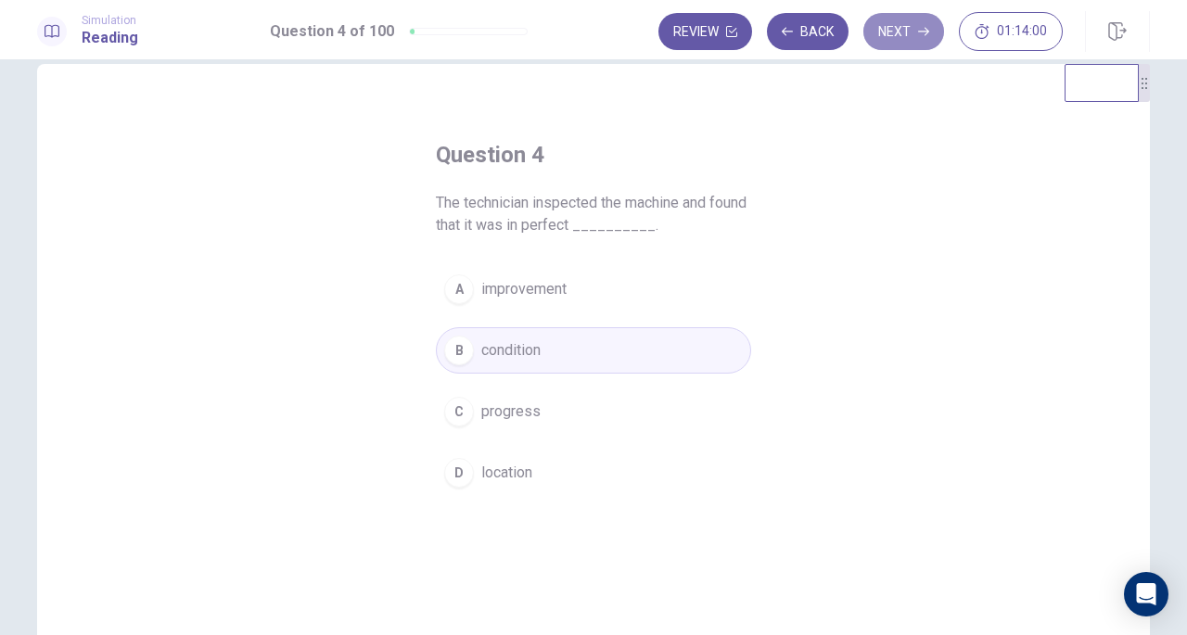
click at [914, 18] on button "Next" at bounding box center [903, 31] width 81 height 37
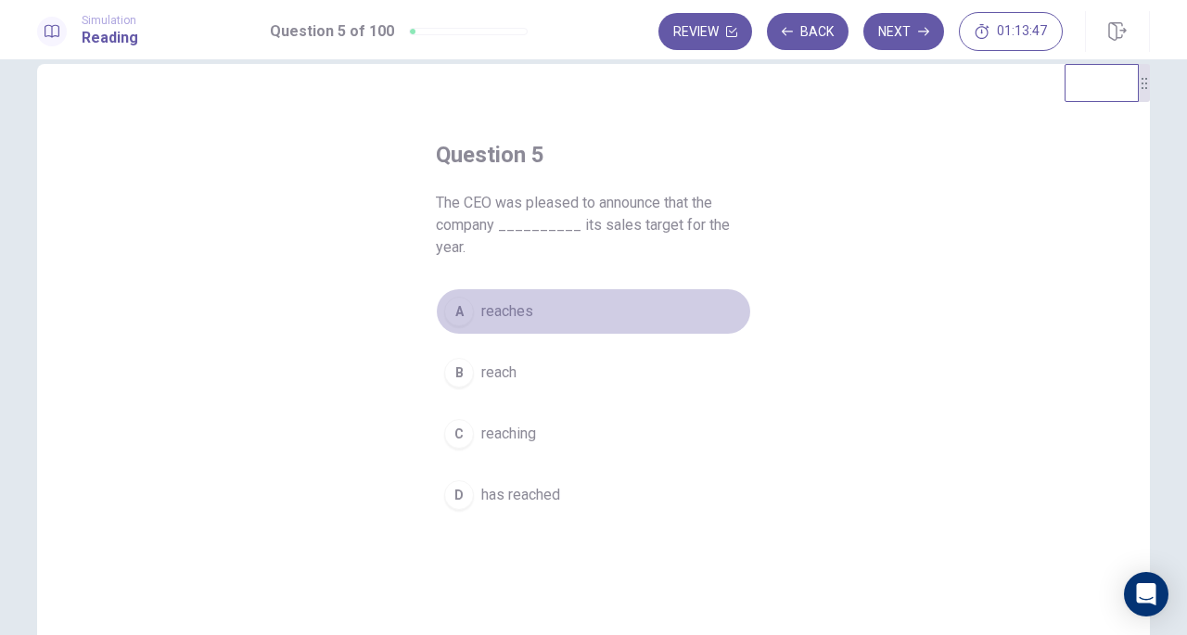
click at [508, 300] on span "reaches" at bounding box center [507, 311] width 52 height 22
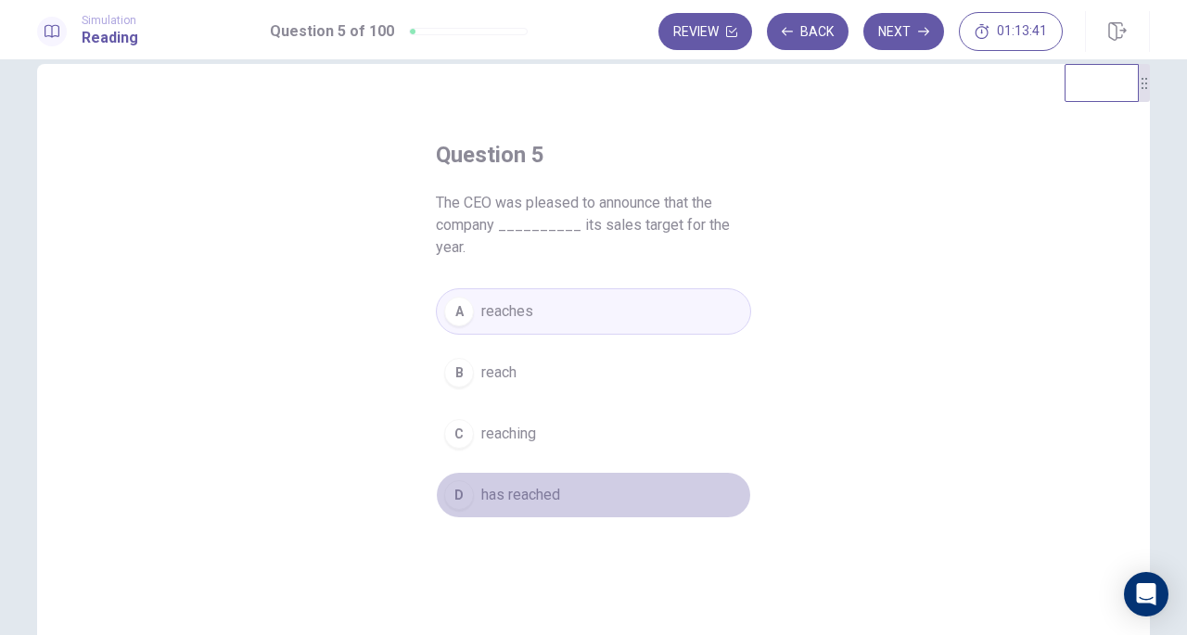
click at [530, 484] on span "has reached" at bounding box center [520, 495] width 79 height 22
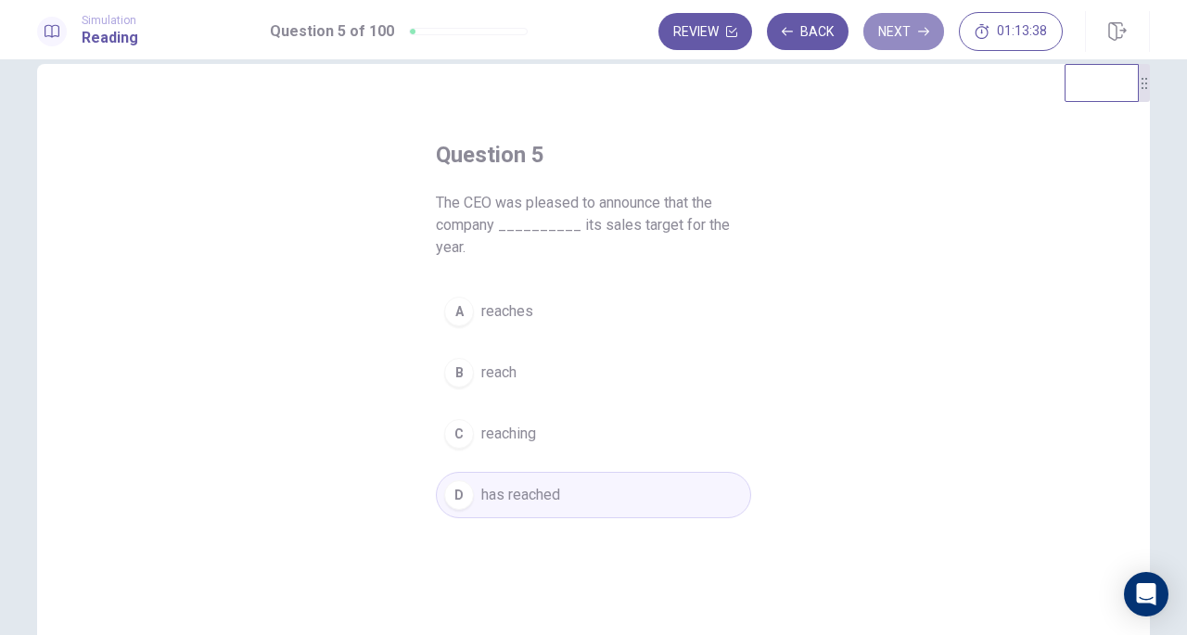
click at [916, 40] on button "Next" at bounding box center [903, 31] width 81 height 37
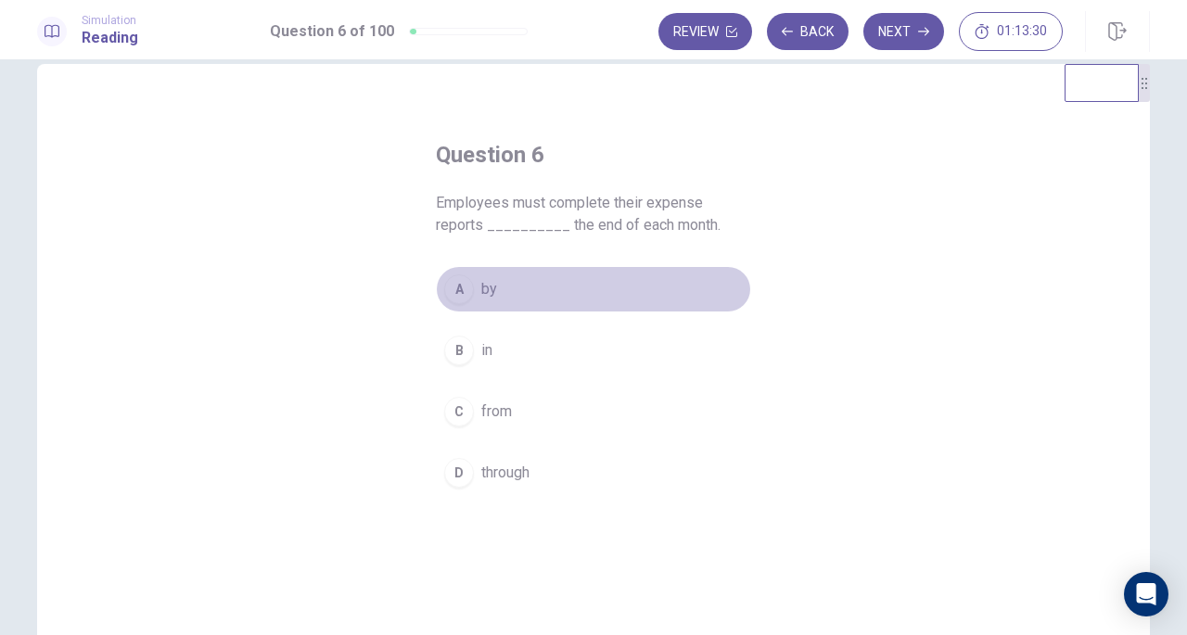
click at [510, 274] on button "A by" at bounding box center [593, 289] width 315 height 46
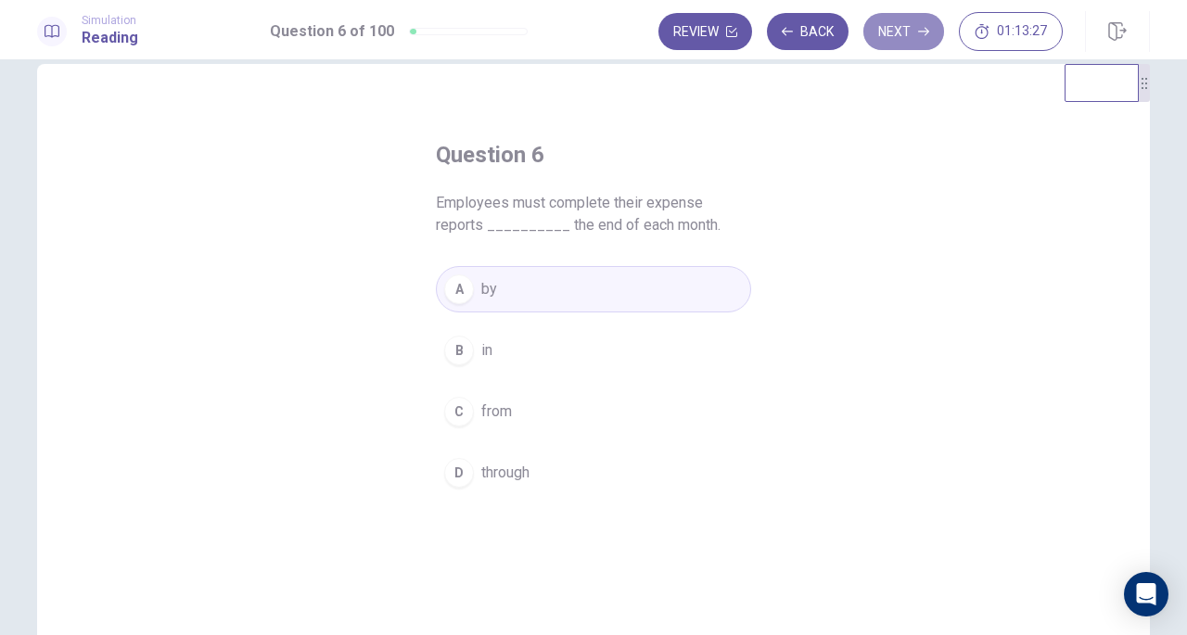
click at [900, 35] on button "Next" at bounding box center [903, 31] width 81 height 37
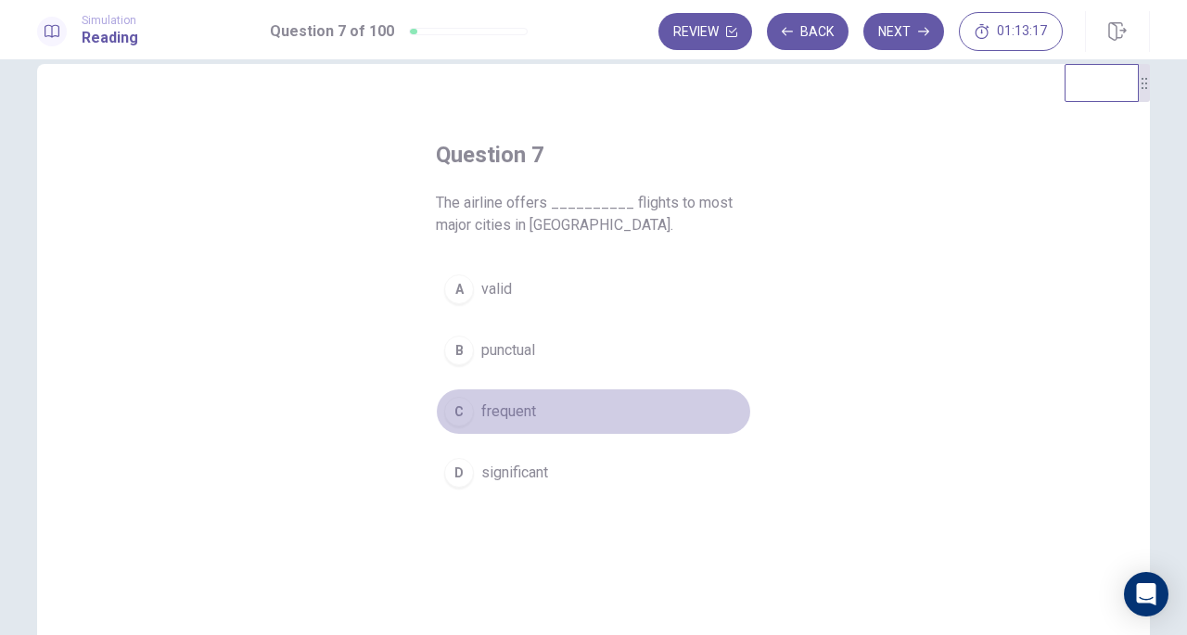
click at [526, 413] on span "frequent" at bounding box center [508, 412] width 55 height 22
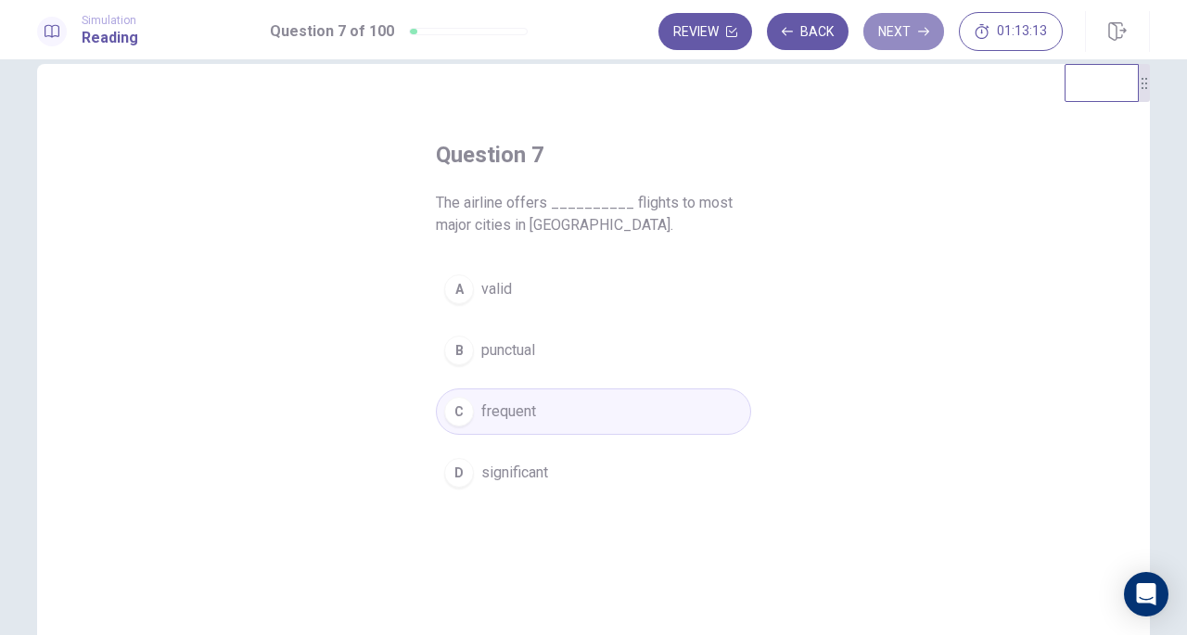
click at [907, 41] on button "Next" at bounding box center [903, 31] width 81 height 37
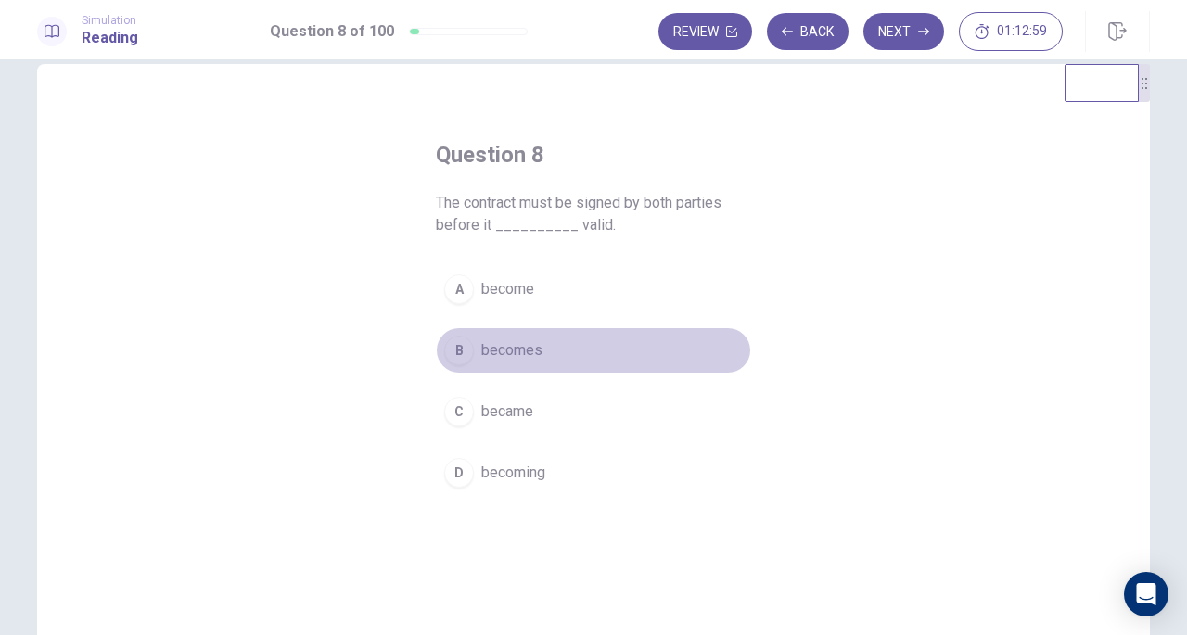
click at [548, 350] on button "B becomes" at bounding box center [593, 350] width 315 height 46
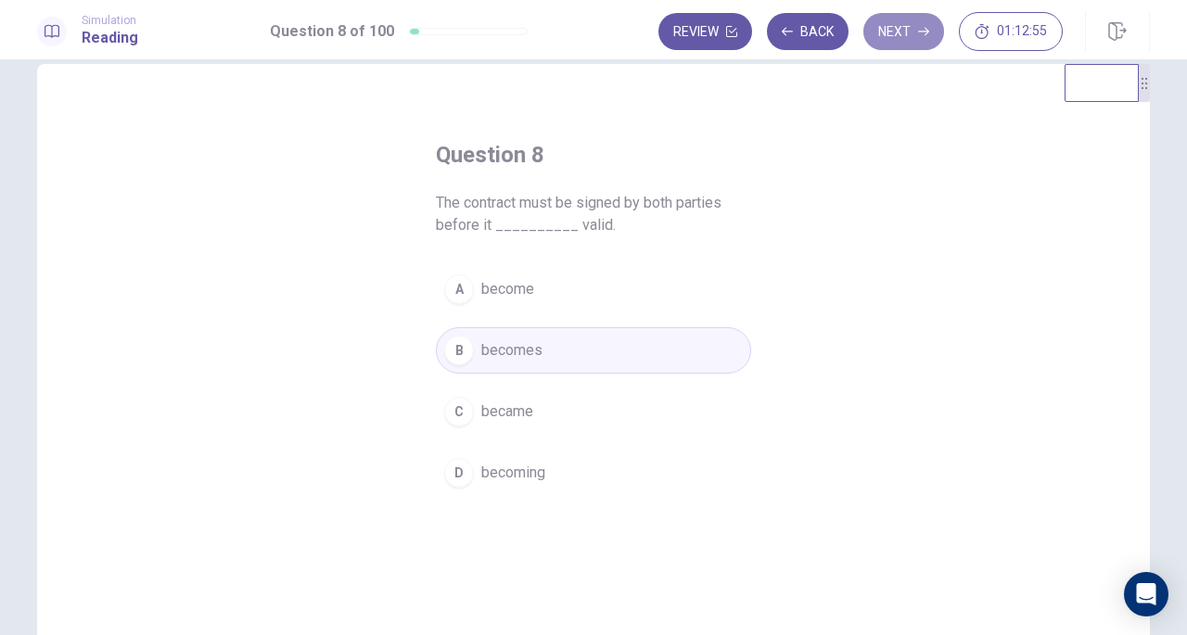
click at [900, 35] on button "Next" at bounding box center [903, 31] width 81 height 37
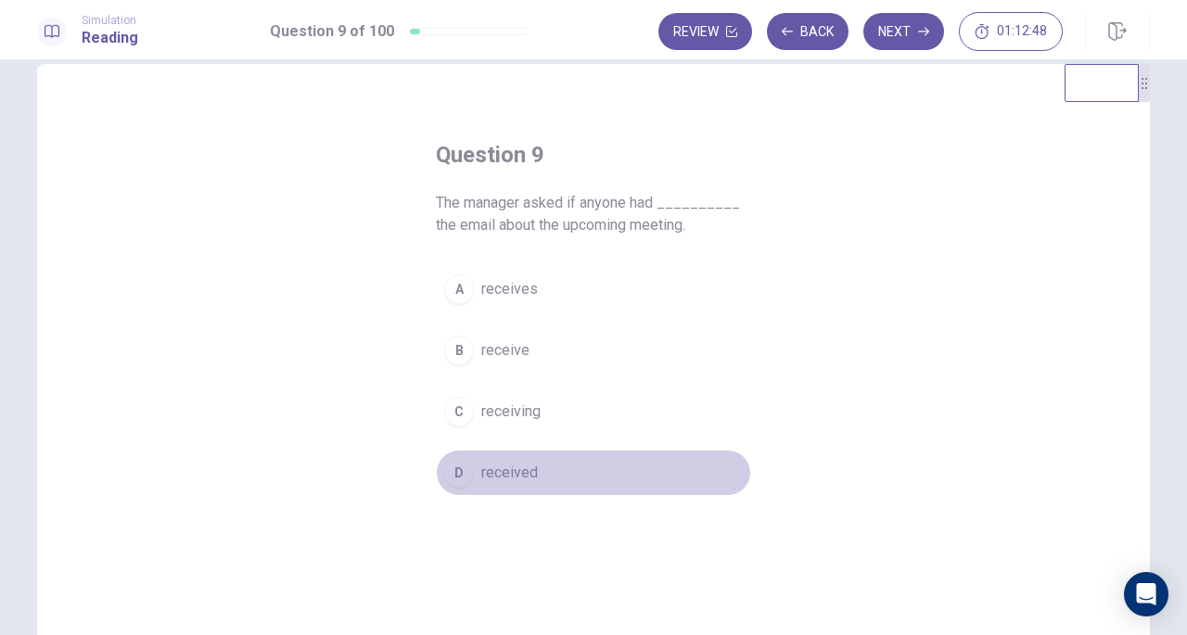
click at [520, 473] on span "received" at bounding box center [509, 473] width 57 height 22
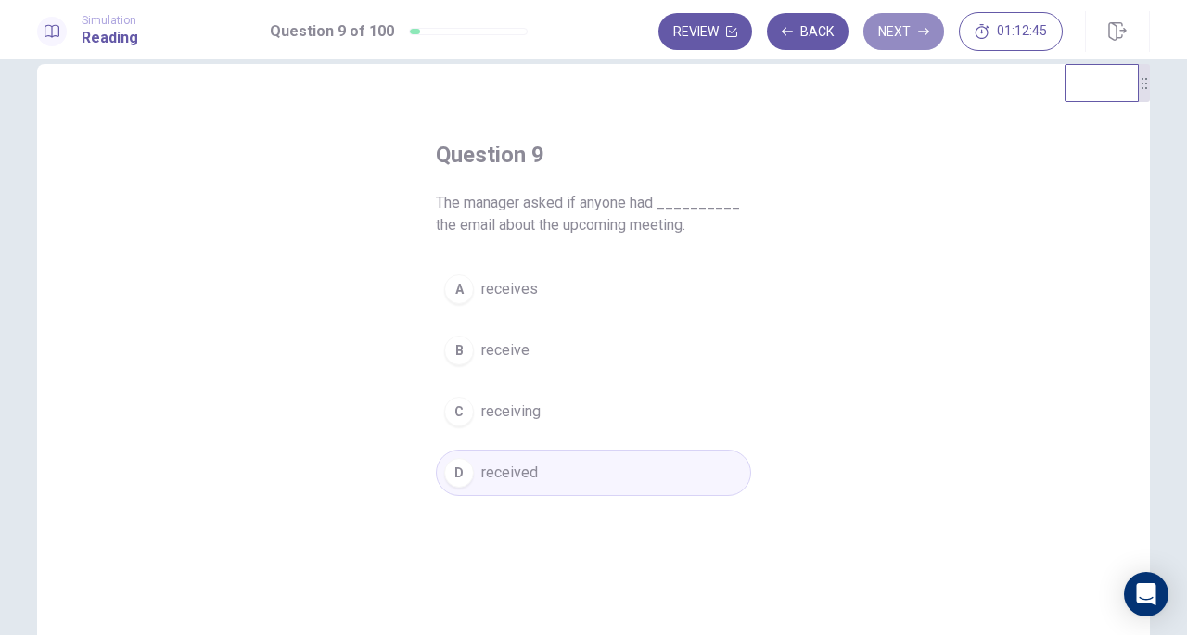
click at [902, 33] on button "Next" at bounding box center [903, 31] width 81 height 37
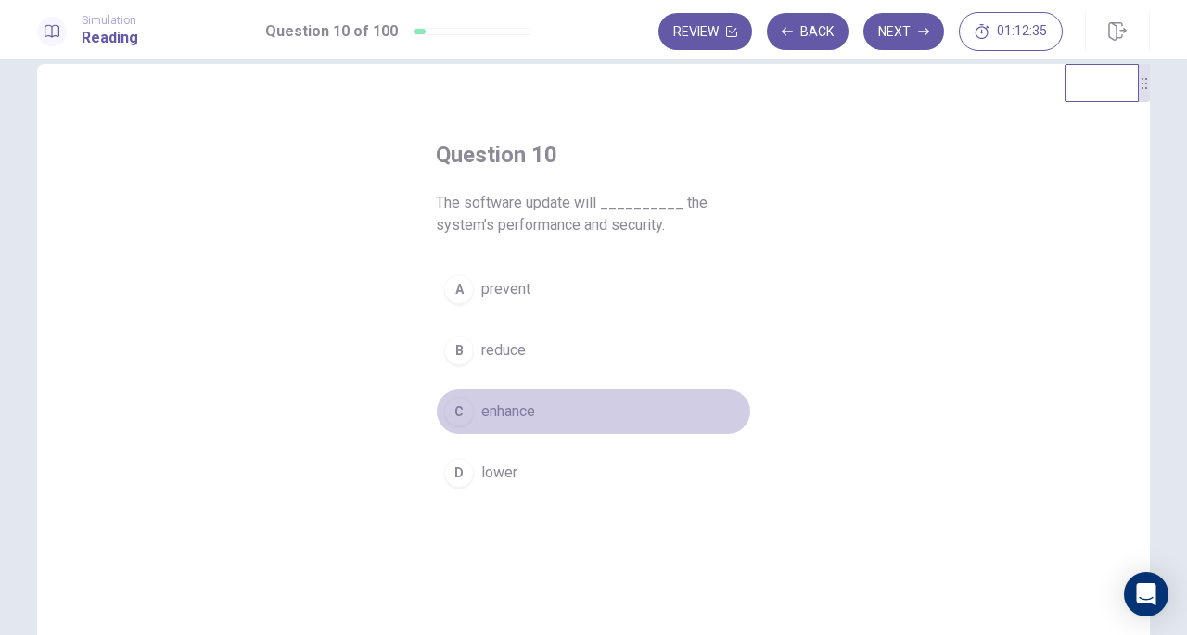
click at [530, 405] on span "enhance" at bounding box center [508, 412] width 54 height 22
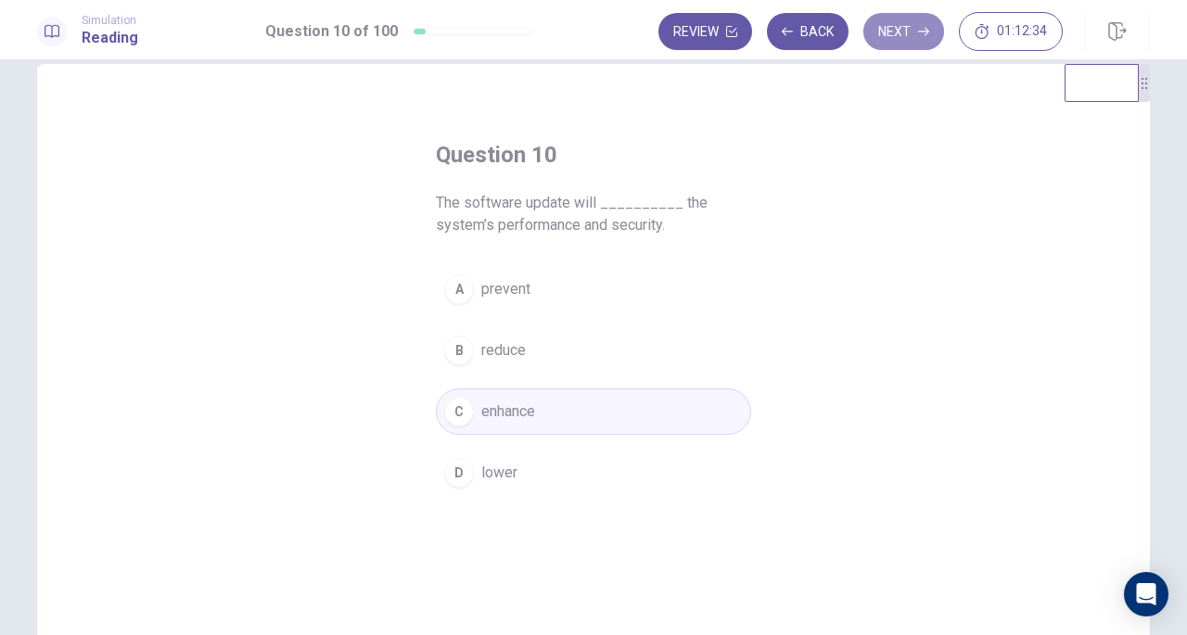
click at [909, 36] on button "Next" at bounding box center [903, 31] width 81 height 37
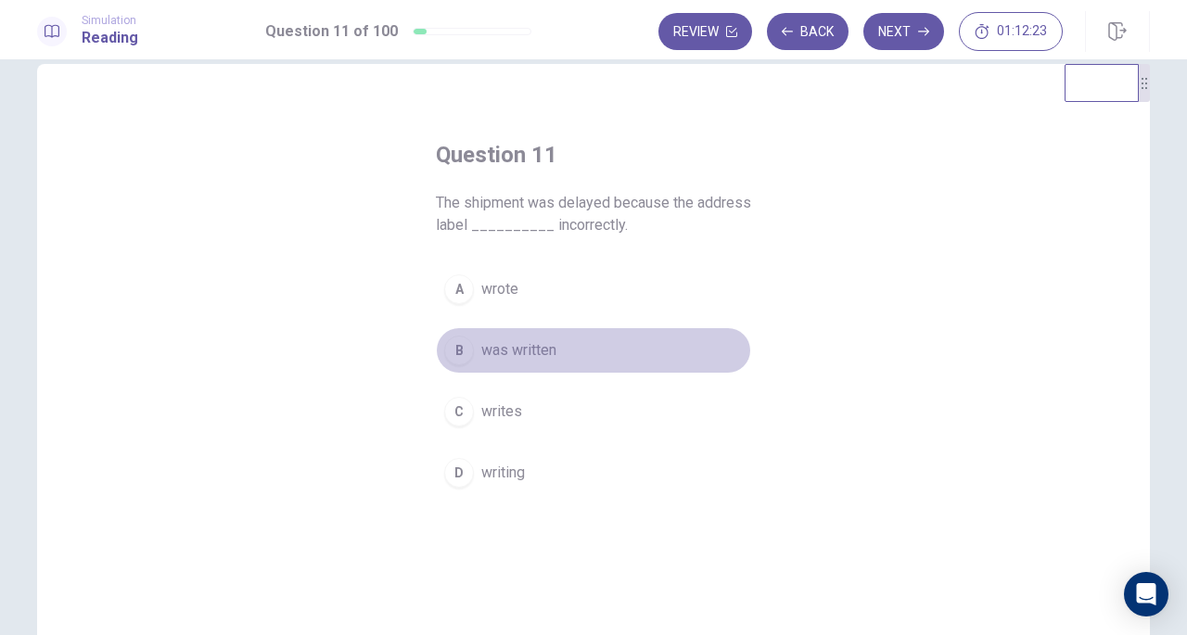
click at [546, 363] on button "B was written" at bounding box center [593, 350] width 315 height 46
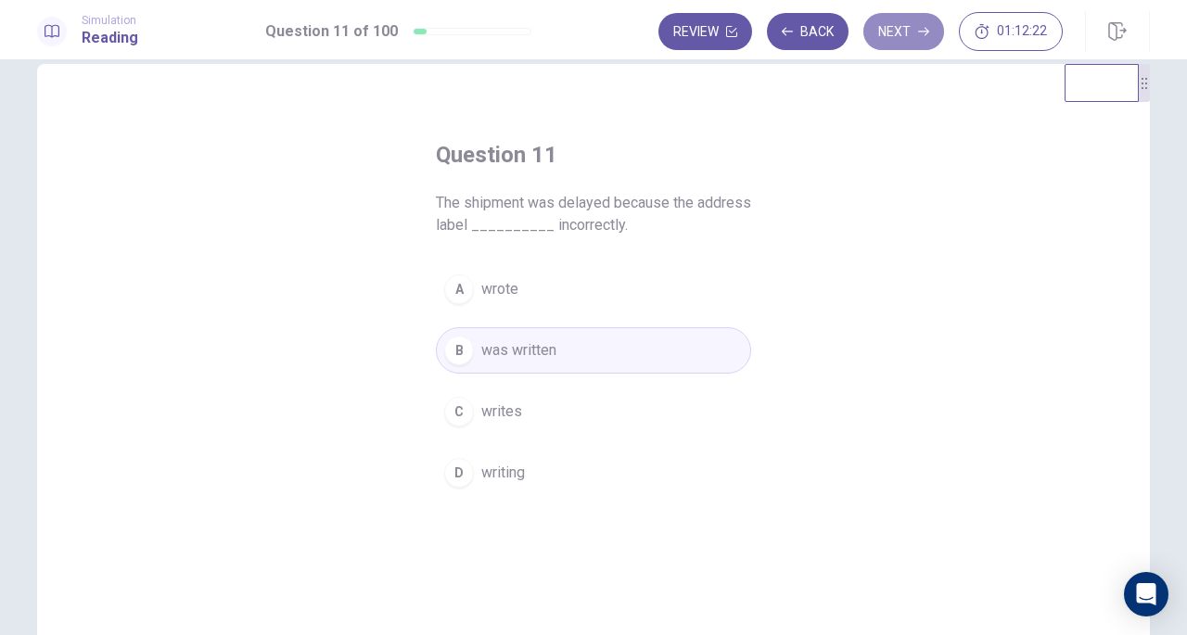
click at [905, 19] on button "Next" at bounding box center [903, 31] width 81 height 37
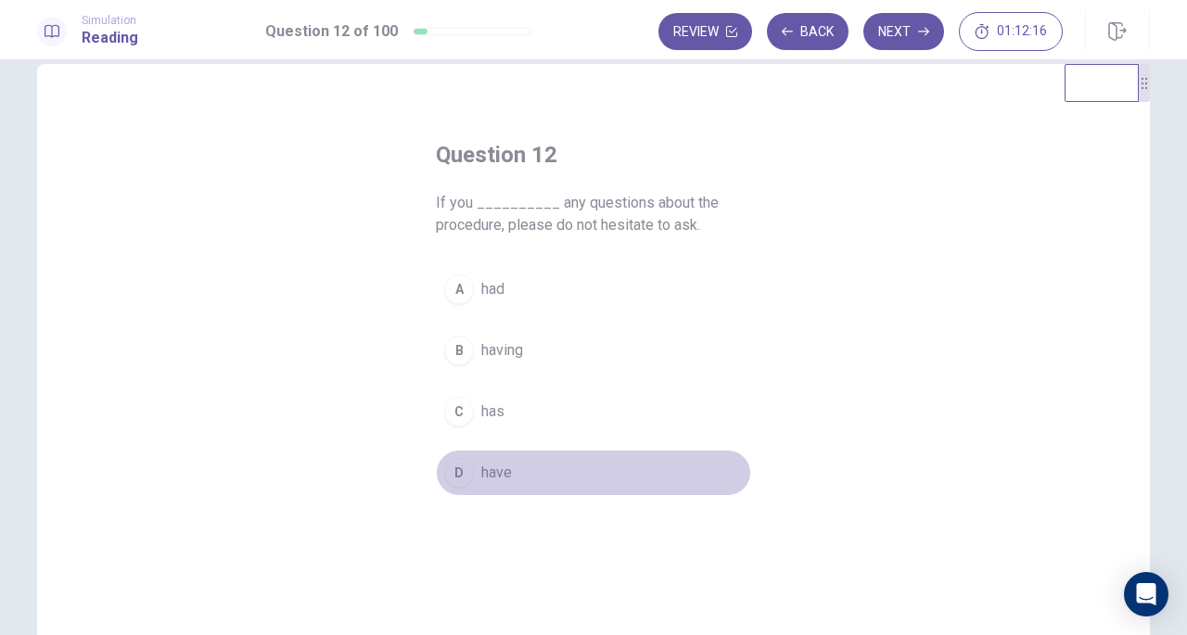
click at [504, 478] on span "have" at bounding box center [496, 473] width 31 height 22
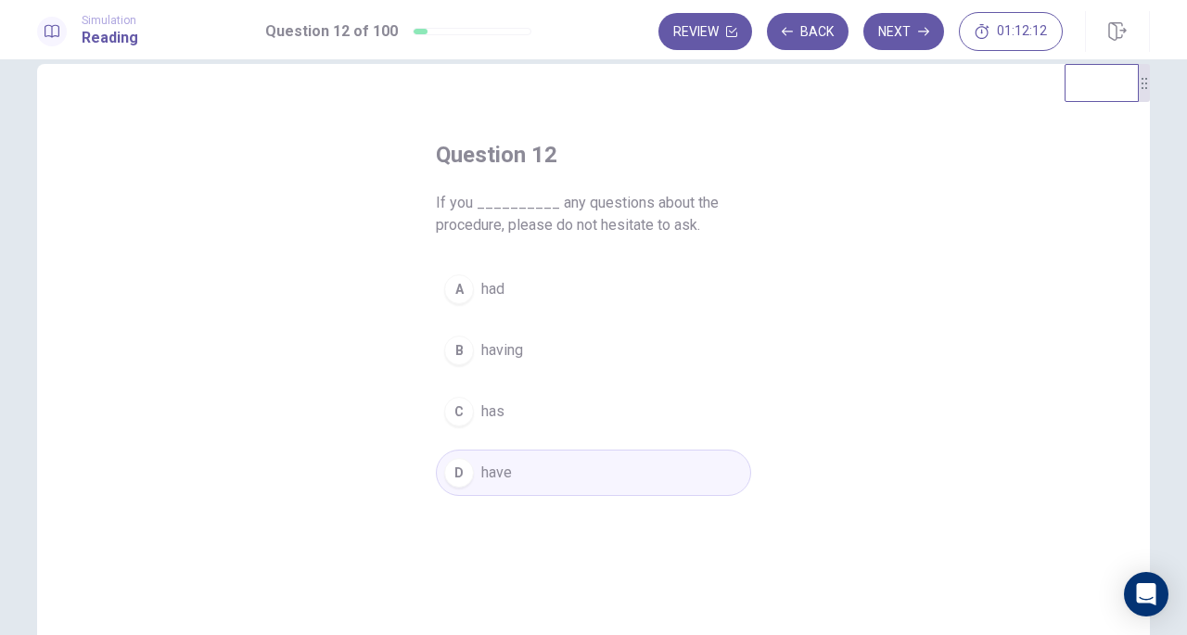
click at [899, 27] on button "Next" at bounding box center [903, 31] width 81 height 37
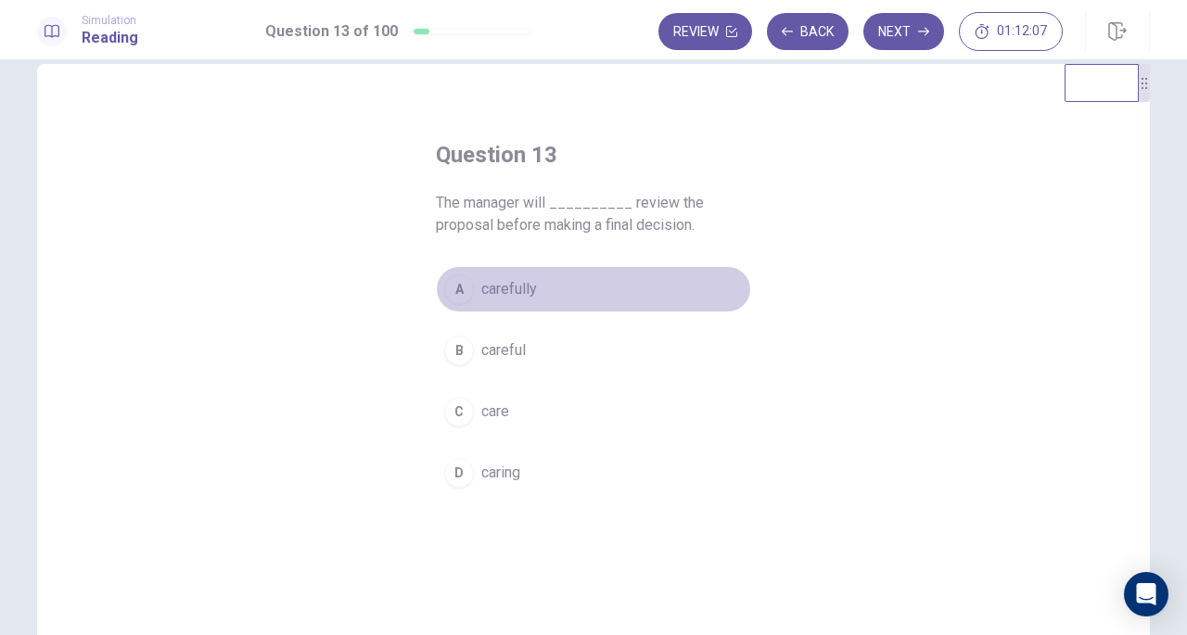
click at [543, 281] on button "A carefully" at bounding box center [593, 289] width 315 height 46
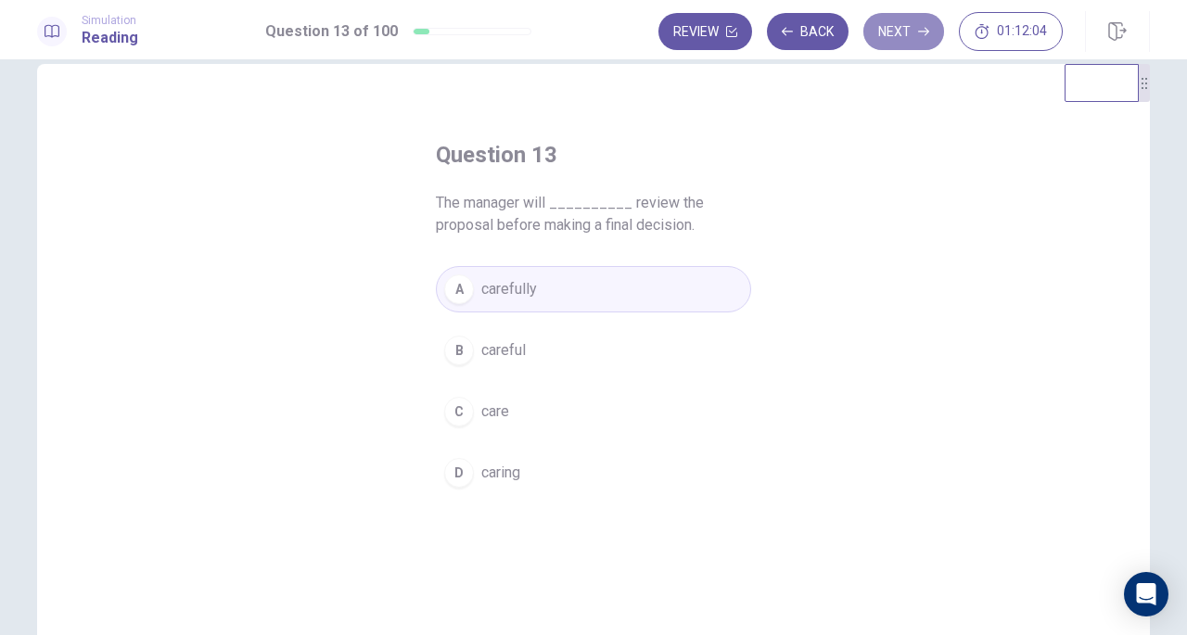
click at [903, 36] on button "Next" at bounding box center [903, 31] width 81 height 37
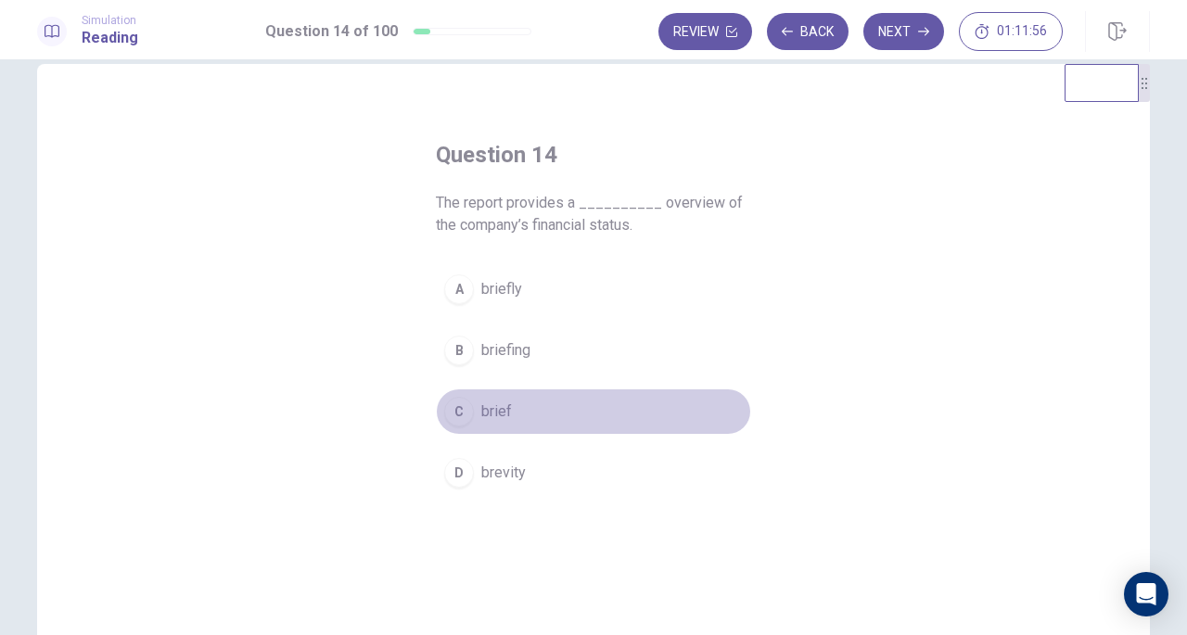
click at [507, 416] on button "C brief" at bounding box center [593, 412] width 315 height 46
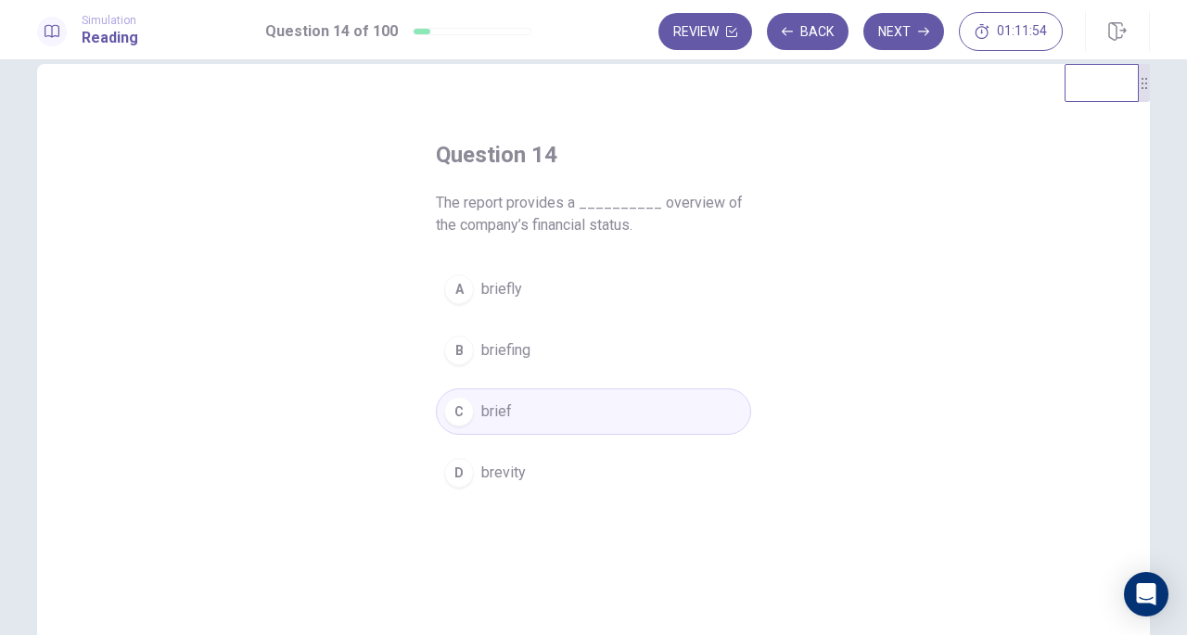
click at [887, 31] on button "Next" at bounding box center [903, 31] width 81 height 37
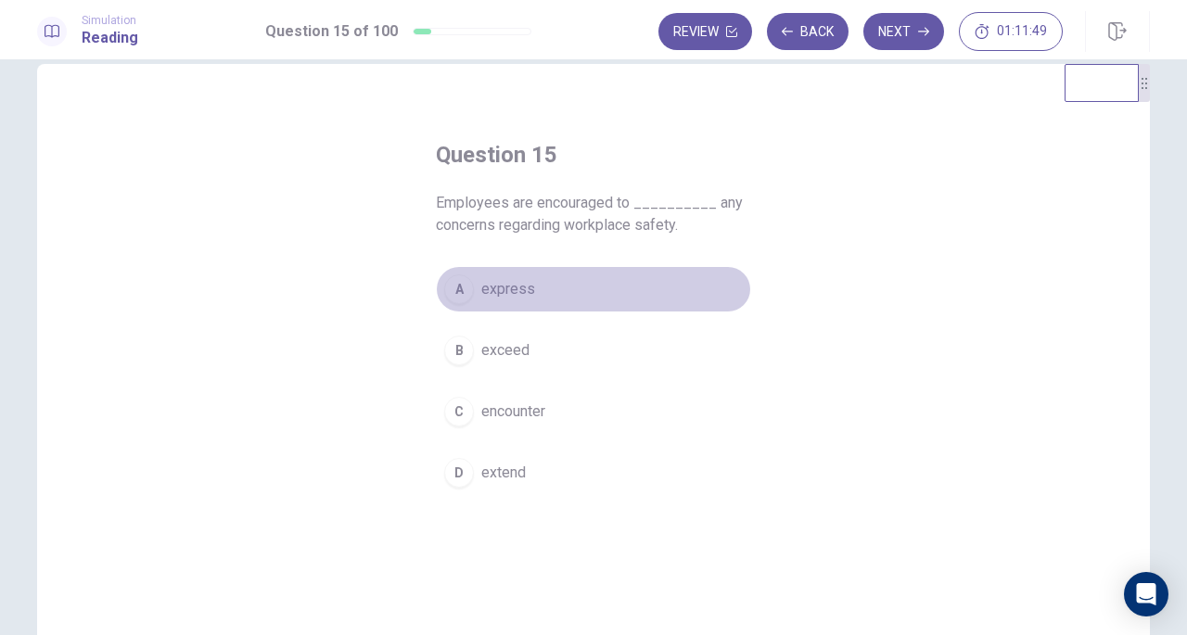
click at [504, 279] on span "express" at bounding box center [508, 289] width 54 height 22
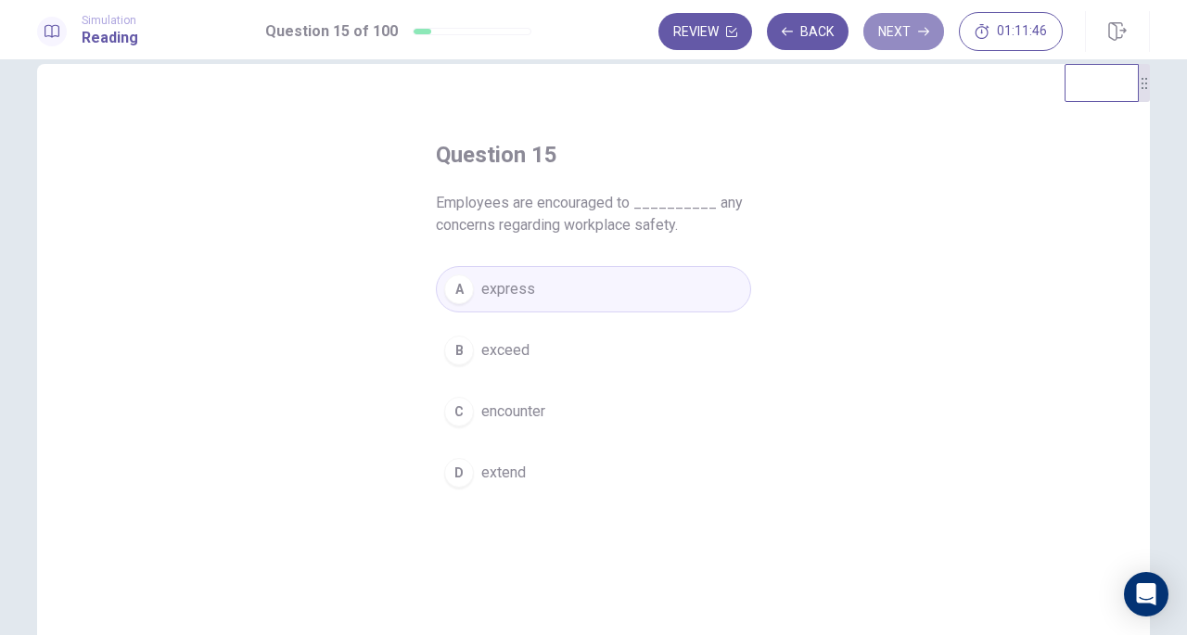
click at [909, 27] on button "Next" at bounding box center [903, 31] width 81 height 37
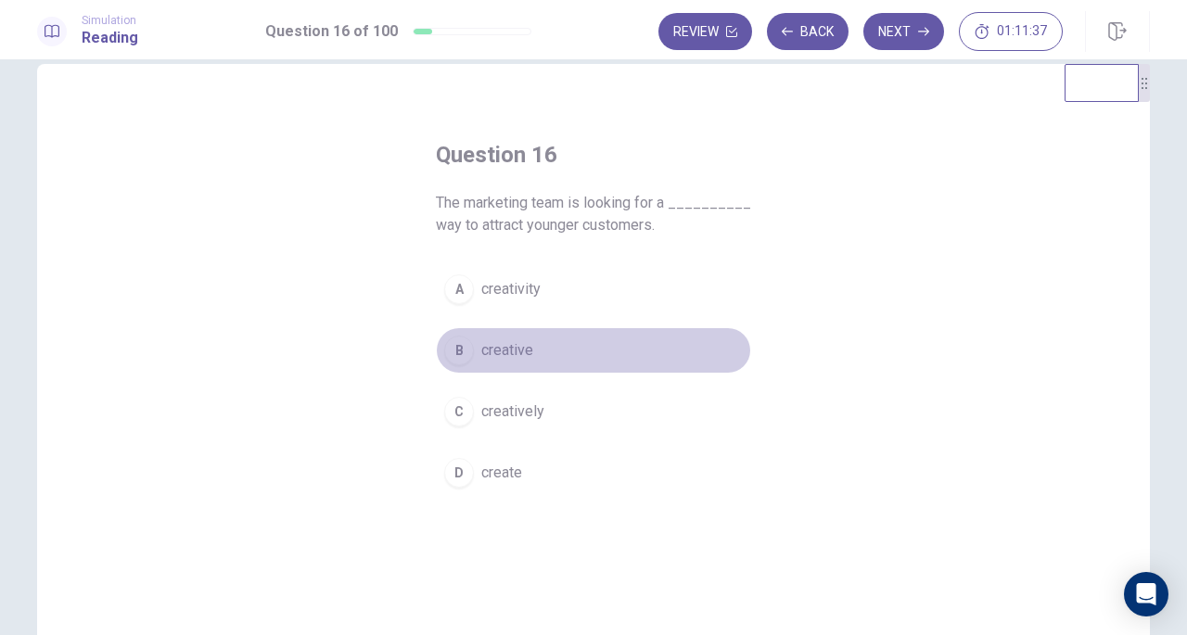
click at [525, 343] on span "creative" at bounding box center [507, 350] width 52 height 22
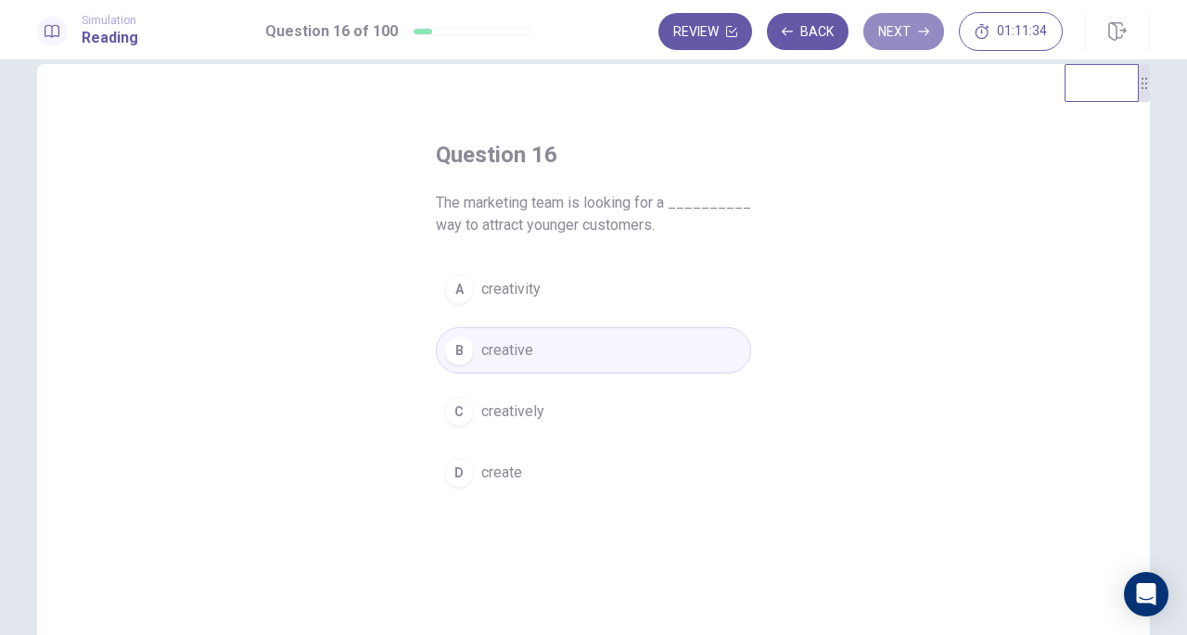
click at [899, 22] on button "Next" at bounding box center [903, 31] width 81 height 37
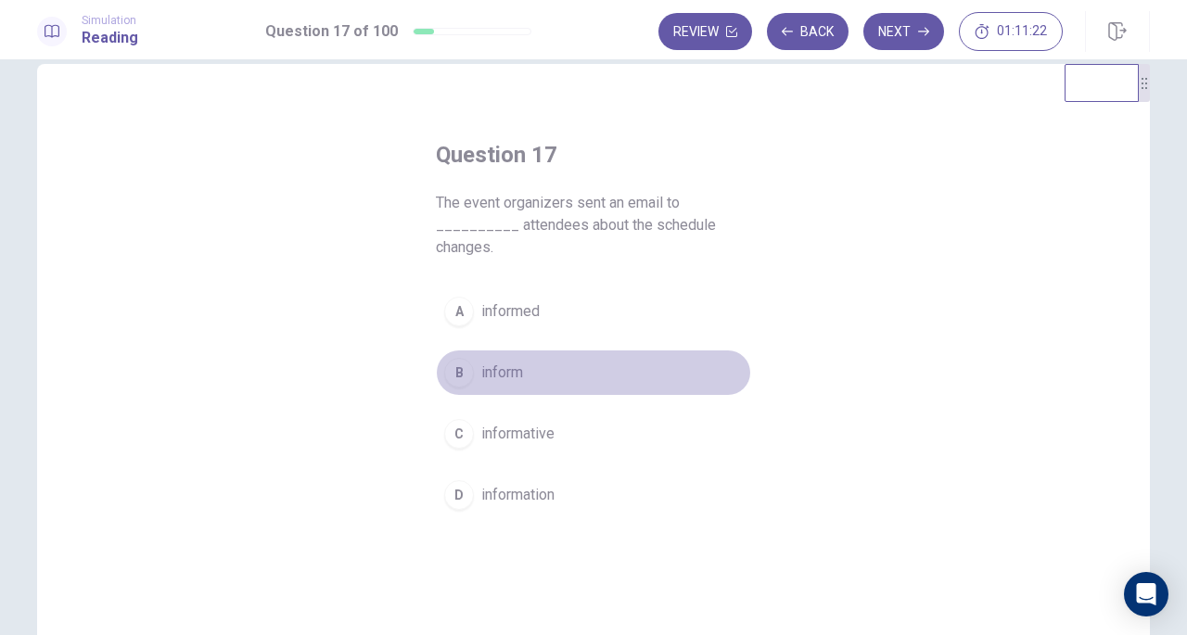
click at [508, 374] on span "inform" at bounding box center [502, 373] width 42 height 22
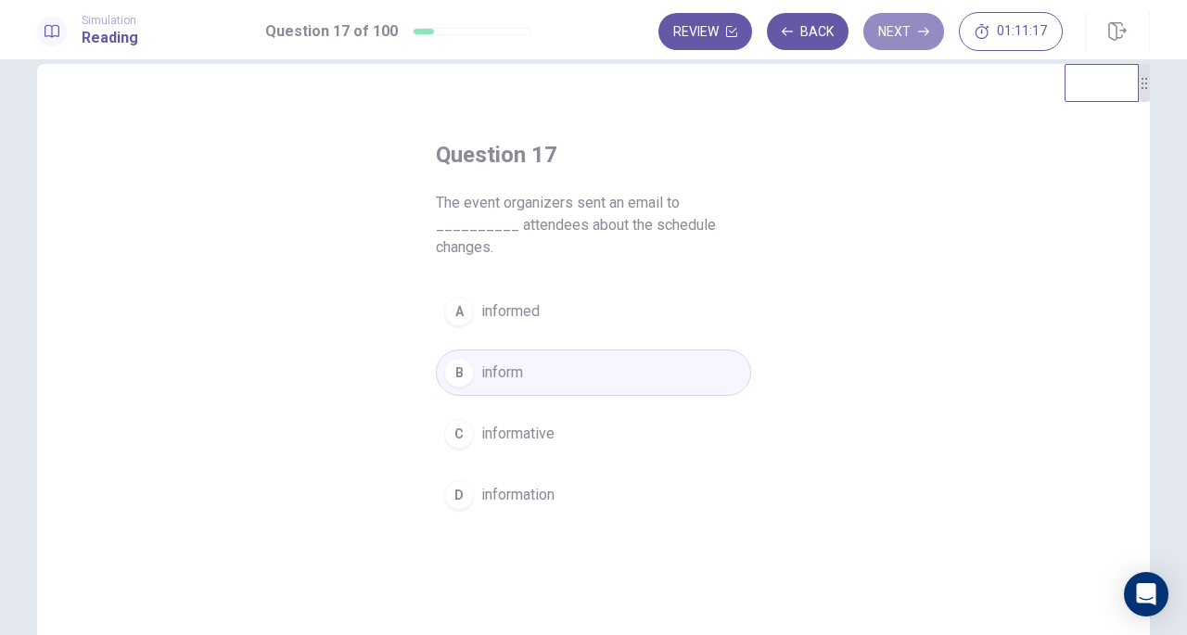
click at [900, 40] on button "Next" at bounding box center [903, 31] width 81 height 37
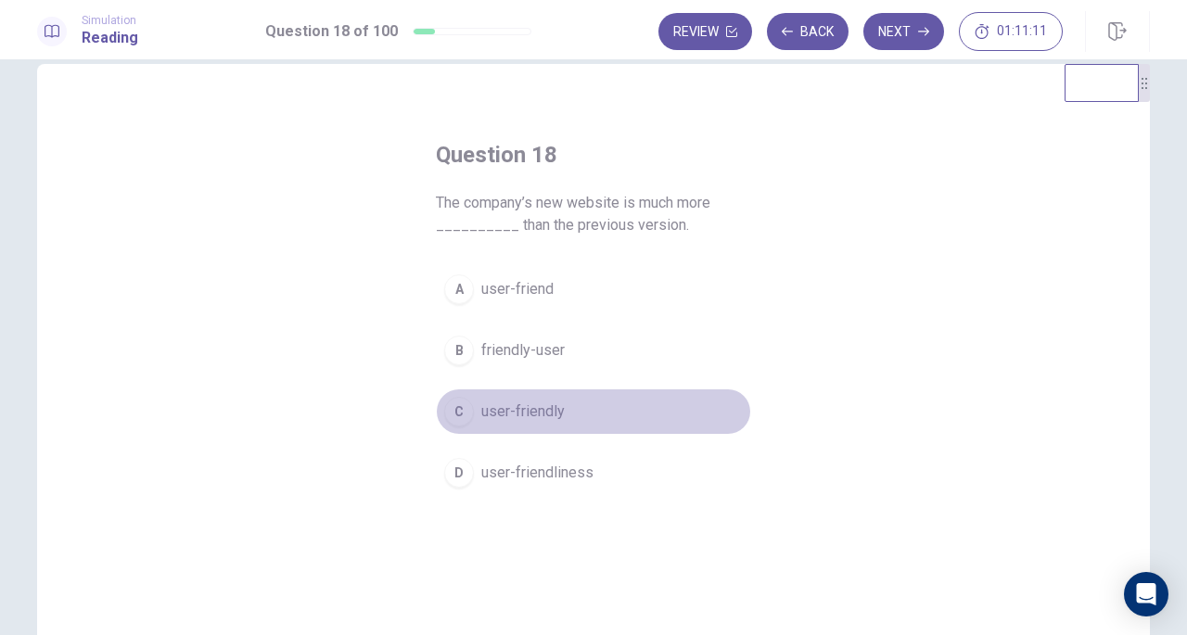
click at [516, 394] on button "C user-friendly" at bounding box center [593, 412] width 315 height 46
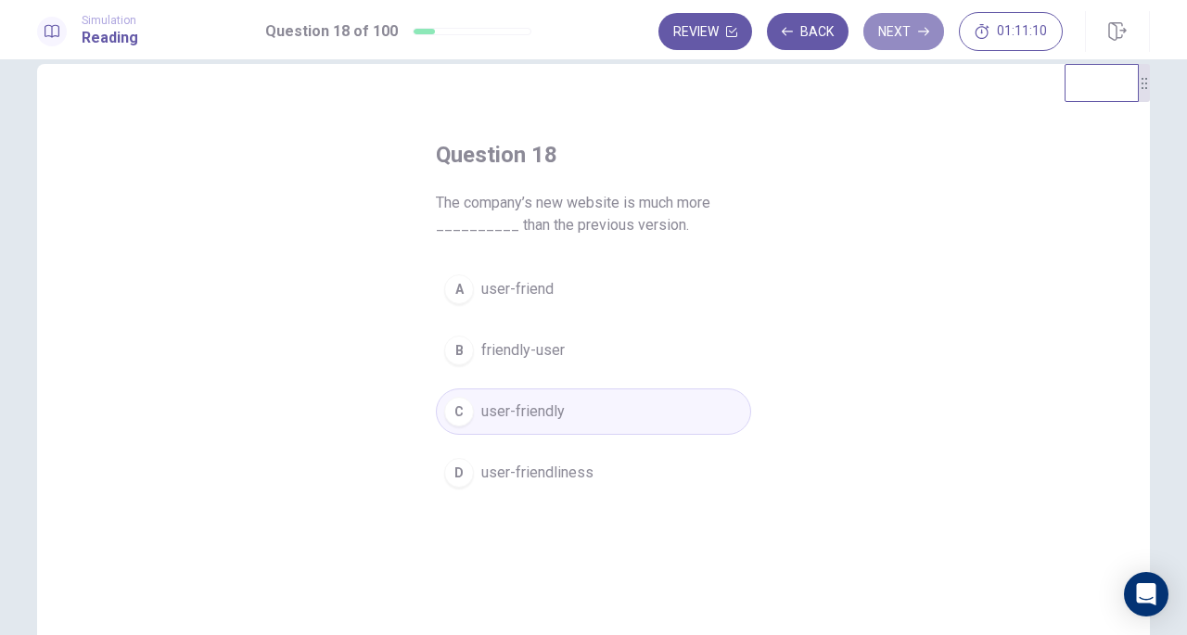
click at [903, 48] on button "Next" at bounding box center [903, 31] width 81 height 37
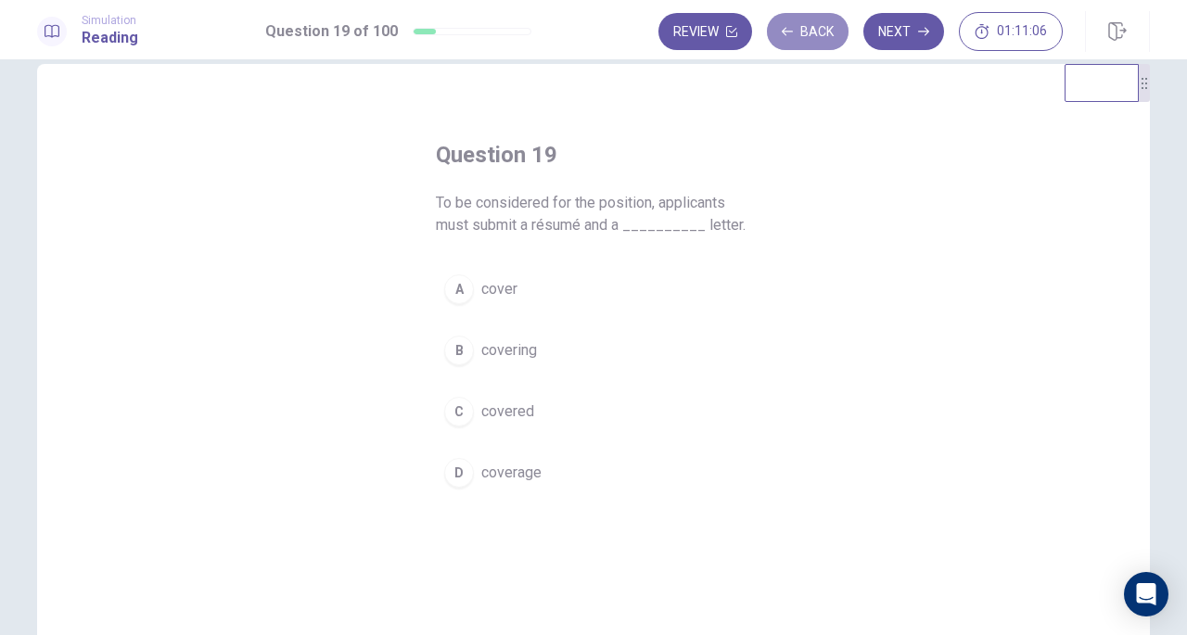
click at [823, 41] on button "Back" at bounding box center [808, 31] width 82 height 37
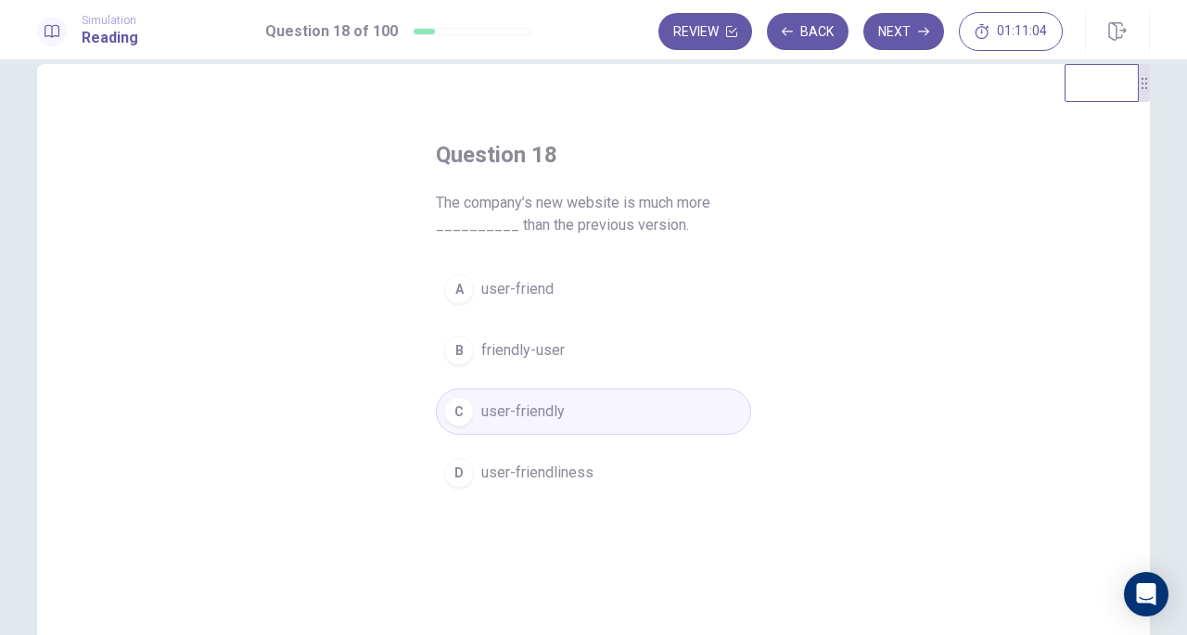
click at [899, 52] on div "Simulation Reading Question 18 of 100 Review Back Next 01:11:04" at bounding box center [593, 29] width 1187 height 59
click at [916, 34] on button "Next" at bounding box center [903, 31] width 81 height 37
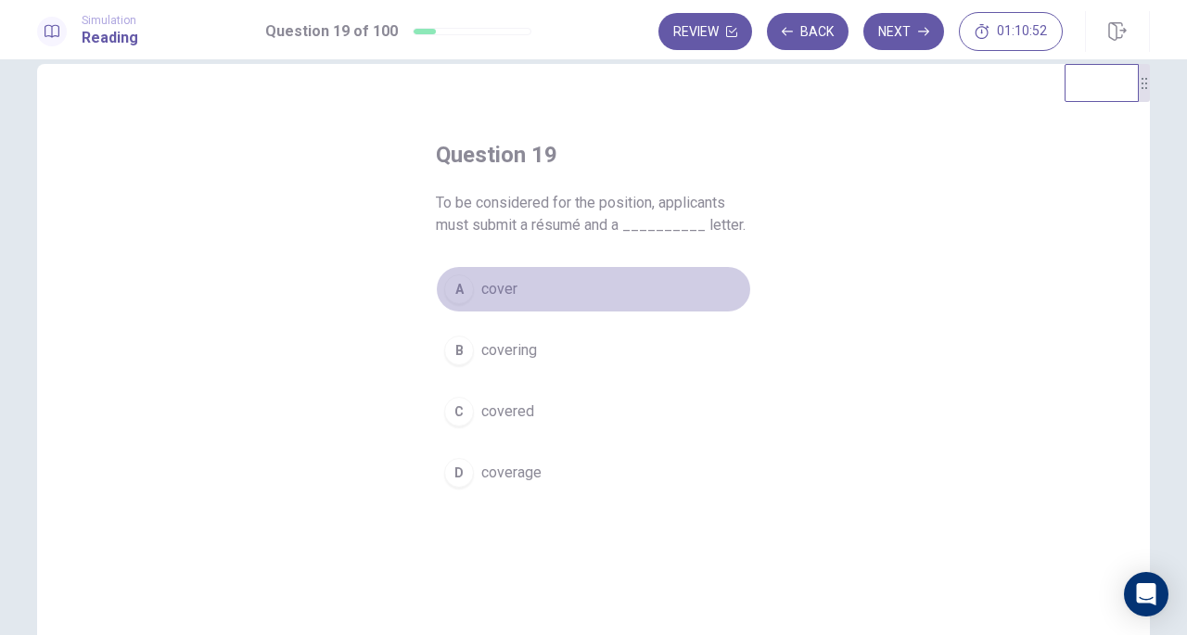
click at [518, 295] on button "A cover" at bounding box center [593, 289] width 315 height 46
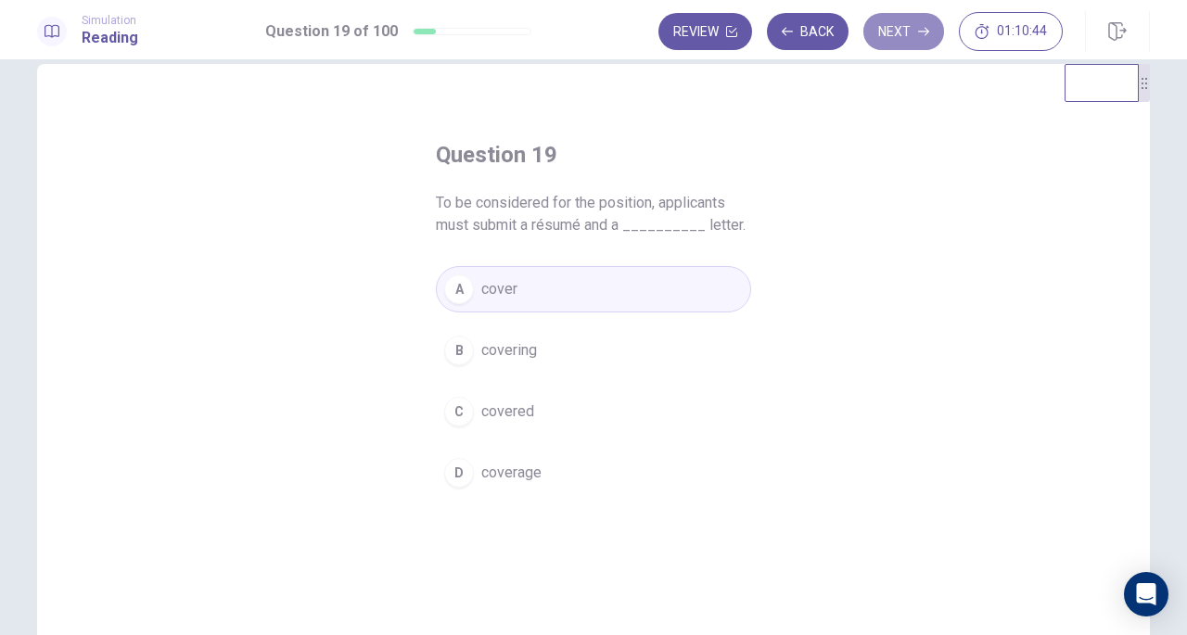
click at [904, 31] on button "Next" at bounding box center [903, 31] width 81 height 37
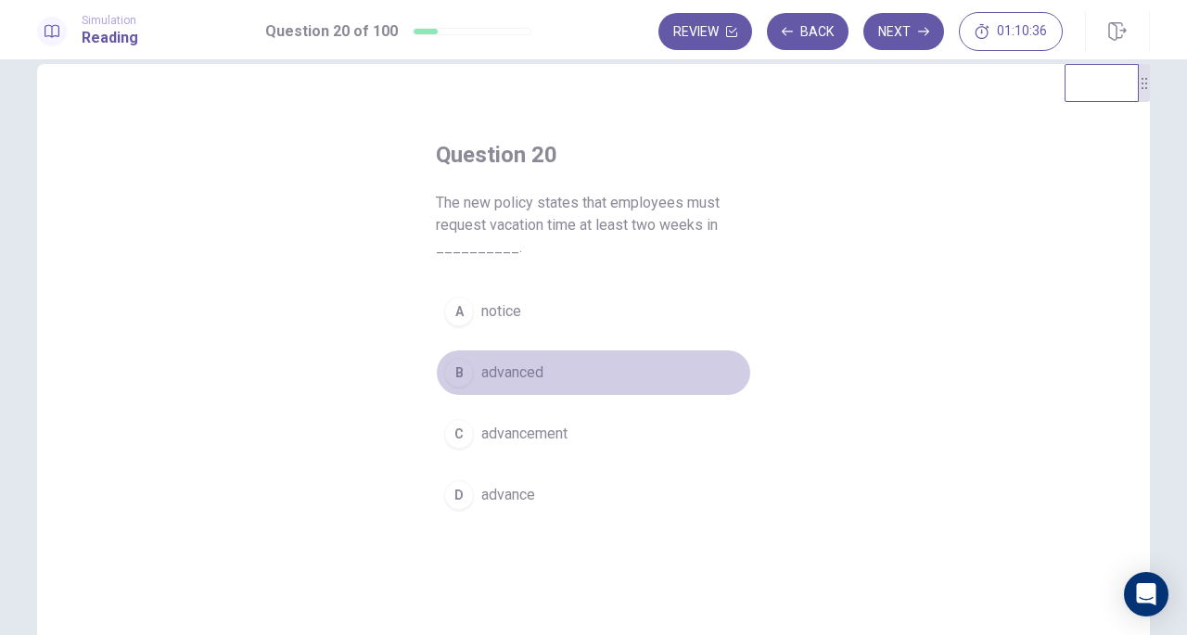
click at [521, 373] on span "advanced" at bounding box center [512, 373] width 62 height 22
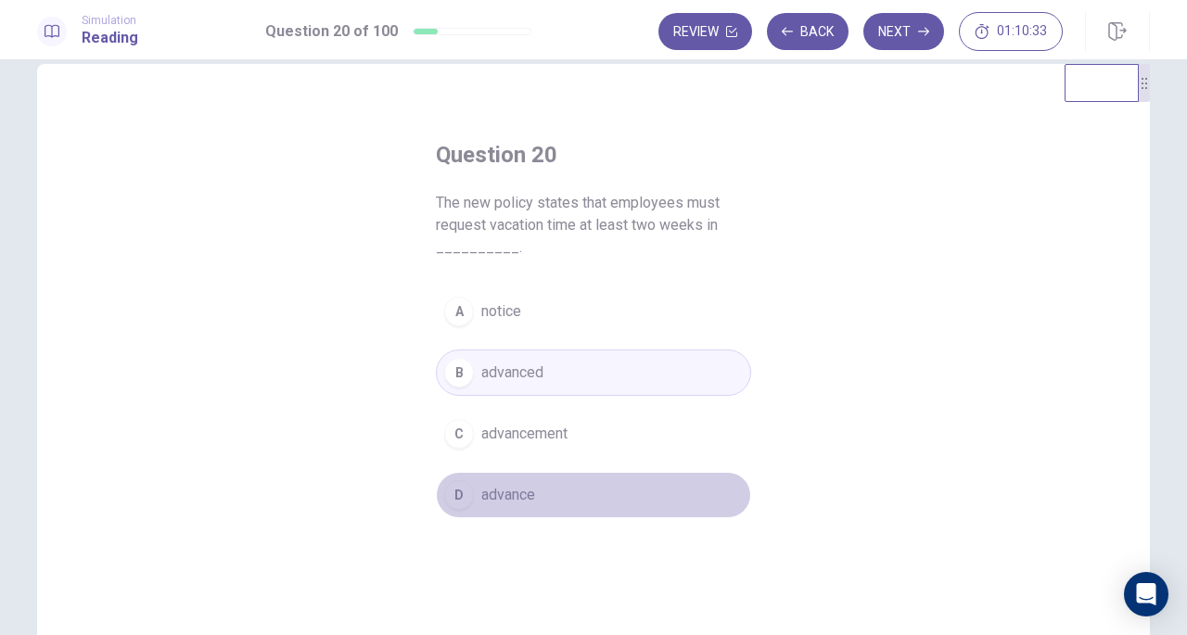
click at [527, 484] on span "advance" at bounding box center [508, 495] width 54 height 22
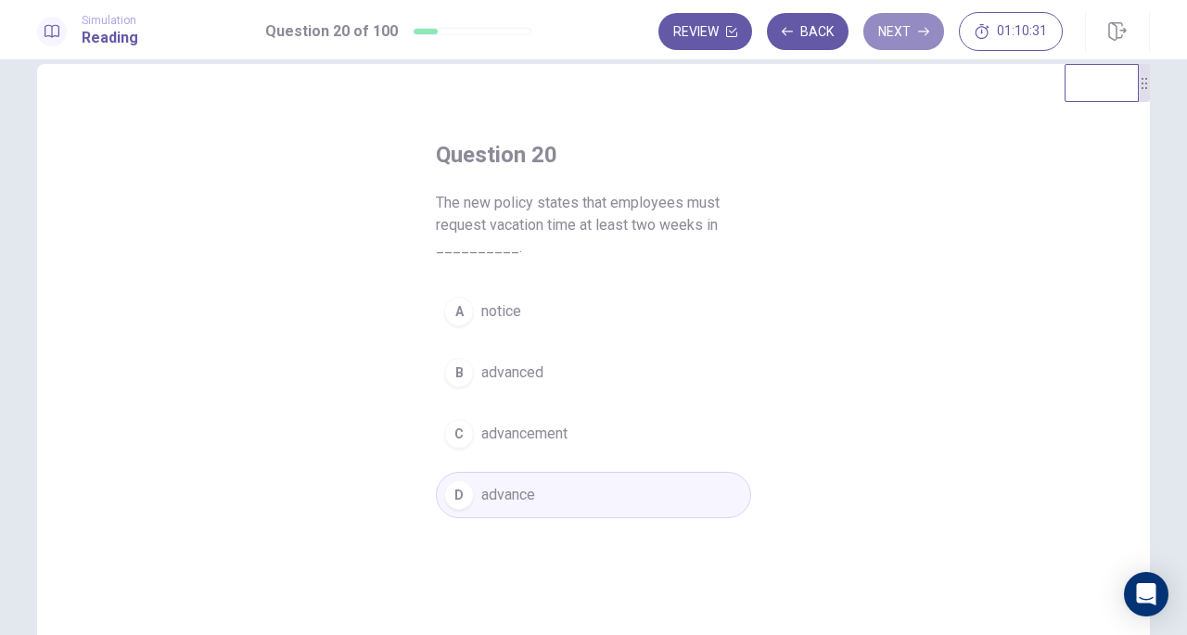
click at [905, 36] on button "Next" at bounding box center [903, 31] width 81 height 37
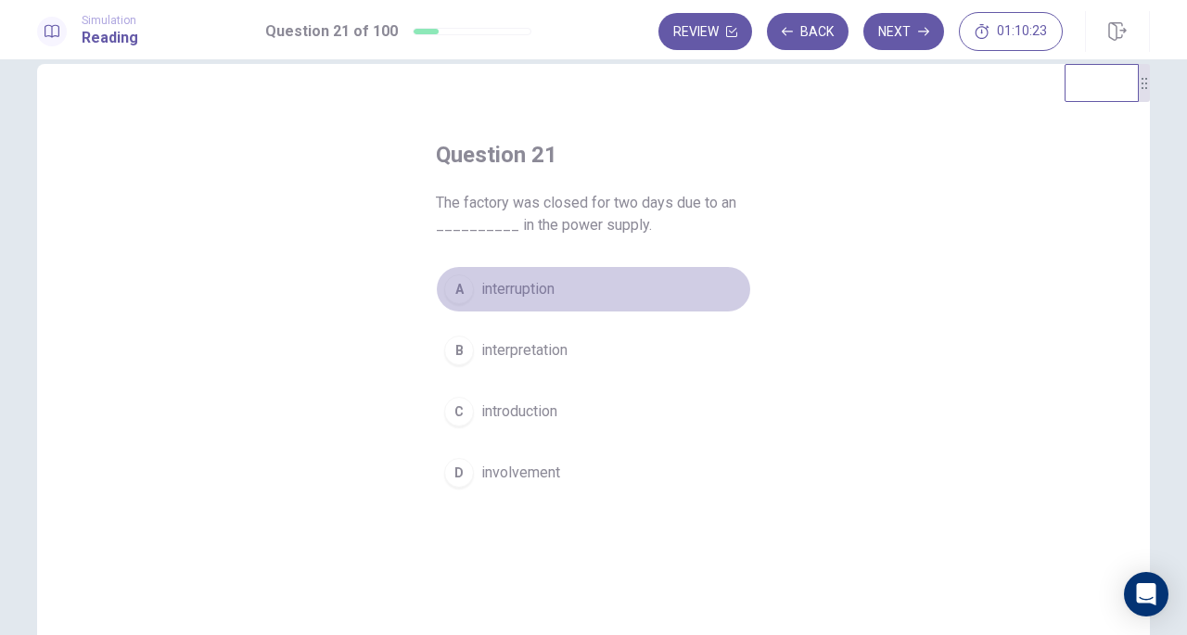
click at [539, 296] on span "interruption" at bounding box center [517, 289] width 73 height 22
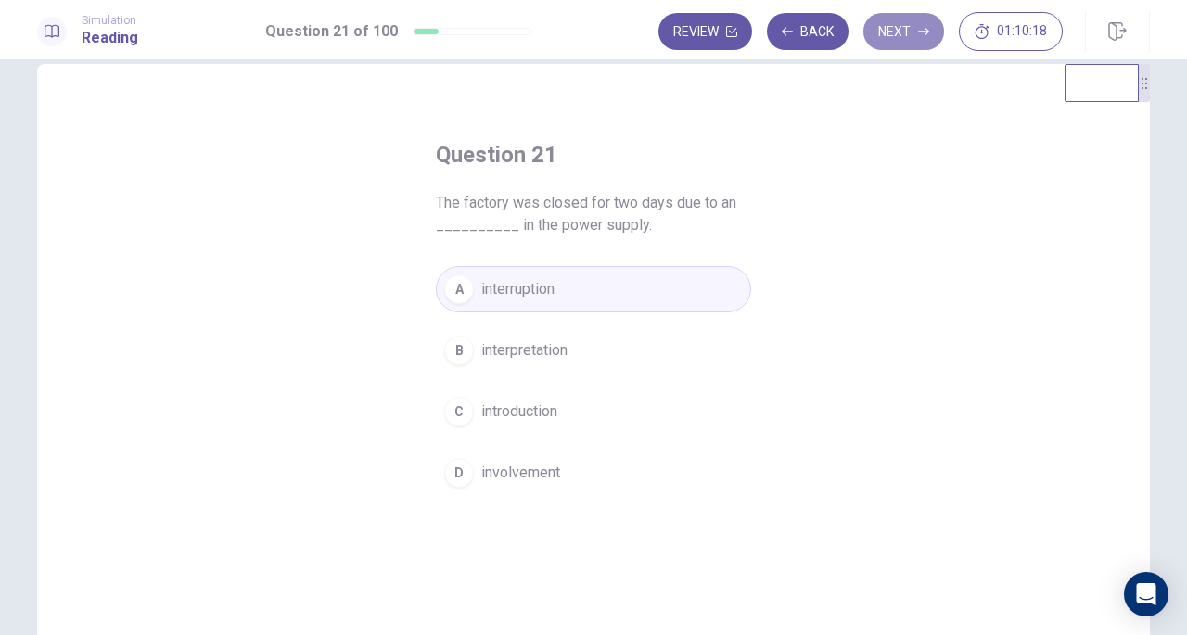
click at [888, 39] on button "Next" at bounding box center [903, 31] width 81 height 37
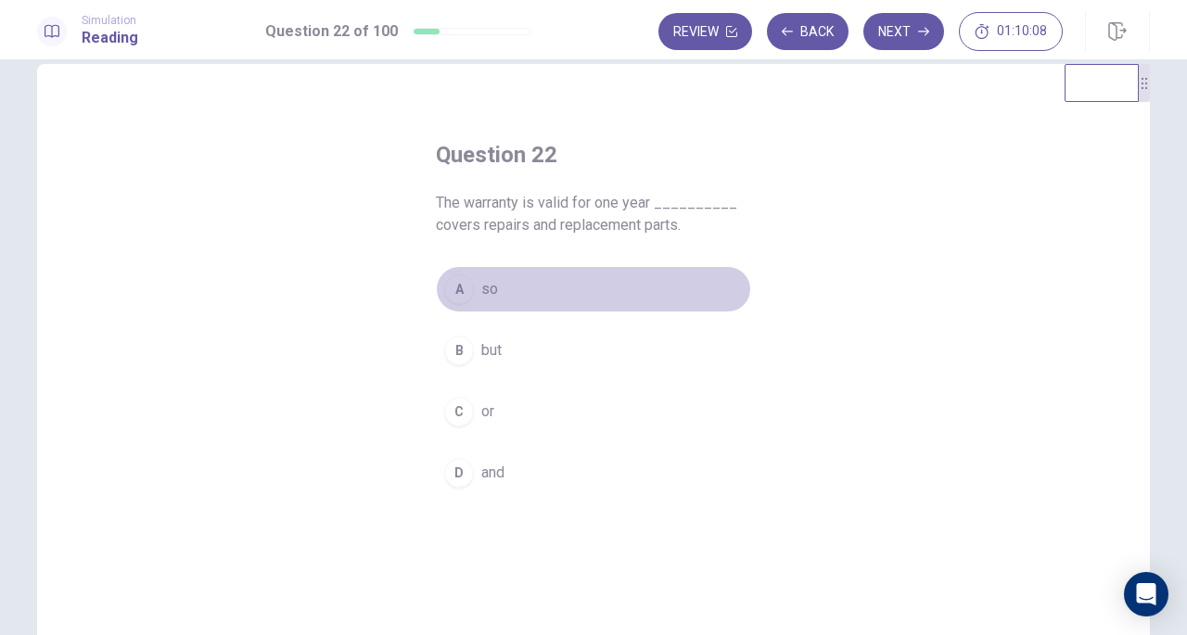
click at [516, 279] on button "A so" at bounding box center [593, 289] width 315 height 46
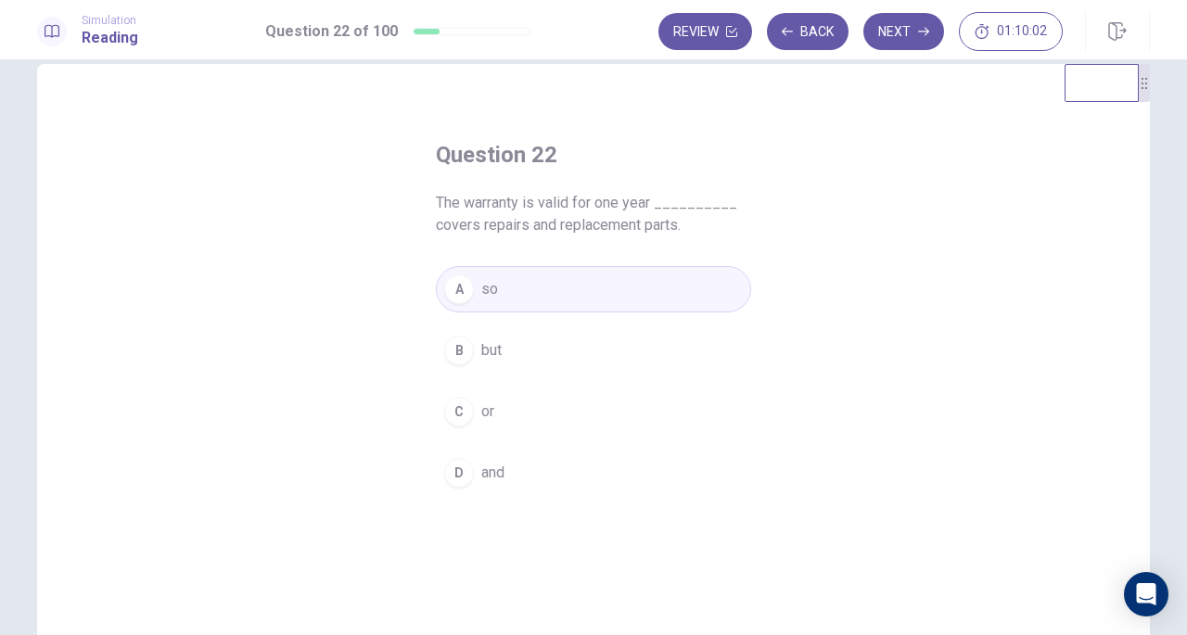
click at [911, 36] on button "Next" at bounding box center [903, 31] width 81 height 37
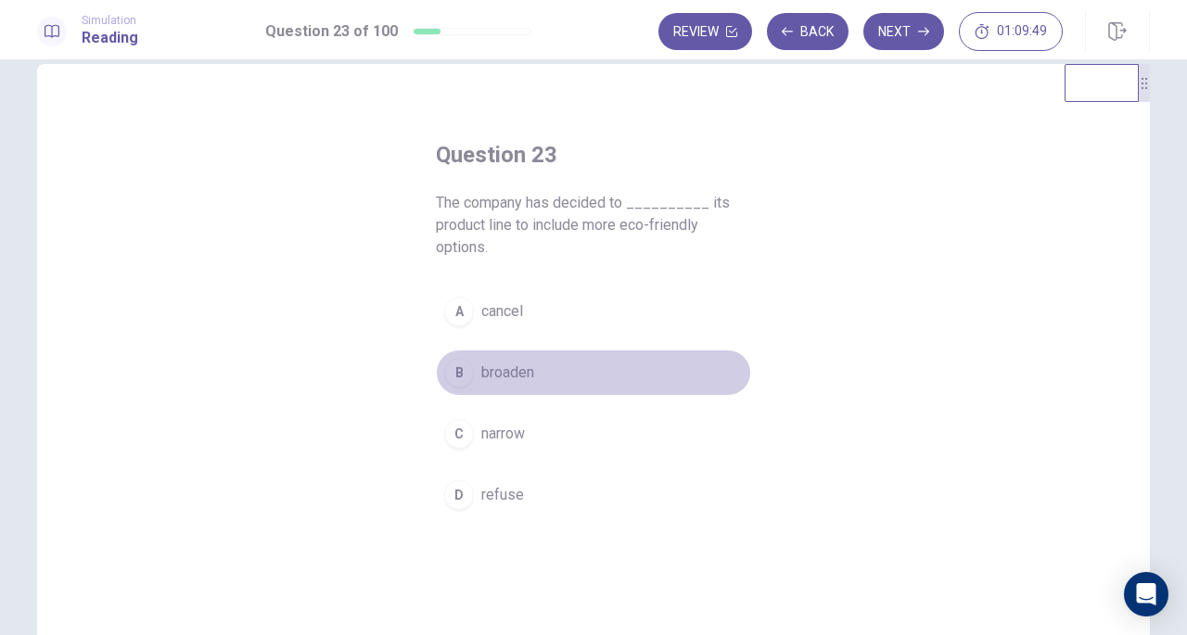
click at [514, 387] on button "B broaden" at bounding box center [593, 373] width 315 height 46
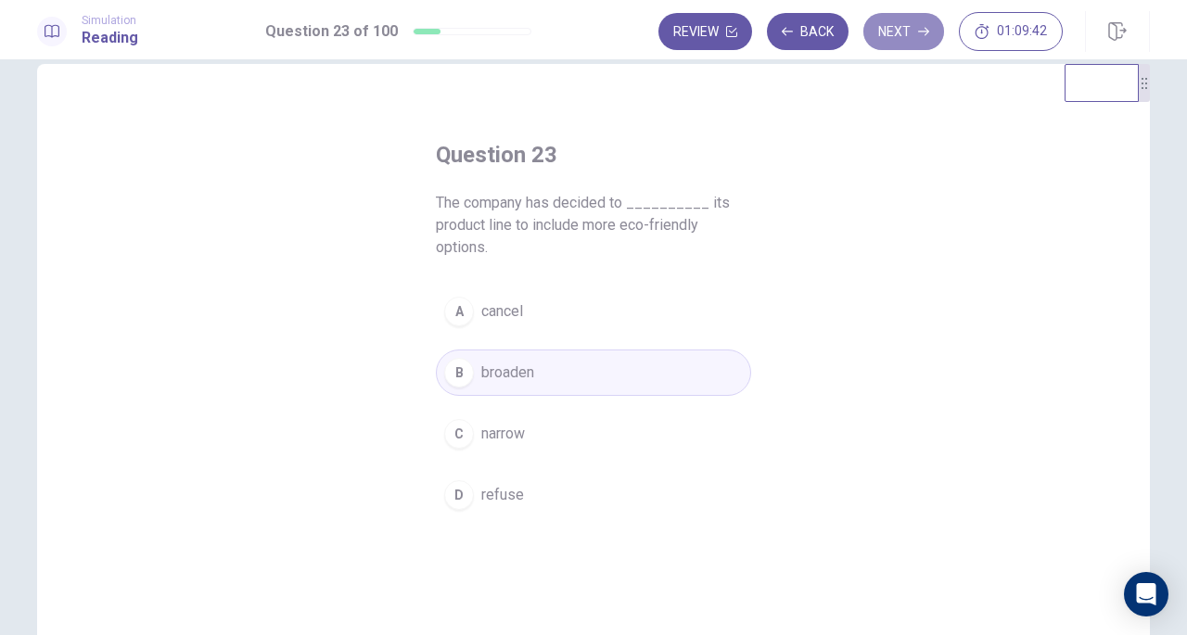
click at [918, 21] on button "Next" at bounding box center [903, 31] width 81 height 37
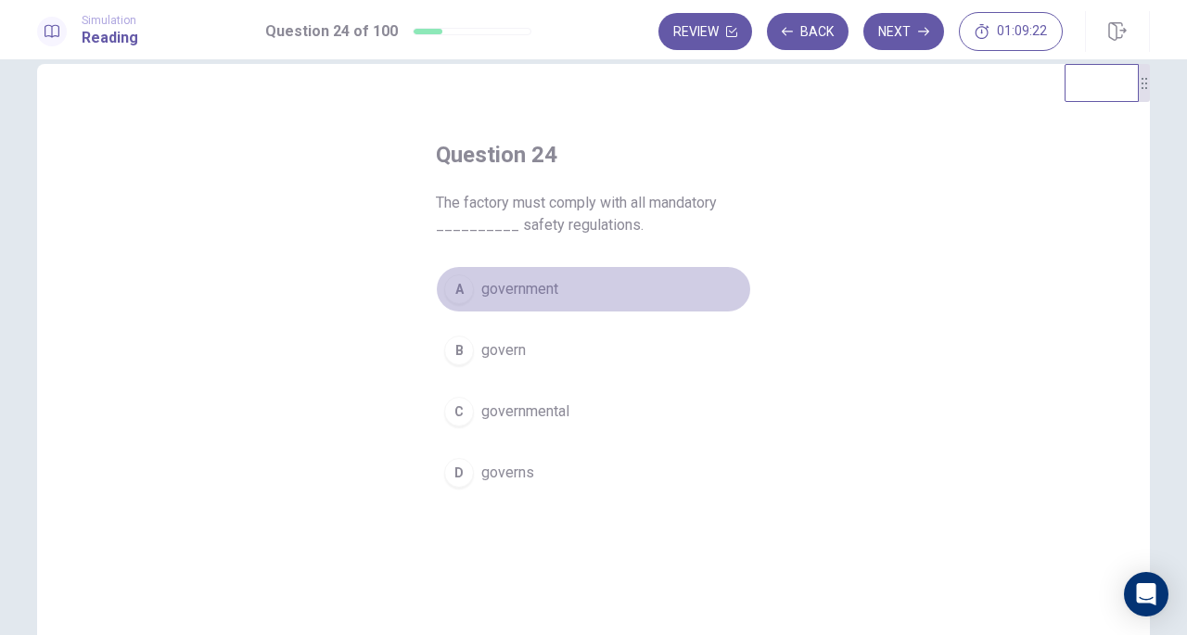
click at [555, 287] on button "A government" at bounding box center [593, 289] width 315 height 46
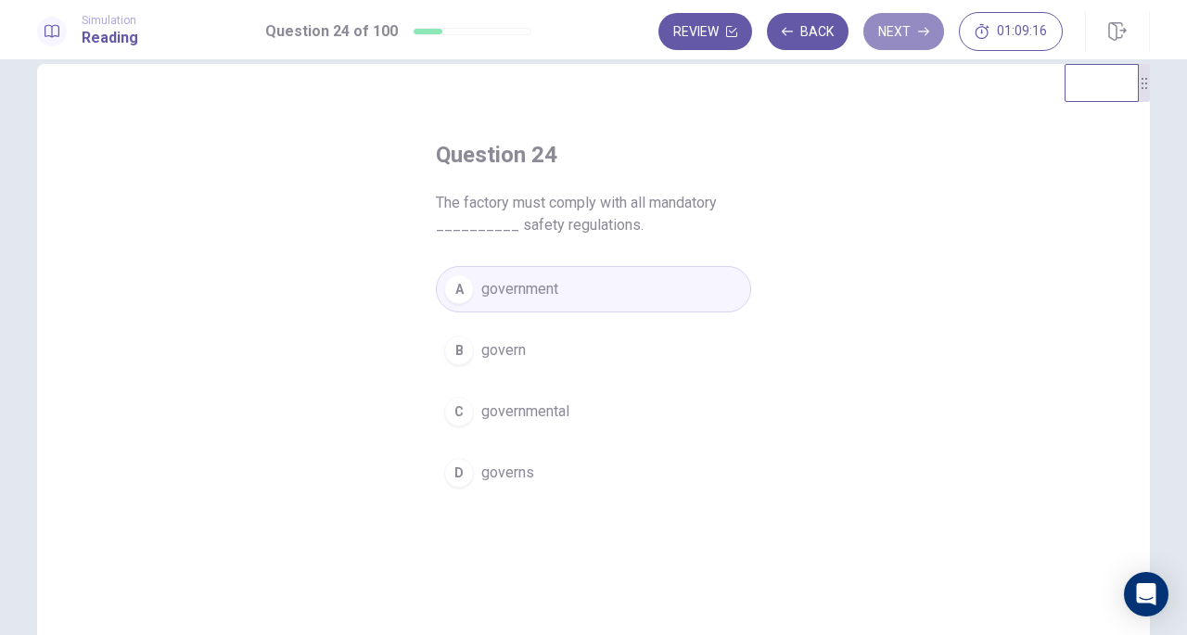
click at [883, 19] on button "Next" at bounding box center [903, 31] width 81 height 37
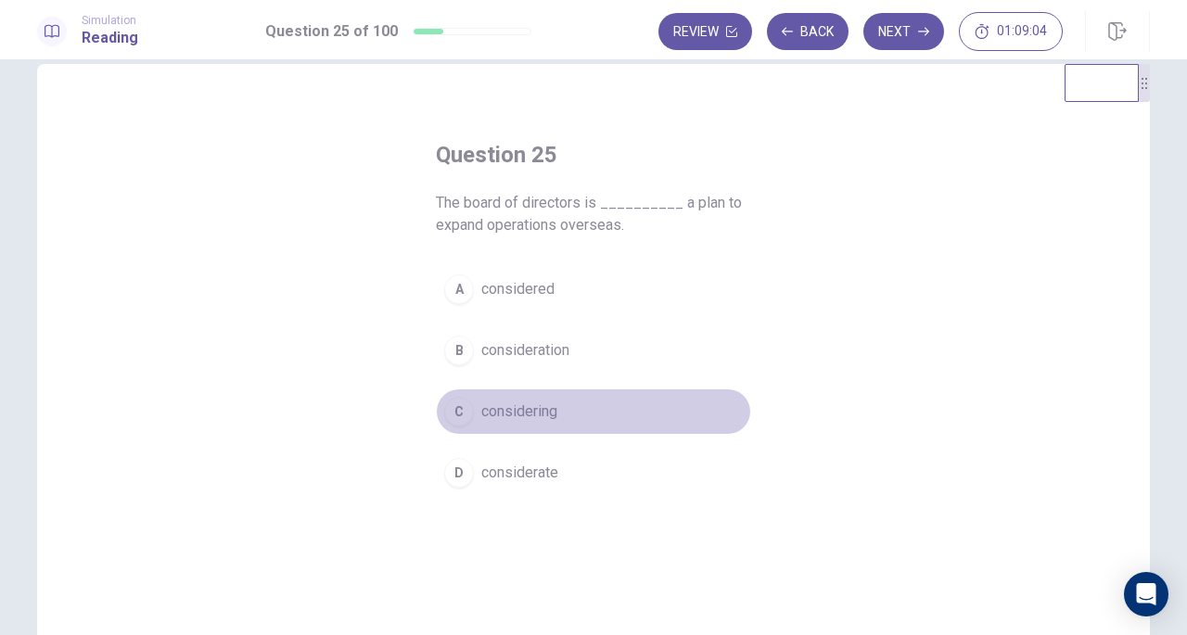
click at [520, 424] on button "C considering" at bounding box center [593, 412] width 315 height 46
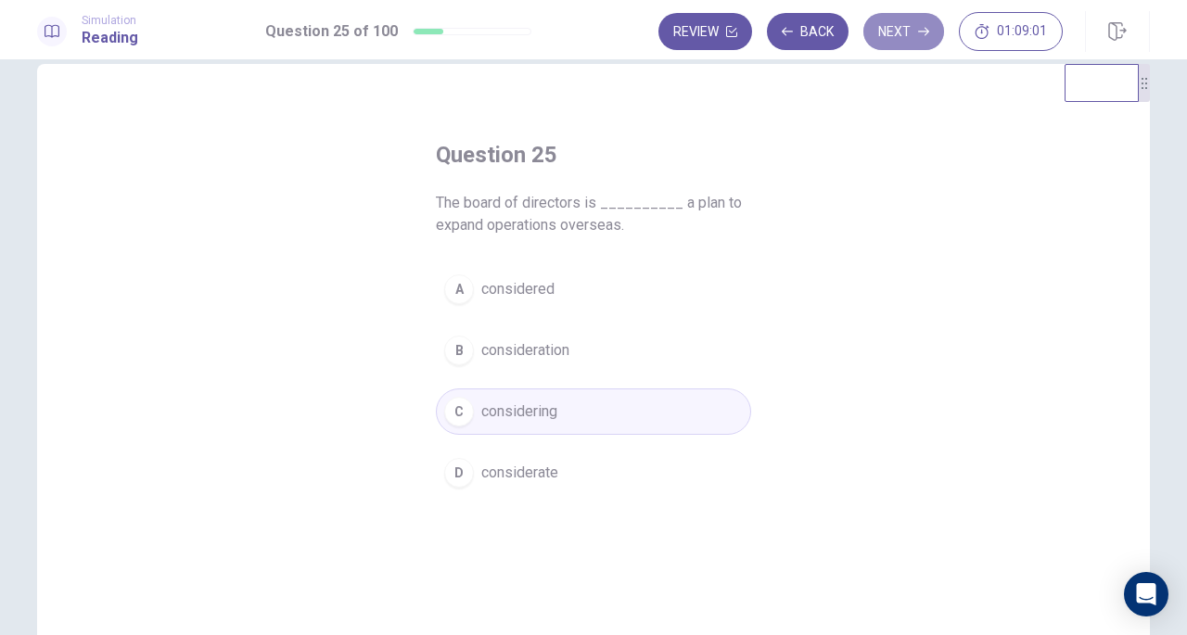
click at [904, 34] on button "Next" at bounding box center [903, 31] width 81 height 37
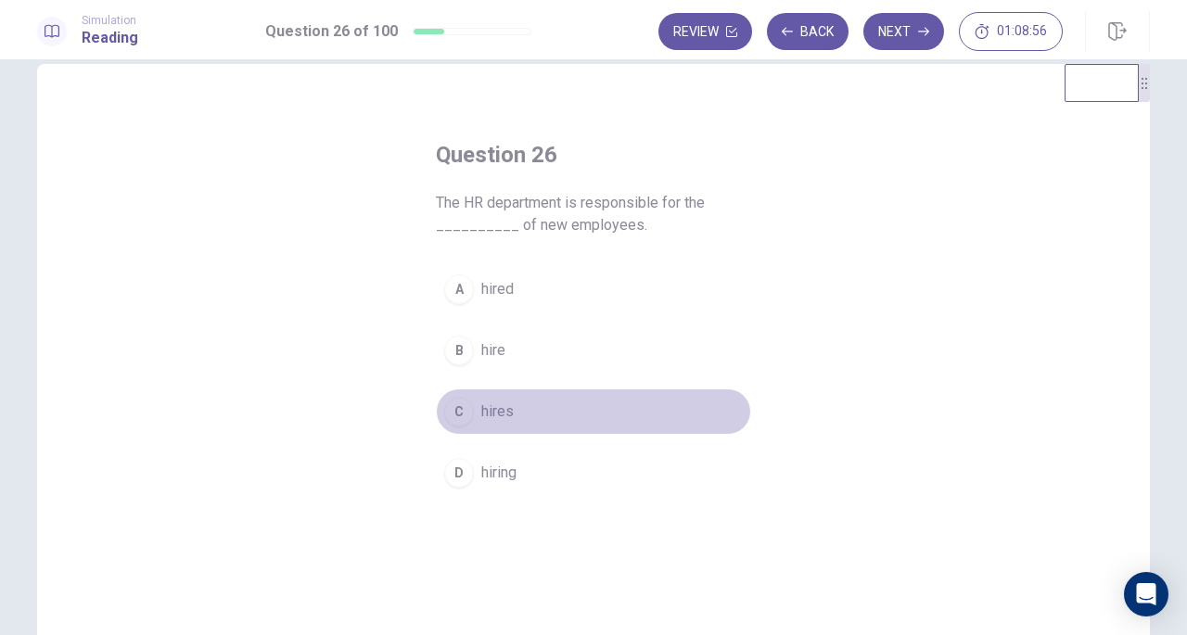
click at [504, 395] on button "C hires" at bounding box center [593, 412] width 315 height 46
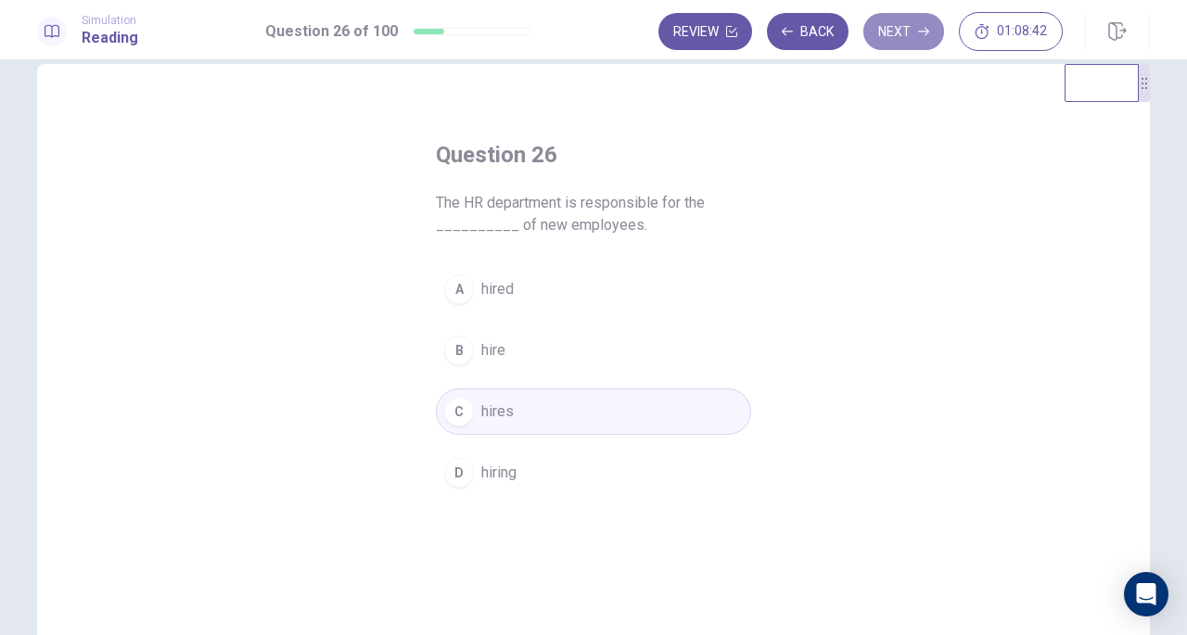
click at [909, 36] on button "Next" at bounding box center [903, 31] width 81 height 37
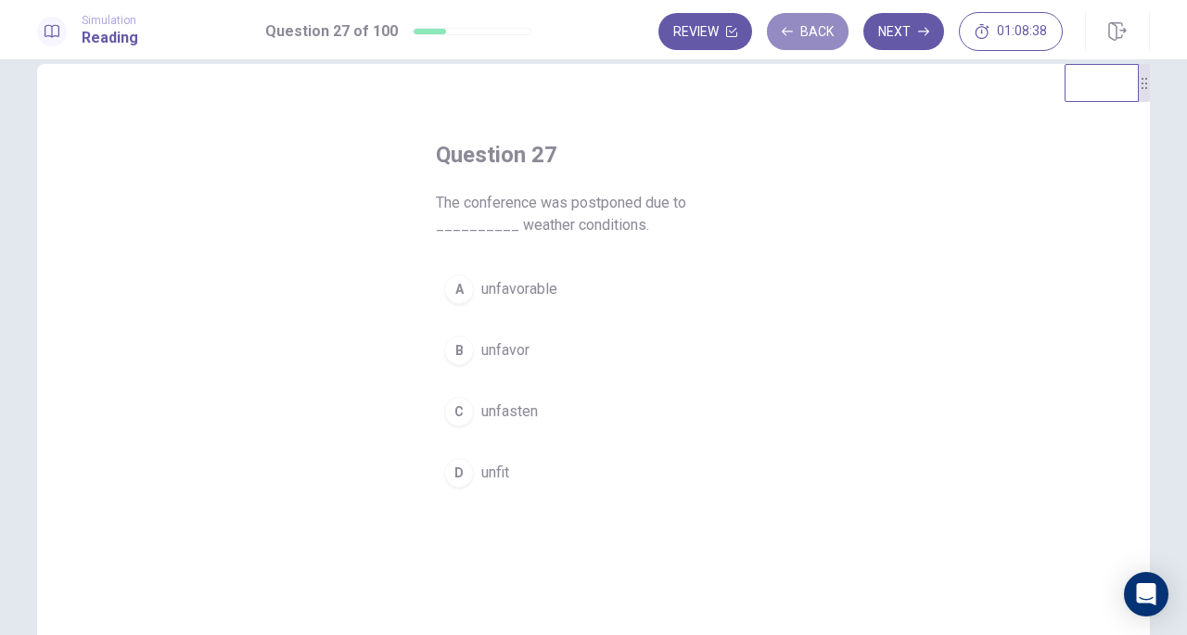
click at [817, 28] on button "Back" at bounding box center [808, 31] width 82 height 37
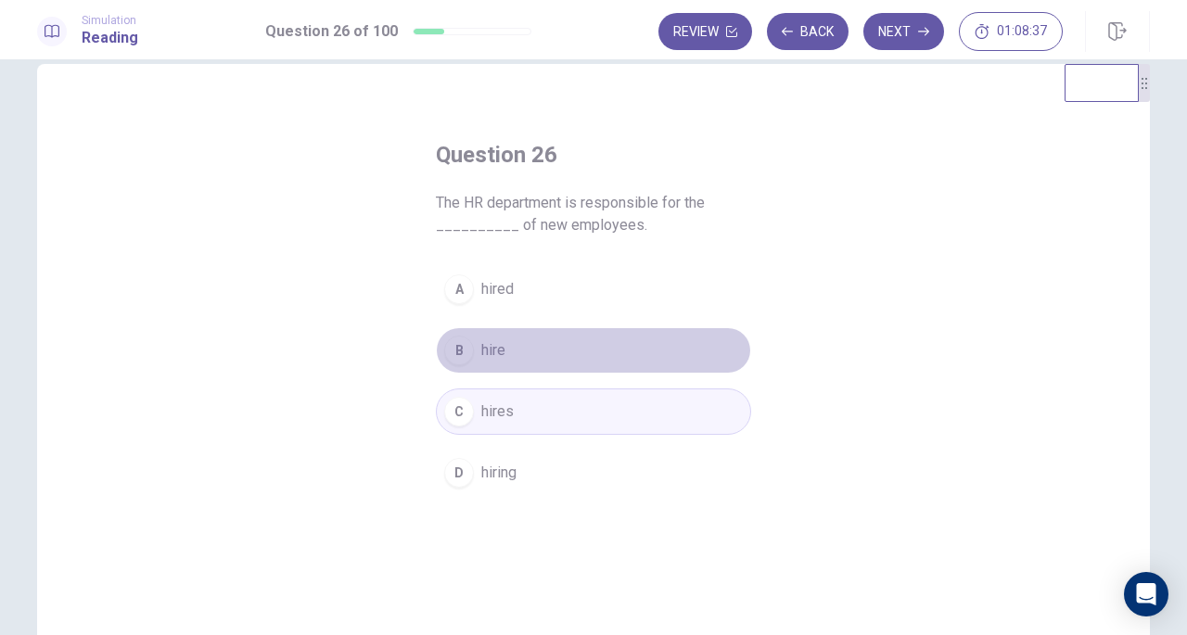
click at [522, 339] on button "B hire" at bounding box center [593, 350] width 315 height 46
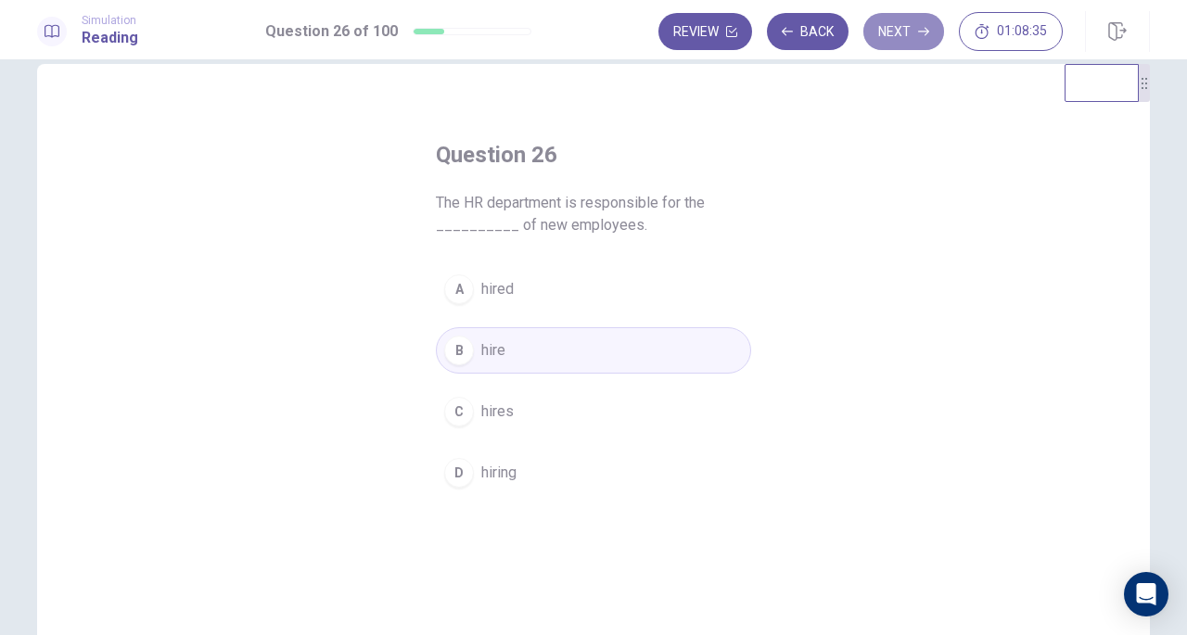
click at [896, 27] on button "Next" at bounding box center [903, 31] width 81 height 37
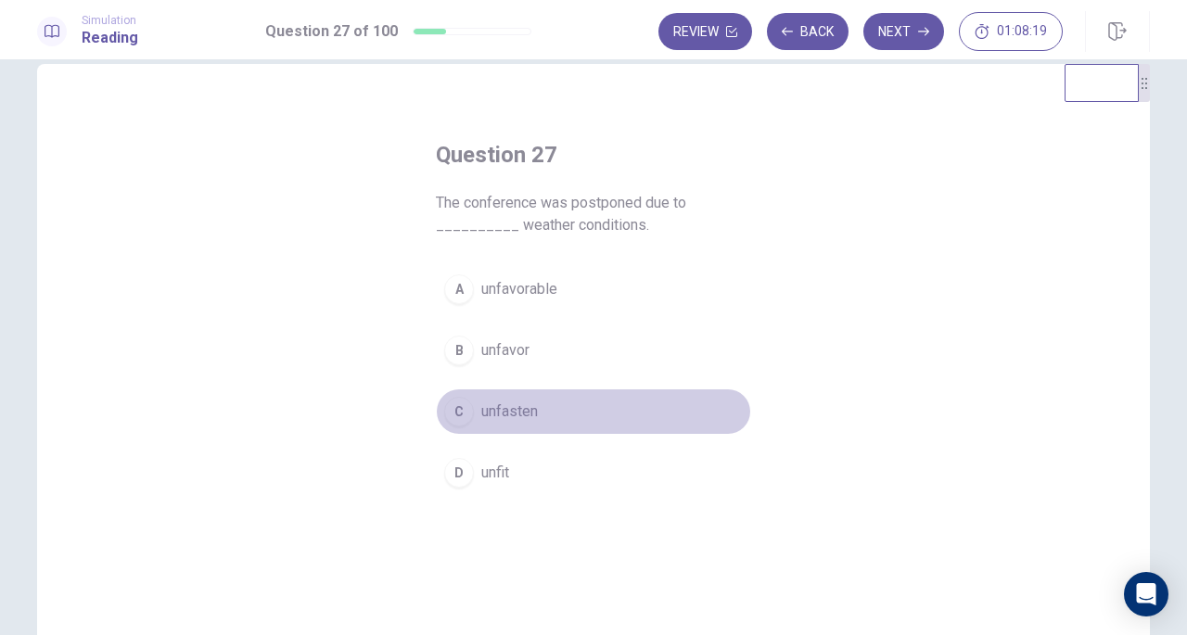
click at [494, 398] on button "C unfasten" at bounding box center [593, 412] width 315 height 46
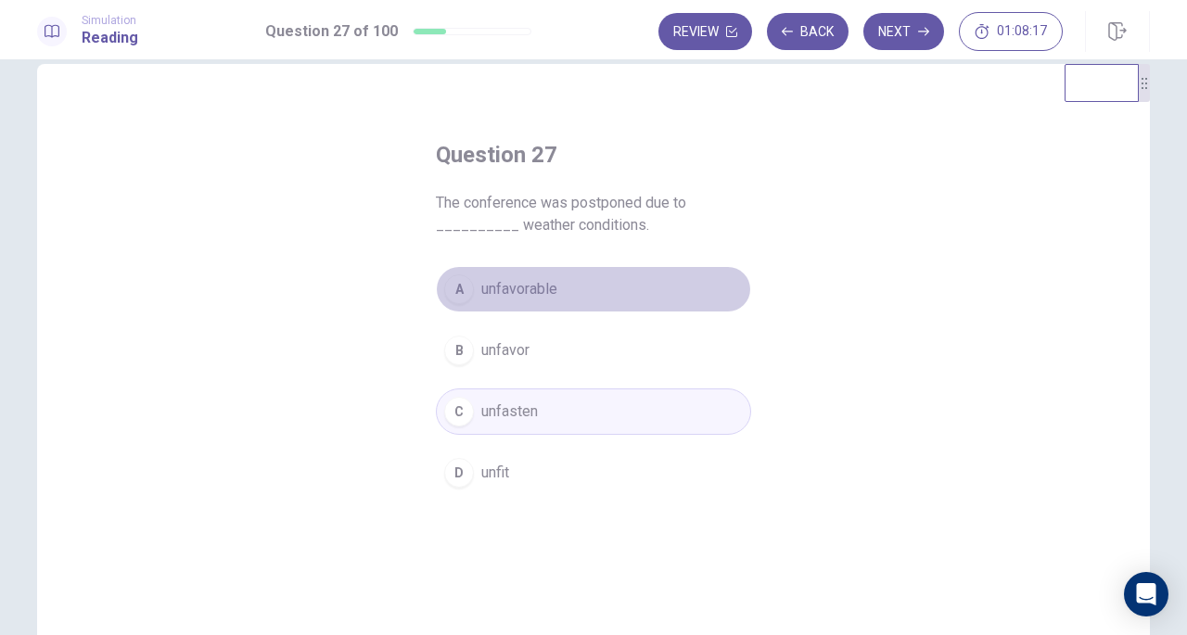
click at [534, 308] on button "A unfavorable" at bounding box center [593, 289] width 315 height 46
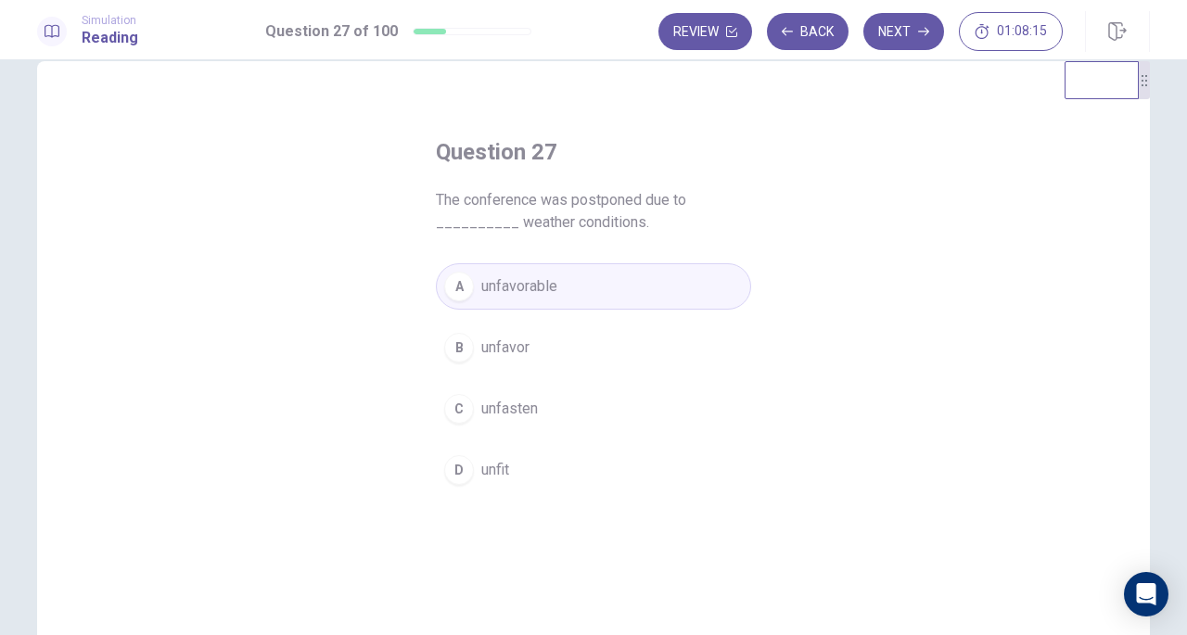
scroll to position [34, 0]
click at [896, 45] on button "Next" at bounding box center [903, 31] width 81 height 37
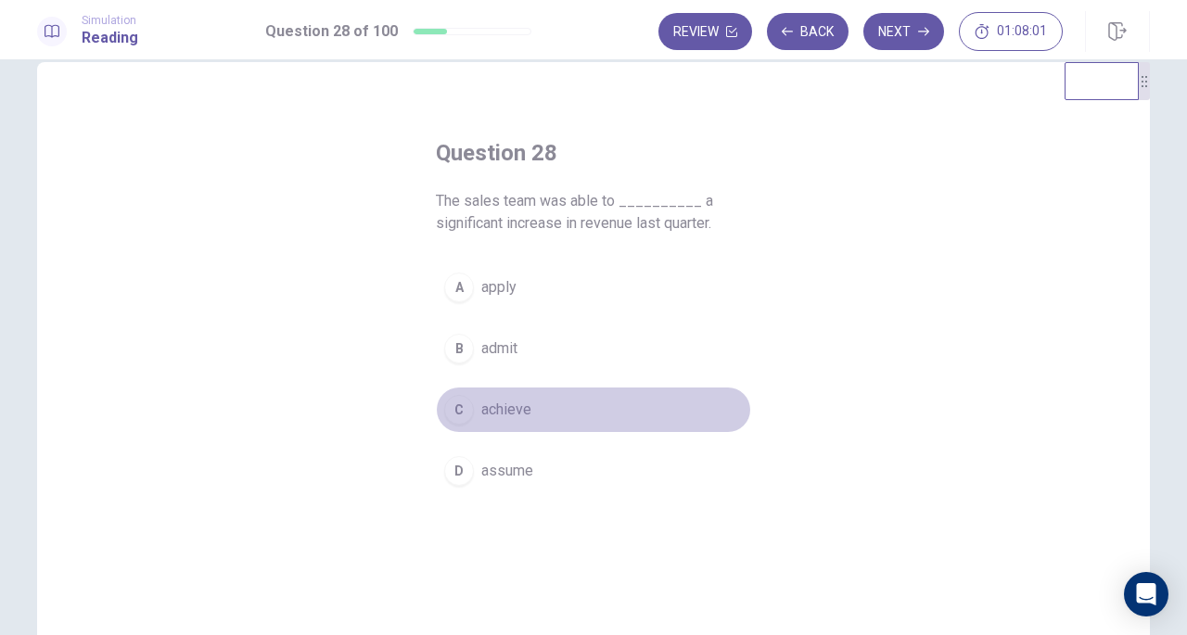
click at [488, 399] on span "achieve" at bounding box center [506, 410] width 50 height 22
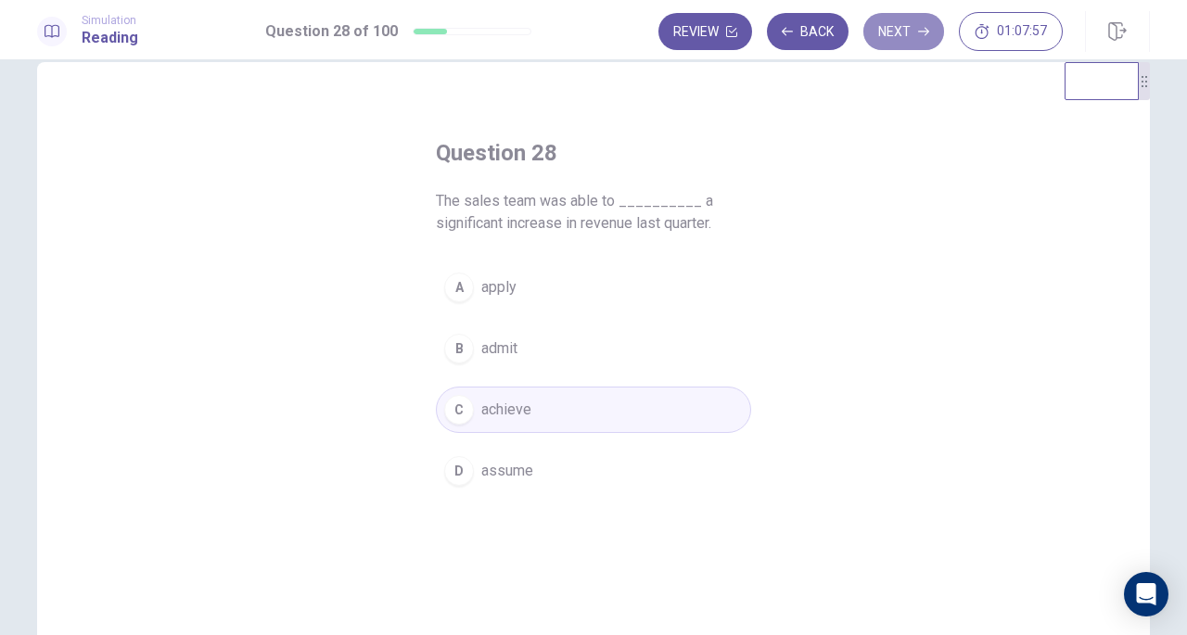
click at [900, 36] on button "Next" at bounding box center [903, 31] width 81 height 37
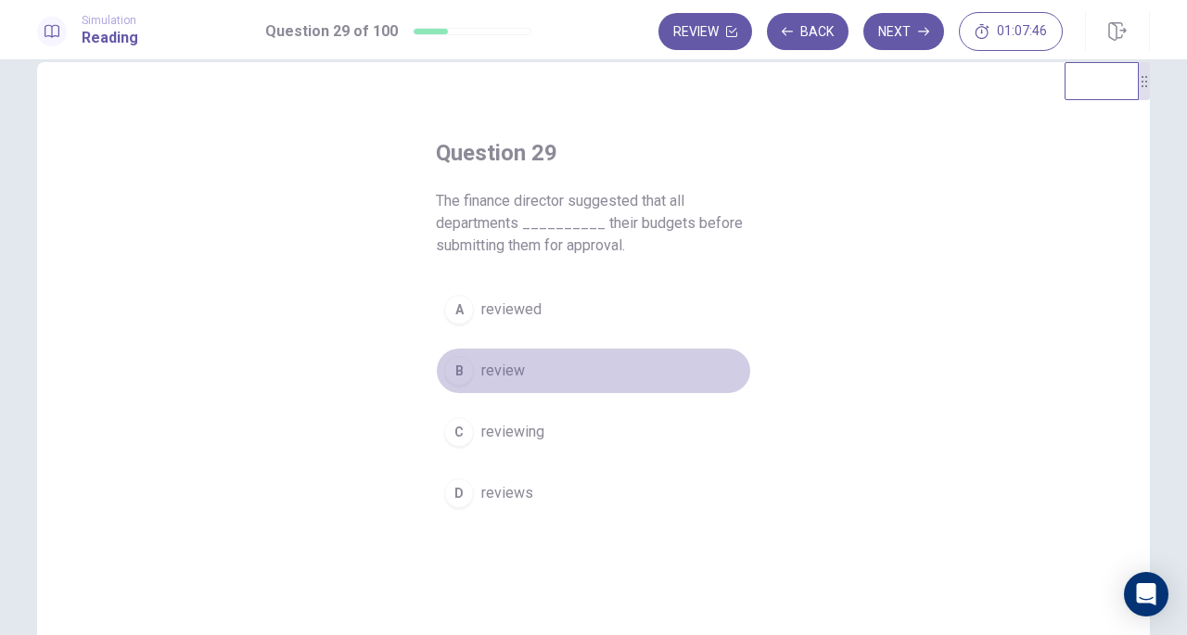
click at [481, 371] on span "review" at bounding box center [503, 371] width 44 height 22
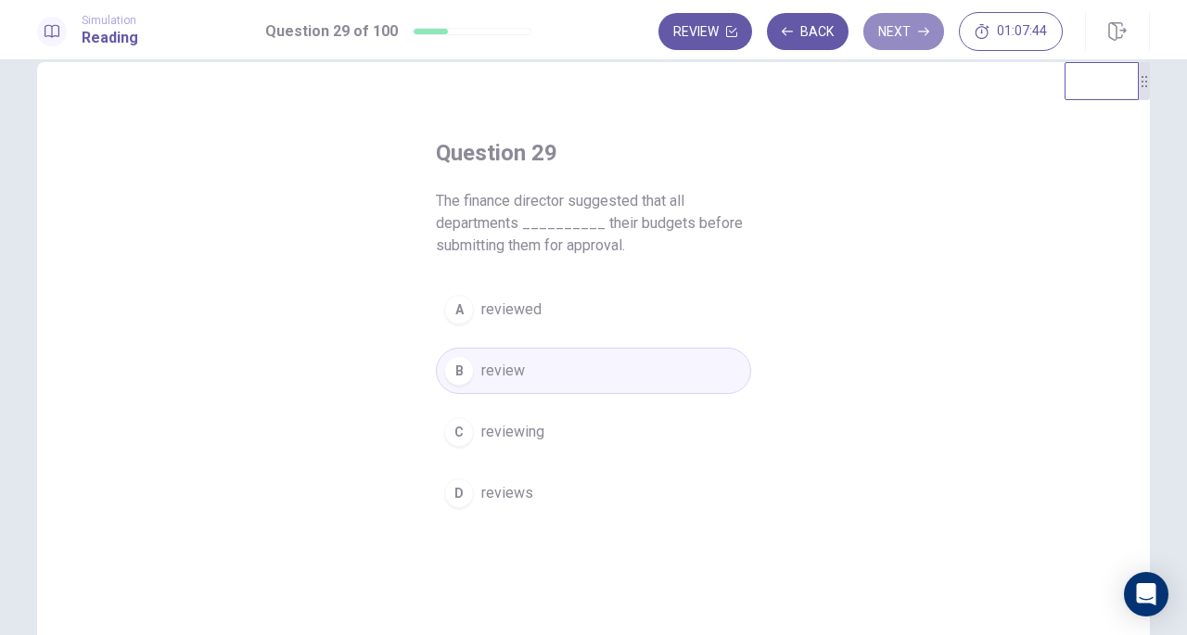
click at [899, 32] on button "Next" at bounding box center [903, 31] width 81 height 37
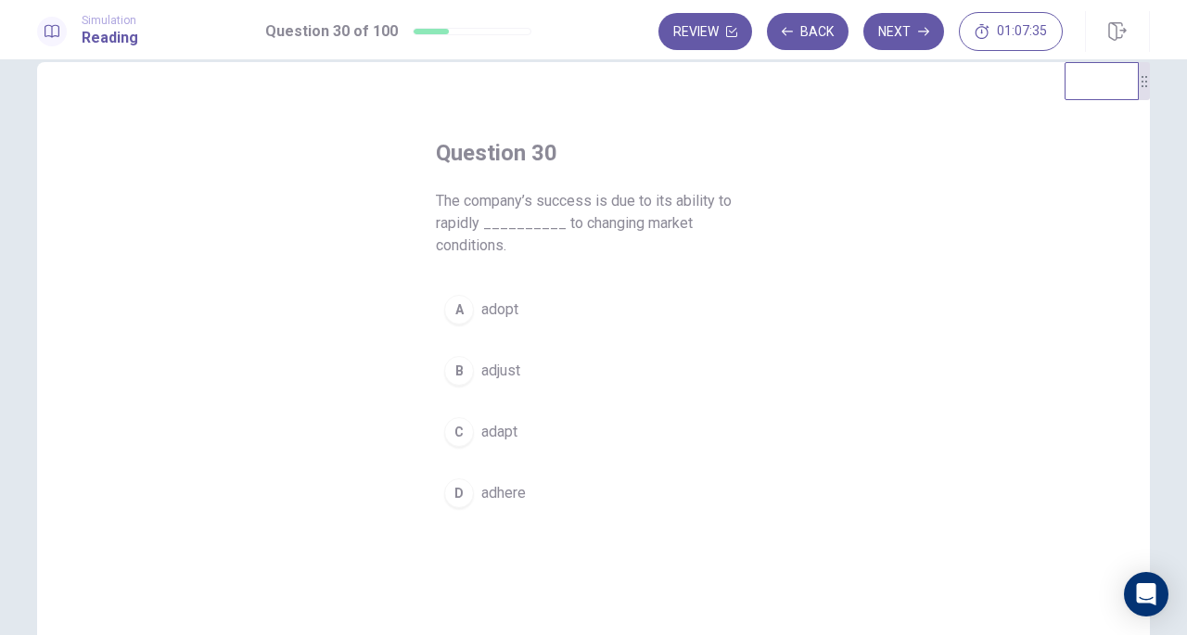
click at [485, 396] on div "A adopt B adjust C adapt D adhere" at bounding box center [593, 402] width 315 height 230
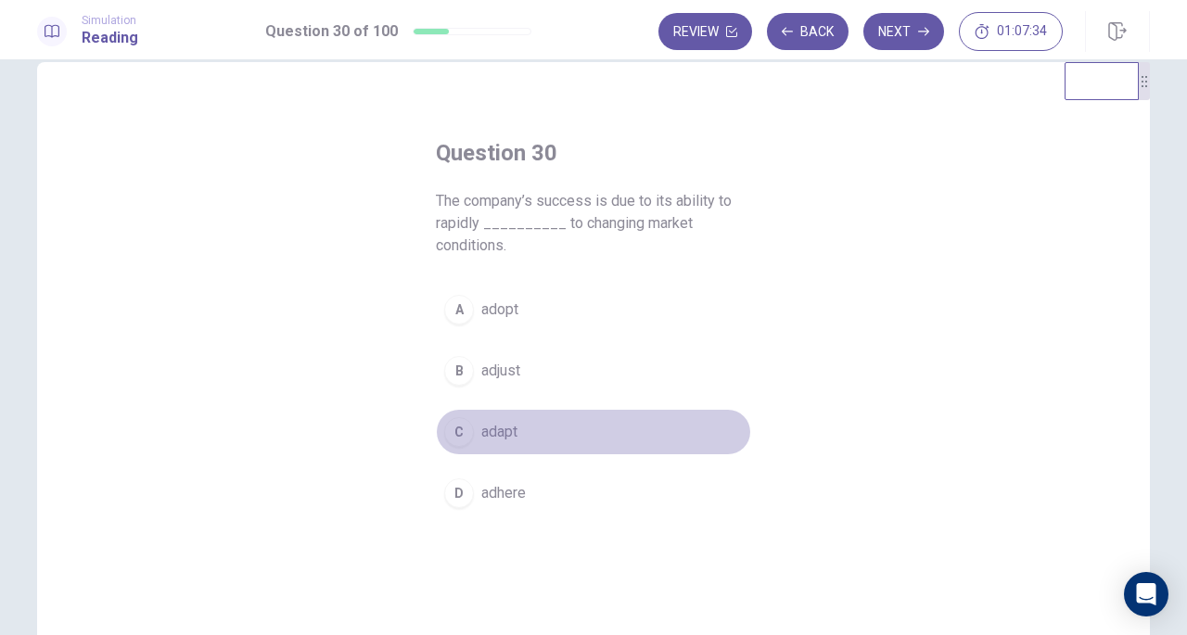
click at [493, 428] on span "adapt" at bounding box center [499, 432] width 36 height 22
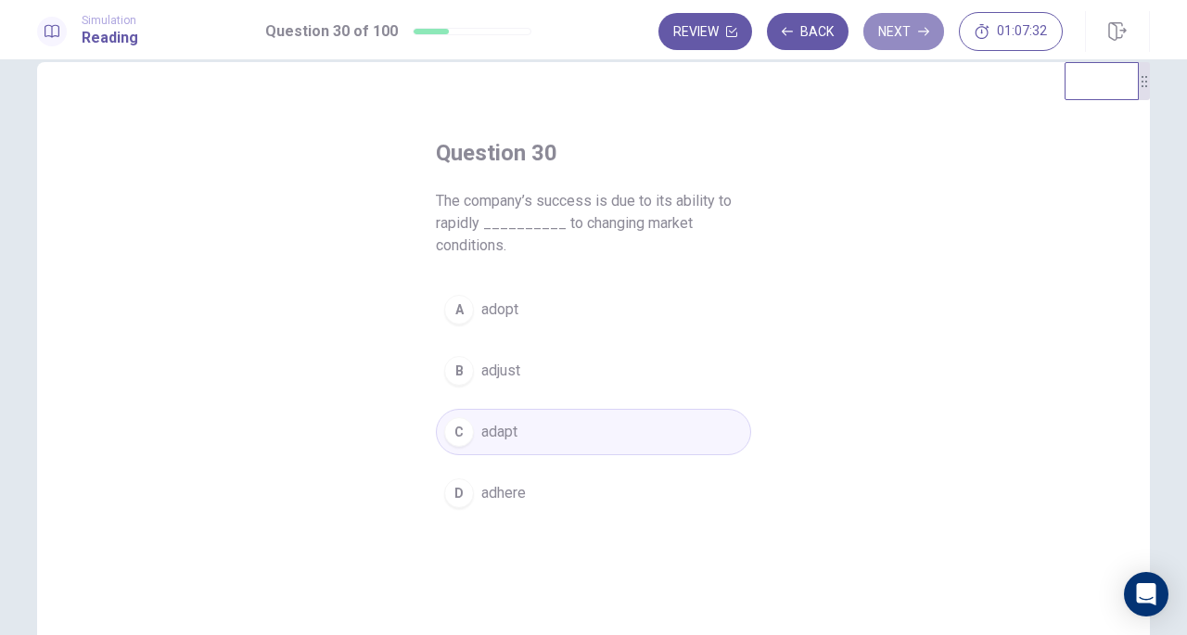
click at [906, 25] on button "Next" at bounding box center [903, 31] width 81 height 37
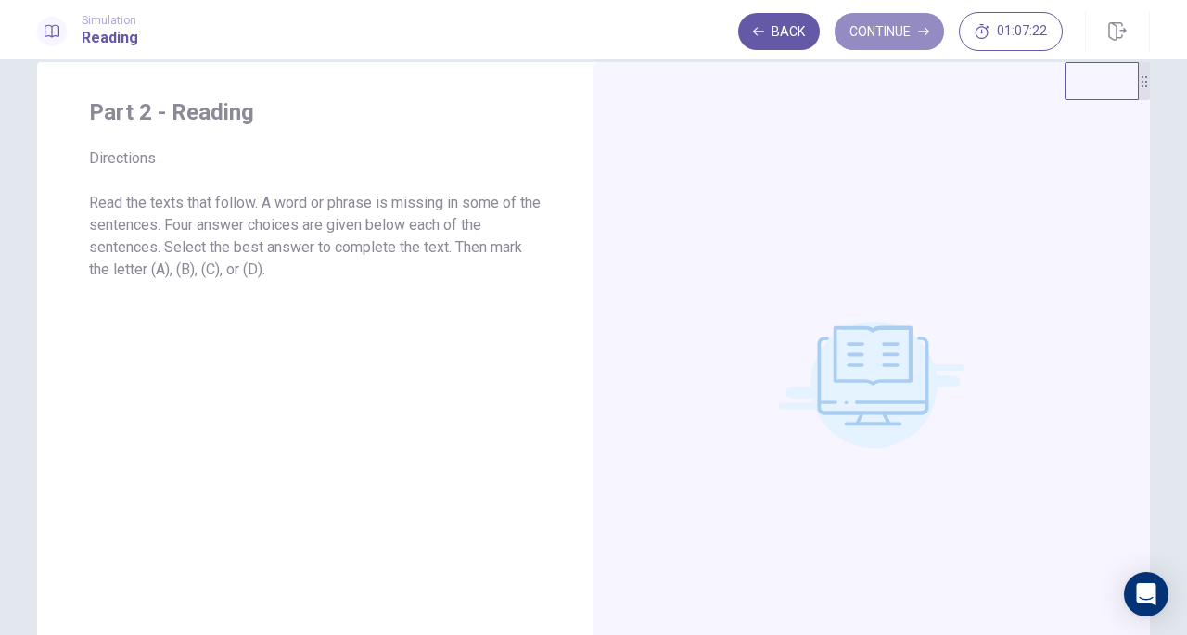
click at [907, 39] on button "Continue" at bounding box center [889, 31] width 109 height 37
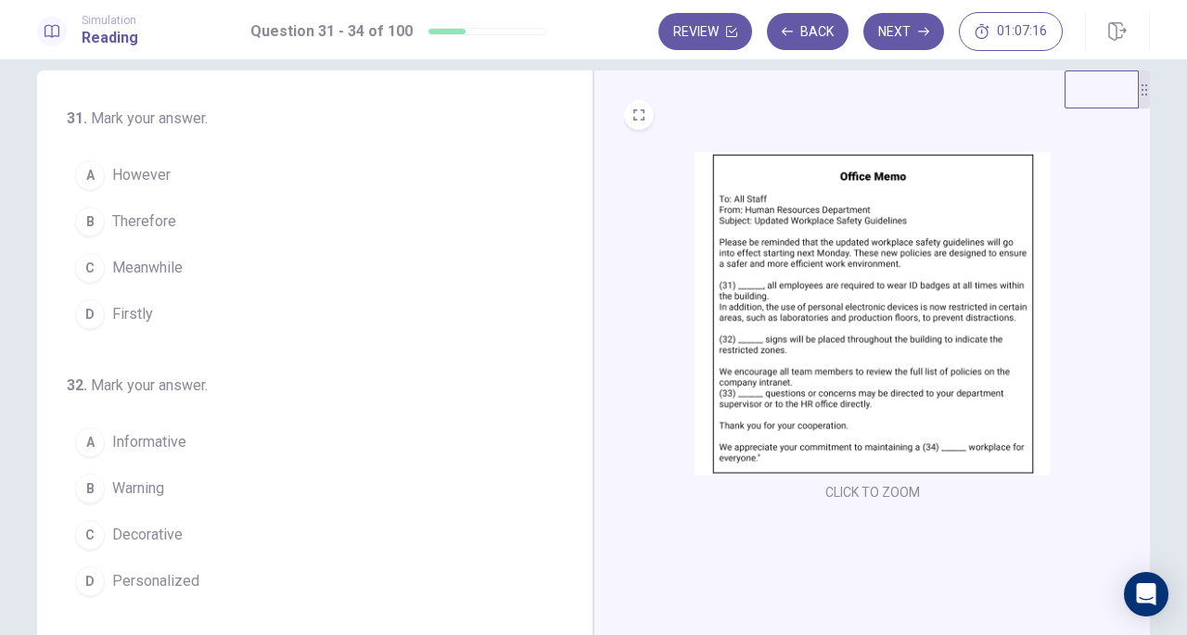
scroll to position [25, 0]
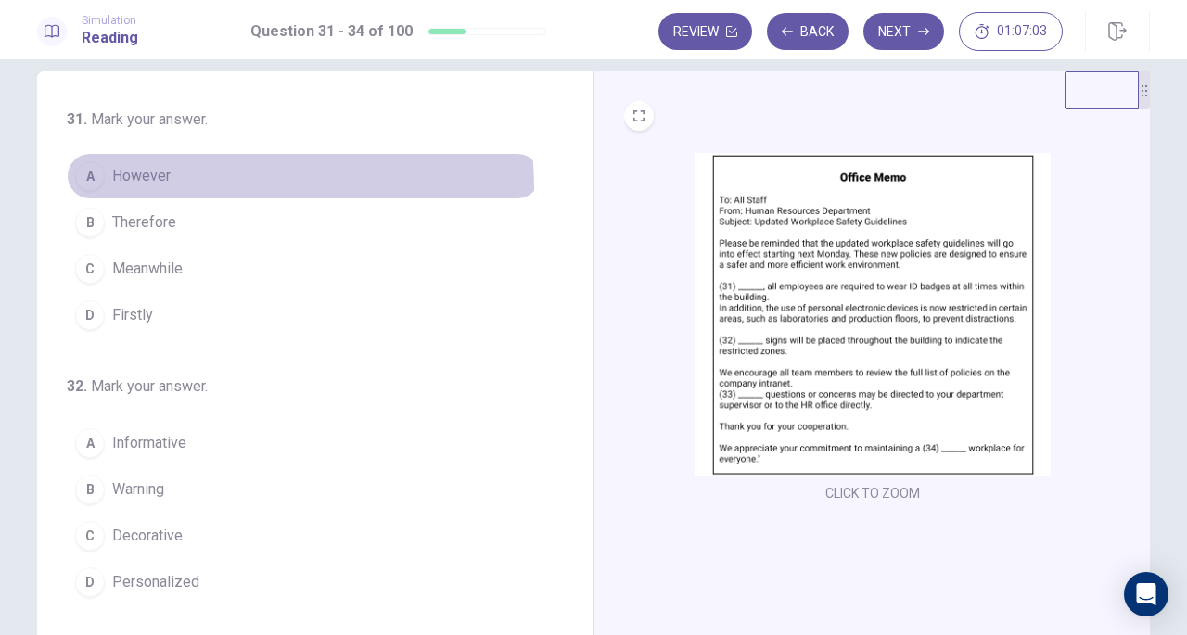
click at [161, 188] on button "A However" at bounding box center [304, 176] width 474 height 46
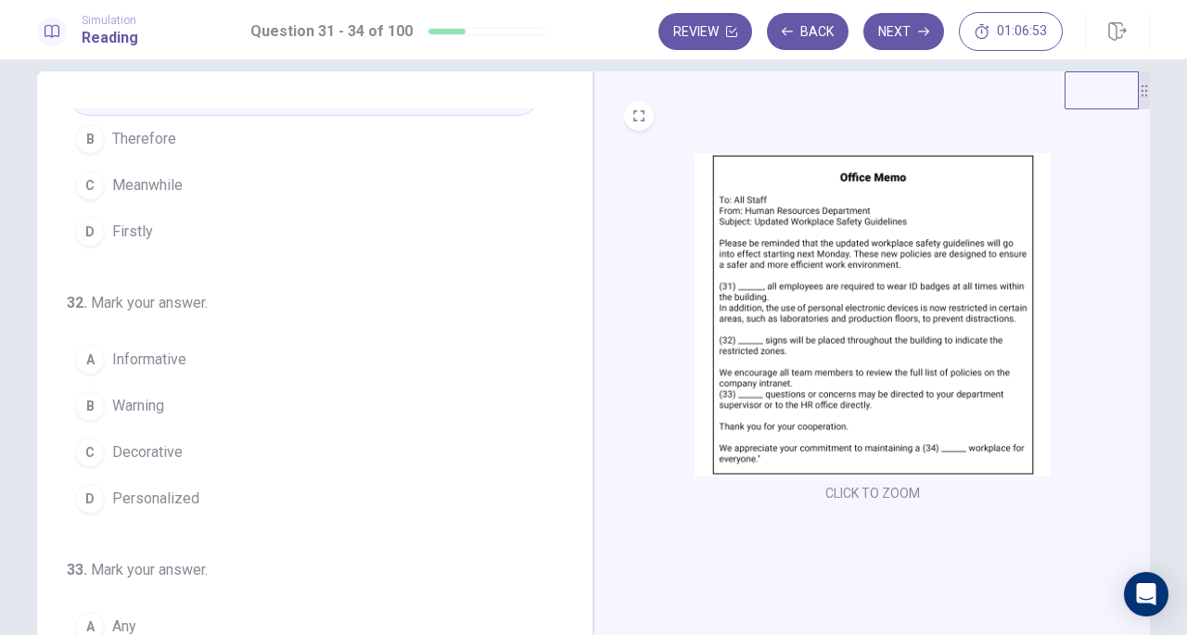
scroll to position [92, 0]
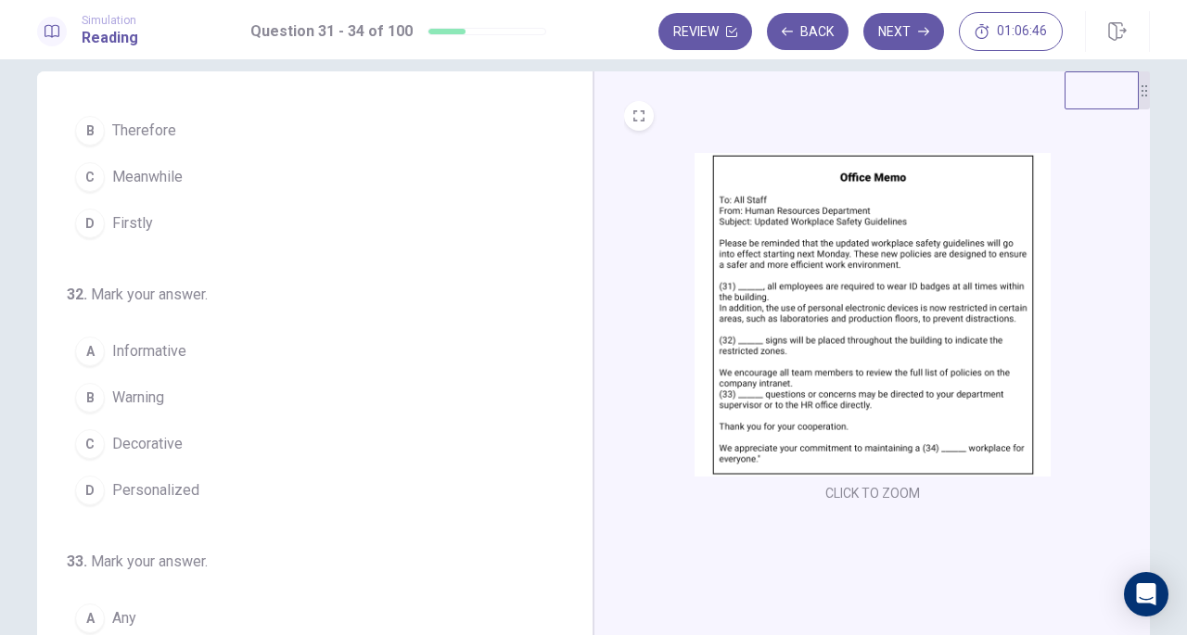
click at [172, 396] on button "B Warning" at bounding box center [304, 398] width 474 height 46
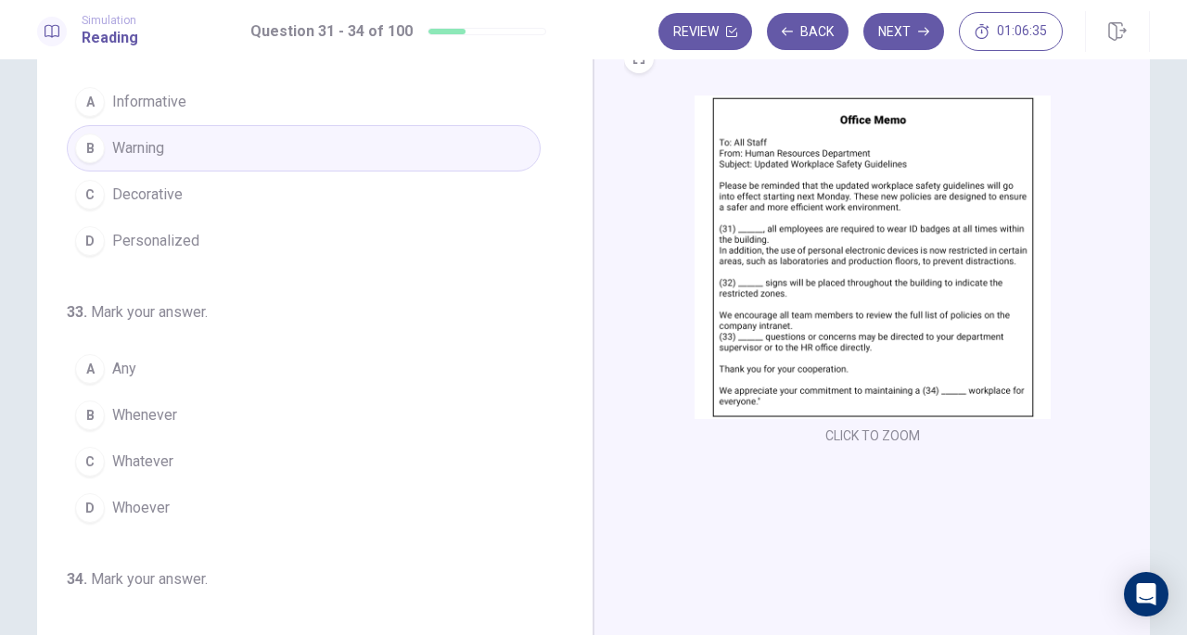
scroll to position [290, 0]
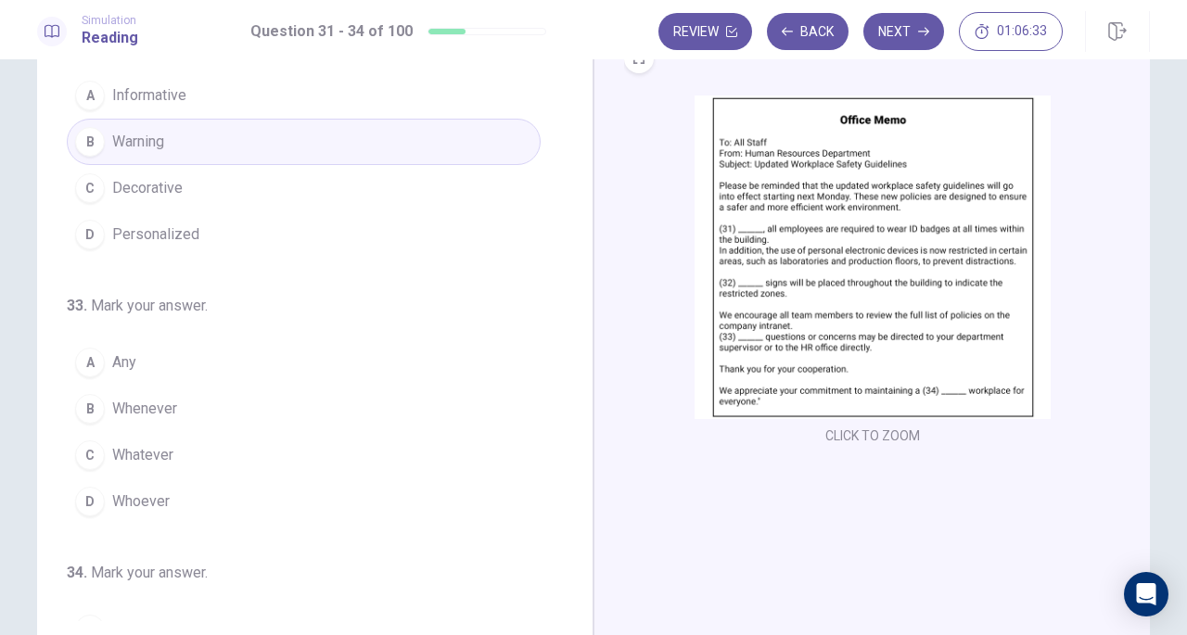
click at [145, 353] on button "A Any" at bounding box center [304, 362] width 474 height 46
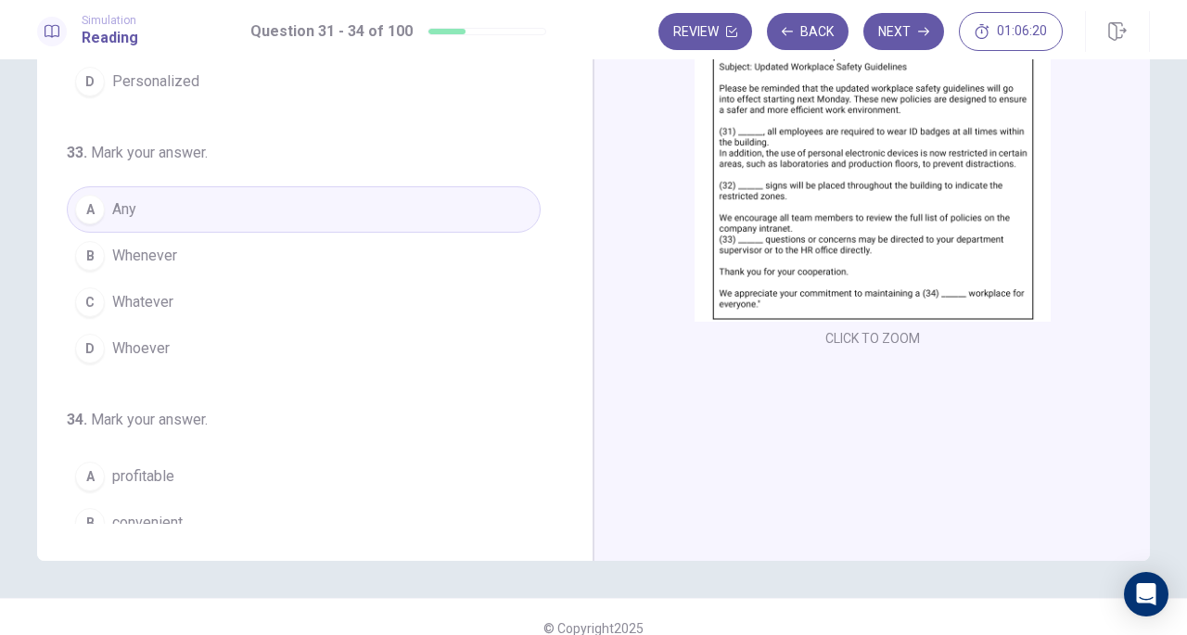
scroll to position [451, 0]
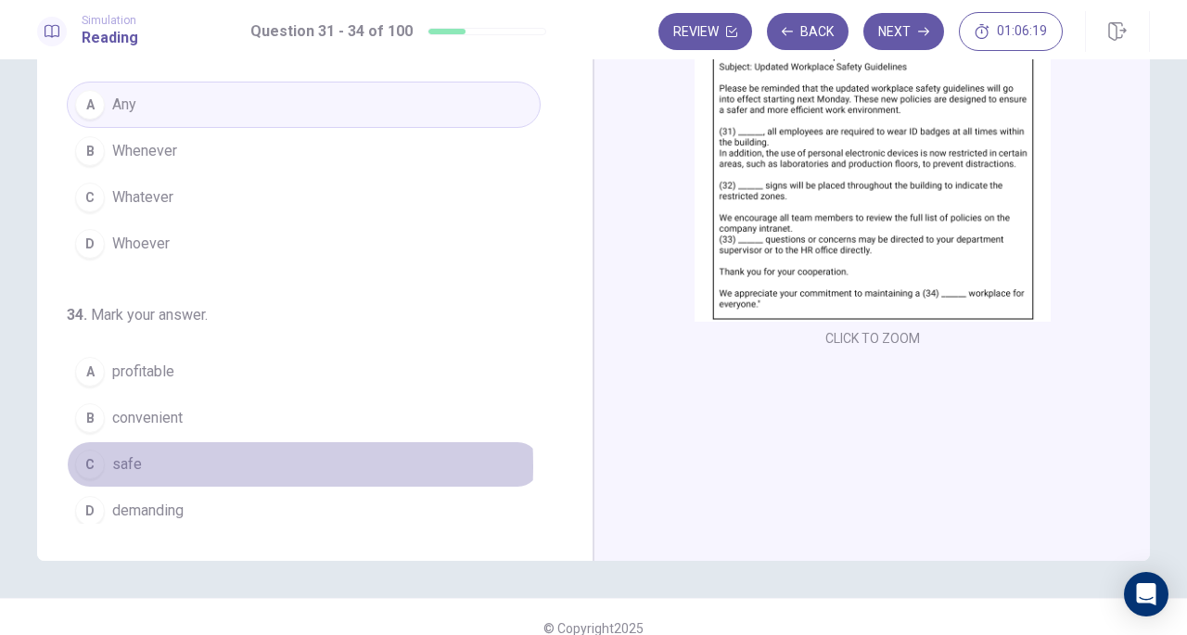
click at [142, 456] on button "C safe" at bounding box center [304, 464] width 474 height 46
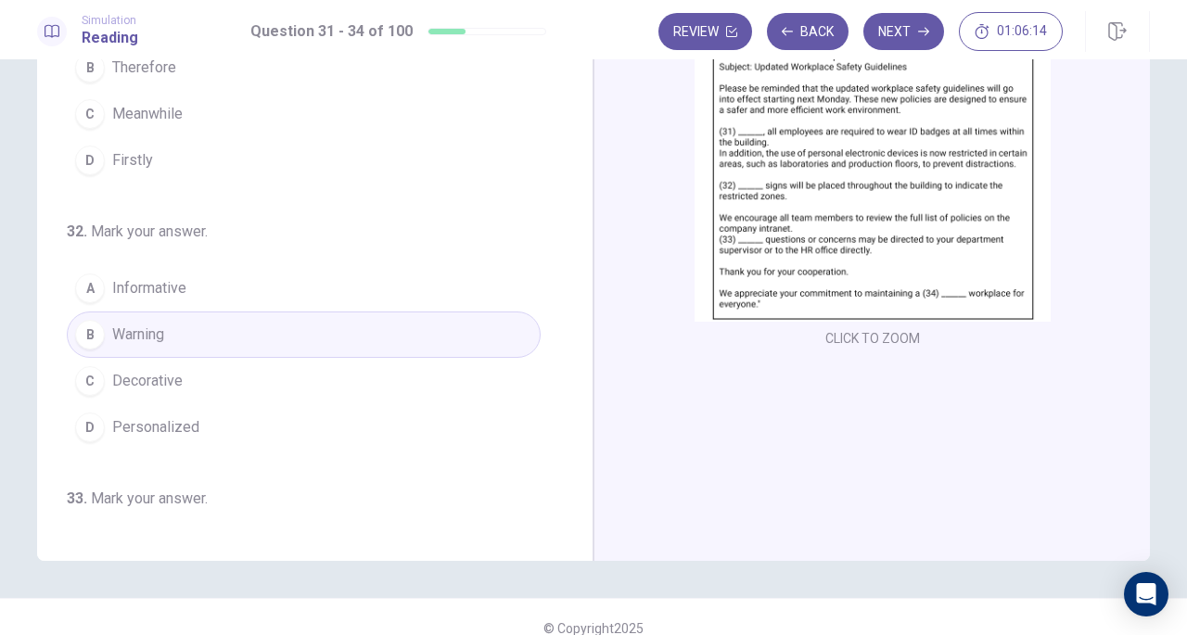
scroll to position [0, 0]
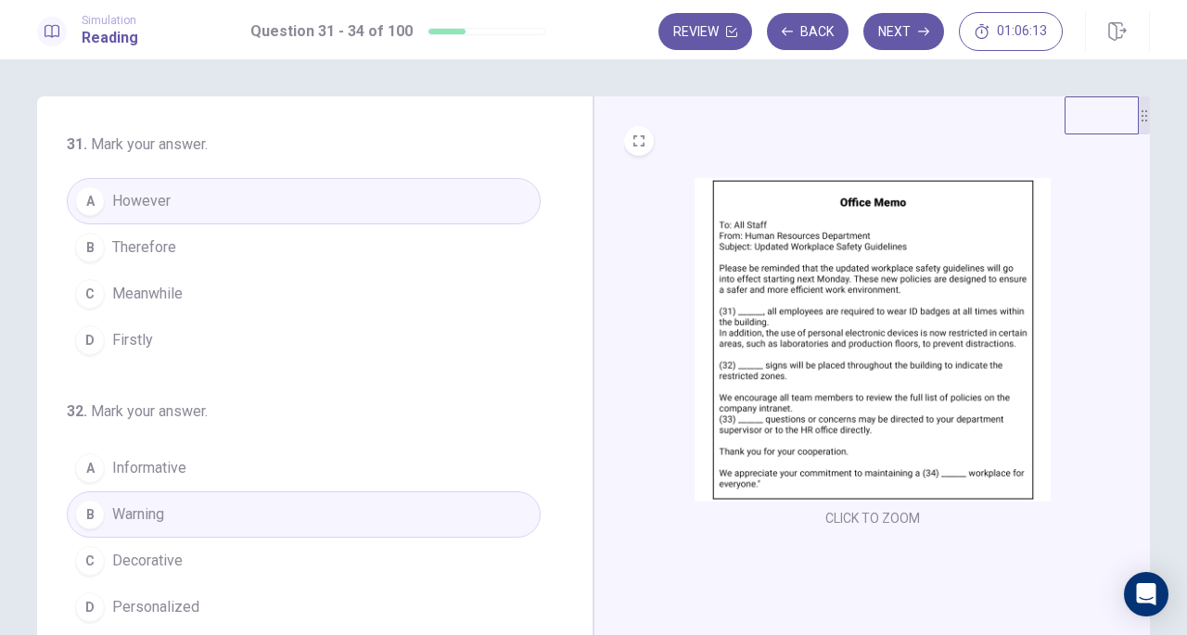
click at [903, 13] on button "Next" at bounding box center [903, 31] width 81 height 37
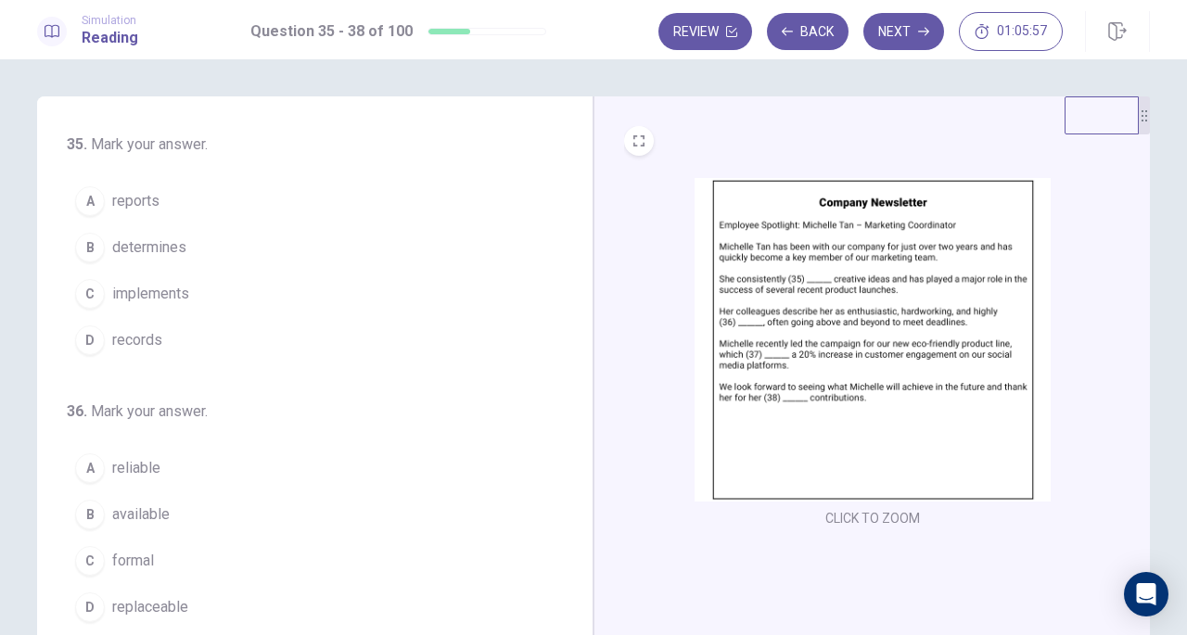
click at [137, 248] on span "determines" at bounding box center [149, 247] width 74 height 22
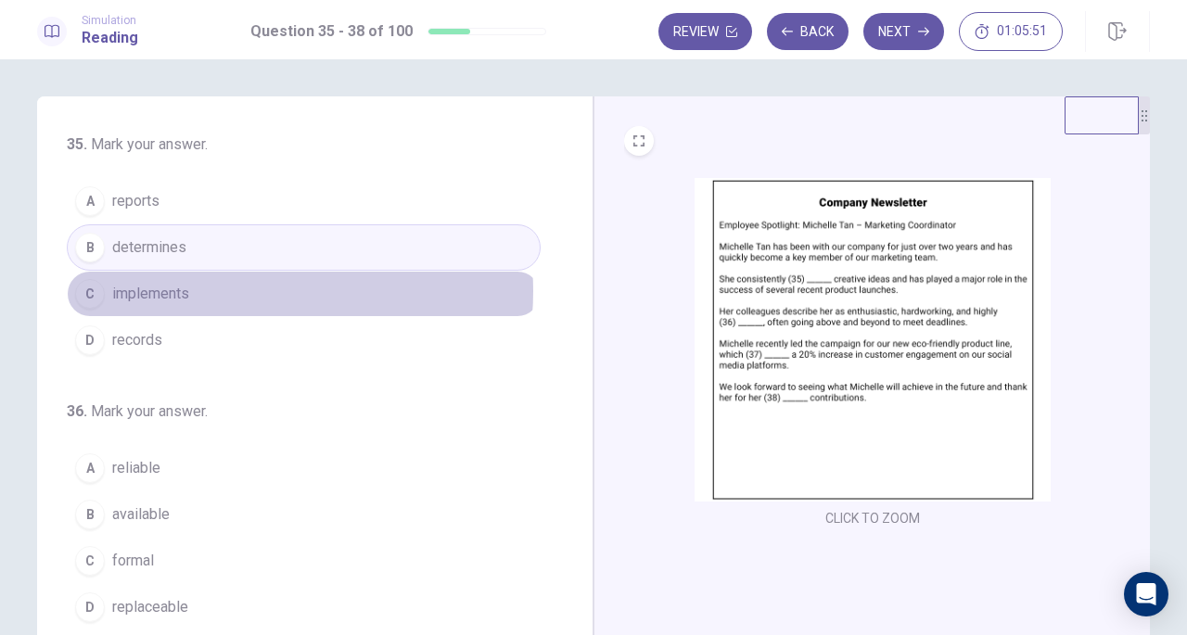
click at [226, 289] on button "C implements" at bounding box center [304, 294] width 474 height 46
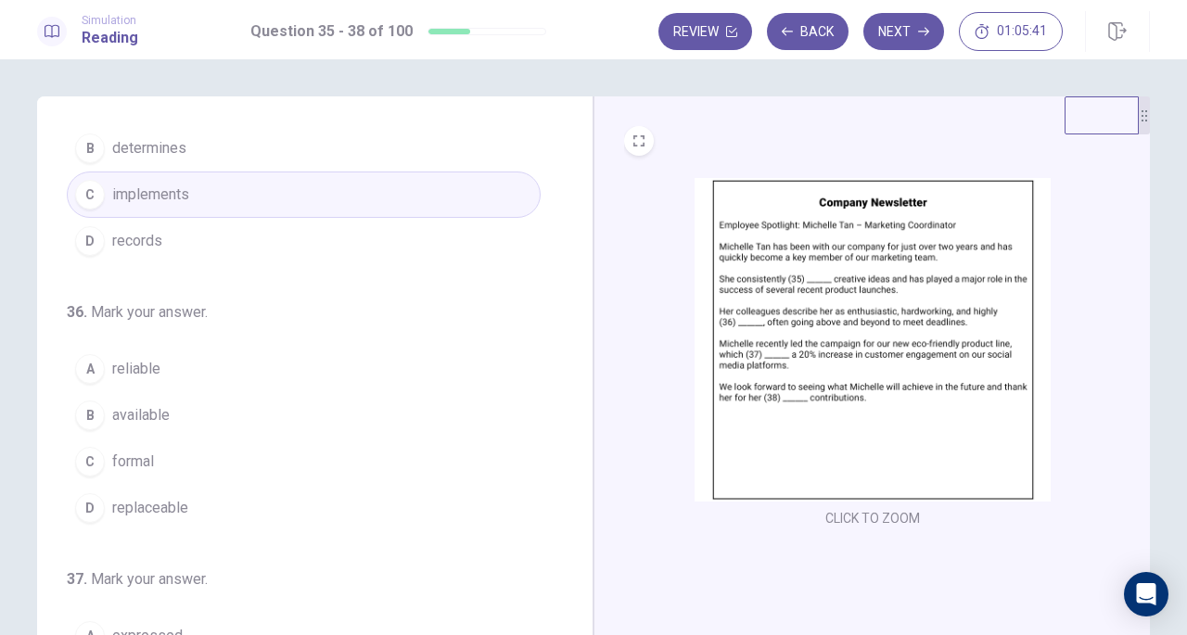
scroll to position [100, 0]
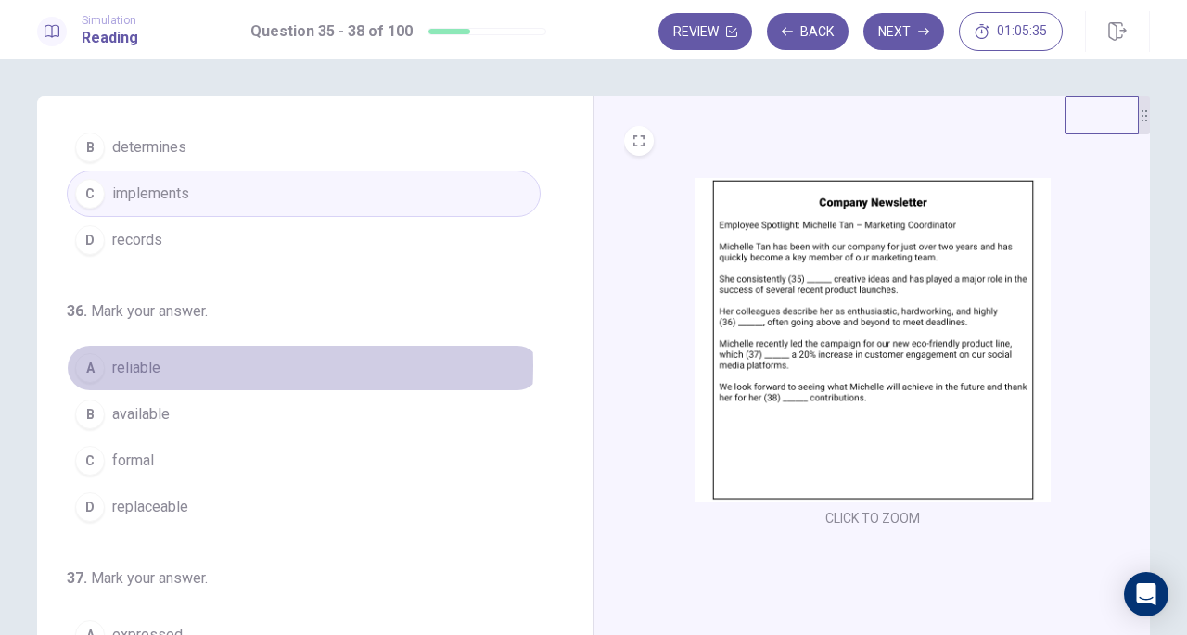
click at [174, 364] on button "A reliable" at bounding box center [304, 368] width 474 height 46
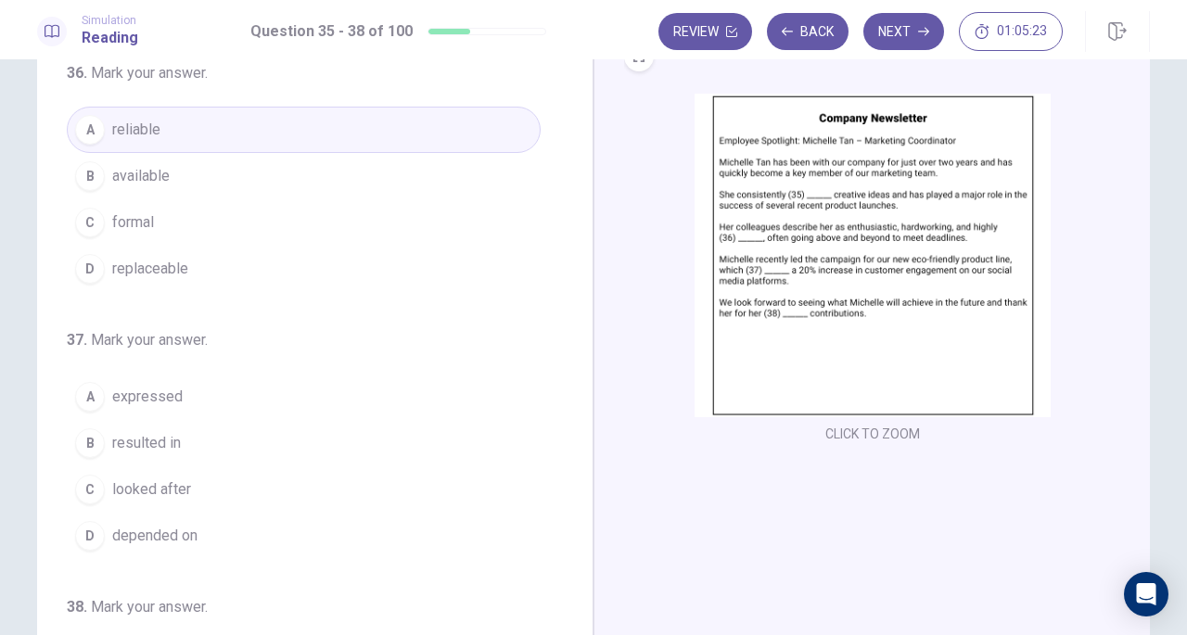
scroll to position [261, 0]
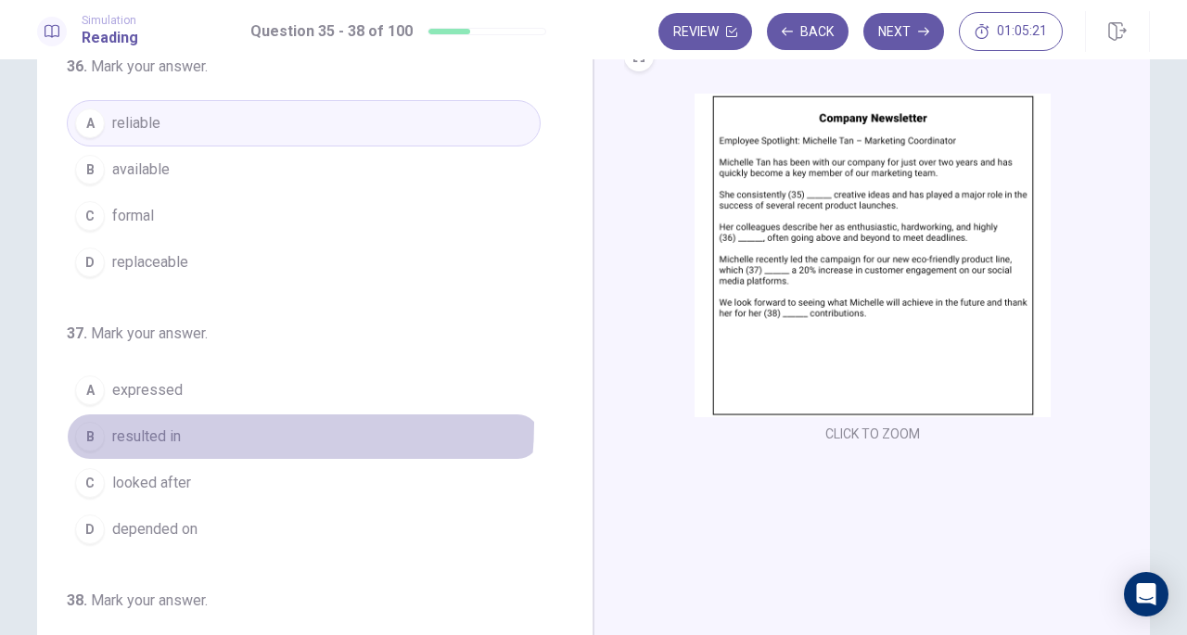
click at [180, 417] on button "B resulted in" at bounding box center [304, 437] width 474 height 46
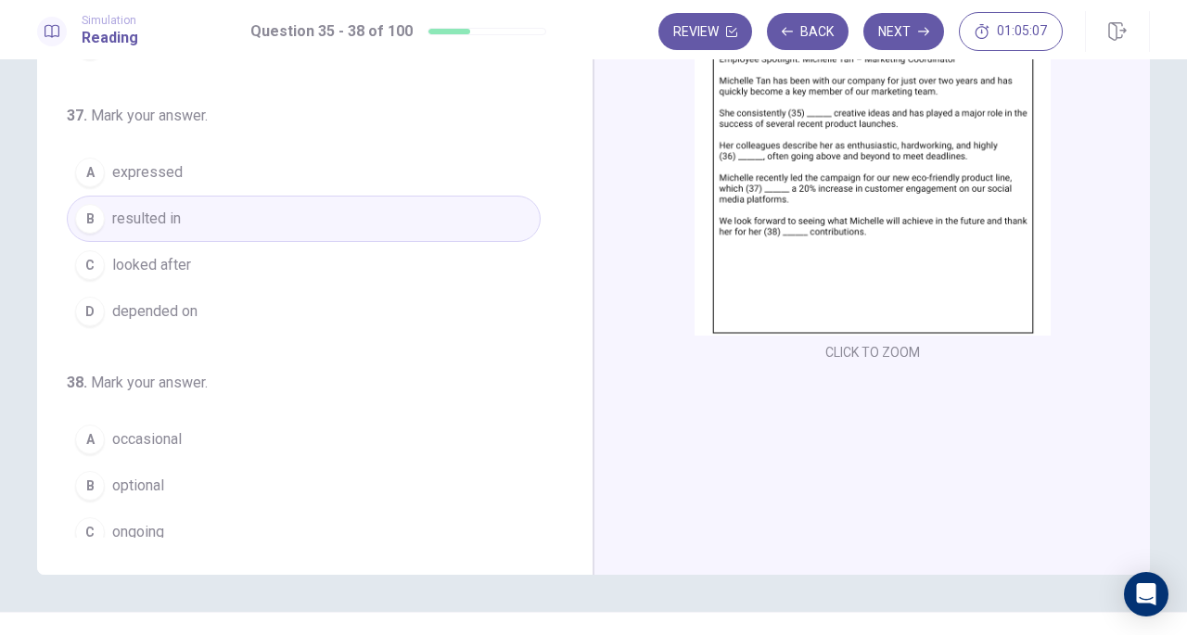
scroll to position [451, 0]
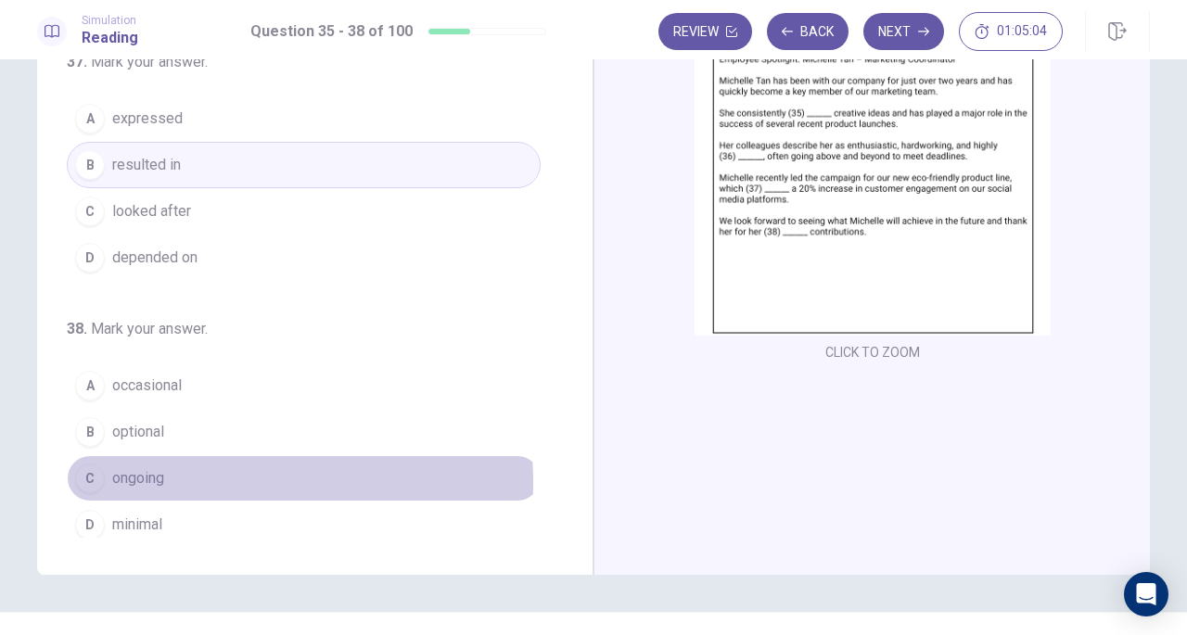
click at [152, 474] on span "ongoing" at bounding box center [138, 478] width 52 height 22
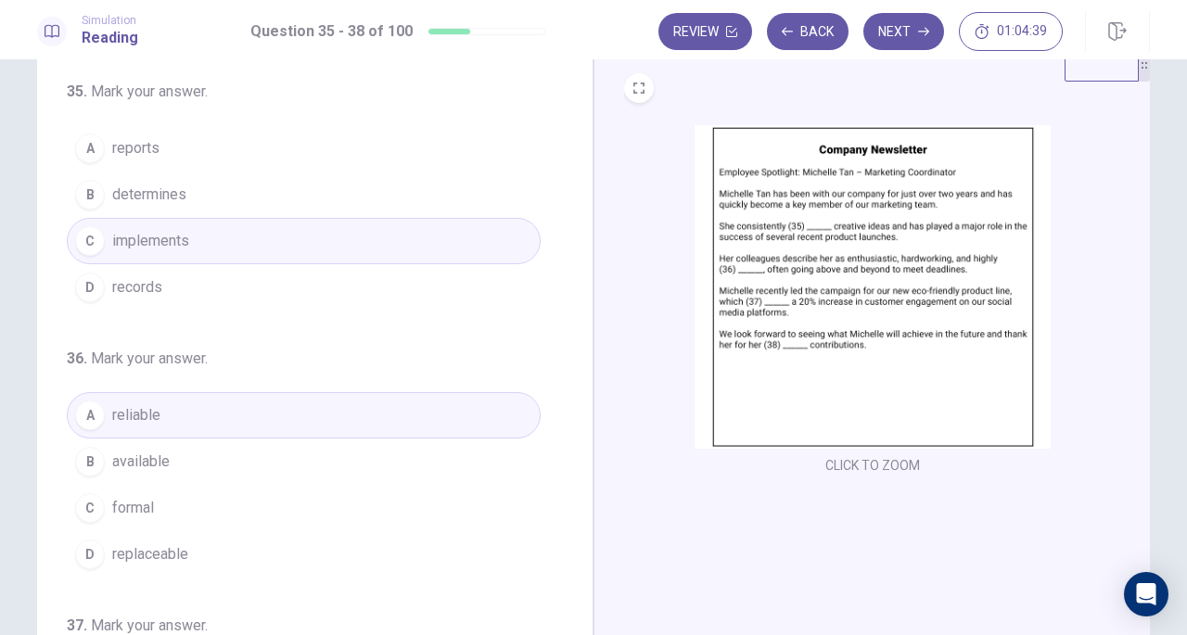
scroll to position [0, 0]
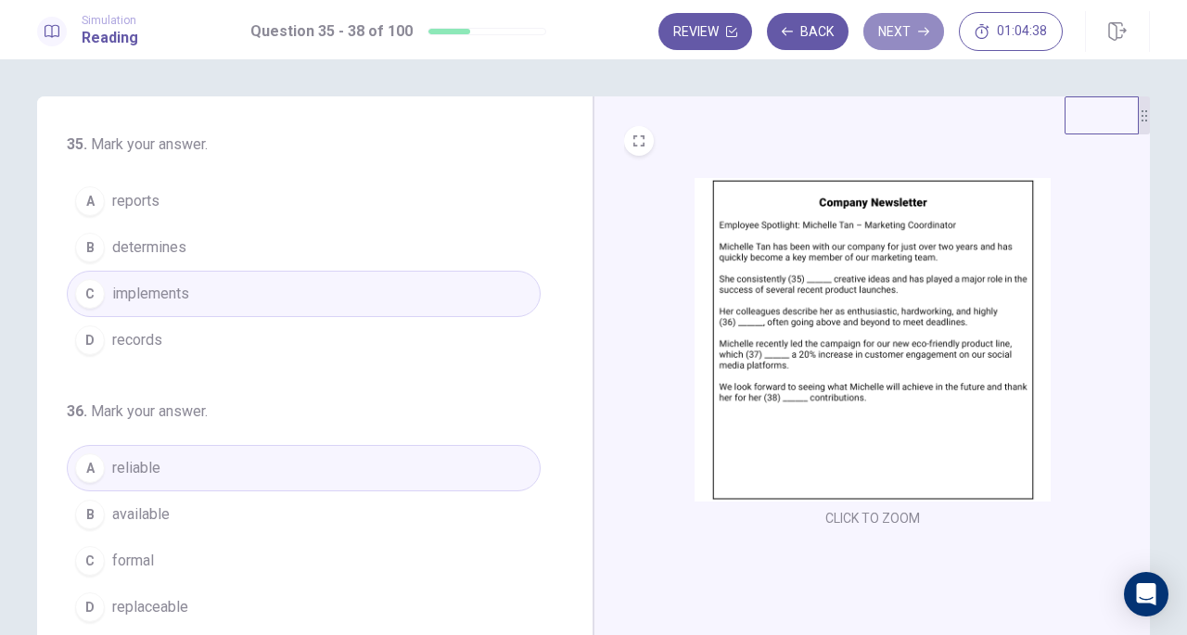
click at [888, 21] on button "Next" at bounding box center [903, 31] width 81 height 37
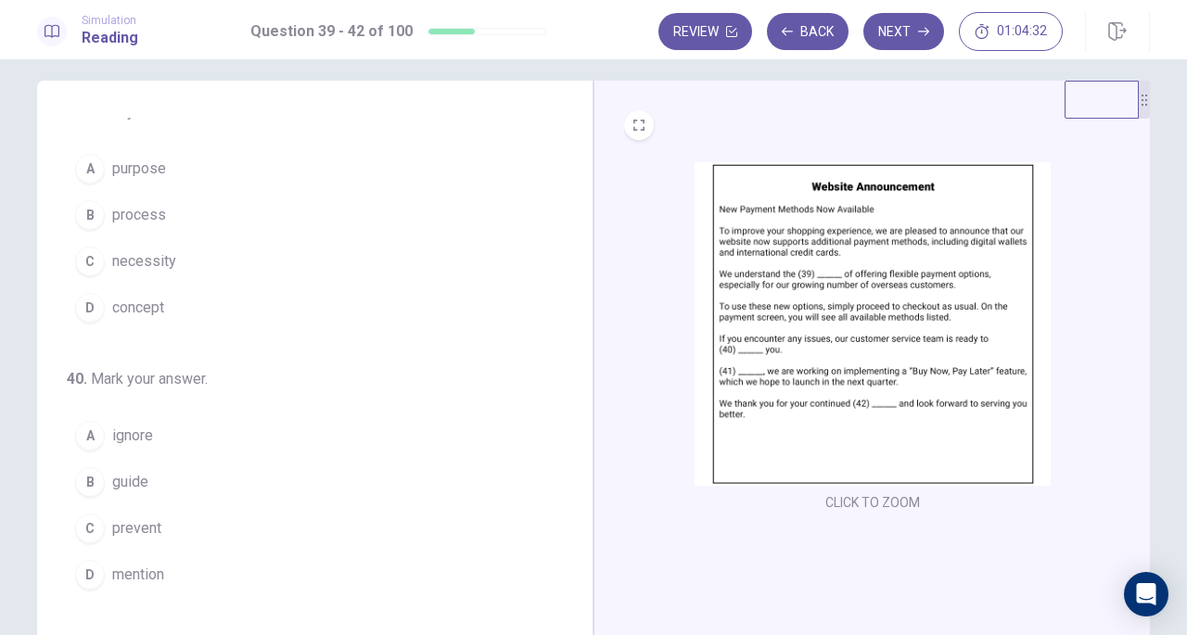
scroll to position [18, 0]
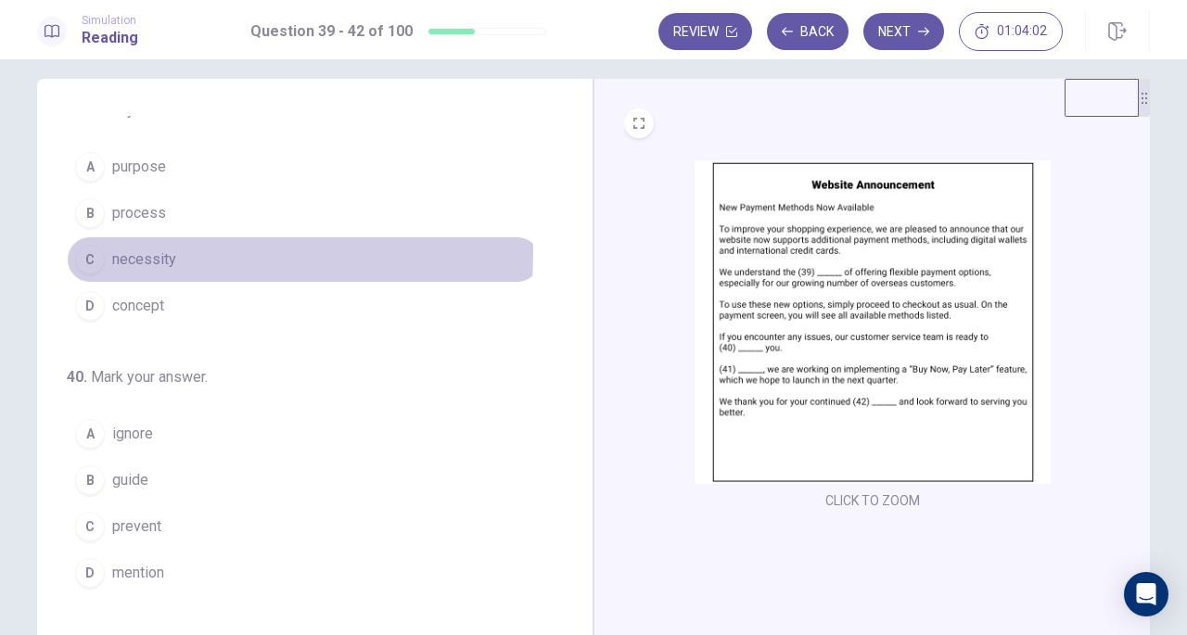
click at [104, 248] on button "C necessity" at bounding box center [304, 259] width 474 height 46
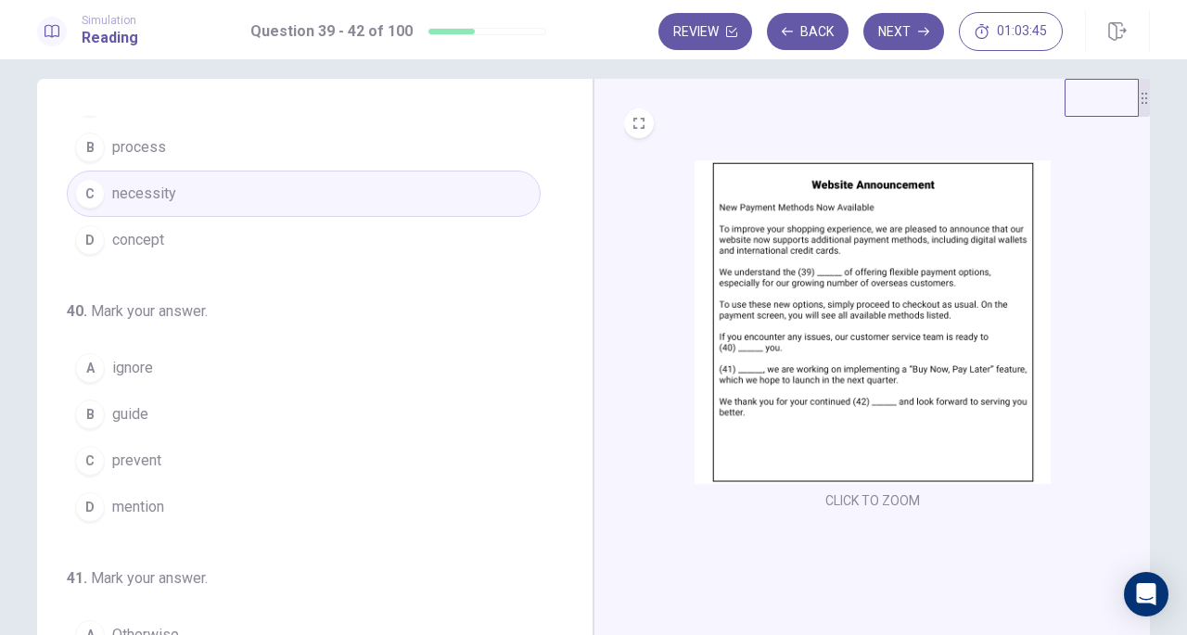
scroll to position [83, 0]
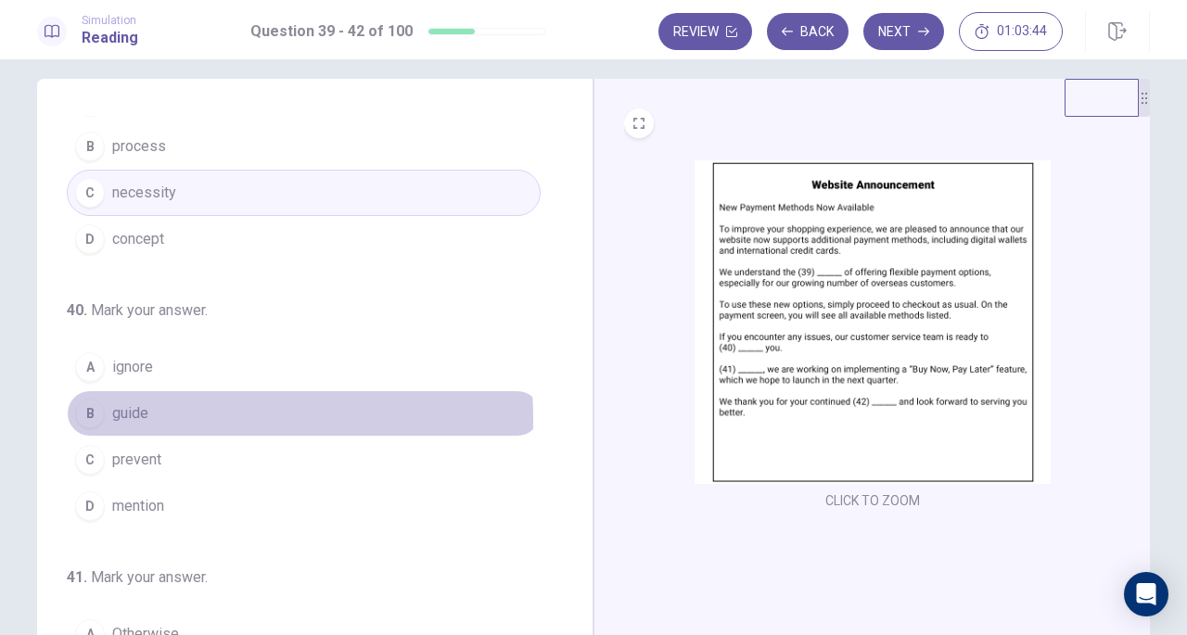
click at [159, 415] on button "B guide" at bounding box center [304, 413] width 474 height 46
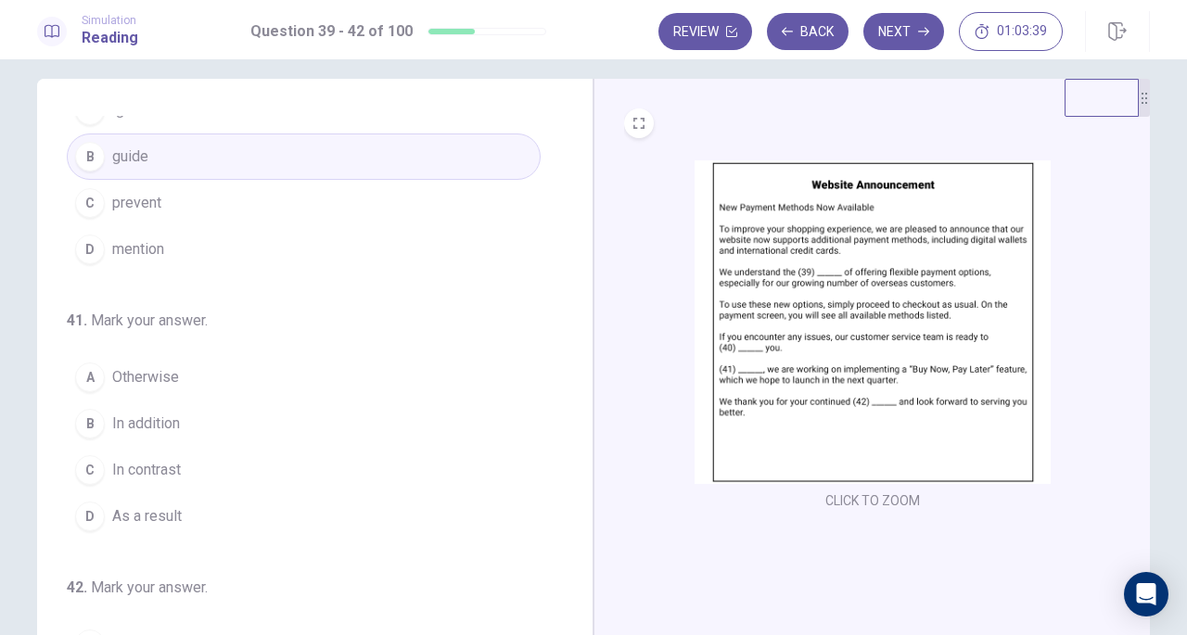
scroll to position [343, 0]
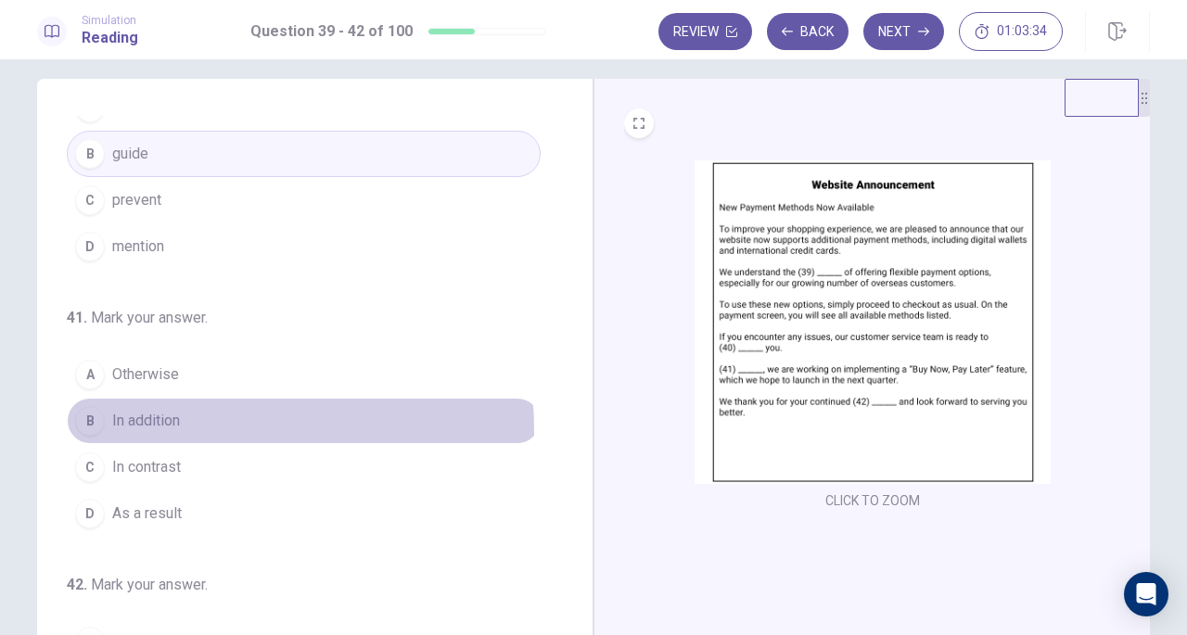
click at [150, 426] on span "In addition" at bounding box center [146, 421] width 68 height 22
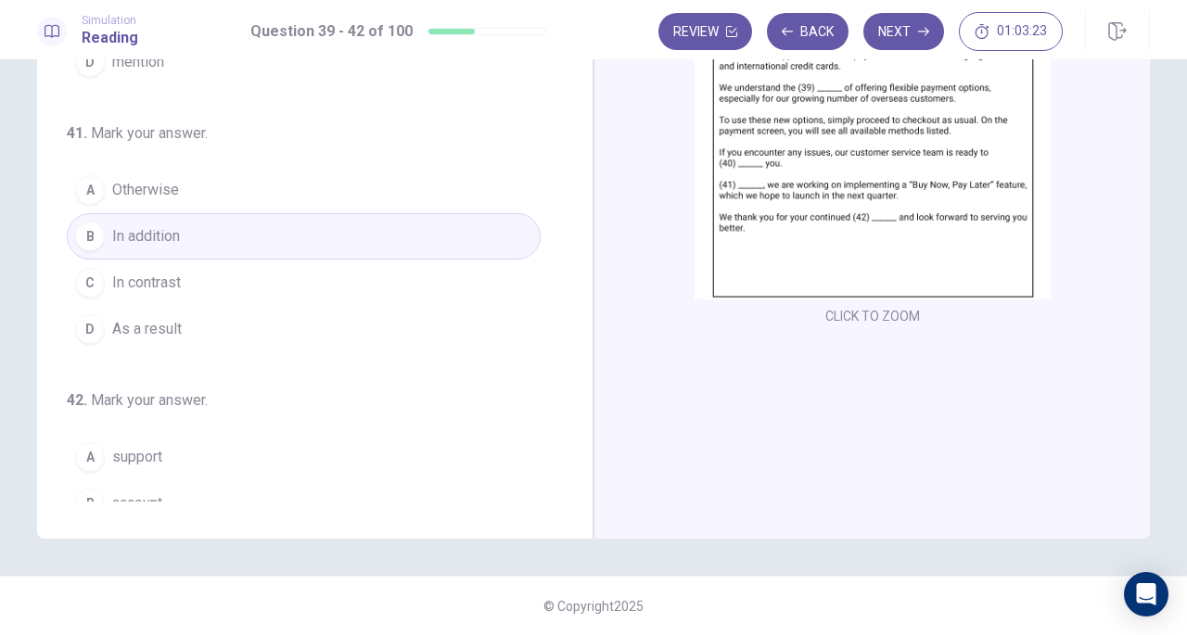
scroll to position [451, 0]
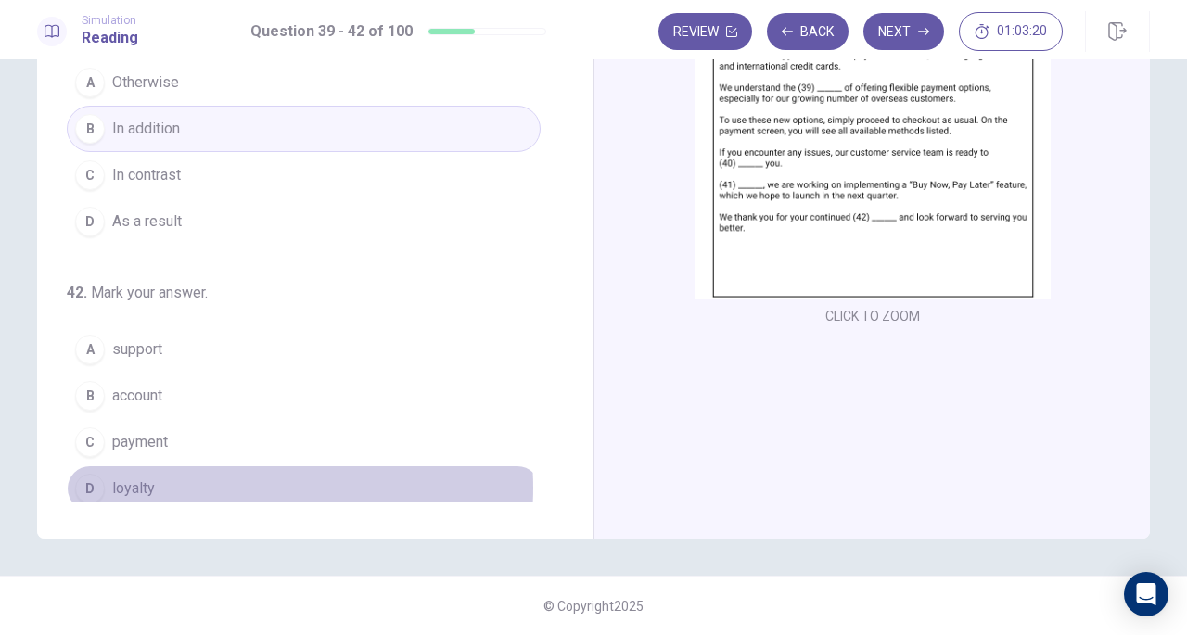
click at [242, 479] on button "D loyalty" at bounding box center [304, 489] width 474 height 46
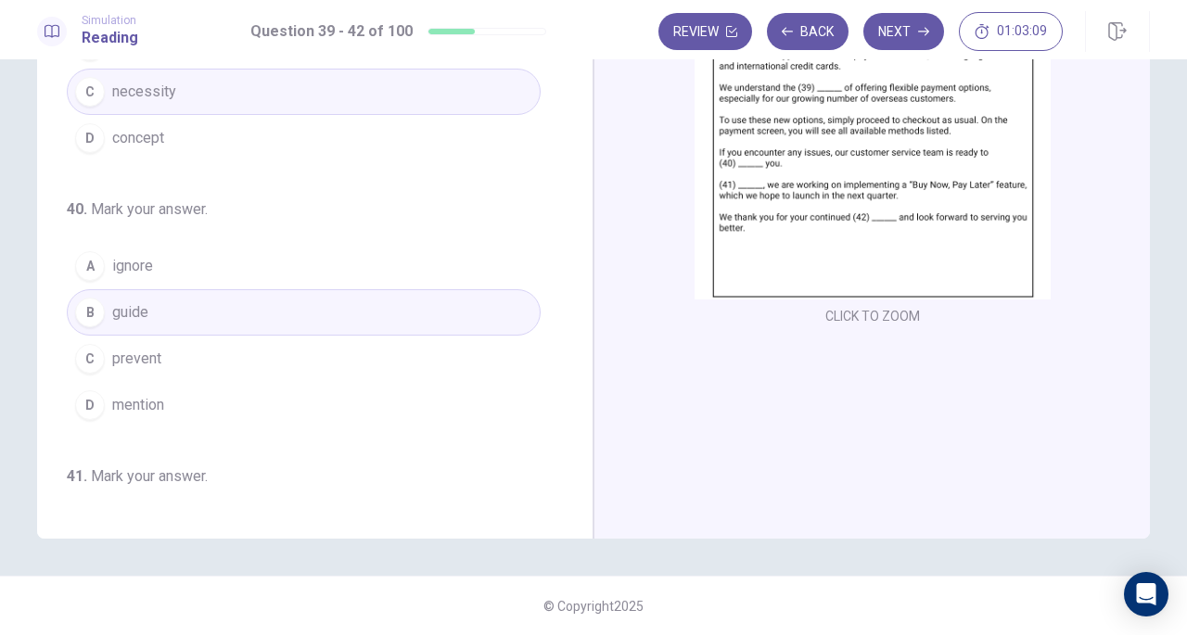
scroll to position [0, 0]
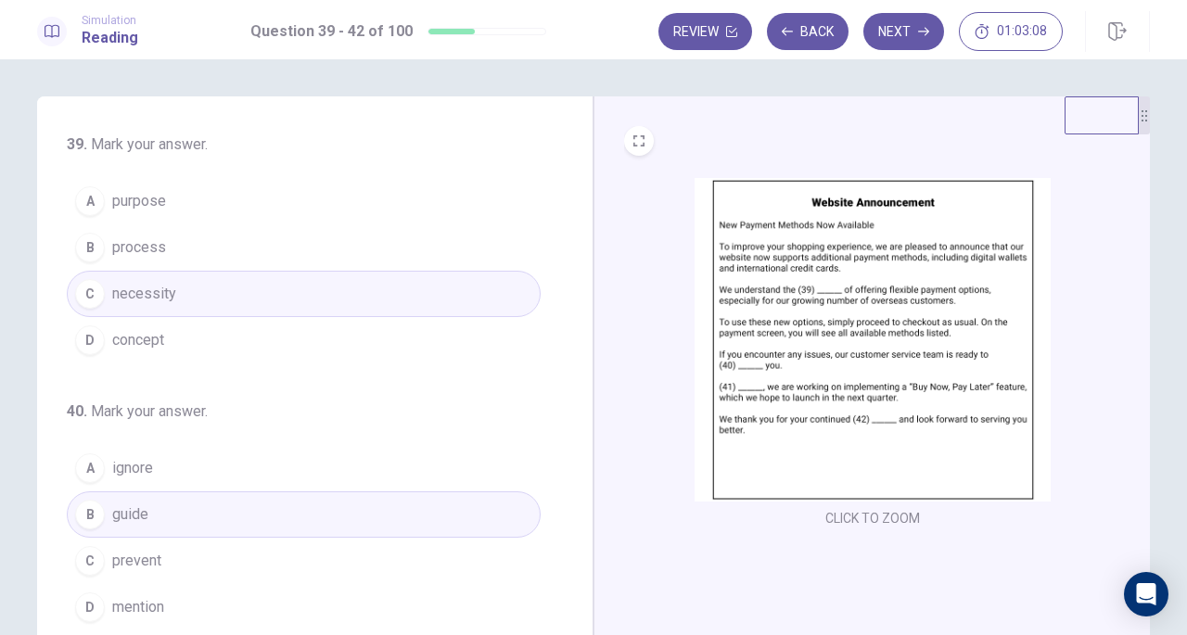
click at [881, 14] on button "Next" at bounding box center [903, 31] width 81 height 37
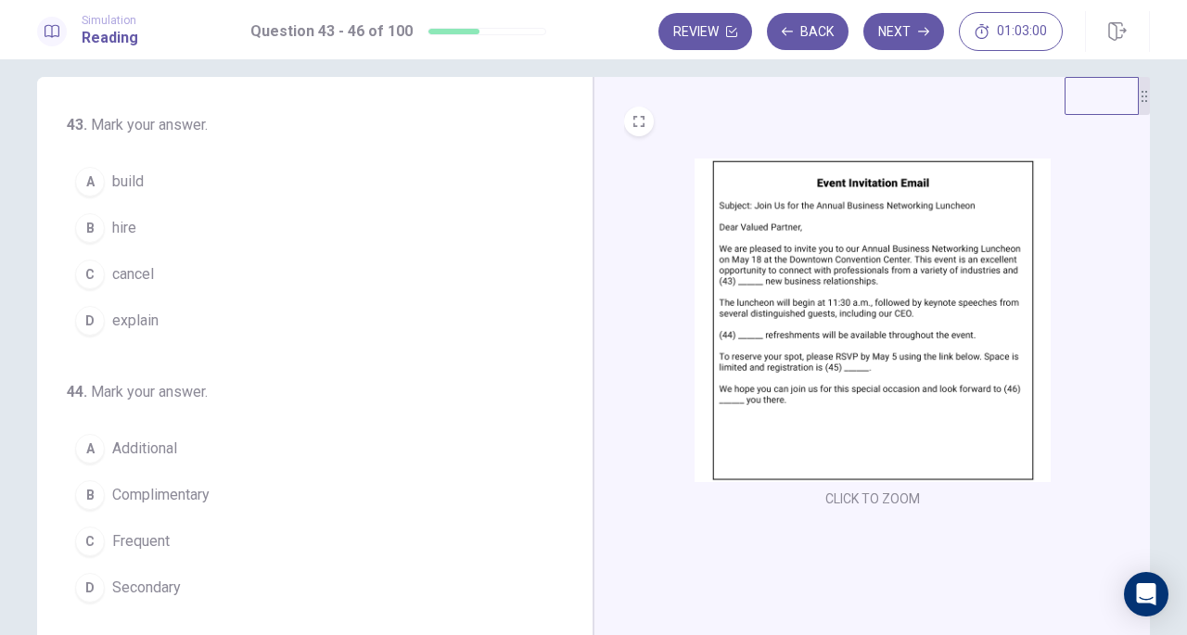
scroll to position [20, 0]
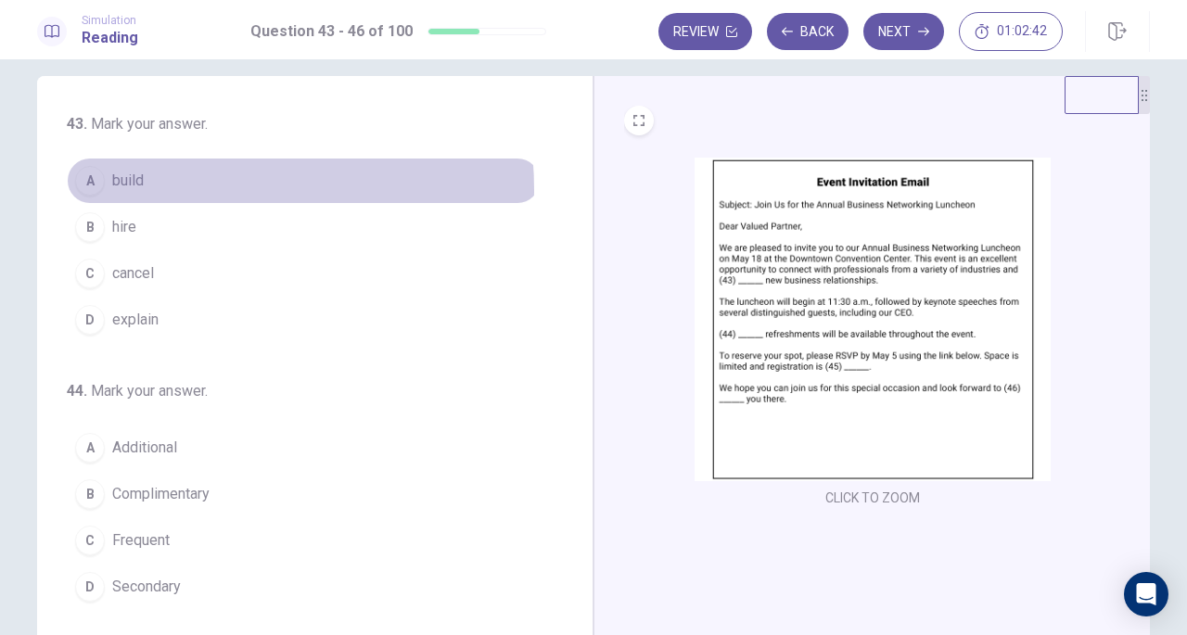
click at [176, 190] on button "A build" at bounding box center [304, 181] width 474 height 46
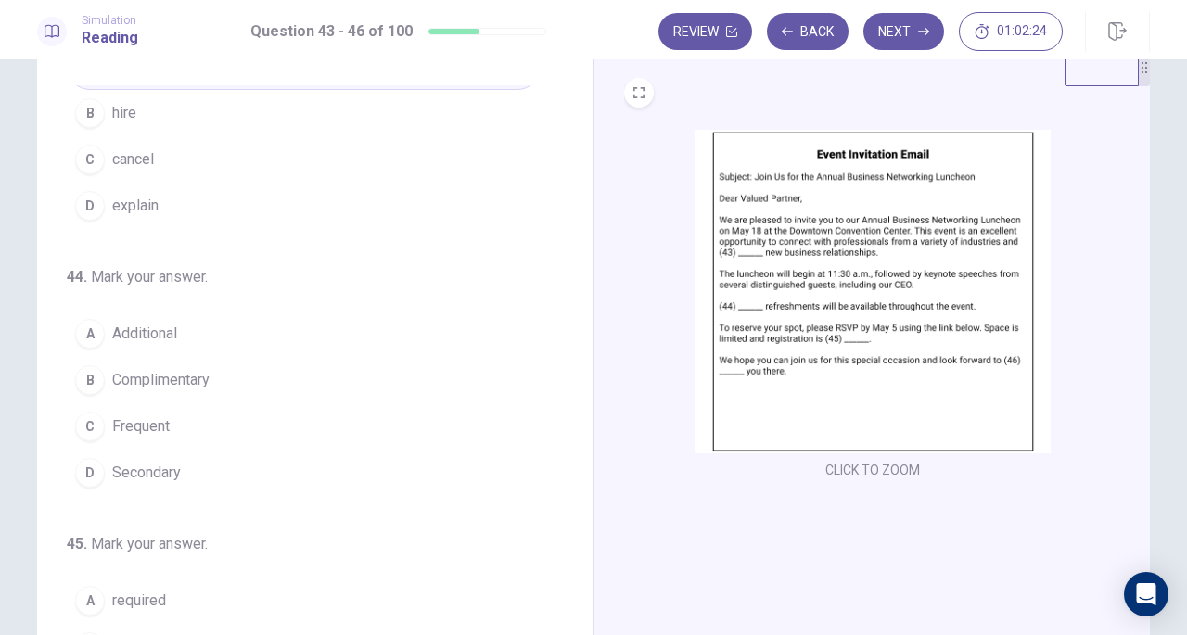
scroll to position [87, 0]
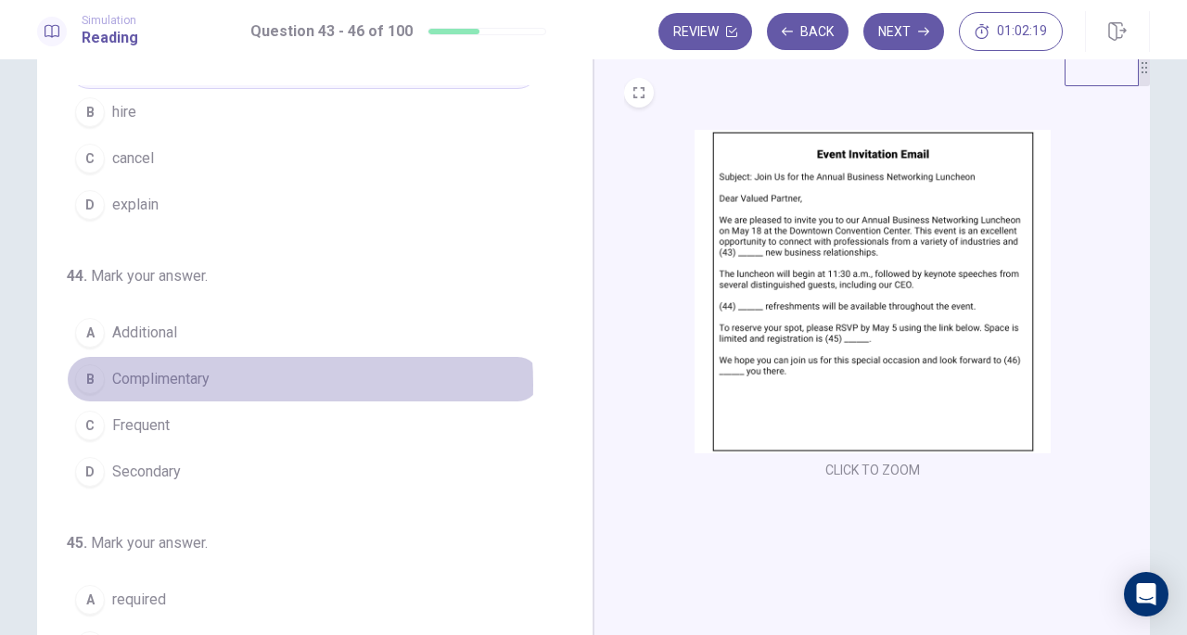
click at [181, 381] on span "Complimentary" at bounding box center [160, 379] width 97 height 22
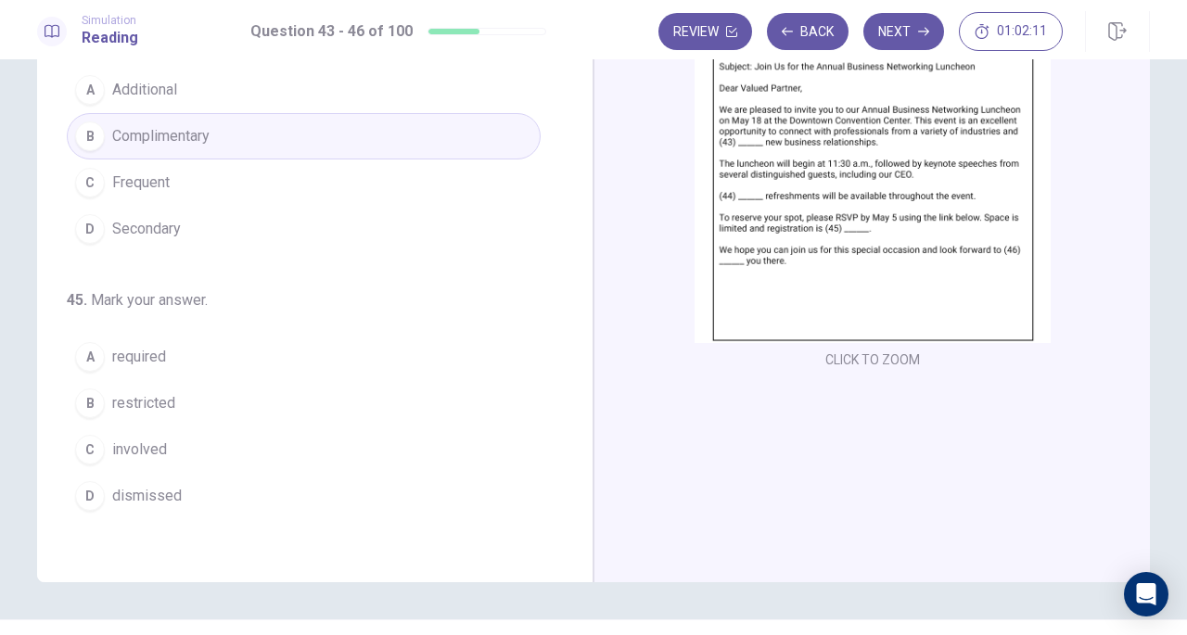
scroll to position [221, 0]
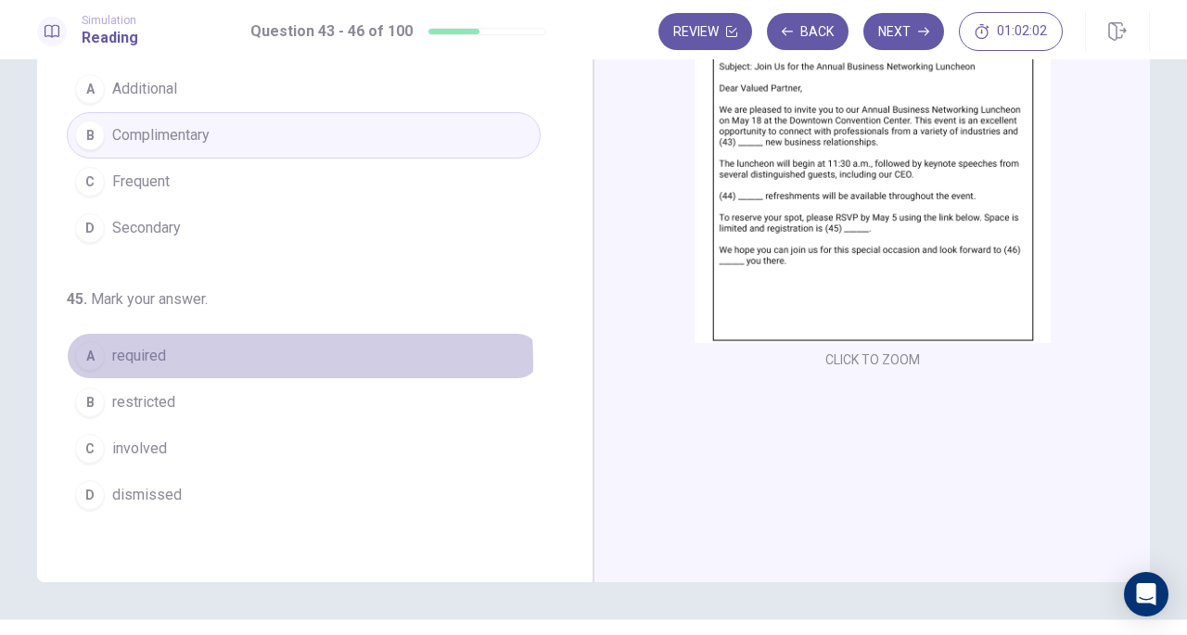
click at [162, 357] on button "A required" at bounding box center [304, 356] width 474 height 46
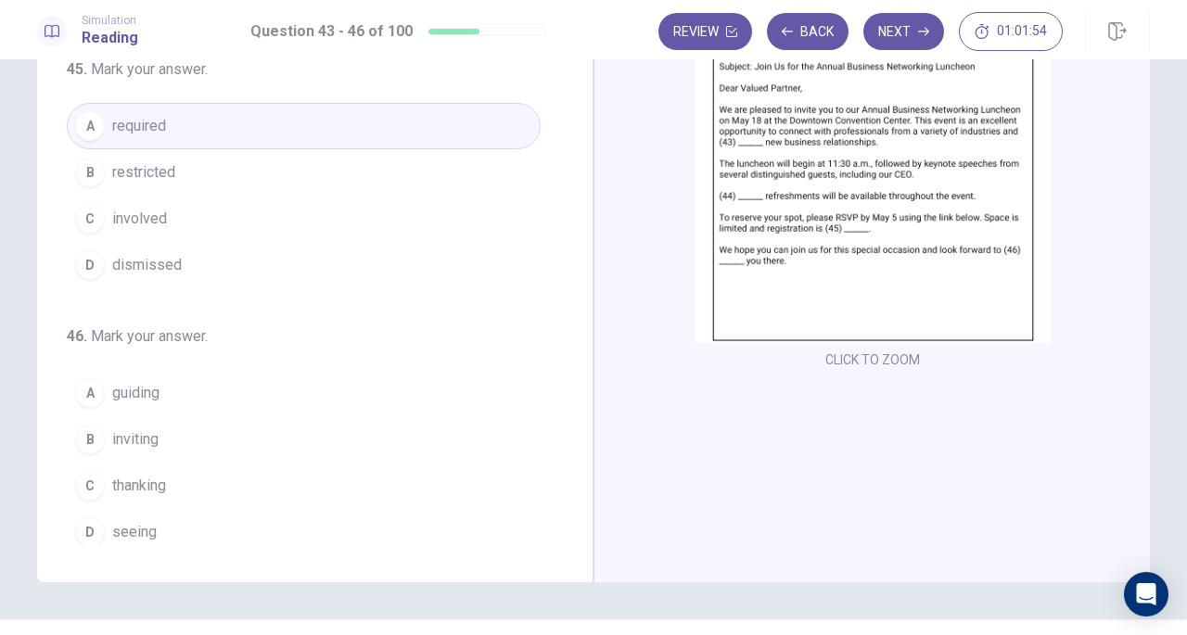
scroll to position [202, 0]
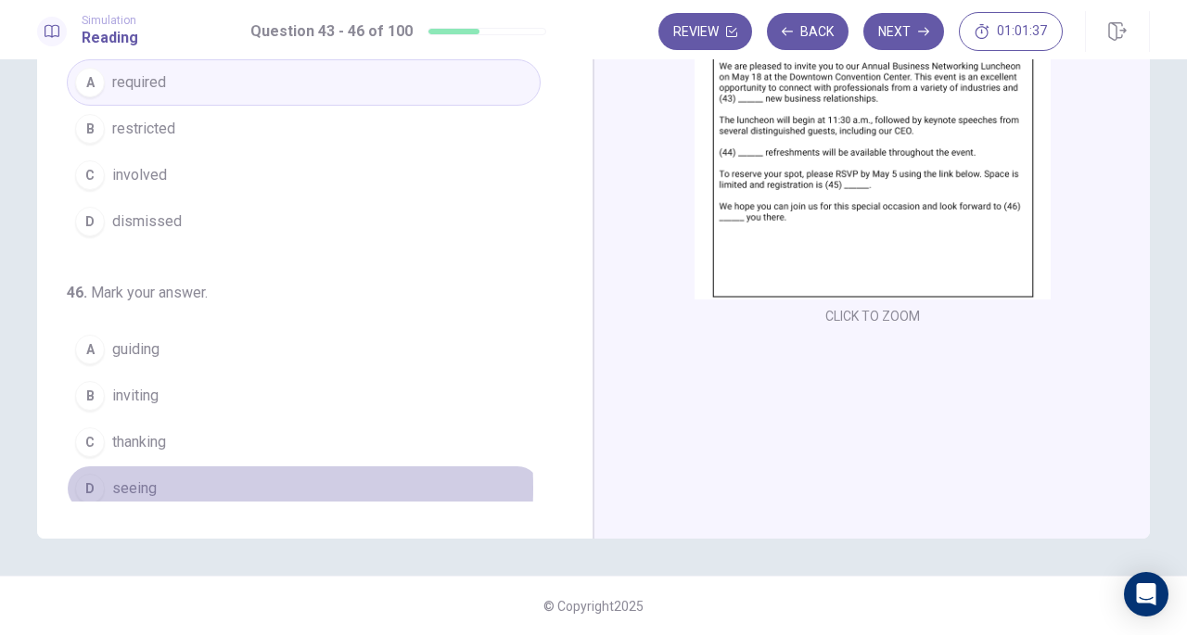
click at [154, 479] on button "D seeing" at bounding box center [304, 489] width 474 height 46
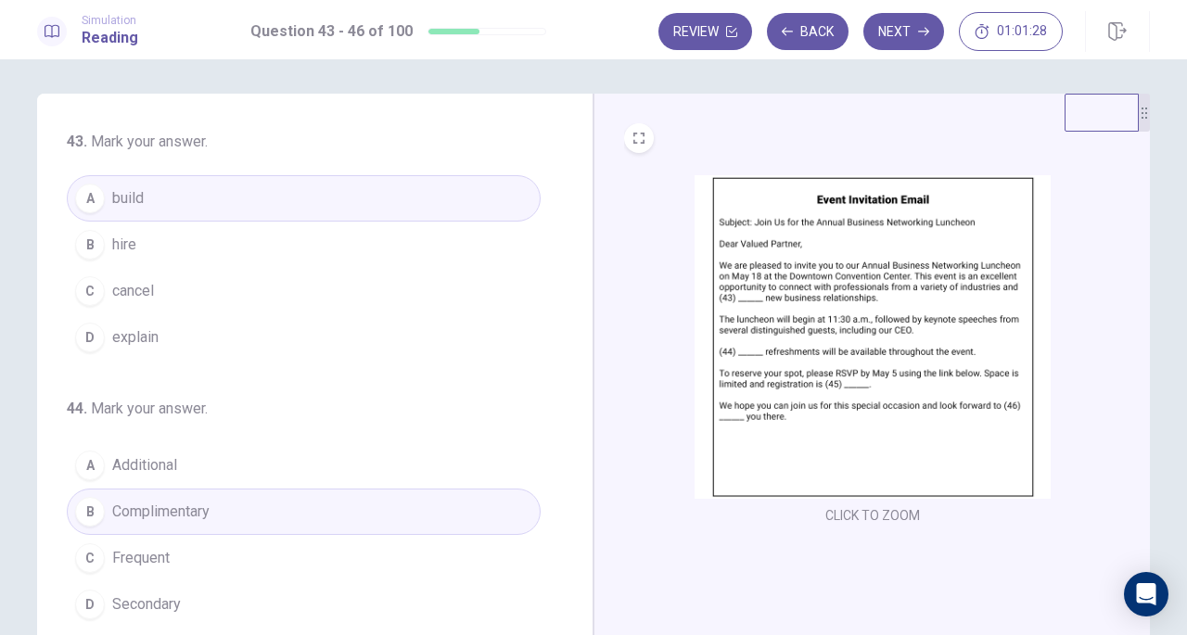
scroll to position [70, 0]
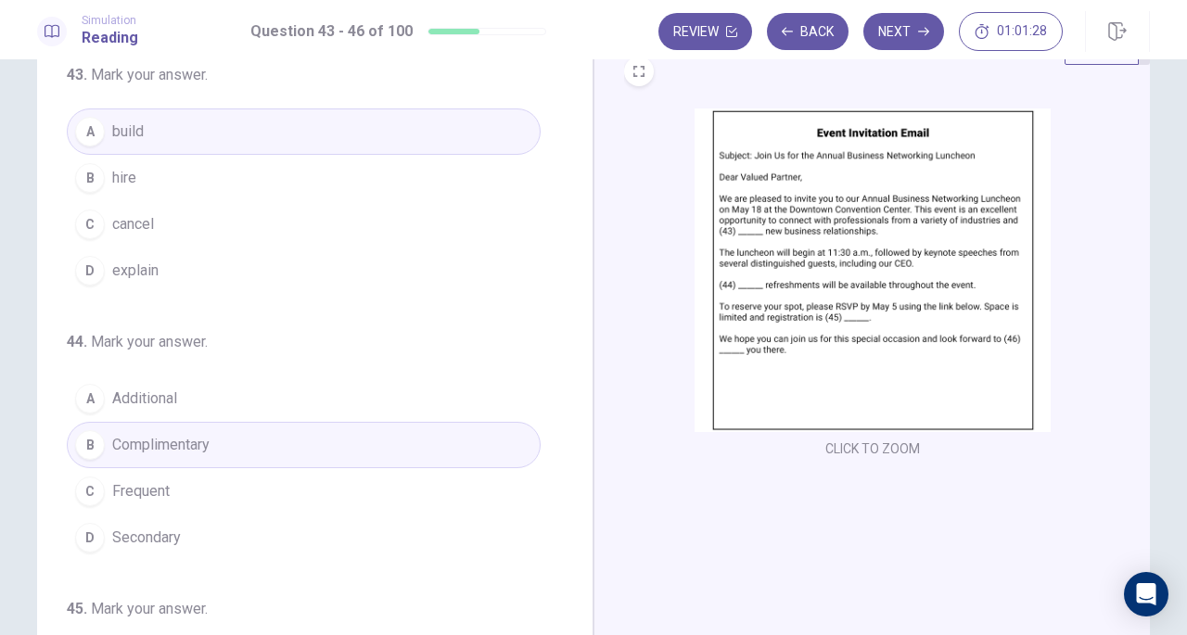
click at [898, 36] on button "Next" at bounding box center [903, 31] width 81 height 37
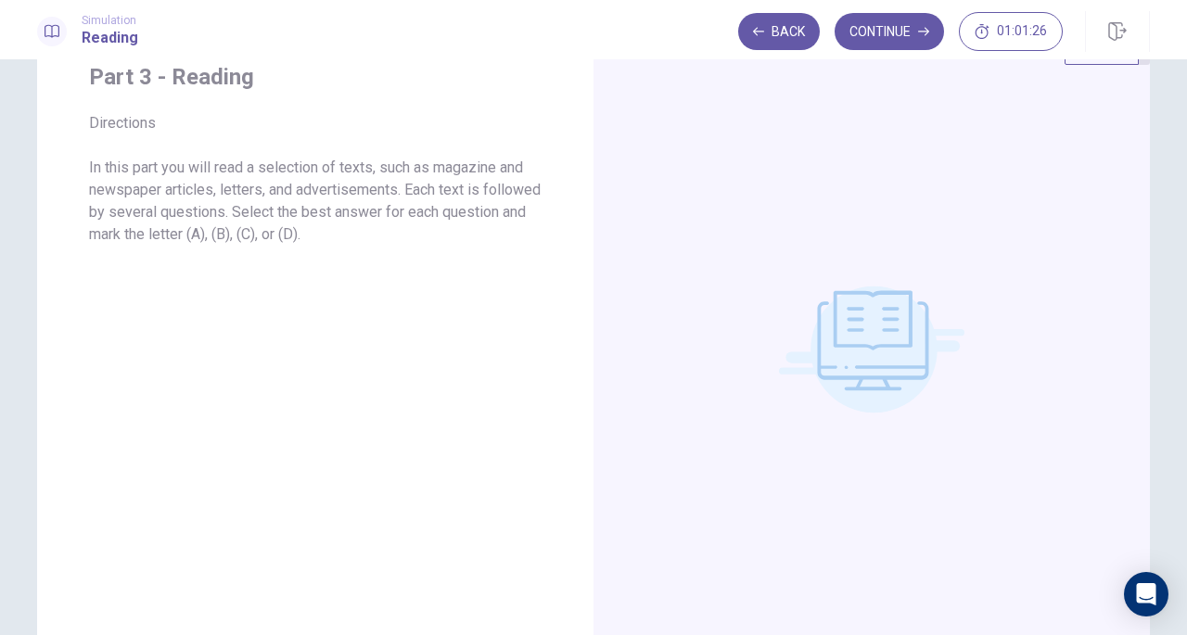
scroll to position [0, 0]
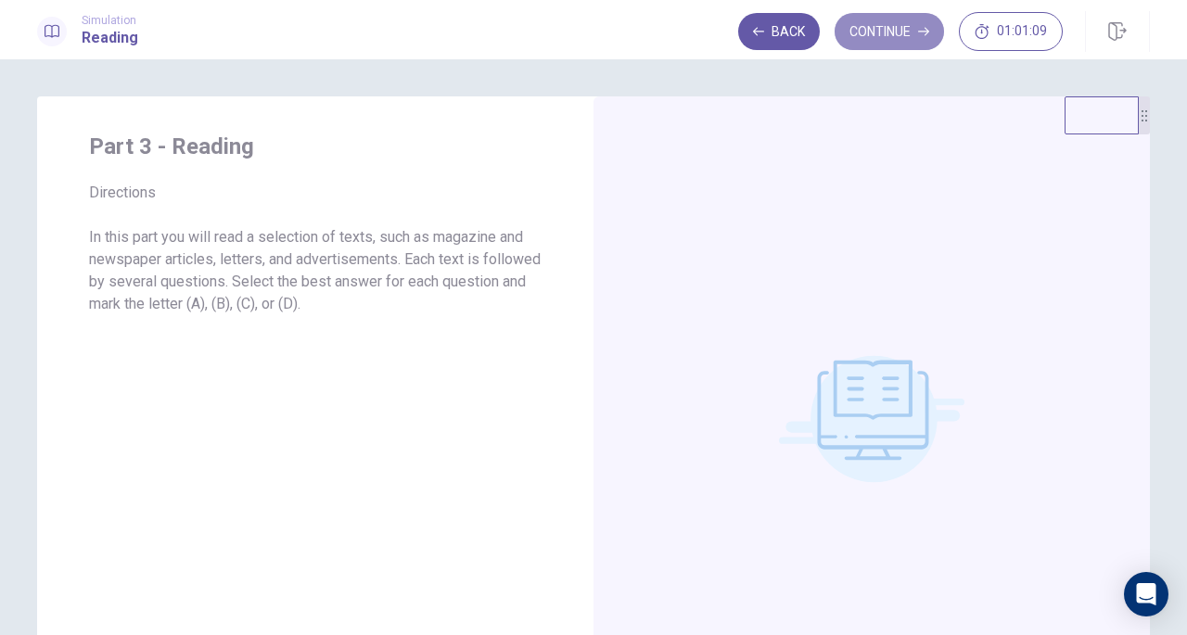
click at [855, 33] on button "Continue" at bounding box center [889, 31] width 109 height 37
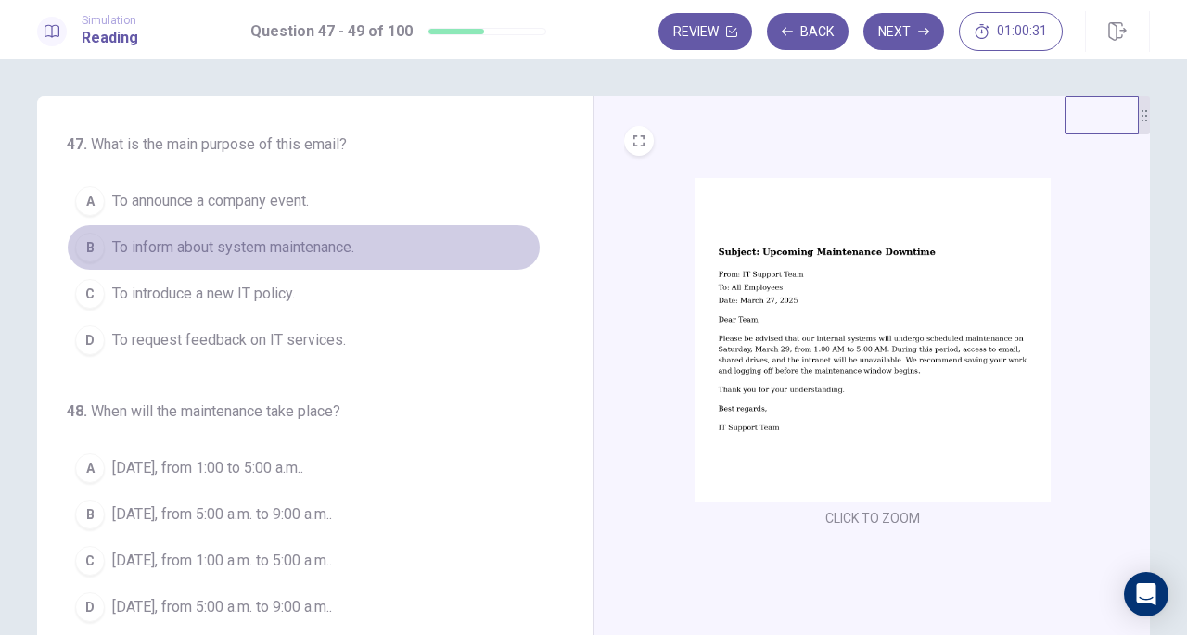
click at [340, 257] on span "To inform about system maintenance." at bounding box center [233, 247] width 242 height 22
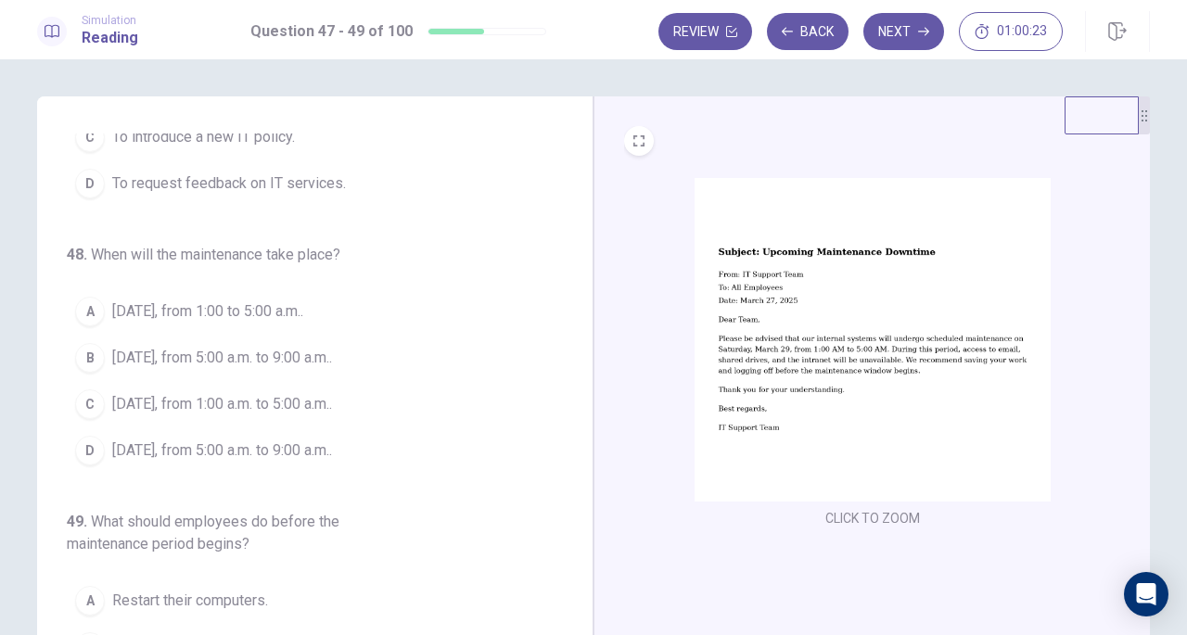
scroll to position [158, 0]
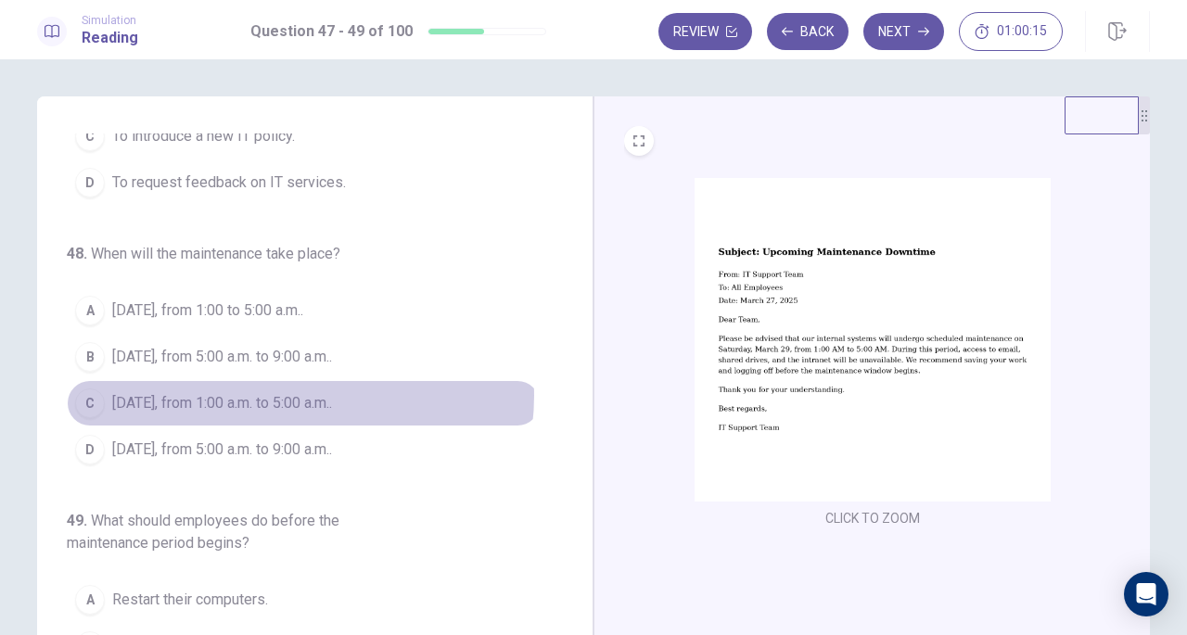
click at [291, 392] on span "[DATE], from 1:00 a.m. to 5:00 a.m.." at bounding box center [222, 403] width 220 height 22
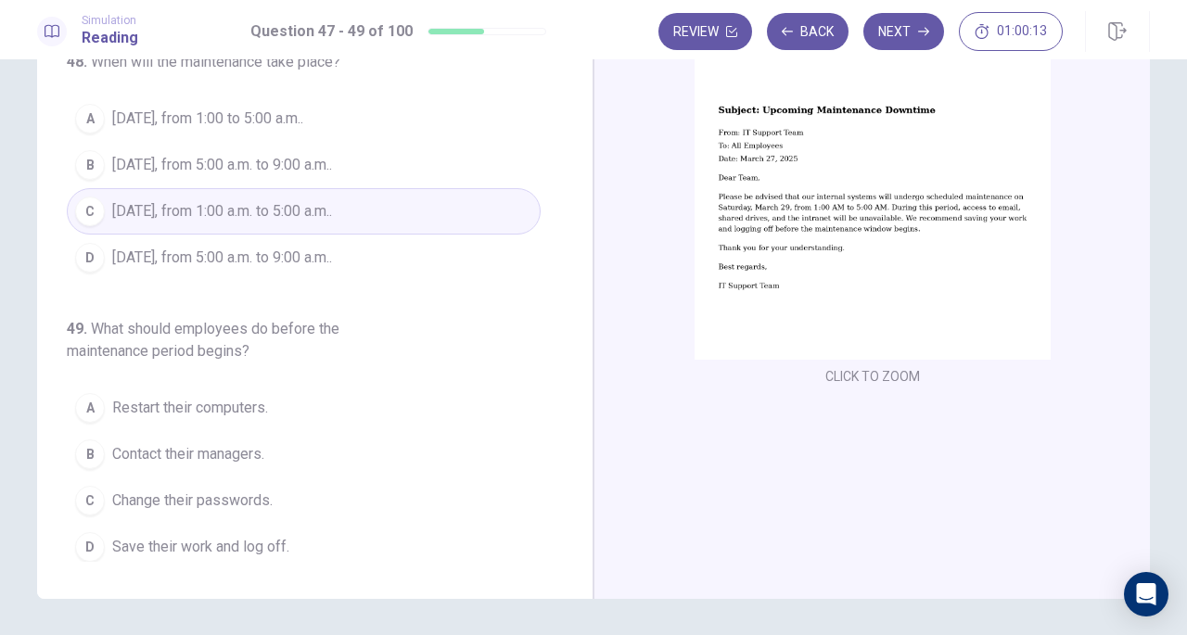
scroll to position [143, 0]
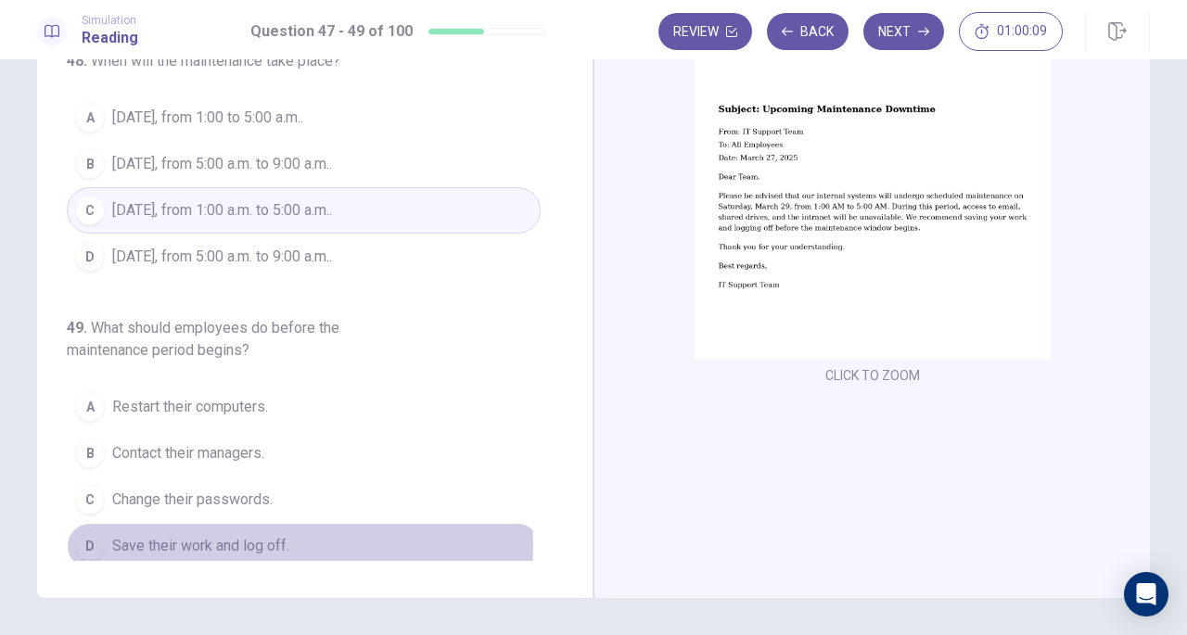
click at [263, 538] on span "Save their work and log off." at bounding box center [200, 546] width 177 height 22
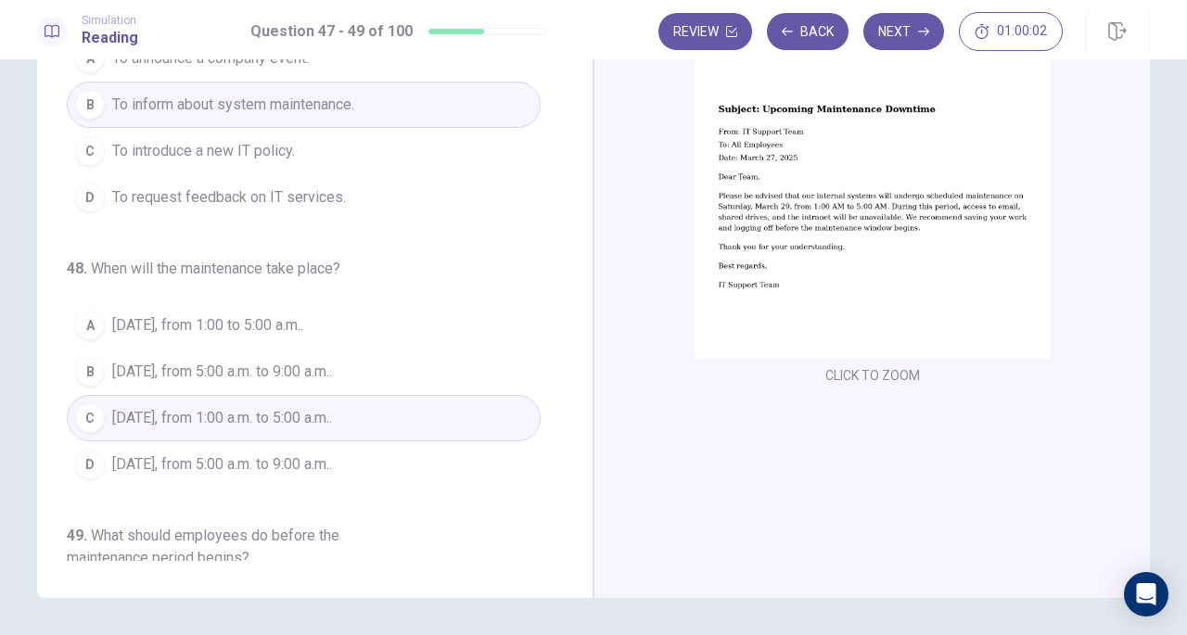
scroll to position [0, 0]
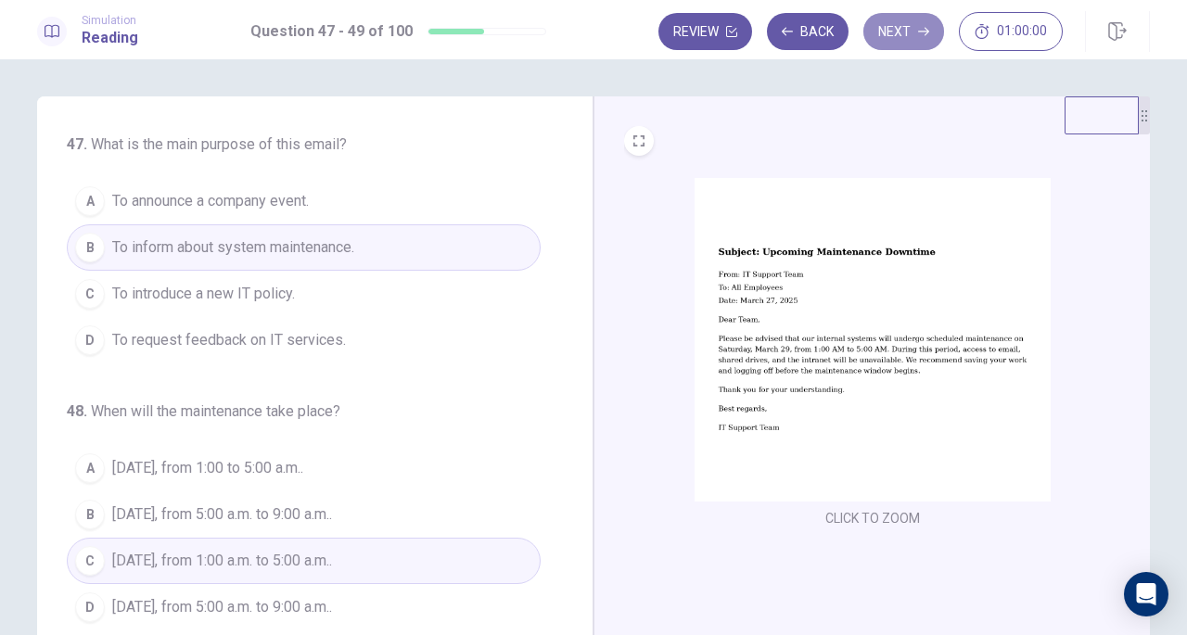
click at [900, 33] on button "Next" at bounding box center [903, 31] width 81 height 37
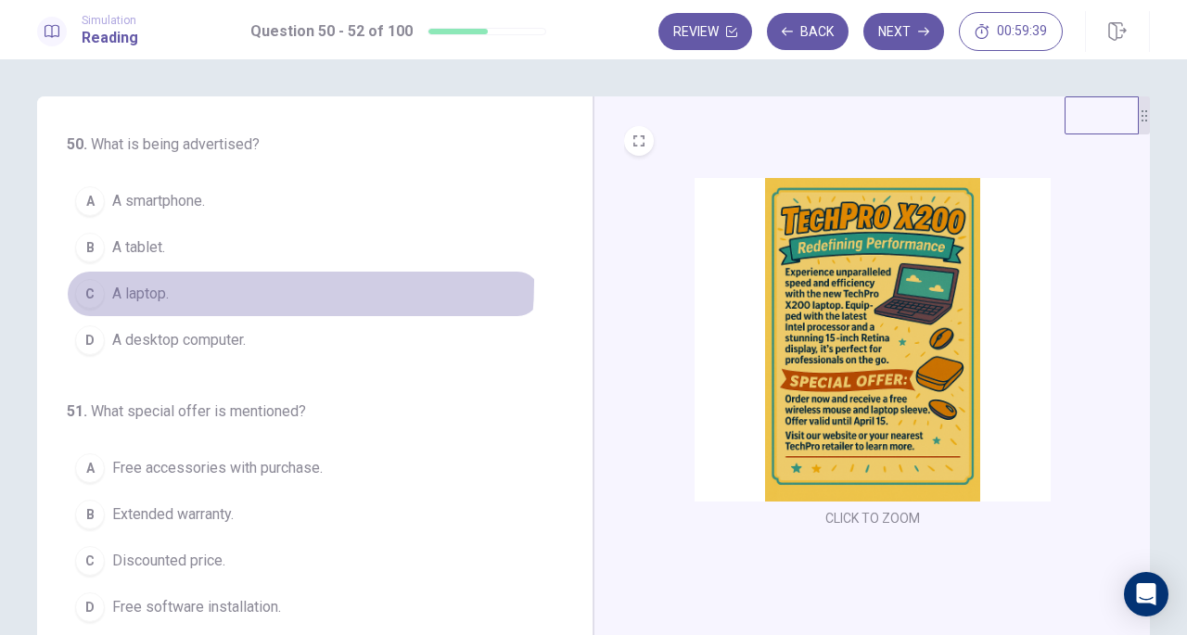
click at [168, 280] on button "C A laptop." at bounding box center [304, 294] width 474 height 46
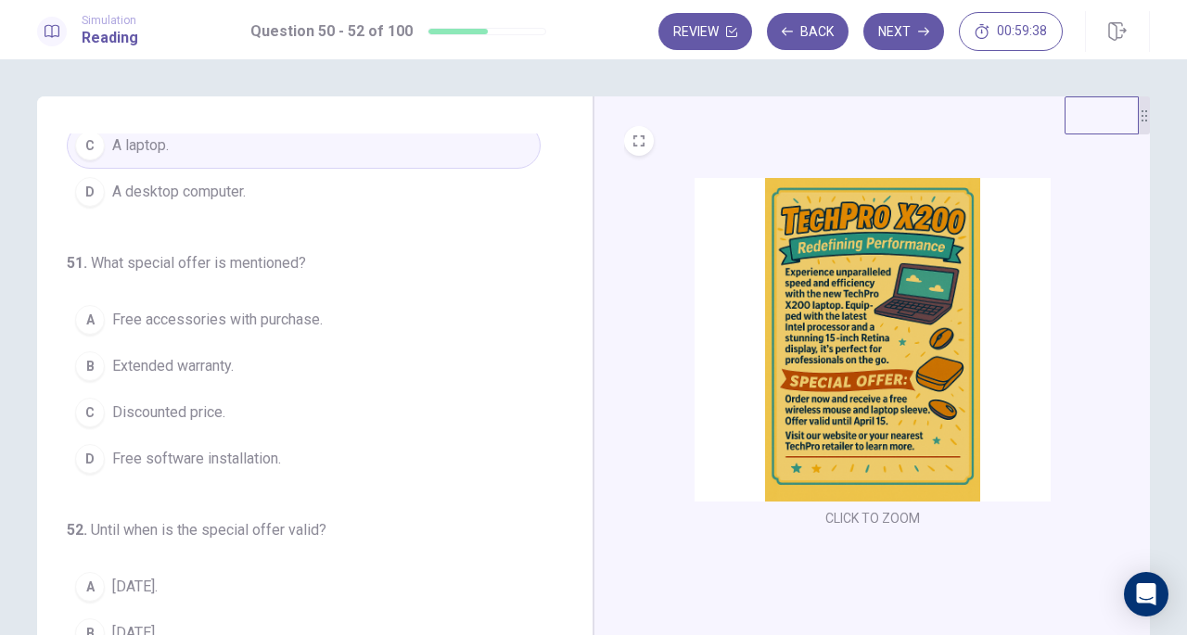
scroll to position [149, 0]
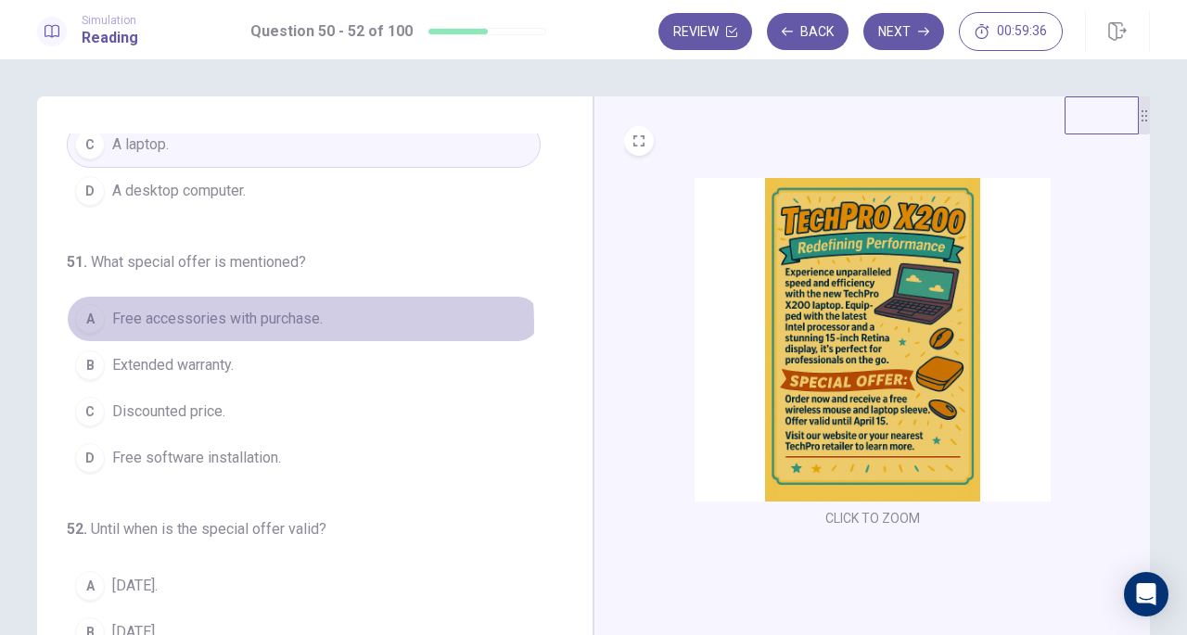
click at [250, 321] on span "Free accessories with purchase." at bounding box center [217, 319] width 211 height 22
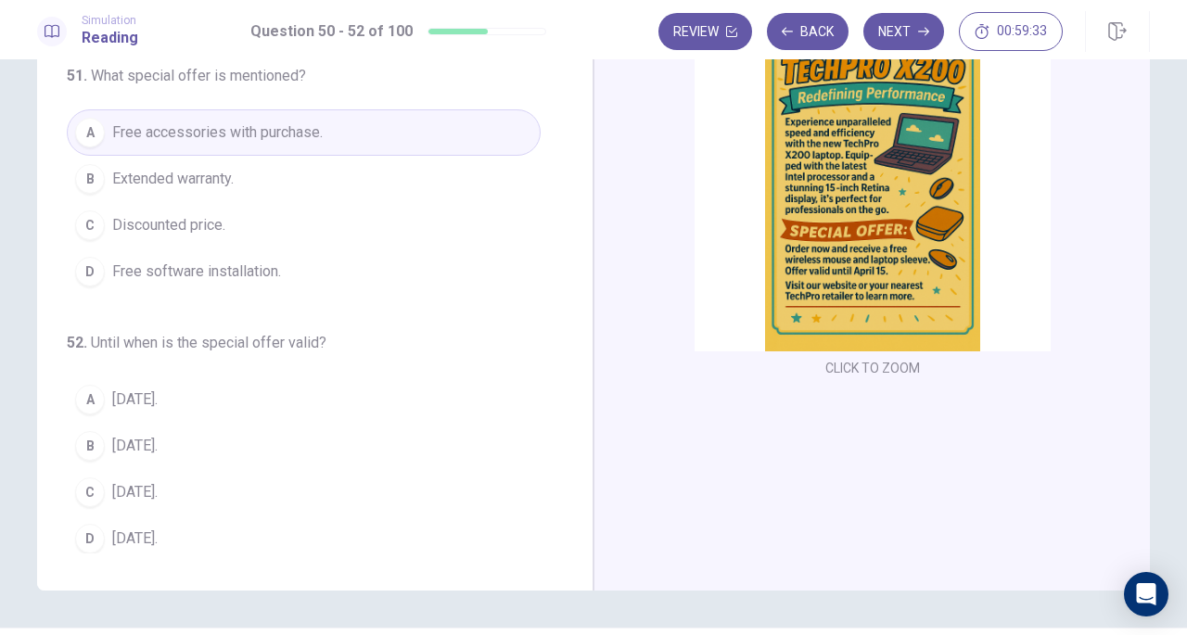
scroll to position [152, 0]
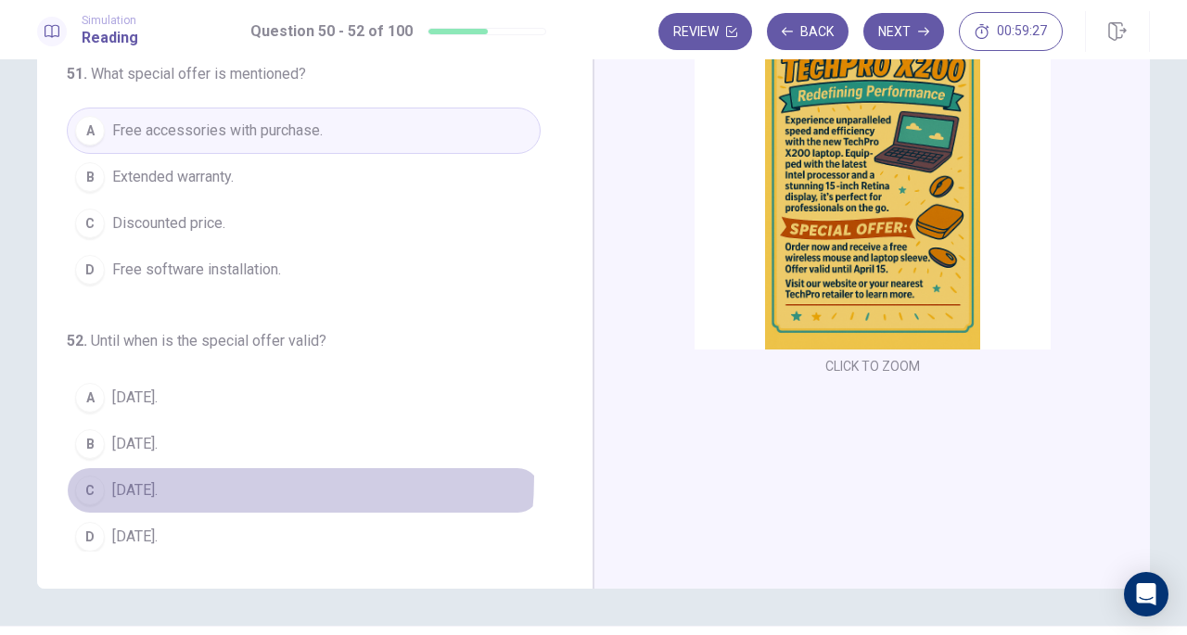
click at [153, 469] on button "C [DATE]." at bounding box center [304, 490] width 474 height 46
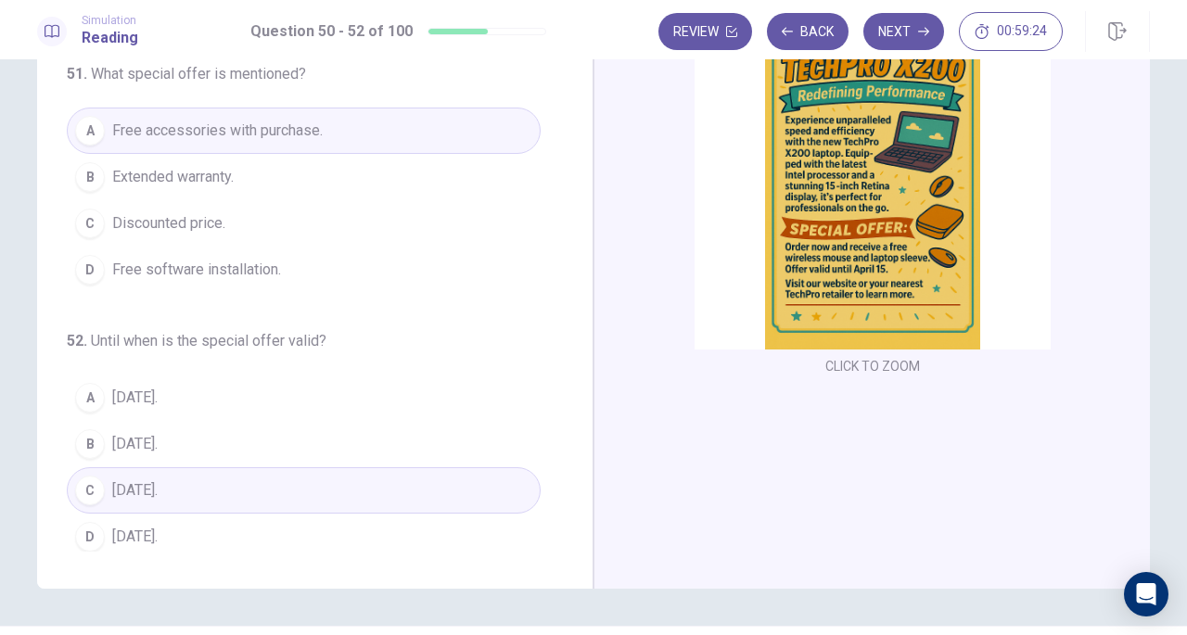
scroll to position [0, 0]
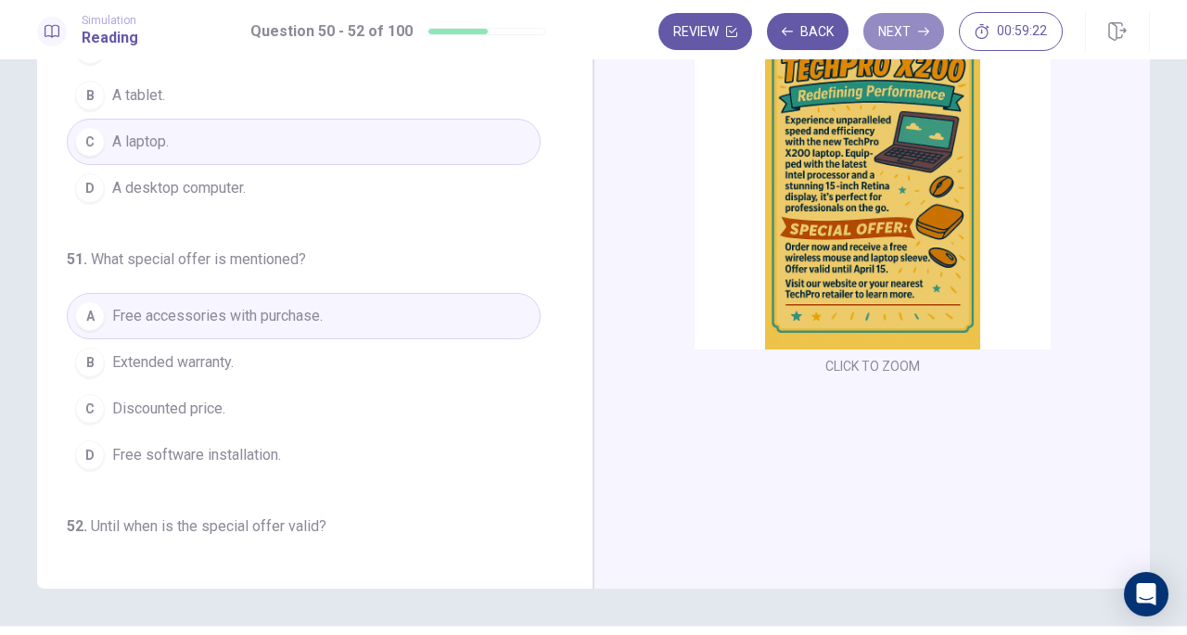
click at [898, 42] on button "Next" at bounding box center [903, 31] width 81 height 37
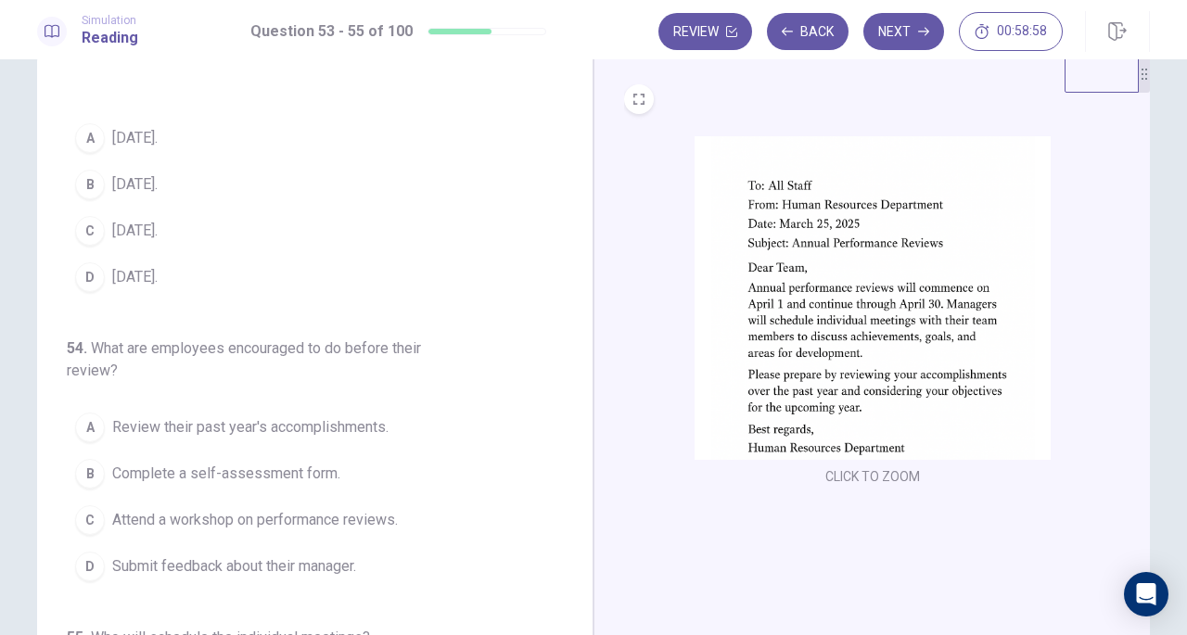
scroll to position [24, 0]
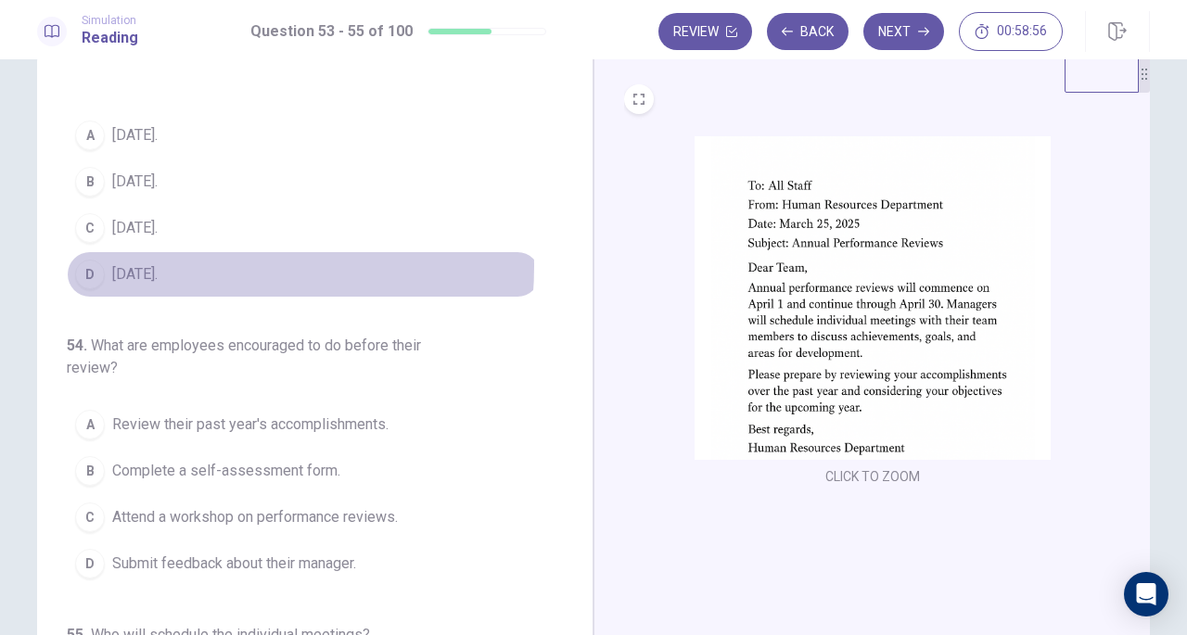
click at [148, 263] on span "[DATE]." at bounding box center [134, 274] width 45 height 22
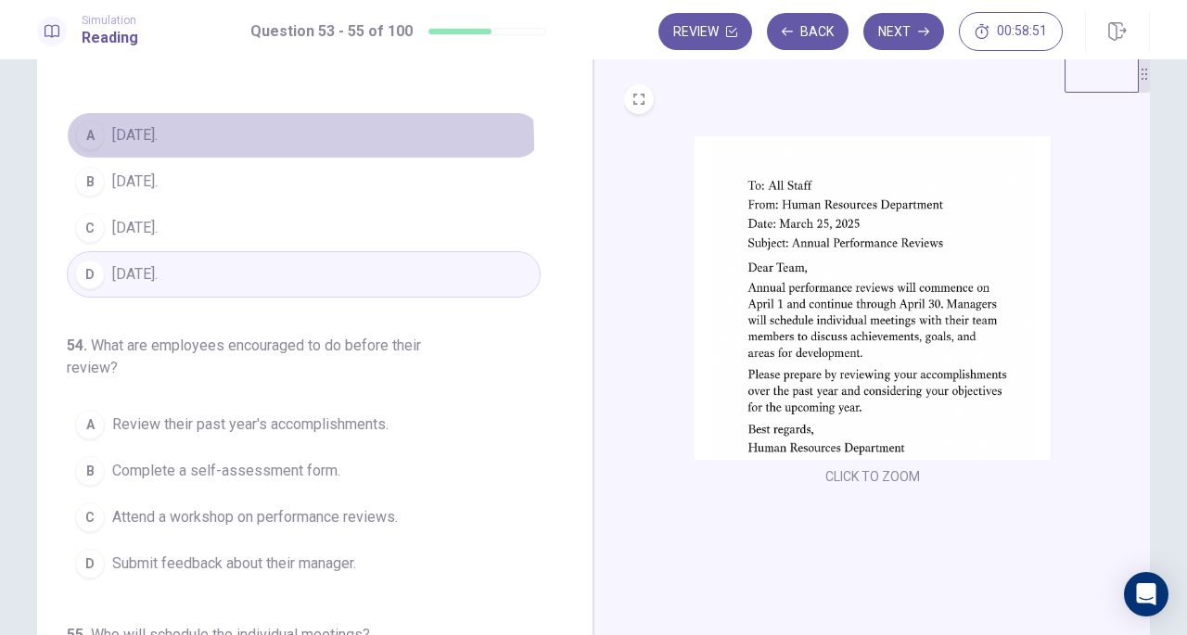
click at [173, 144] on button "A [DATE]." at bounding box center [304, 135] width 474 height 46
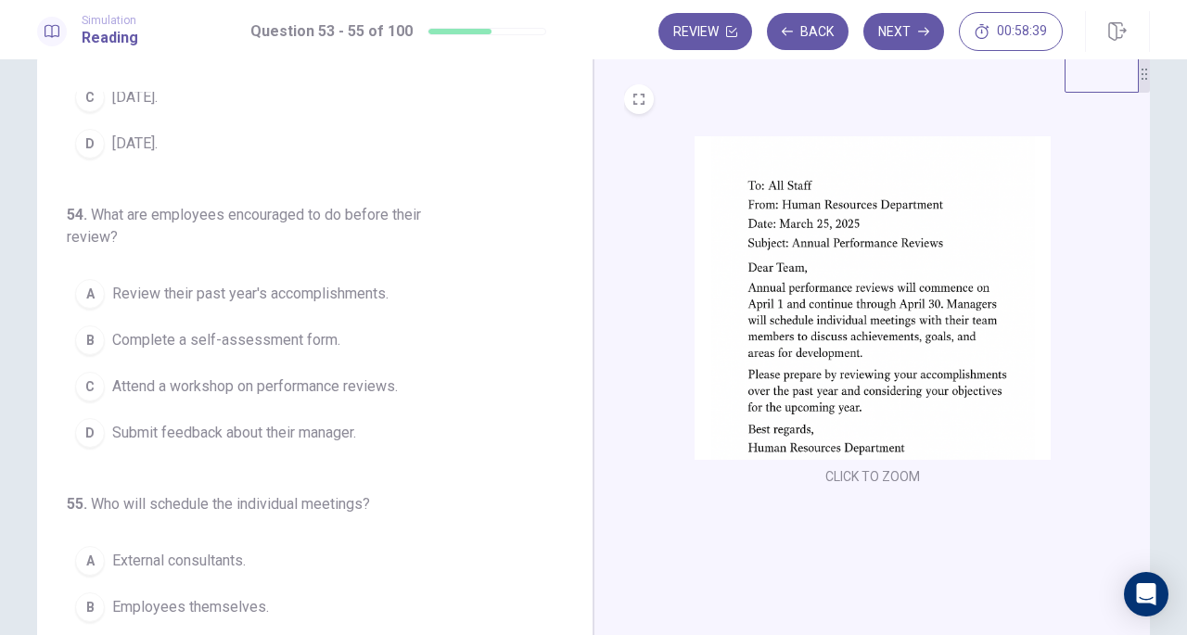
scroll to position [158, 0]
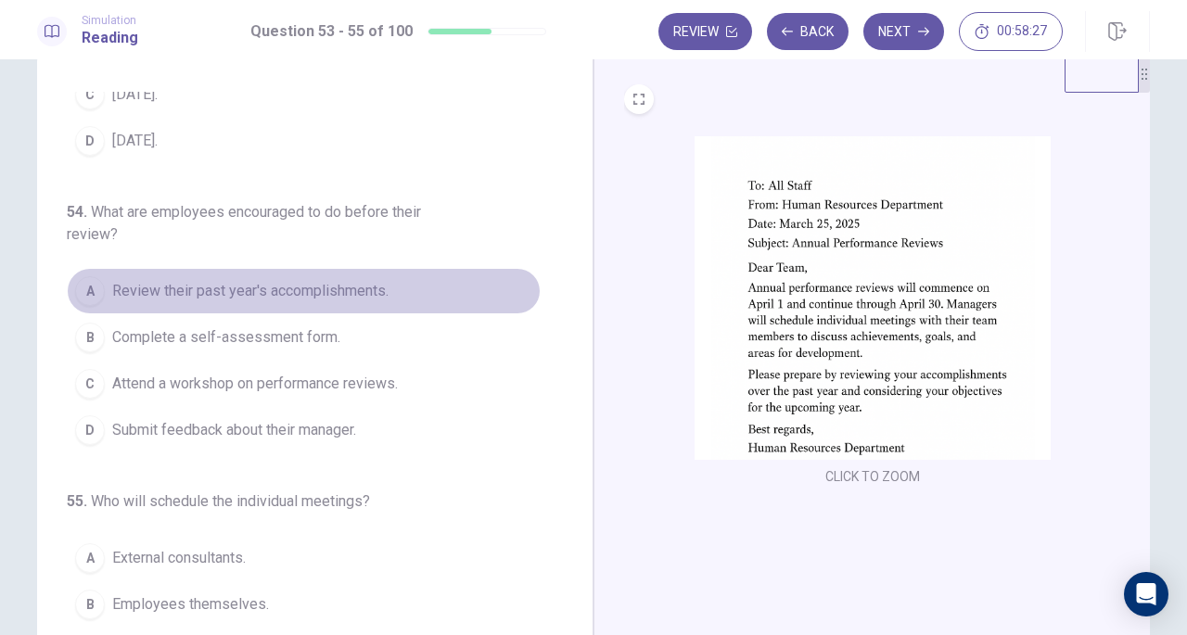
click at [345, 292] on span "Review their past year's accomplishments." at bounding box center [250, 291] width 276 height 22
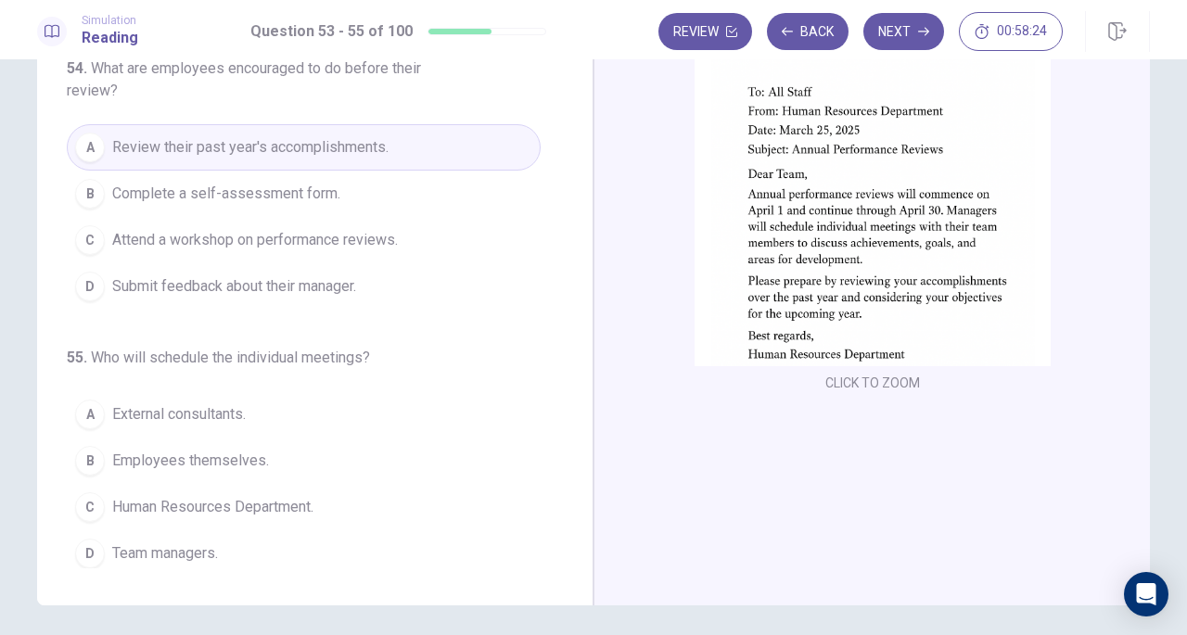
scroll to position [138, 0]
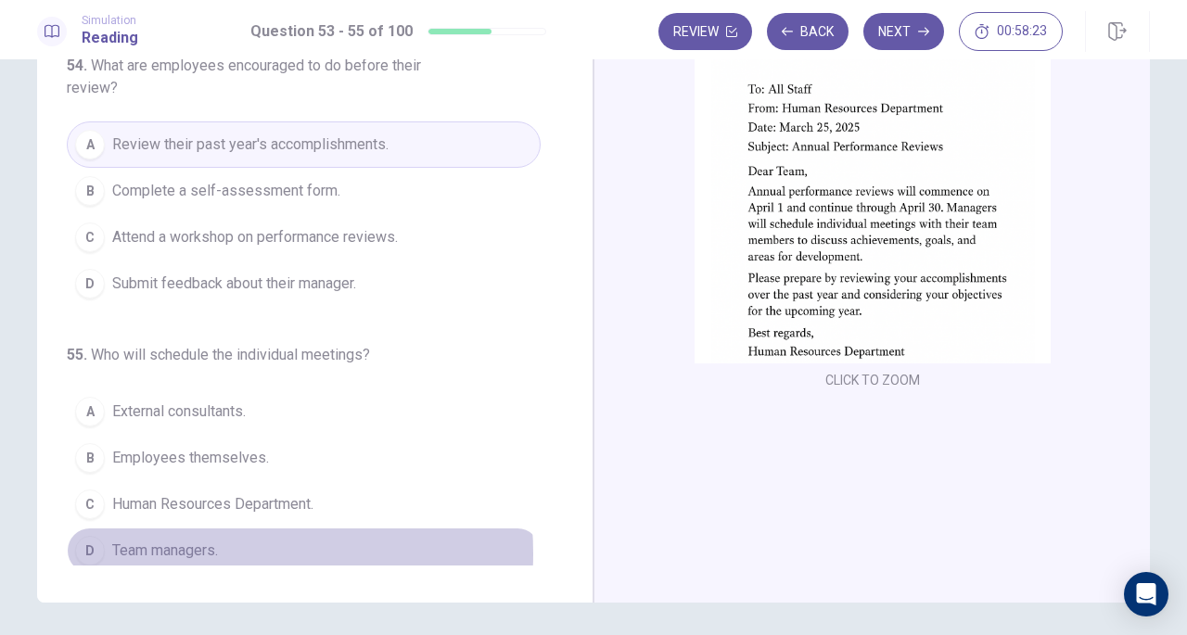
click at [190, 545] on span "Team managers." at bounding box center [165, 551] width 106 height 22
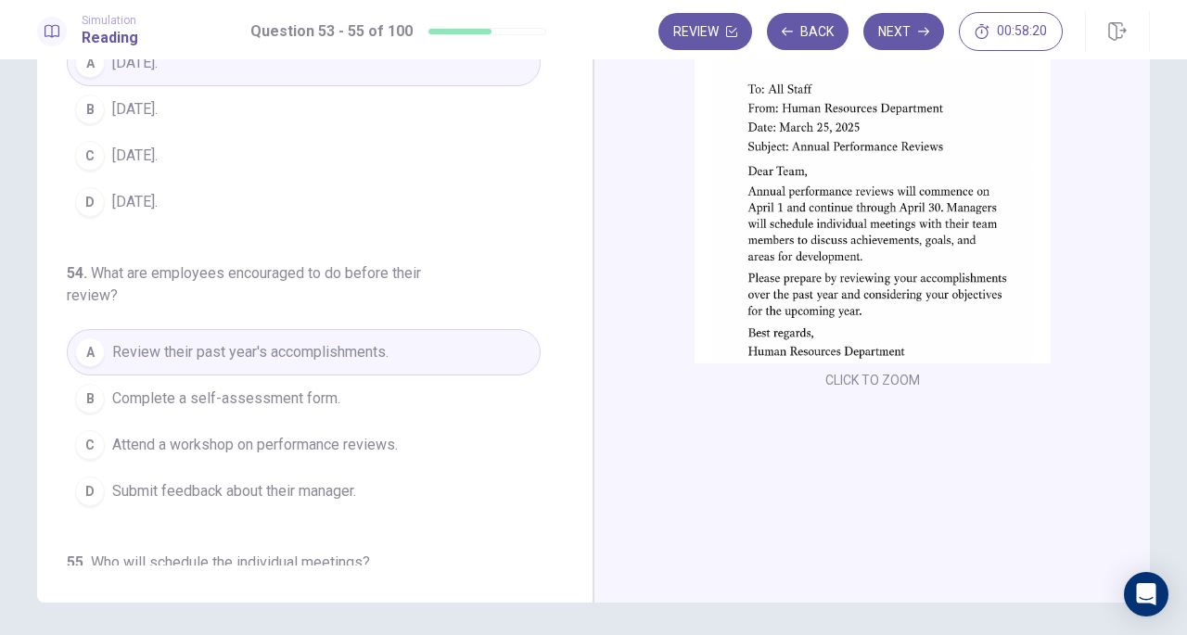
scroll to position [0, 0]
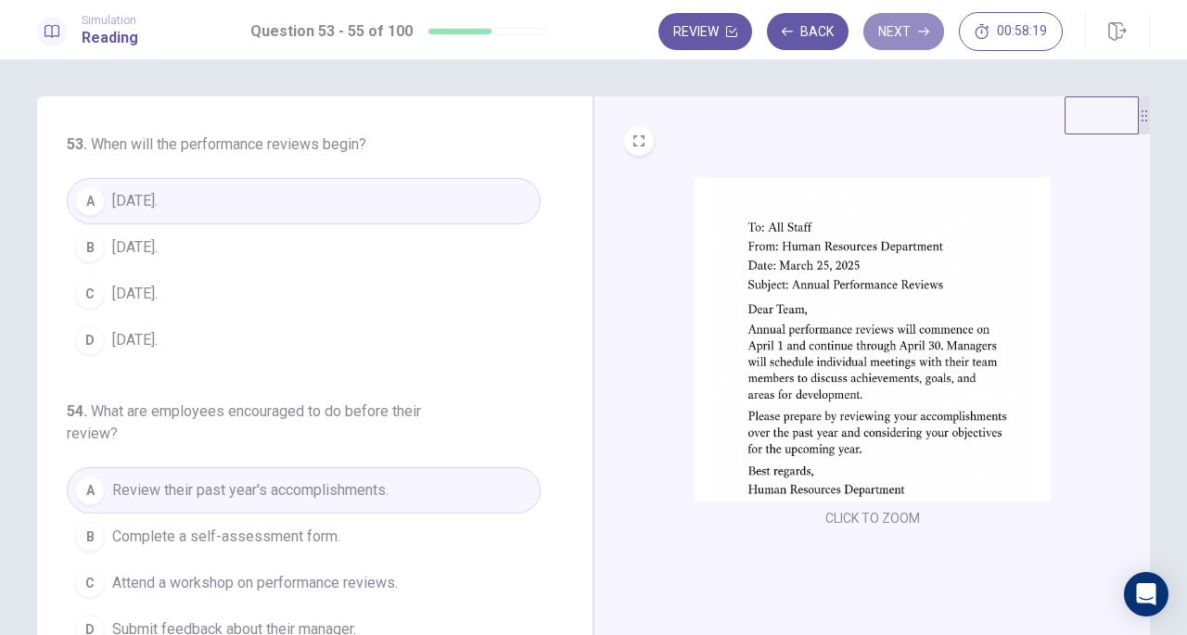
click at [907, 43] on button "Next" at bounding box center [903, 31] width 81 height 37
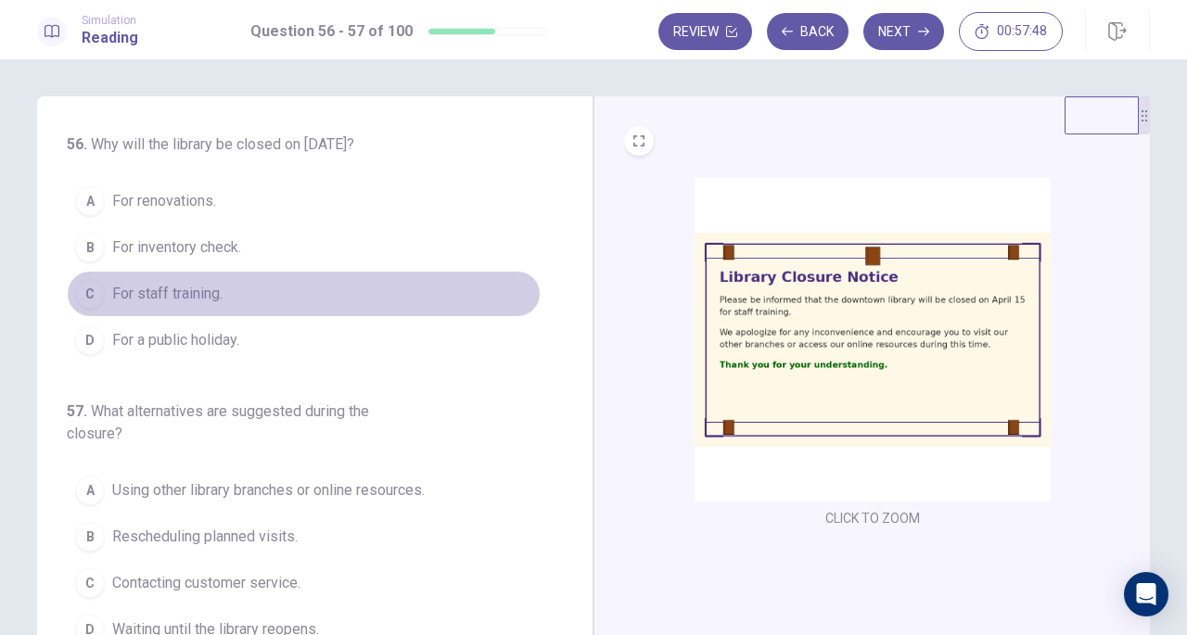
click at [198, 286] on span "For staff training." at bounding box center [167, 294] width 110 height 22
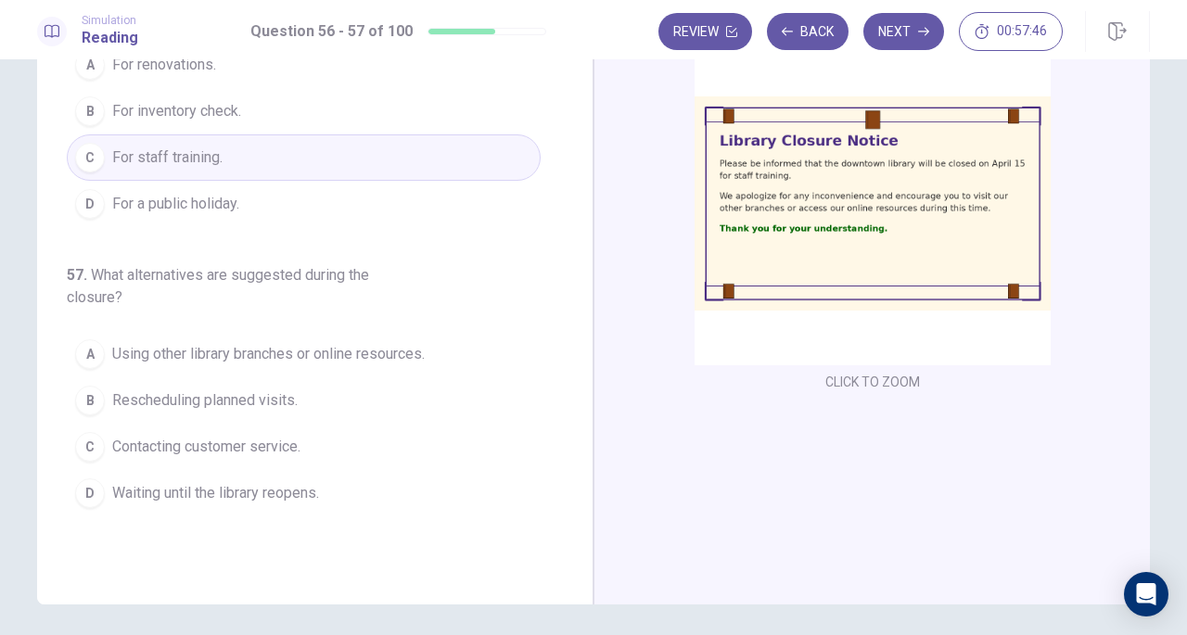
scroll to position [142, 0]
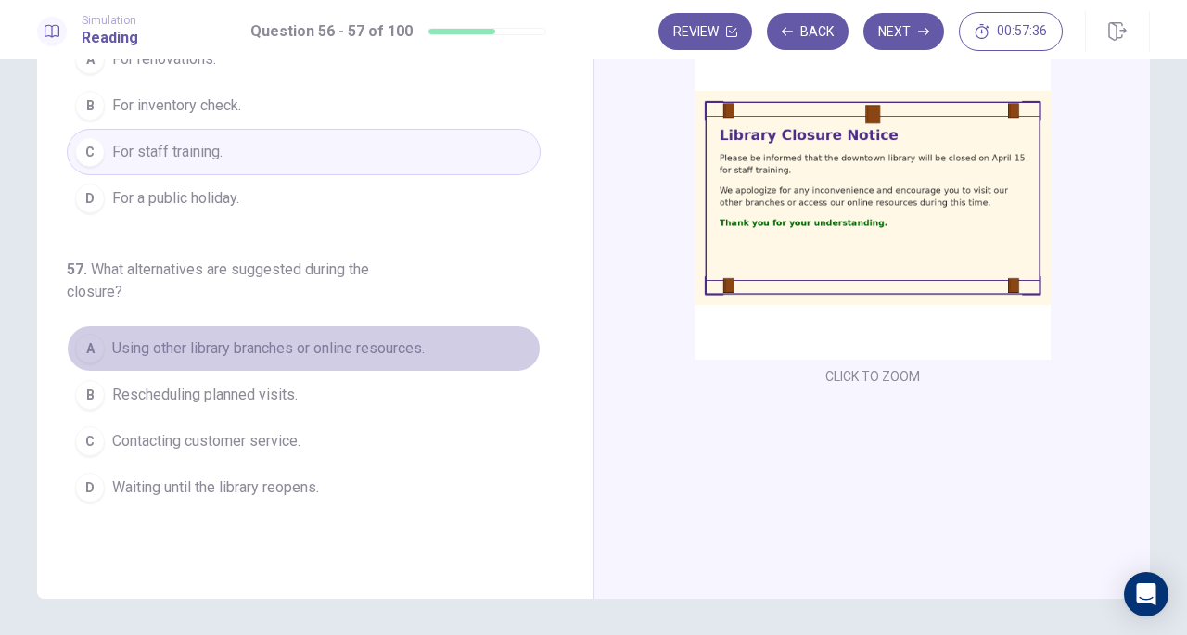
click at [367, 357] on button "A Using other library branches or online resources." at bounding box center [304, 349] width 474 height 46
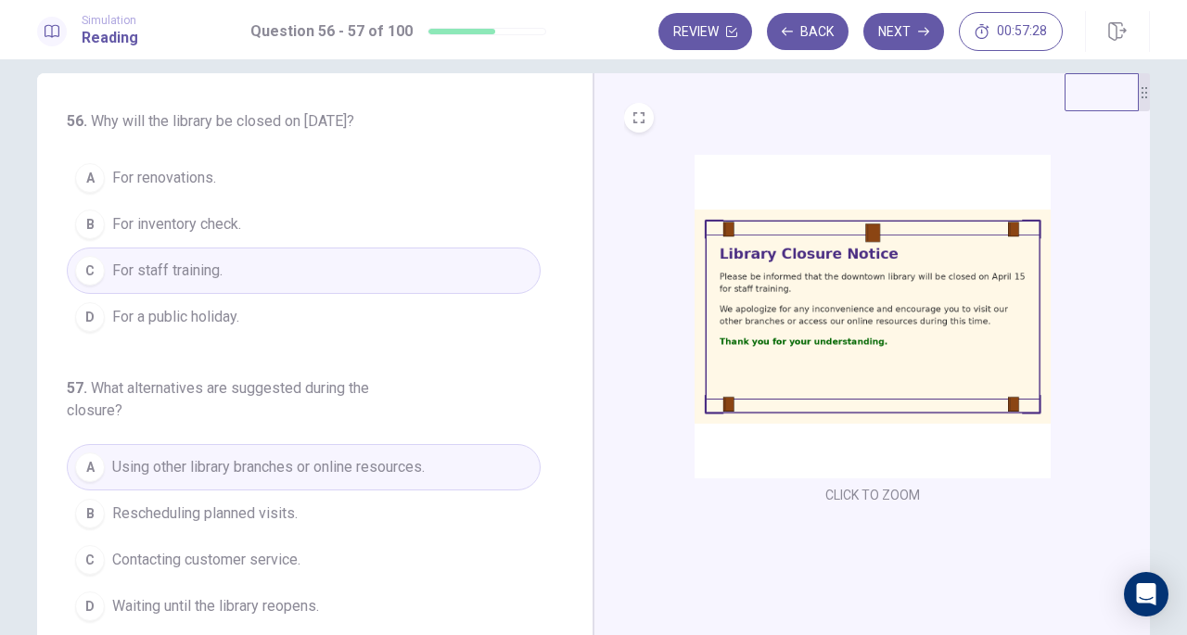
scroll to position [19, 0]
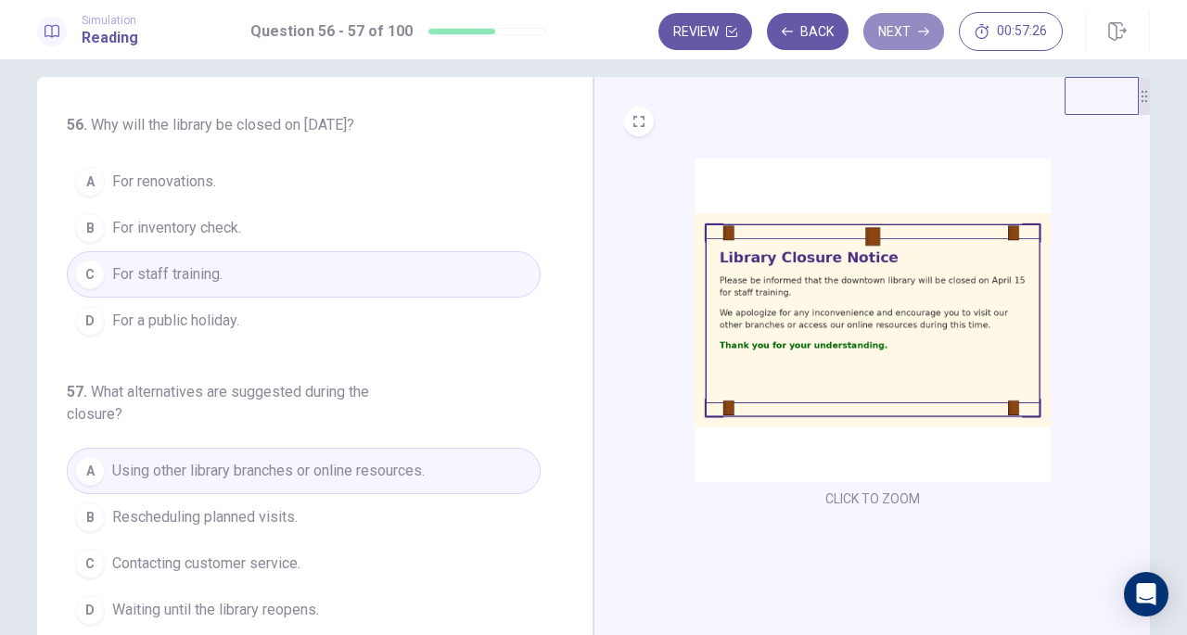
click at [912, 24] on button "Next" at bounding box center [903, 31] width 81 height 37
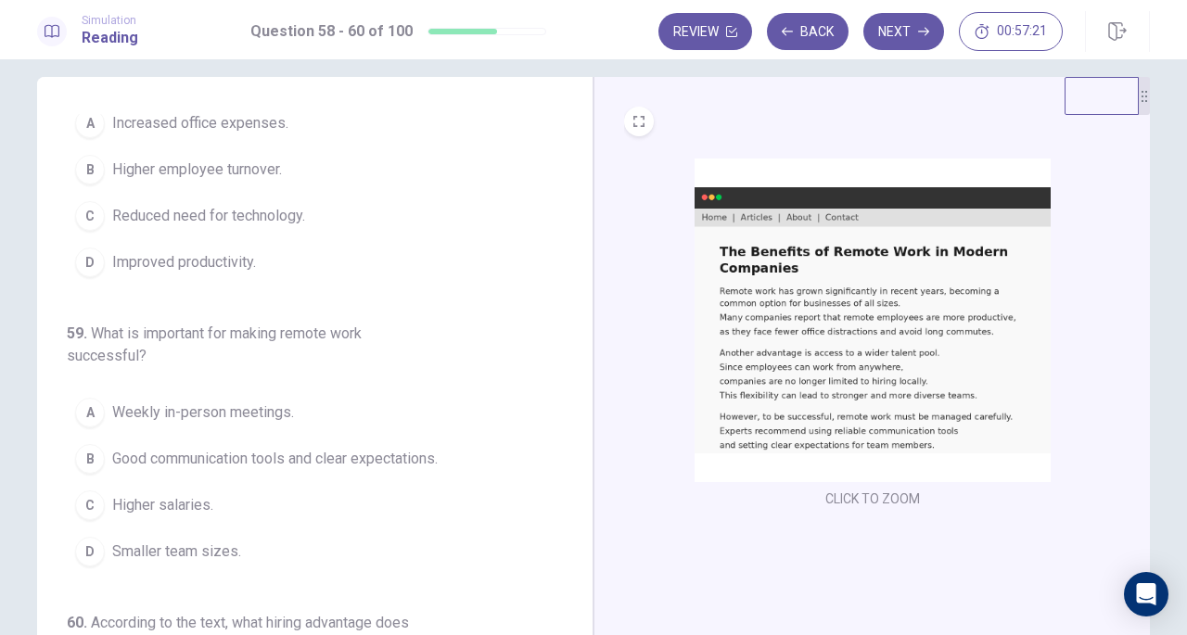
scroll to position [0, 0]
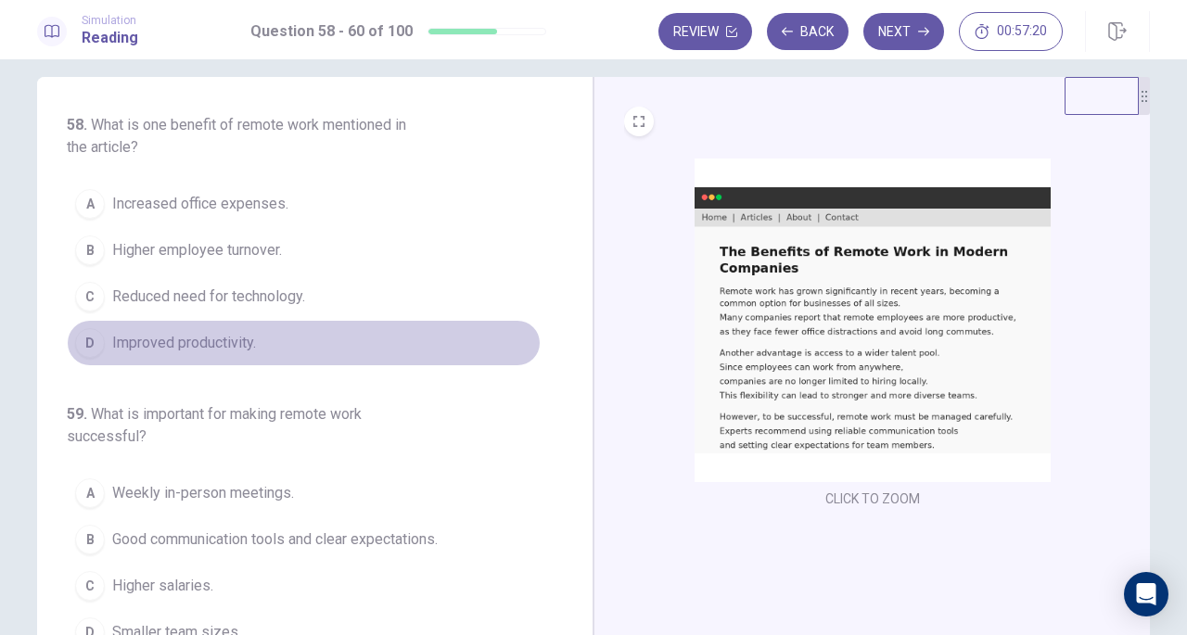
click at [440, 353] on button "D Improved productivity." at bounding box center [304, 343] width 474 height 46
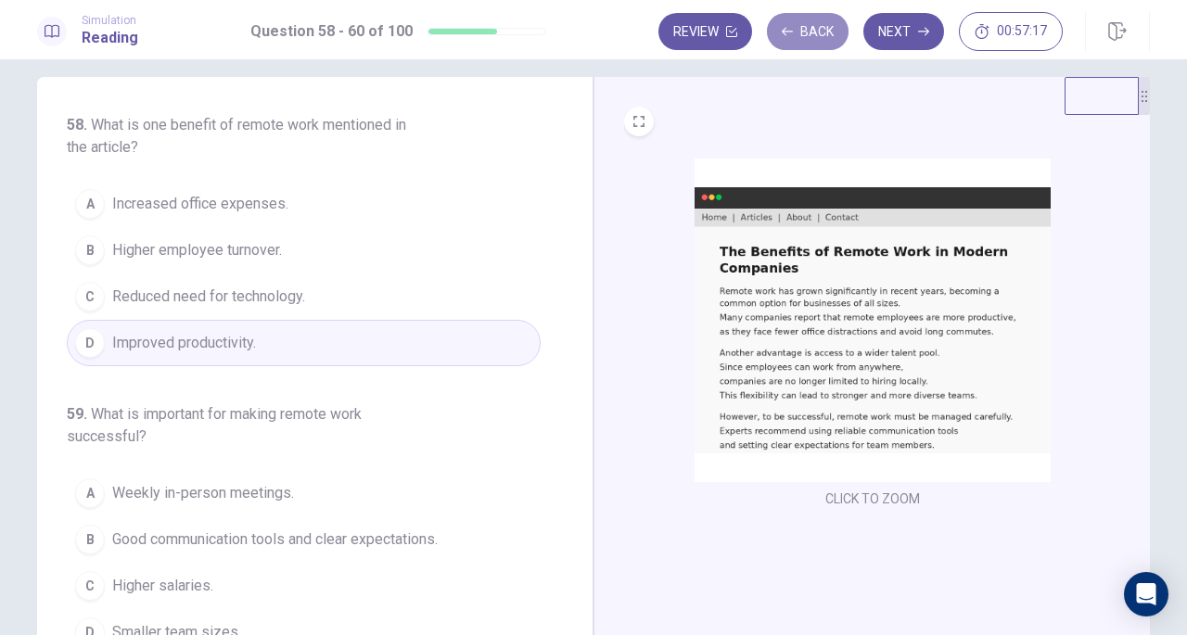
click at [788, 37] on button "Back" at bounding box center [808, 31] width 82 height 37
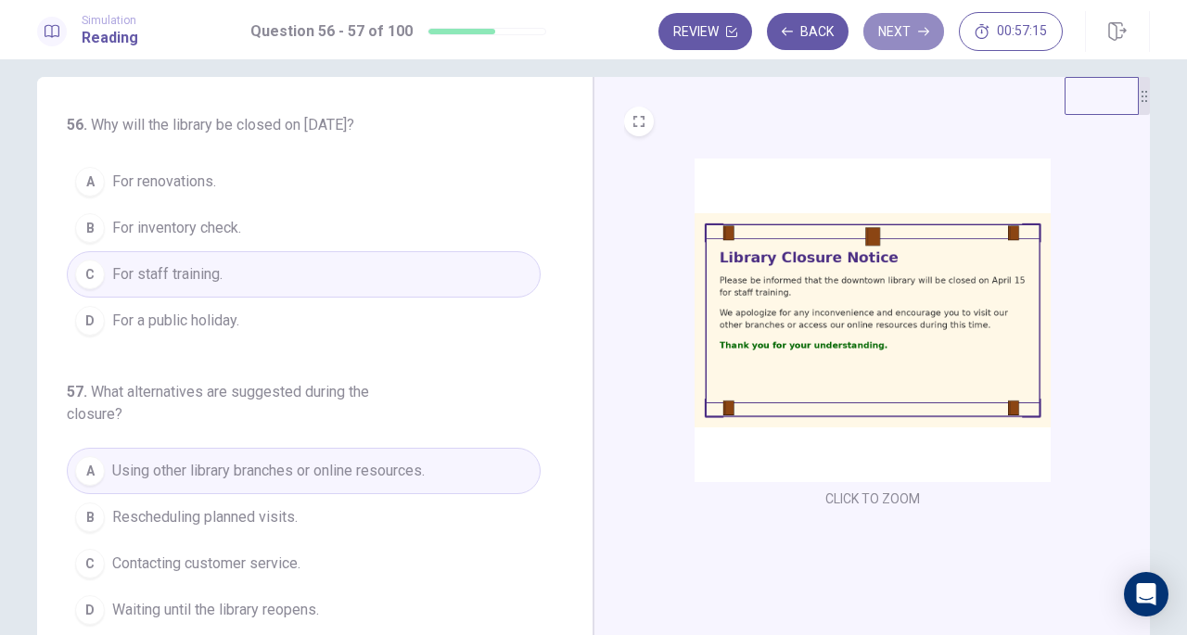
click at [903, 34] on button "Next" at bounding box center [903, 31] width 81 height 37
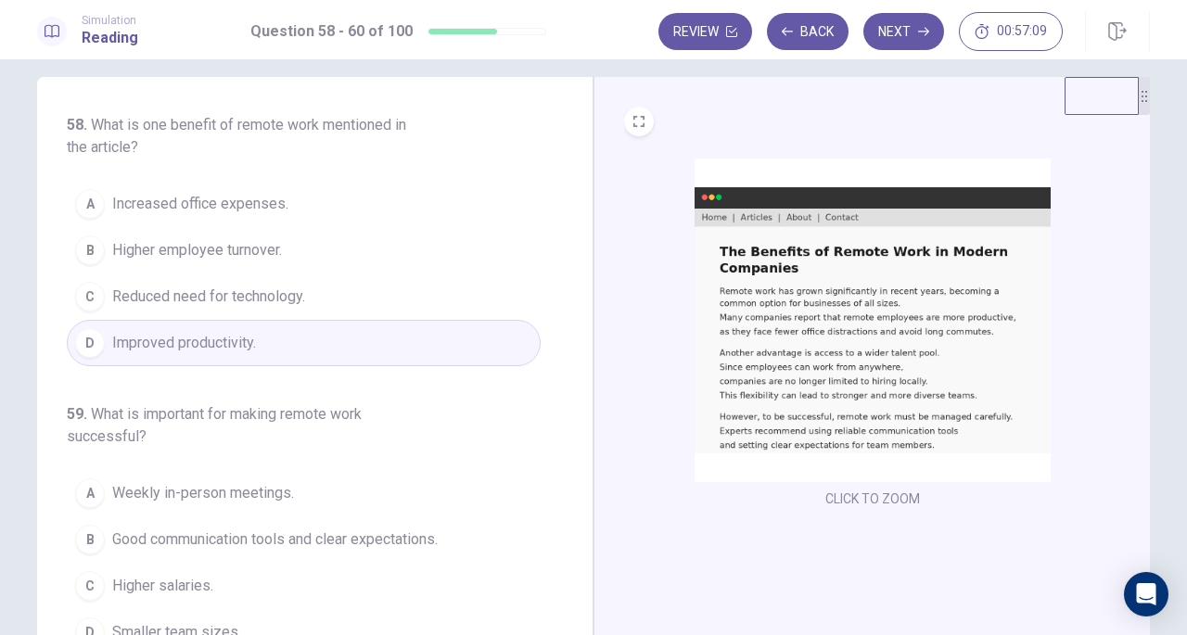
click at [828, 238] on img at bounding box center [873, 321] width 356 height 324
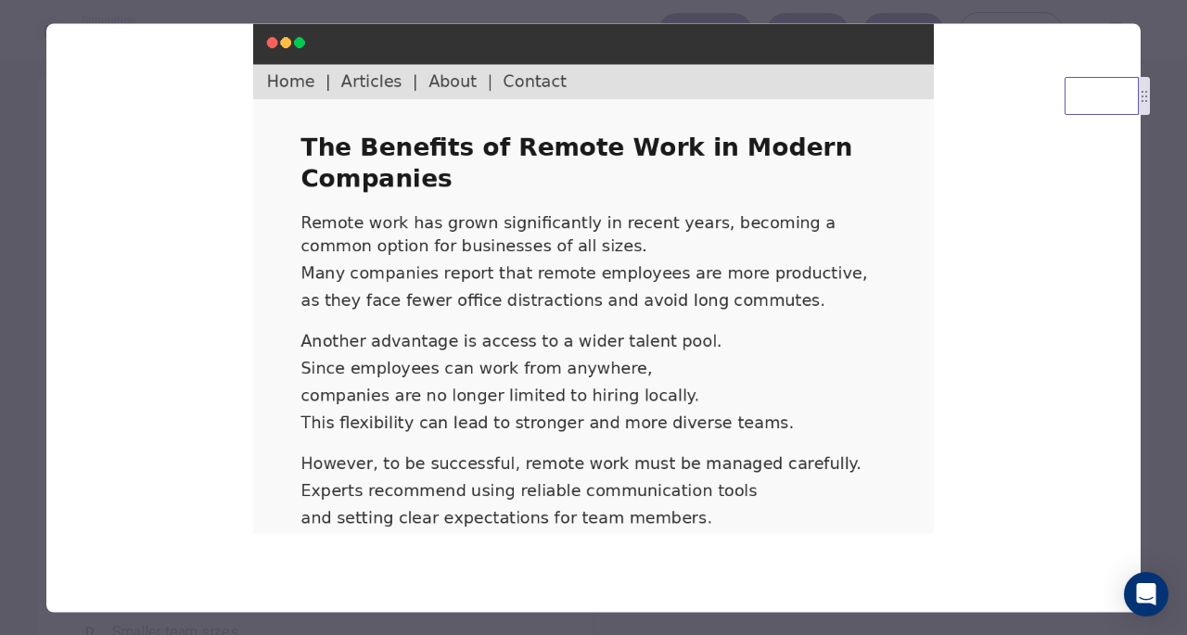
click at [1157, 288] on div at bounding box center [593, 317] width 1187 height 635
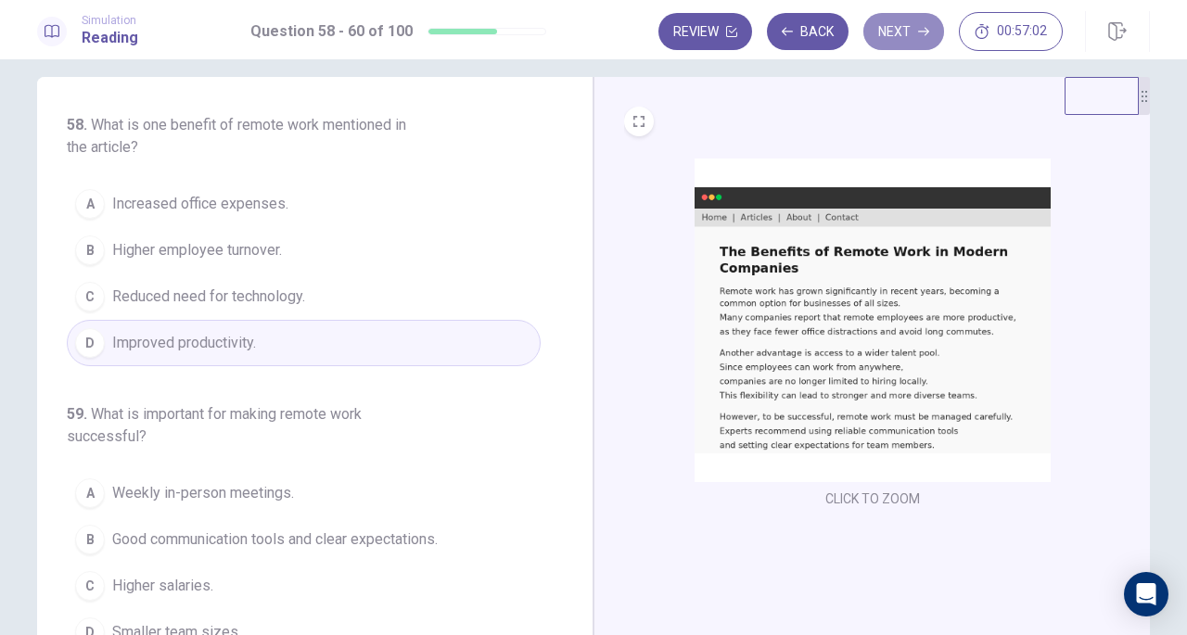
click at [905, 45] on button "Next" at bounding box center [903, 31] width 81 height 37
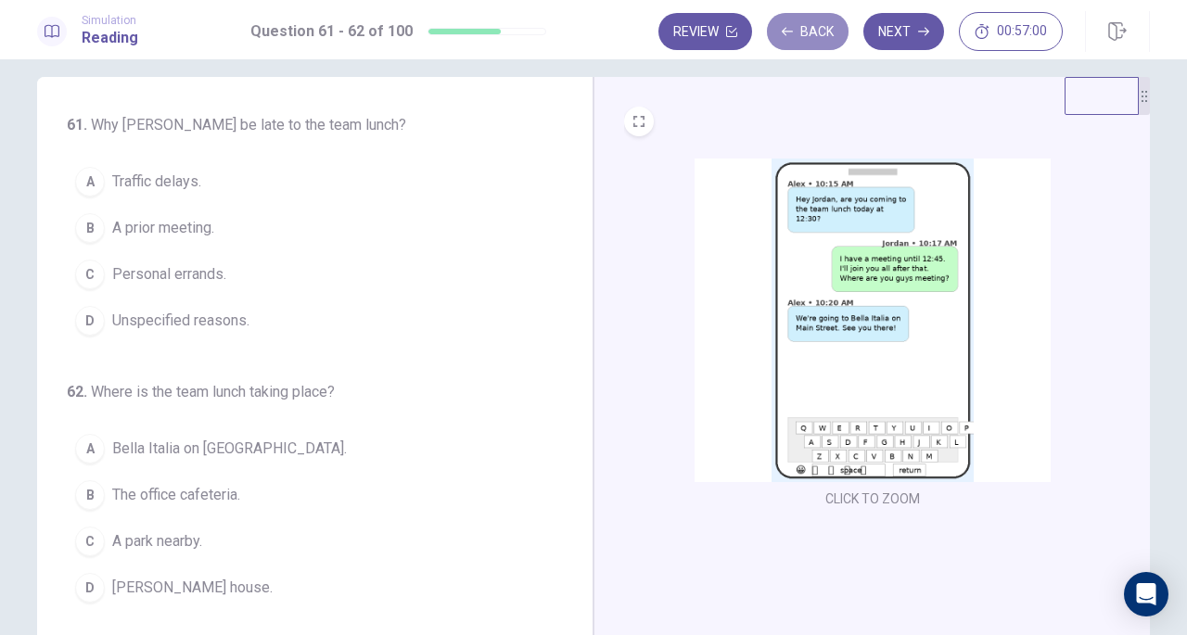
click at [814, 33] on button "Back" at bounding box center [808, 31] width 82 height 37
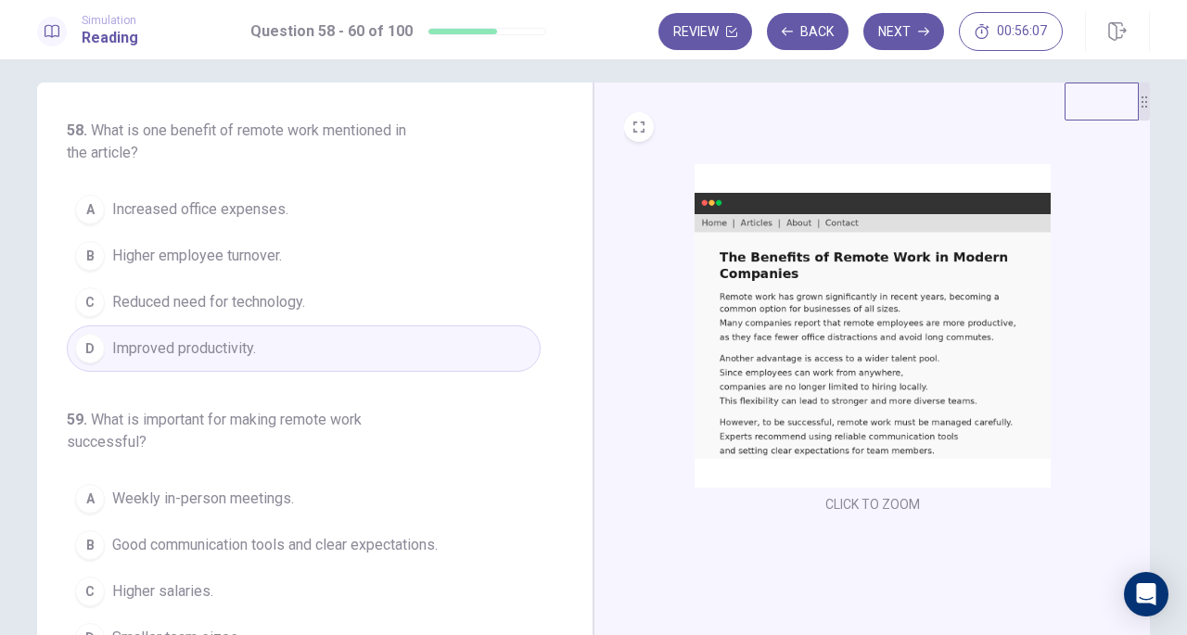
scroll to position [13, 0]
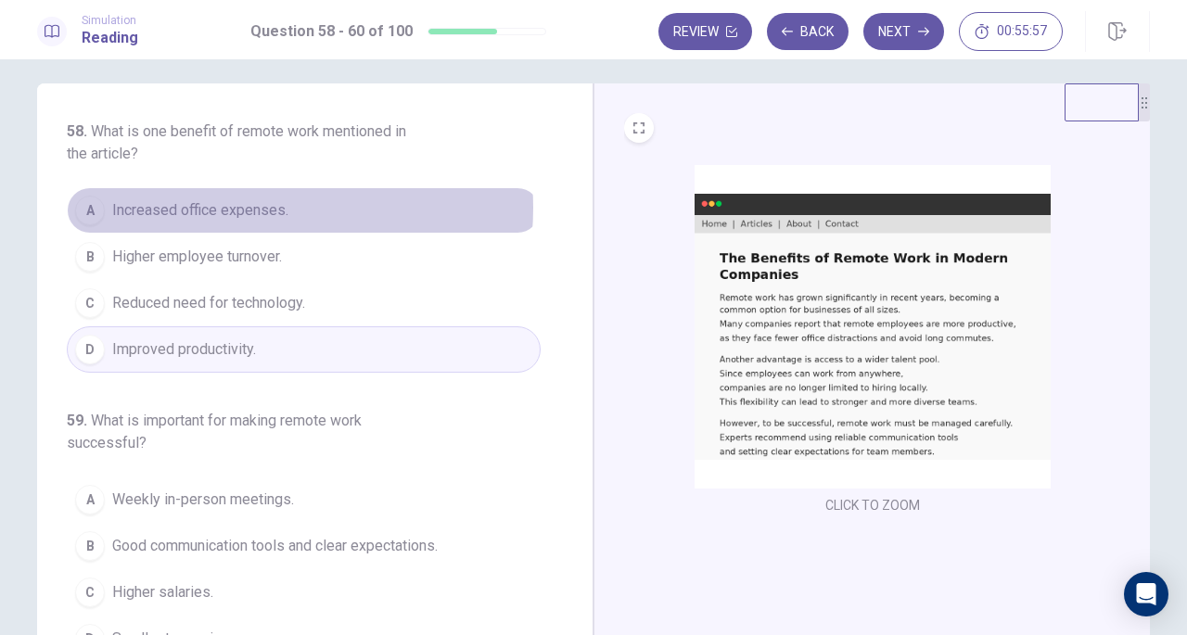
click at [238, 208] on span "Increased office expenses." at bounding box center [200, 210] width 176 height 22
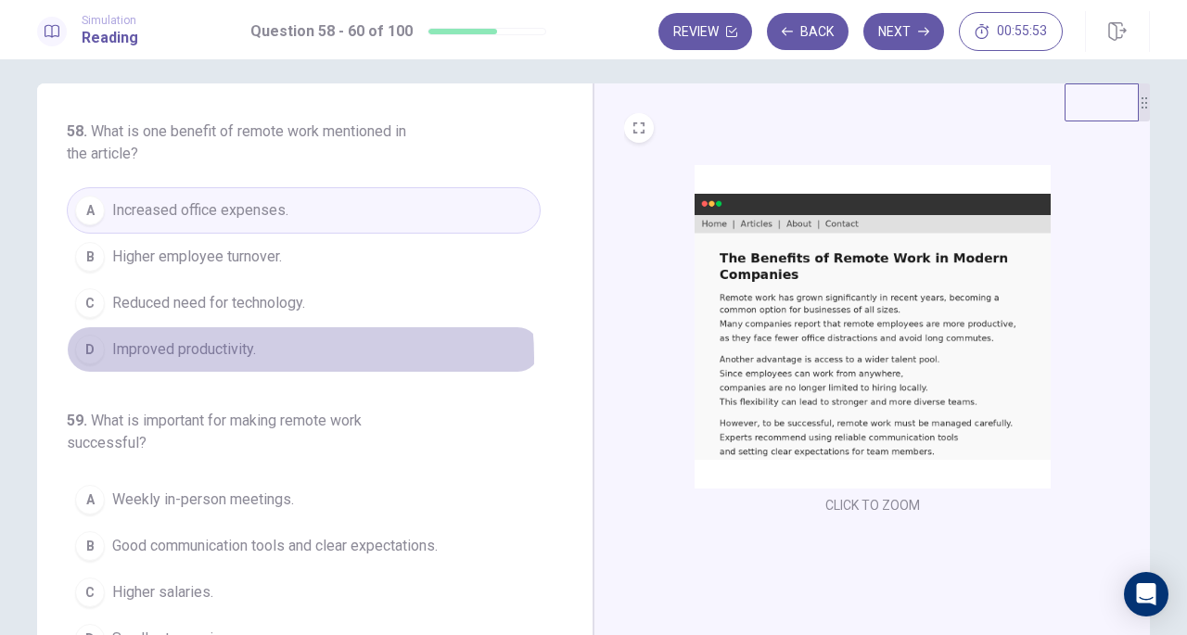
click at [230, 356] on span "Improved productivity." at bounding box center [184, 349] width 144 height 22
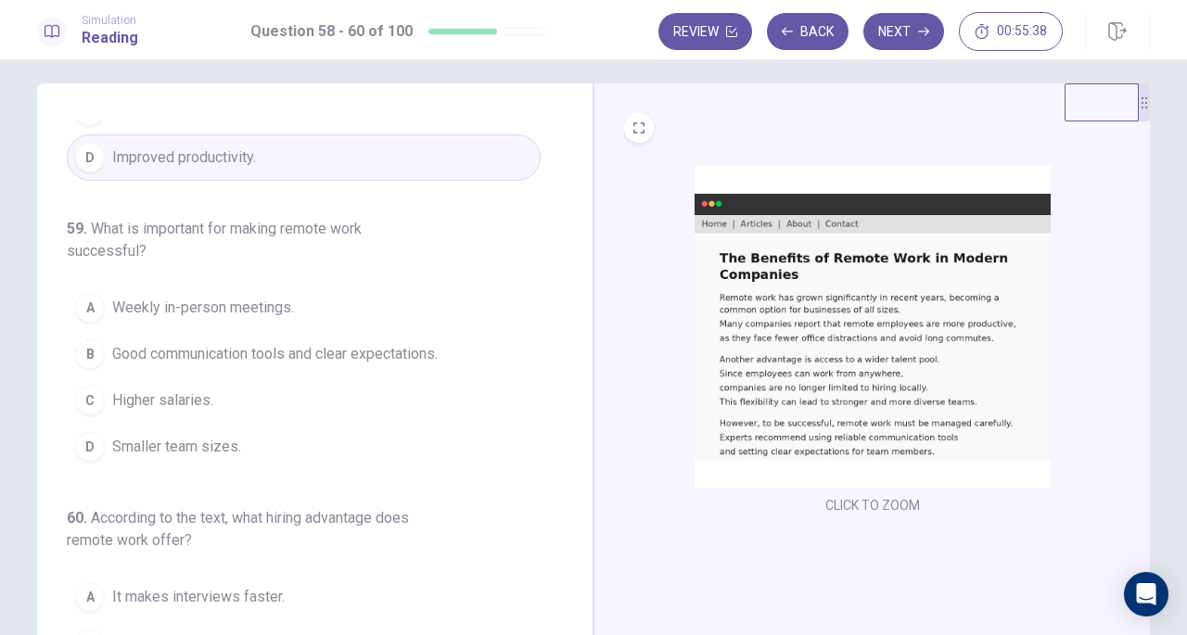
scroll to position [205, 0]
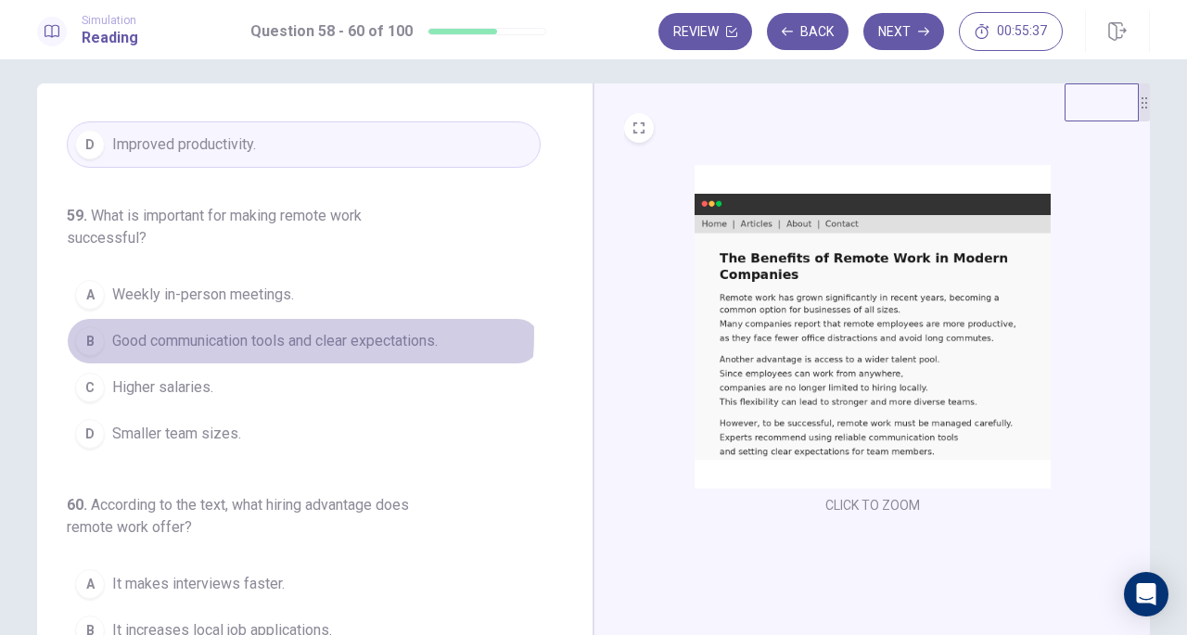
click at [285, 332] on span "Good communication tools and clear expectations." at bounding box center [275, 341] width 326 height 22
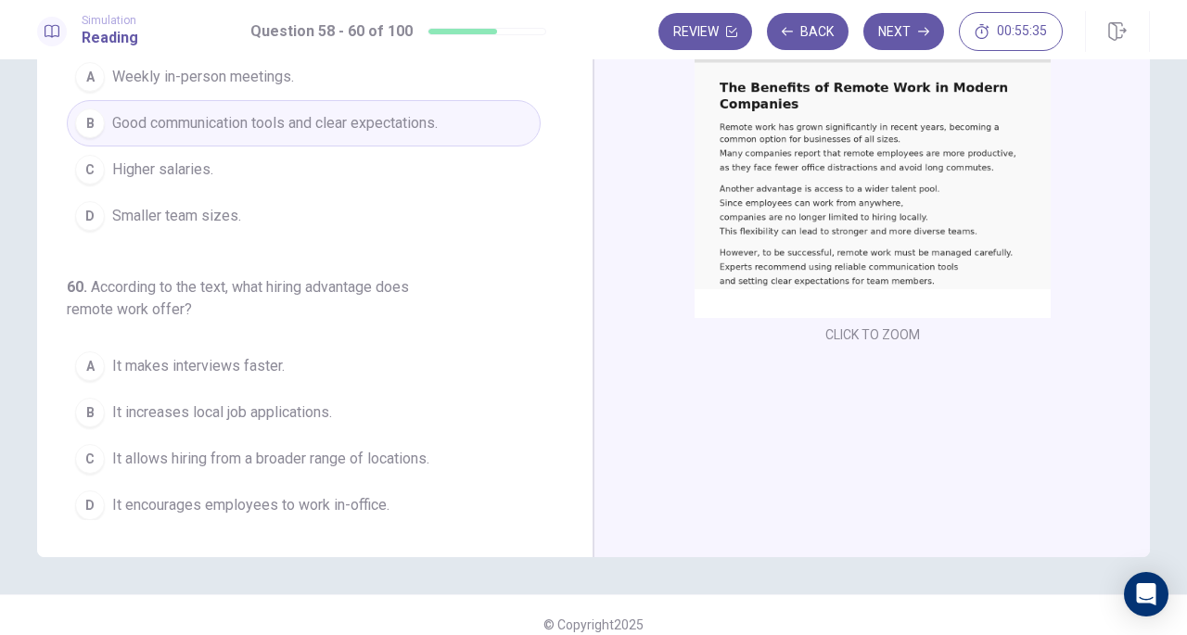
scroll to position [185, 0]
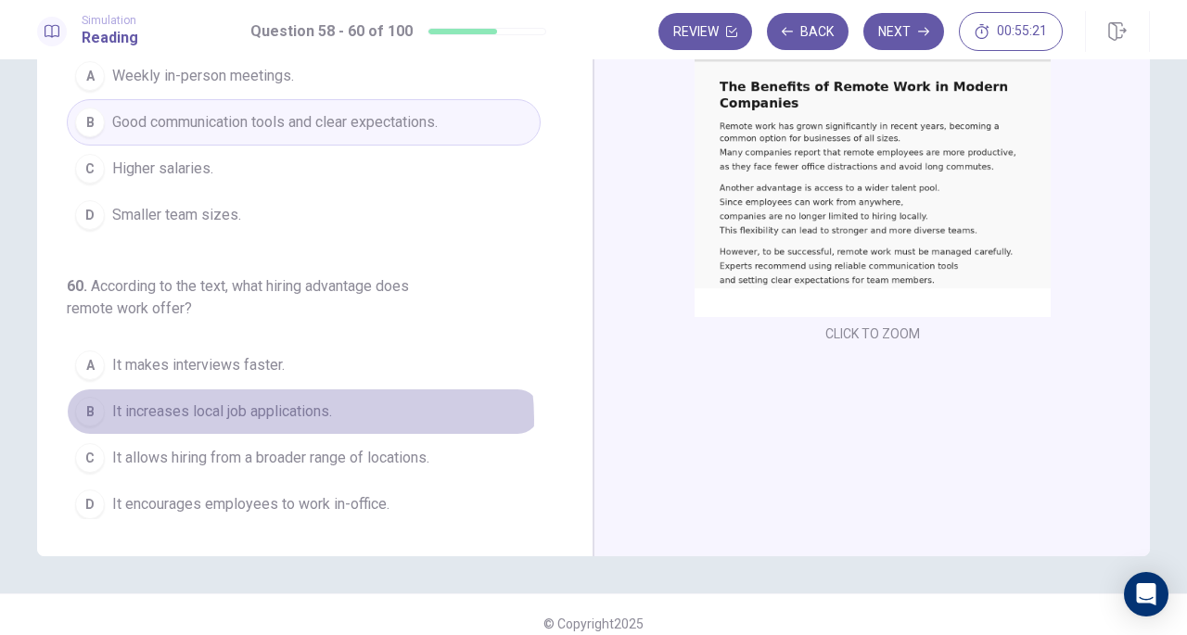
click at [295, 413] on span "It increases local job applications." at bounding box center [222, 412] width 220 height 22
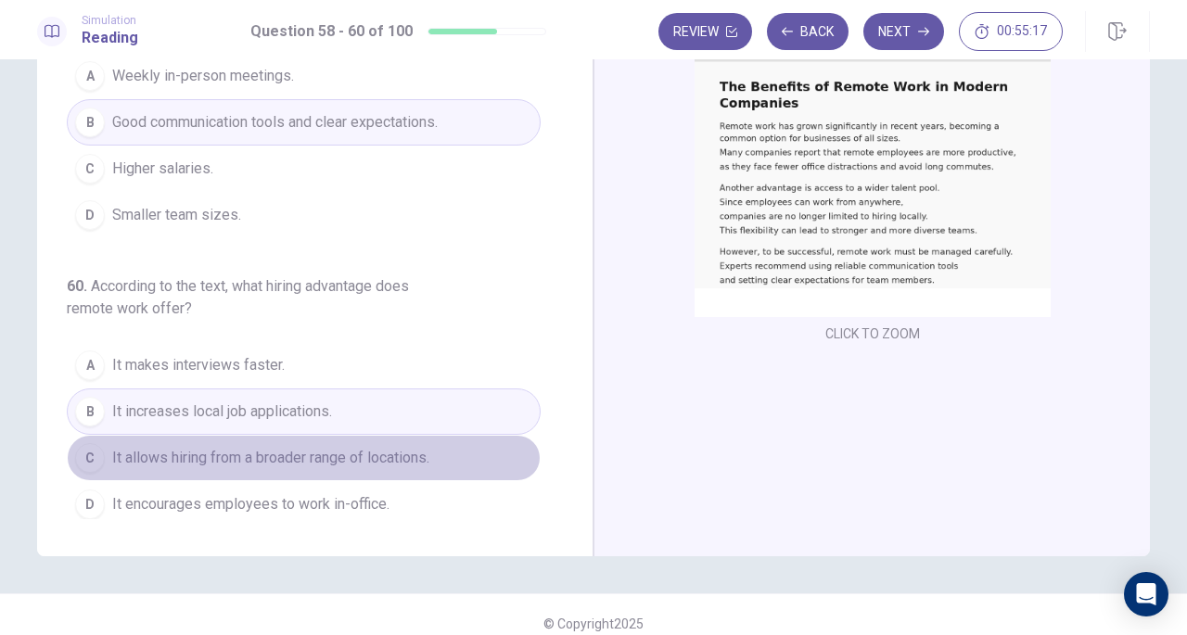
click at [391, 447] on span "It allows hiring from a broader range of locations." at bounding box center [270, 458] width 317 height 22
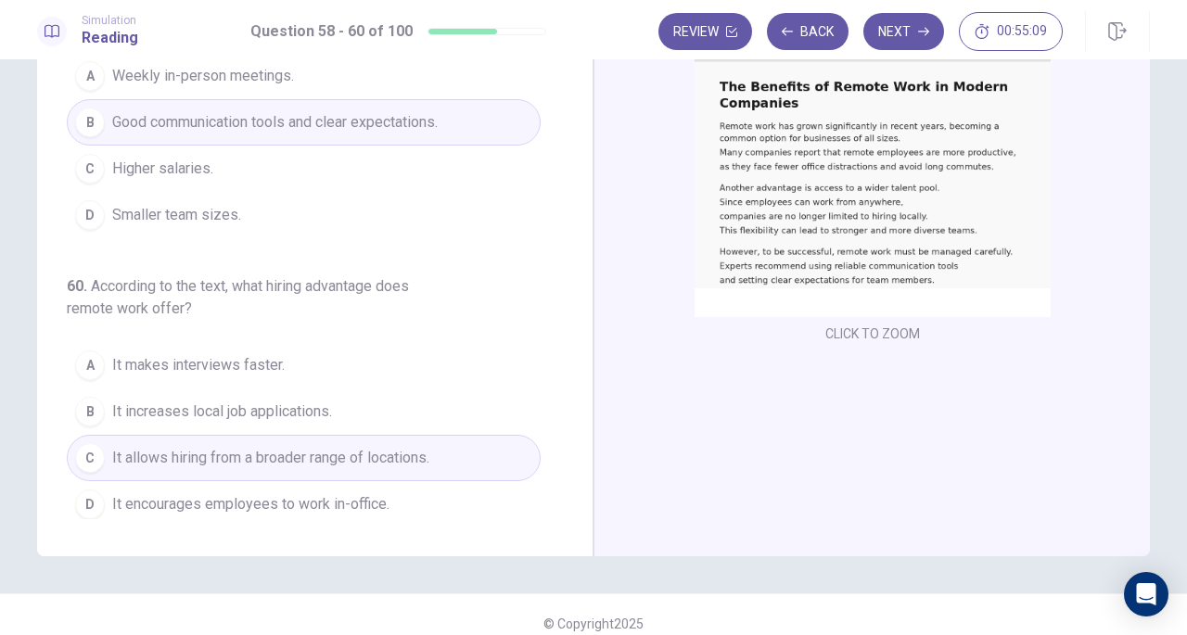
scroll to position [0, 0]
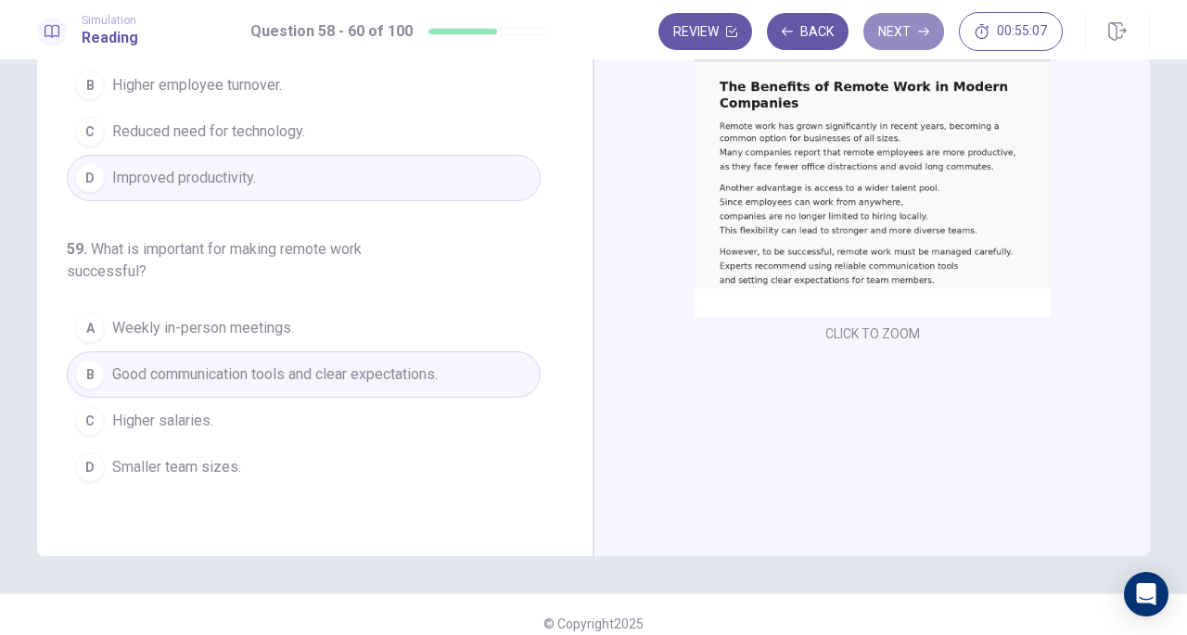
click at [920, 23] on button "Next" at bounding box center [903, 31] width 81 height 37
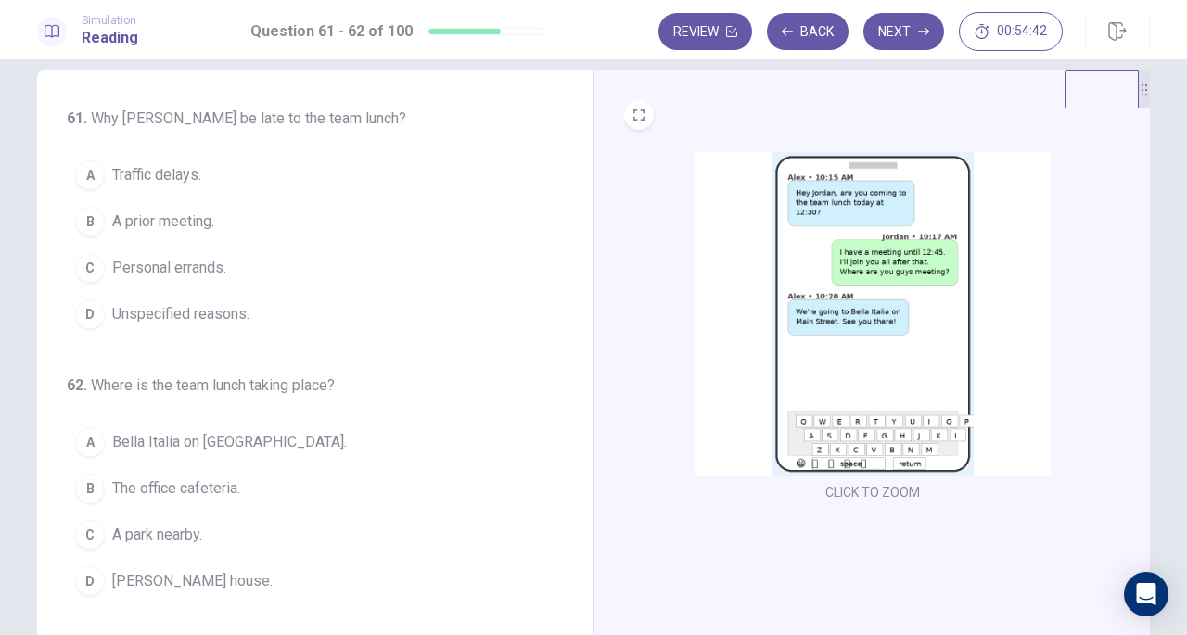
scroll to position [25, 0]
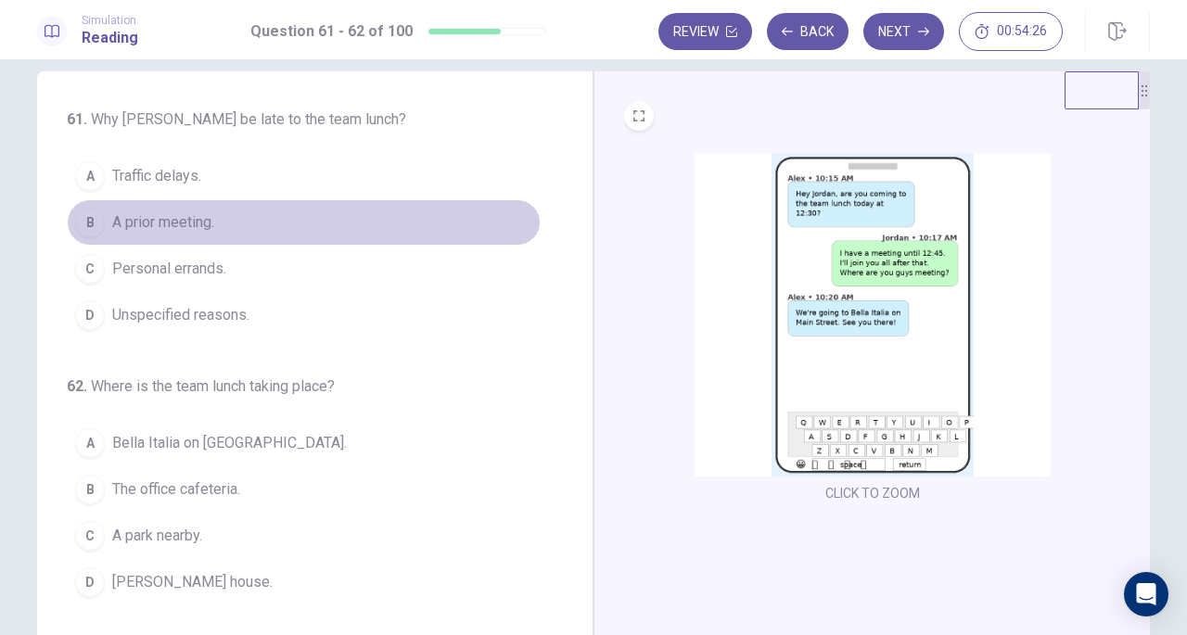
click at [202, 222] on span "A prior meeting." at bounding box center [163, 222] width 102 height 22
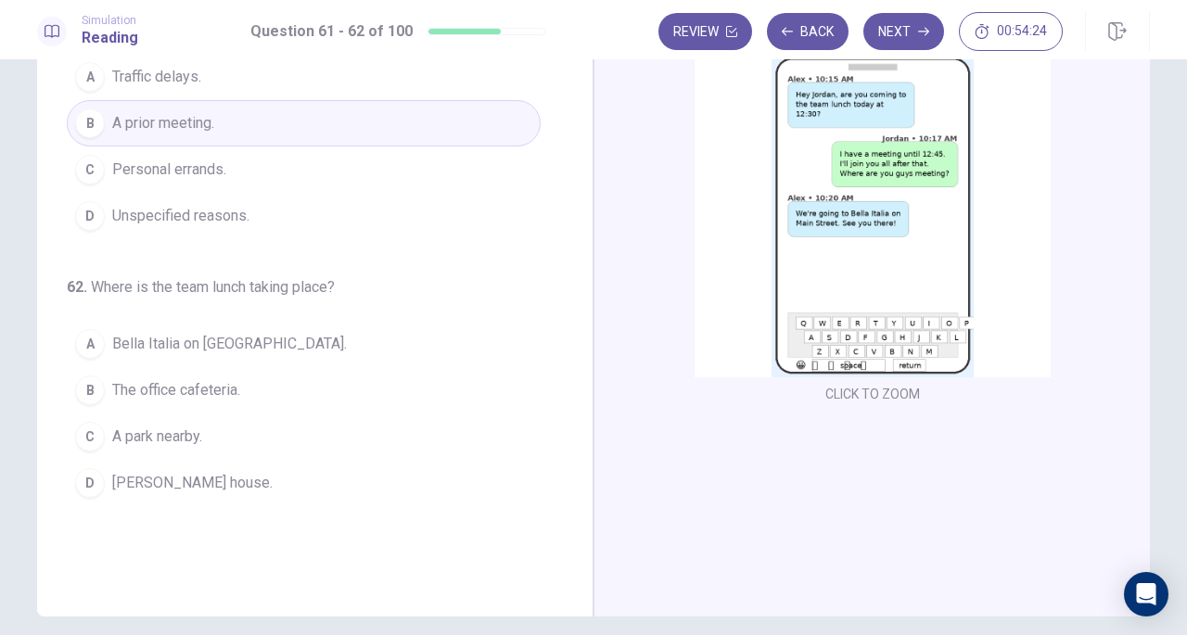
scroll to position [125, 0]
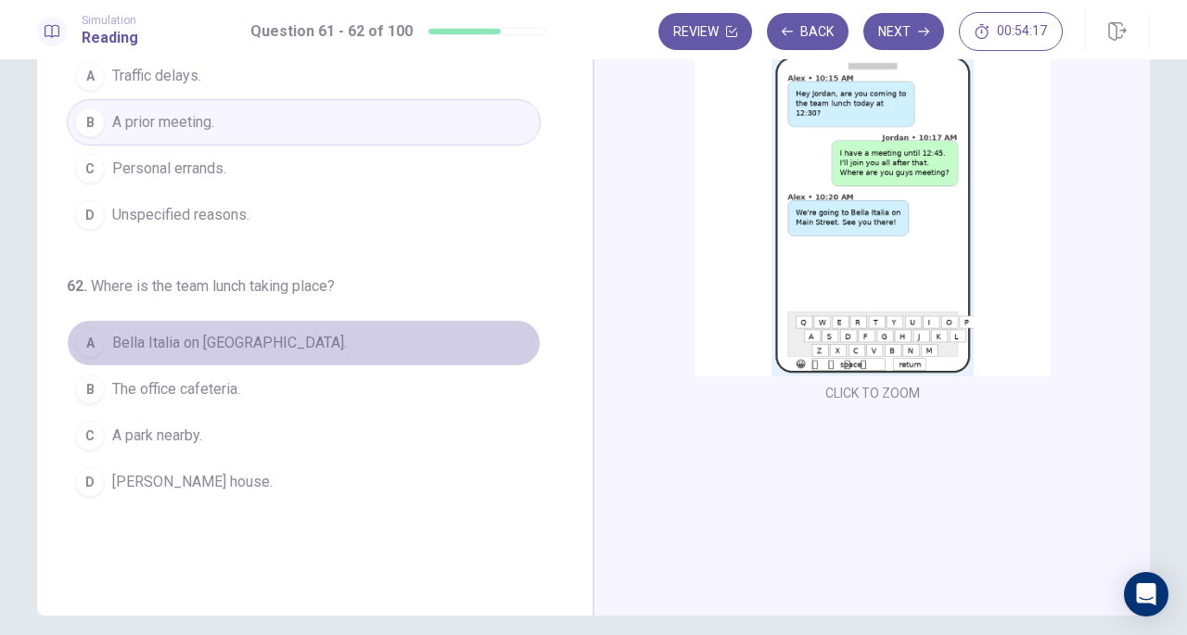
click at [271, 344] on span "Bella Italia on [GEOGRAPHIC_DATA]." at bounding box center [229, 343] width 235 height 22
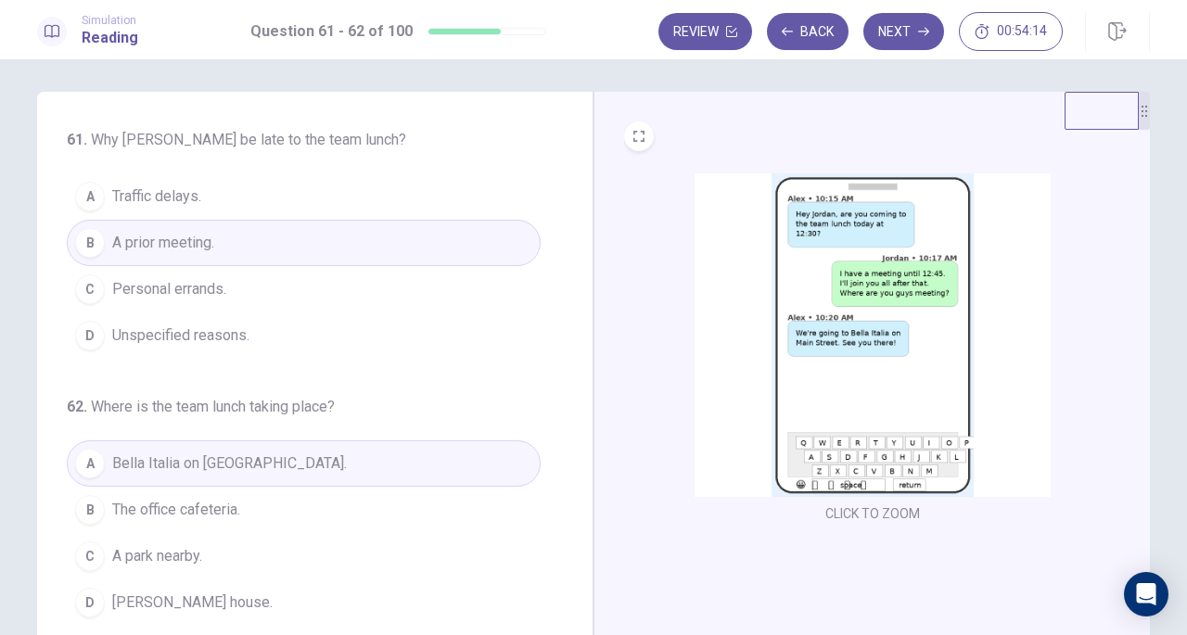
scroll to position [0, 0]
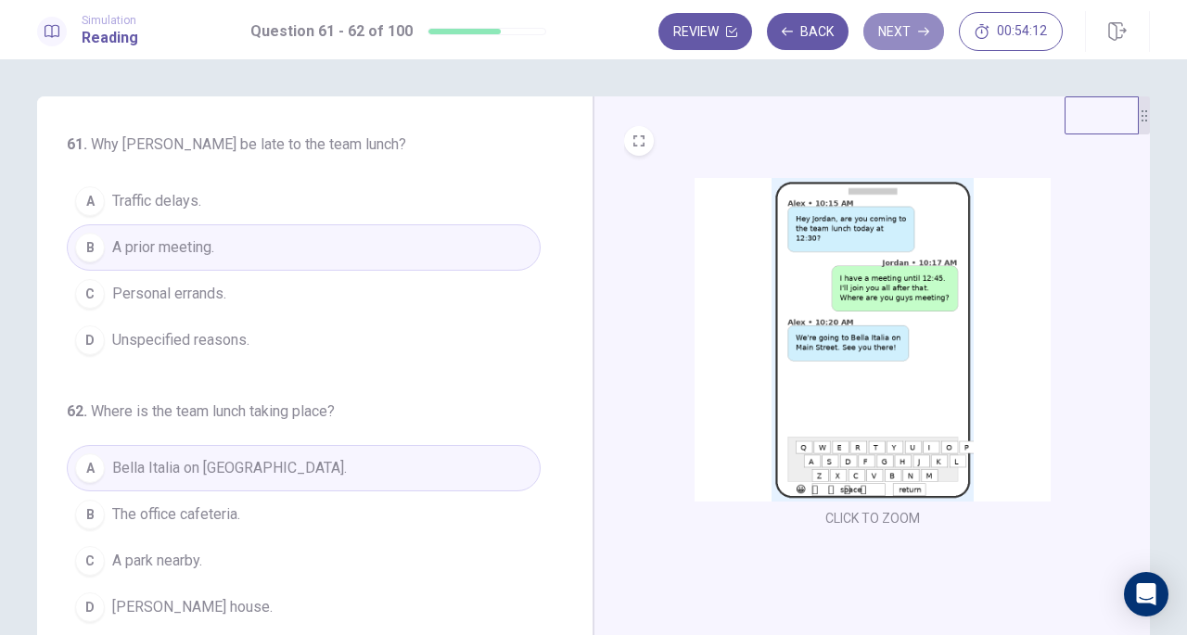
click at [908, 25] on button "Next" at bounding box center [903, 31] width 81 height 37
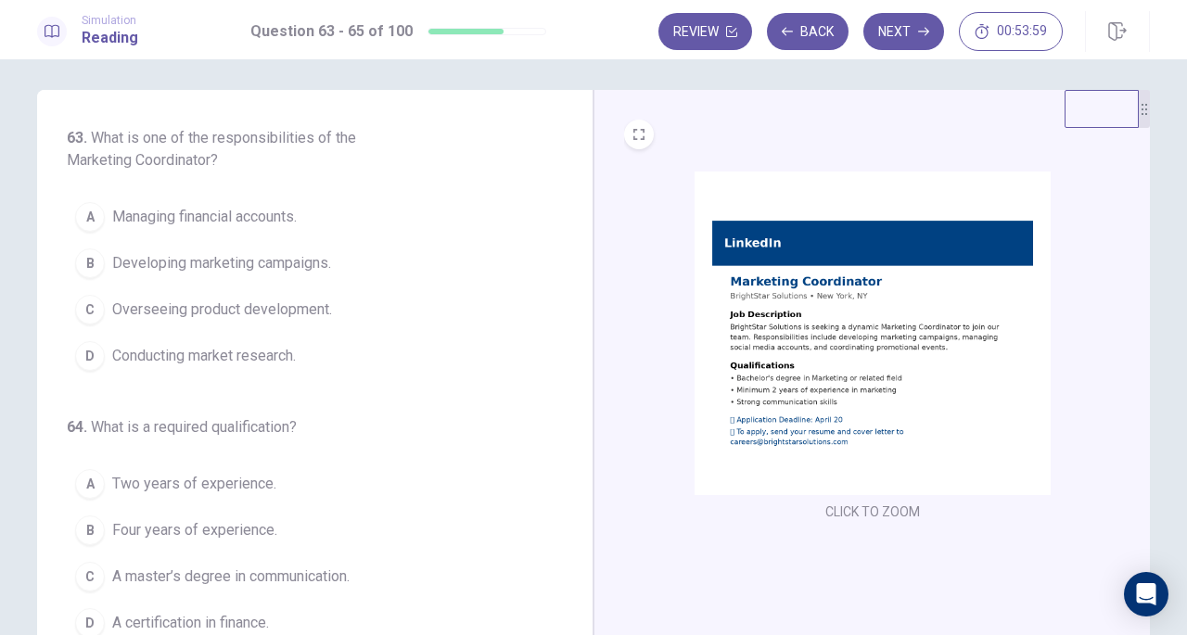
scroll to position [12, 0]
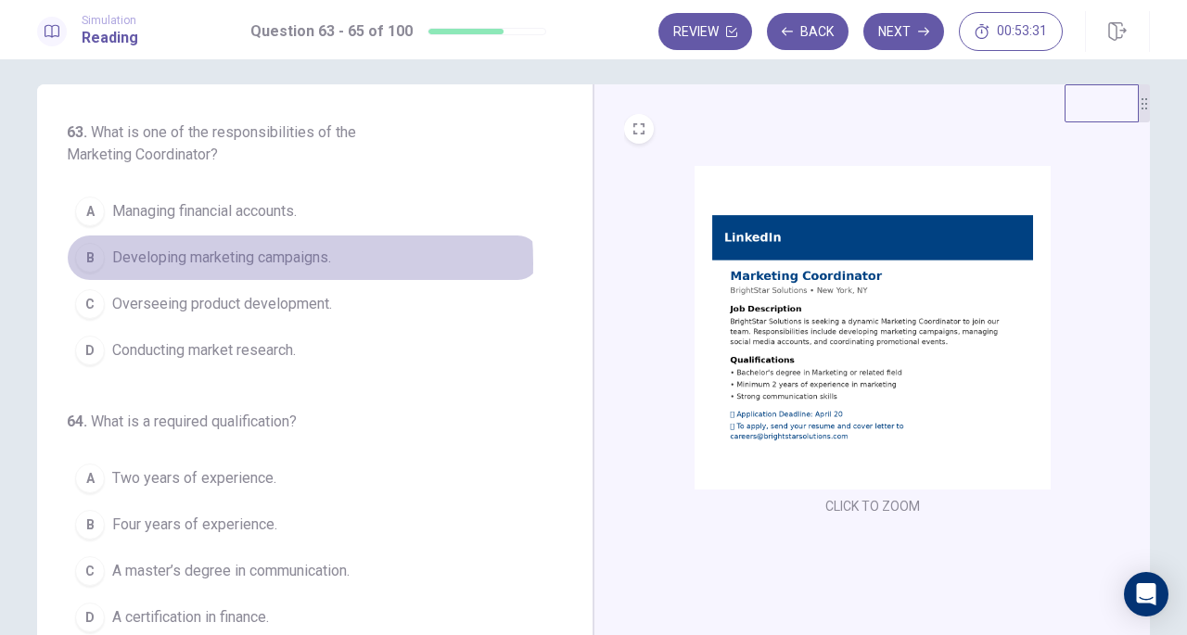
click at [182, 262] on span "Developing marketing campaigns." at bounding box center [221, 258] width 219 height 22
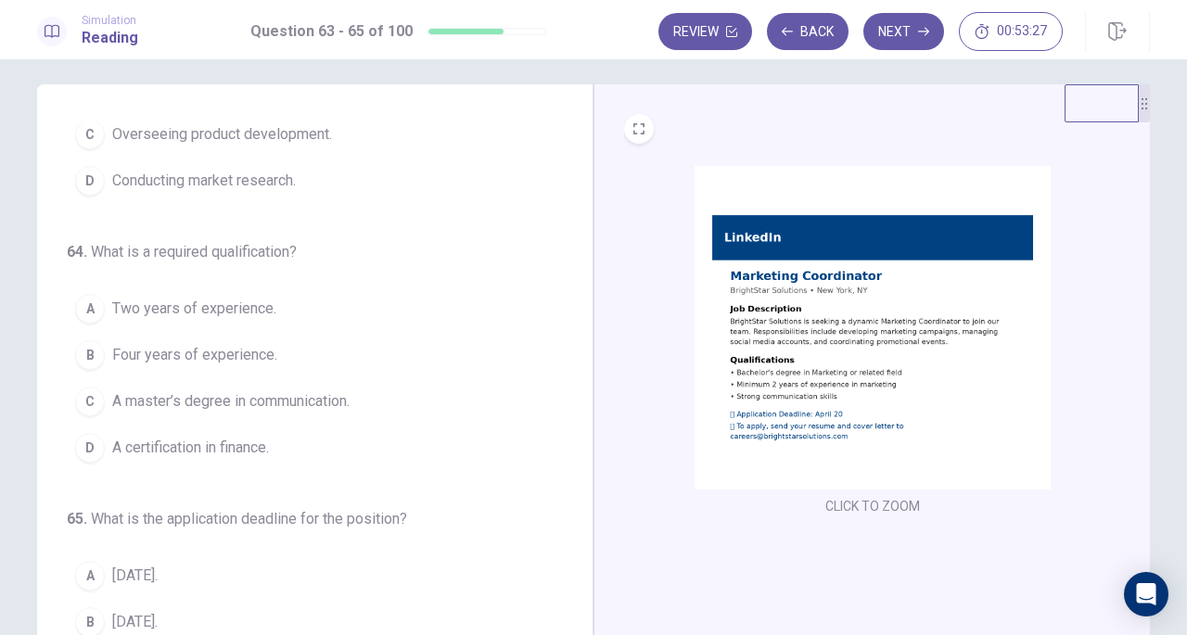
scroll to position [172, 0]
click at [212, 303] on span "Two years of experience." at bounding box center [194, 307] width 164 height 22
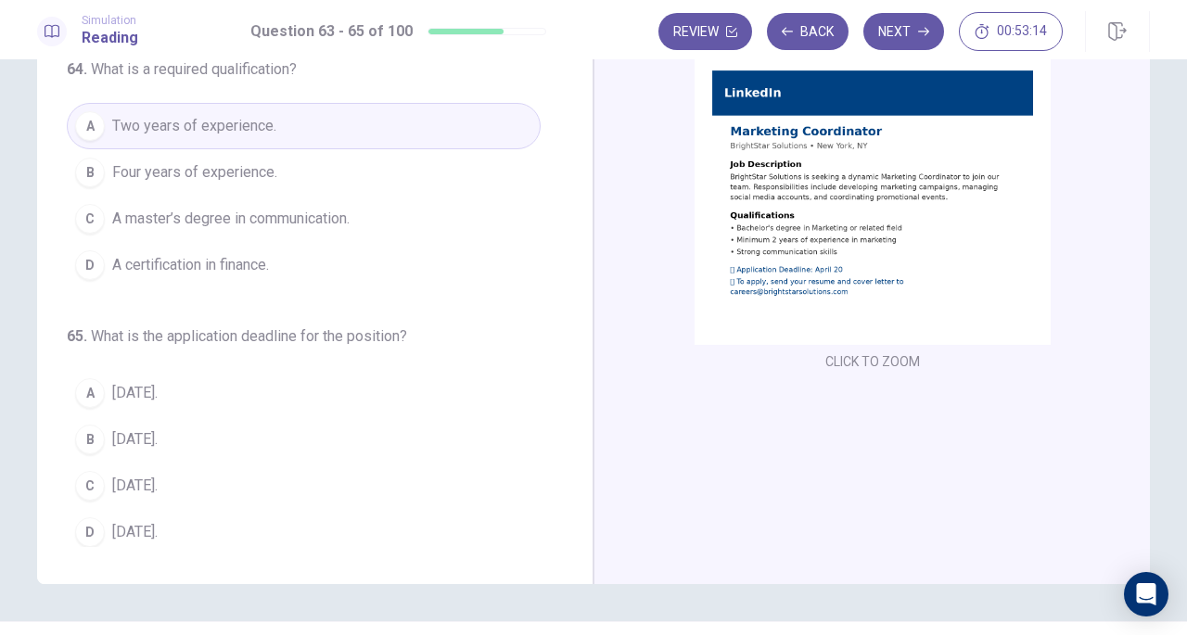
scroll to position [171, 0]
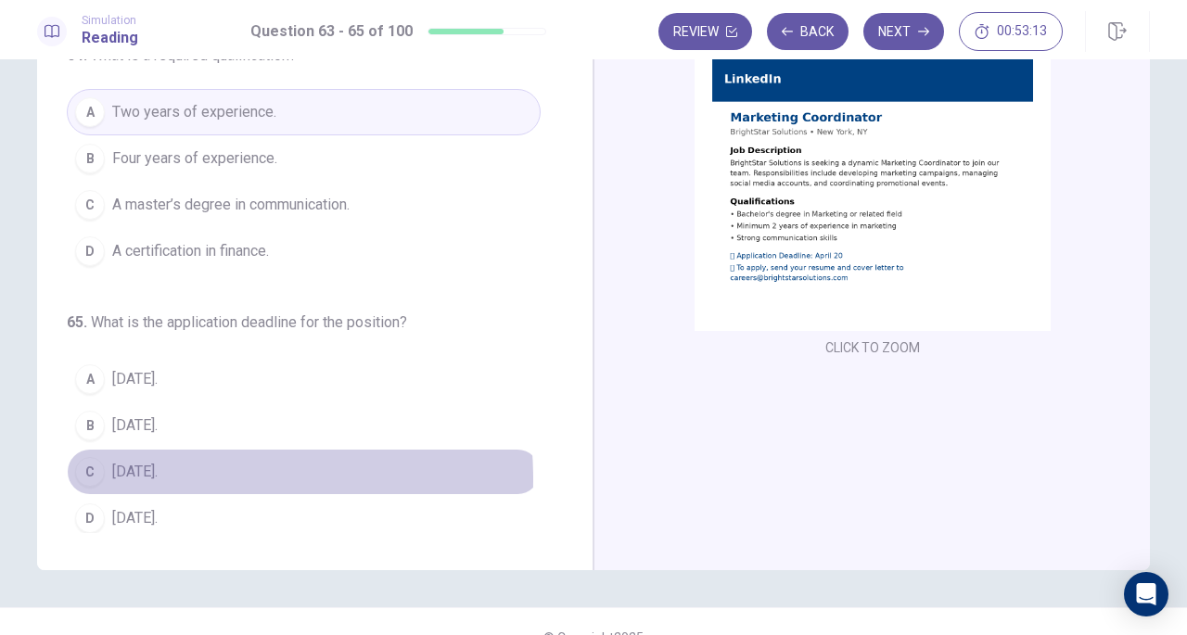
click at [146, 472] on span "[DATE]." at bounding box center [134, 472] width 45 height 22
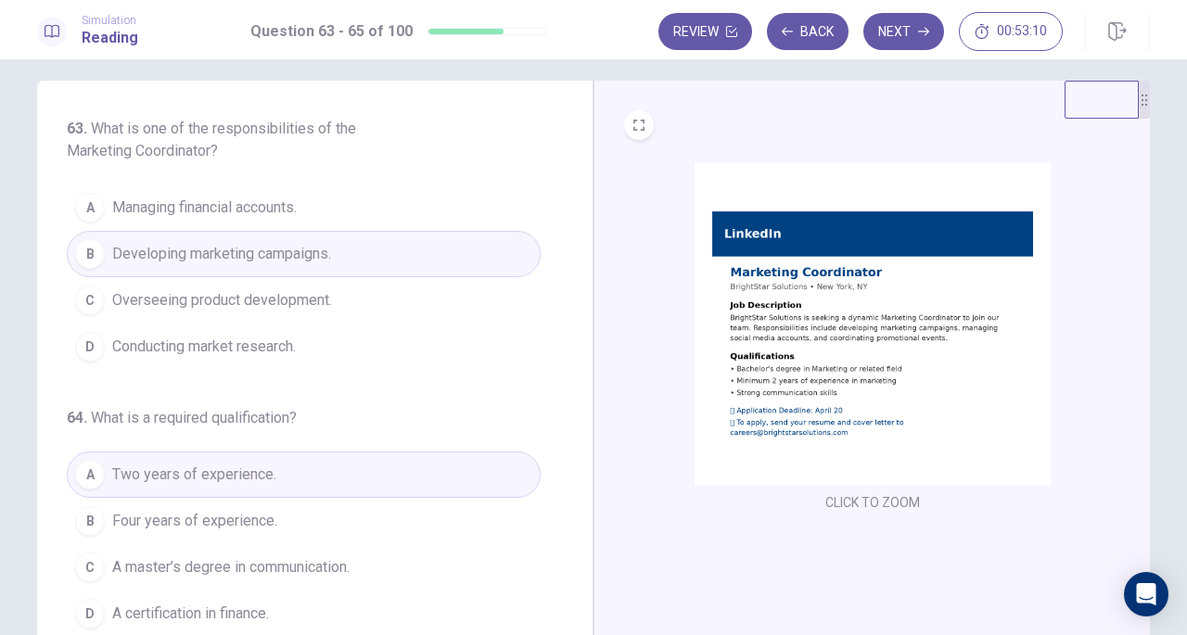
scroll to position [9, 0]
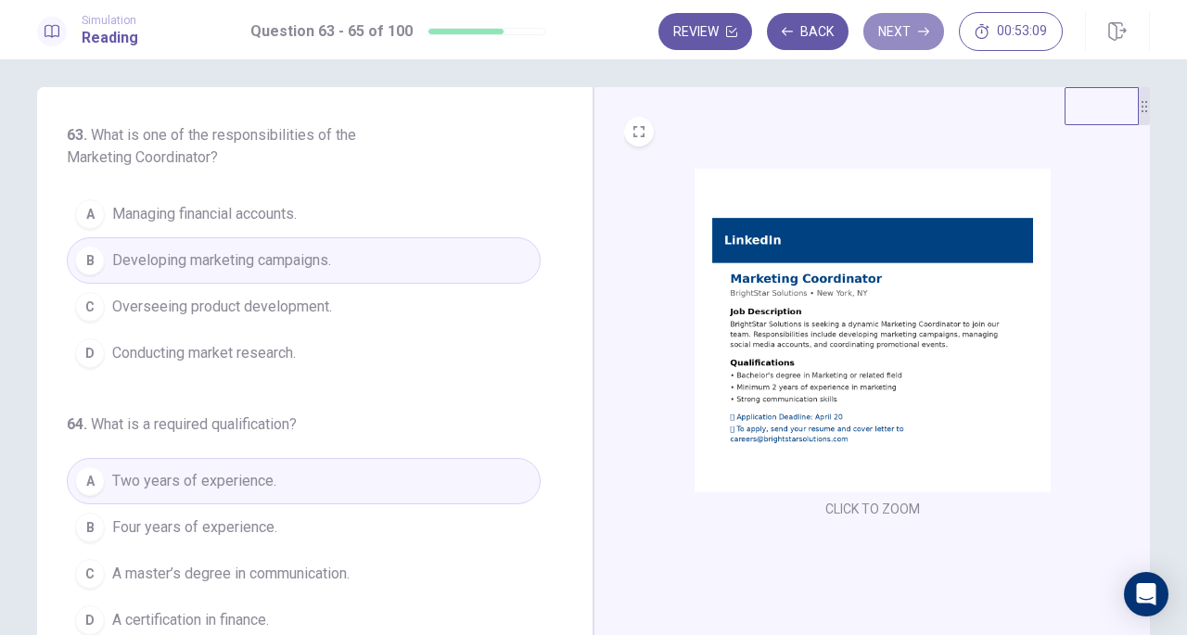
click at [898, 32] on button "Next" at bounding box center [903, 31] width 81 height 37
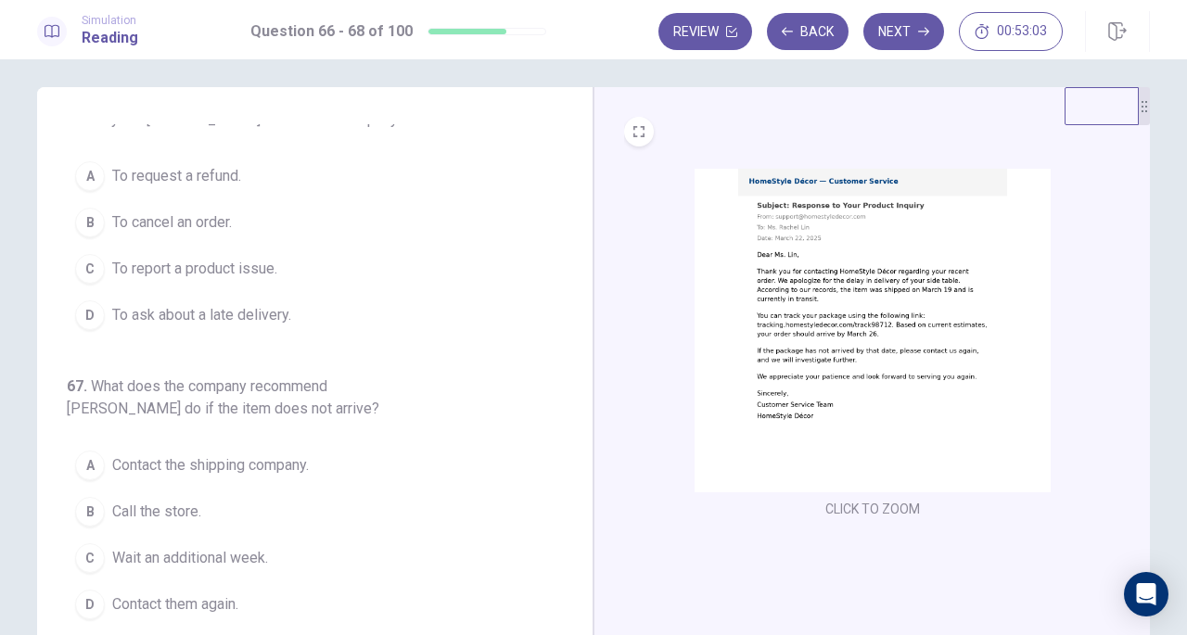
scroll to position [0, 0]
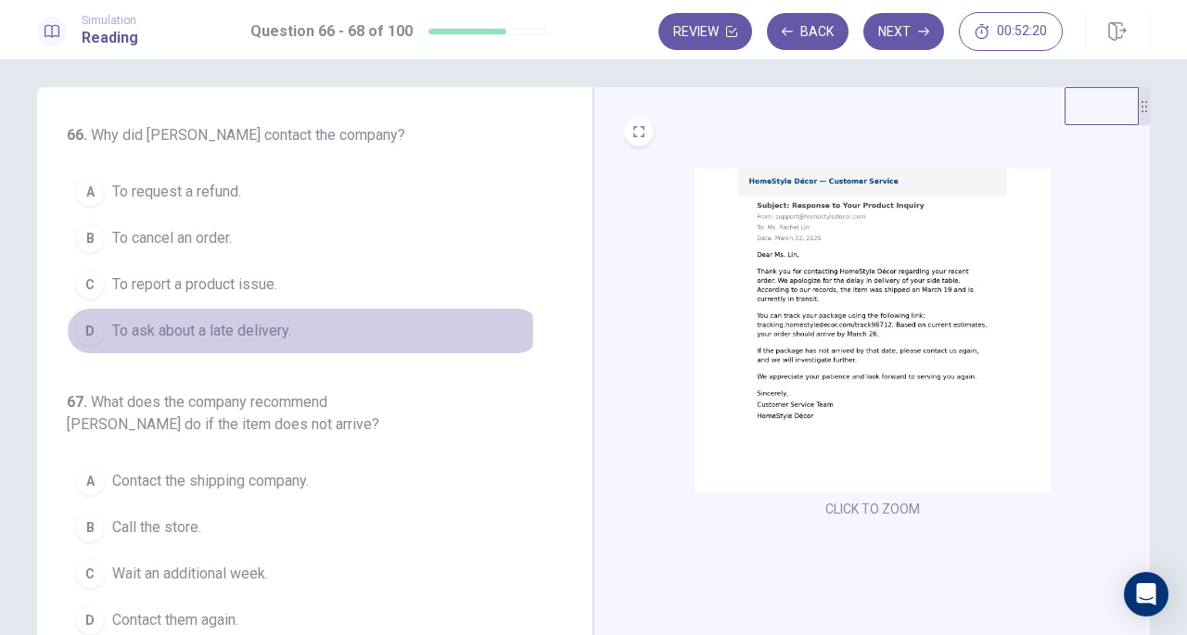
click at [281, 328] on span "To ask about a late delivery." at bounding box center [201, 331] width 179 height 22
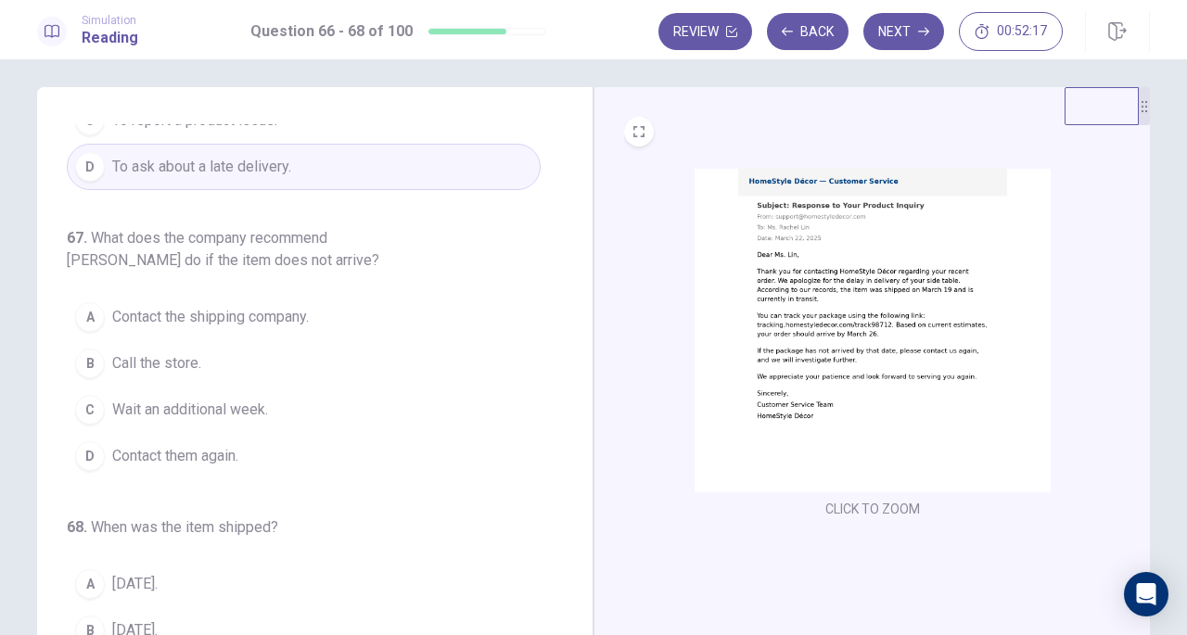
scroll to position [166, 0]
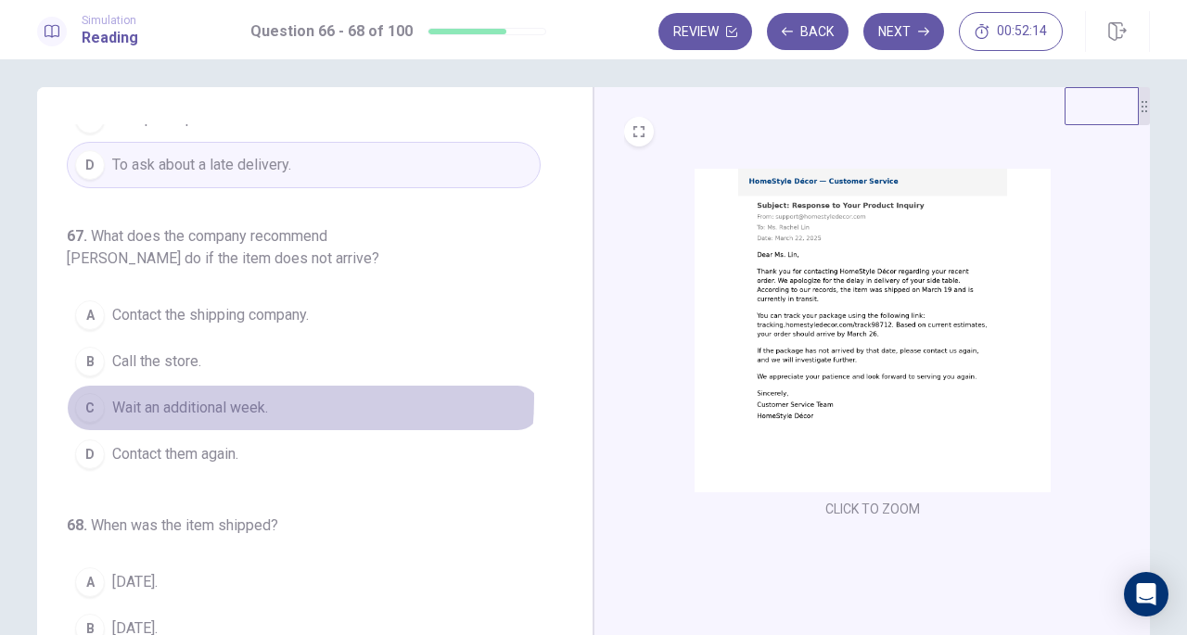
click at [223, 397] on span "Wait an additional week." at bounding box center [190, 408] width 156 height 22
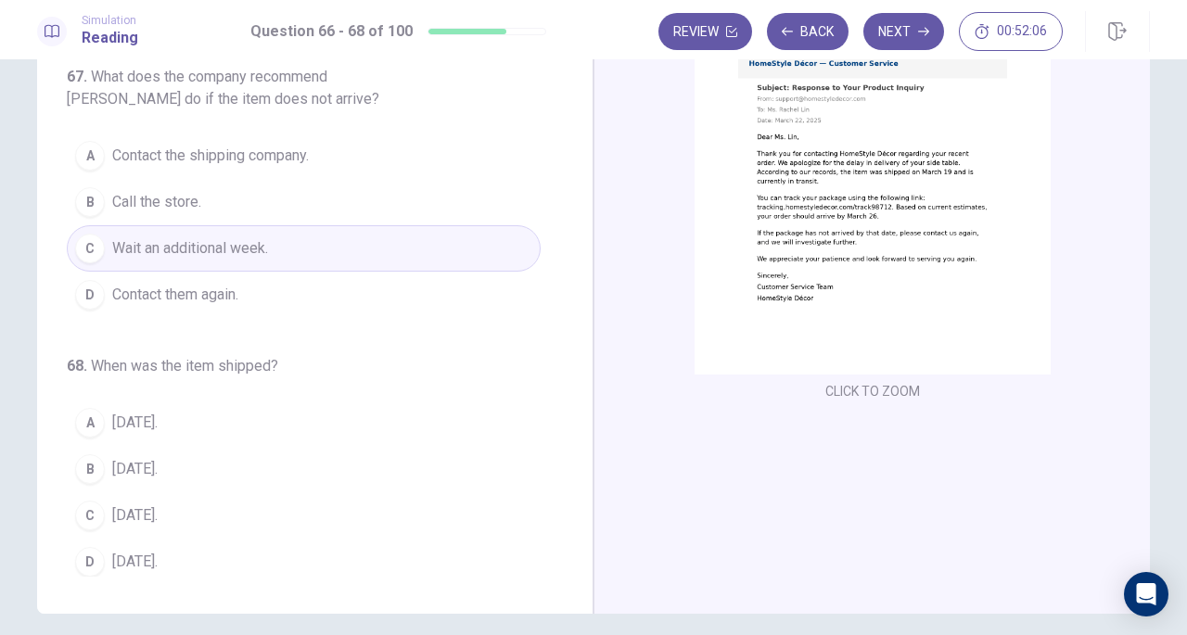
scroll to position [132, 0]
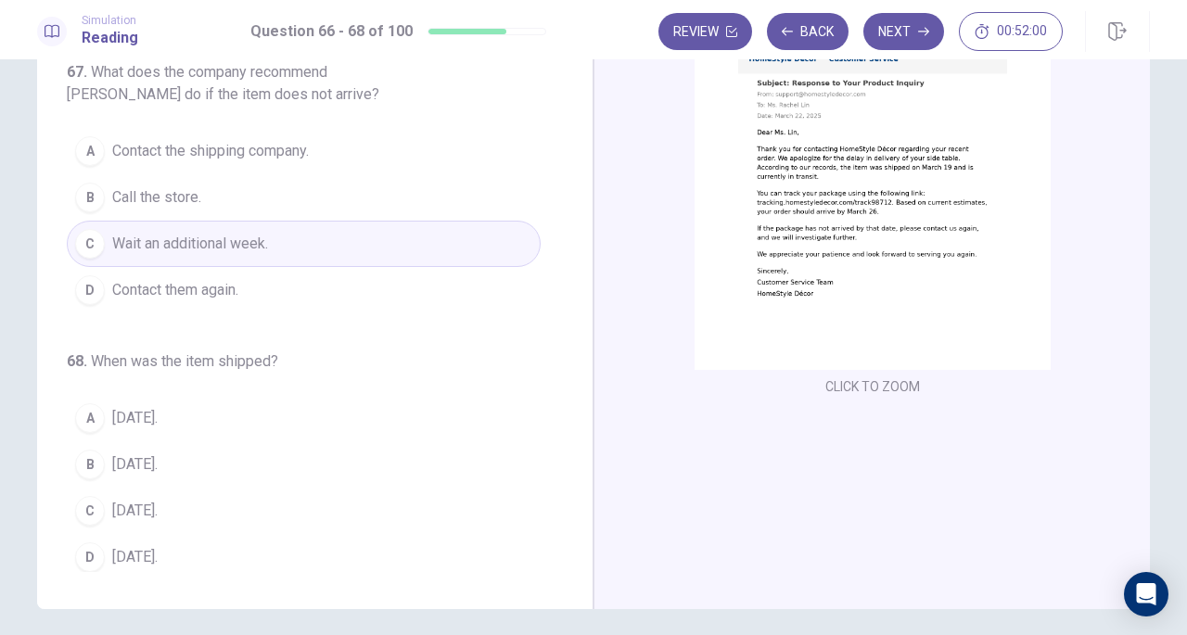
click at [133, 453] on span "[DATE]." at bounding box center [134, 464] width 45 height 22
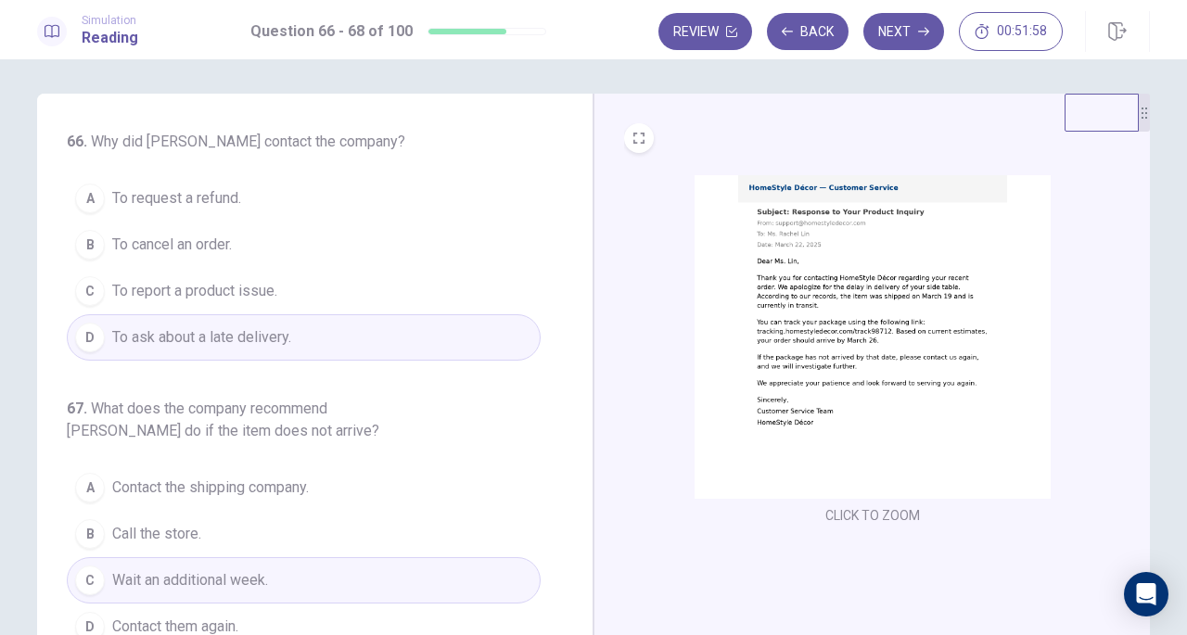
scroll to position [0, 0]
click at [892, 22] on button "Next" at bounding box center [903, 31] width 81 height 37
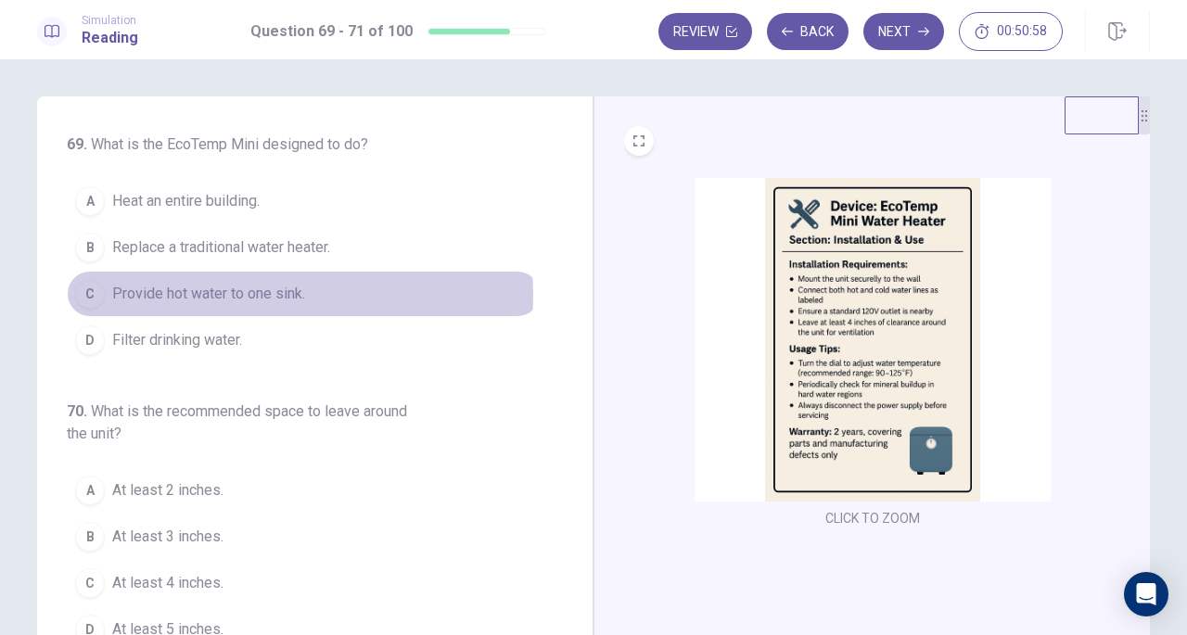
click at [264, 294] on span "Provide hot water to one sink." at bounding box center [208, 294] width 193 height 22
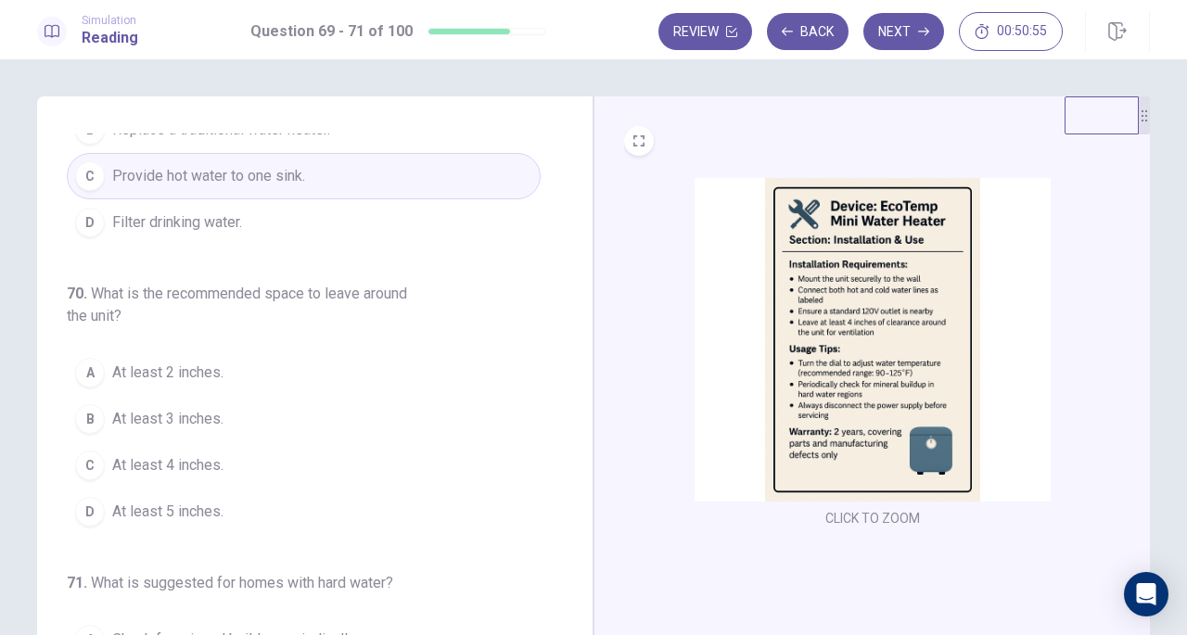
scroll to position [120, 0]
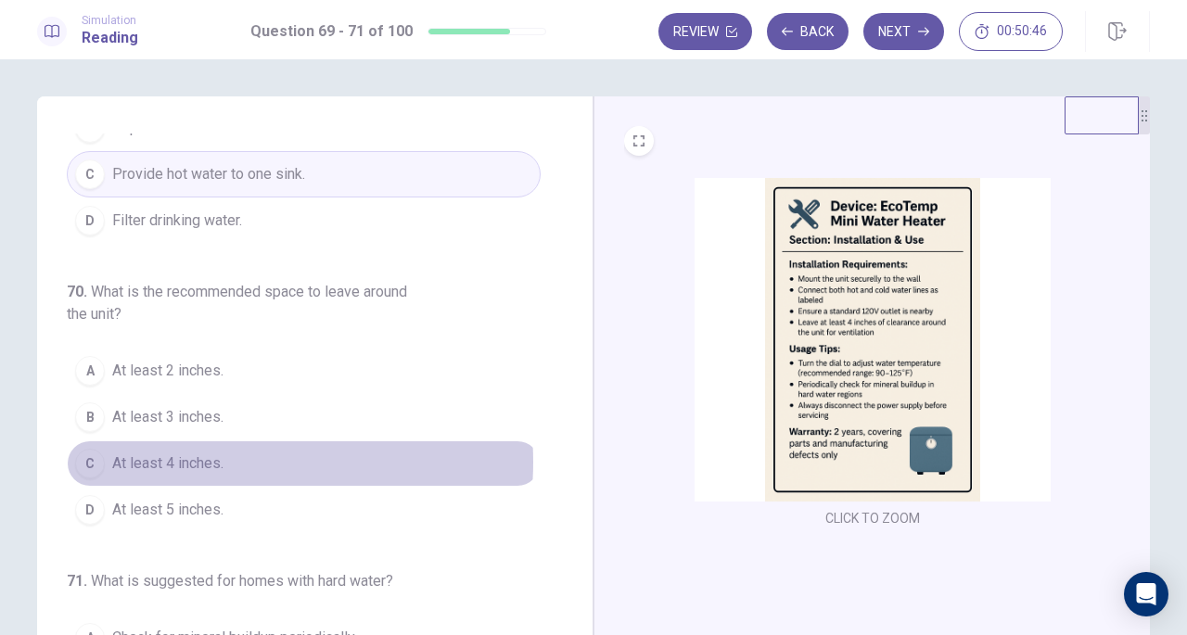
click at [202, 457] on span "At least 4 inches." at bounding box center [167, 464] width 111 height 22
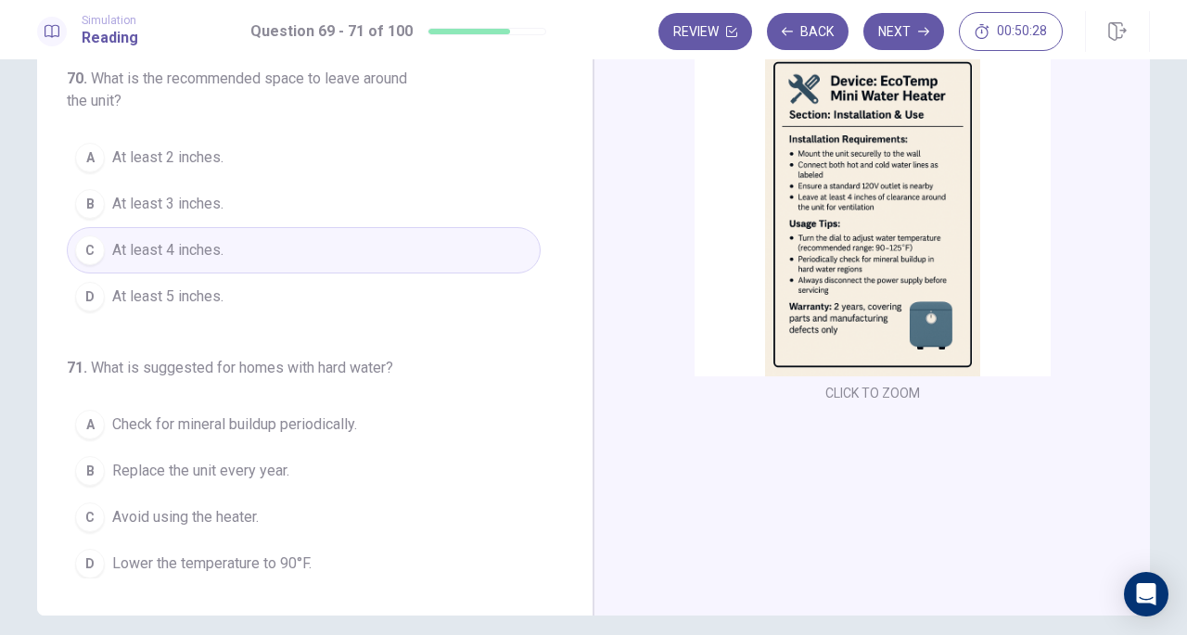
scroll to position [134, 0]
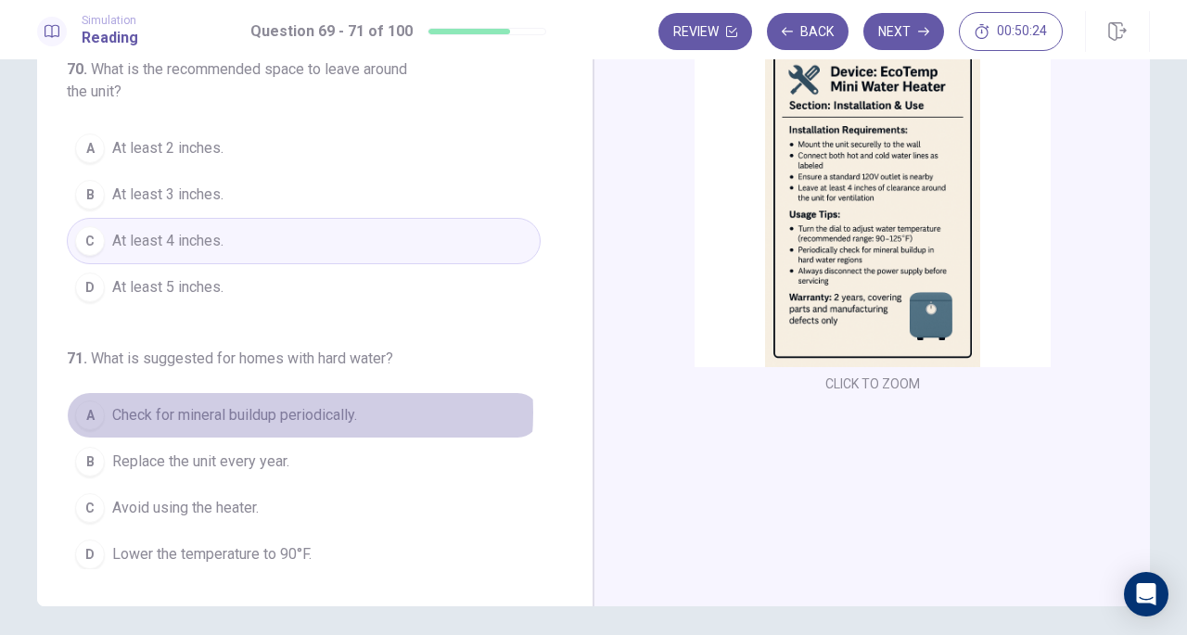
click at [270, 406] on span "Check for mineral buildup periodically." at bounding box center [234, 415] width 245 height 22
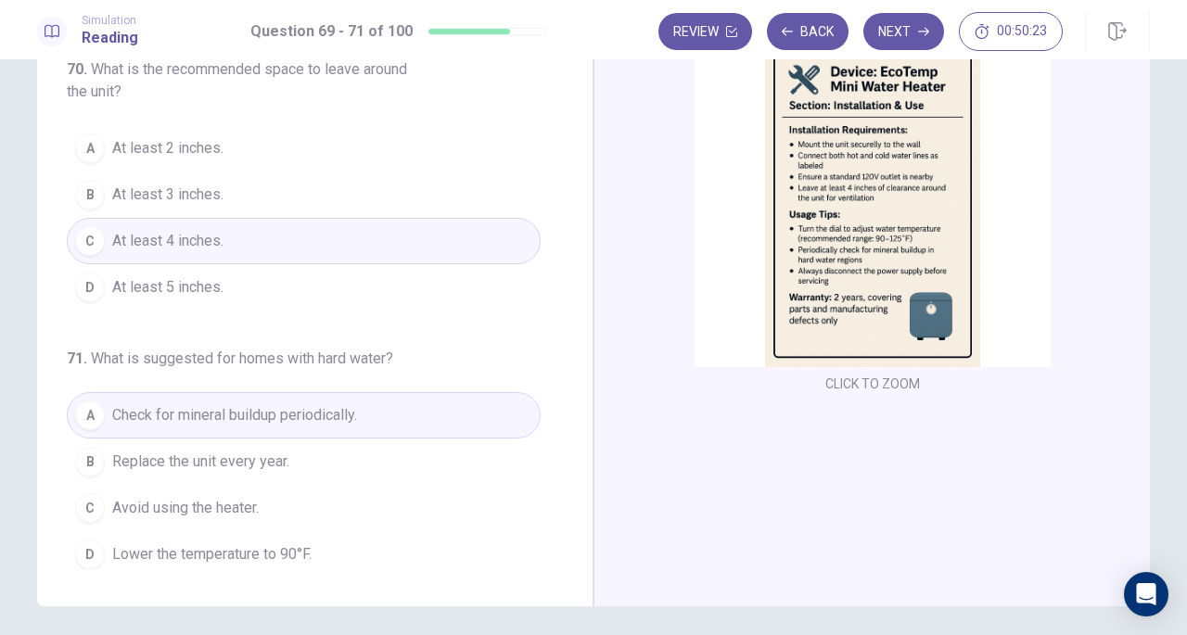
scroll to position [0, 0]
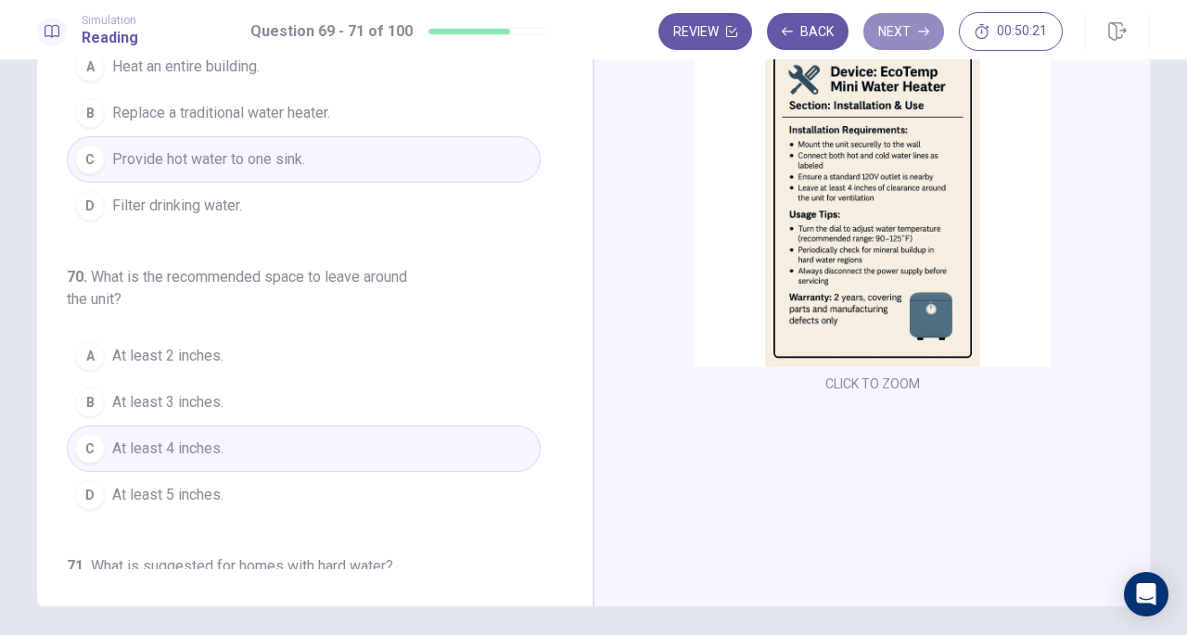
click at [884, 35] on button "Next" at bounding box center [903, 31] width 81 height 37
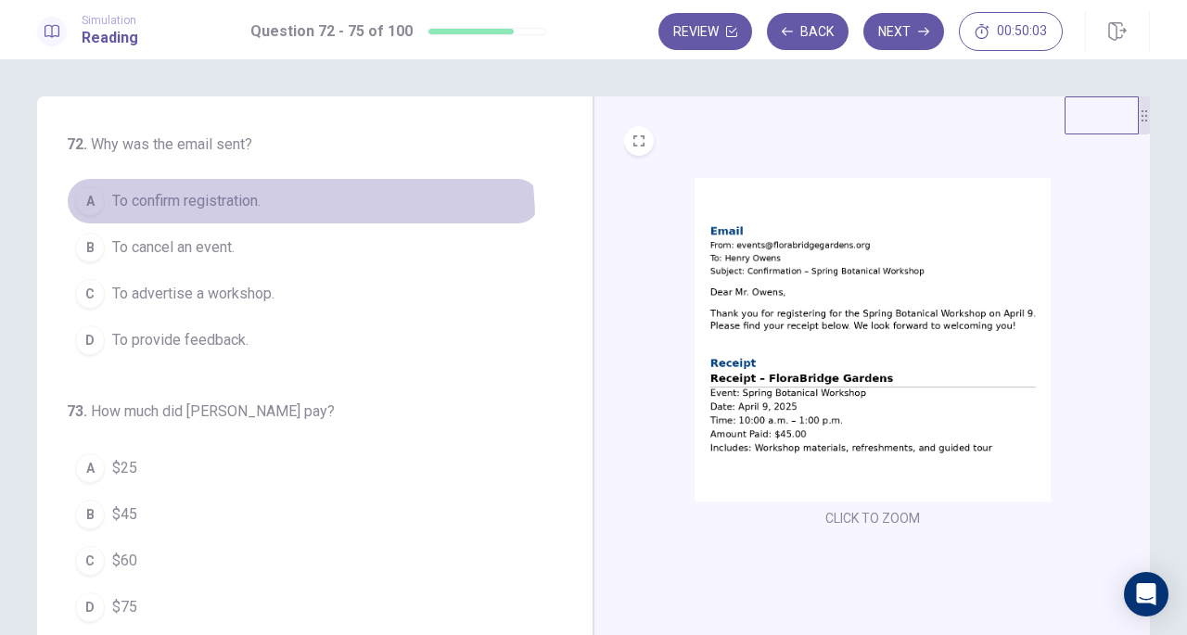
click at [223, 220] on button "A To confirm registration." at bounding box center [304, 201] width 474 height 46
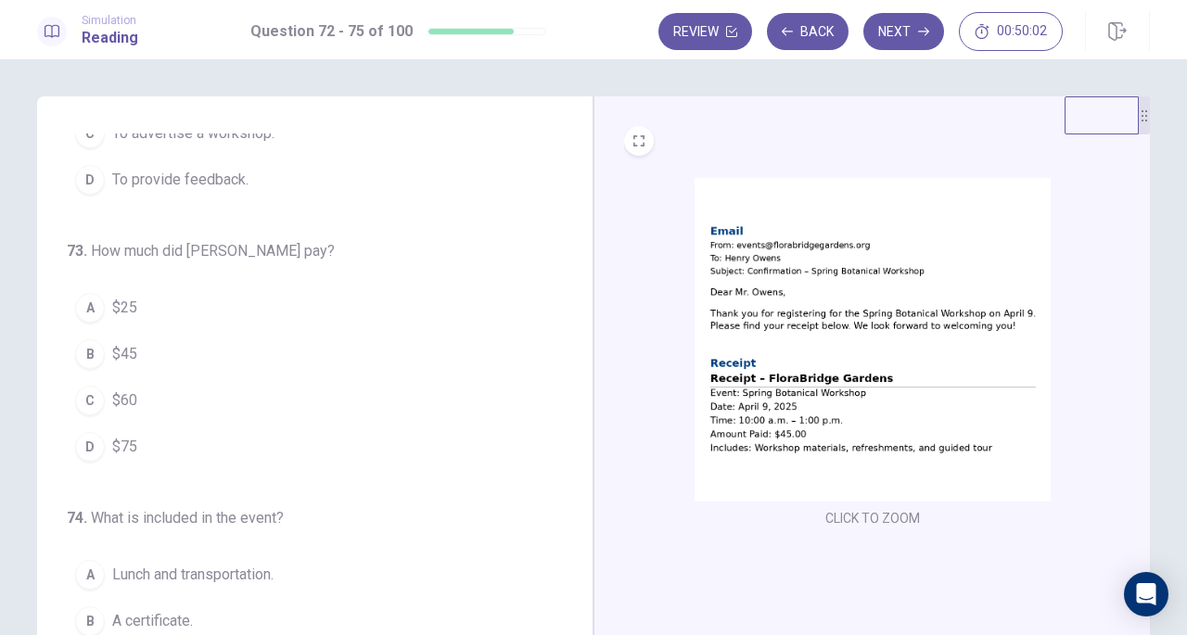
scroll to position [161, 0]
click at [104, 359] on button "B $45" at bounding box center [304, 353] width 474 height 46
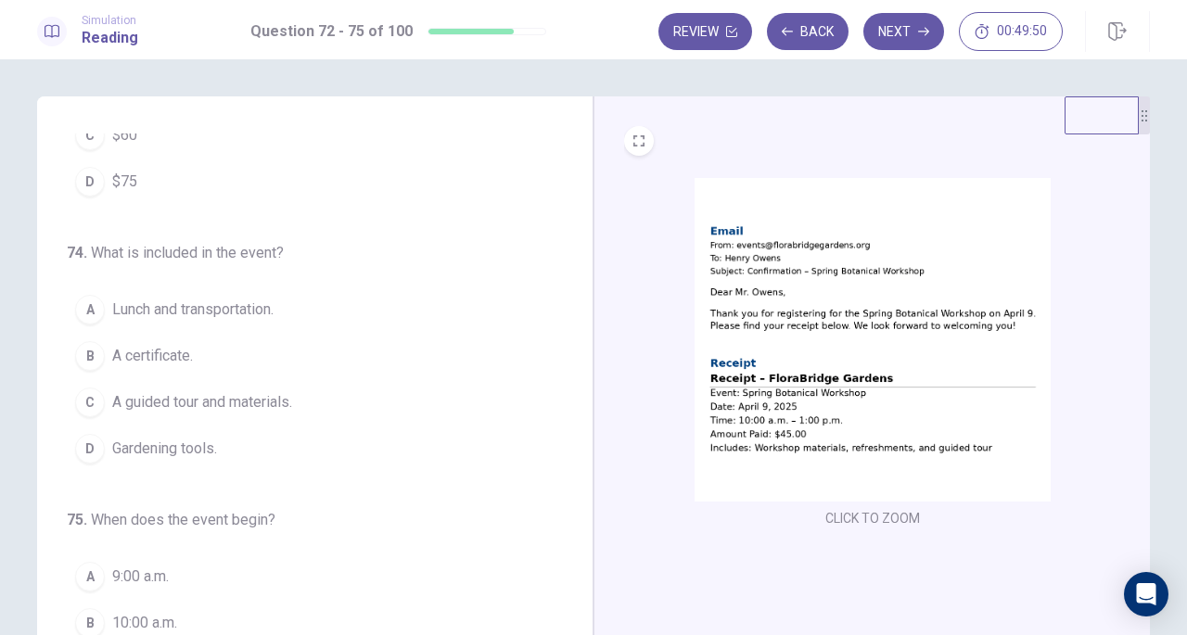
scroll to position [427, 0]
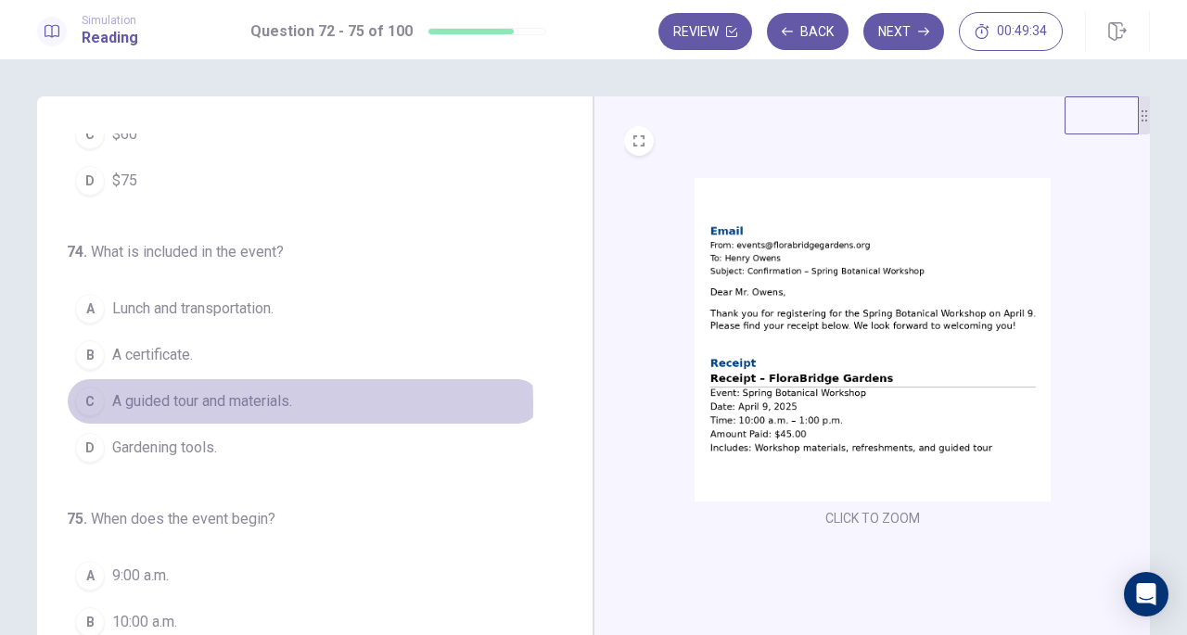
click at [132, 399] on span "A guided tour and materials." at bounding box center [202, 401] width 180 height 22
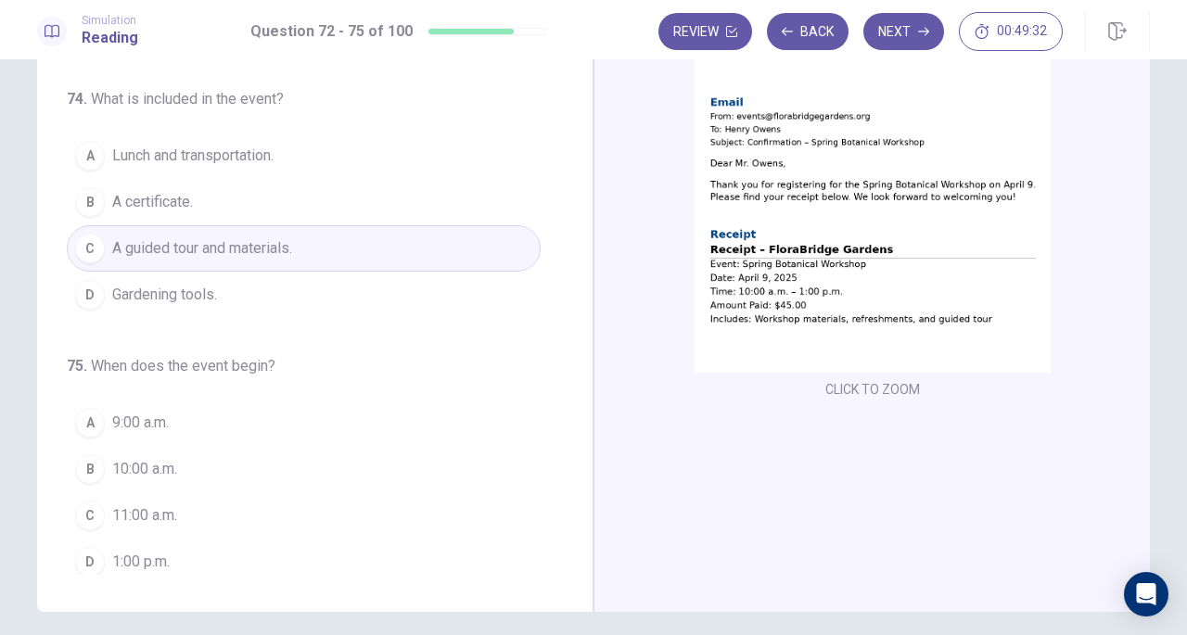
scroll to position [130, 0]
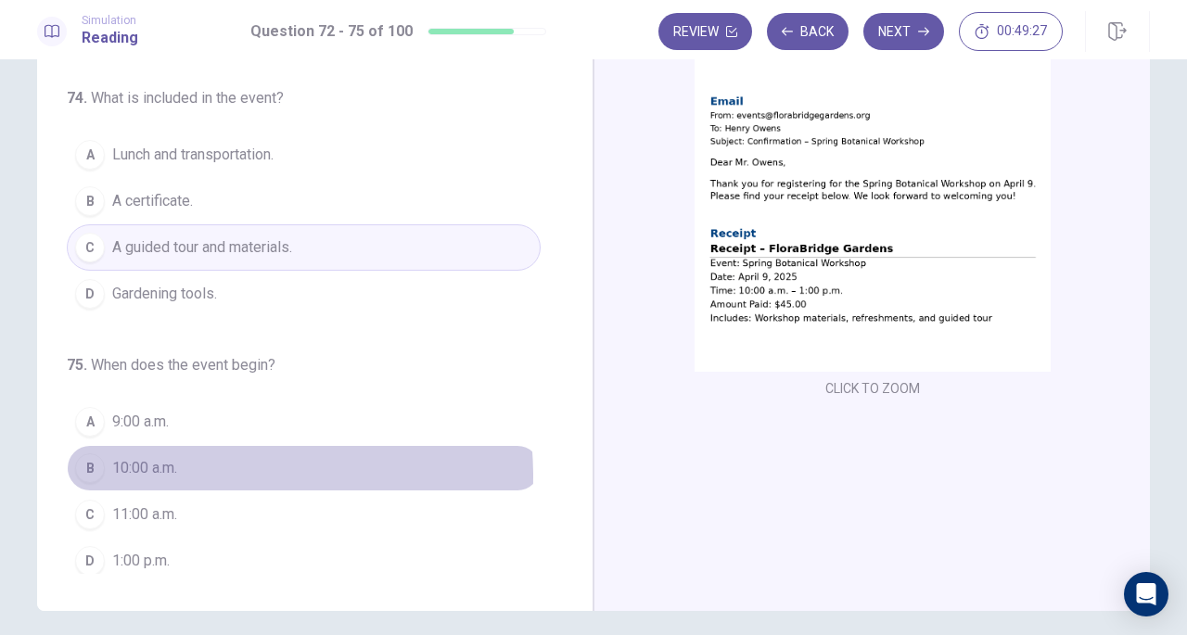
click at [165, 468] on span "10:00 a.m." at bounding box center [144, 468] width 65 height 22
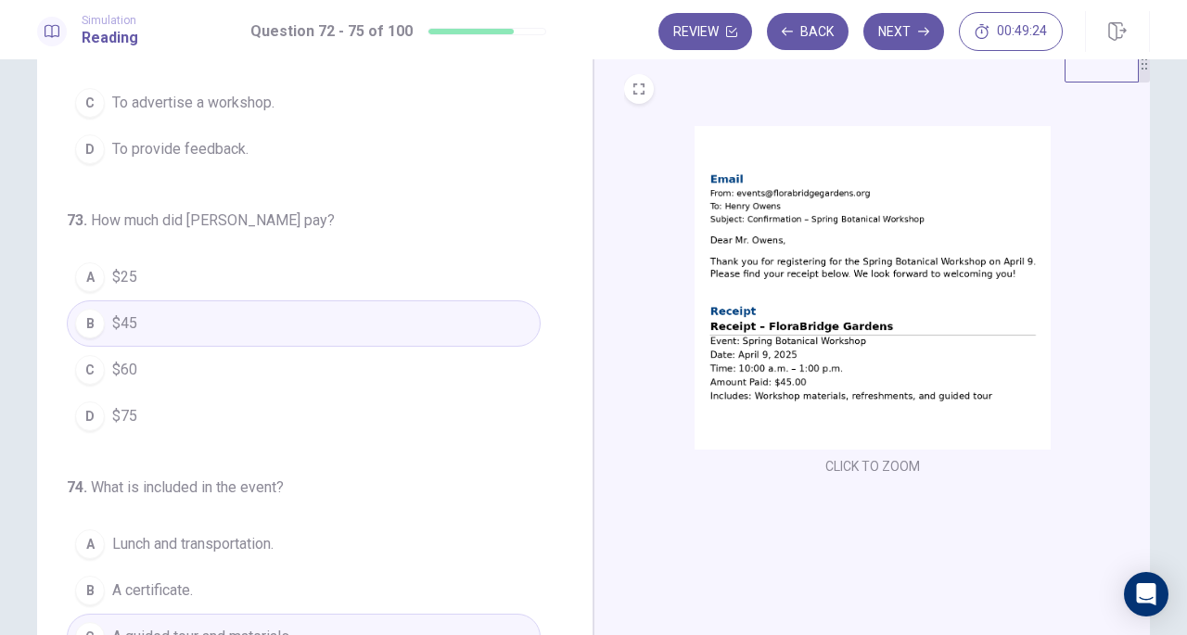
scroll to position [137, 0]
click at [903, 24] on button "Next" at bounding box center [903, 31] width 81 height 37
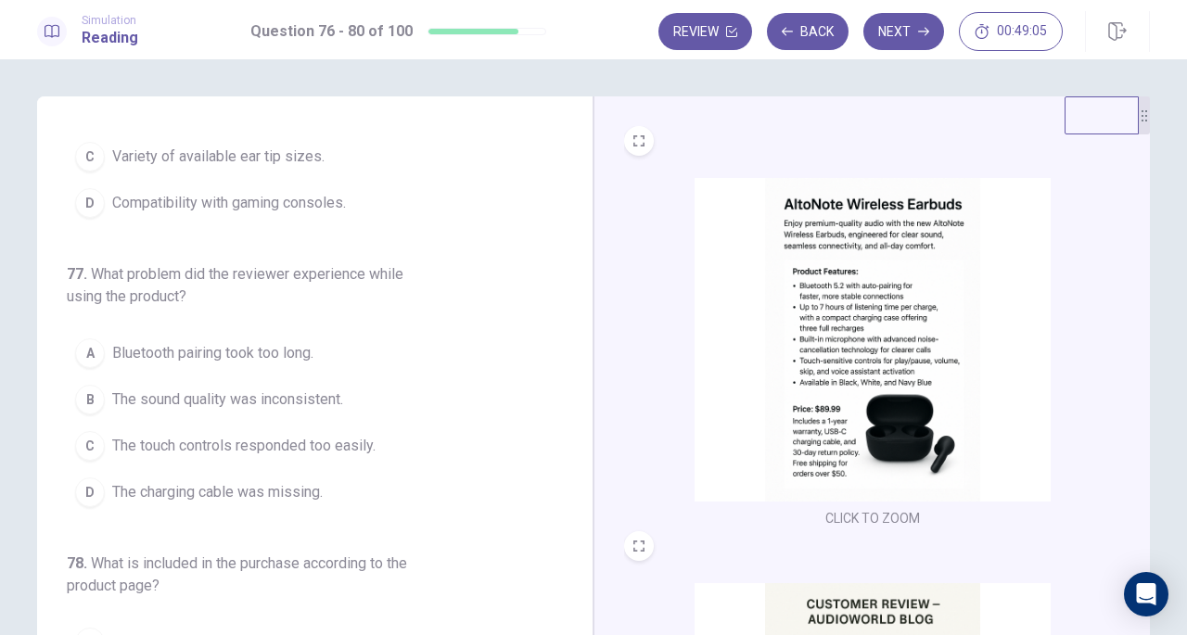
scroll to position [0, 0]
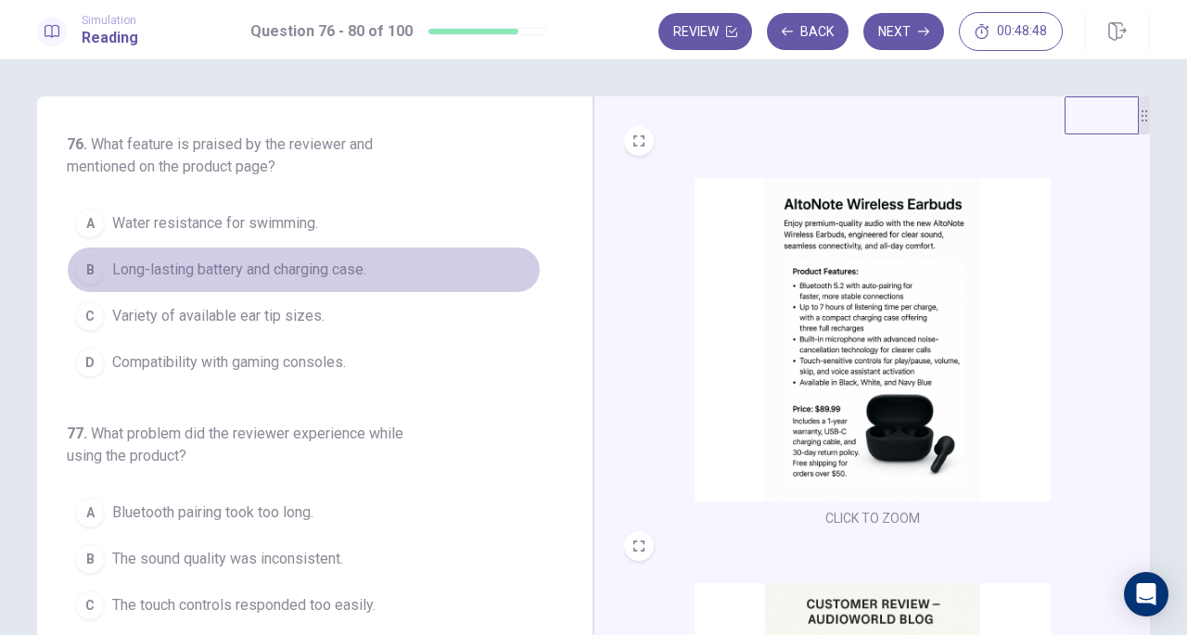
click at [341, 264] on span "Long-lasting battery and charging case." at bounding box center [239, 270] width 254 height 22
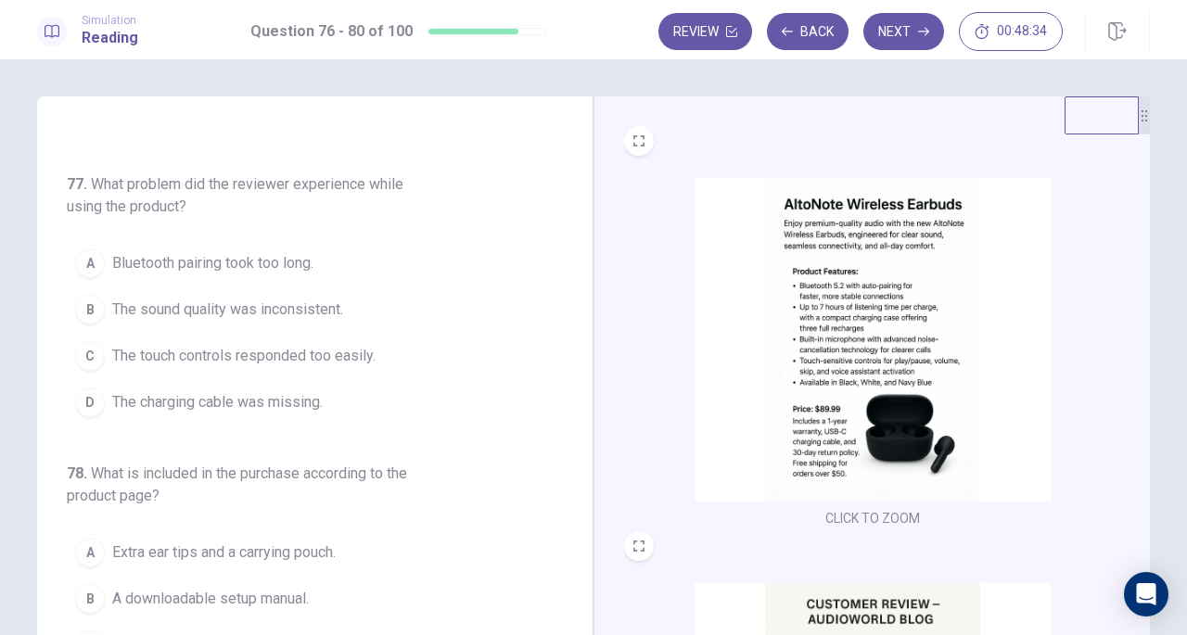
scroll to position [247, 0]
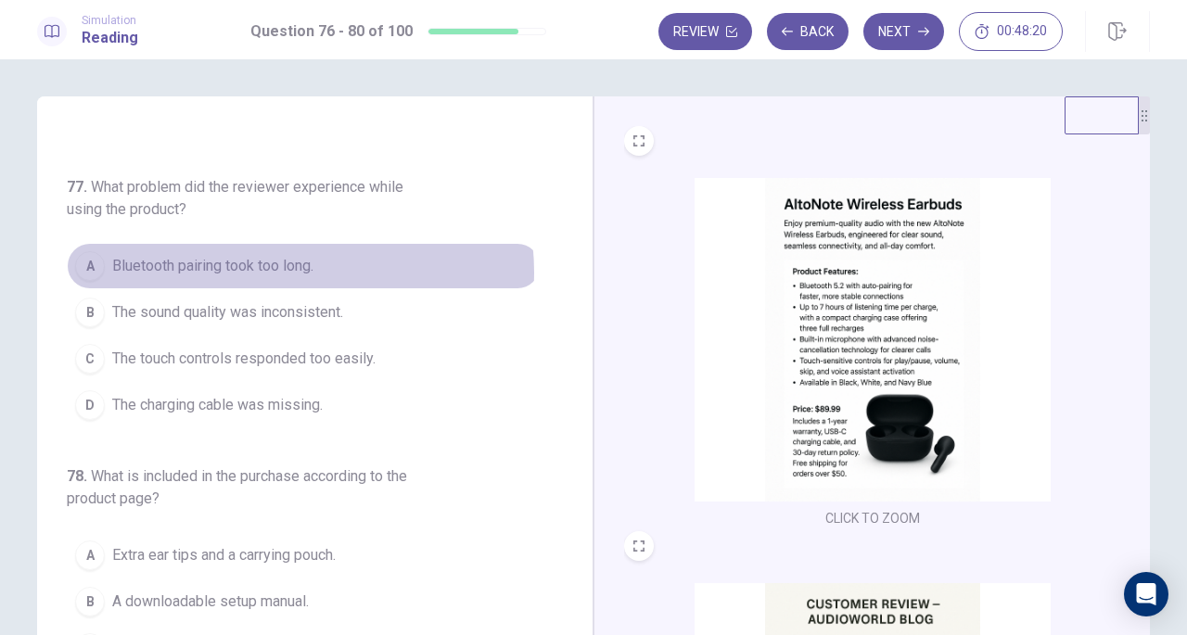
click at [275, 270] on span "Bluetooth pairing took too long." at bounding box center [212, 266] width 201 height 22
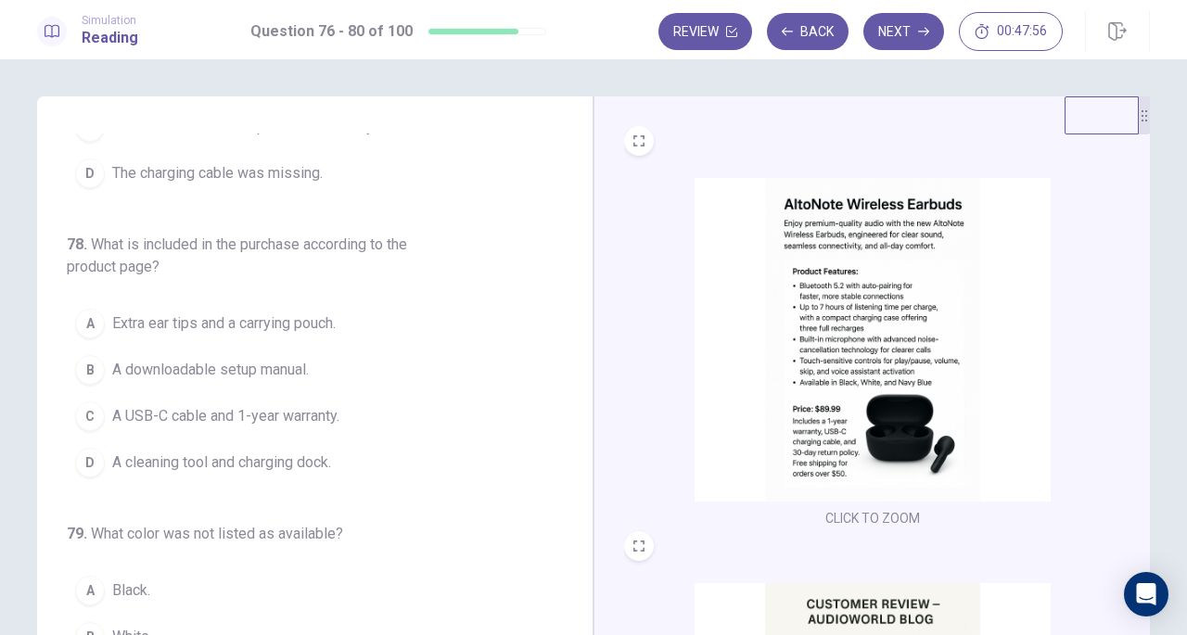
scroll to position [479, 0]
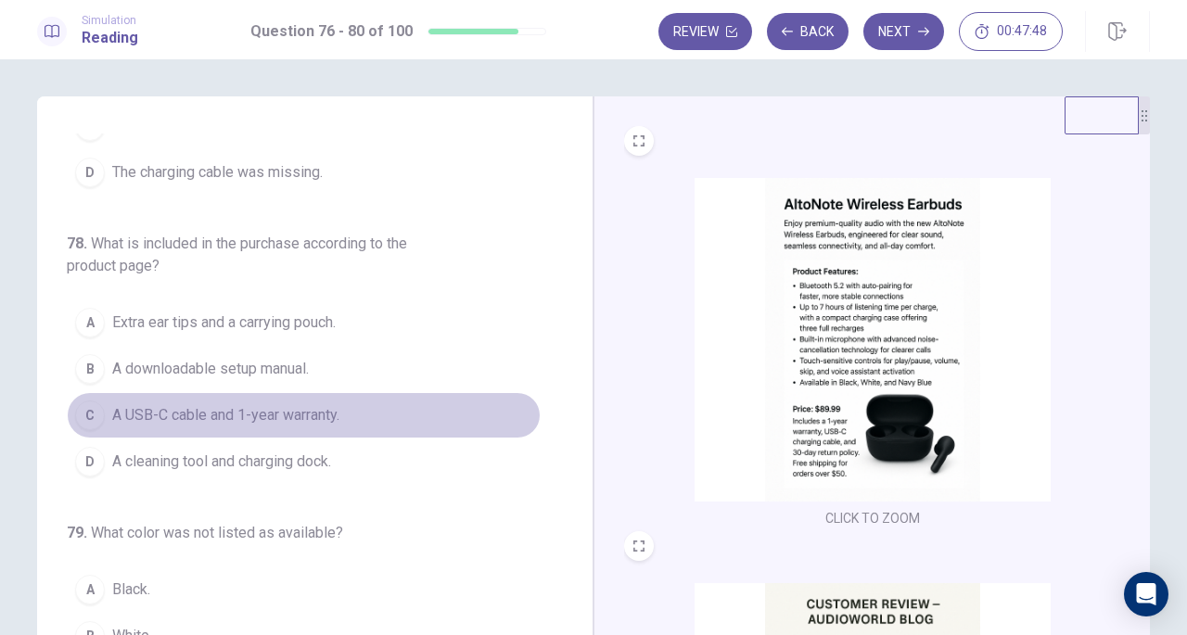
click at [319, 427] on button "C A USB-C cable and 1-year warranty." at bounding box center [304, 415] width 474 height 46
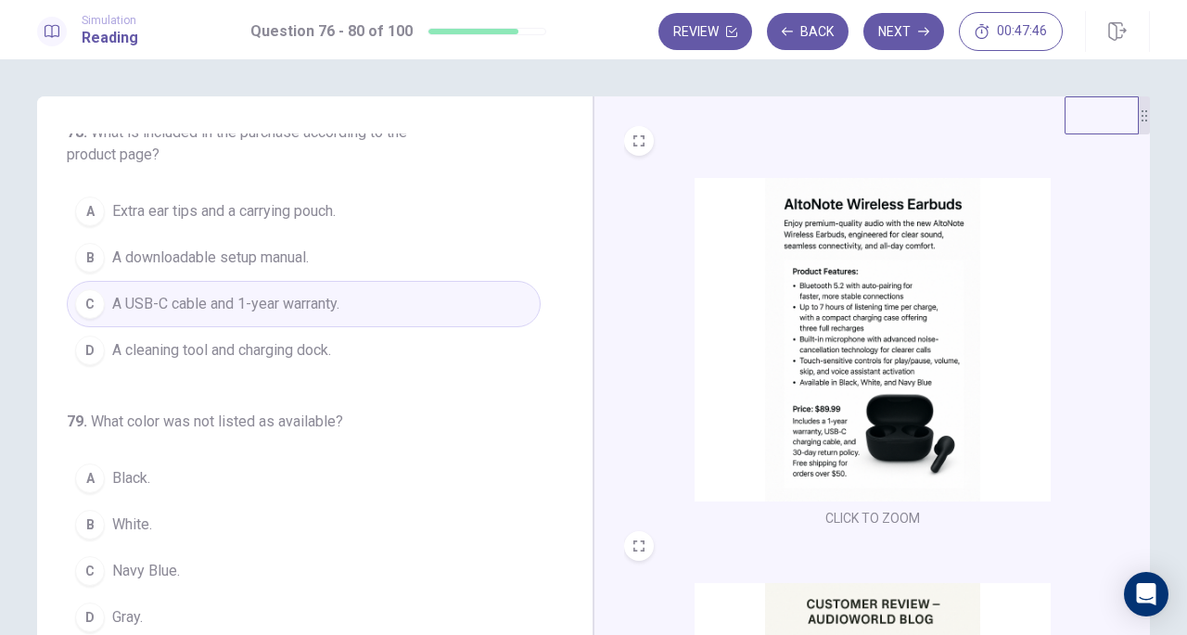
scroll to position [679, 0]
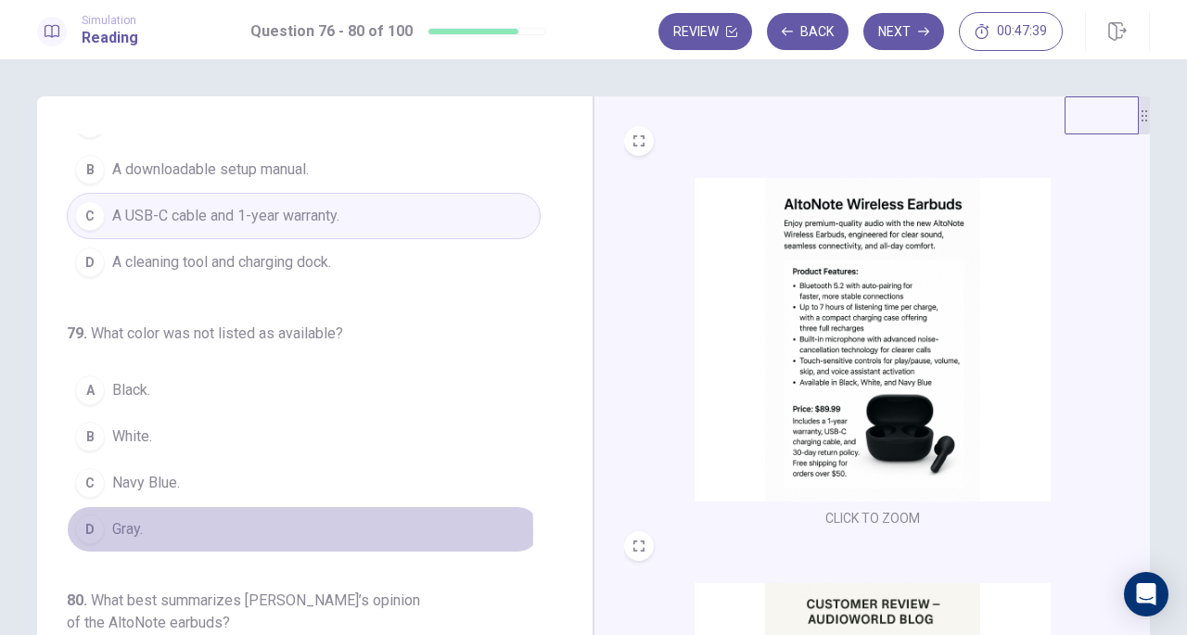
click at [136, 522] on span "Gray." at bounding box center [127, 529] width 31 height 22
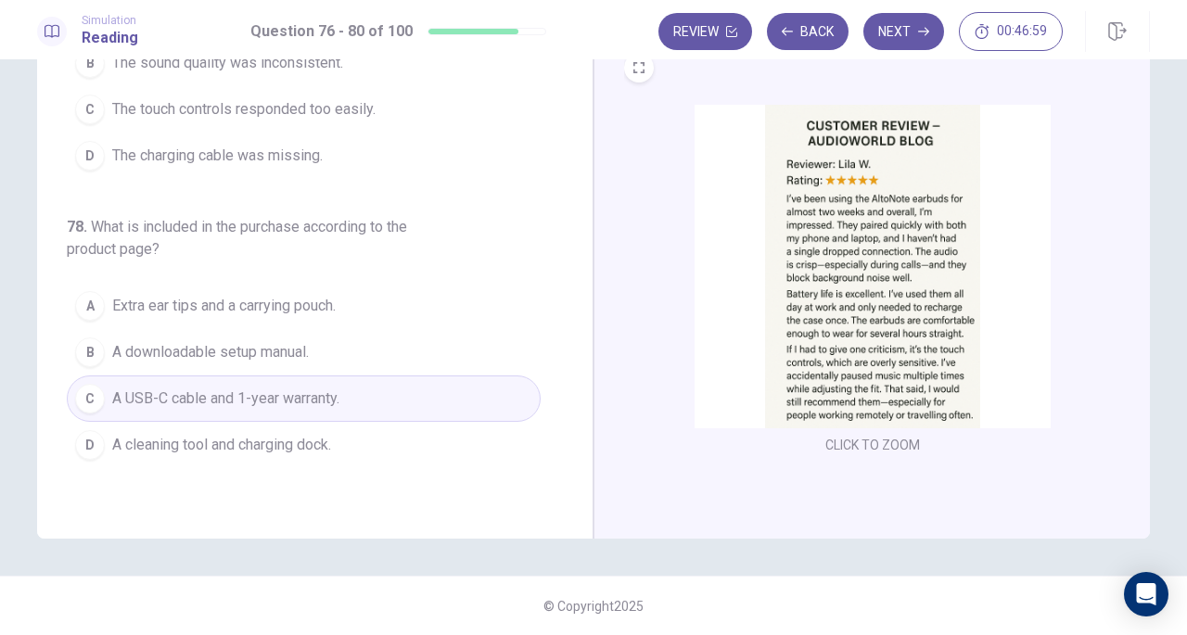
scroll to position [141, 0]
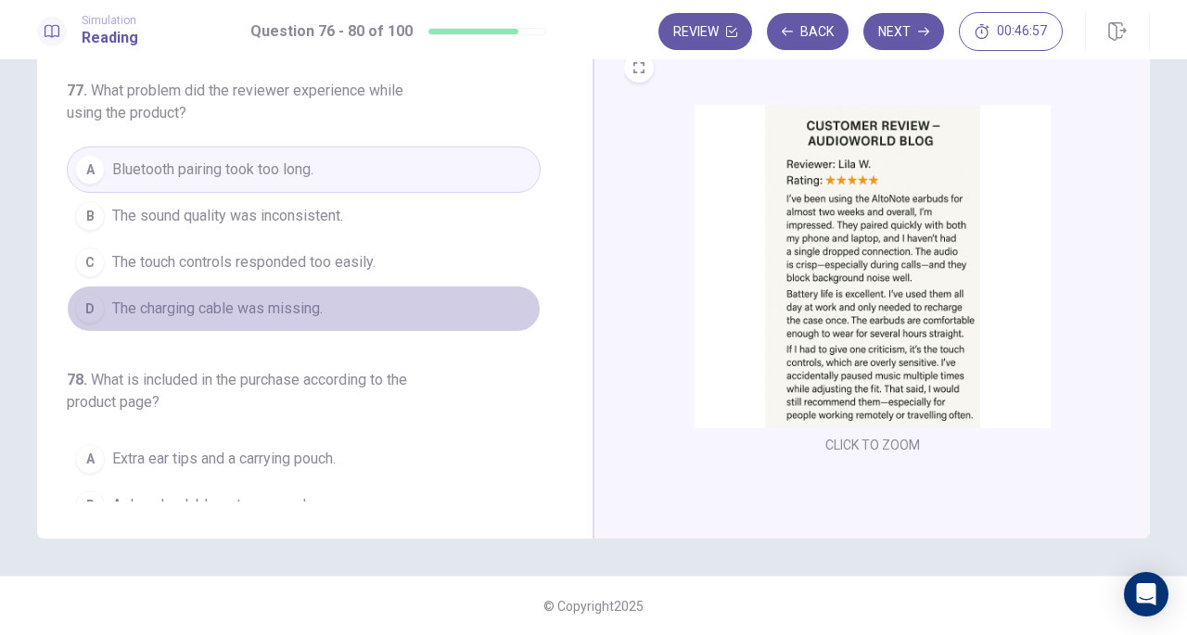
click at [325, 286] on button "D The charging cable was missing." at bounding box center [304, 309] width 474 height 46
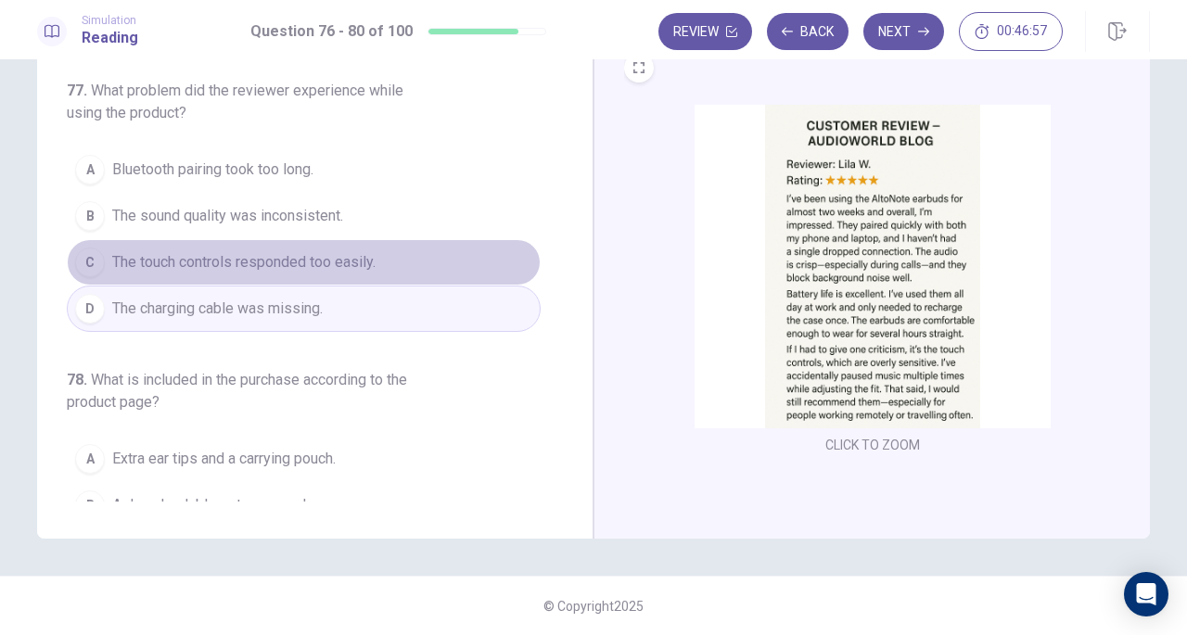
click at [337, 259] on span "The touch controls responded too easily." at bounding box center [243, 262] width 263 height 22
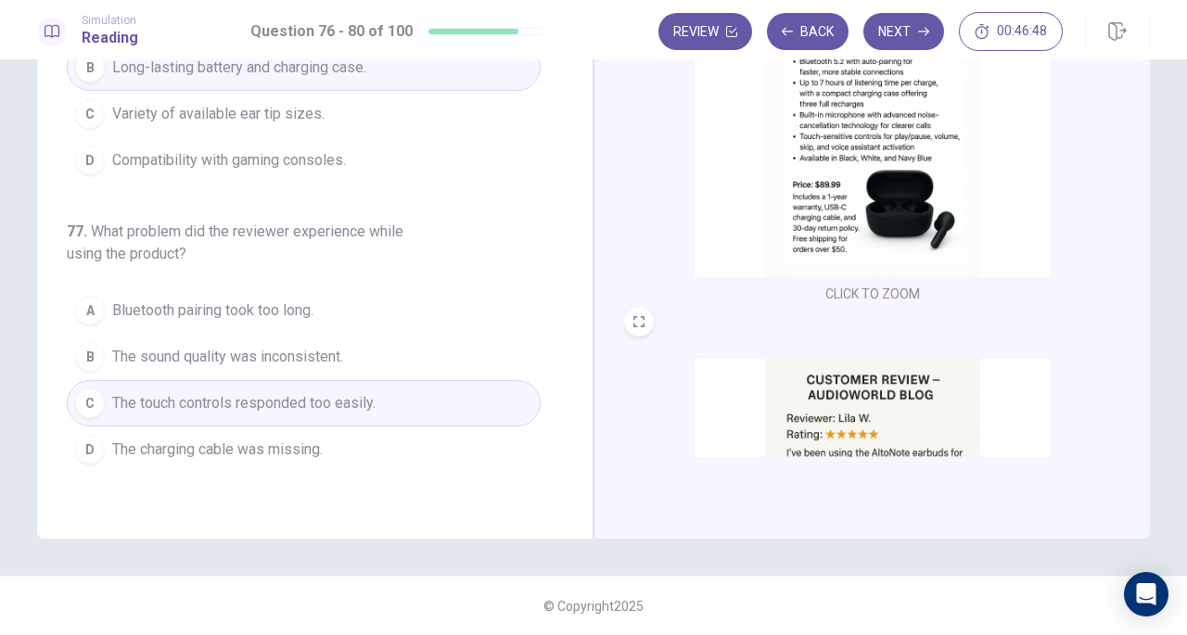
scroll to position [0, 0]
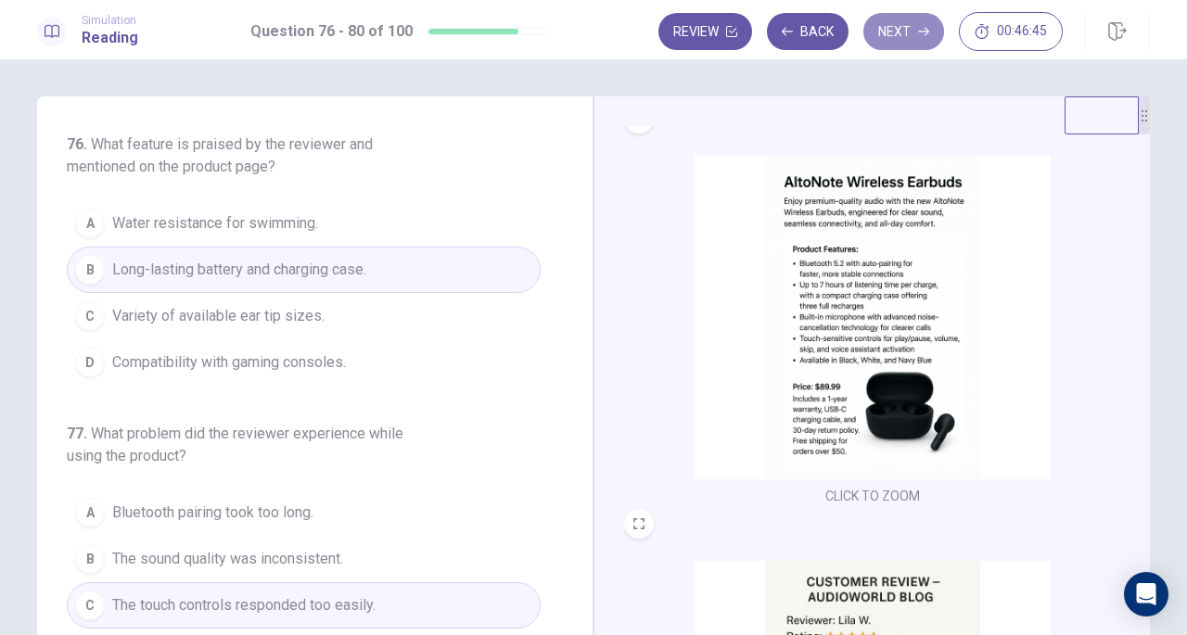
drag, startPoint x: 902, startPoint y: 23, endPoint x: 900, endPoint y: 35, distance: 12.4
click at [900, 35] on button "Next" at bounding box center [903, 31] width 81 height 37
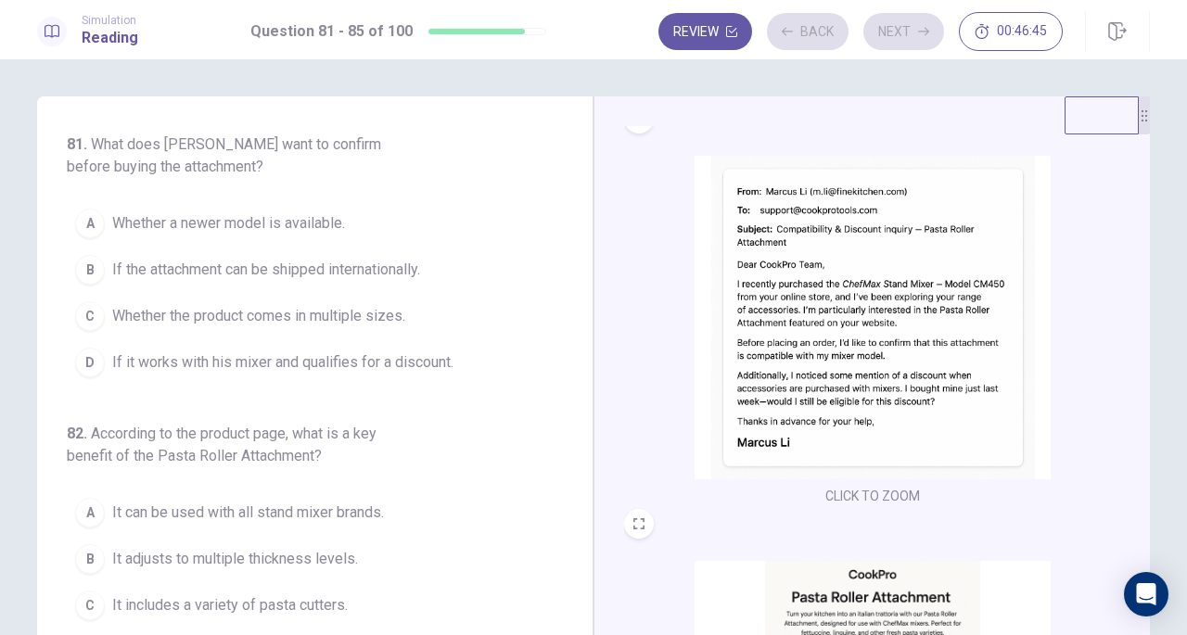
click at [900, 35] on div "Review Back Next 00:46:45" at bounding box center [860, 31] width 404 height 39
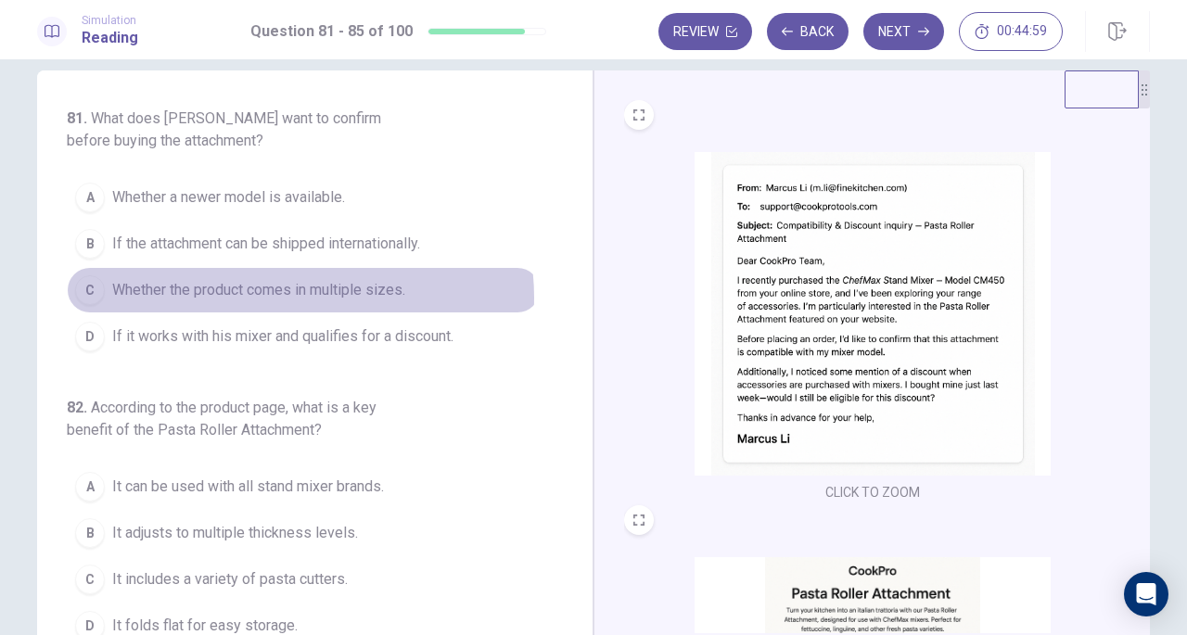
click at [284, 296] on span "Whether the product comes in multiple sizes." at bounding box center [258, 290] width 293 height 22
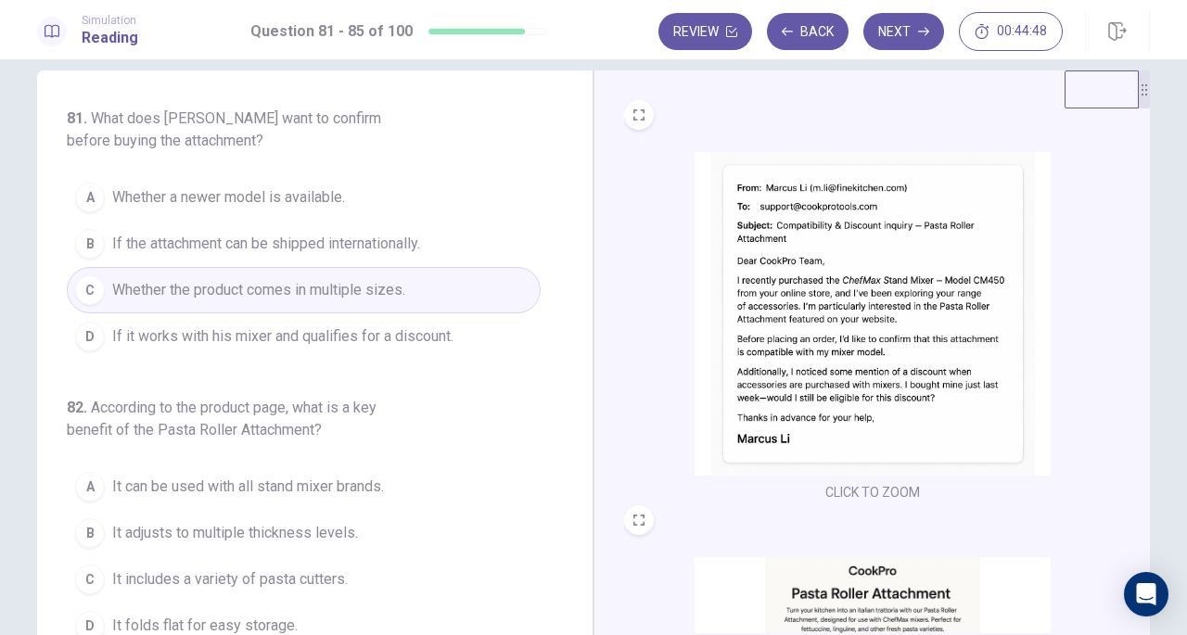
click at [264, 340] on span "If it works with his mixer and qualifies for a discount." at bounding box center [282, 337] width 341 height 22
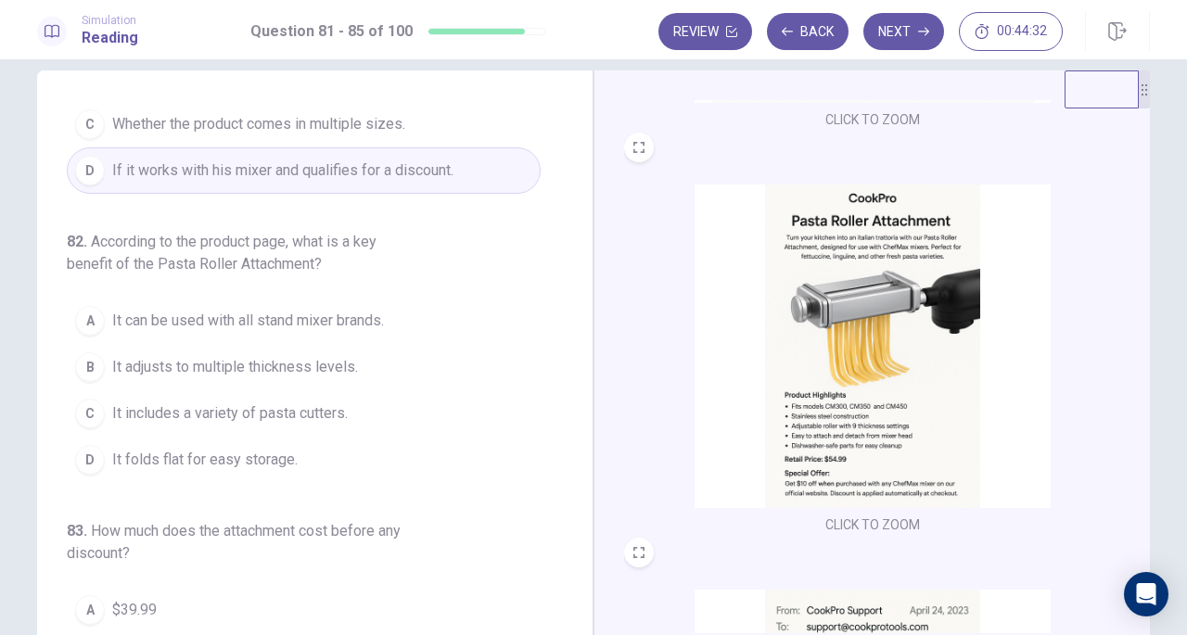
scroll to position [375, 0]
click at [173, 370] on span "It adjusts to multiple thickness levels." at bounding box center [235, 367] width 246 height 22
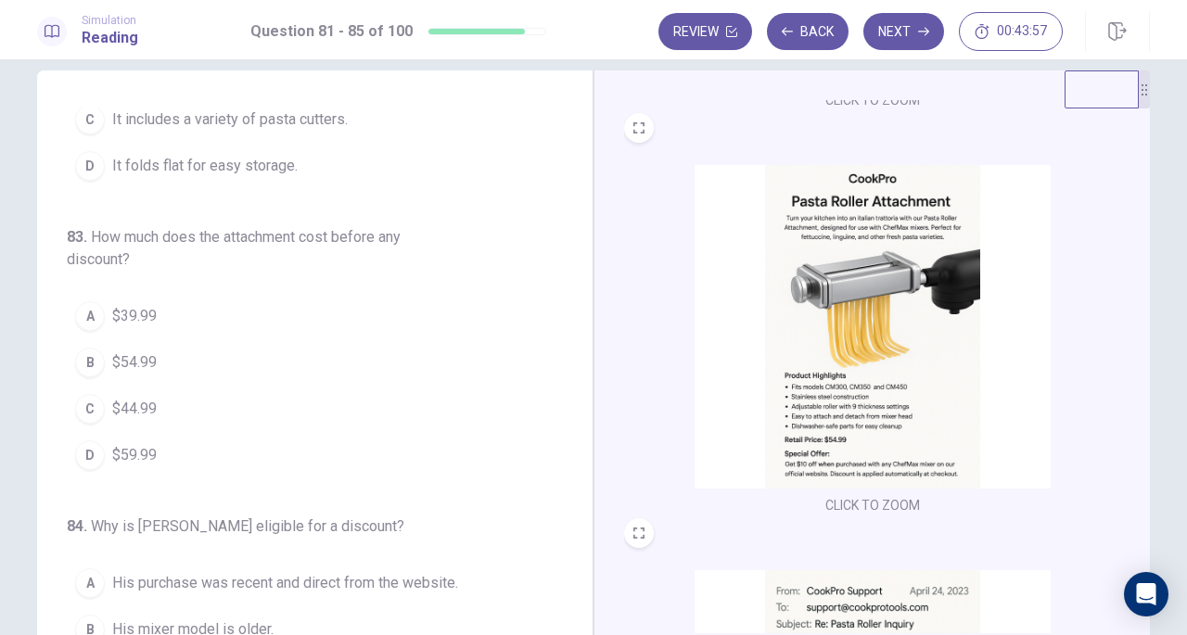
scroll to position [393, 0]
click at [145, 354] on span "$54.99" at bounding box center [134, 362] width 45 height 22
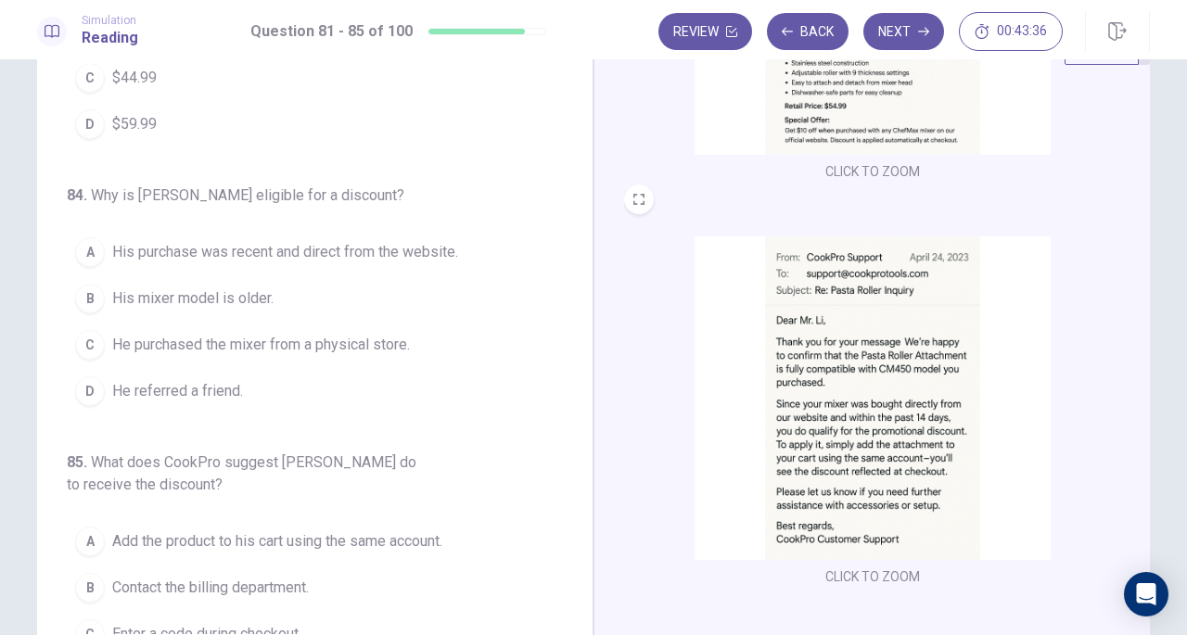
scroll to position [746, 0]
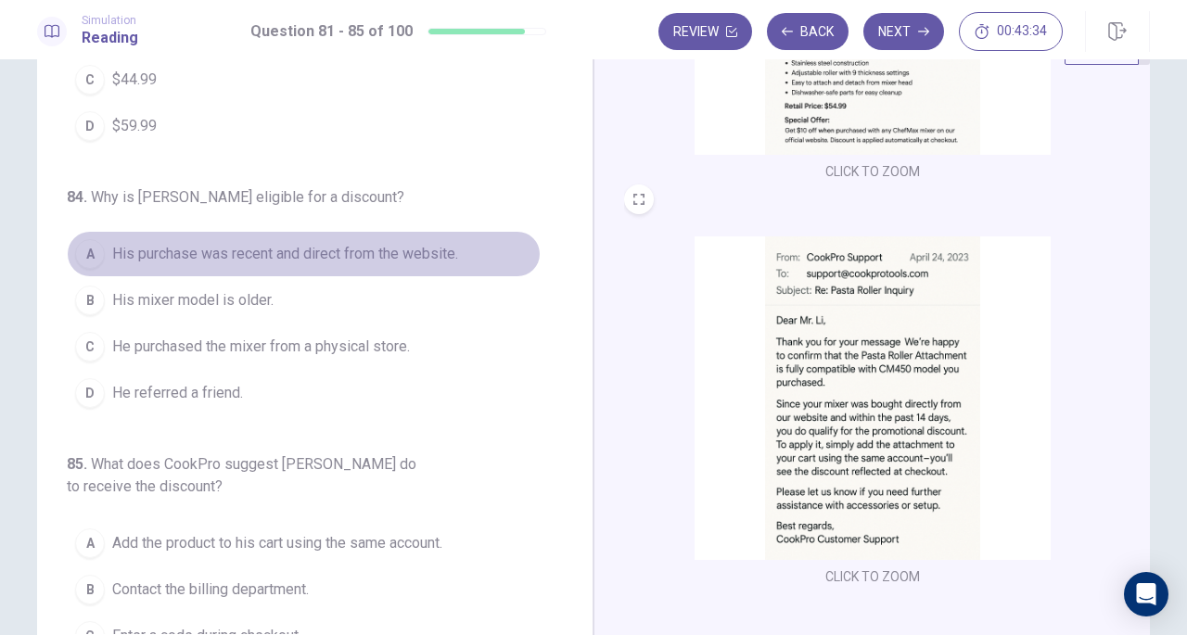
click at [341, 247] on span "His purchase was recent and direct from the website." at bounding box center [285, 254] width 346 height 22
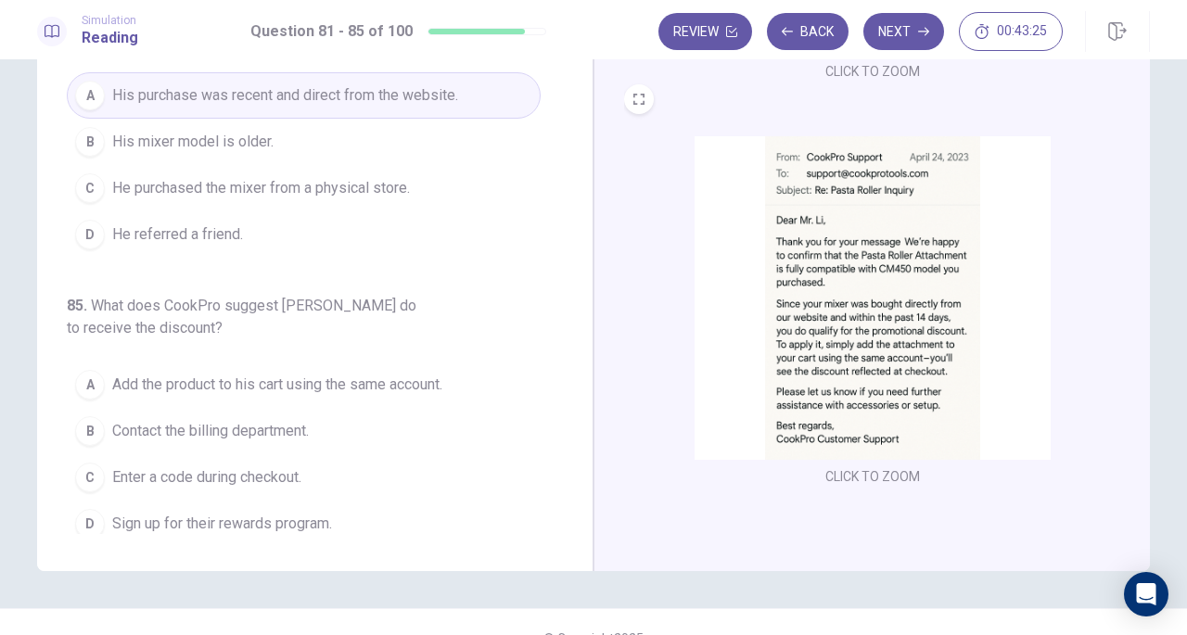
scroll to position [175, 0]
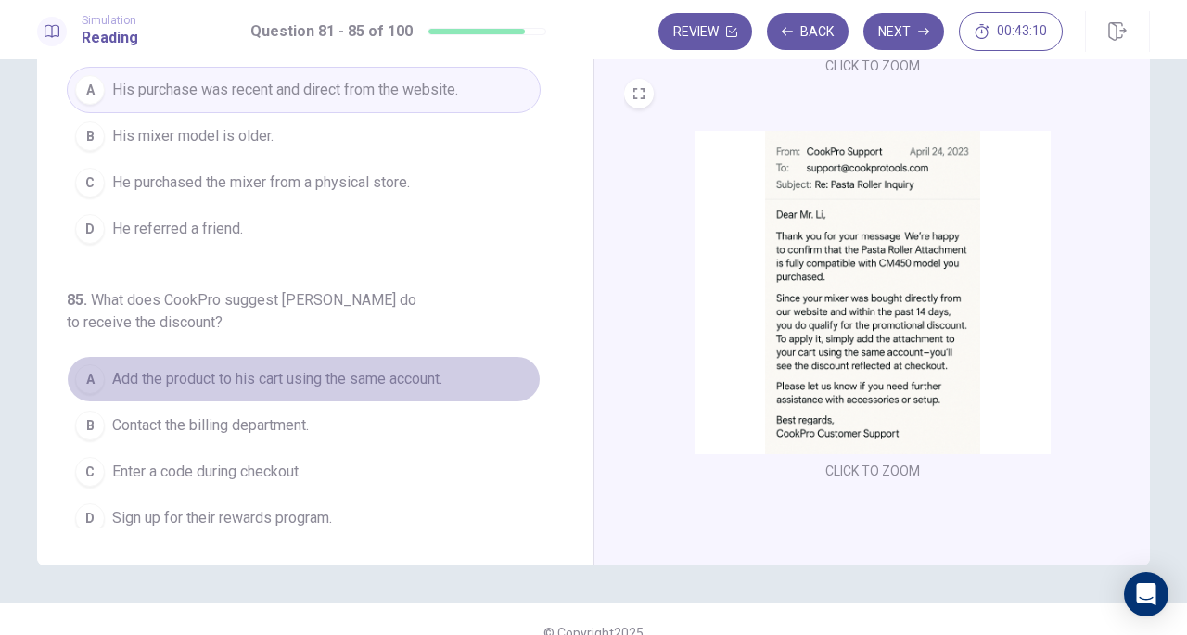
click at [308, 380] on button "A Add the product to his cart using the same account." at bounding box center [304, 379] width 474 height 46
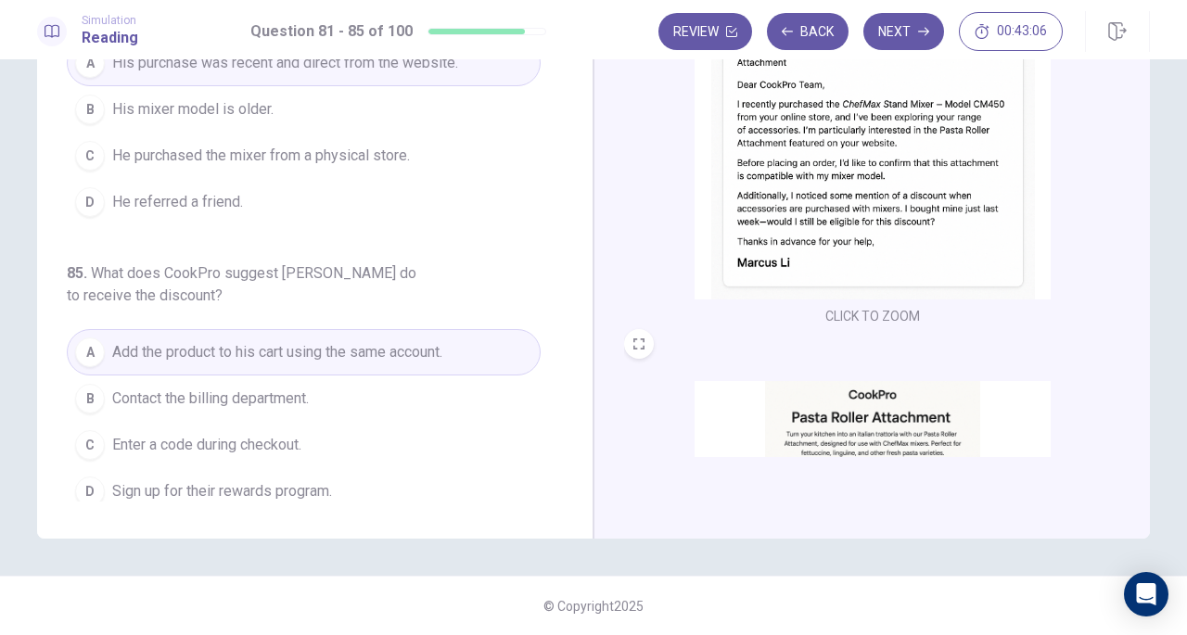
scroll to position [0, 0]
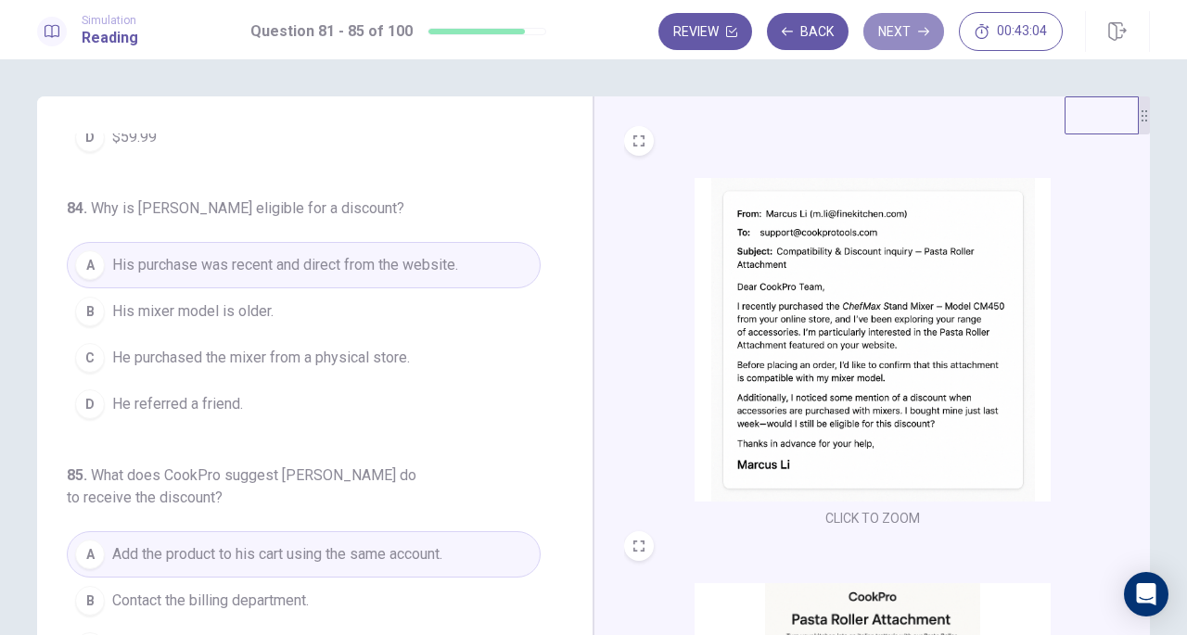
click at [896, 40] on button "Next" at bounding box center [903, 31] width 81 height 37
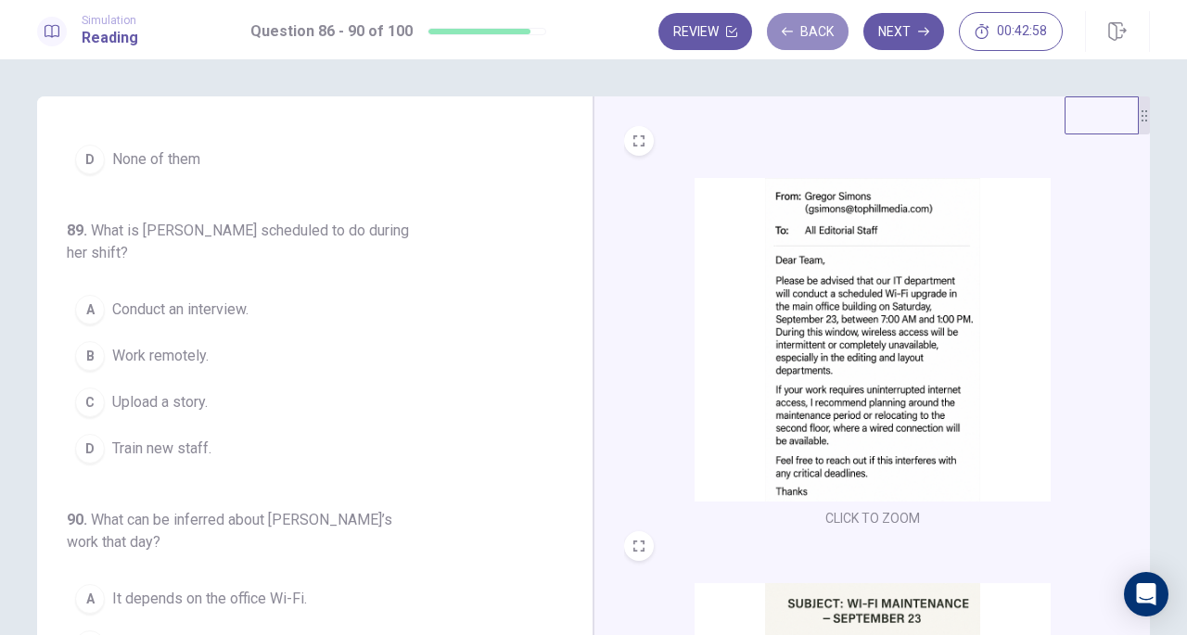
click at [816, 47] on button "Back" at bounding box center [808, 31] width 82 height 37
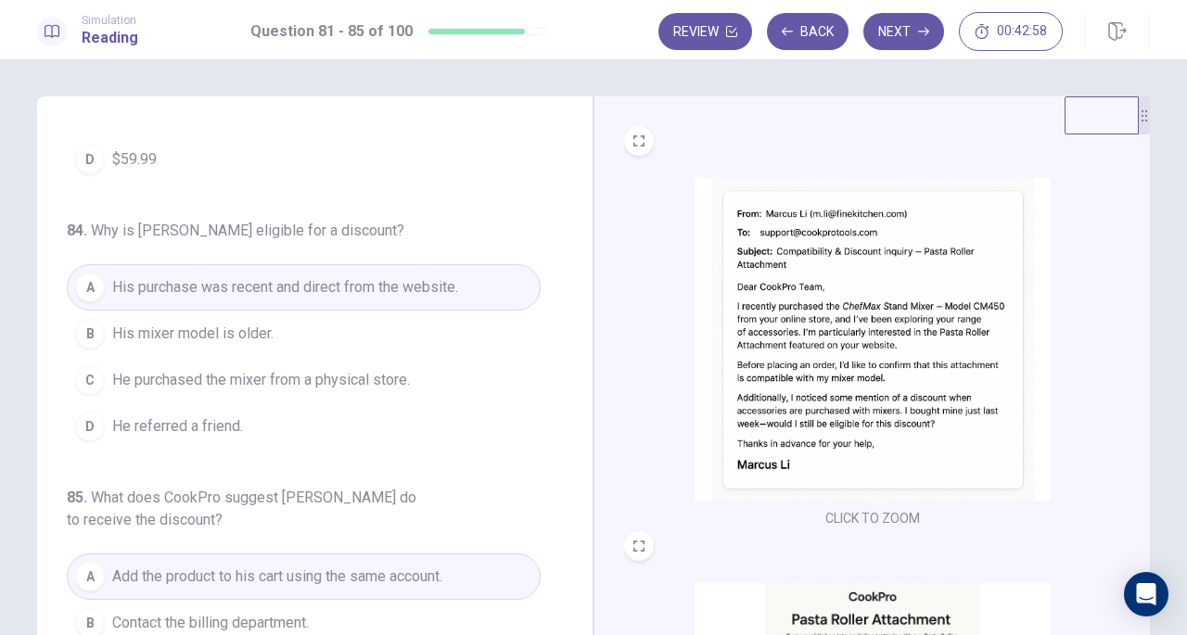
scroll to position [804, 0]
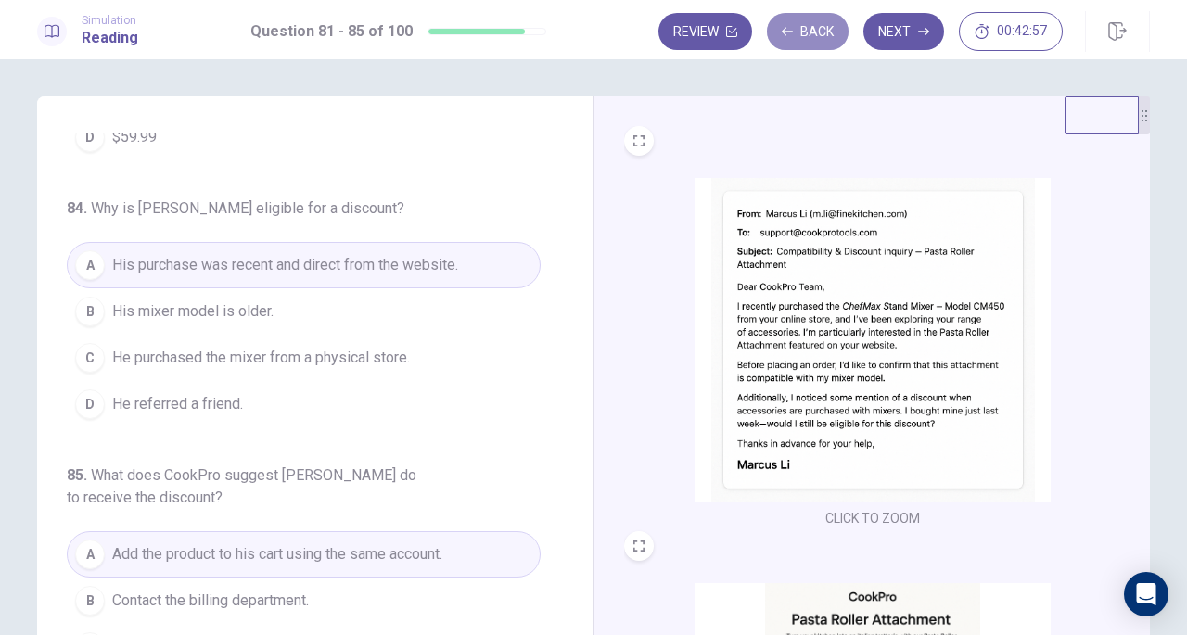
click at [816, 47] on button "Back" at bounding box center [808, 31] width 82 height 37
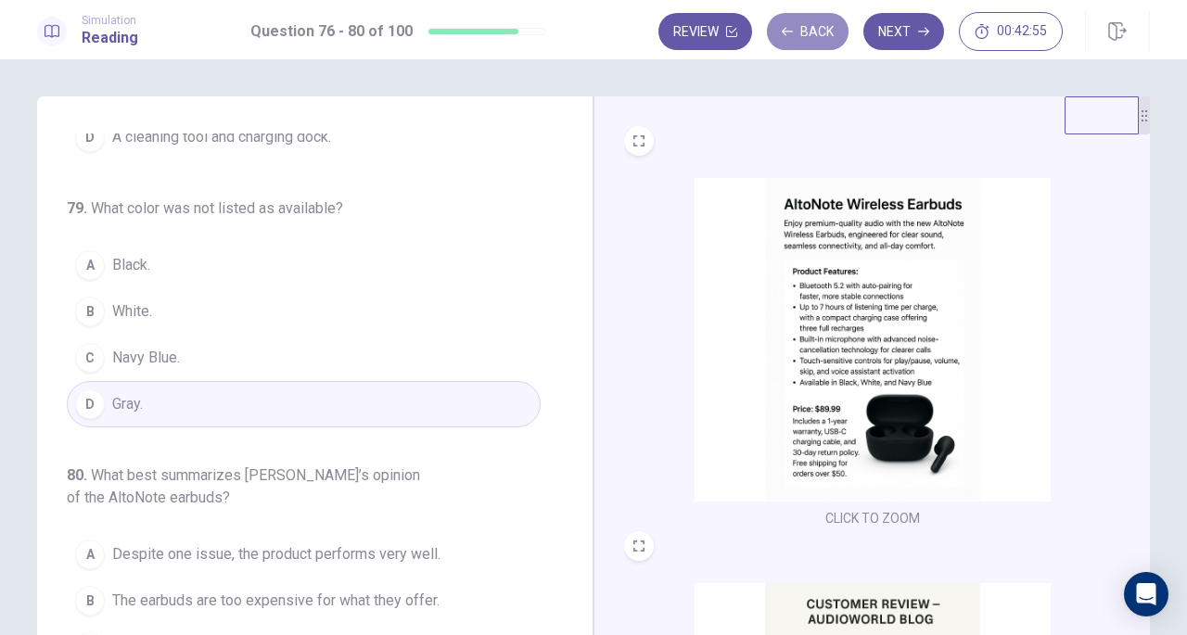
click at [816, 45] on button "Back" at bounding box center [808, 31] width 82 height 37
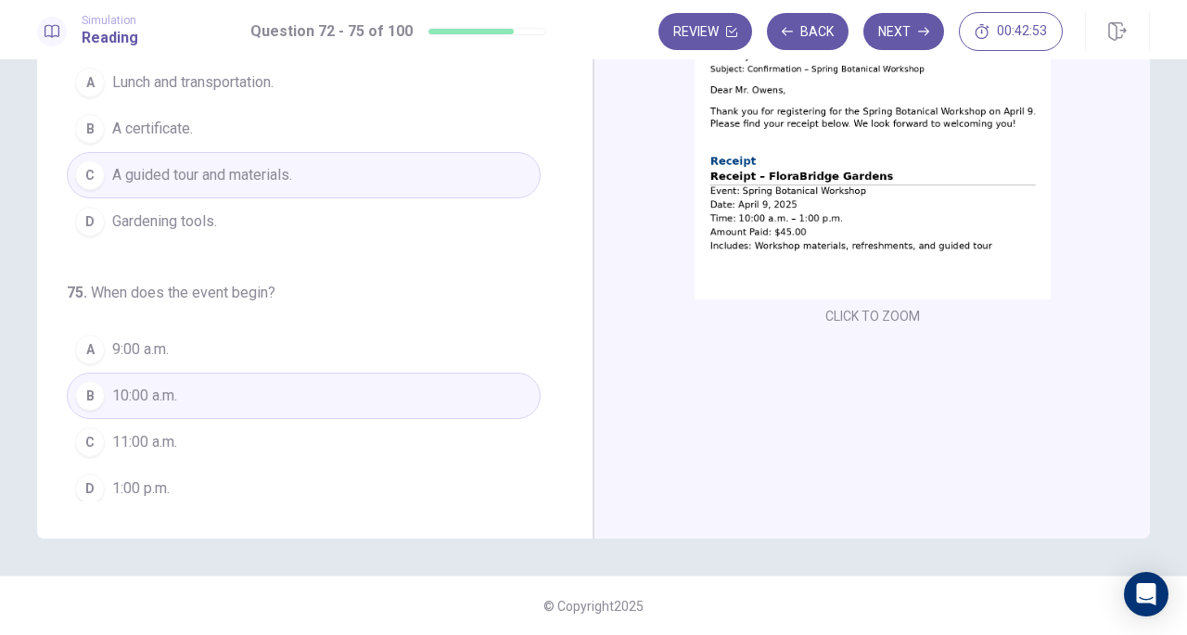
scroll to position [0, 0]
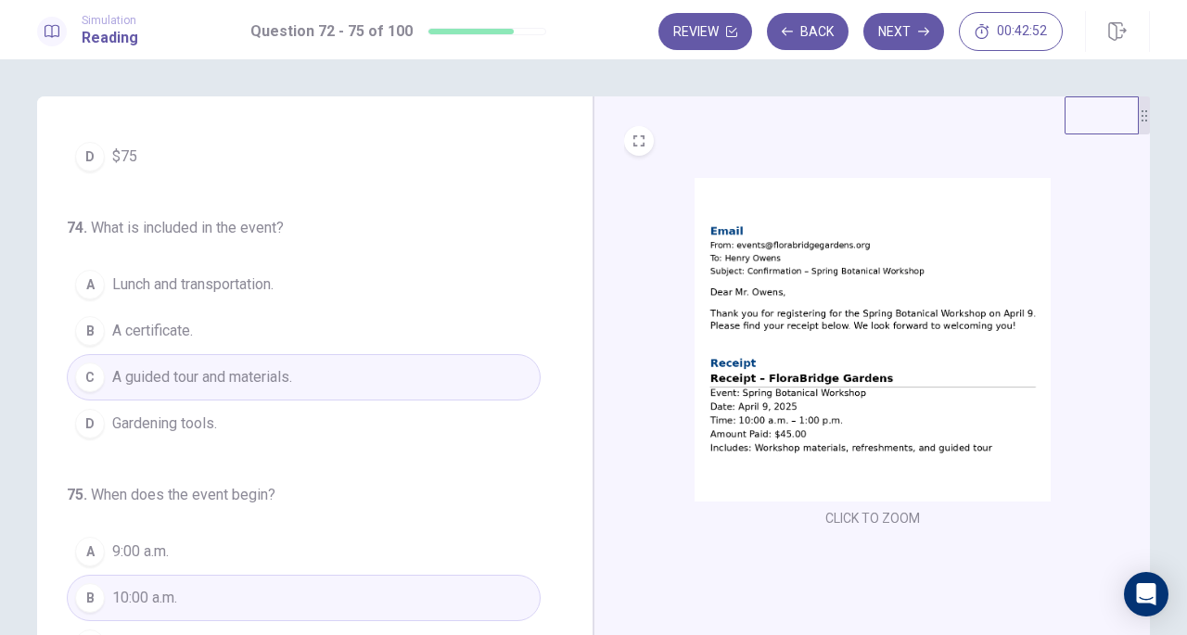
click at [817, 36] on button "Back" at bounding box center [808, 31] width 82 height 37
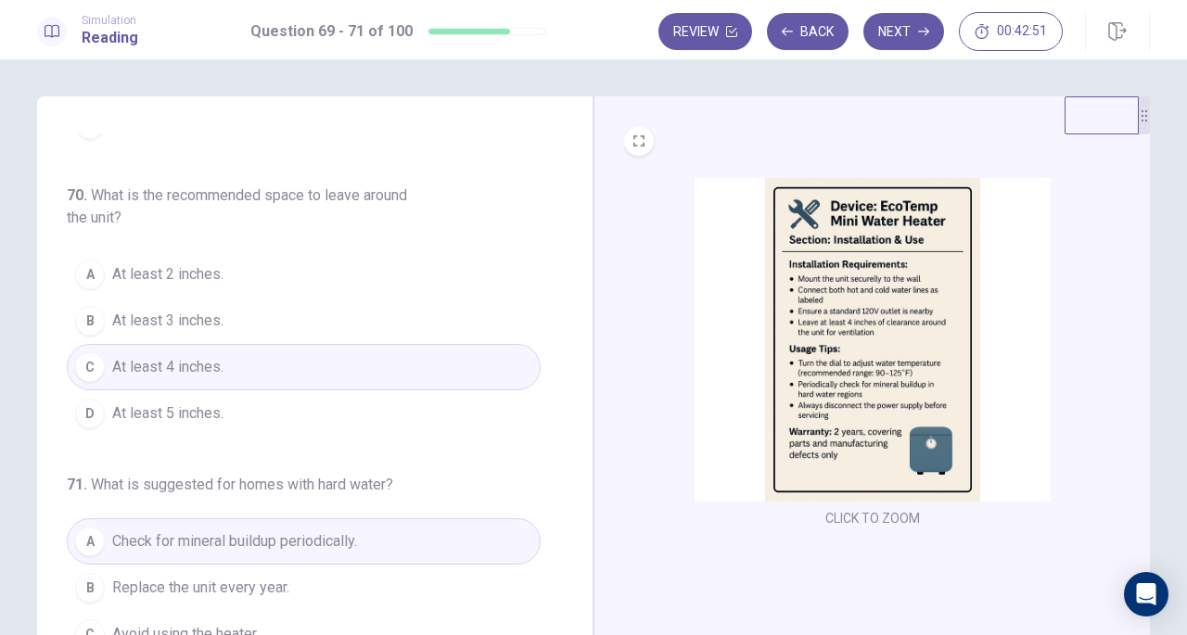
scroll to position [208, 0]
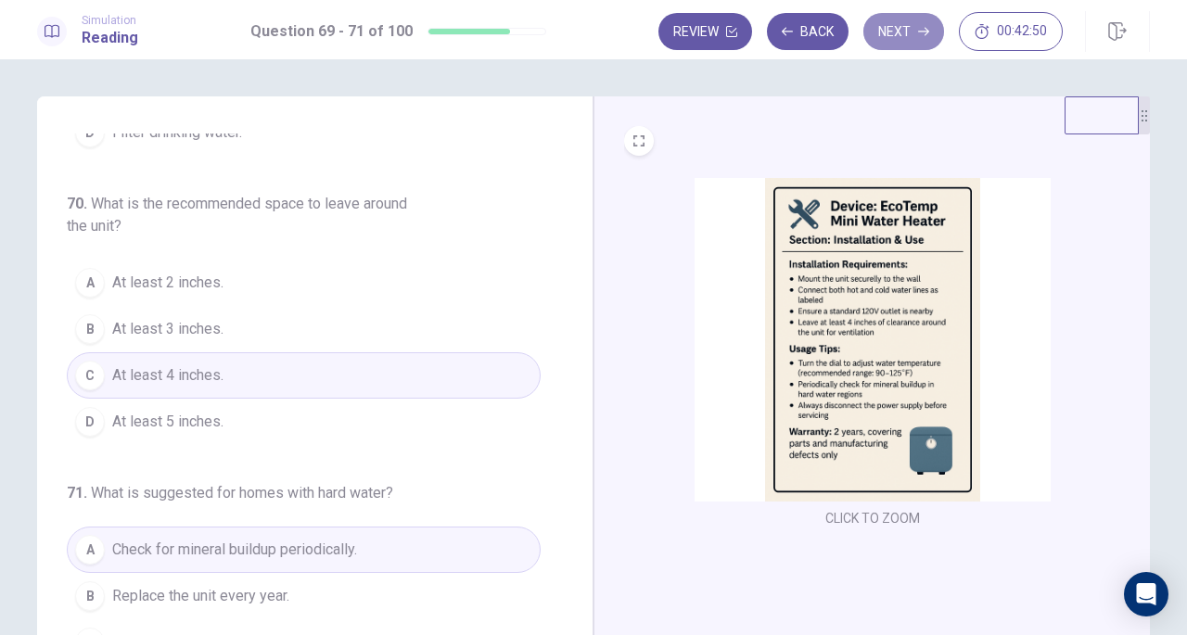
click at [908, 27] on button "Next" at bounding box center [903, 31] width 81 height 37
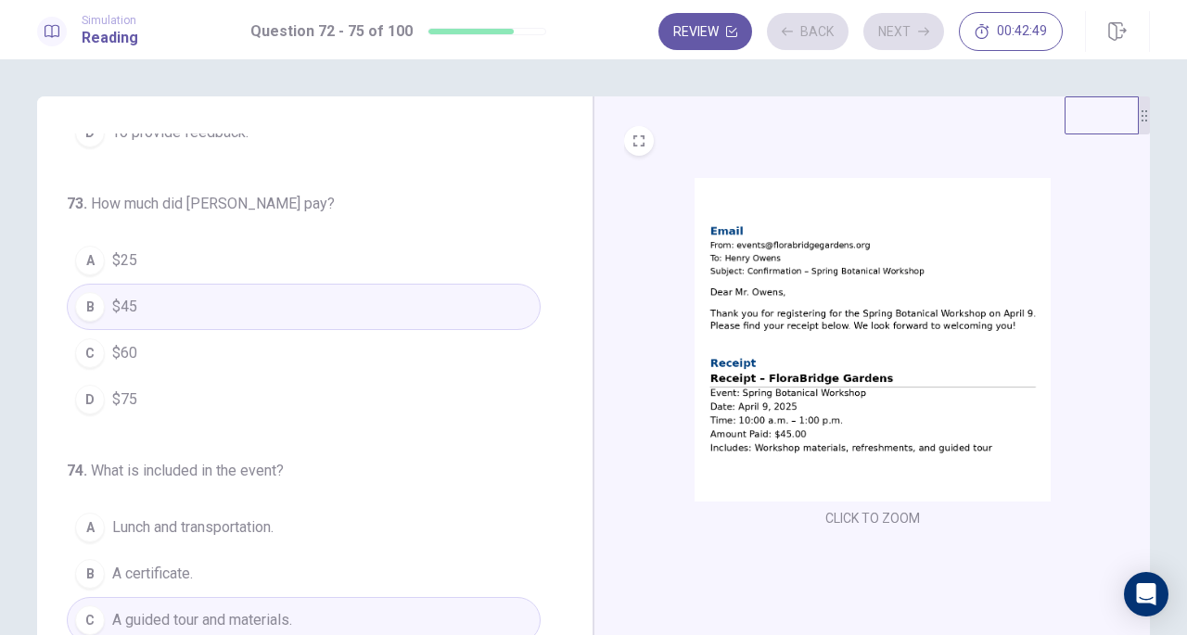
scroll to position [451, 0]
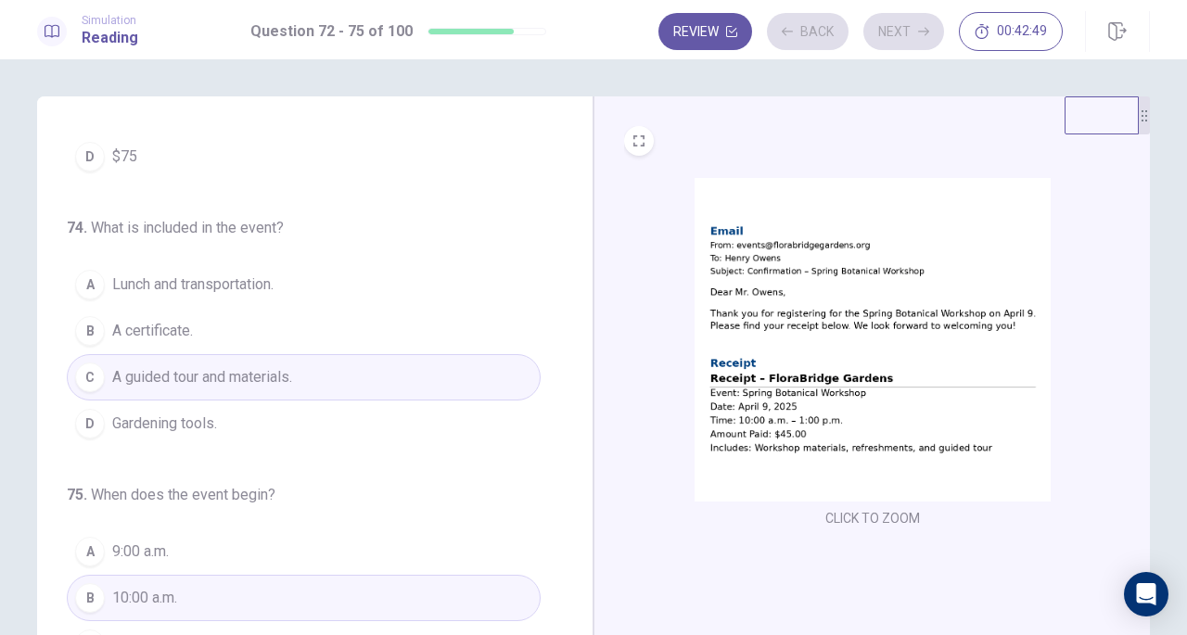
click at [908, 27] on div "Review Back Next 00:42:49" at bounding box center [860, 31] width 404 height 39
click at [908, 27] on button "Next" at bounding box center [903, 31] width 81 height 37
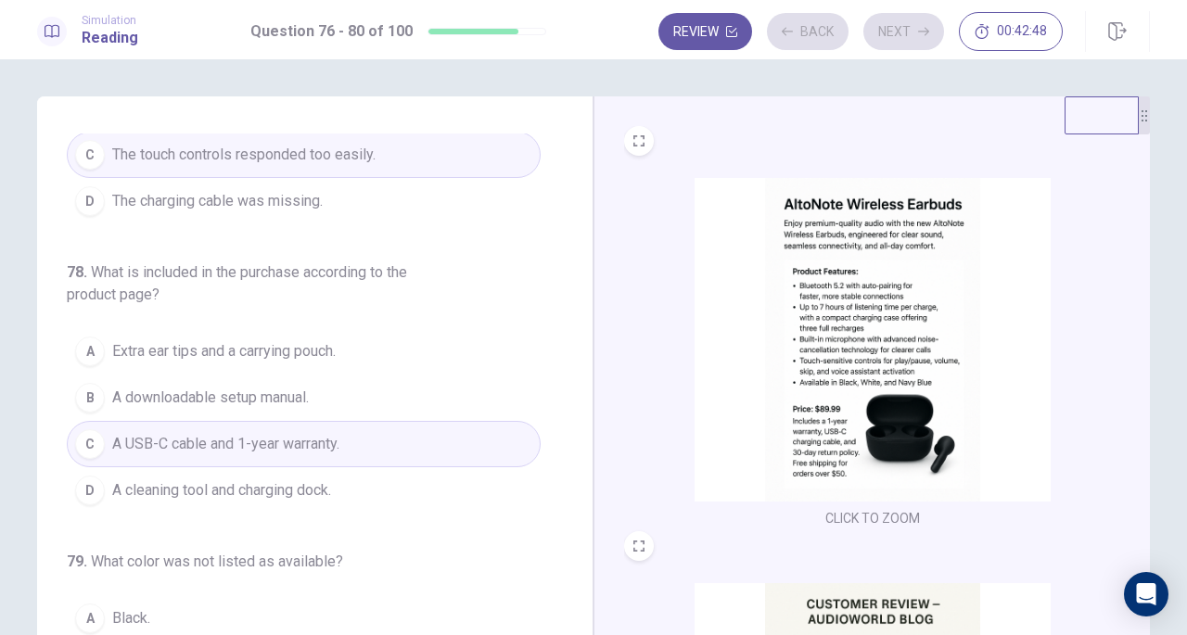
scroll to position [804, 0]
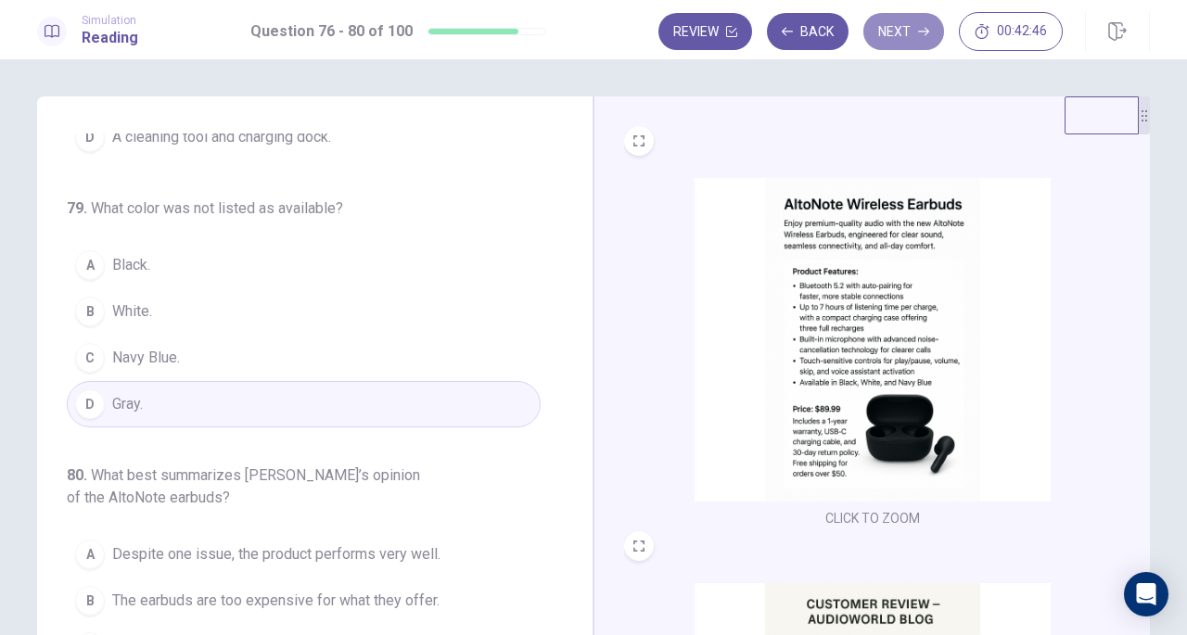
click at [909, 32] on button "Next" at bounding box center [903, 31] width 81 height 37
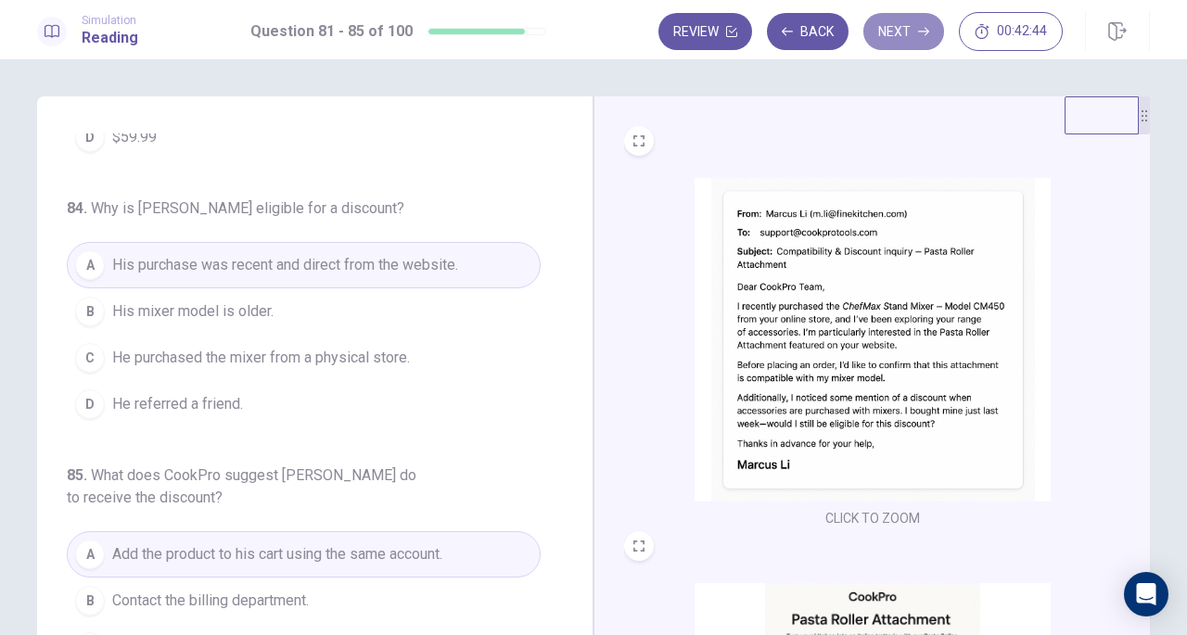
click at [909, 32] on button "Next" at bounding box center [903, 31] width 81 height 37
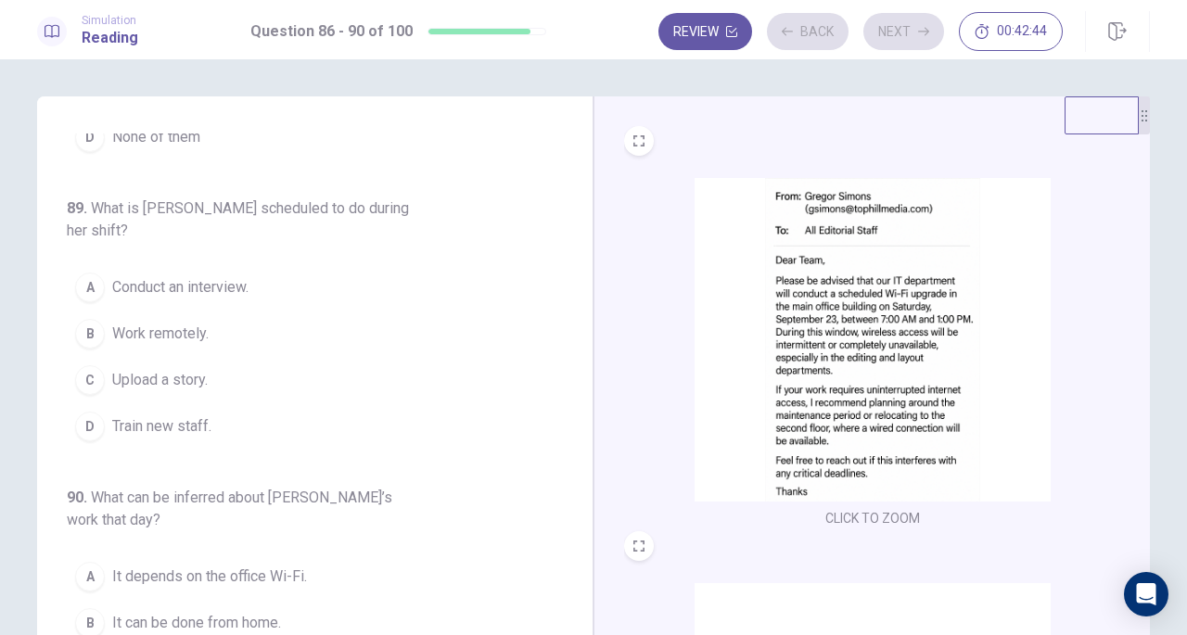
scroll to position [782, 0]
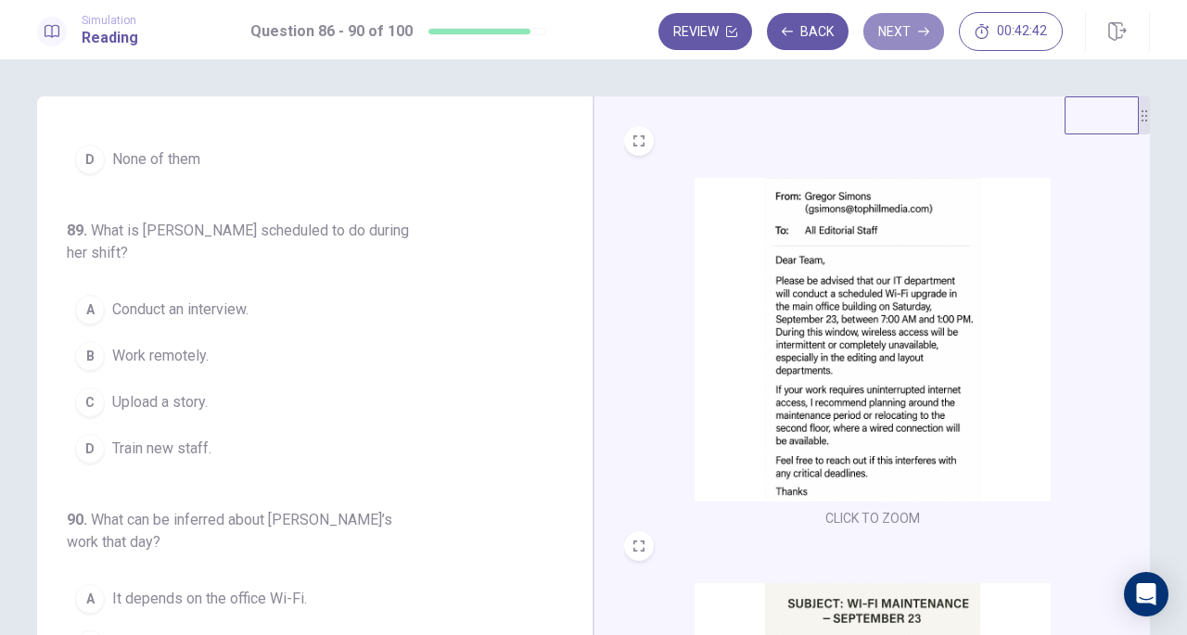
click at [909, 32] on button "Next" at bounding box center [903, 31] width 81 height 37
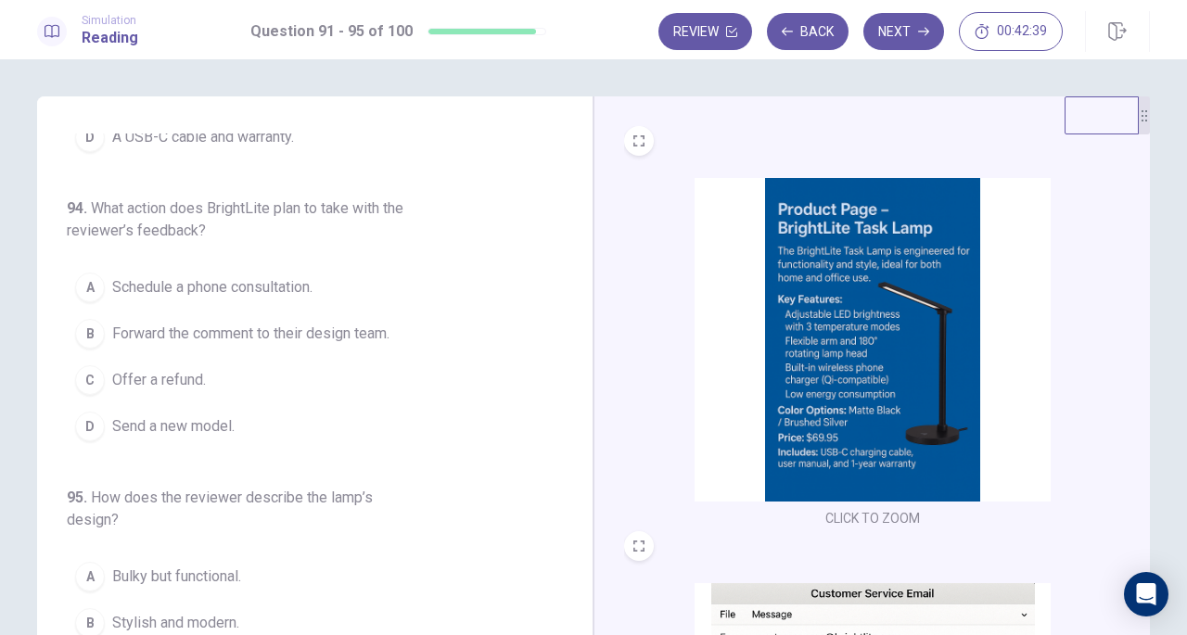
click at [814, 30] on button "Back" at bounding box center [808, 31] width 82 height 37
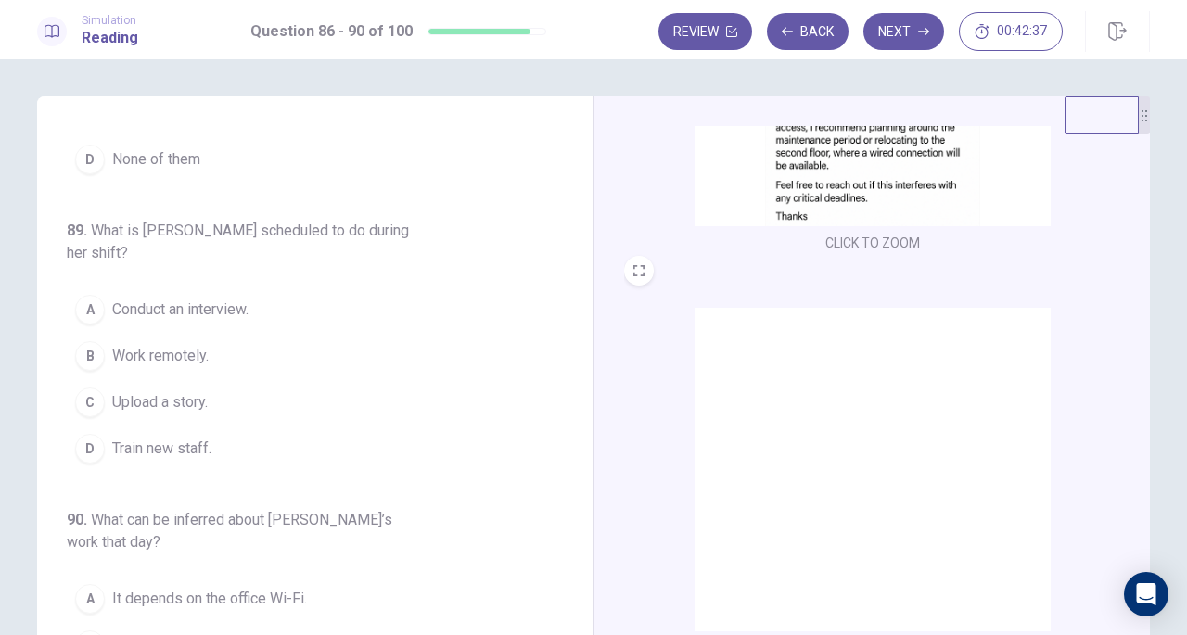
scroll to position [276, 0]
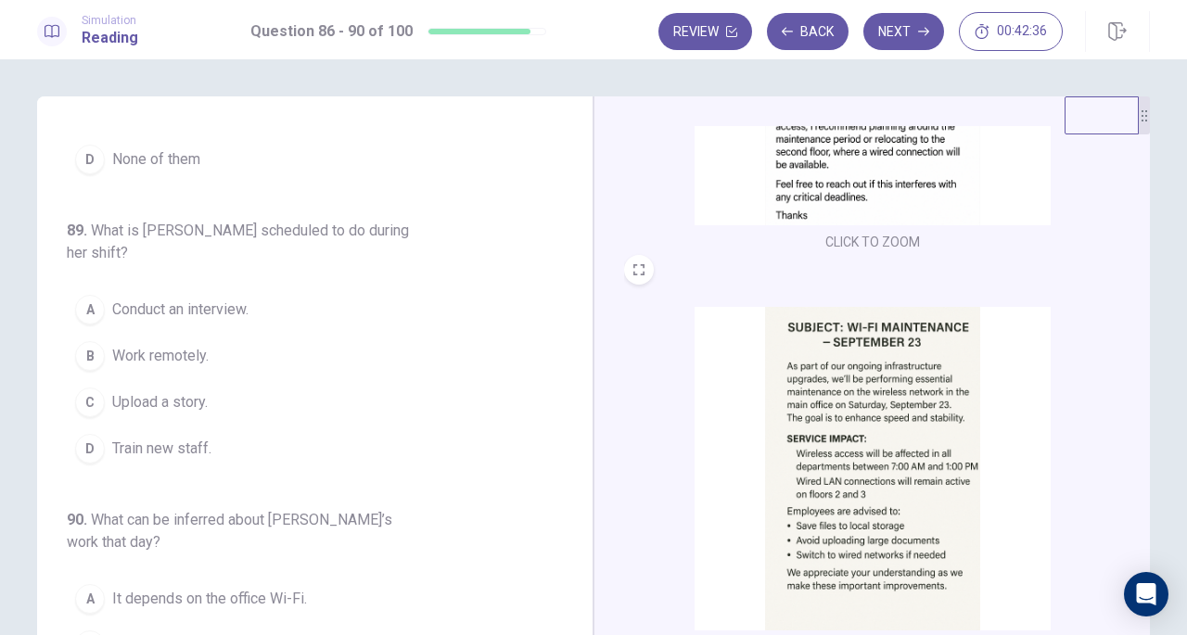
click at [810, 40] on button "Back" at bounding box center [808, 31] width 82 height 37
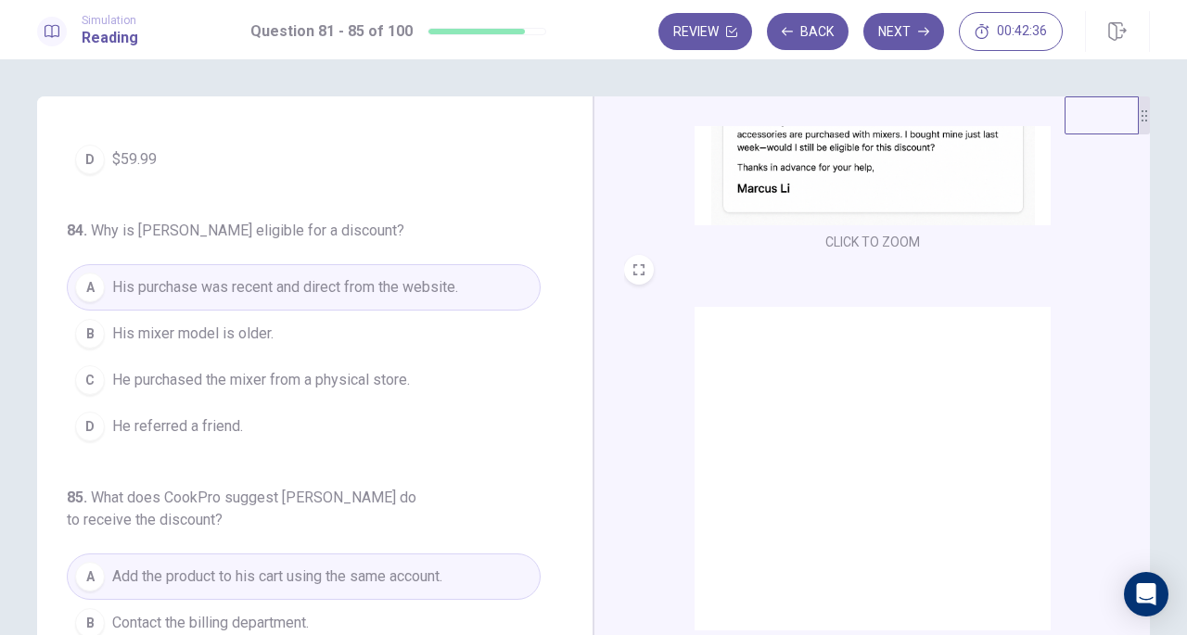
scroll to position [804, 0]
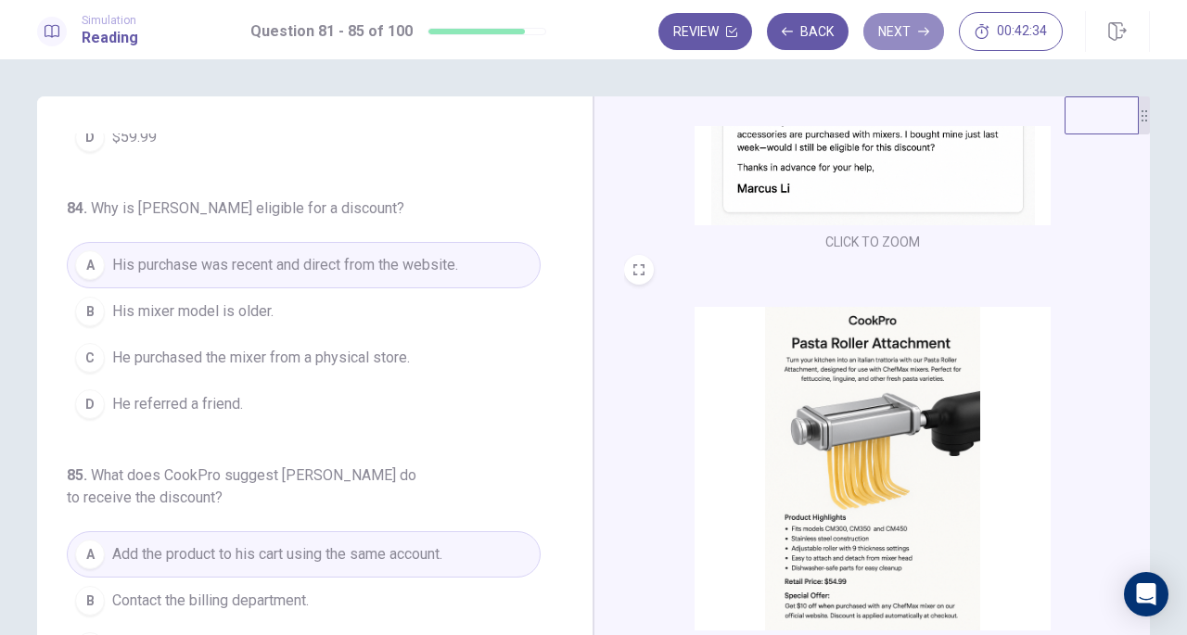
click at [898, 26] on button "Next" at bounding box center [903, 31] width 81 height 37
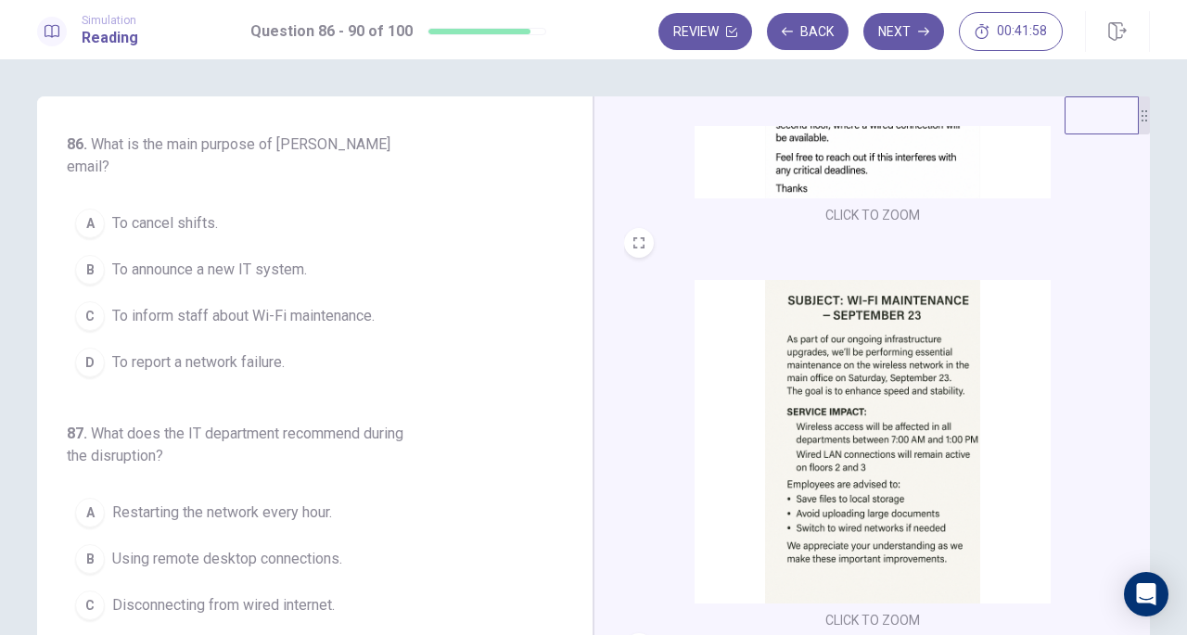
scroll to position [83, 0]
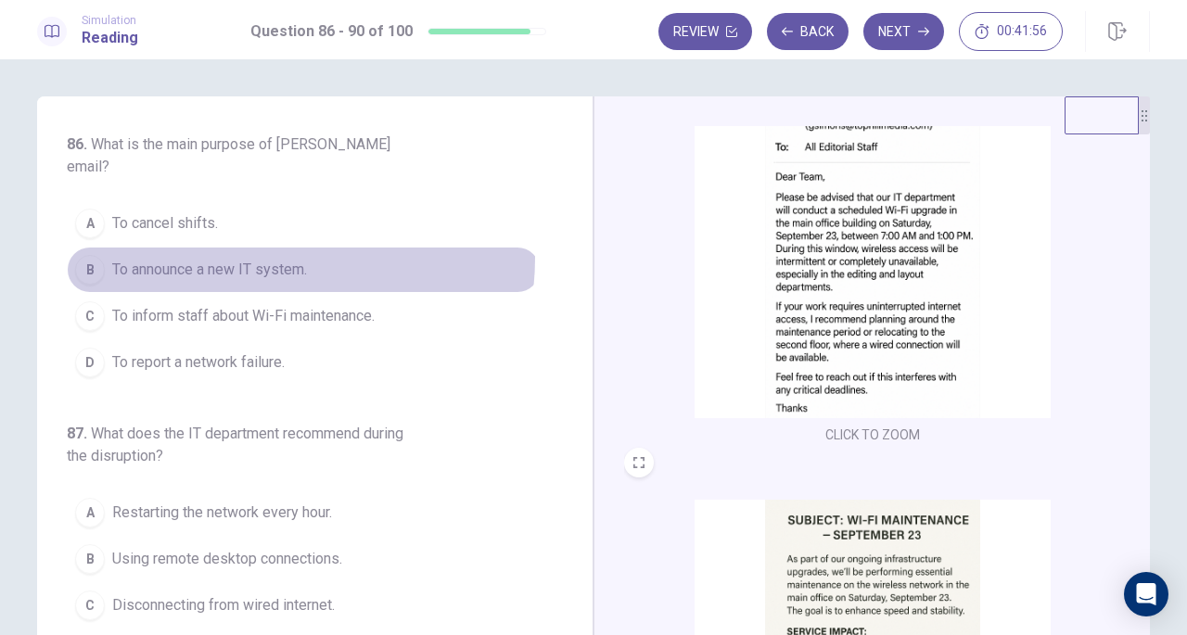
click at [263, 259] on span "To announce a new IT system." at bounding box center [209, 270] width 195 height 22
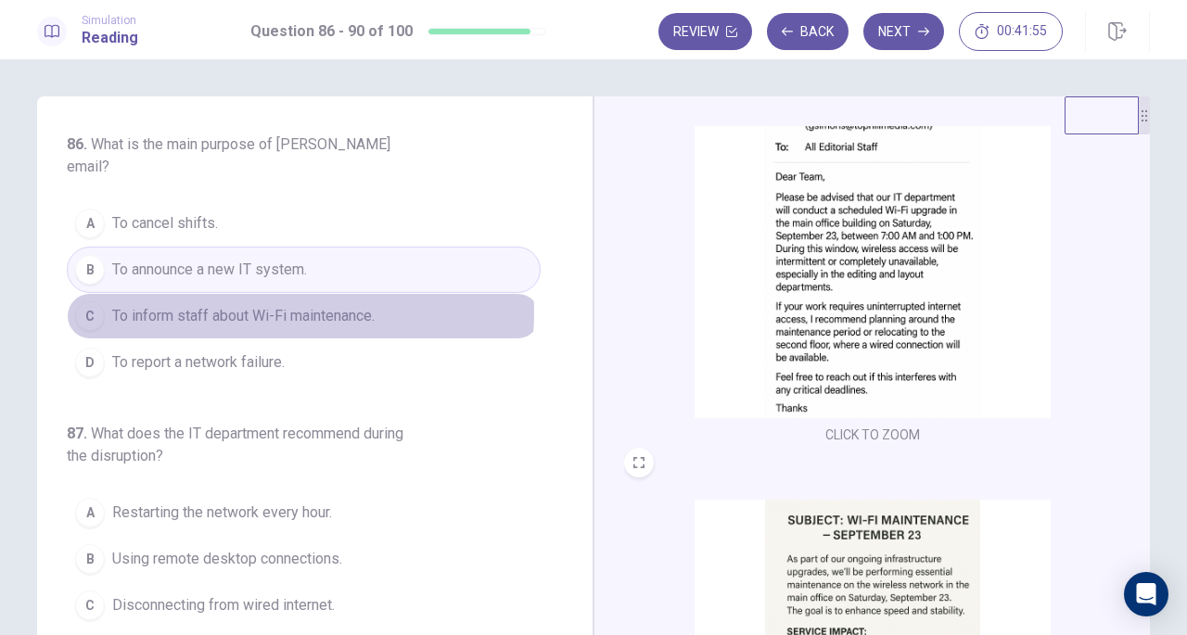
click at [282, 305] on span "To inform staff about Wi-Fi maintenance." at bounding box center [243, 316] width 262 height 22
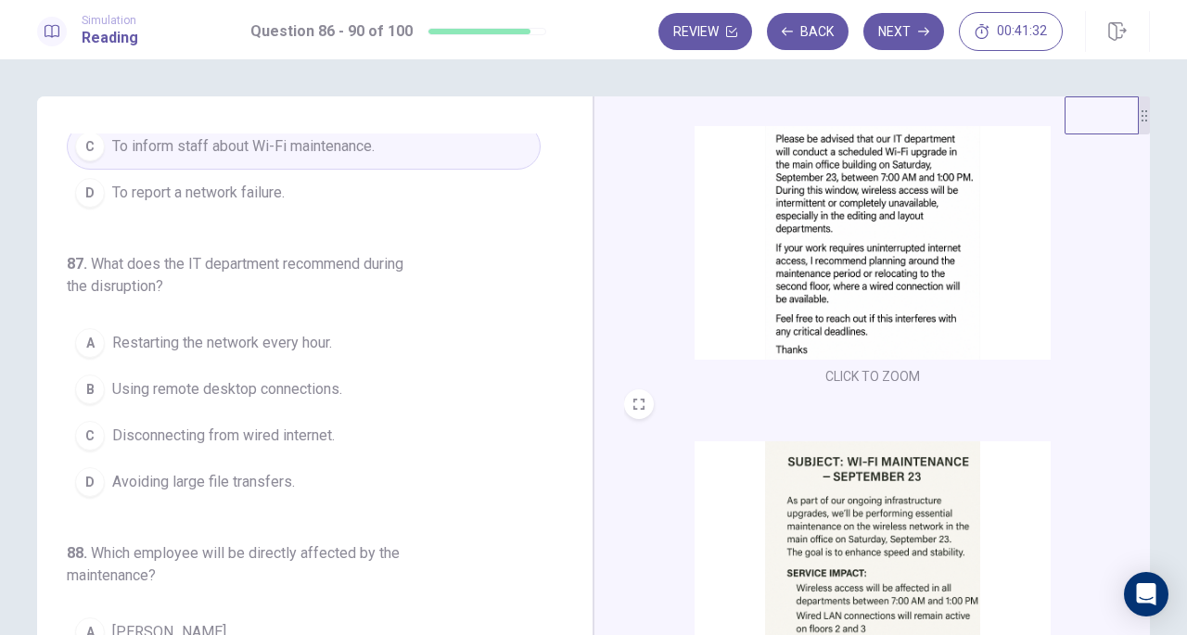
scroll to position [143, 0]
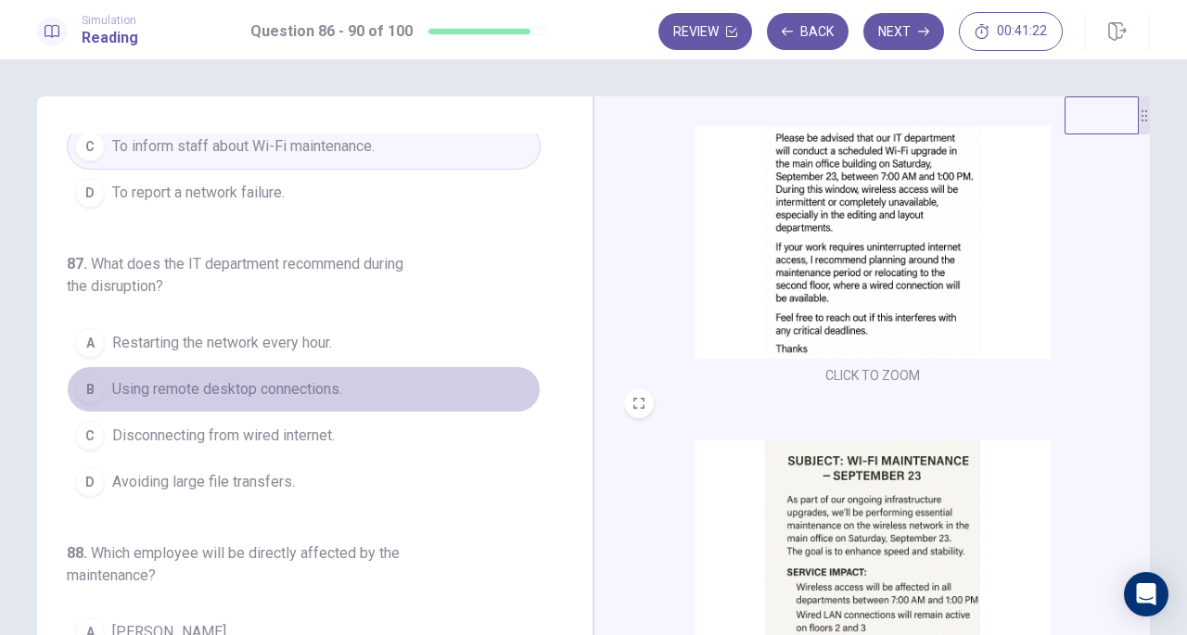
click at [357, 366] on button "B Using remote desktop connections." at bounding box center [304, 389] width 474 height 46
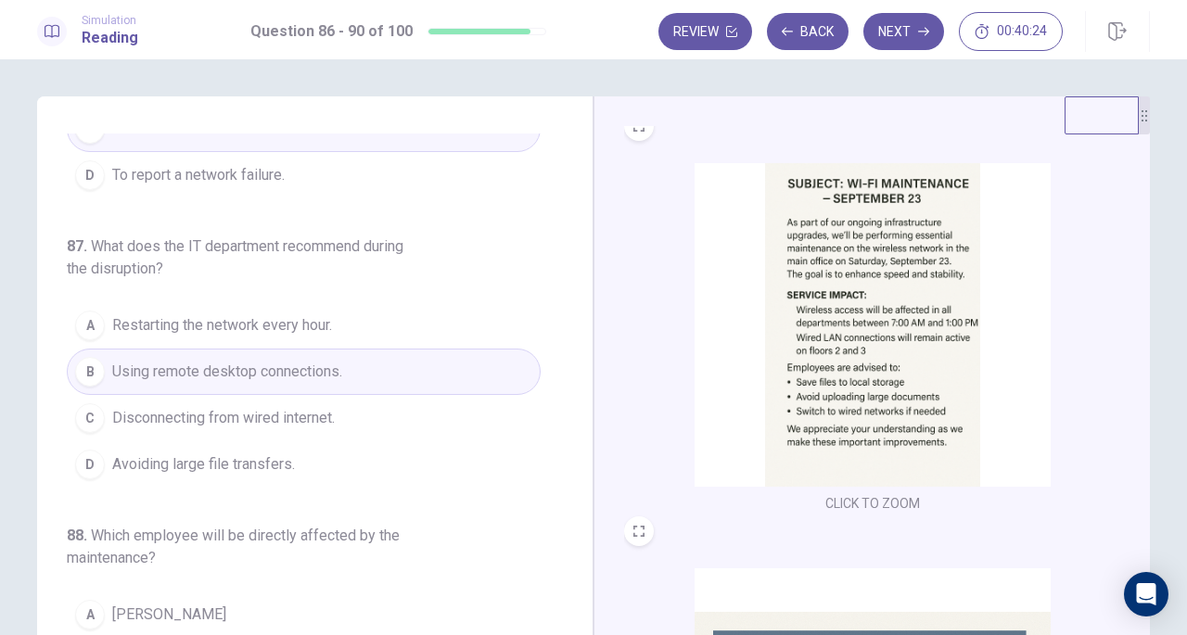
scroll to position [189, 0]
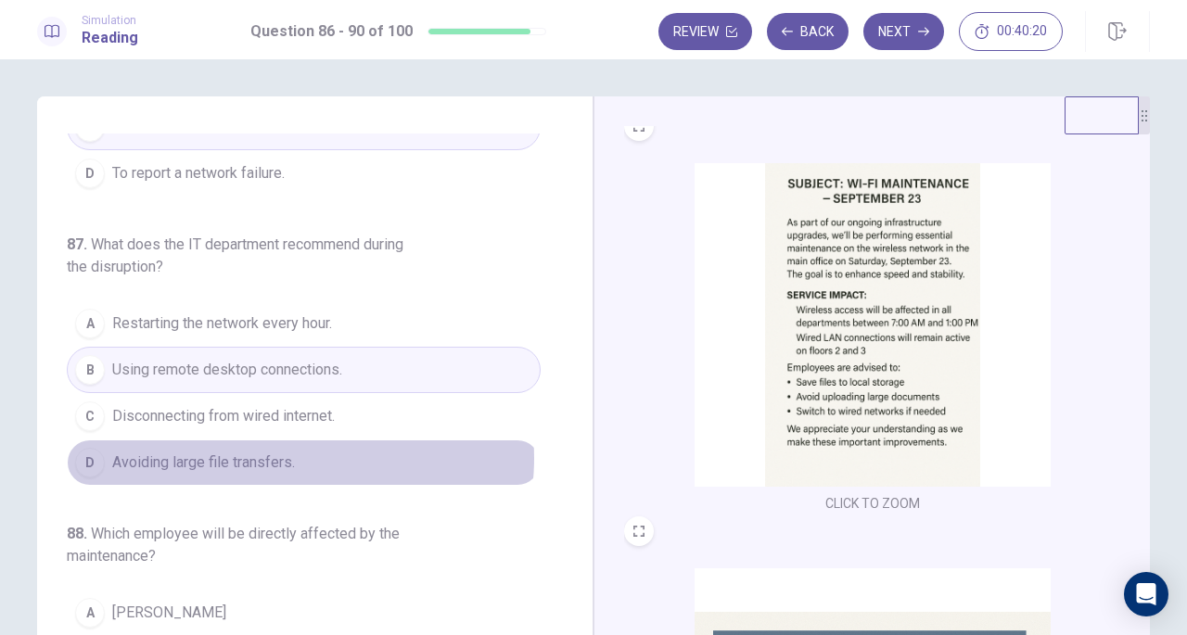
click at [292, 440] on button "D Avoiding large file transfers." at bounding box center [304, 463] width 474 height 46
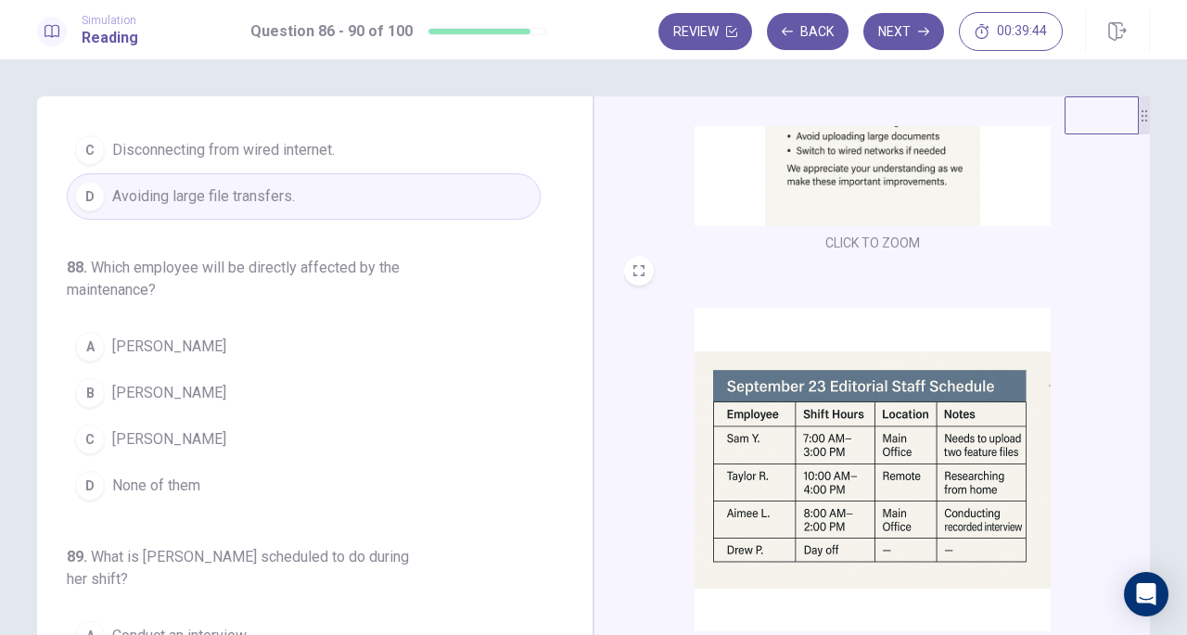
scroll to position [683, 0]
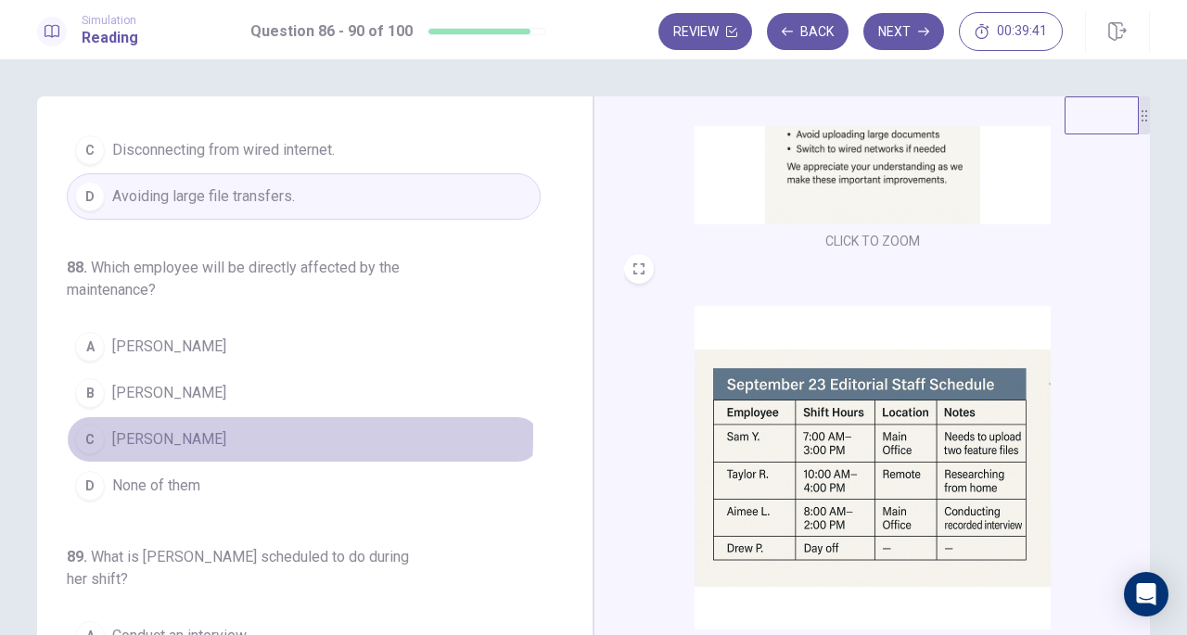
click at [170, 416] on button "C [PERSON_NAME]" at bounding box center [304, 439] width 474 height 46
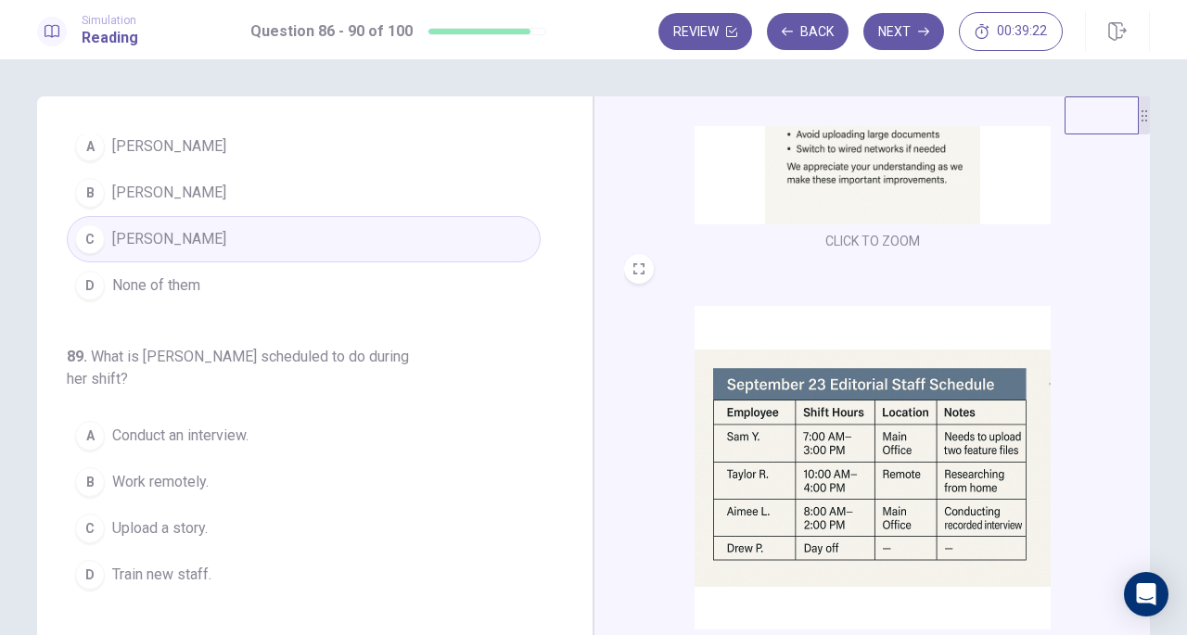
scroll to position [657, 0]
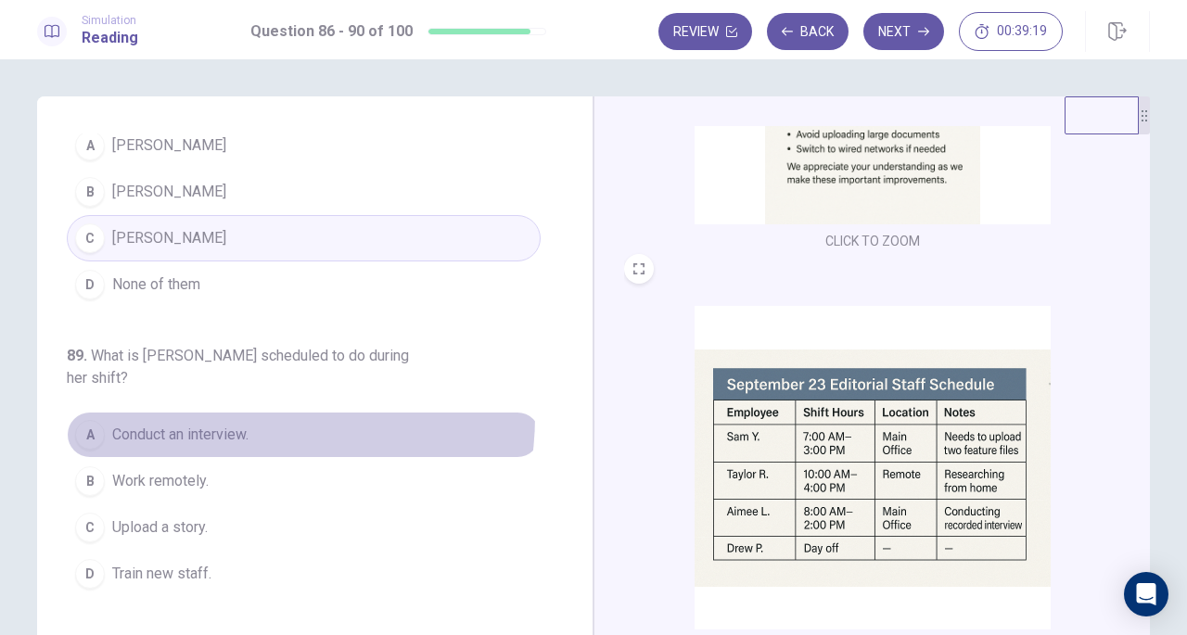
click at [224, 412] on button "A Conduct an interview." at bounding box center [304, 435] width 474 height 46
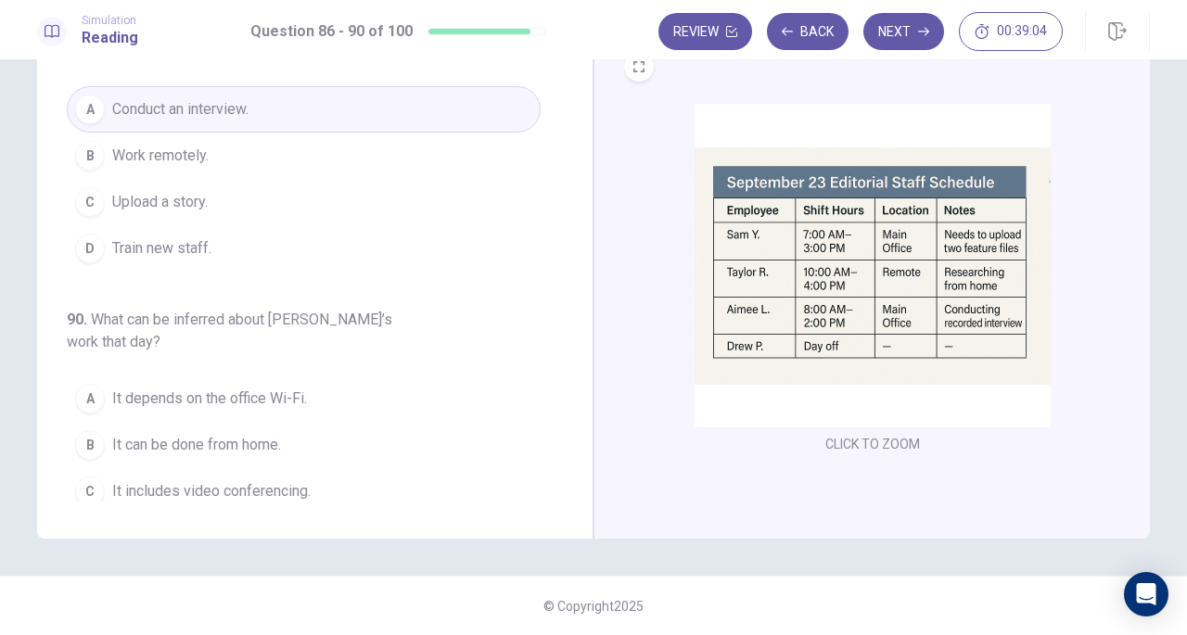
scroll to position [782, 0]
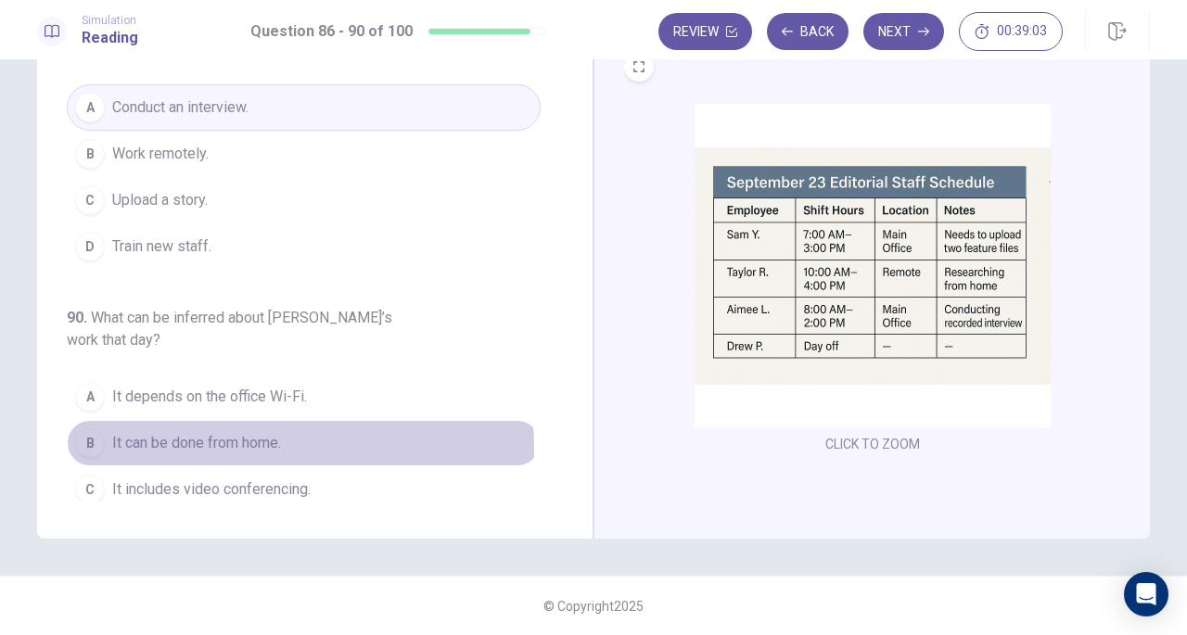
click at [269, 432] on span "It can be done from home." at bounding box center [196, 443] width 169 height 22
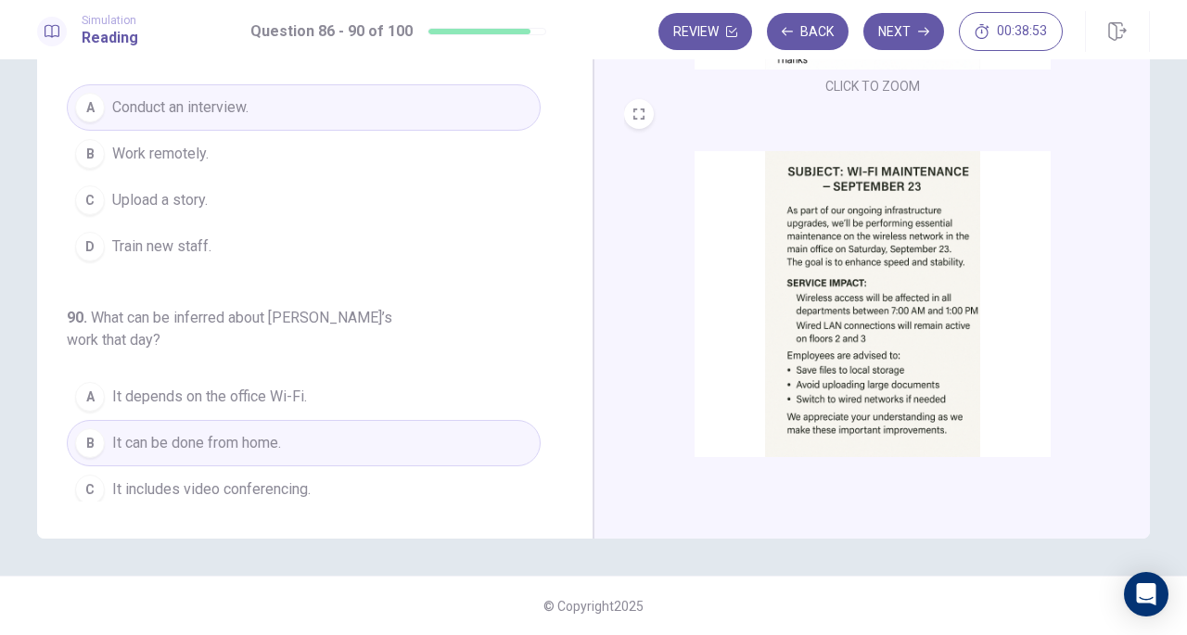
scroll to position [0, 0]
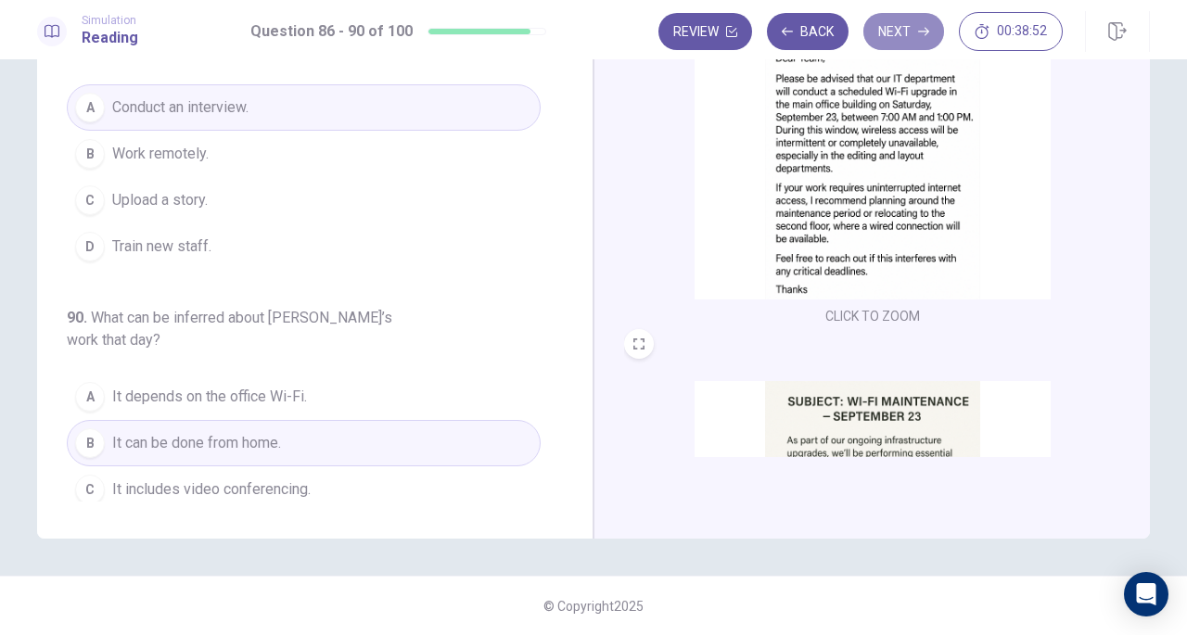
click at [913, 24] on button "Next" at bounding box center [903, 31] width 81 height 37
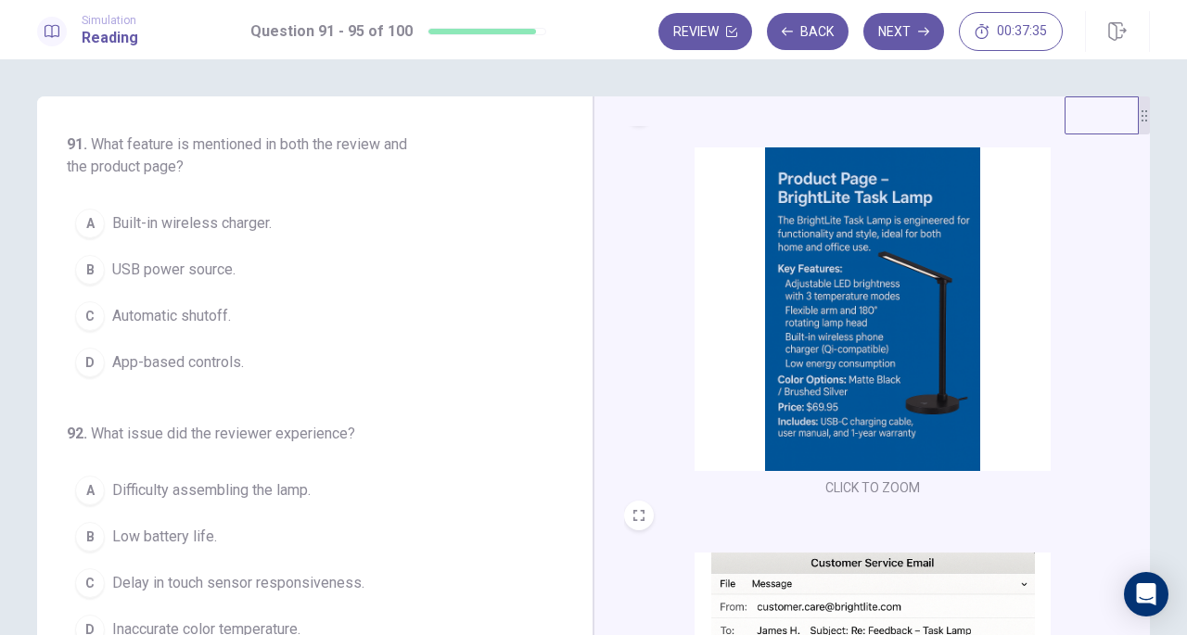
scroll to position [32, 0]
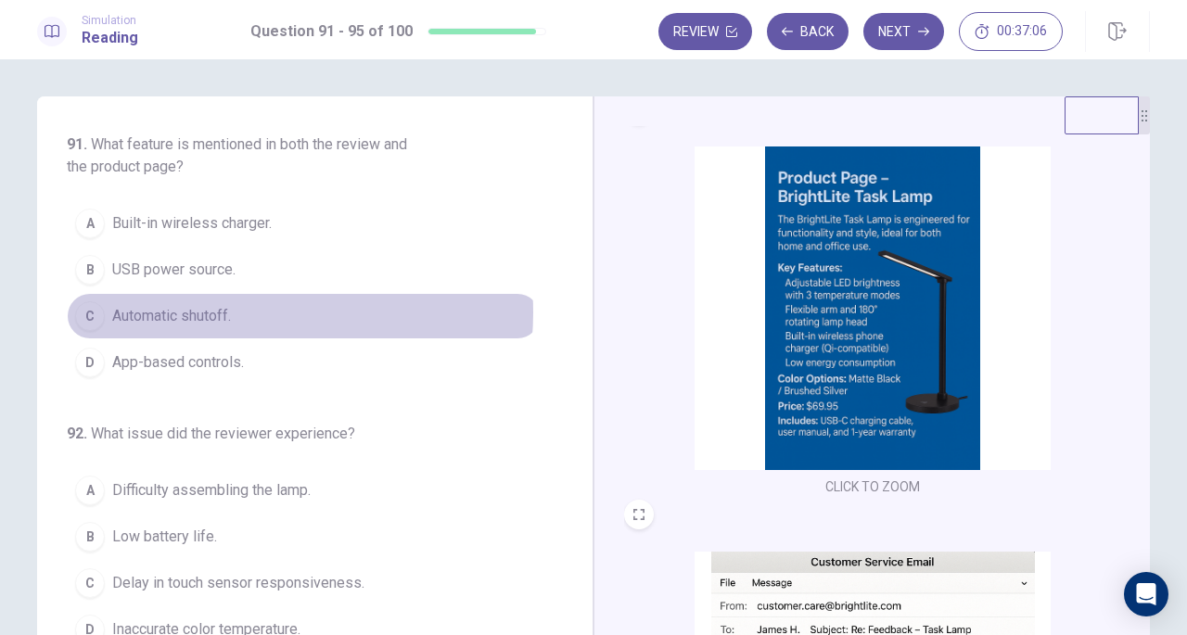
click at [228, 311] on span "Automatic shutoff." at bounding box center [171, 316] width 119 height 22
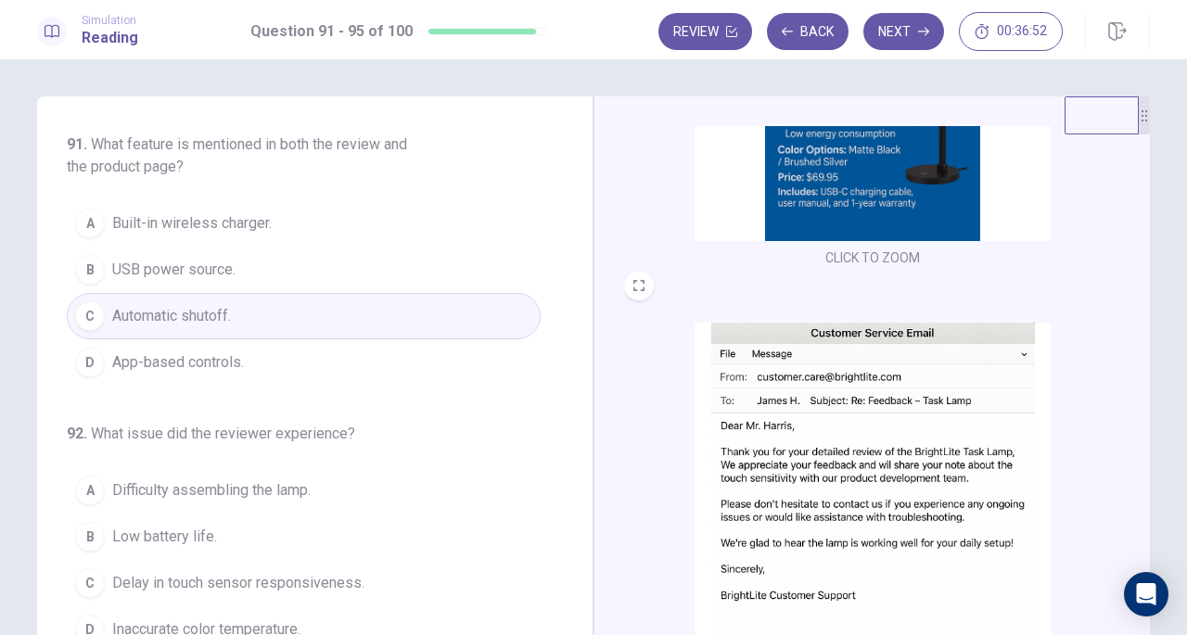
scroll to position [276, 0]
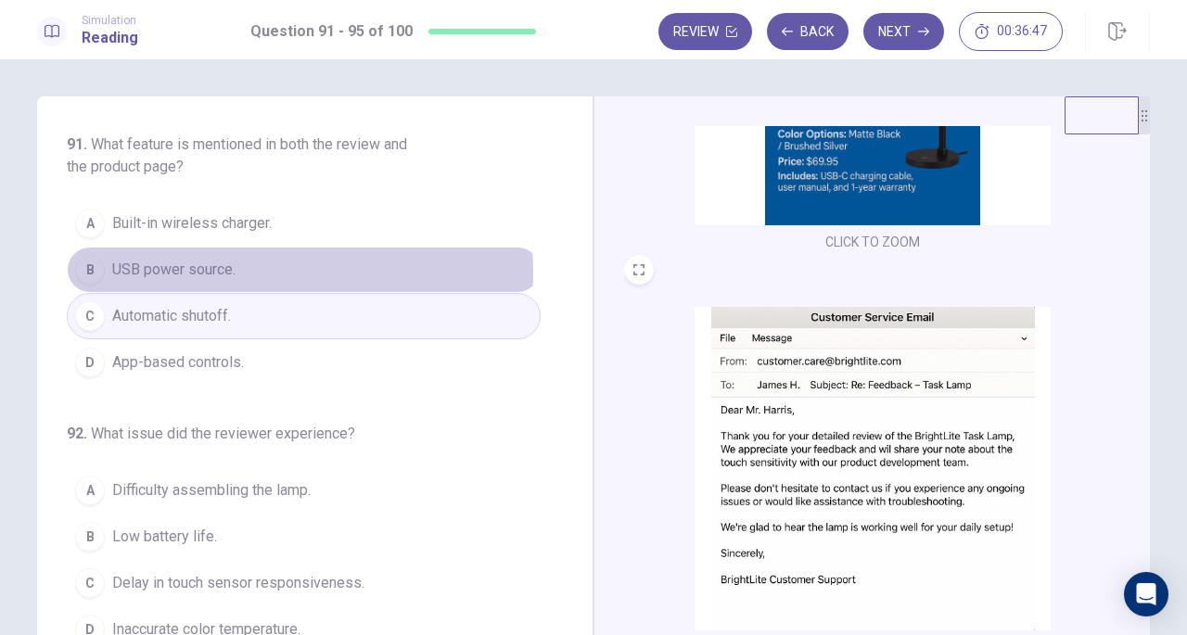
click at [276, 270] on button "B USB power source." at bounding box center [304, 270] width 474 height 46
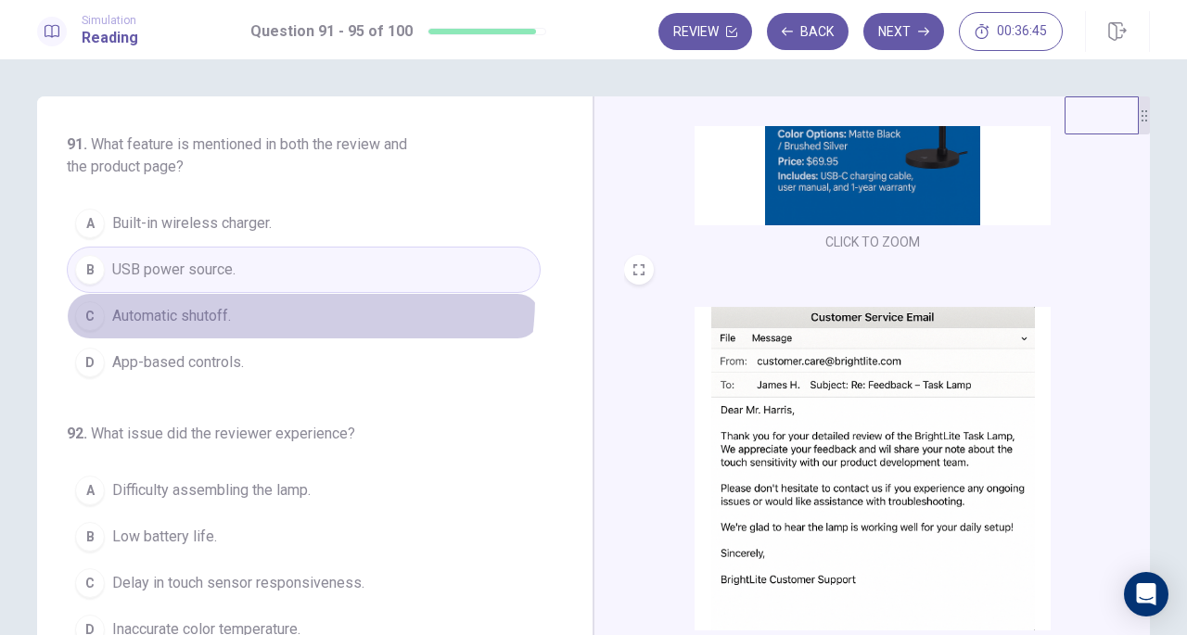
click at [263, 297] on button "C Automatic shutoff." at bounding box center [304, 316] width 474 height 46
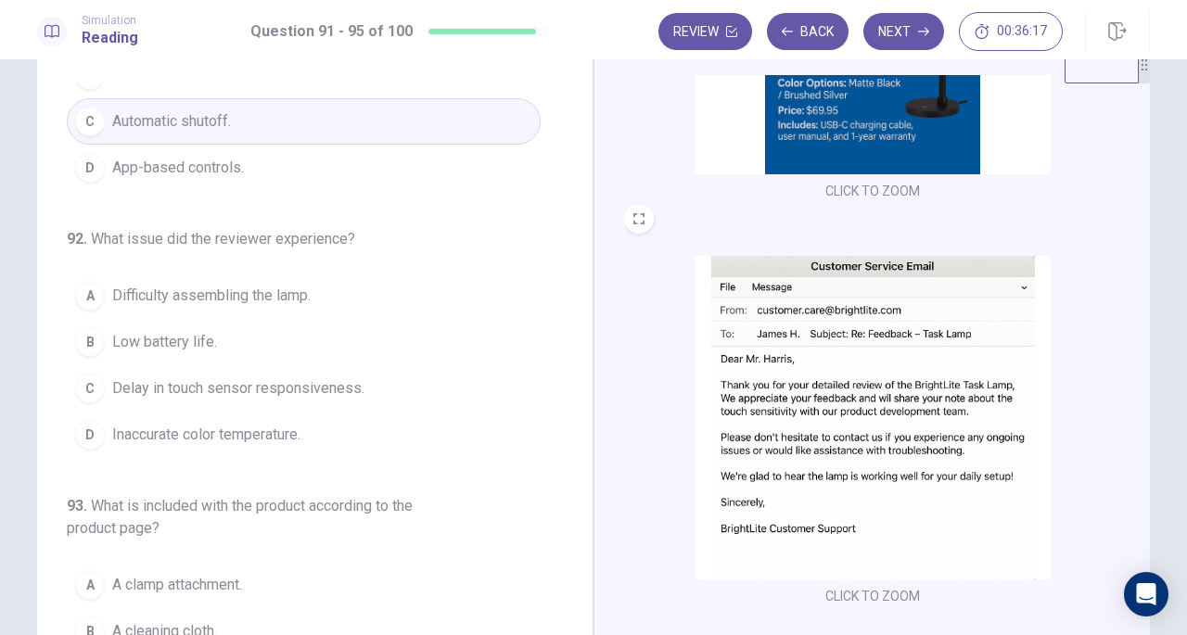
scroll to position [52, 0]
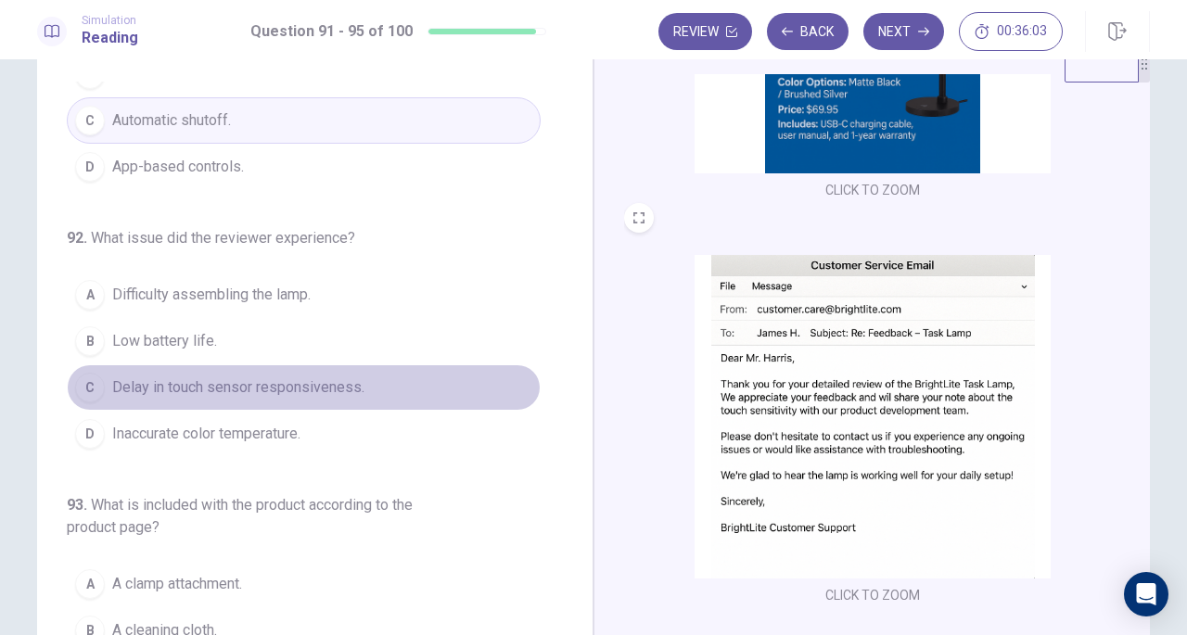
click at [351, 378] on span "Delay in touch sensor responsiveness." at bounding box center [238, 388] width 252 height 22
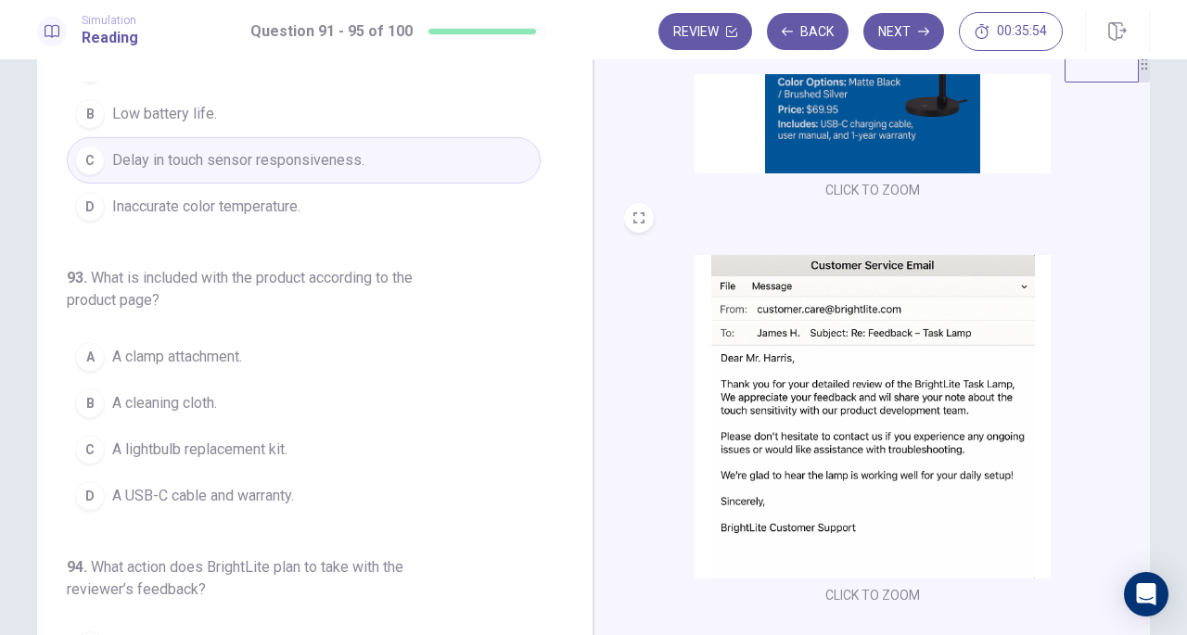
scroll to position [373, 0]
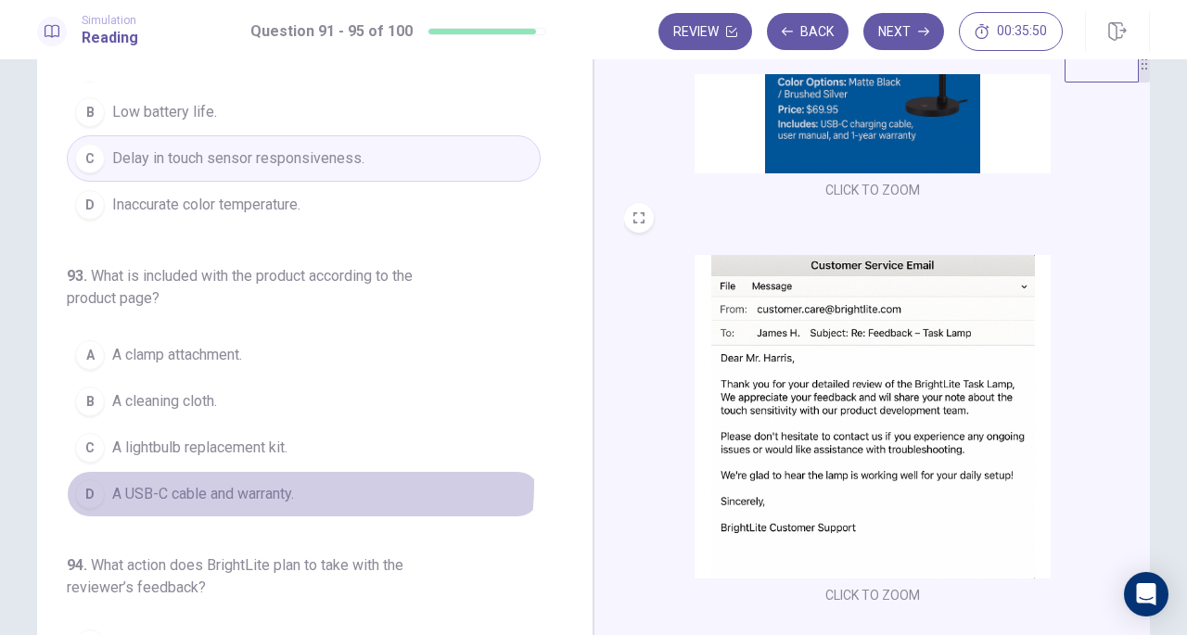
click at [275, 483] on span "A USB-C cable and warranty." at bounding box center [203, 494] width 182 height 22
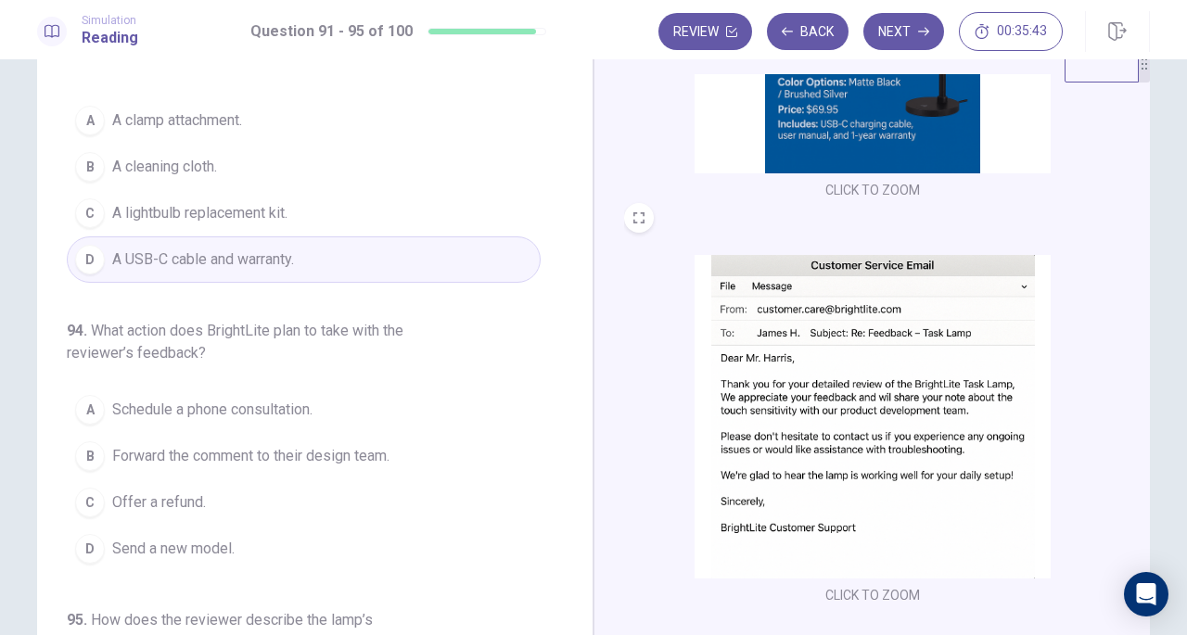
scroll to position [608, 0]
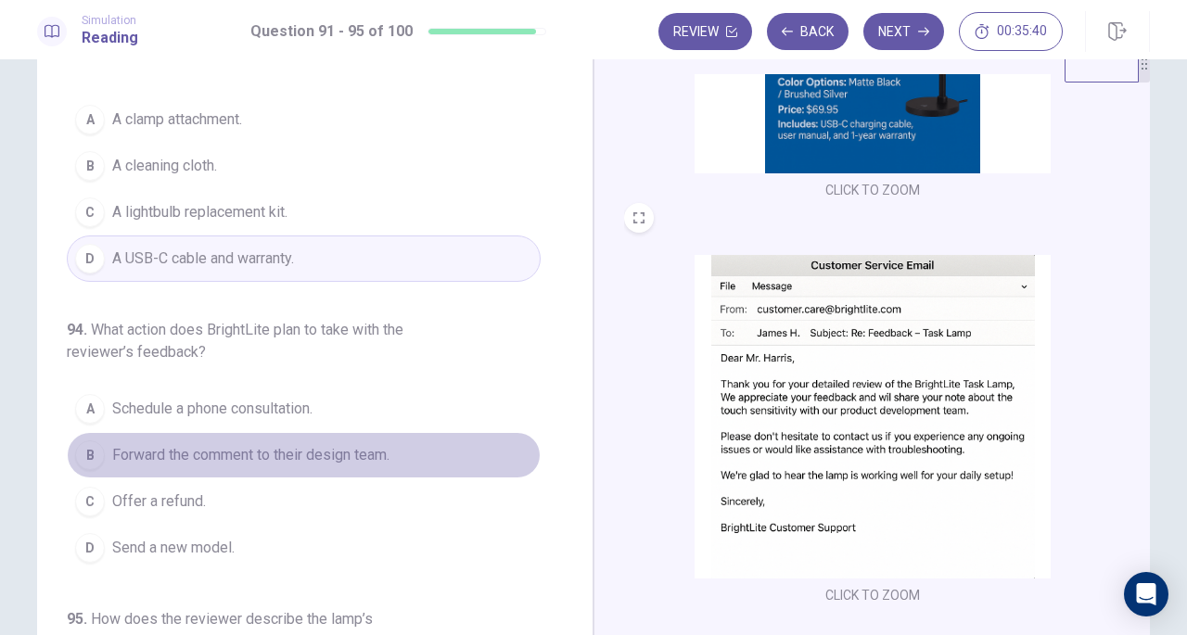
click at [364, 444] on span "Forward the comment to their design team." at bounding box center [250, 455] width 277 height 22
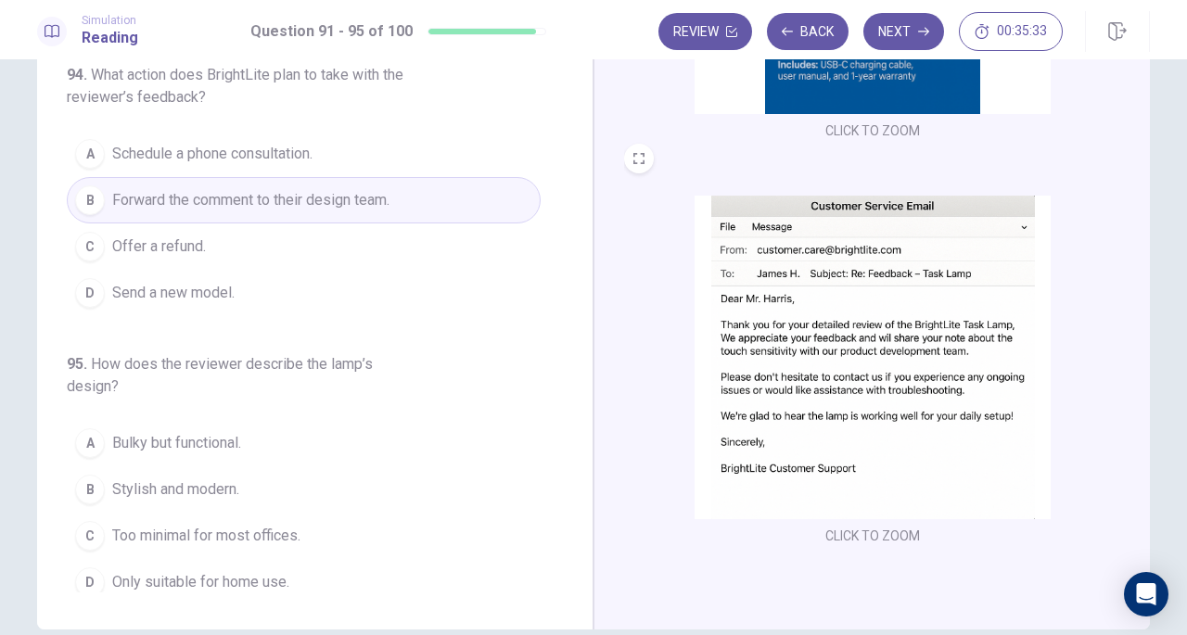
scroll to position [122, 0]
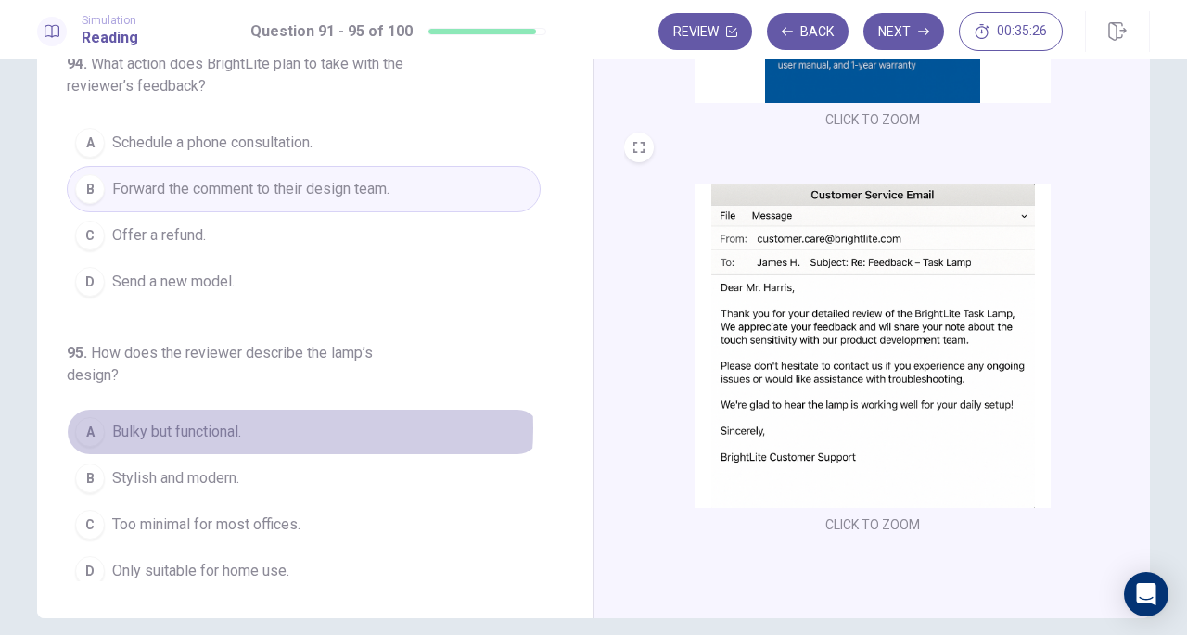
click at [243, 418] on button "A Bulky but functional." at bounding box center [304, 432] width 474 height 46
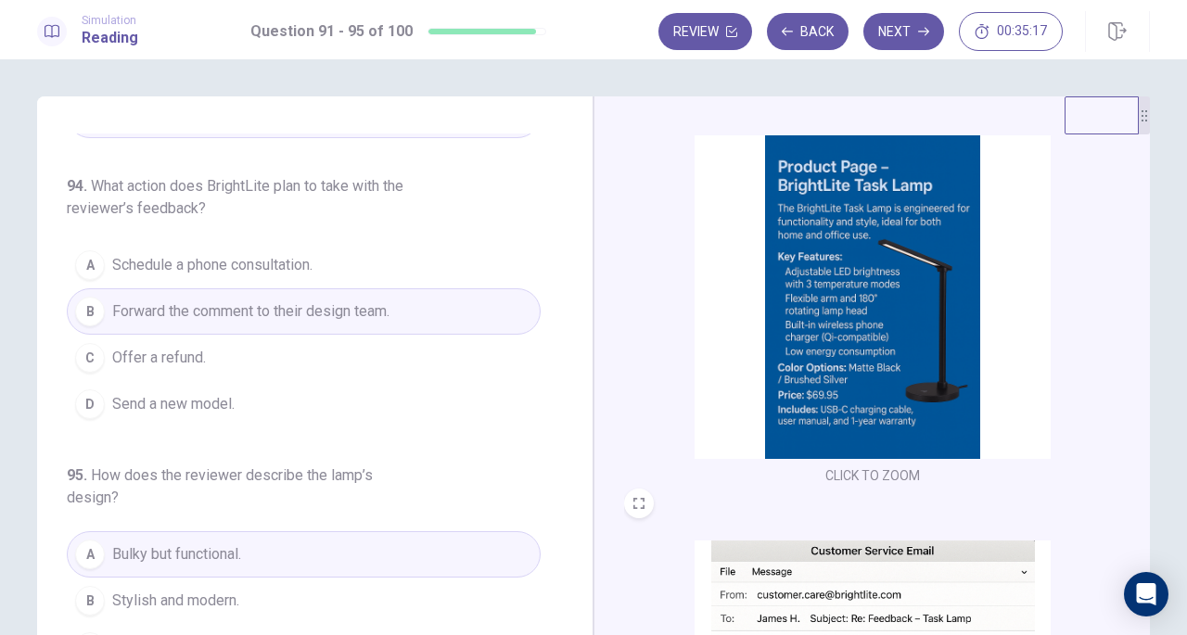
scroll to position [0, 0]
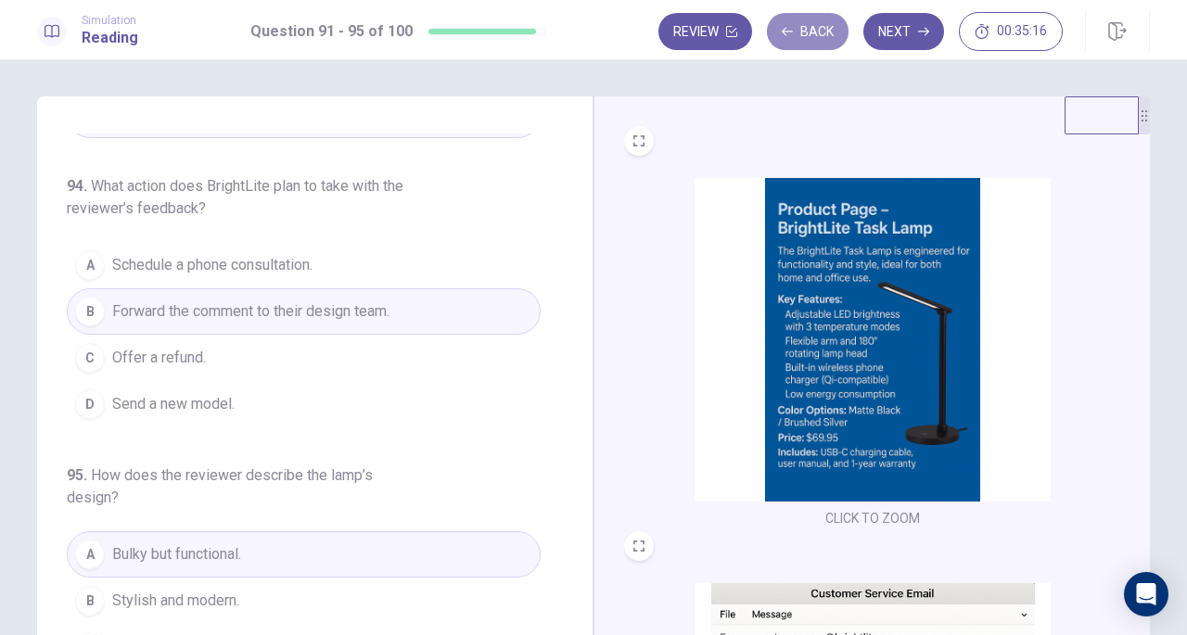
click at [823, 44] on button "Back" at bounding box center [808, 31] width 82 height 37
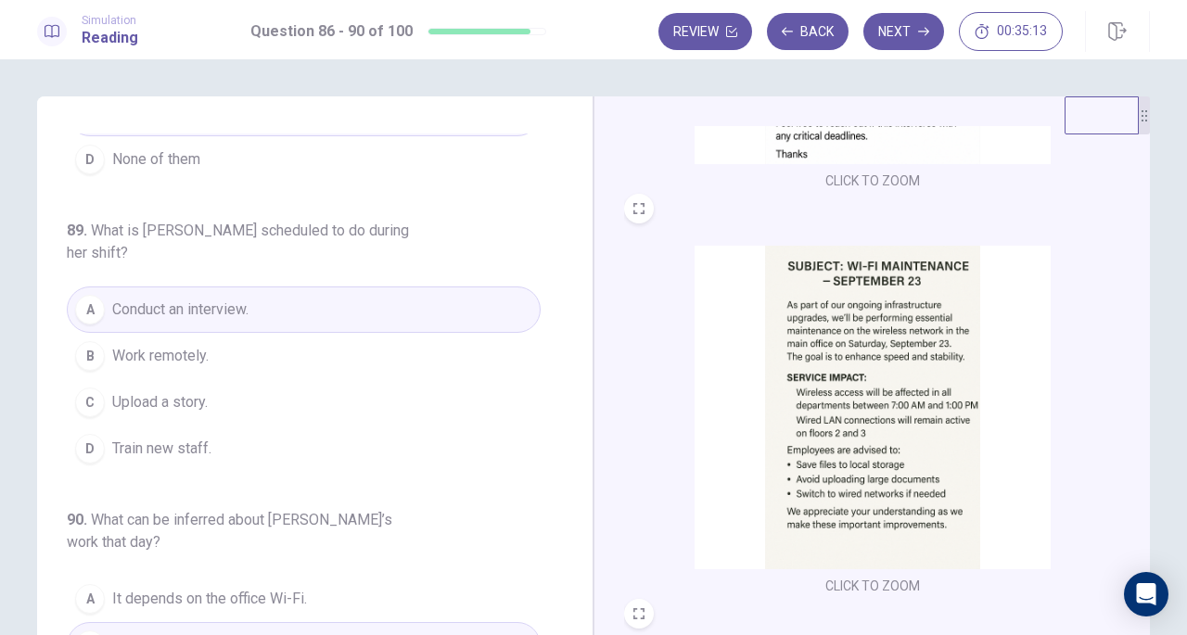
scroll to position [683, 0]
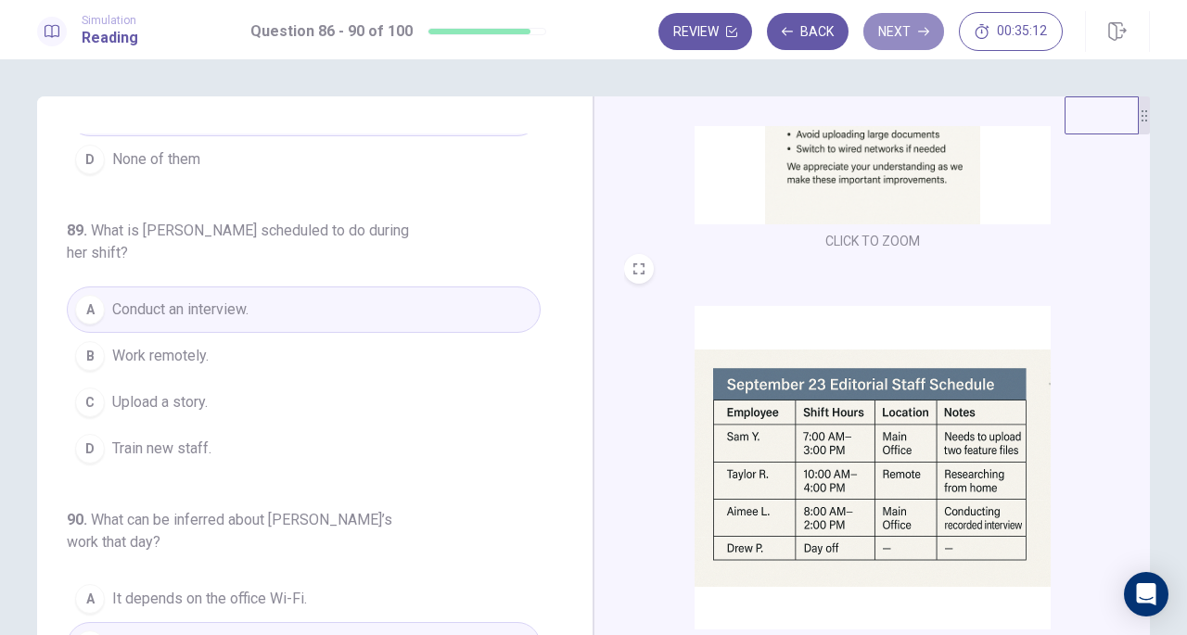
click at [901, 23] on button "Next" at bounding box center [903, 31] width 81 height 37
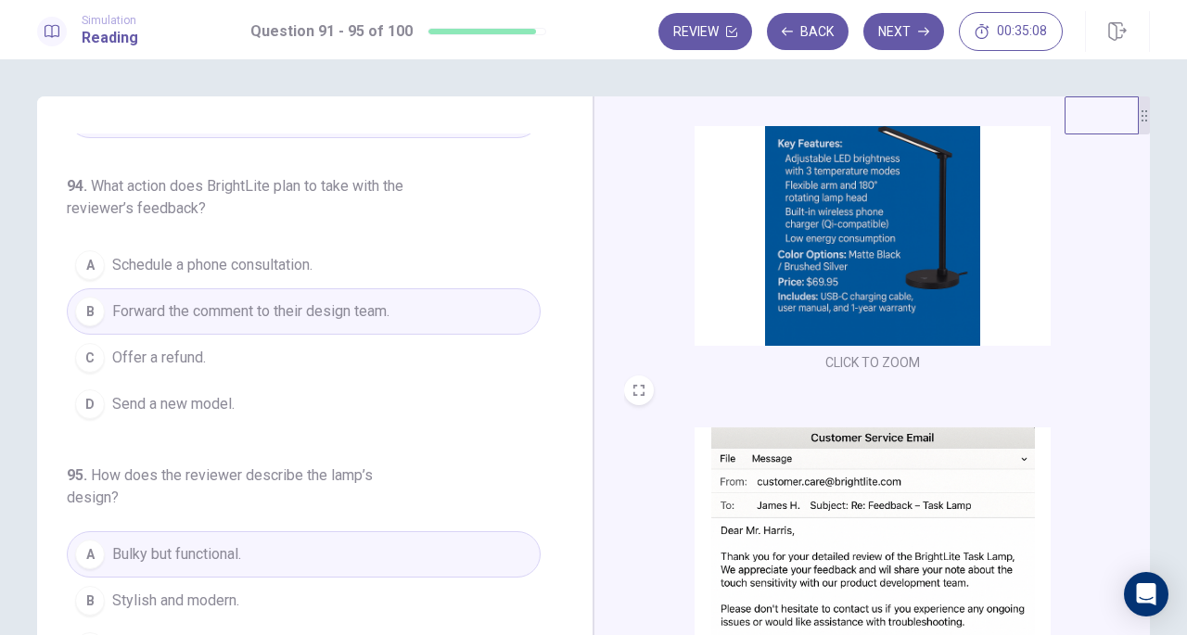
scroll to position [154, 0]
click at [905, 29] on button "Next" at bounding box center [903, 31] width 81 height 37
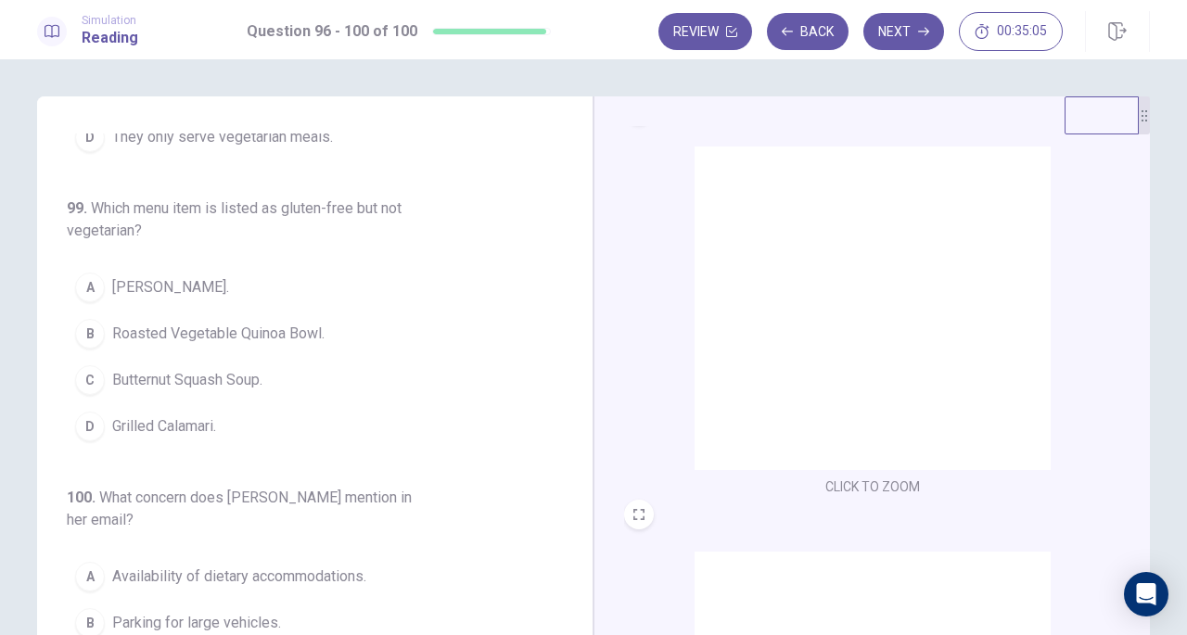
scroll to position [0, 0]
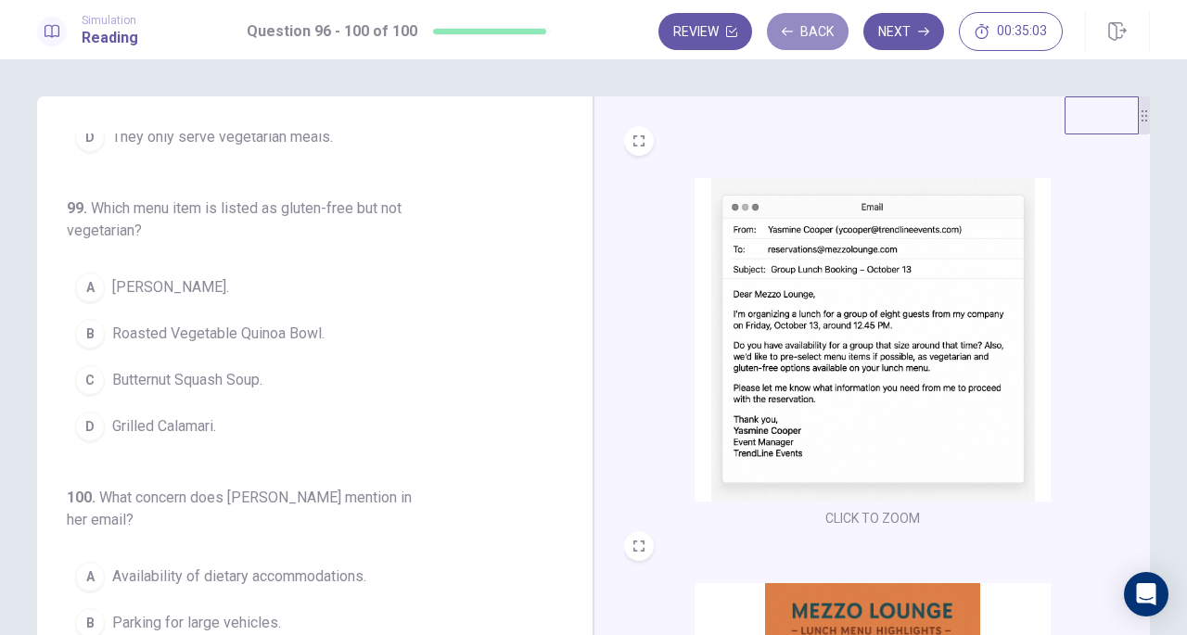
click at [817, 49] on button "Back" at bounding box center [808, 31] width 82 height 37
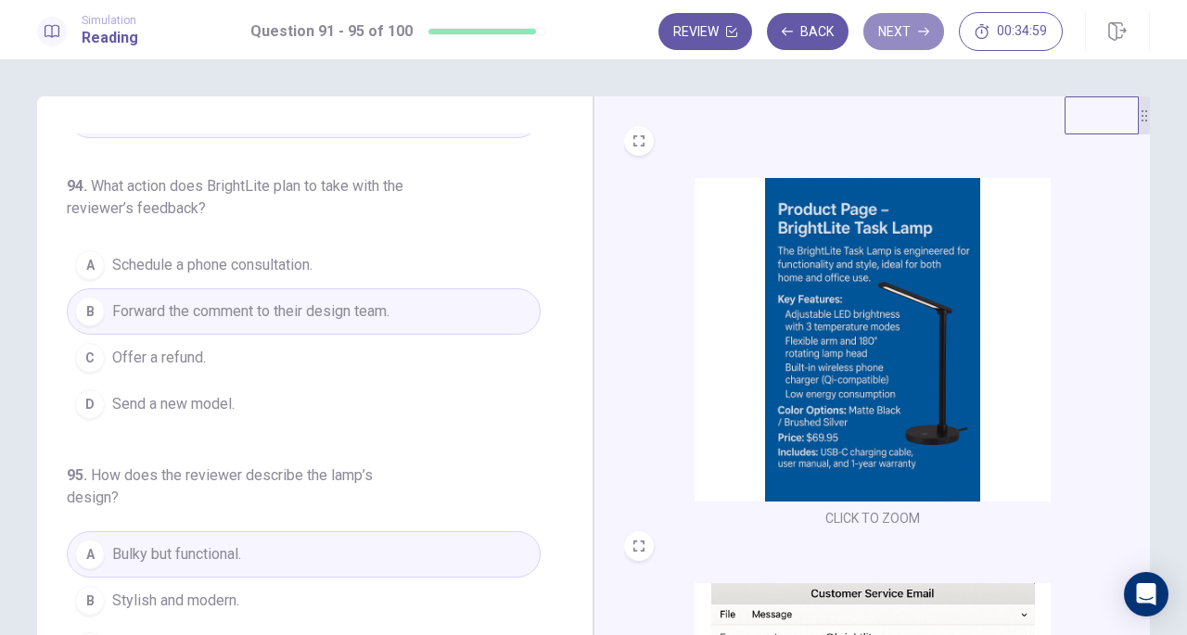
click at [902, 35] on button "Next" at bounding box center [903, 31] width 81 height 37
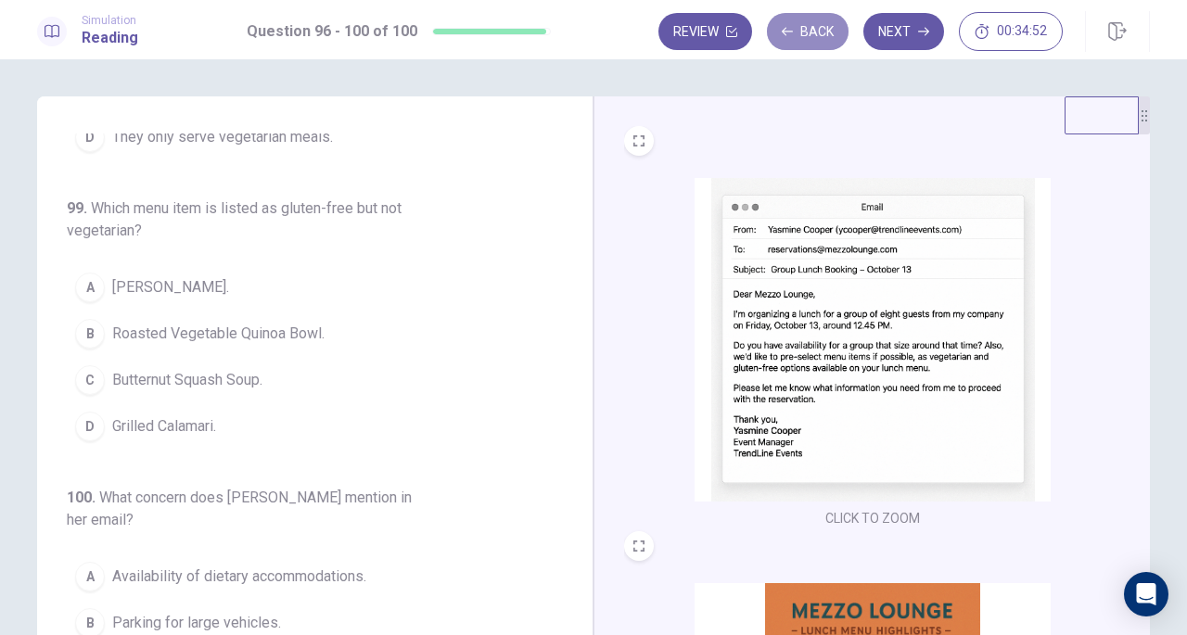
click at [807, 39] on button "Back" at bounding box center [808, 31] width 82 height 37
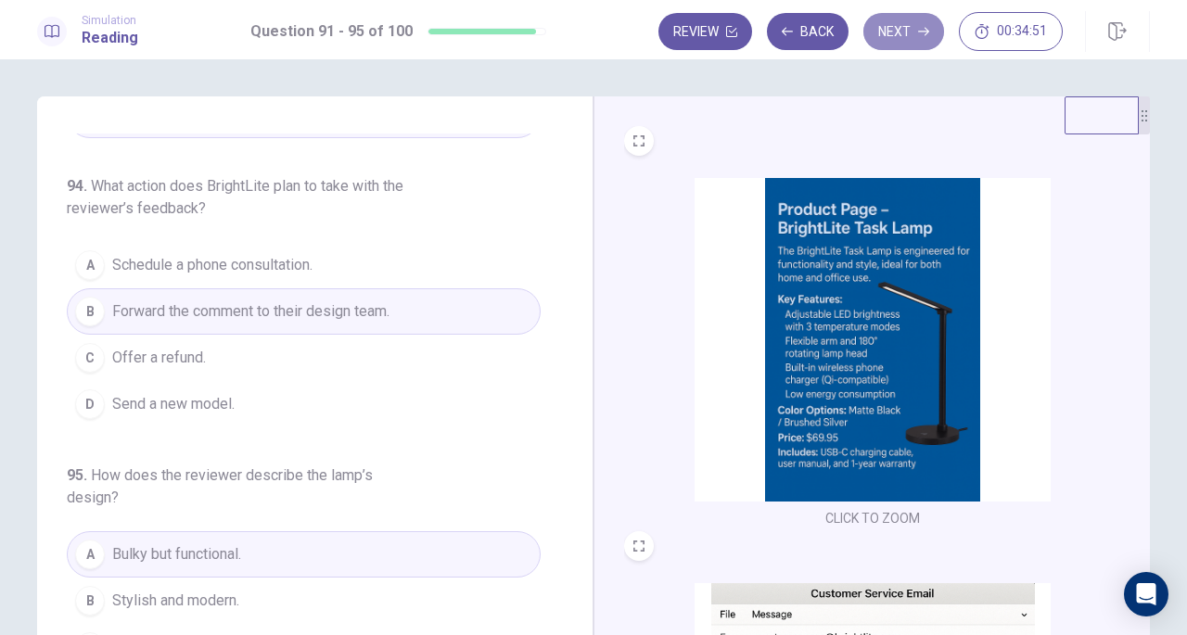
click at [909, 30] on button "Next" at bounding box center [903, 31] width 81 height 37
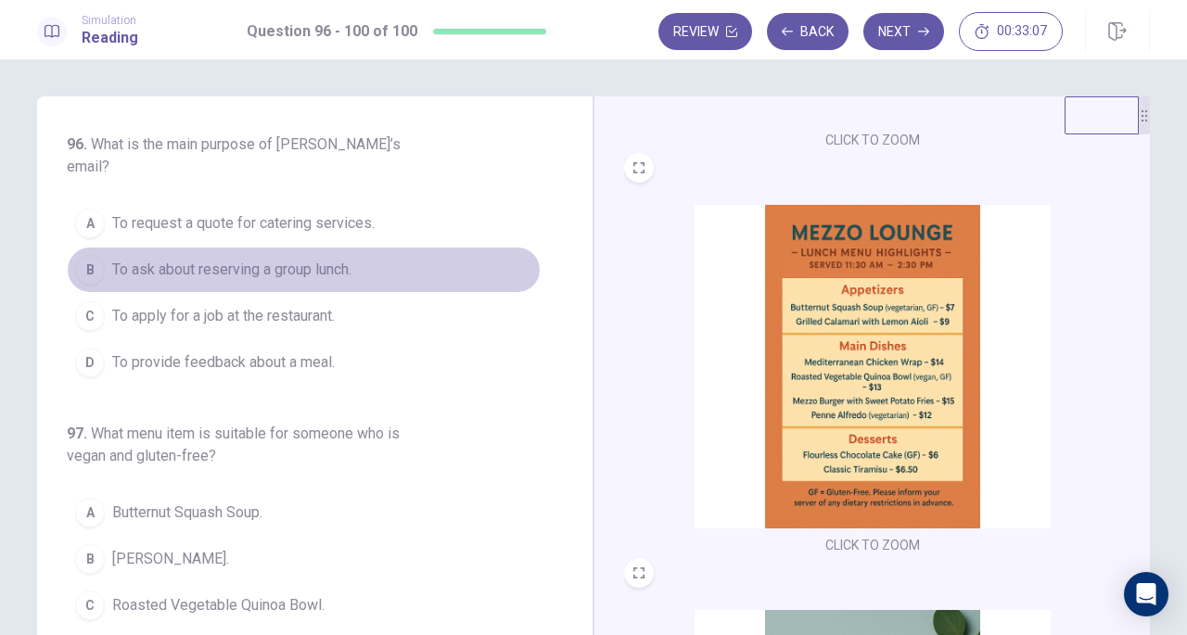
click at [342, 259] on span "To ask about reserving a group lunch." at bounding box center [231, 270] width 239 height 22
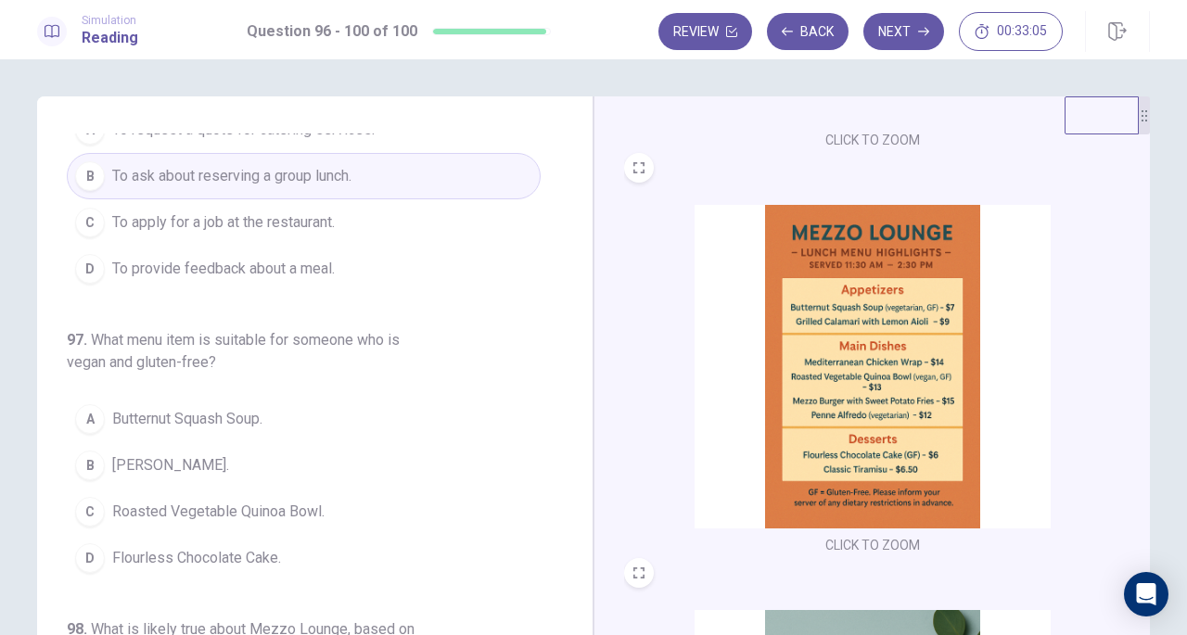
scroll to position [101, 0]
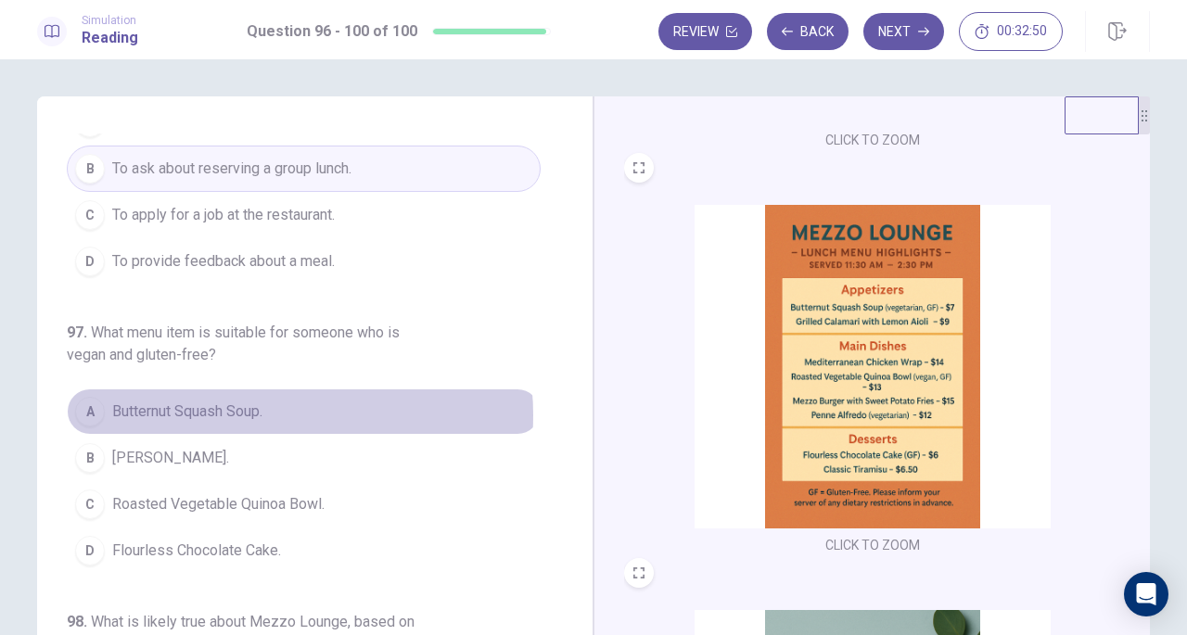
click at [241, 401] on span "Butternut Squash Soup." at bounding box center [187, 412] width 150 height 22
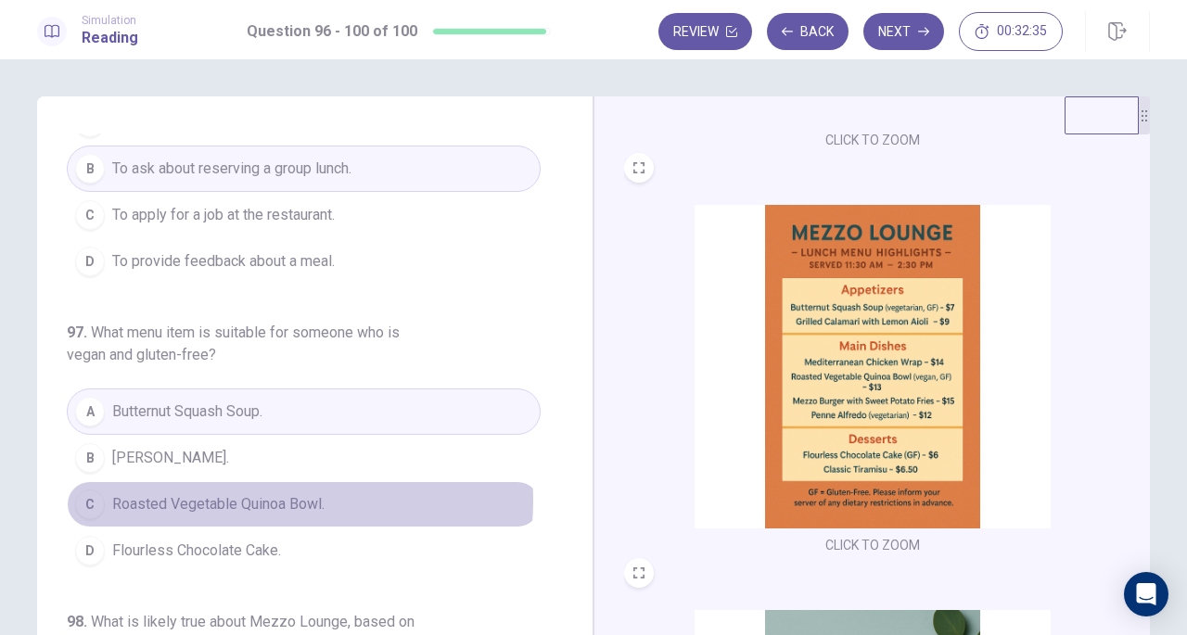
click at [259, 493] on span "Roasted Vegetable Quinoa Bowl." at bounding box center [218, 504] width 212 height 22
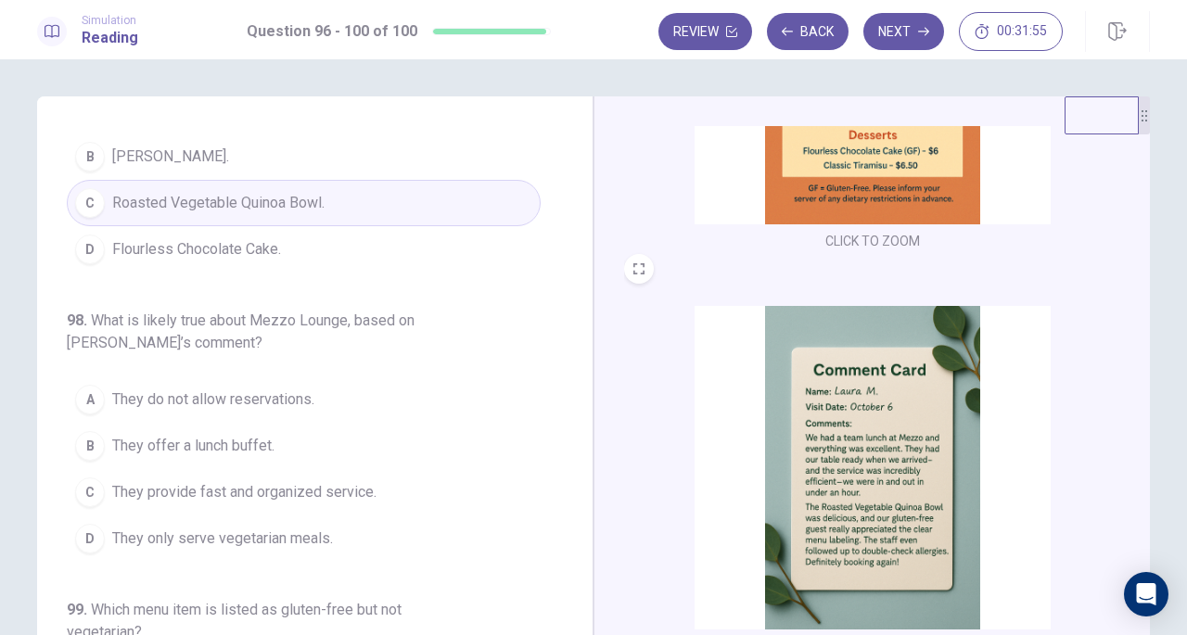
scroll to position [403, 0]
click at [340, 480] on span "They provide fast and organized service." at bounding box center [244, 491] width 264 height 22
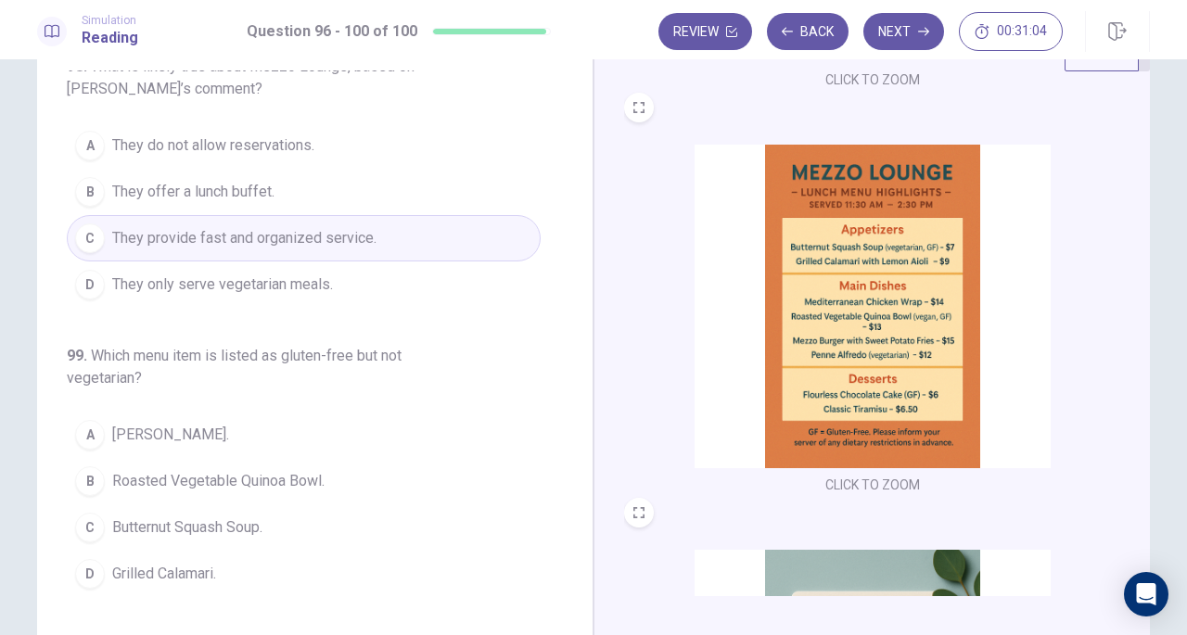
scroll to position [375, 0]
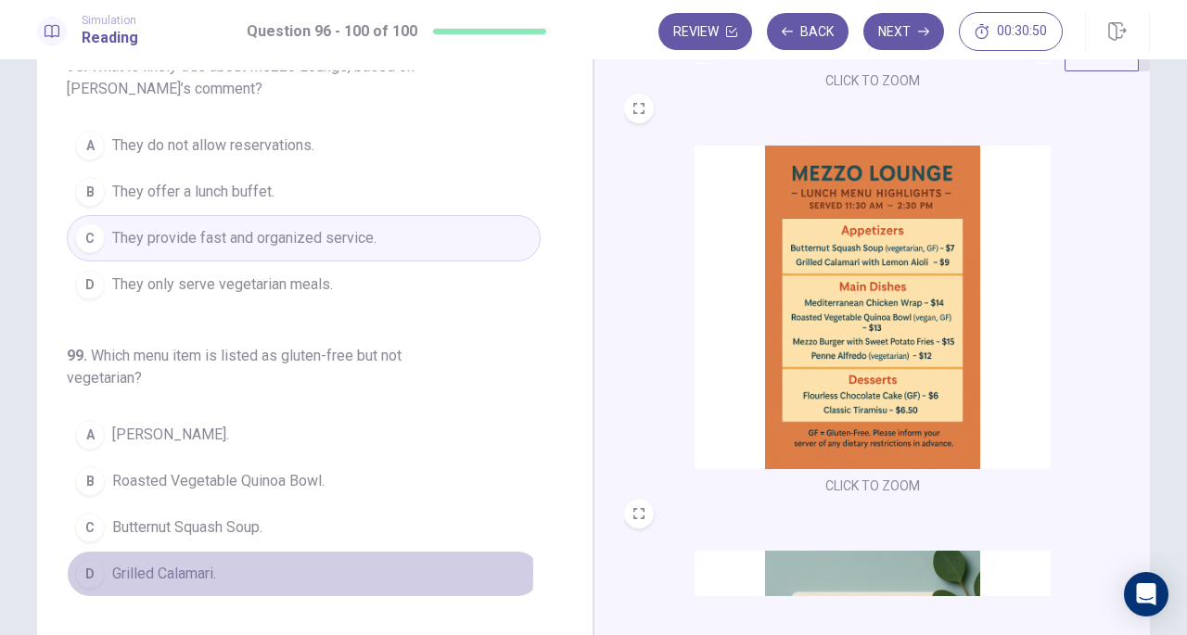
click at [182, 563] on span "Grilled Calamari." at bounding box center [164, 574] width 104 height 22
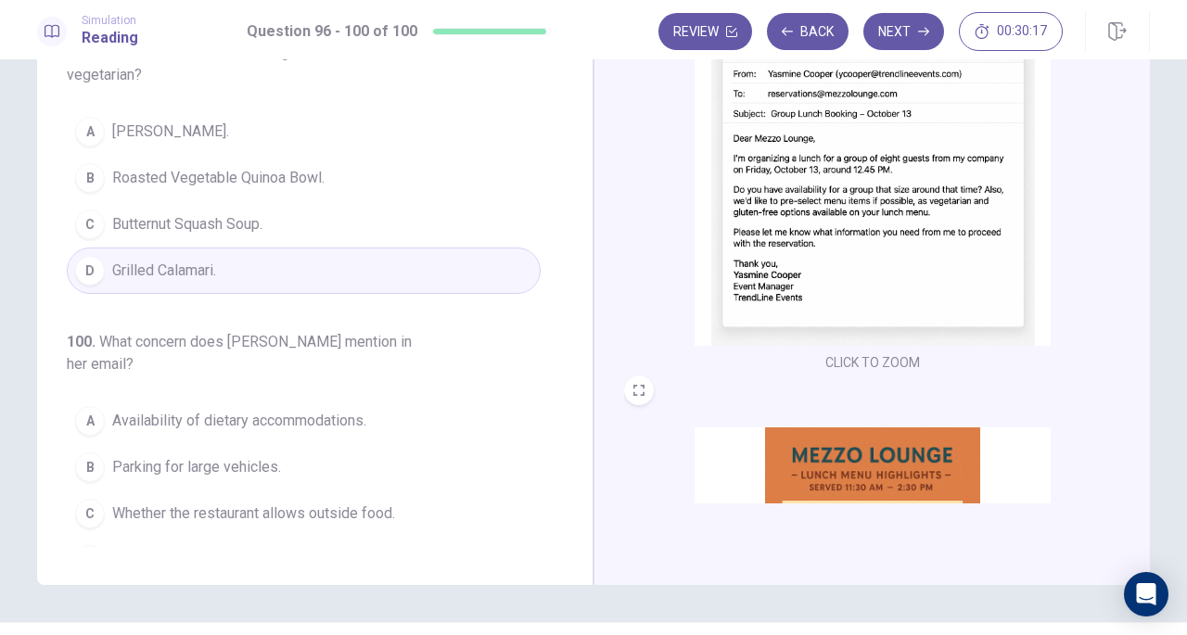
scroll to position [153, 0]
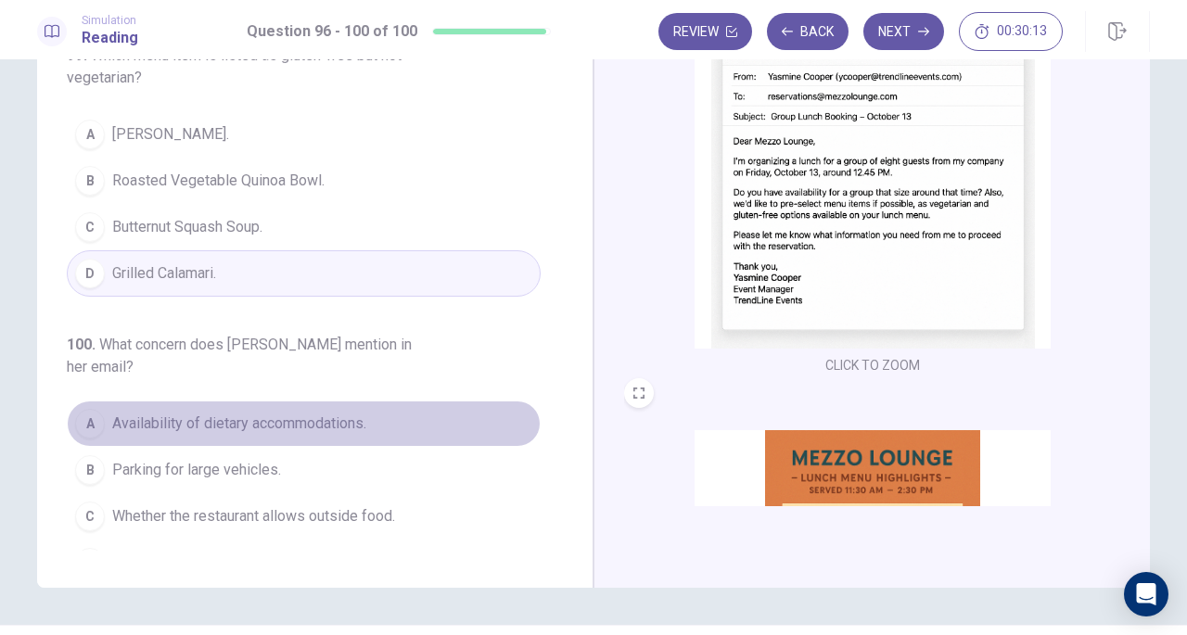
click at [375, 401] on button "A Availability of dietary accommodations." at bounding box center [304, 424] width 474 height 46
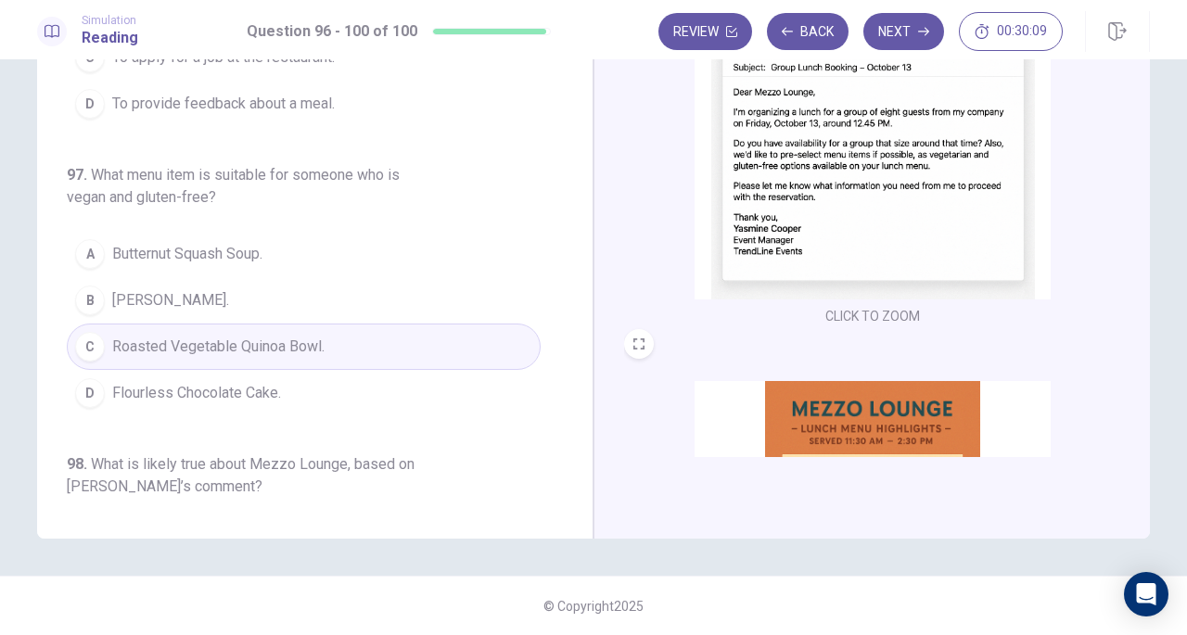
scroll to position [19, 0]
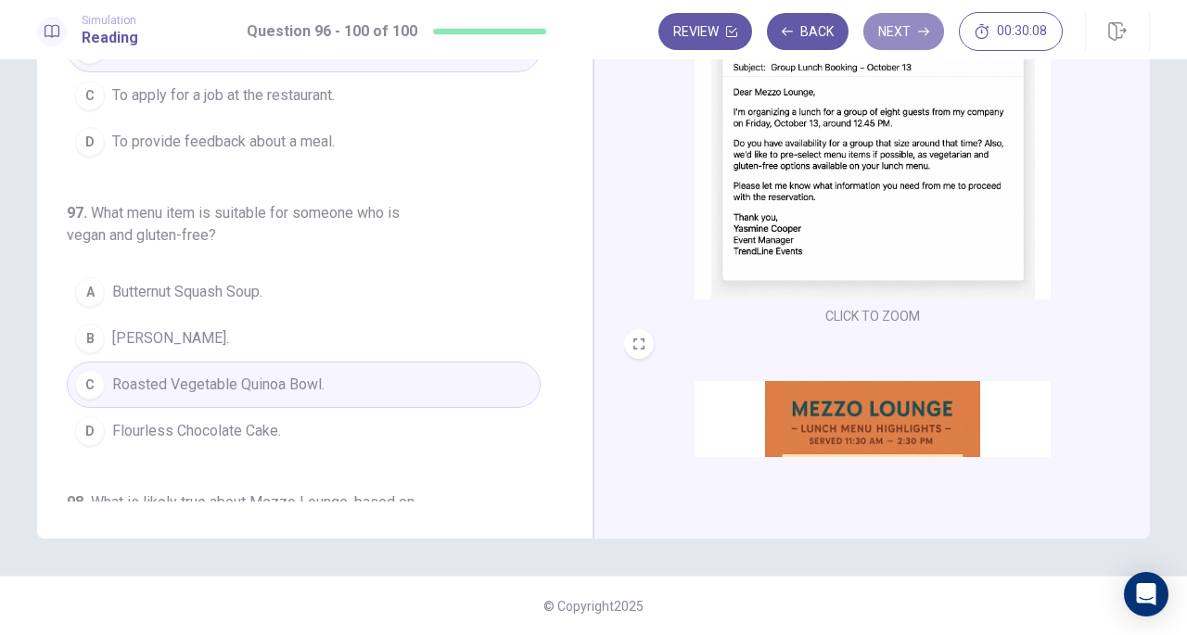
click at [896, 31] on button "Next" at bounding box center [903, 31] width 81 height 37
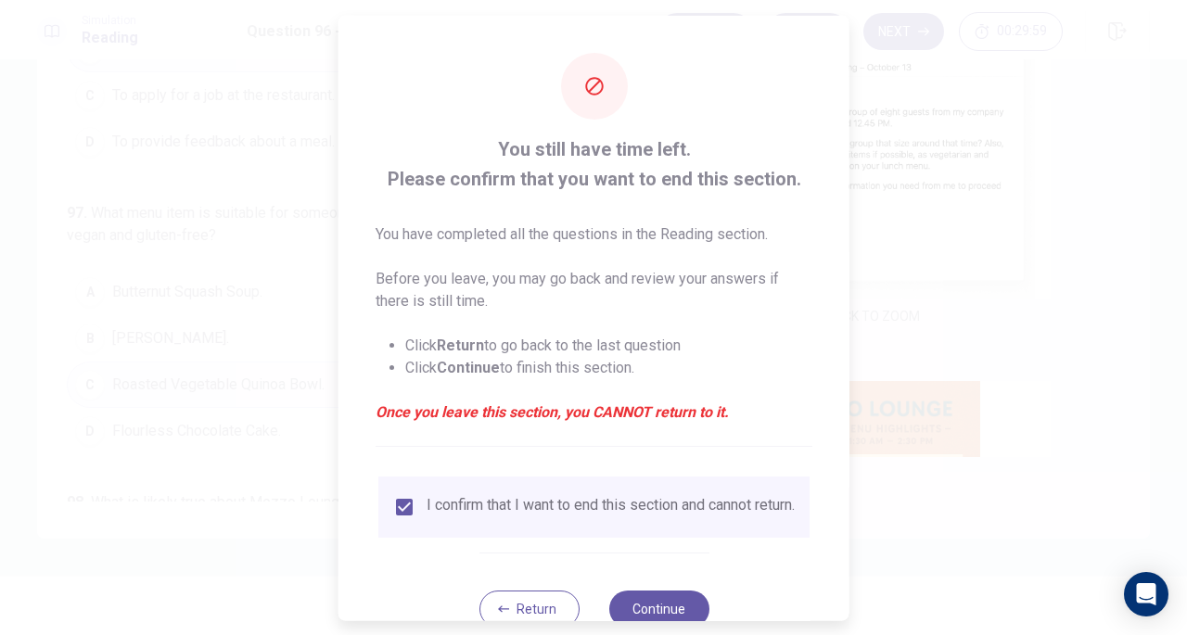
scroll to position [56, 0]
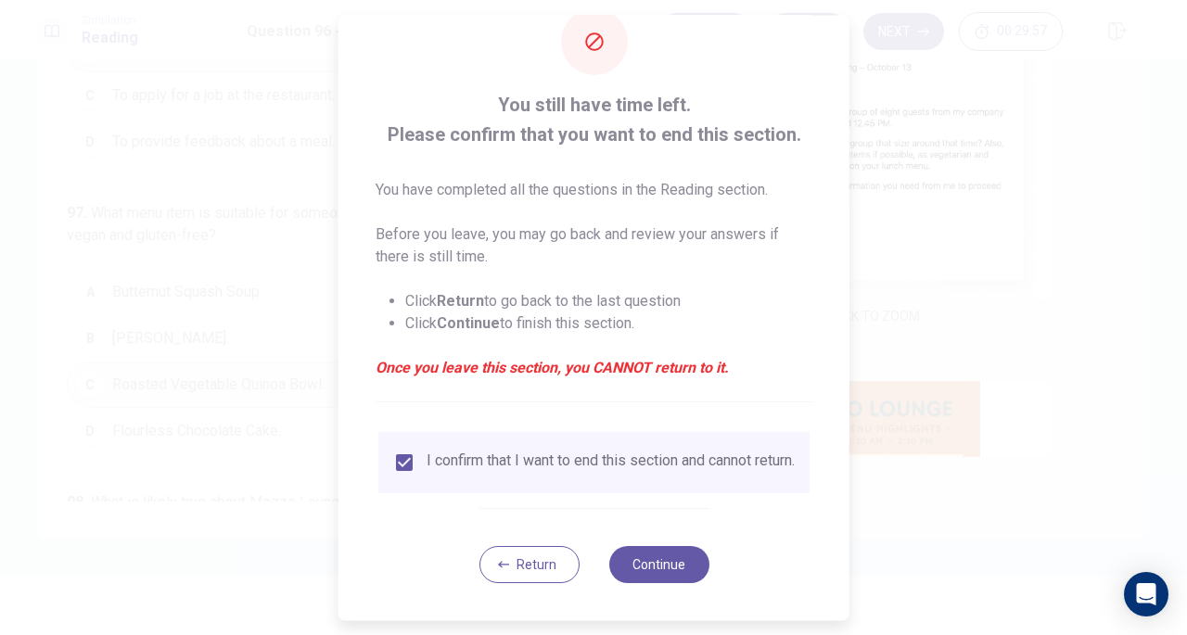
click at [647, 561] on button "Continue" at bounding box center [658, 564] width 100 height 37
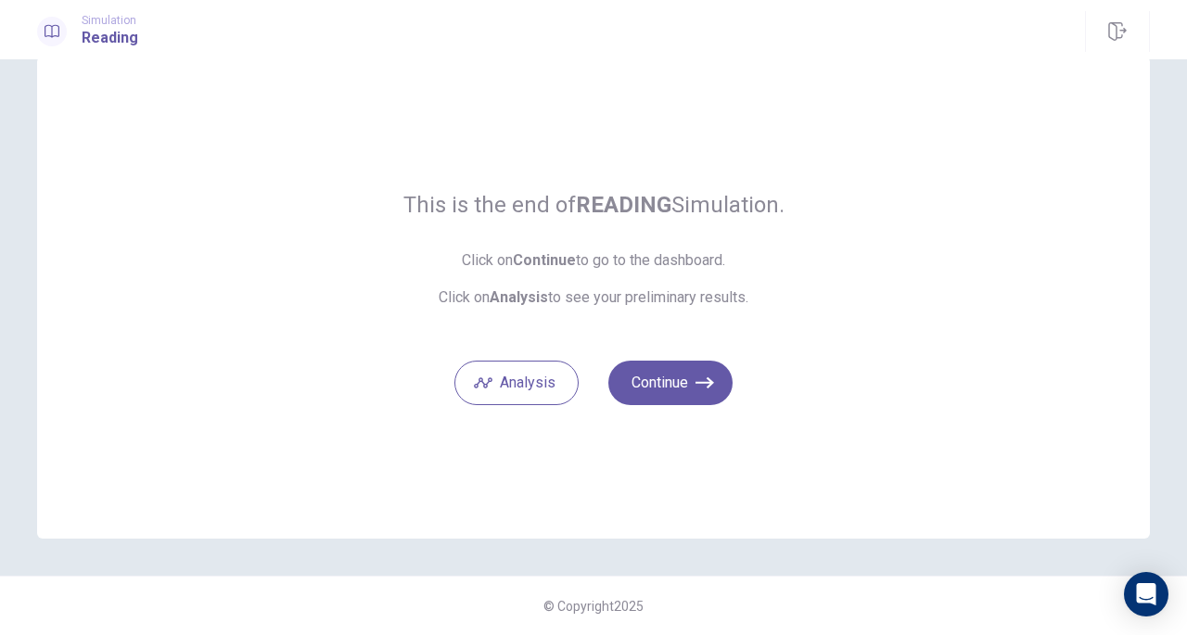
scroll to position [39, 0]
click at [632, 386] on button "Continue" at bounding box center [670, 384] width 124 height 45
